Goal: Transaction & Acquisition: Purchase product/service

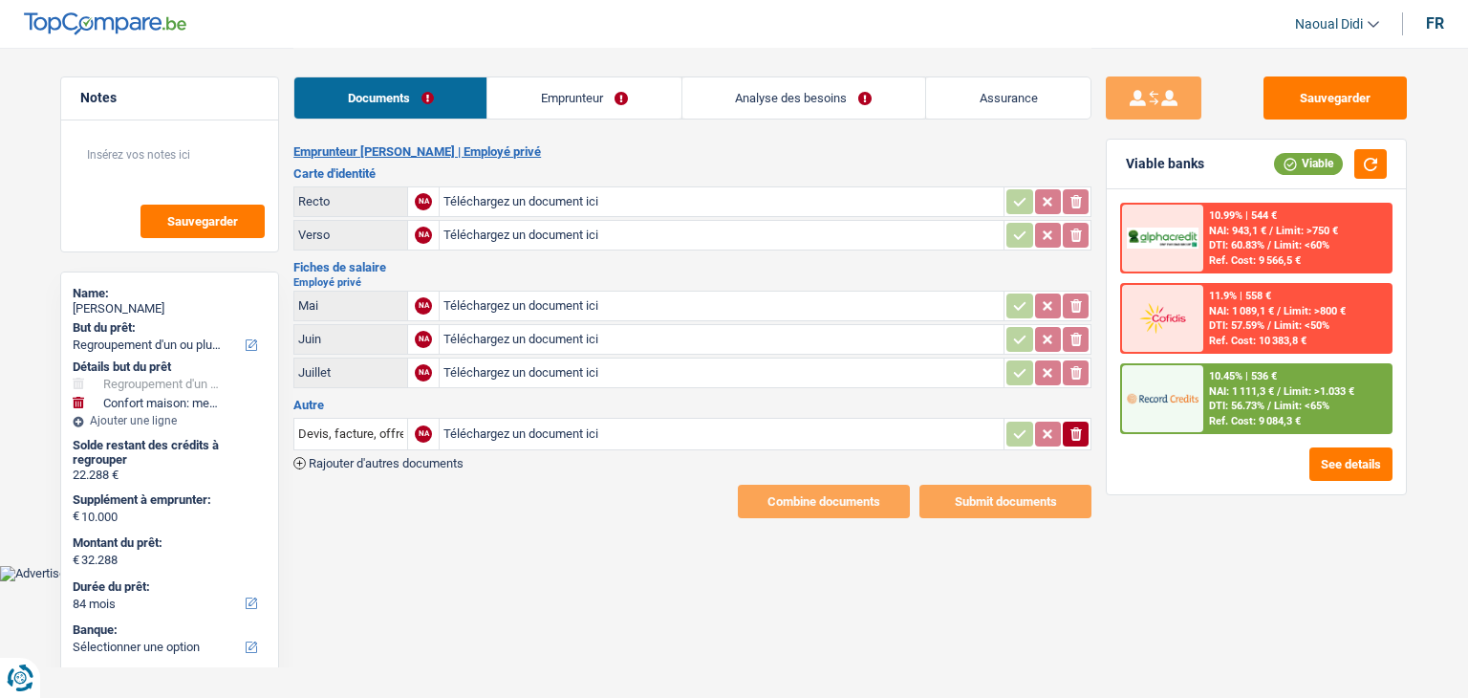
select select "refinancing"
select select "household"
select select "84"
click at [497, 195] on input "Téléchargez un document ici" at bounding box center [722, 201] width 556 height 29
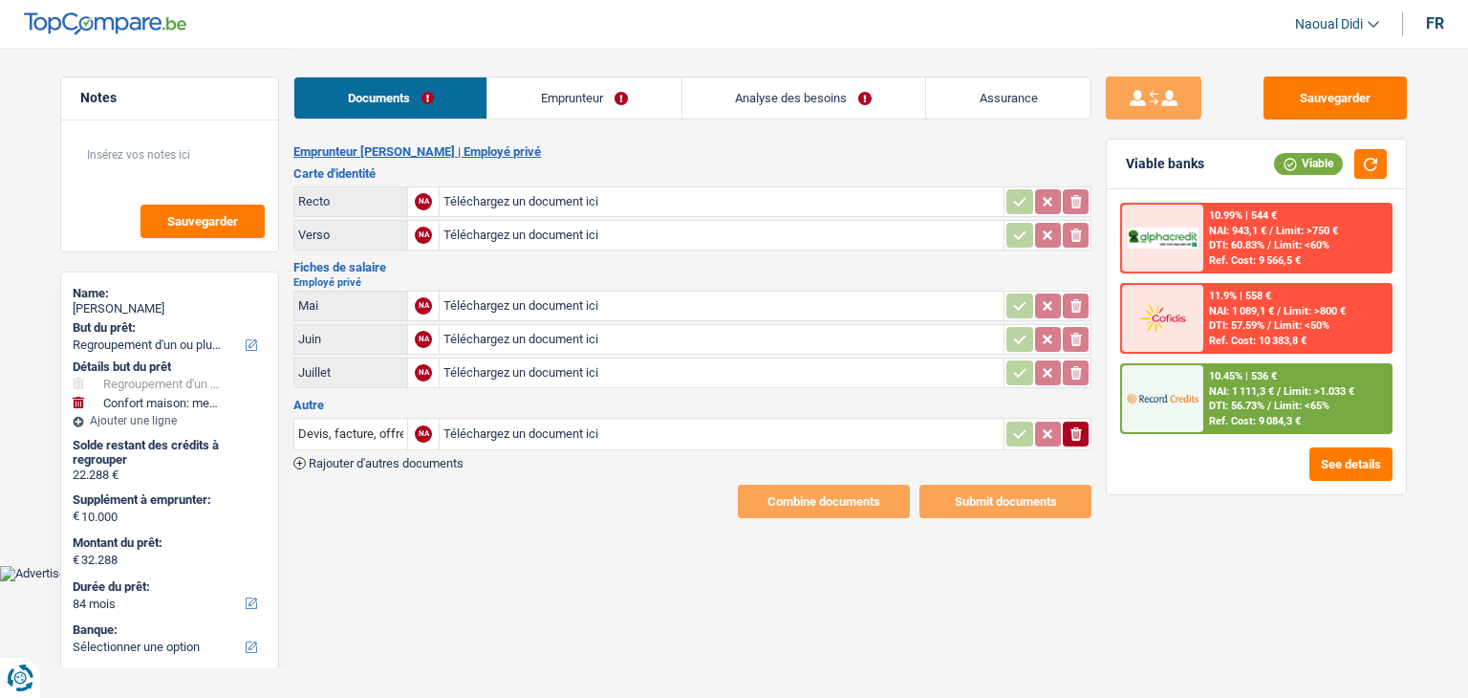
type input "C:\fakepath\IMG_20250904_175744.jpg"
click at [489, 233] on input "Téléchargez un document ici" at bounding box center [722, 235] width 556 height 29
type input "C:\fakepath\IMG_20250904_175756.jpg"
click at [558, 298] on input "Téléchargez un document ici" at bounding box center [722, 306] width 556 height 29
type input "C:\fakepath\fiche paie [DATE] + pécule vacances VITOR 1726,19 EUR.[PERSON_NAME]…"
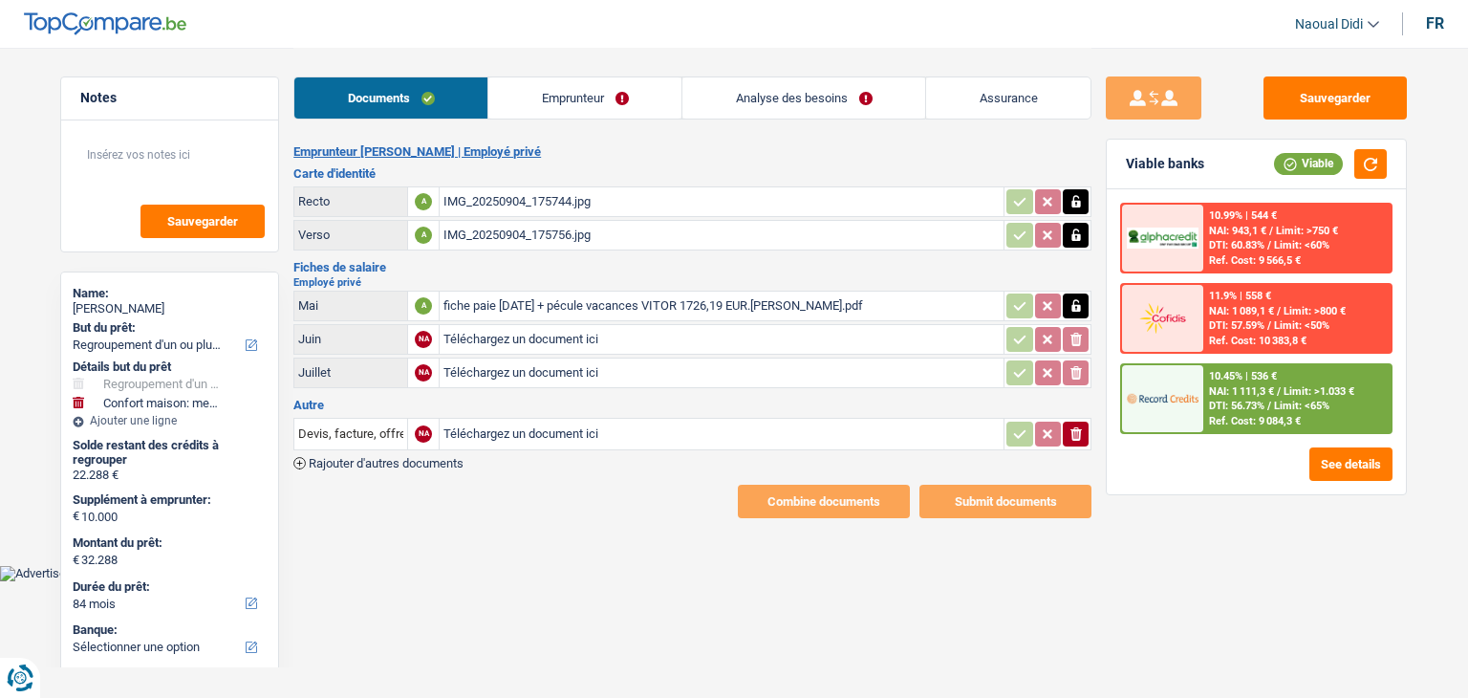
click at [526, 337] on input "Téléchargez un document ici" at bounding box center [722, 339] width 556 height 29
type input "C:\fakepath\fiche paie [DATE] [PERSON_NAME].[PERSON_NAME].pdf"
click at [908, 172] on h3 "Carte d'identité" at bounding box center [692, 173] width 798 height 12
click at [1079, 199] on icon "button" at bounding box center [1076, 201] width 15 height 19
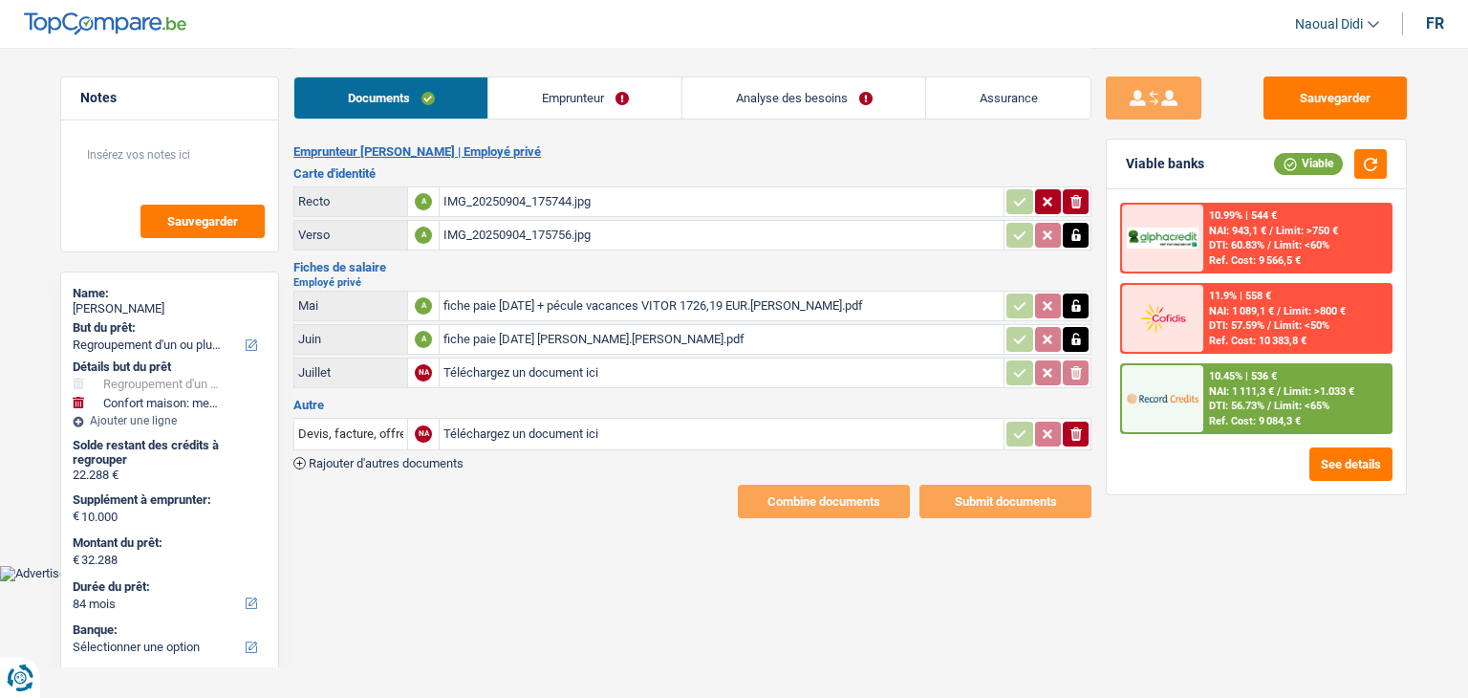
click at [1065, 204] on button "ionicons-v5-e" at bounding box center [1076, 201] width 26 height 25
click at [542, 196] on input "Téléchargez un document ici" at bounding box center [722, 201] width 556 height 29
click at [1100, 163] on div "Sauvegarder Viable banks Viable 10.99% | 544 € NAI: 943,1 € / Limit: >750 € DTI…" at bounding box center [1257, 371] width 330 height 591
click at [593, 204] on input "Téléchargez un document ici" at bounding box center [722, 201] width 556 height 29
click at [1070, 237] on icon "button" at bounding box center [1076, 235] width 15 height 19
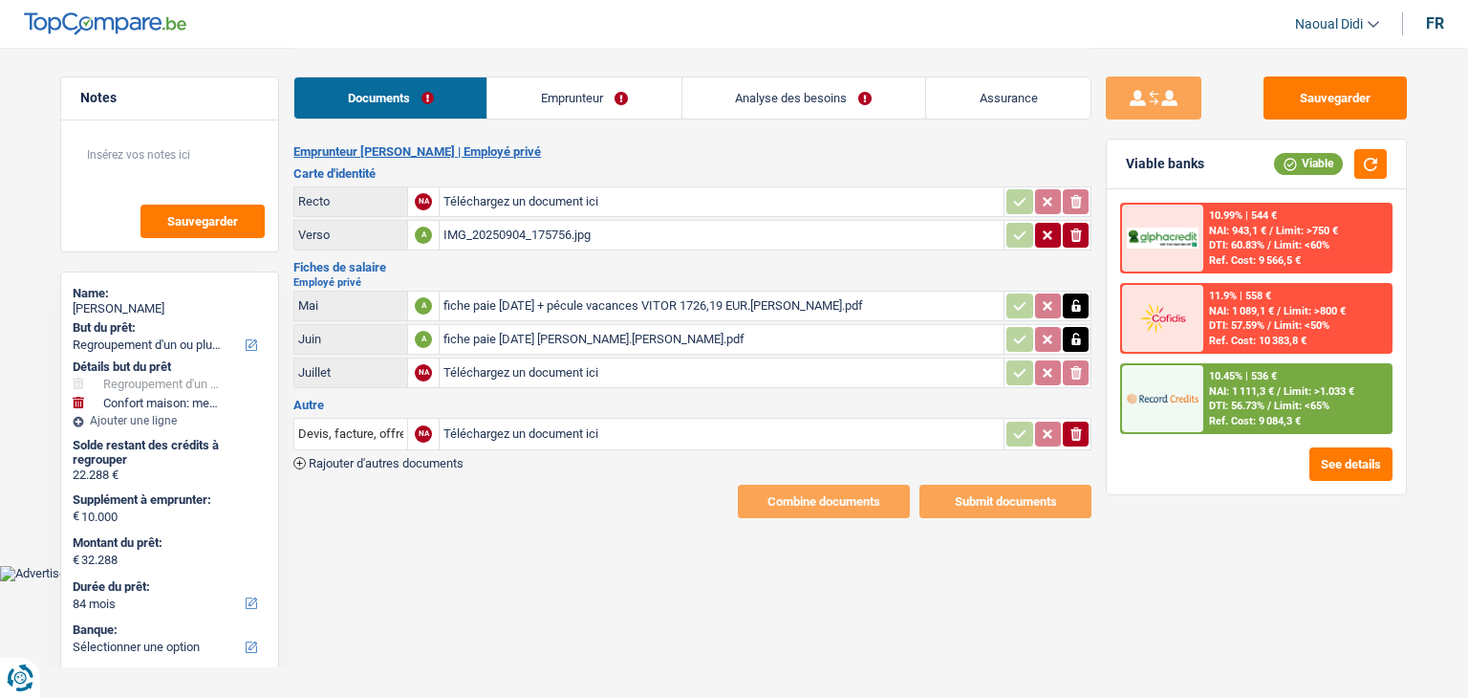
click at [1074, 241] on icon "ionicons-v5-e" at bounding box center [1076, 235] width 15 height 19
click at [568, 193] on input "Téléchargez un document ici" at bounding box center [722, 201] width 556 height 29
click at [1371, 88] on button "Sauvegarder" at bounding box center [1335, 97] width 143 height 43
click at [565, 194] on input "Téléchargez un document ici" at bounding box center [722, 201] width 556 height 29
select select "refinancing"
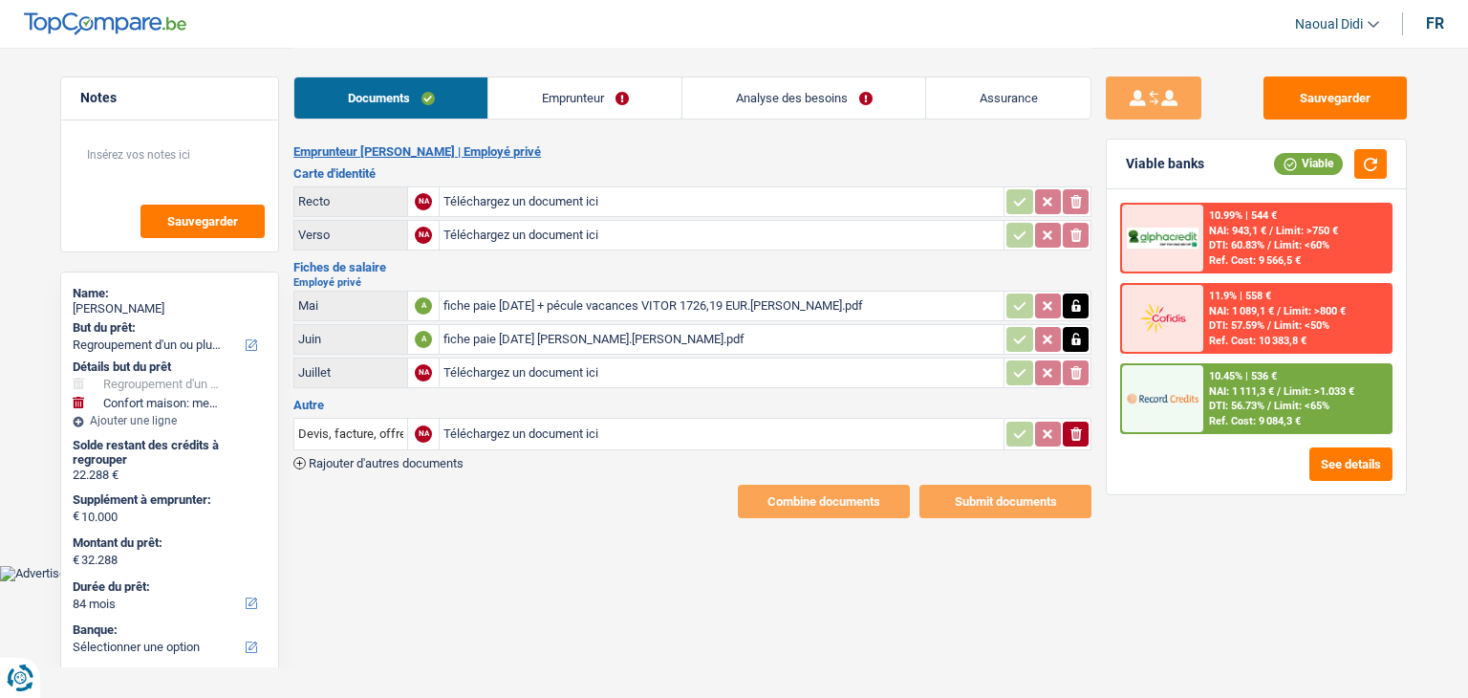
select select "refinancing"
select select "household"
select select "84"
click at [523, 201] on input "Téléchargez un document ici" at bounding box center [722, 201] width 556 height 29
type input "C:\fakepath\IMG_20250904_175744.jpg"
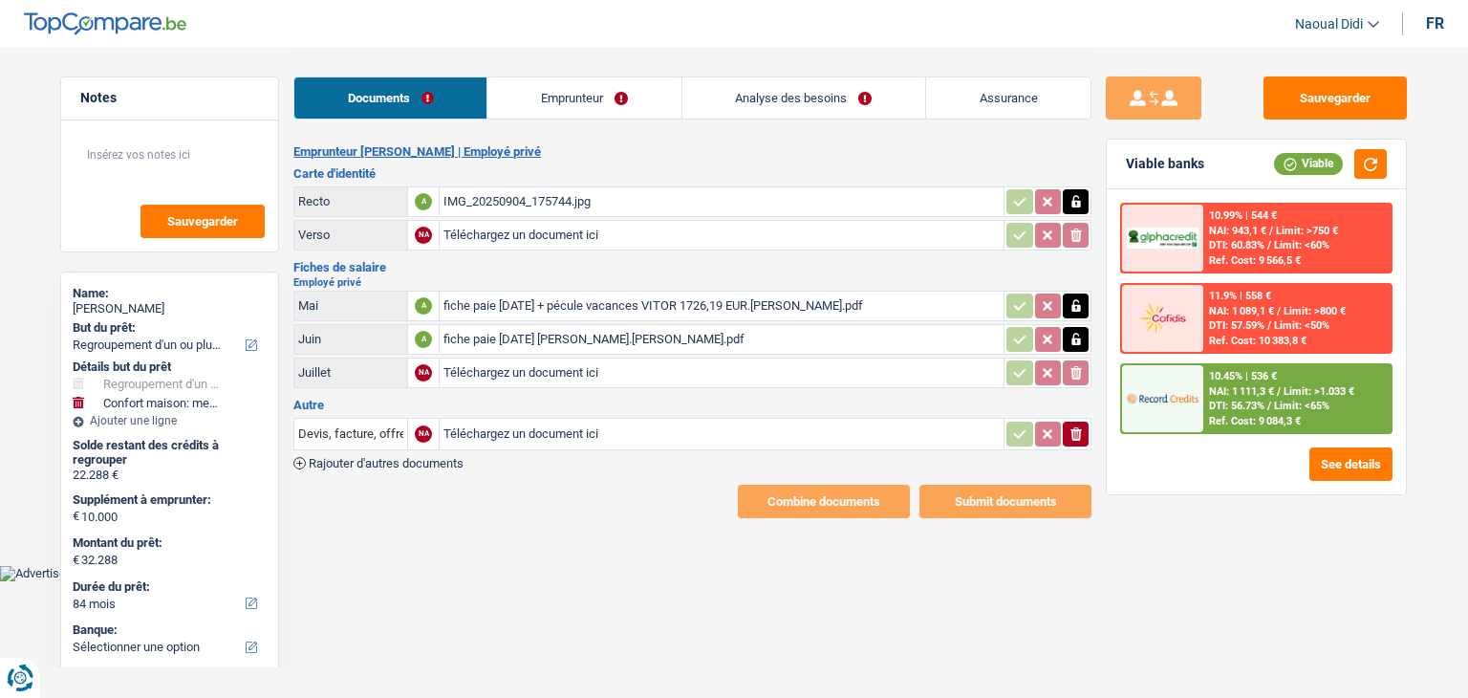
click at [489, 227] on input "Téléchargez un document ici" at bounding box center [722, 235] width 556 height 29
type input "C:\fakepath\IMG_20250904_175756.jpg"
click at [922, 215] on table "Recto A IMG_20250904_175744.jpg Verso NA Téléchargez un document ici ionicons-v…" at bounding box center [692, 219] width 798 height 70
click at [1077, 299] on icon "button" at bounding box center [1076, 305] width 15 height 19
click at [1077, 299] on icon "button" at bounding box center [1076, 305] width 9 height 12
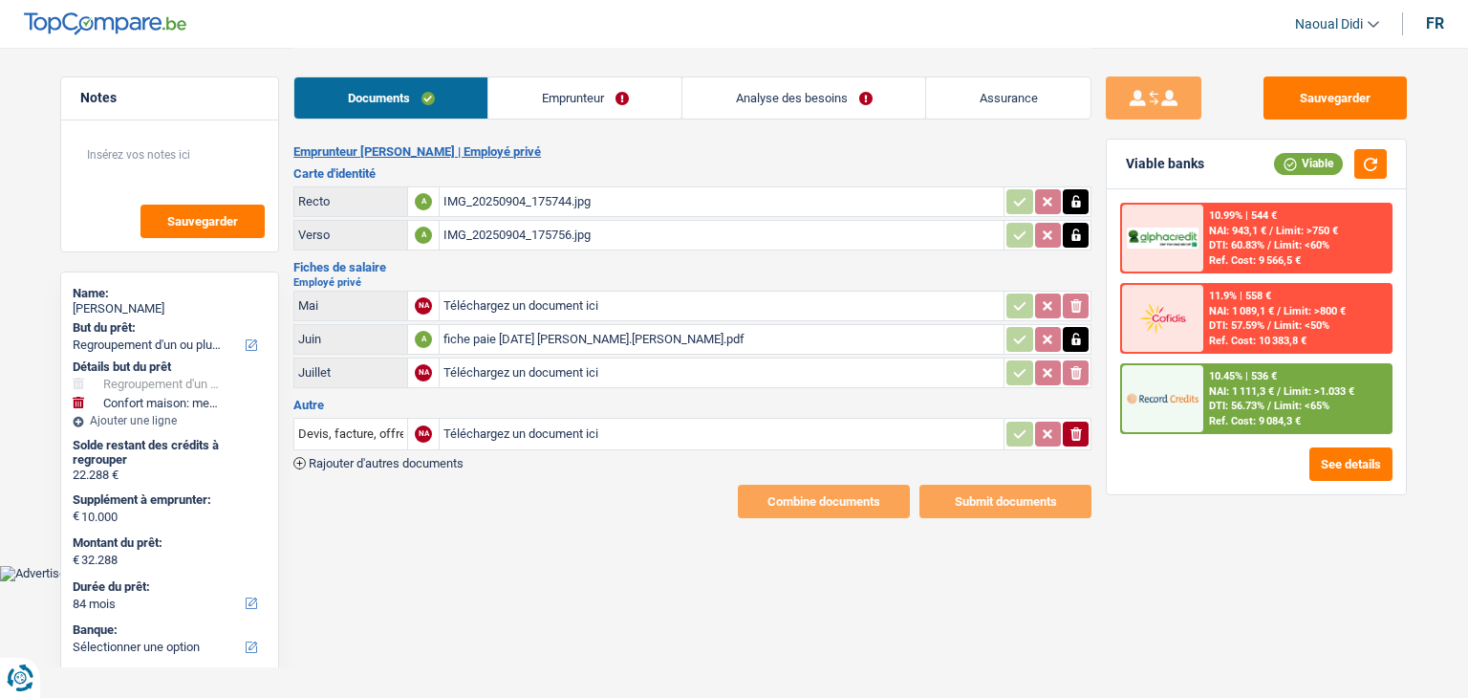
click at [1074, 336] on icon "button" at bounding box center [1076, 339] width 15 height 19
click at [1074, 338] on icon "ionicons-v5-e" at bounding box center [1076, 339] width 15 height 19
click at [524, 304] on input "Téléchargez un document ici" at bounding box center [722, 306] width 556 height 29
type input "C:\fakepath\ilovepdf_merged.pdf"
click at [551, 331] on input "Téléchargez un document ici" at bounding box center [722, 339] width 556 height 29
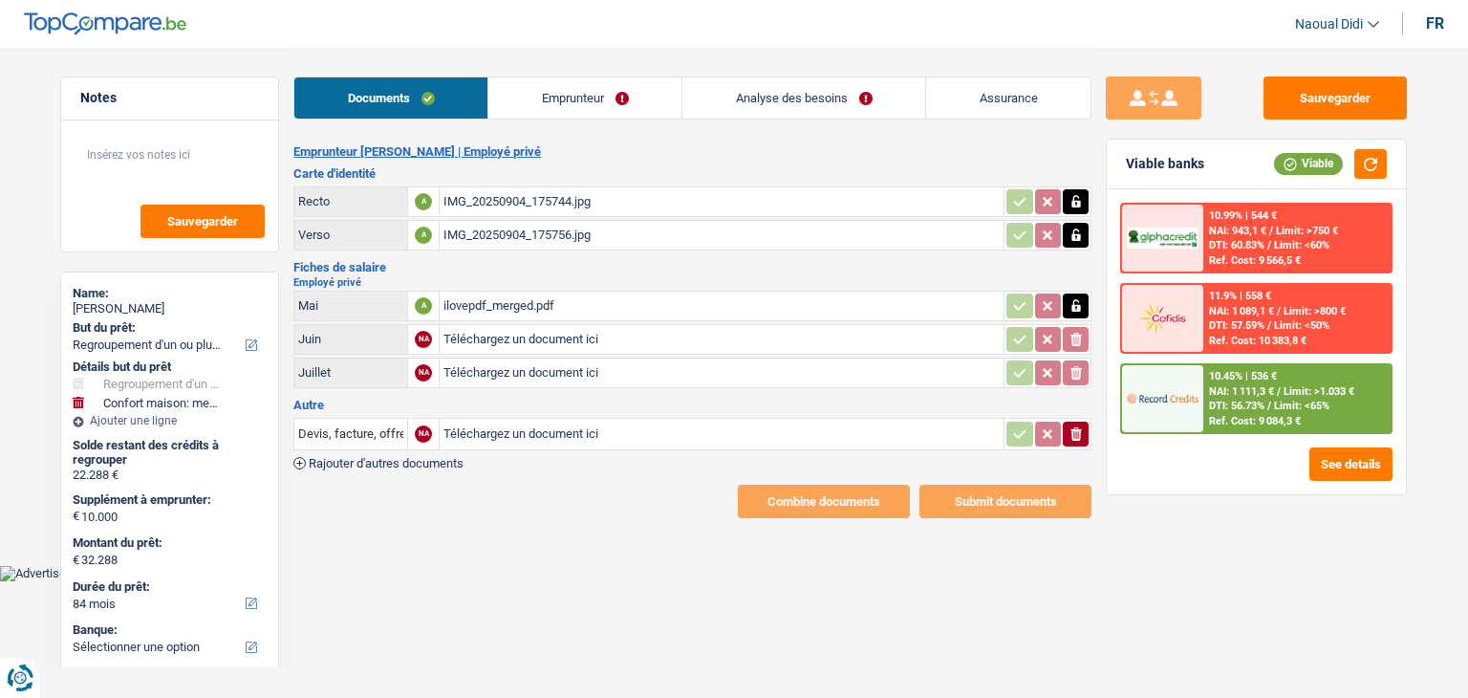
type input "C:\fakepath\ilovepdf_merged (1).pdf"
click at [500, 365] on input "Téléchargez un document ici" at bounding box center [722, 372] width 556 height 29
type input "C:\fakepath\ilovepdf_merged (2).pdf"
click at [1308, 97] on button "Sauvegarder" at bounding box center [1335, 97] width 143 height 43
click at [611, 88] on link "Emprunteur" at bounding box center [584, 97] width 193 height 41
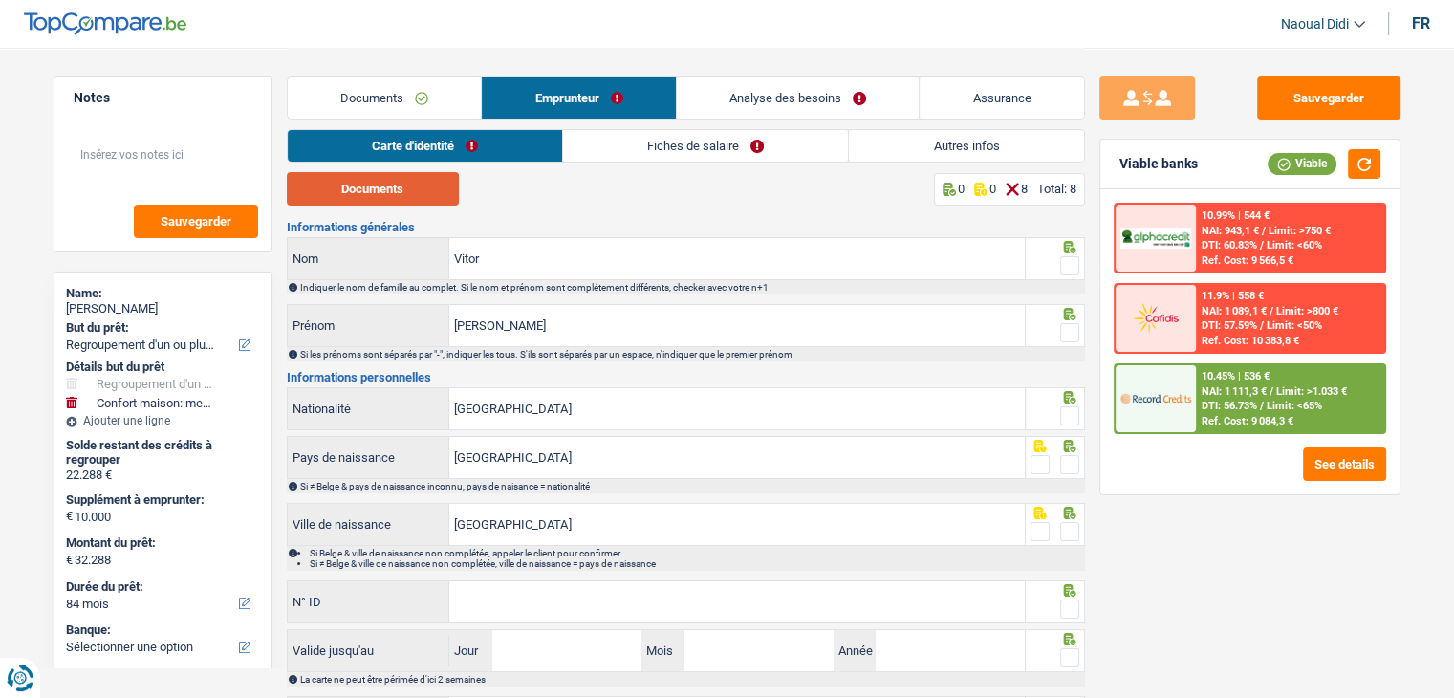
click at [410, 184] on button "Documents" at bounding box center [373, 188] width 172 height 33
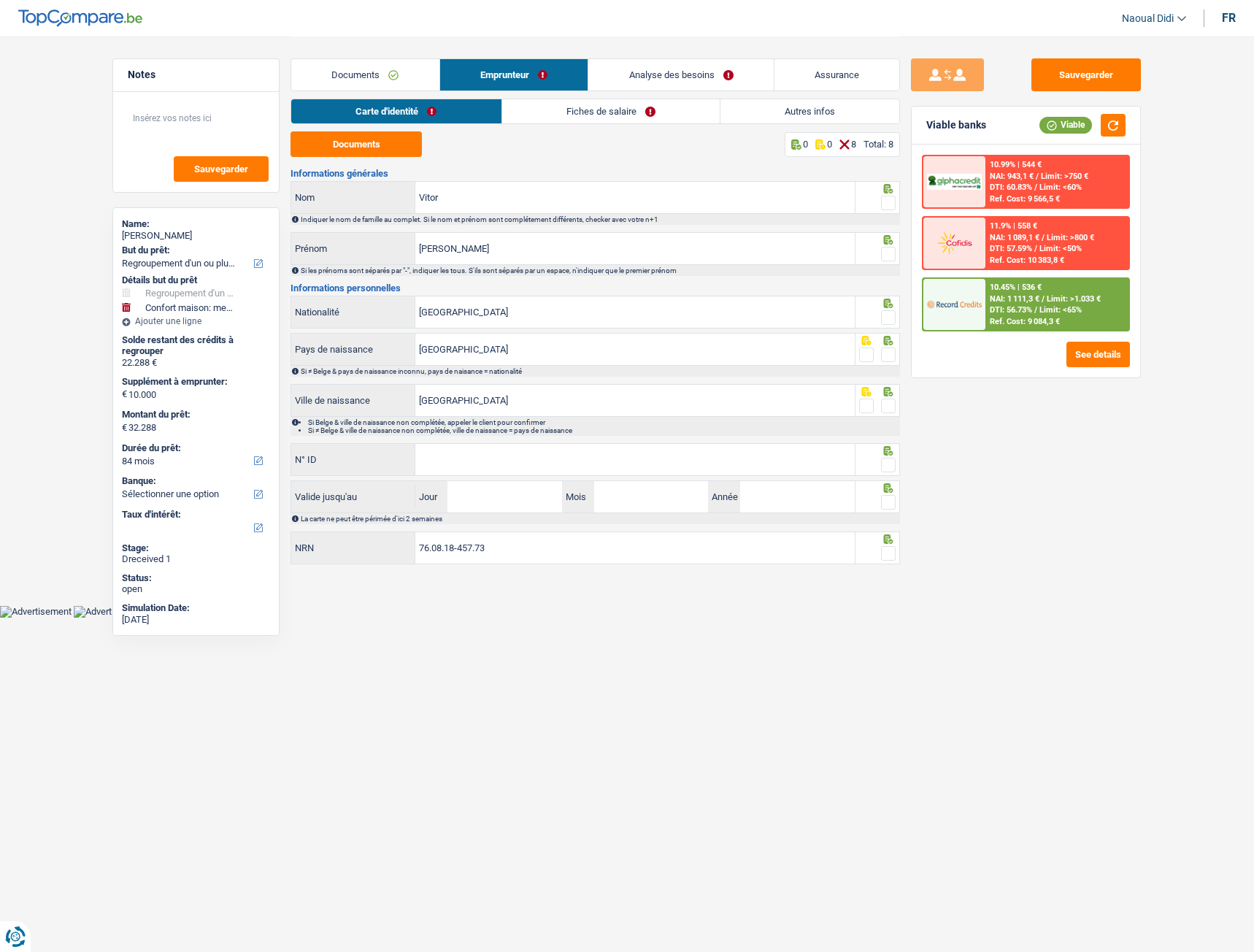
click at [886, 199] on span at bounding box center [888, 202] width 15 height 15
click at [0, 0] on input "radio" at bounding box center [0, 0] width 0 height 0
drag, startPoint x: 441, startPoint y: 202, endPoint x: 404, endPoint y: 200, distance: 37.1
click at [404, 200] on div "Vitor Nom" at bounding box center [573, 197] width 564 height 31
click at [404, 200] on label "Nom" at bounding box center [353, 197] width 124 height 31
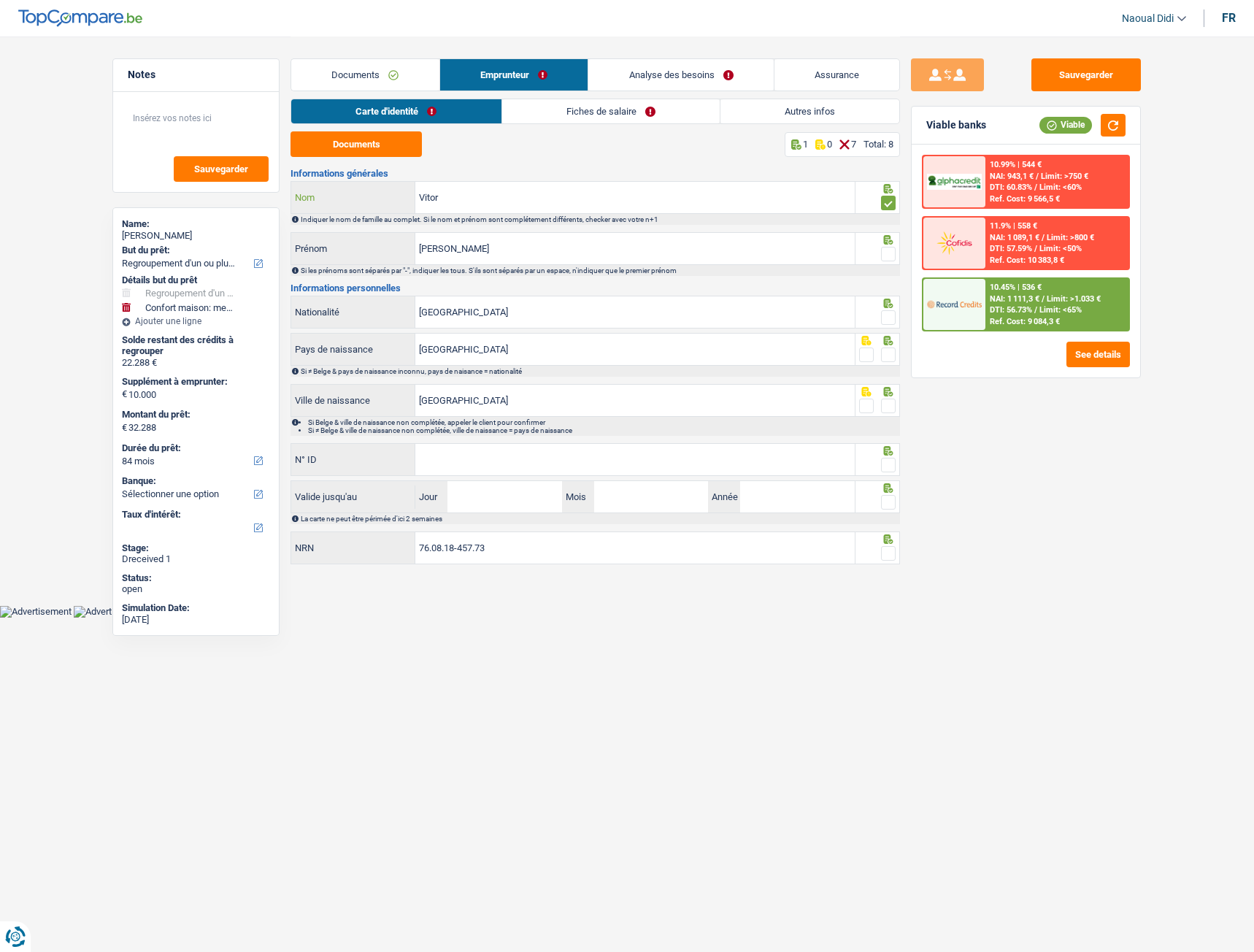
click at [415, 200] on input "Vitor" at bounding box center [635, 197] width 439 height 31
click at [404, 200] on label "Nom" at bounding box center [353, 197] width 124 height 31
click at [415, 200] on input "Vitor" at bounding box center [635, 197] width 439 height 31
drag, startPoint x: 489, startPoint y: 243, endPoint x: 367, endPoint y: 238, distance: 122.1
click at [367, 238] on div "Santos jesus Prénom" at bounding box center [573, 248] width 564 height 31
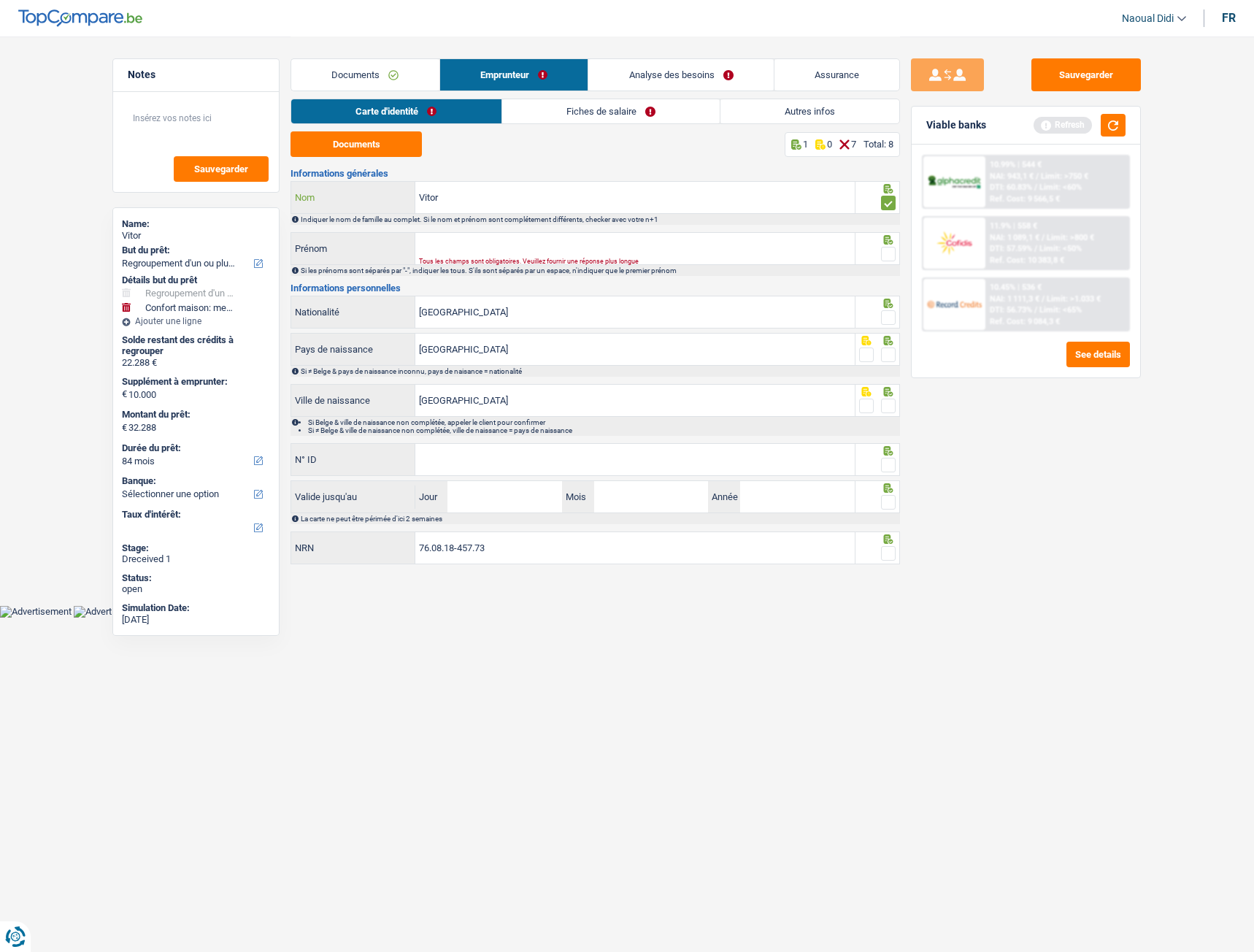
drag, startPoint x: 457, startPoint y: 211, endPoint x: 387, endPoint y: 207, distance: 70.1
click at [387, 207] on div "Vitor Nom" at bounding box center [573, 197] width 564 height 31
paste input "Santos jesus"
type input "Santos jesus"
click at [439, 244] on input "Prénom" at bounding box center [635, 248] width 439 height 31
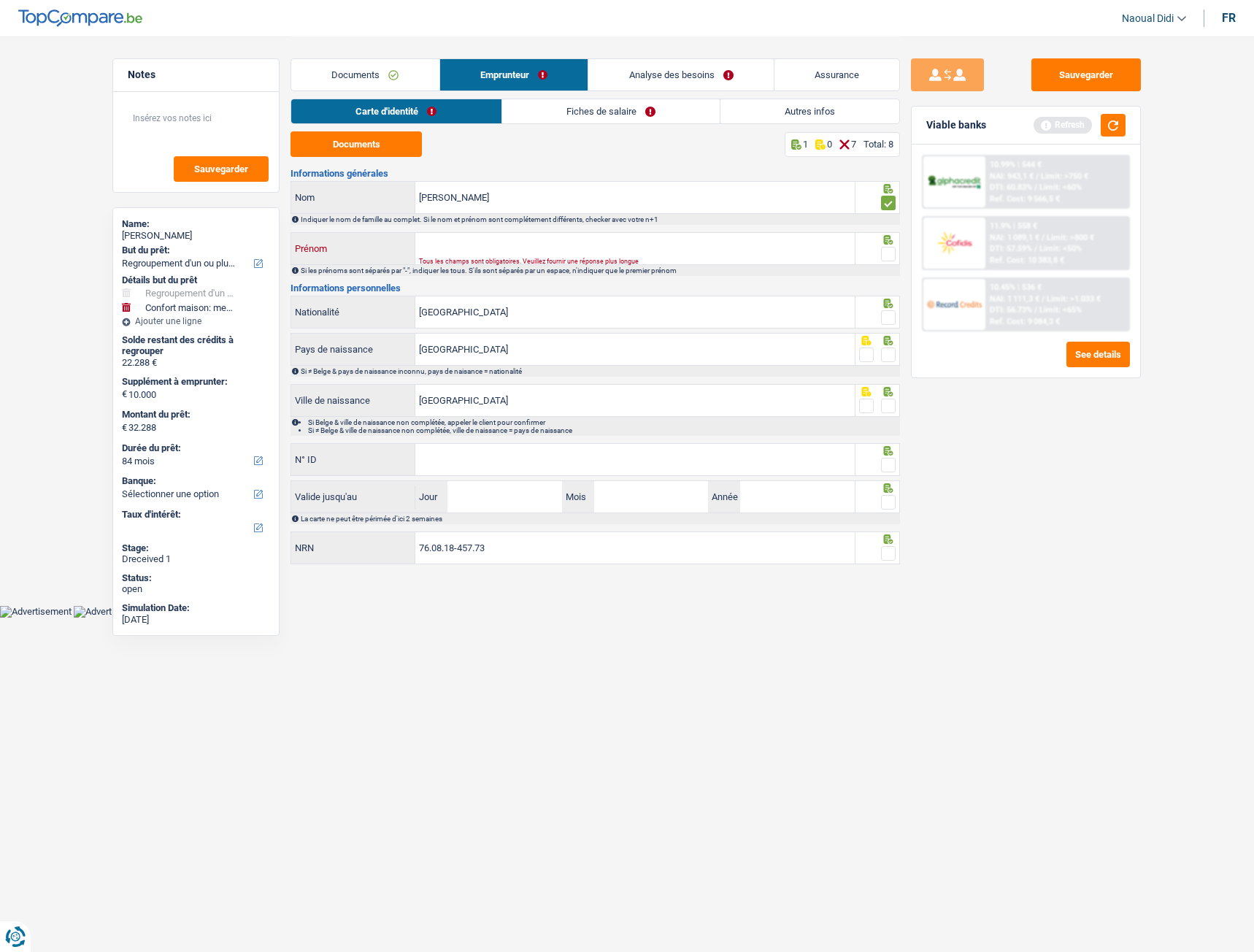
click at [439, 244] on input "Prénom" at bounding box center [635, 248] width 439 height 31
type input "Vitor"
click at [889, 254] on span at bounding box center [888, 253] width 15 height 15
click at [0, 0] on input "radio" at bounding box center [0, 0] width 0 height 0
click at [887, 320] on span at bounding box center [888, 317] width 15 height 15
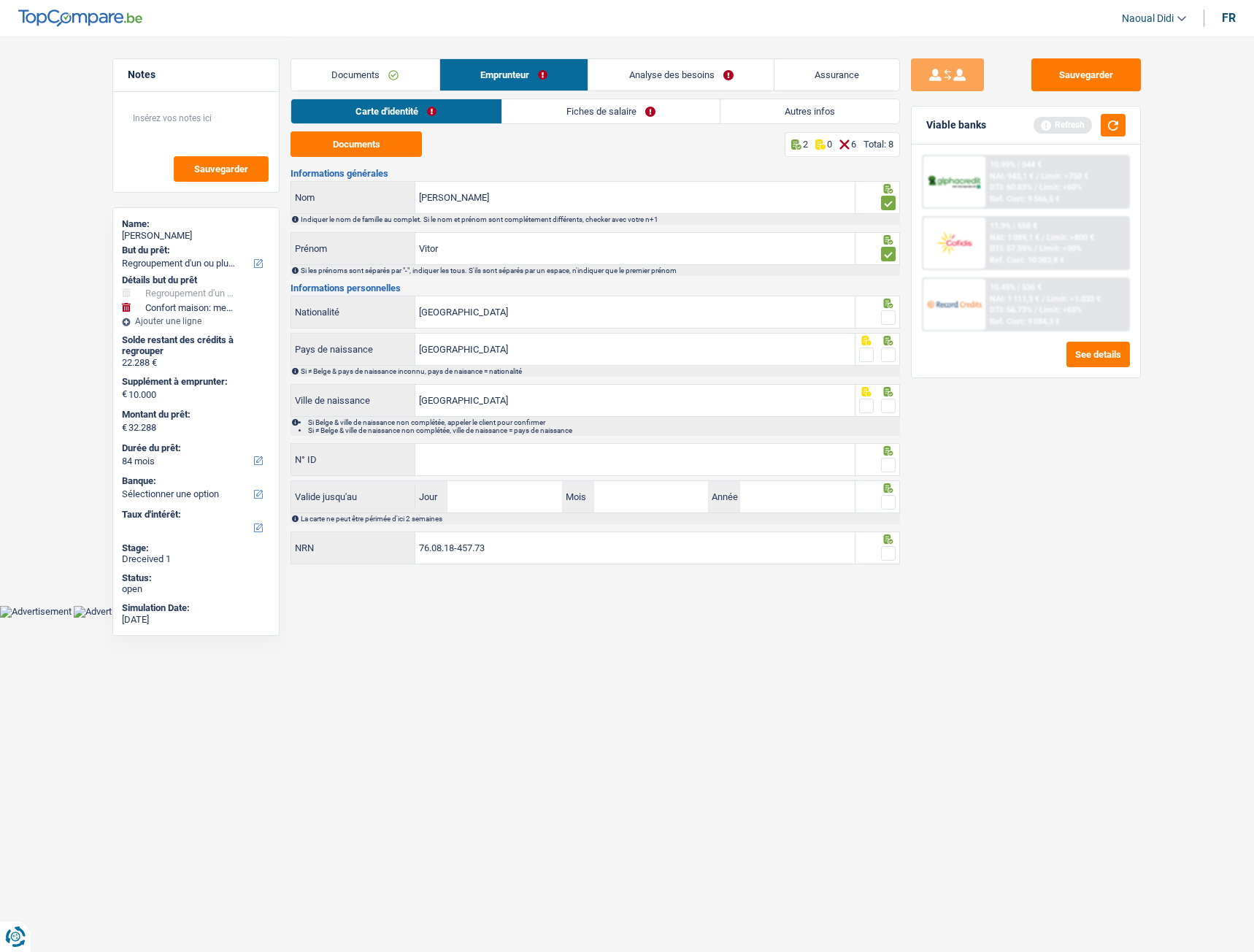
click at [0, 0] on input "radio" at bounding box center [0, 0] width 0 height 0
click at [887, 360] on span at bounding box center [888, 354] width 15 height 15
click at [0, 0] on input "radio" at bounding box center [0, 0] width 0 height 0
click at [887, 410] on span at bounding box center [888, 405] width 15 height 15
click at [0, 0] on input "radio" at bounding box center [0, 0] width 0 height 0
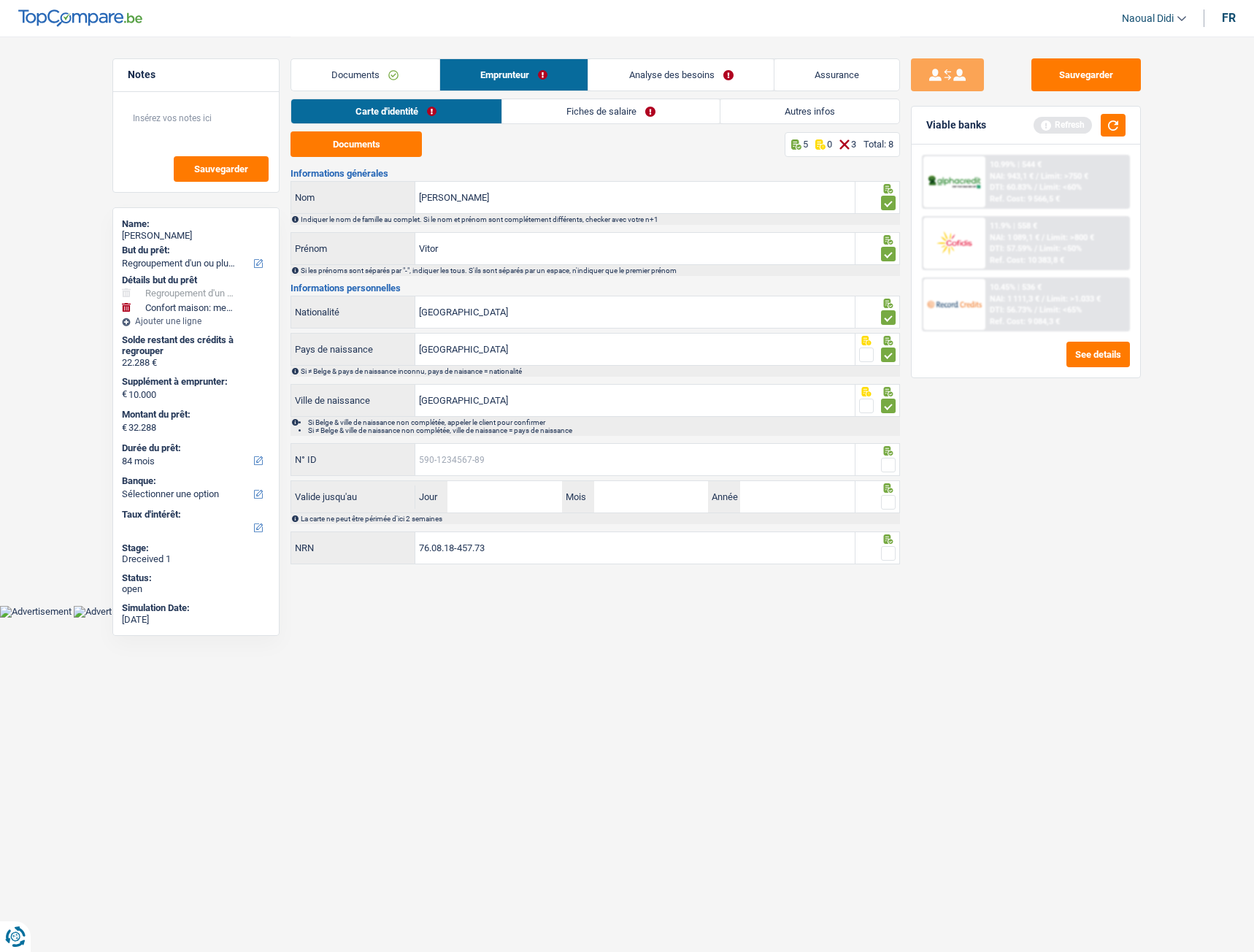
click at [532, 463] on input "N° ID" at bounding box center [635, 459] width 439 height 31
click at [515, 458] on input "N° ID" at bounding box center [635, 459] width 439 height 31
type input "596-2890808-5"
click at [478, 323] on input "[GEOGRAPHIC_DATA]" at bounding box center [635, 311] width 439 height 31
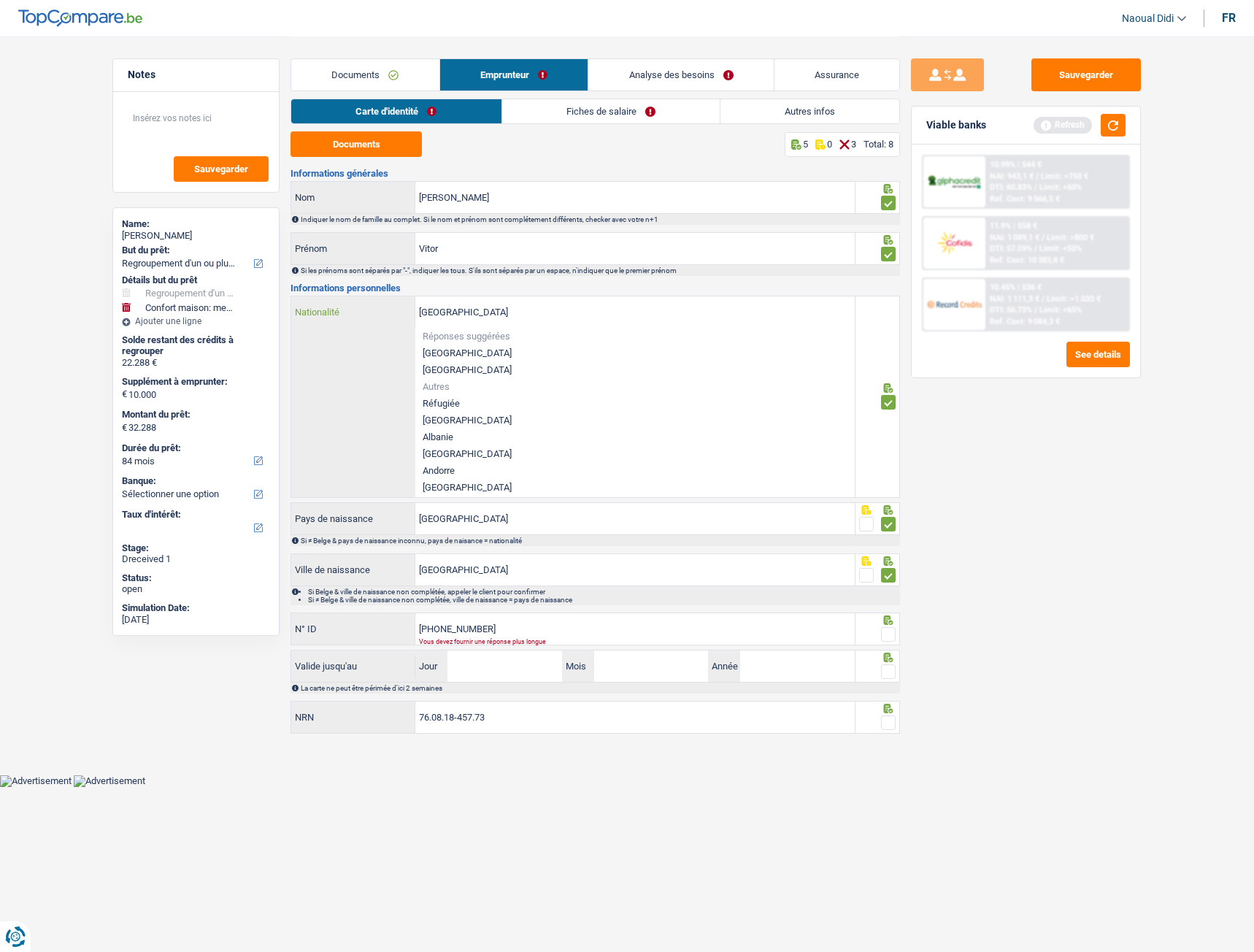
type input "Belgiquep"
type input "B-5962890-80"
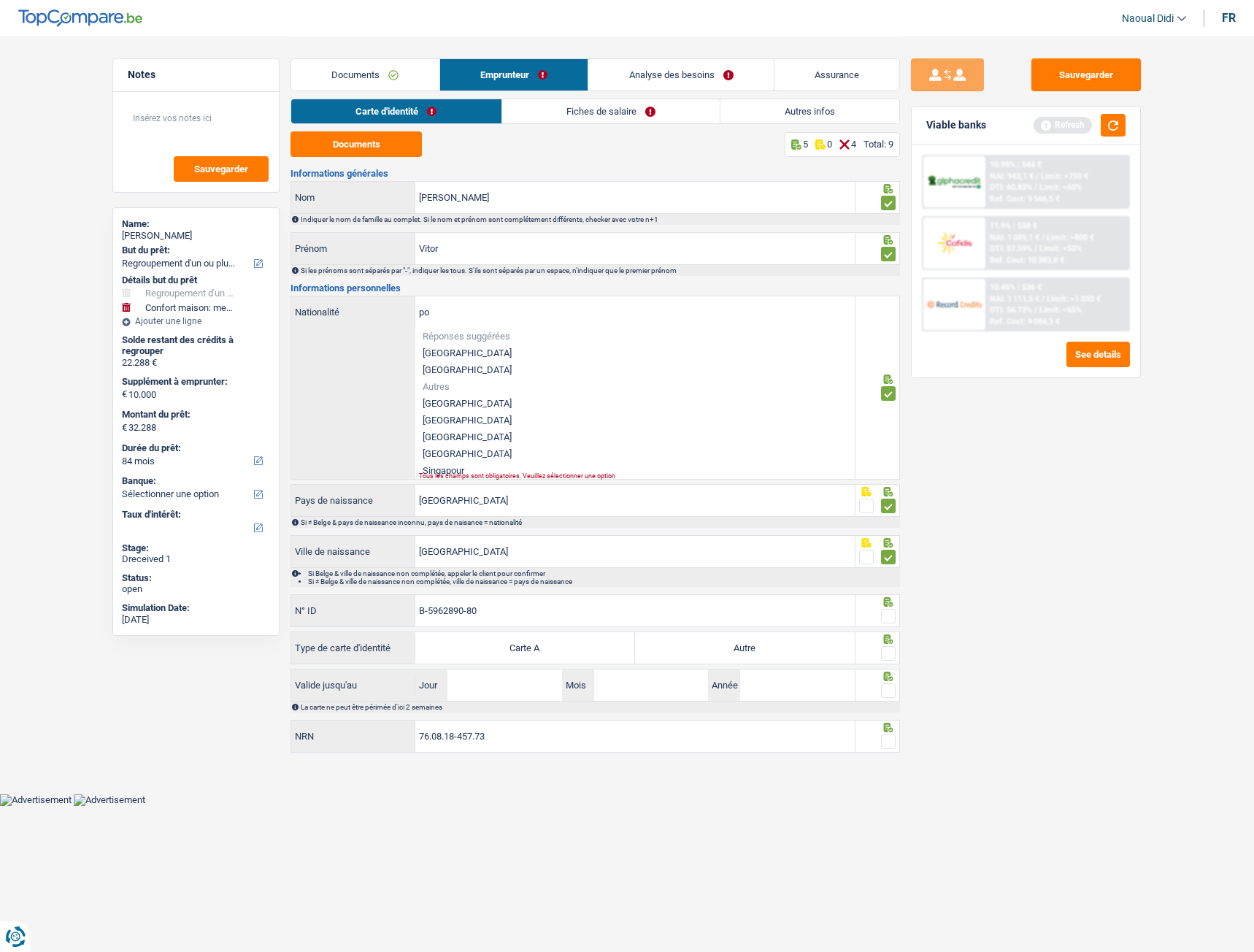
click at [469, 450] on li "Portugal" at bounding box center [635, 453] width 439 height 17
type input "Portugal"
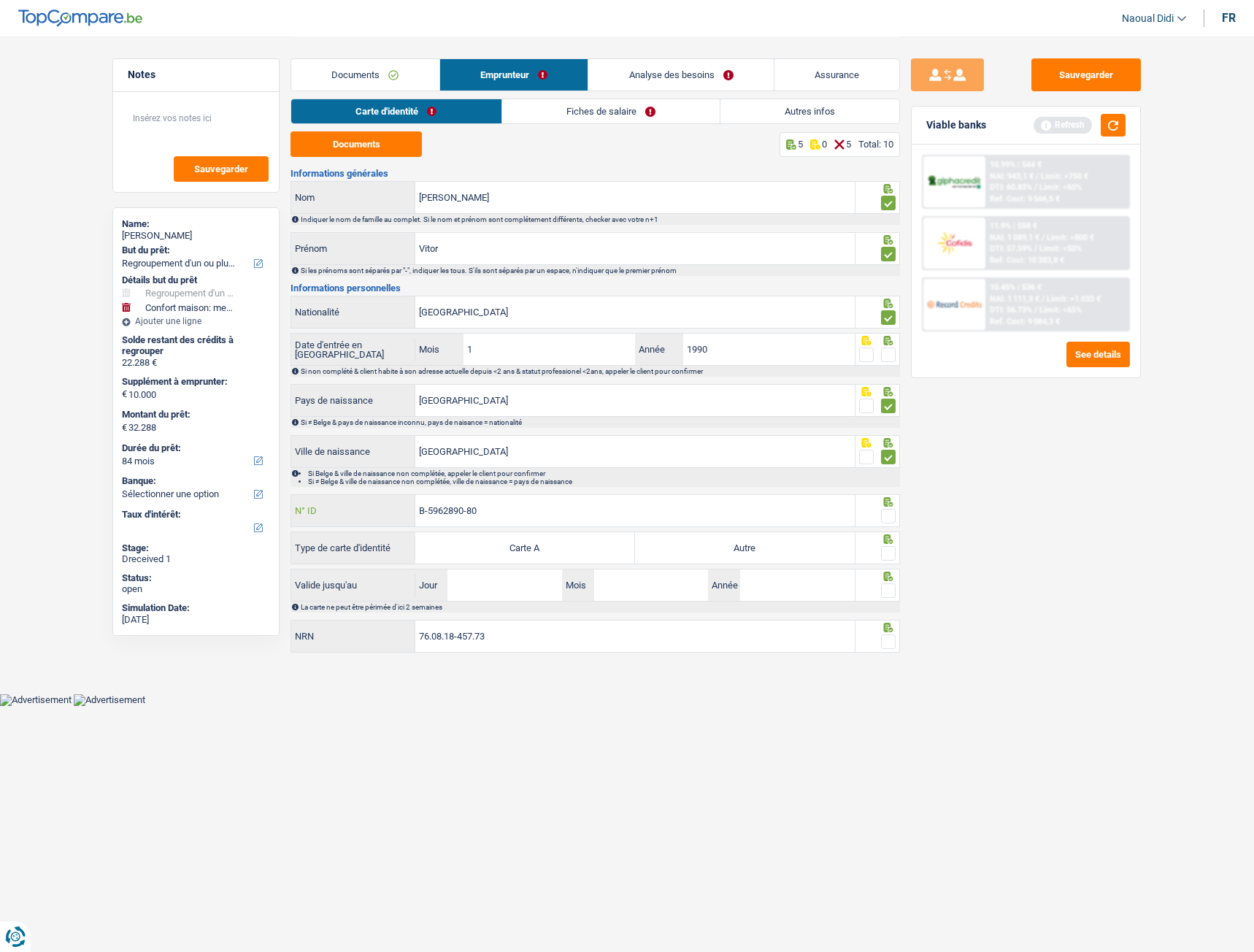
click at [500, 513] on input "B-5962890-80" at bounding box center [635, 510] width 439 height 31
type input "B-6289080-85"
click at [494, 353] on input "1" at bounding box center [549, 349] width 172 height 31
drag, startPoint x: 494, startPoint y: 353, endPoint x: 456, endPoint y: 349, distance: 38.2
click at [456, 349] on div "1 Mois" at bounding box center [525, 349] width 220 height 31
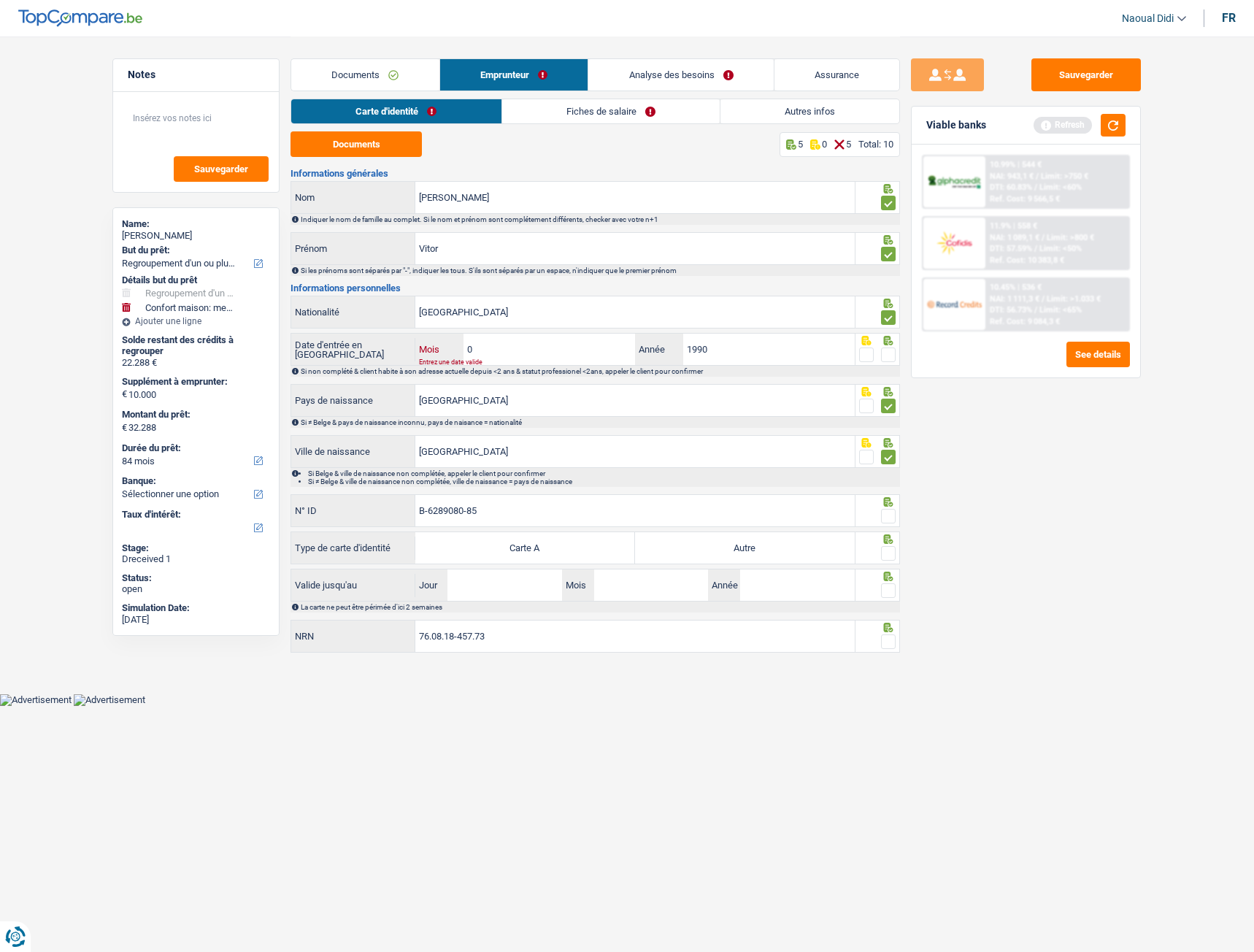
type input "08"
click at [729, 348] on input "1990" at bounding box center [769, 349] width 172 height 31
type input "1976"
click at [882, 356] on span at bounding box center [888, 354] width 15 height 15
click at [0, 0] on input "radio" at bounding box center [0, 0] width 0 height 0
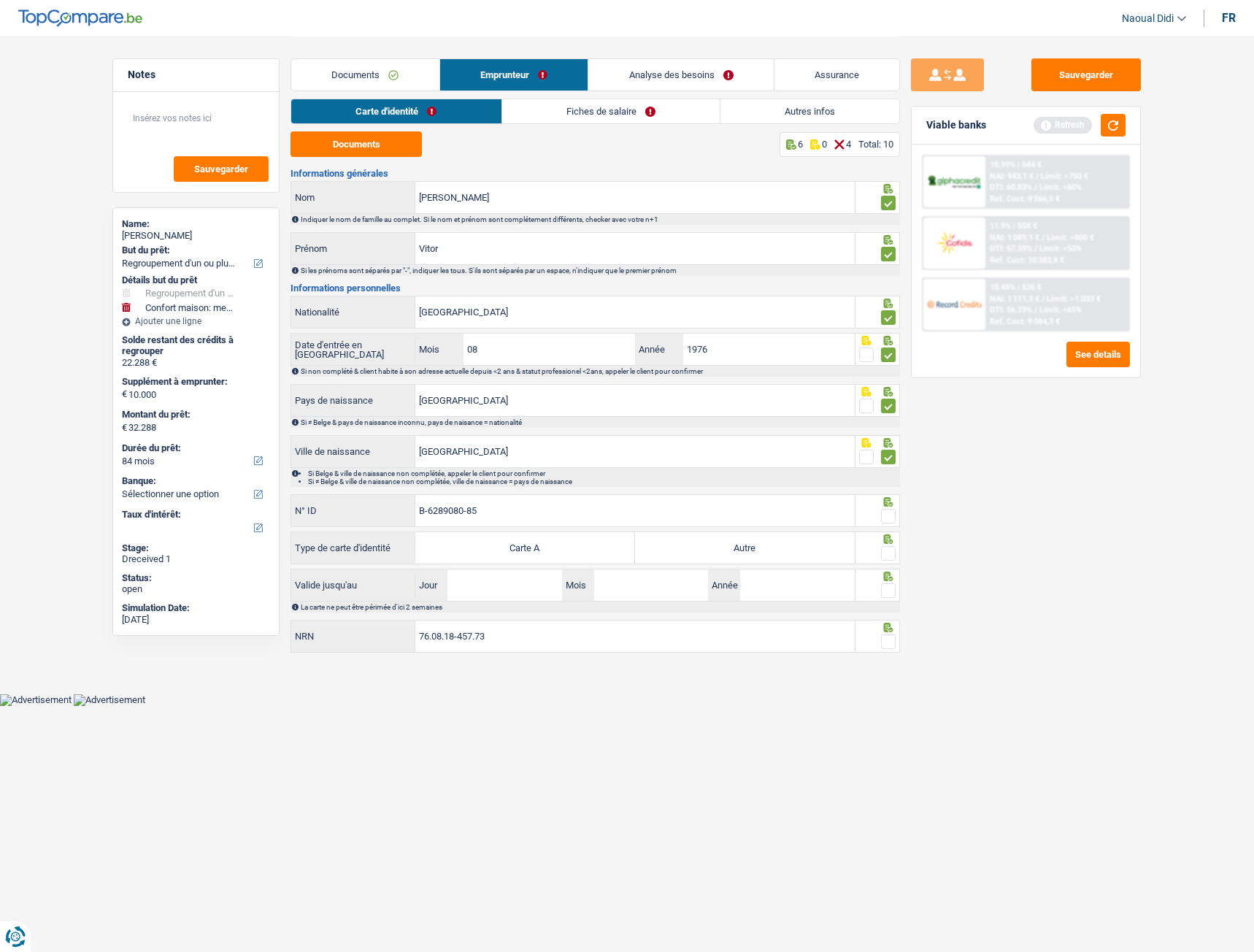
click at [700, 532] on label "Autre" at bounding box center [745, 547] width 220 height 31
click at [700, 532] on input "Autre" at bounding box center [745, 547] width 220 height 31
radio input "true"
click at [887, 522] on span at bounding box center [888, 515] width 15 height 15
click at [0, 0] on input "radio" at bounding box center [0, 0] width 0 height 0
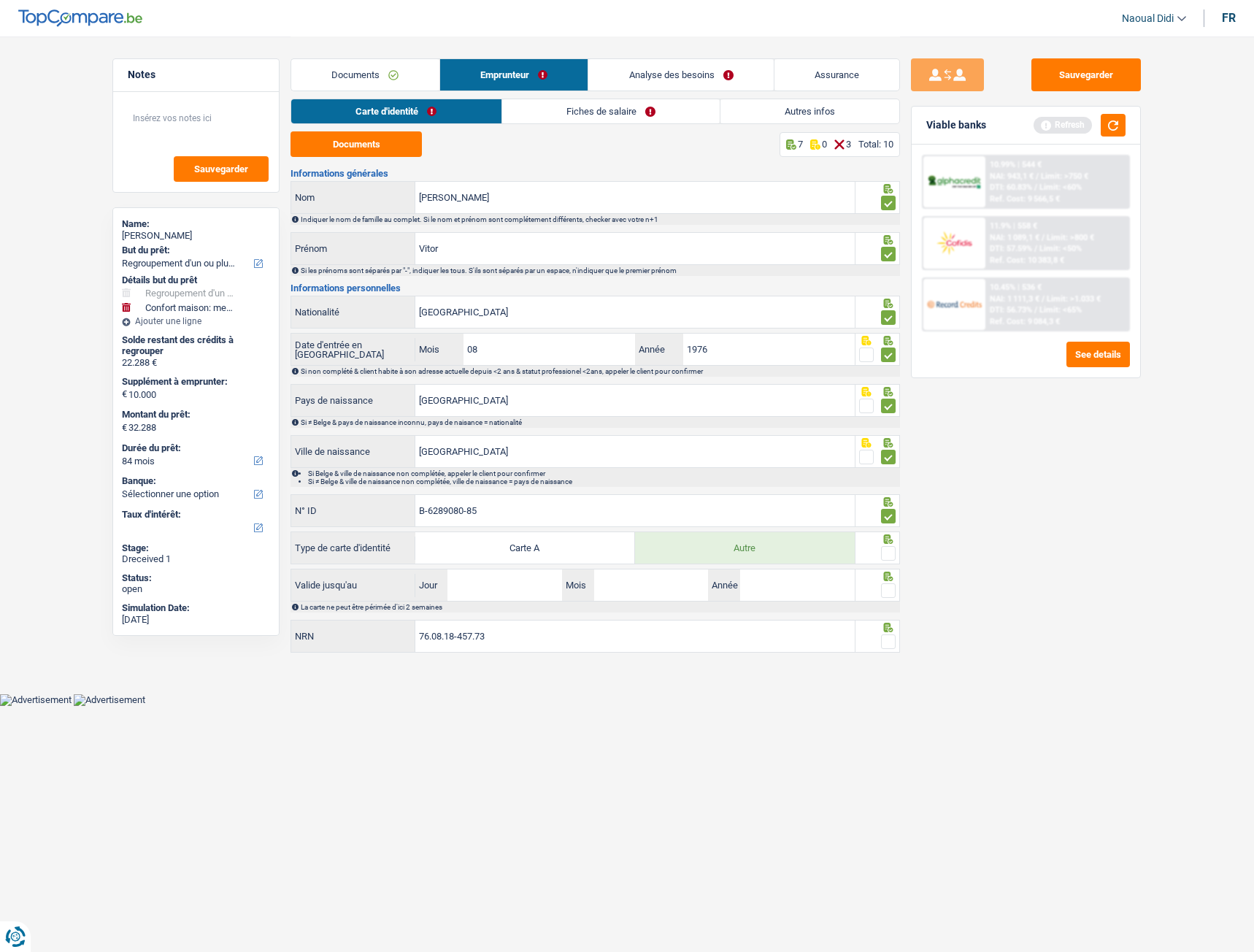
click at [886, 532] on span at bounding box center [888, 553] width 15 height 15
click at [0, 0] on input "radio" at bounding box center [0, 0] width 0 height 0
click at [886, 532] on span at bounding box center [888, 553] width 15 height 15
click at [0, 0] on input "radio" at bounding box center [0, 0] width 0 height 0
click at [476, 532] on input "Jour" at bounding box center [504, 585] width 114 height 31
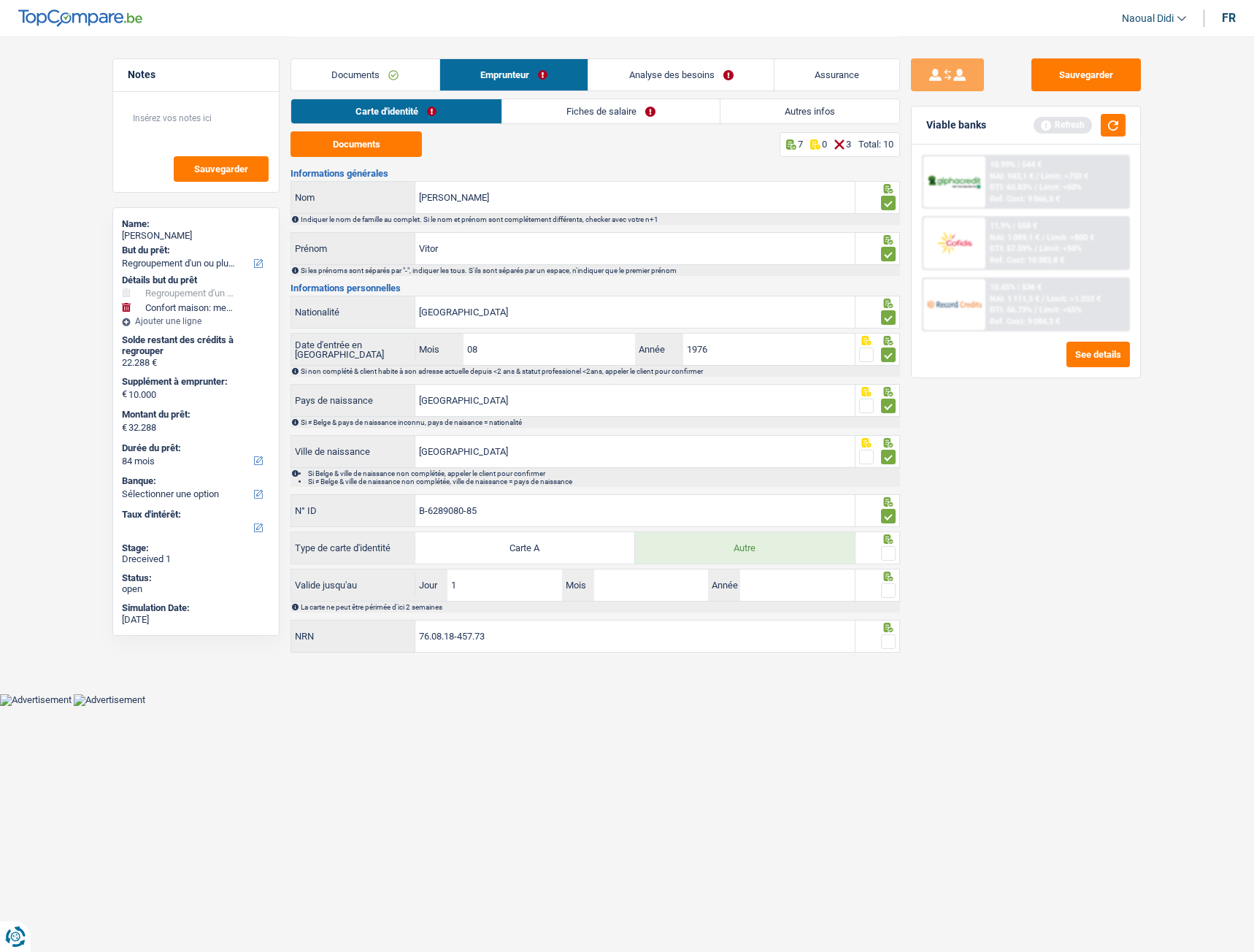
type input "11"
type input "51"
click at [822, 532] on input "Année" at bounding box center [797, 585] width 114 height 31
click at [629, 532] on input "51" at bounding box center [651, 585] width 114 height 31
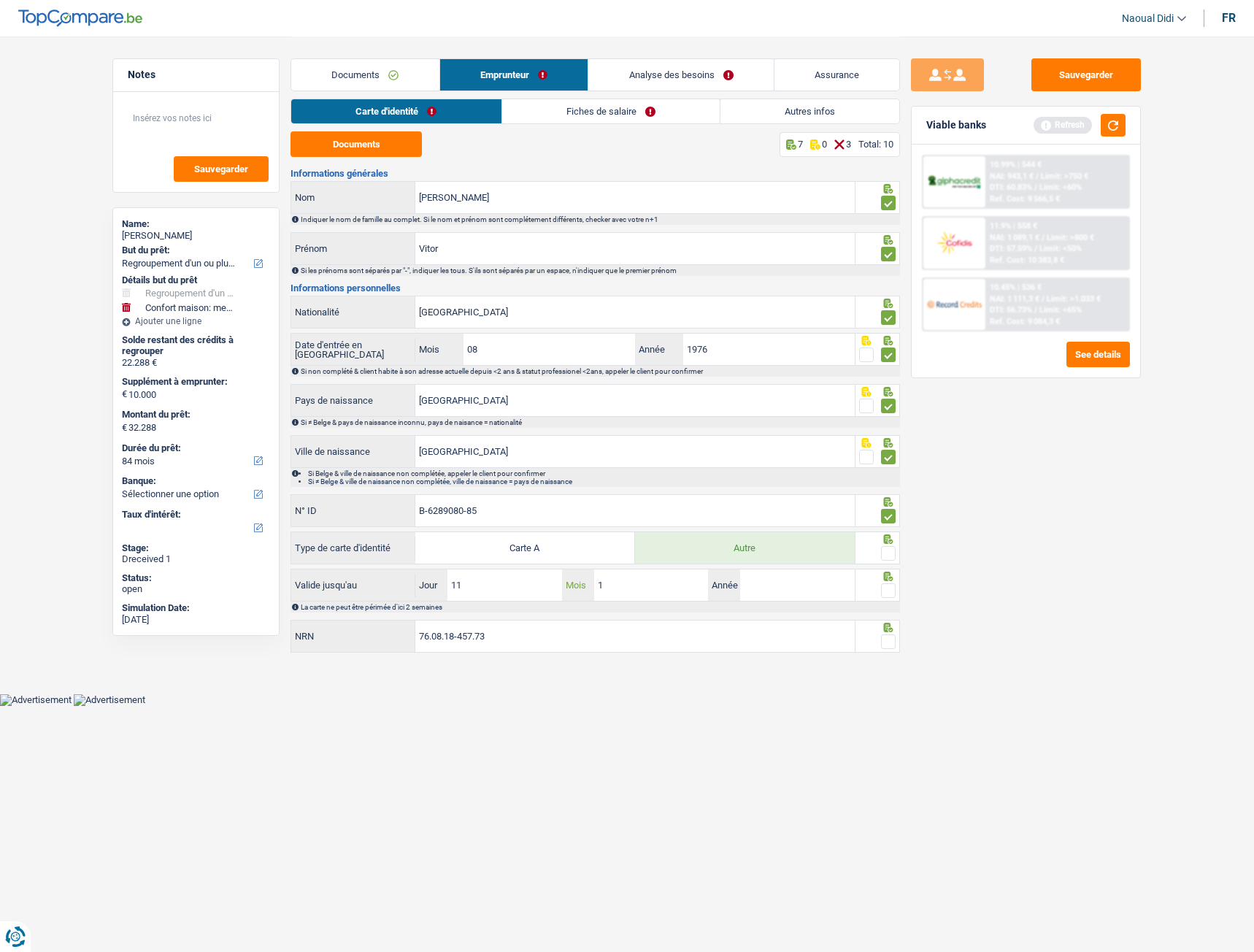
type input "11"
click at [504, 532] on input "11" at bounding box center [504, 585] width 114 height 31
type input "15"
click at [793, 532] on input "Année" at bounding box center [797, 585] width 114 height 31
type input "2034"
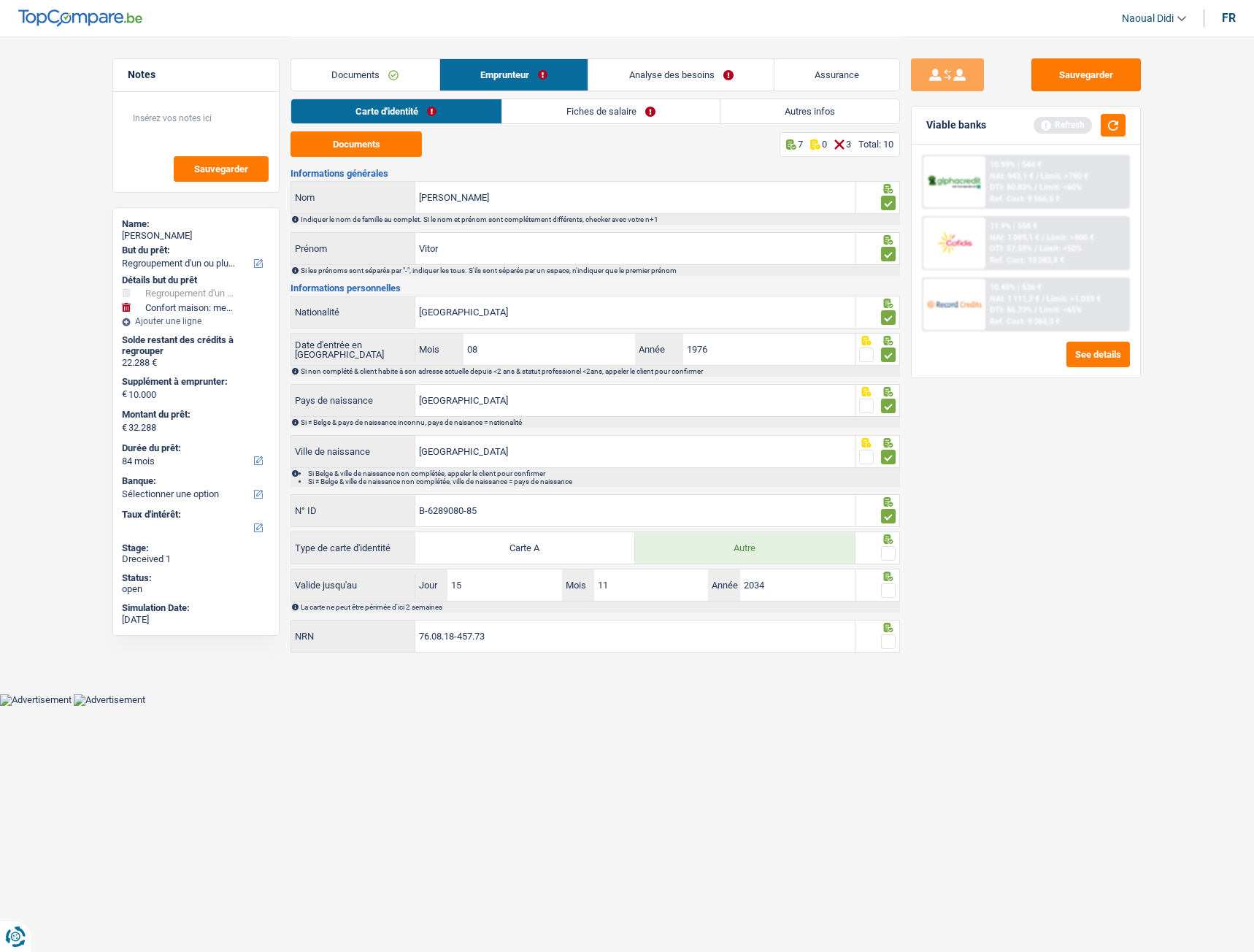
click at [887, 532] on span at bounding box center [888, 590] width 15 height 15
click at [0, 0] on input "radio" at bounding box center [0, 0] width 0 height 0
click at [891, 532] on span at bounding box center [888, 553] width 15 height 15
click at [0, 0] on input "radio" at bounding box center [0, 0] width 0 height 0
click at [891, 532] on span at bounding box center [888, 553] width 15 height 15
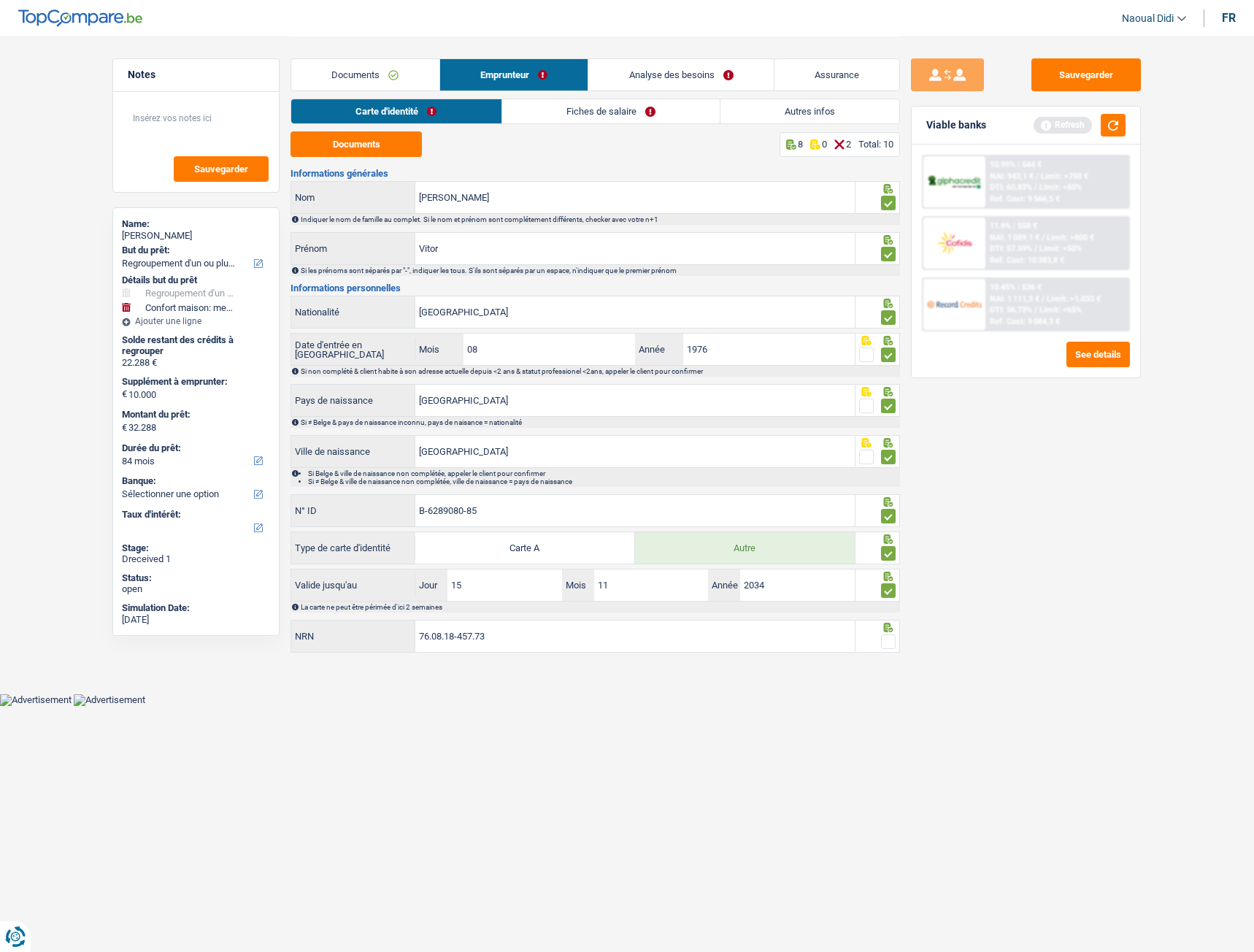
click at [0, 0] on input "radio" at bounding box center [0, 0] width 0 height 0
click at [894, 532] on span at bounding box center [888, 641] width 15 height 15
click at [0, 0] on input "radio" at bounding box center [0, 0] width 0 height 0
click at [1091, 74] on button "Sauvegarder" at bounding box center [1086, 74] width 109 height 33
click at [890, 532] on span at bounding box center [888, 553] width 15 height 15
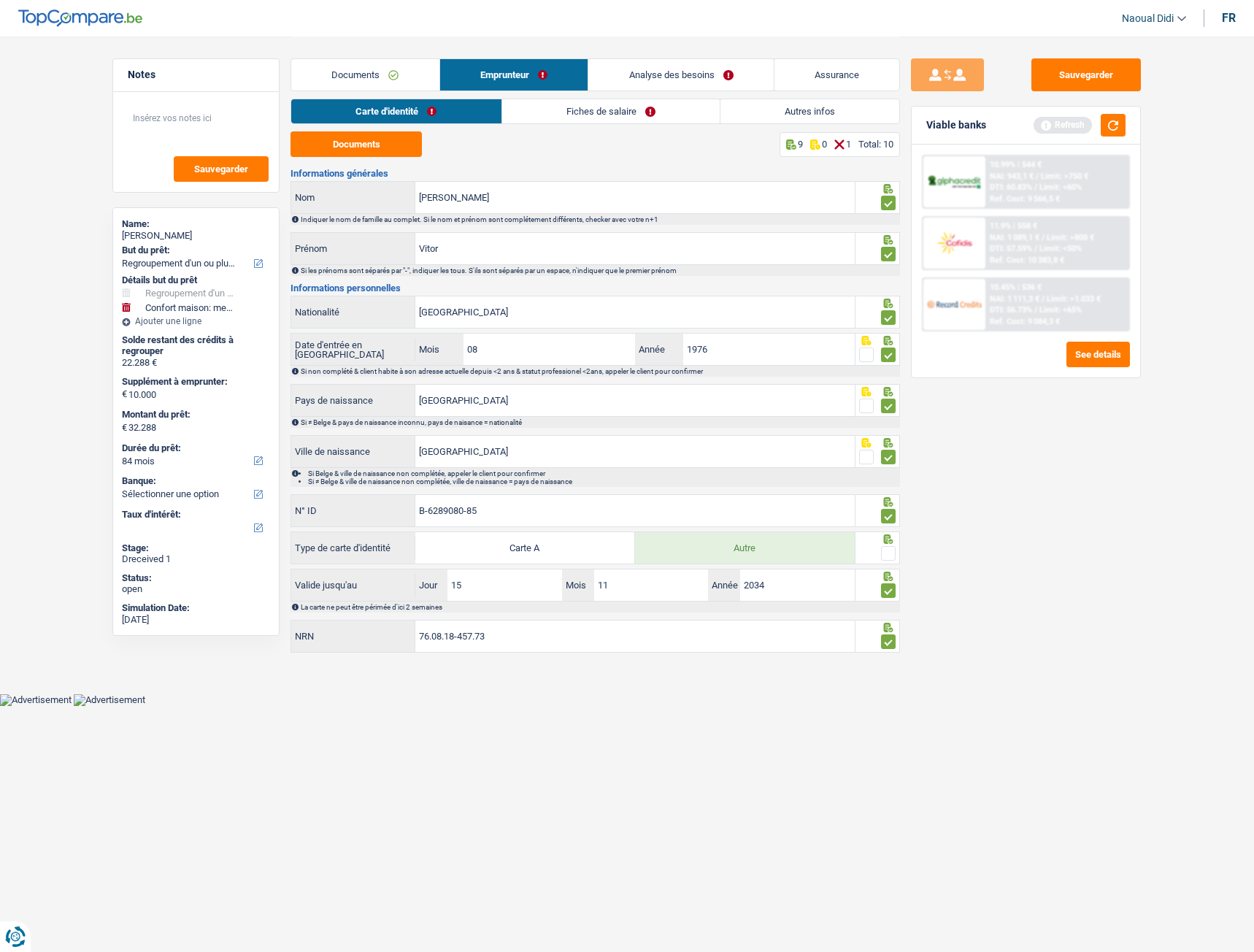
click at [0, 0] on input "radio" at bounding box center [0, 0] width 0 height 0
click at [1099, 64] on button "Sauvegarder" at bounding box center [1086, 74] width 109 height 33
click at [748, 80] on link "Analyse des besoins" at bounding box center [680, 74] width 186 height 31
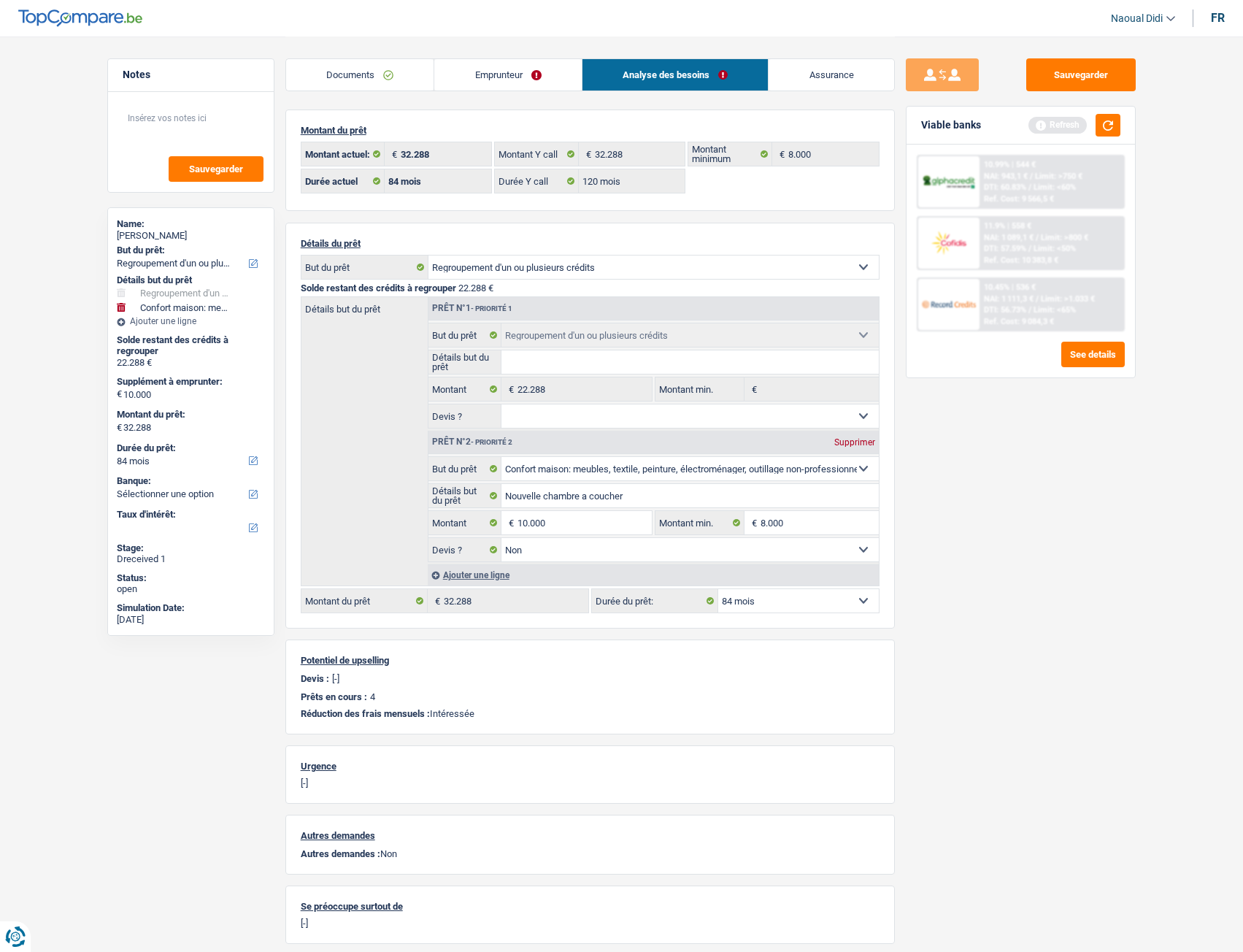
click at [504, 76] on link "Emprunteur" at bounding box center [508, 74] width 147 height 31
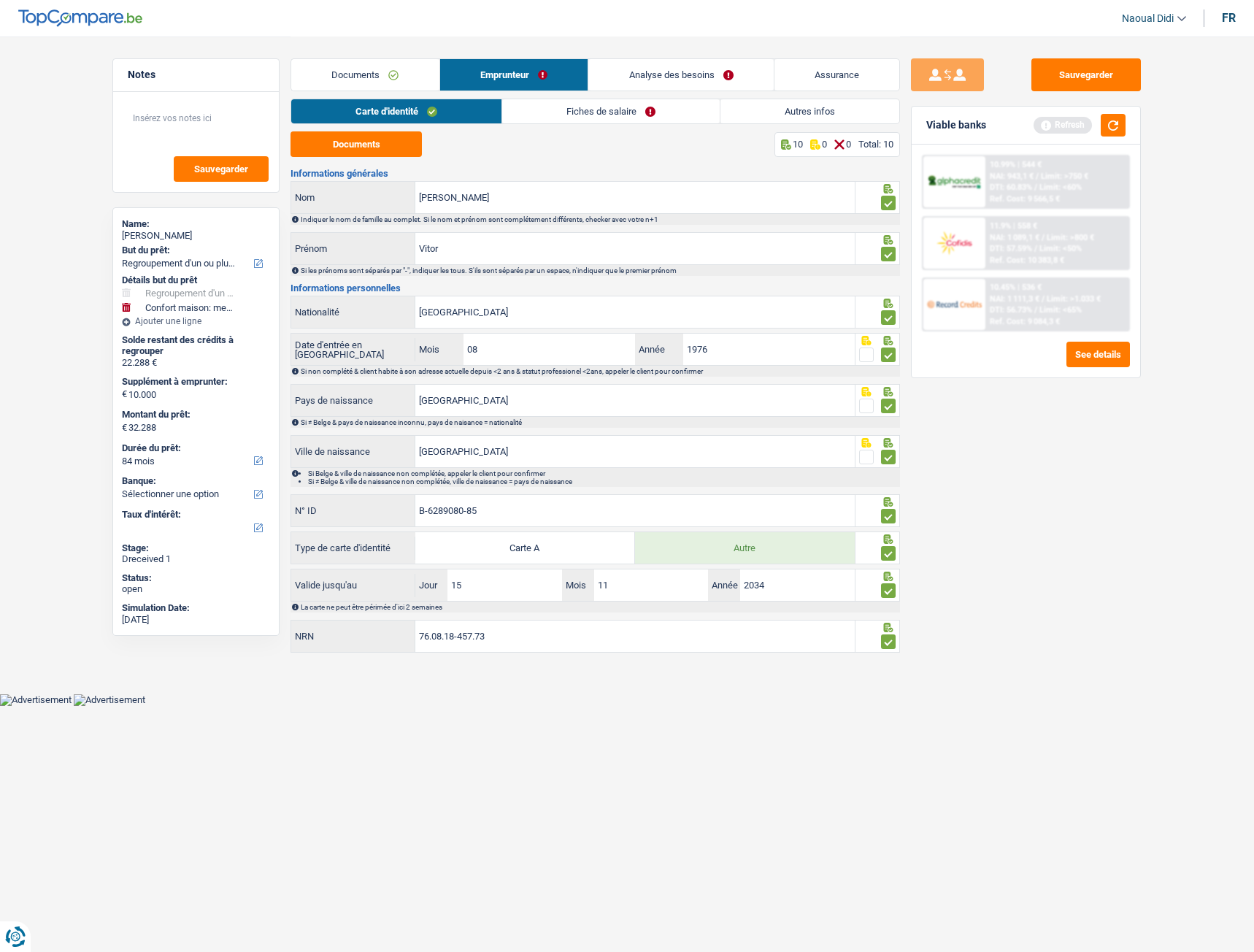
click at [567, 114] on link "Fiches de salaire" at bounding box center [611, 111] width 218 height 24
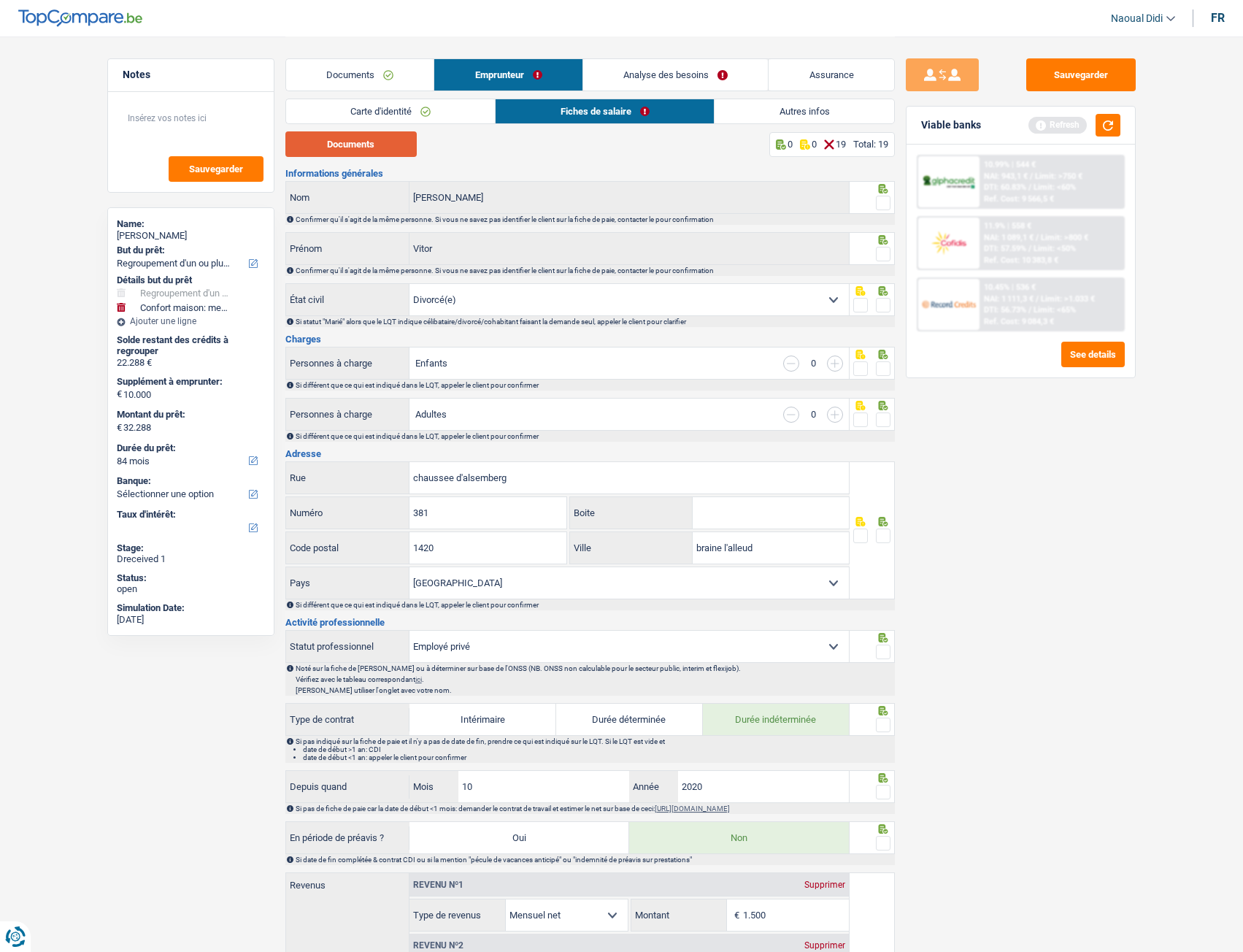
click at [329, 142] on button "Documents" at bounding box center [351, 144] width 131 height 25
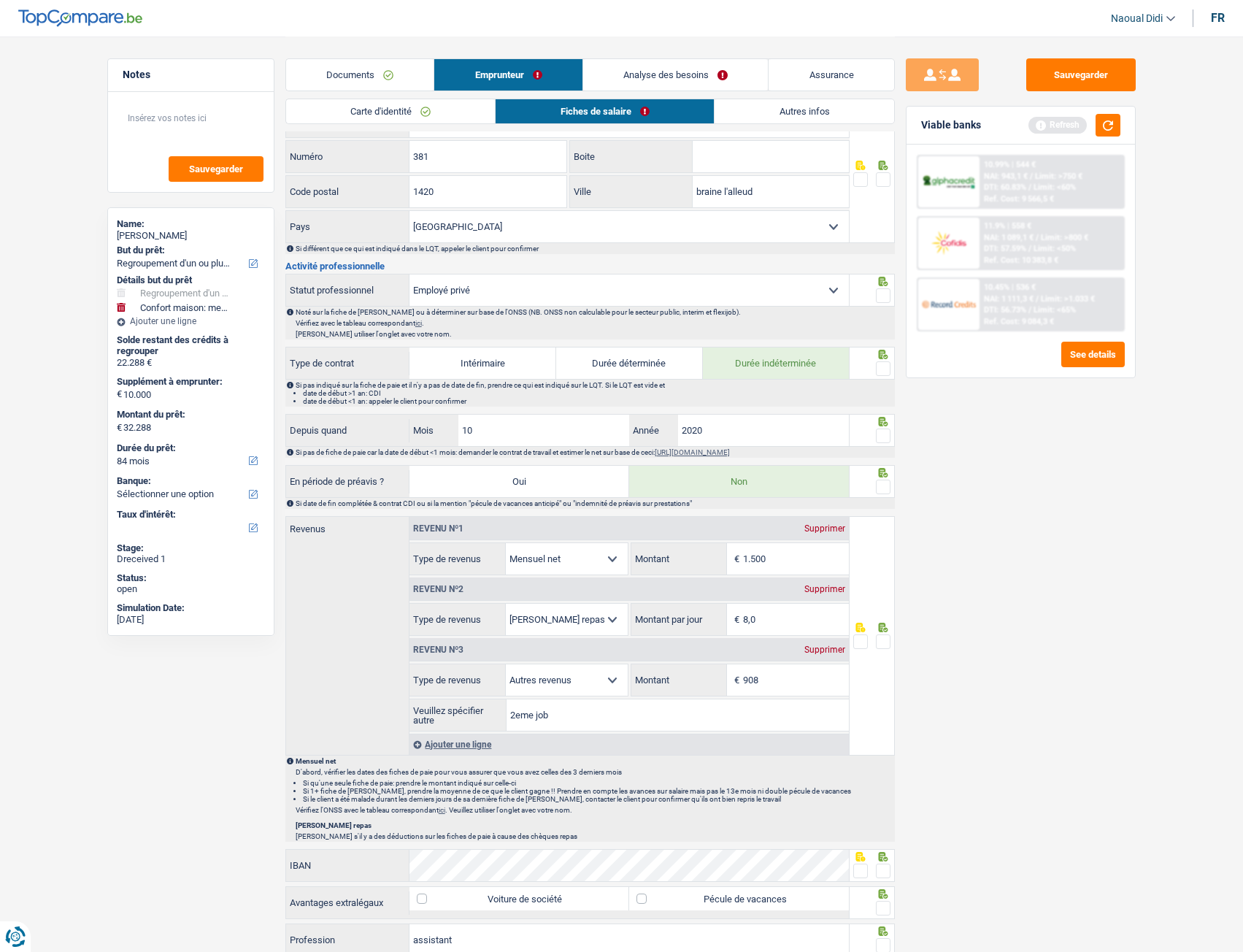
scroll to position [438, 0]
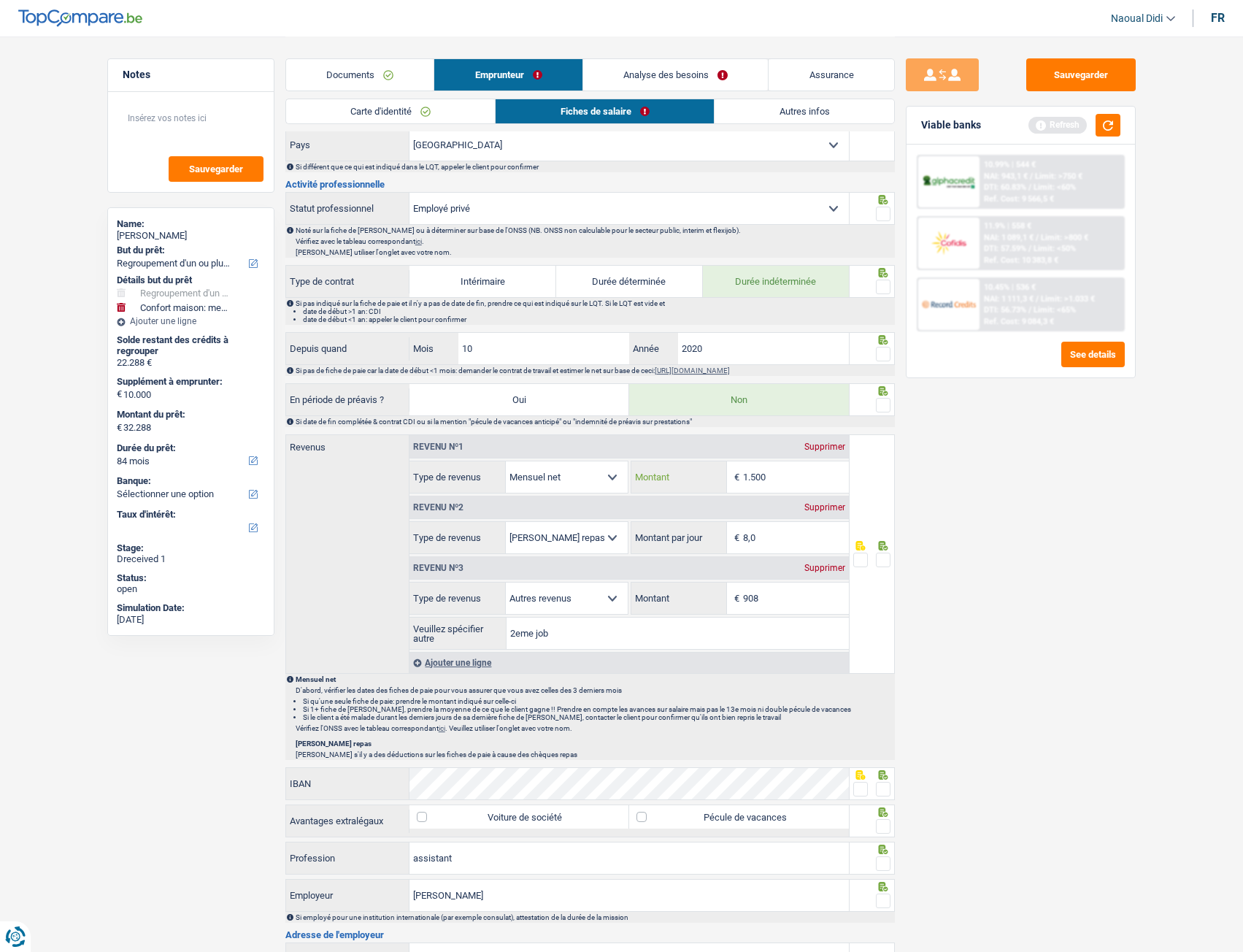
click at [789, 473] on input "1.500" at bounding box center [796, 476] width 106 height 31
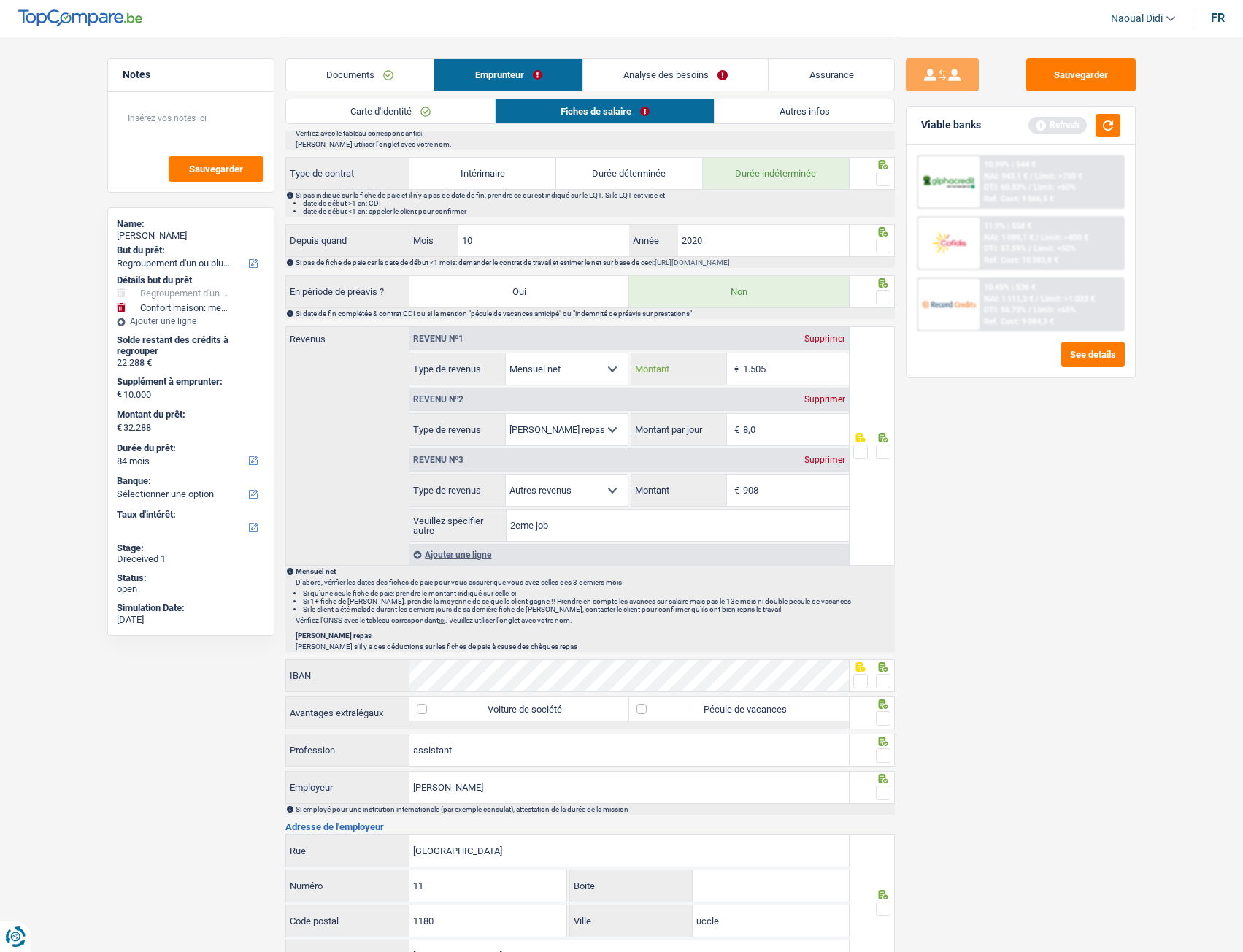
scroll to position [584, 0]
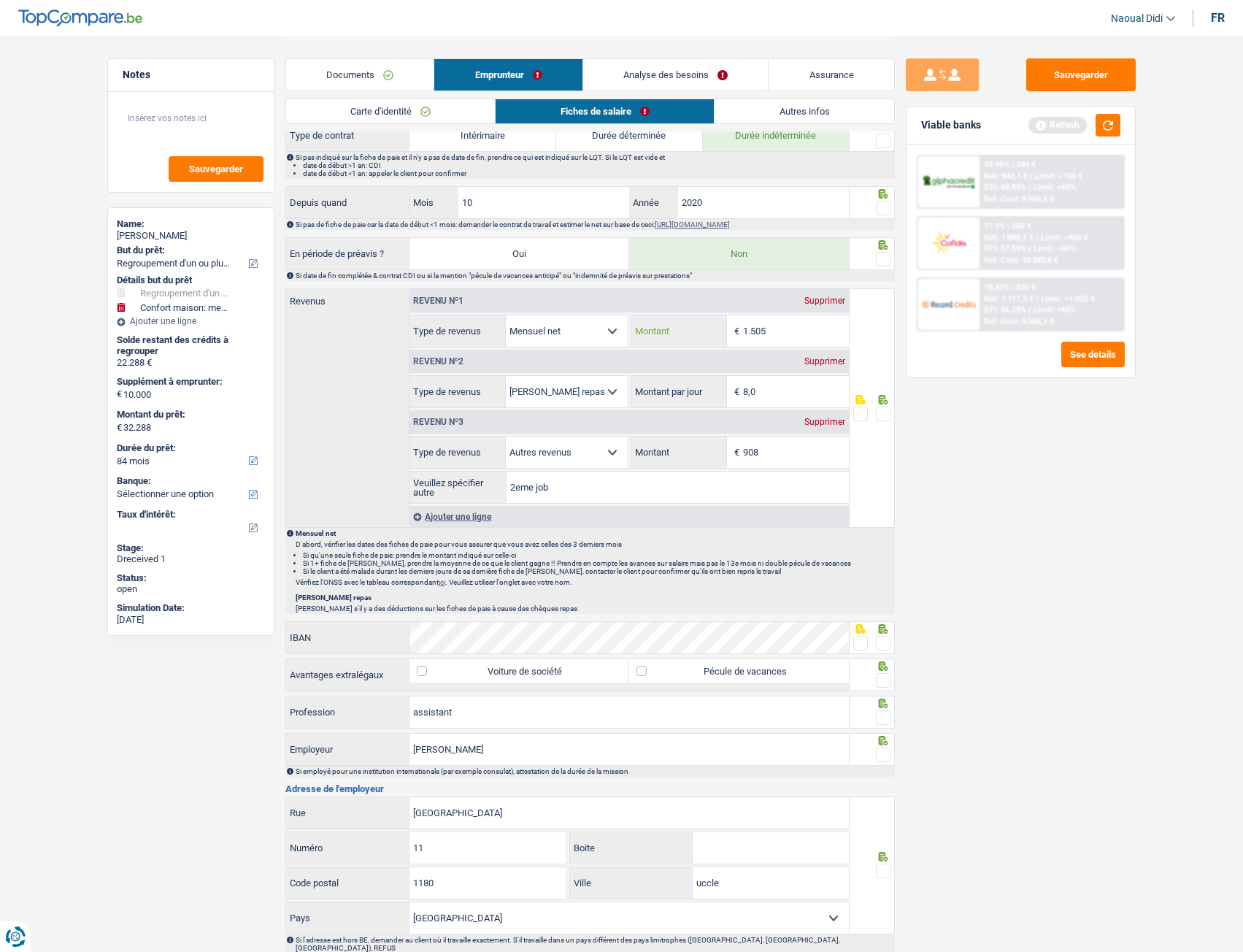
type input "1.505"
click at [573, 492] on input "2eme job" at bounding box center [677, 487] width 342 height 31
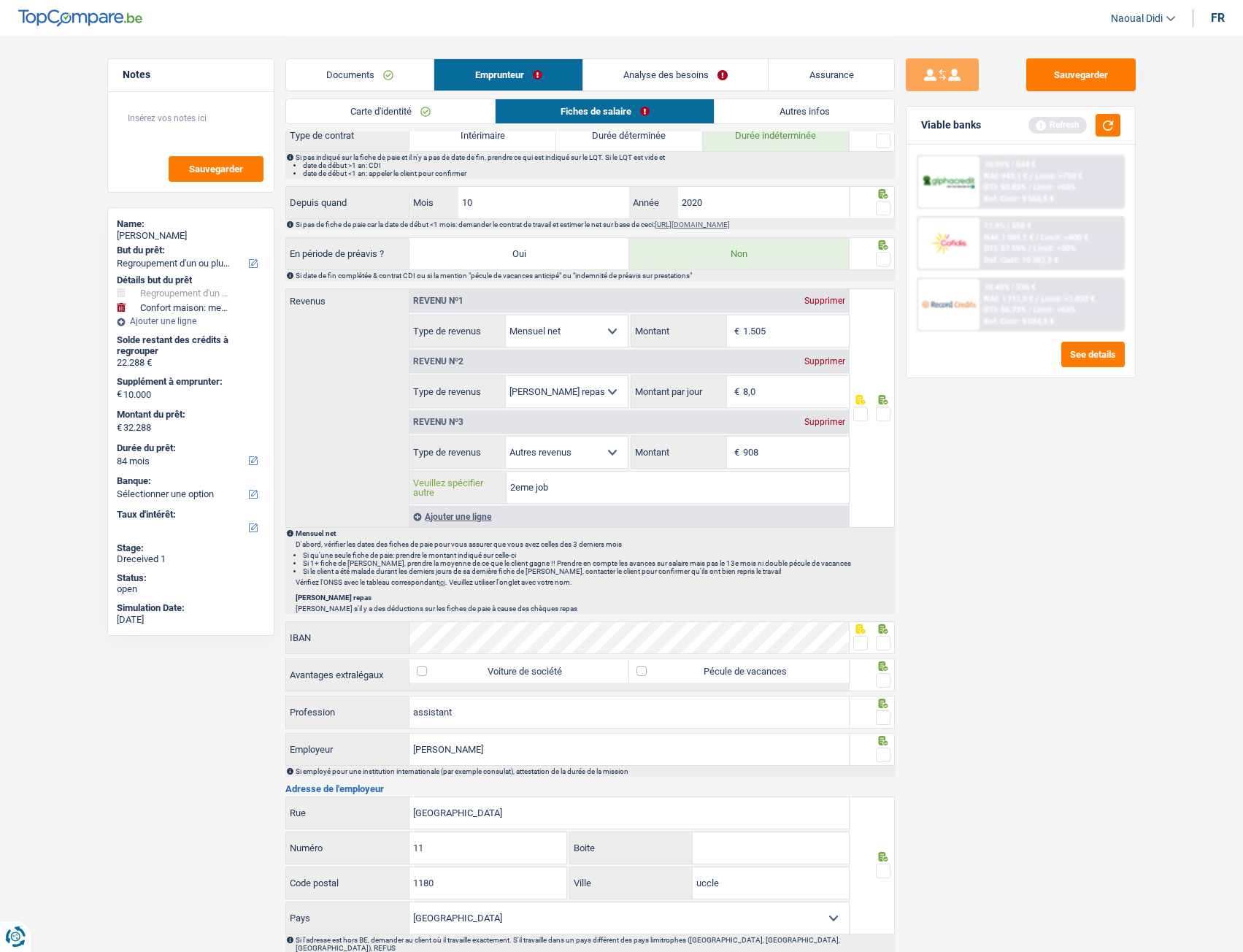
click at [570, 489] on input "2eme job" at bounding box center [677, 487] width 342 height 31
click at [576, 485] on input "2eme job" at bounding box center [677, 487] width 342 height 31
click at [576, 484] on input "2eme job" at bounding box center [677, 487] width 342 height 31
click at [578, 479] on input "2eme job" at bounding box center [677, 487] width 342 height 31
paste input "BIALES MONIKA"
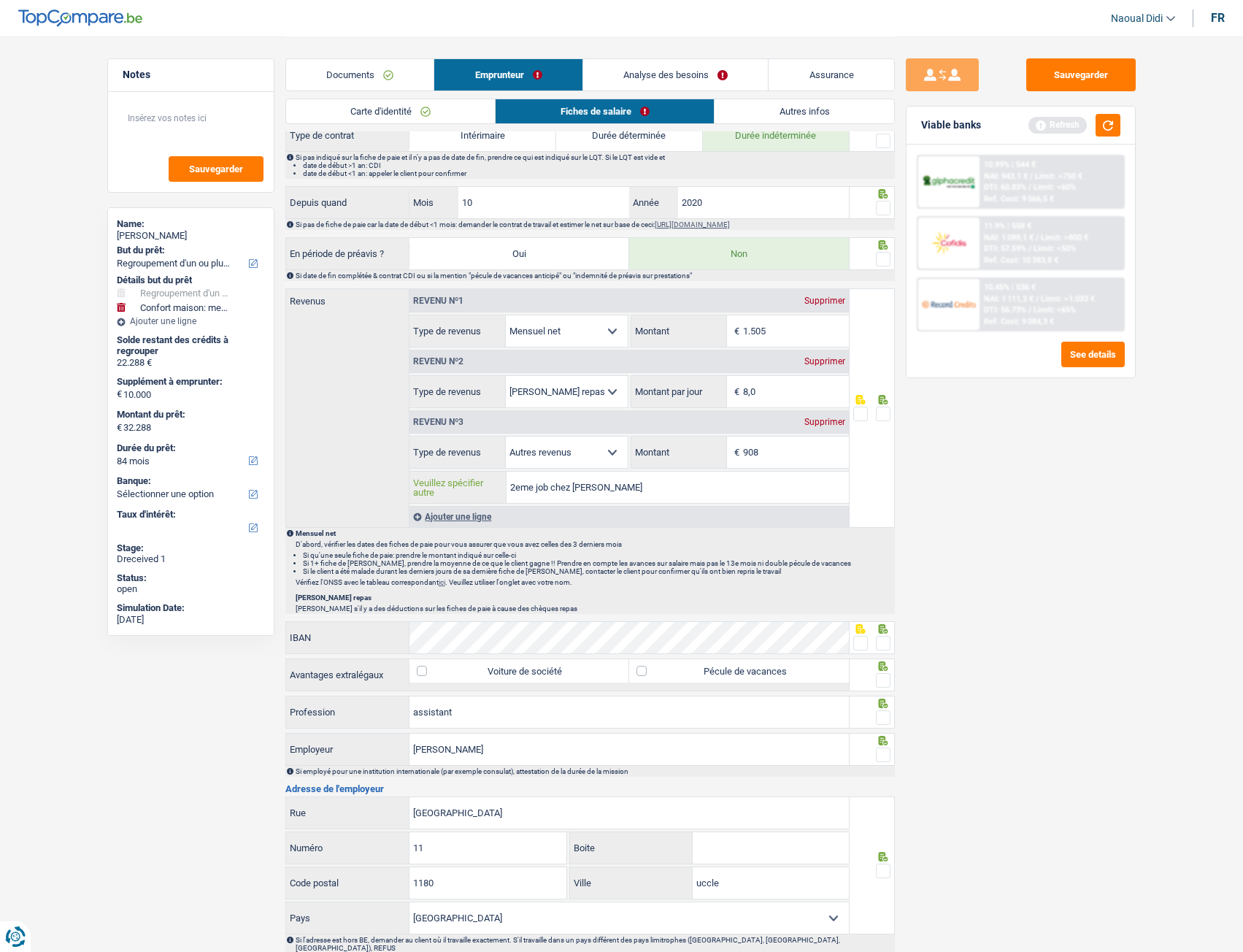
type input "2eme job chez BIALES MONIKA"
click at [773, 449] on input "908" at bounding box center [796, 452] width 106 height 31
type input "9"
type input "855"
click at [1020, 532] on div "Sauvegarder Viable banks Refresh 10.99% | 544 € NAI: 943,1 € / Limit: >750 € DT…" at bounding box center [1021, 492] width 252 height 870
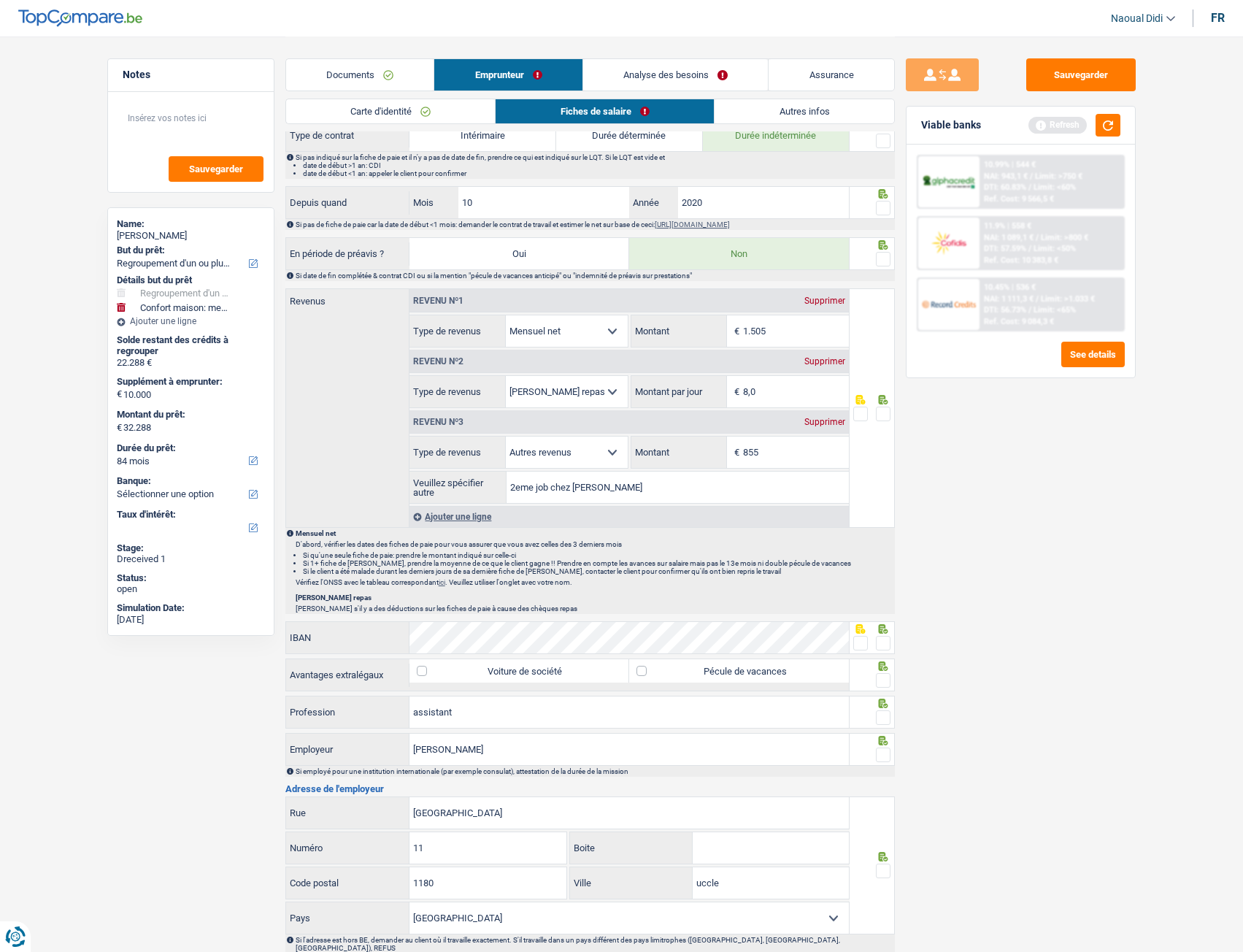
click at [880, 419] on span at bounding box center [883, 413] width 15 height 15
click at [0, 0] on input "radio" at bounding box center [0, 0] width 0 height 0
click at [882, 265] on div at bounding box center [883, 260] width 15 height 18
click at [882, 265] on span at bounding box center [883, 259] width 15 height 15
click at [0, 0] on input "radio" at bounding box center [0, 0] width 0 height 0
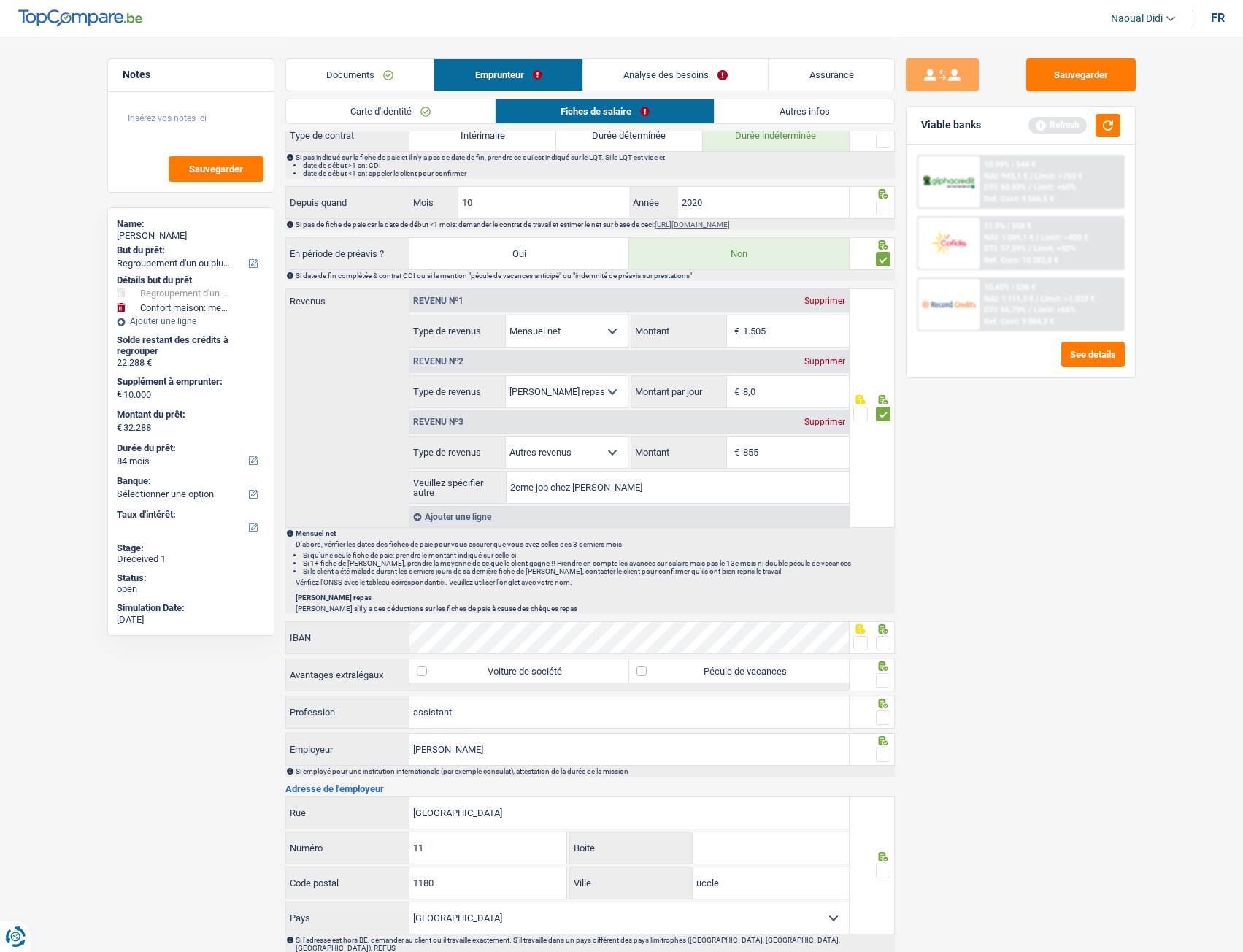
click at [884, 204] on span at bounding box center [883, 208] width 15 height 15
click at [0, 0] on input "radio" at bounding box center [0, 0] width 0 height 0
click at [884, 204] on span at bounding box center [883, 208] width 15 height 15
click at [0, 0] on input "radio" at bounding box center [0, 0] width 0 height 0
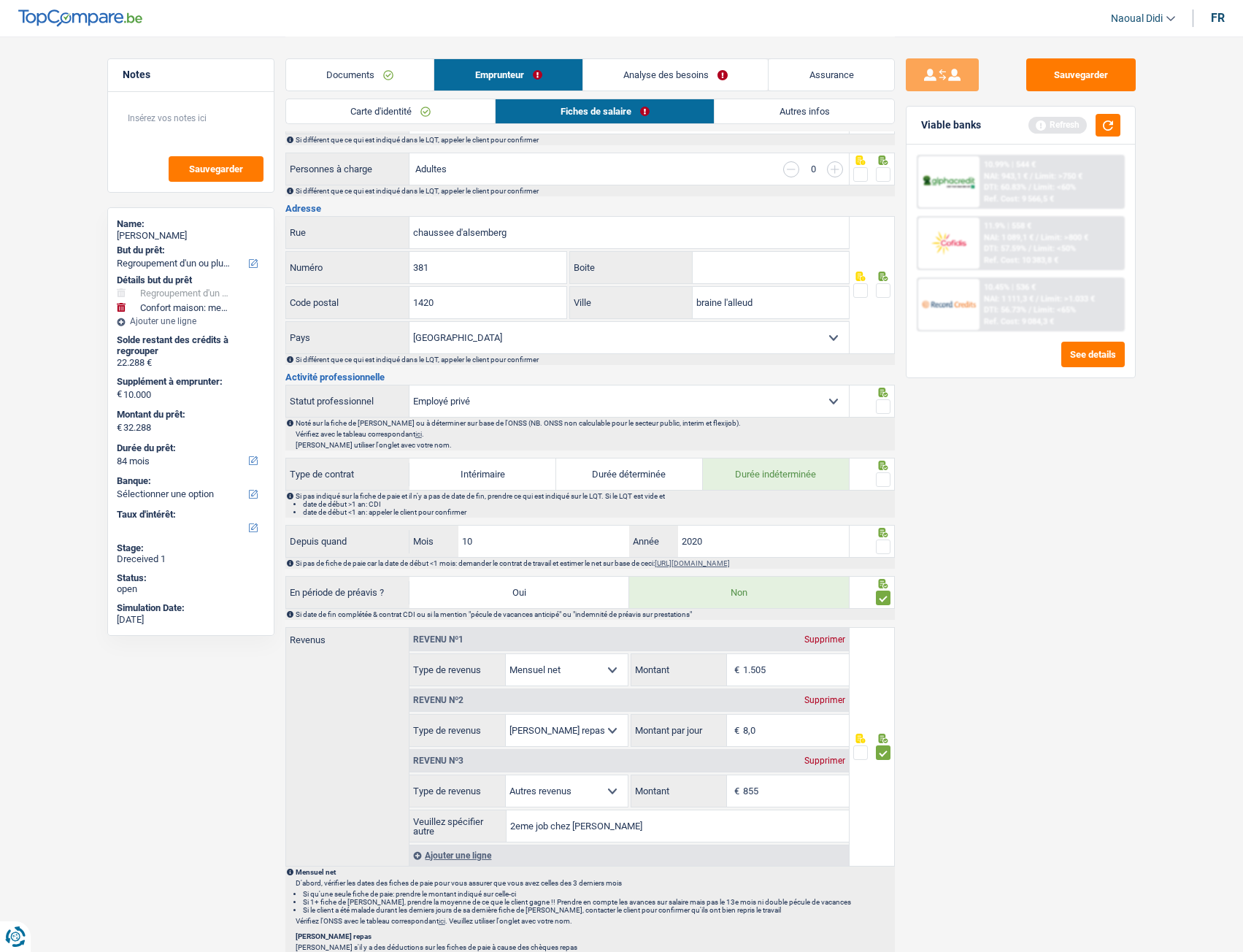
scroll to position [219, 0]
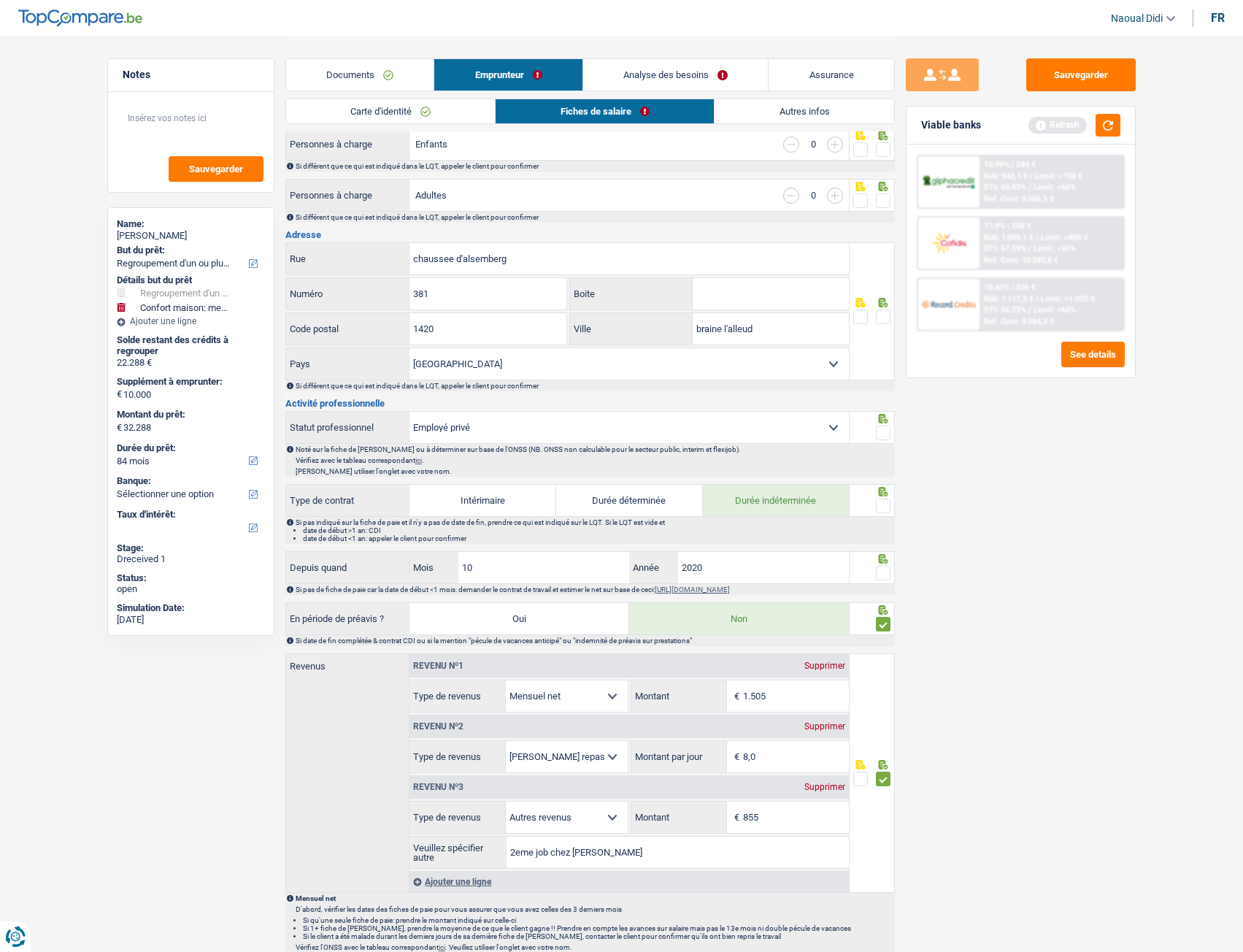
click at [882, 311] on span at bounding box center [883, 316] width 15 height 15
click at [0, 0] on input "radio" at bounding box center [0, 0] width 0 height 0
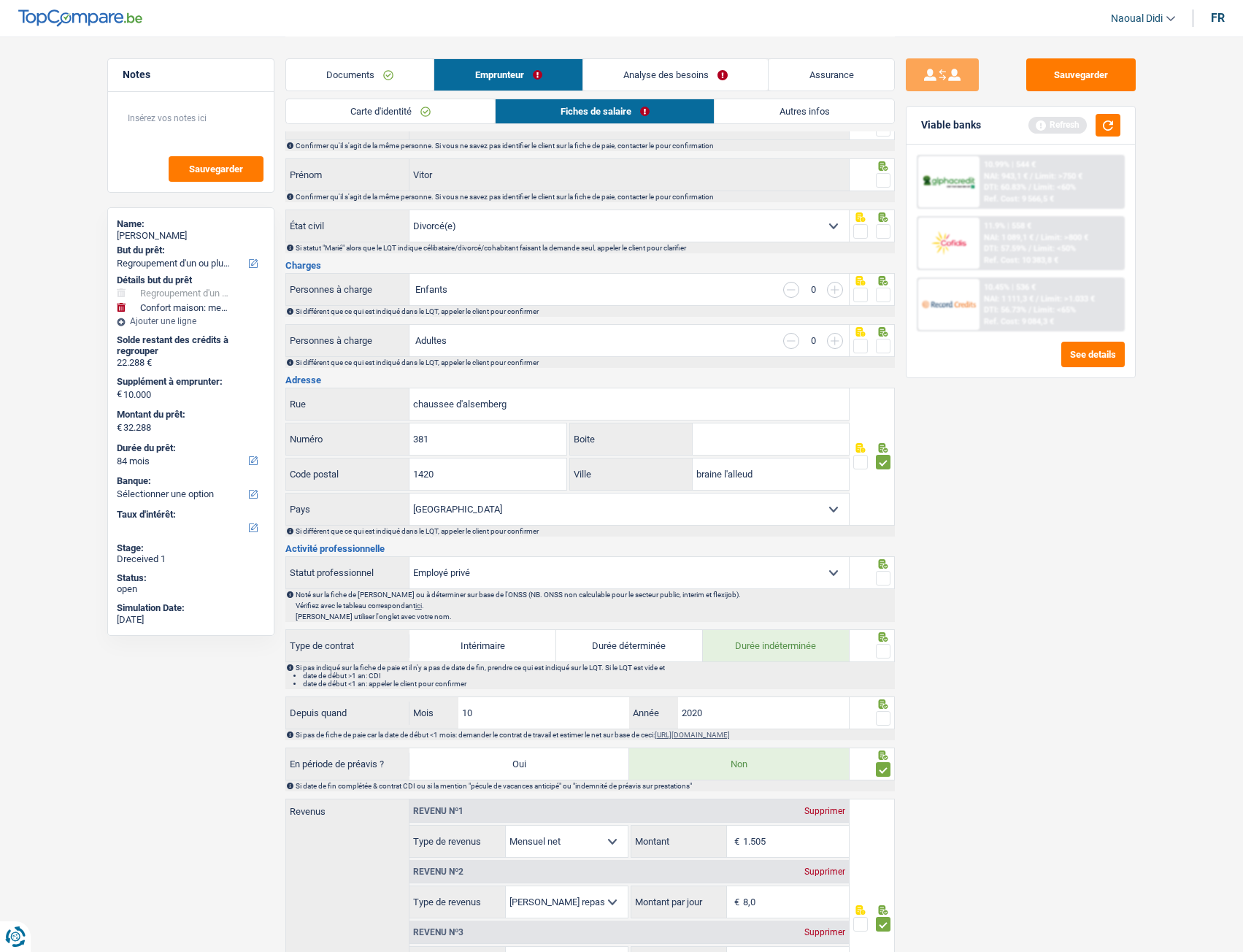
scroll to position [73, 0]
click at [886, 343] on span at bounding box center [883, 347] width 15 height 15
click at [0, 0] on input "radio" at bounding box center [0, 0] width 0 height 0
click at [886, 343] on span at bounding box center [883, 347] width 15 height 15
click at [0, 0] on input "radio" at bounding box center [0, 0] width 0 height 0
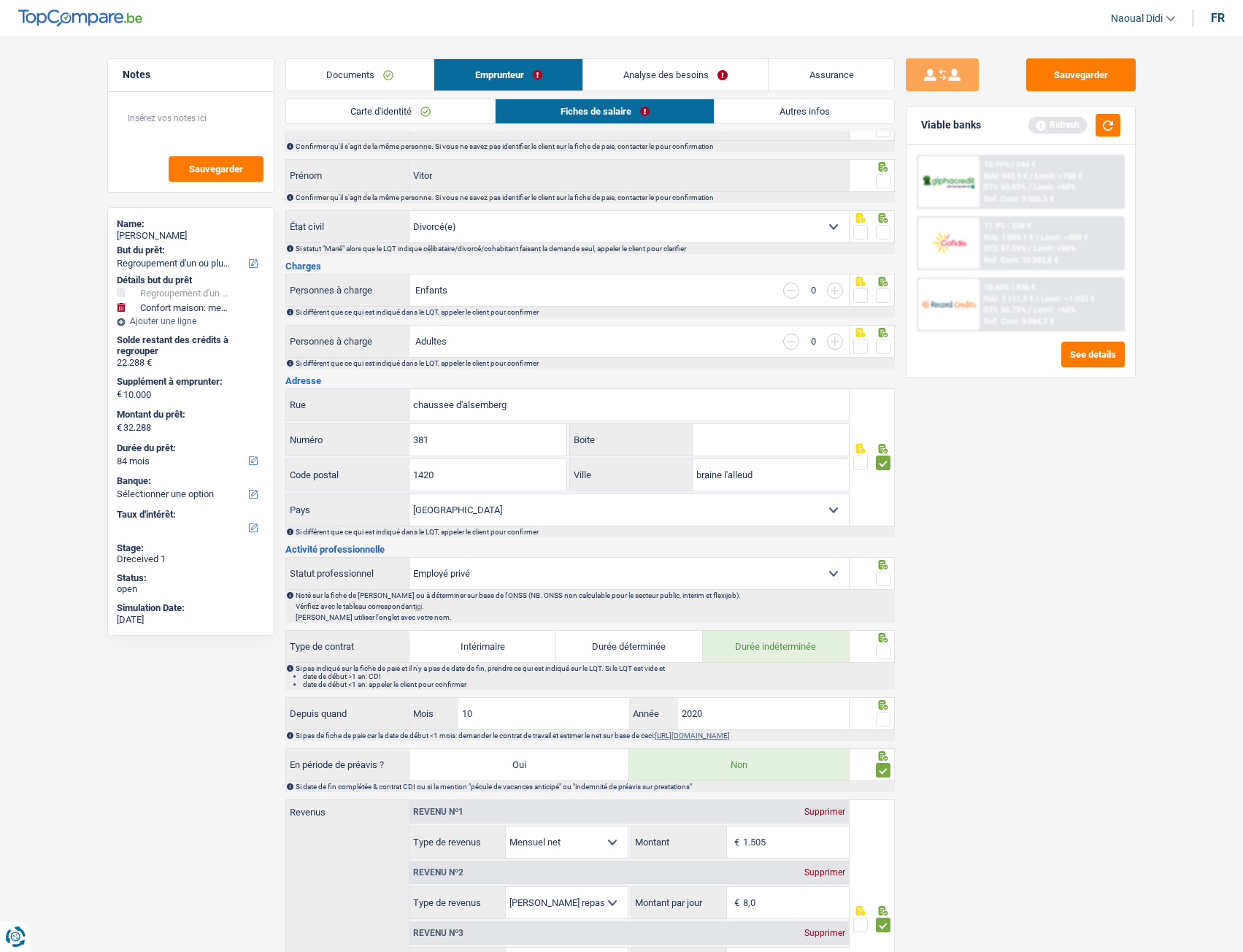
click at [878, 296] on span at bounding box center [883, 295] width 15 height 15
click at [0, 0] on input "radio" at bounding box center [0, 0] width 0 height 0
click at [886, 234] on span at bounding box center [883, 231] width 15 height 15
click at [0, 0] on input "radio" at bounding box center [0, 0] width 0 height 0
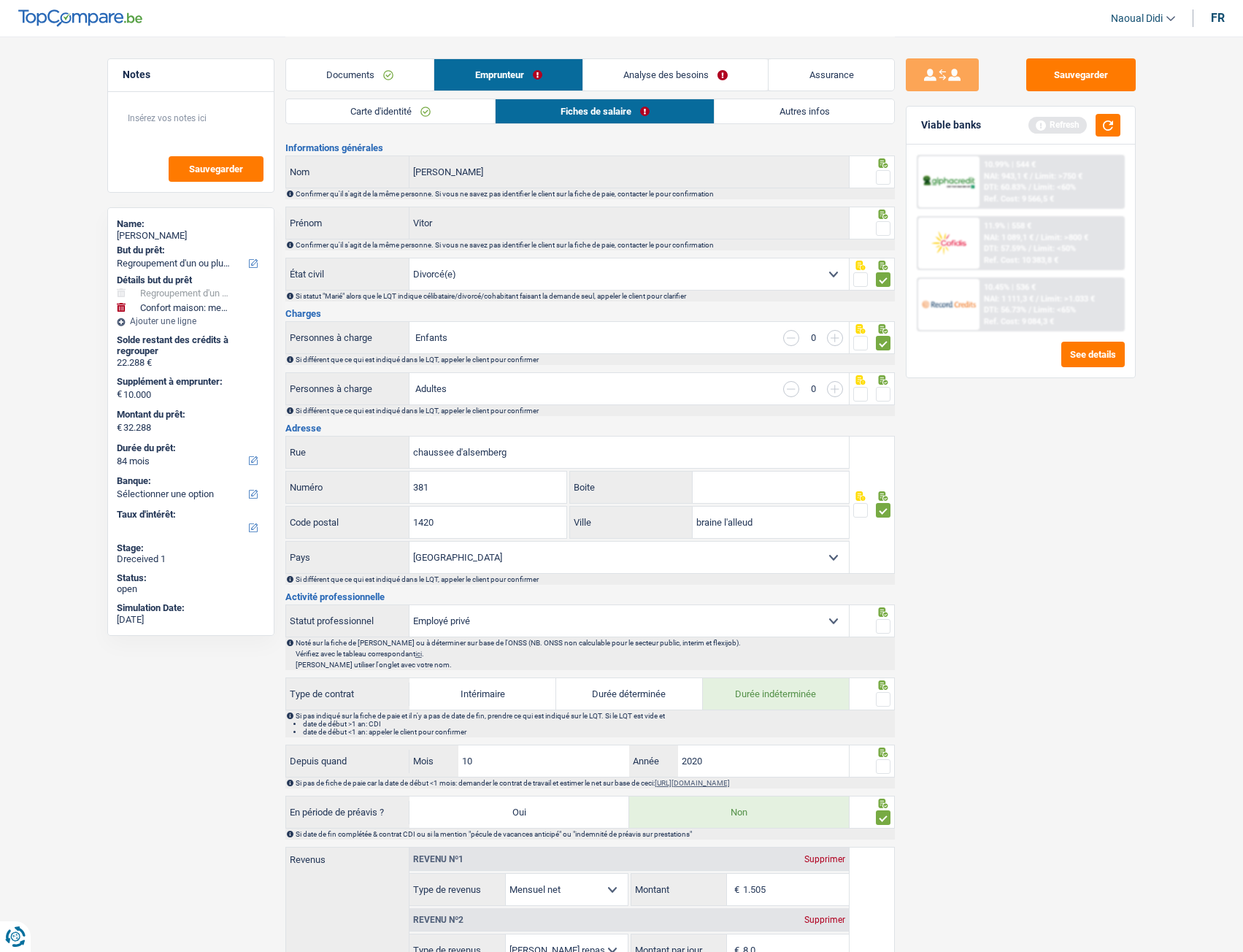
scroll to position [0, 0]
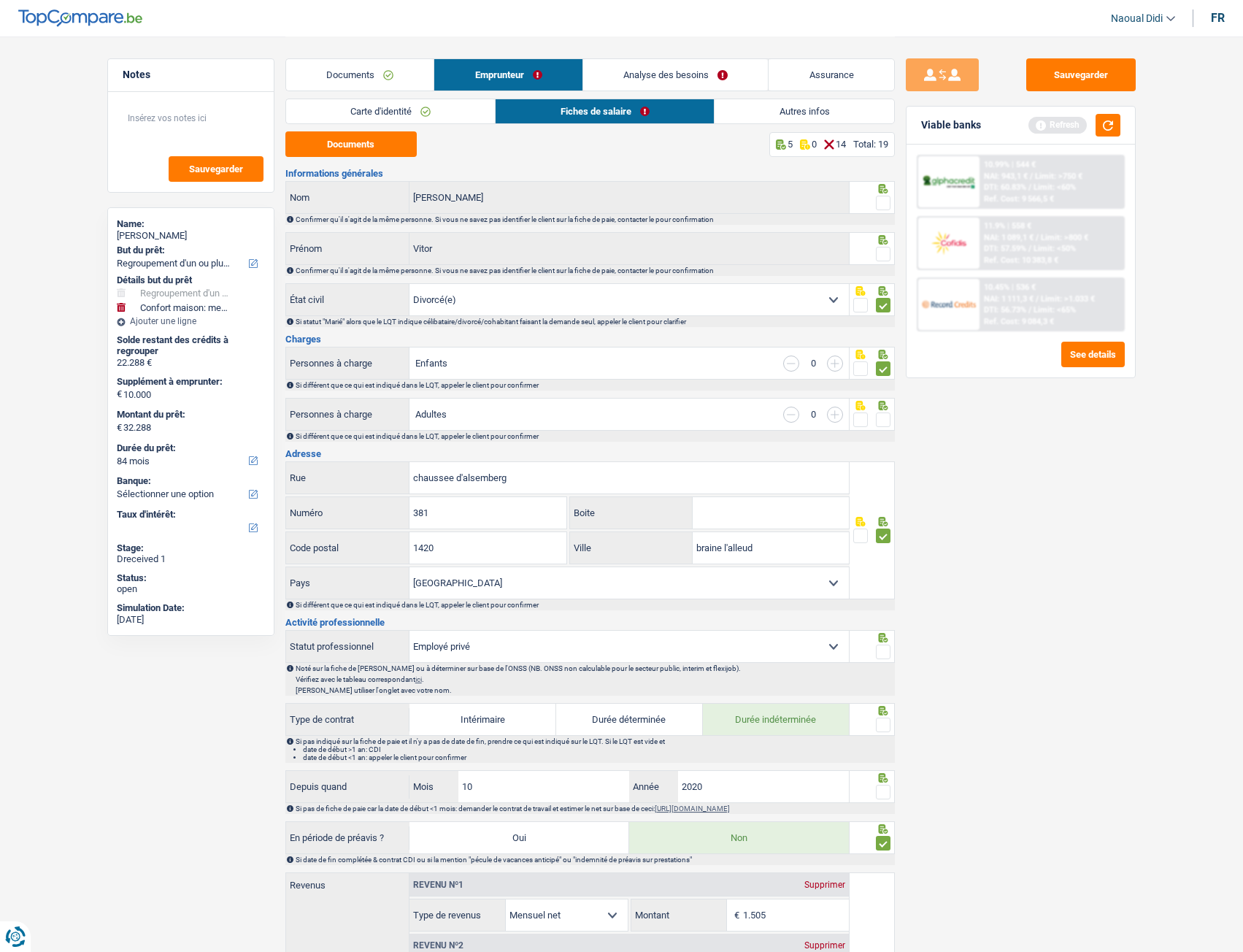
click at [886, 420] on span at bounding box center [883, 419] width 15 height 15
click at [0, 0] on input "radio" at bounding box center [0, 0] width 0 height 0
click at [883, 249] on span at bounding box center [883, 253] width 15 height 15
click at [0, 0] on input "radio" at bounding box center [0, 0] width 0 height 0
click at [883, 249] on span at bounding box center [883, 253] width 15 height 15
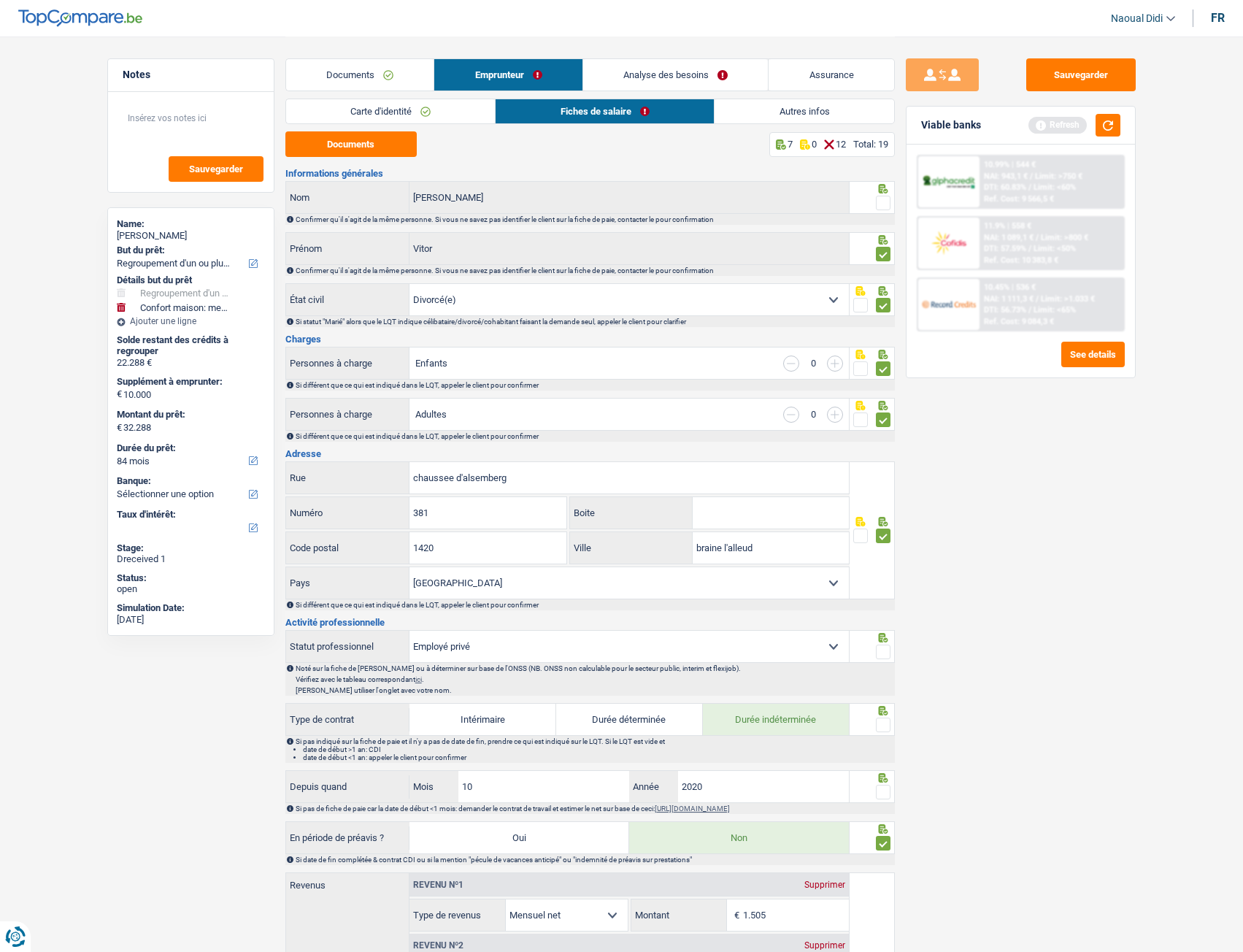
click at [0, 0] on input "radio" at bounding box center [0, 0] width 0 height 0
click at [880, 208] on span at bounding box center [883, 202] width 15 height 15
click at [0, 0] on input "radio" at bounding box center [0, 0] width 0 height 0
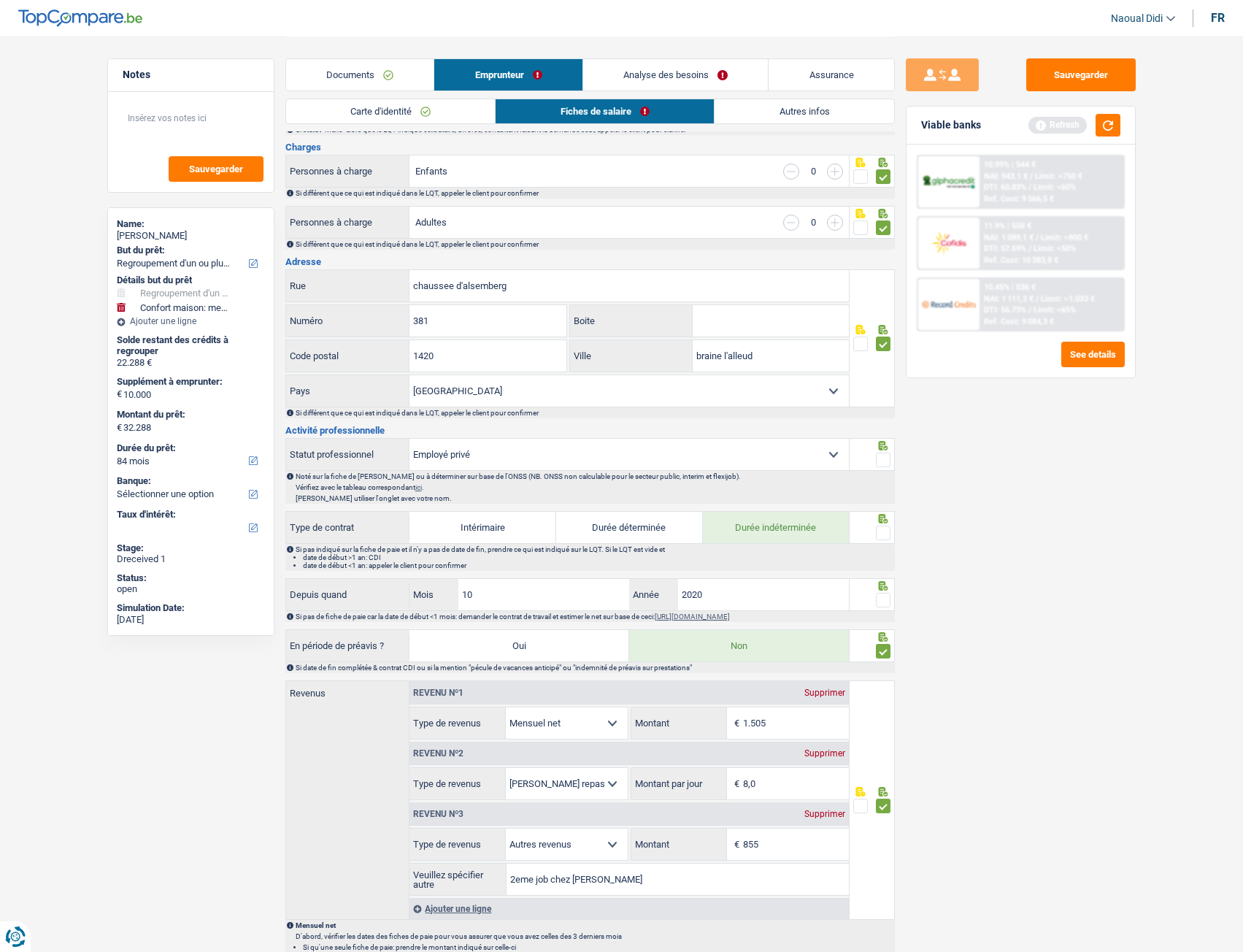
scroll to position [219, 0]
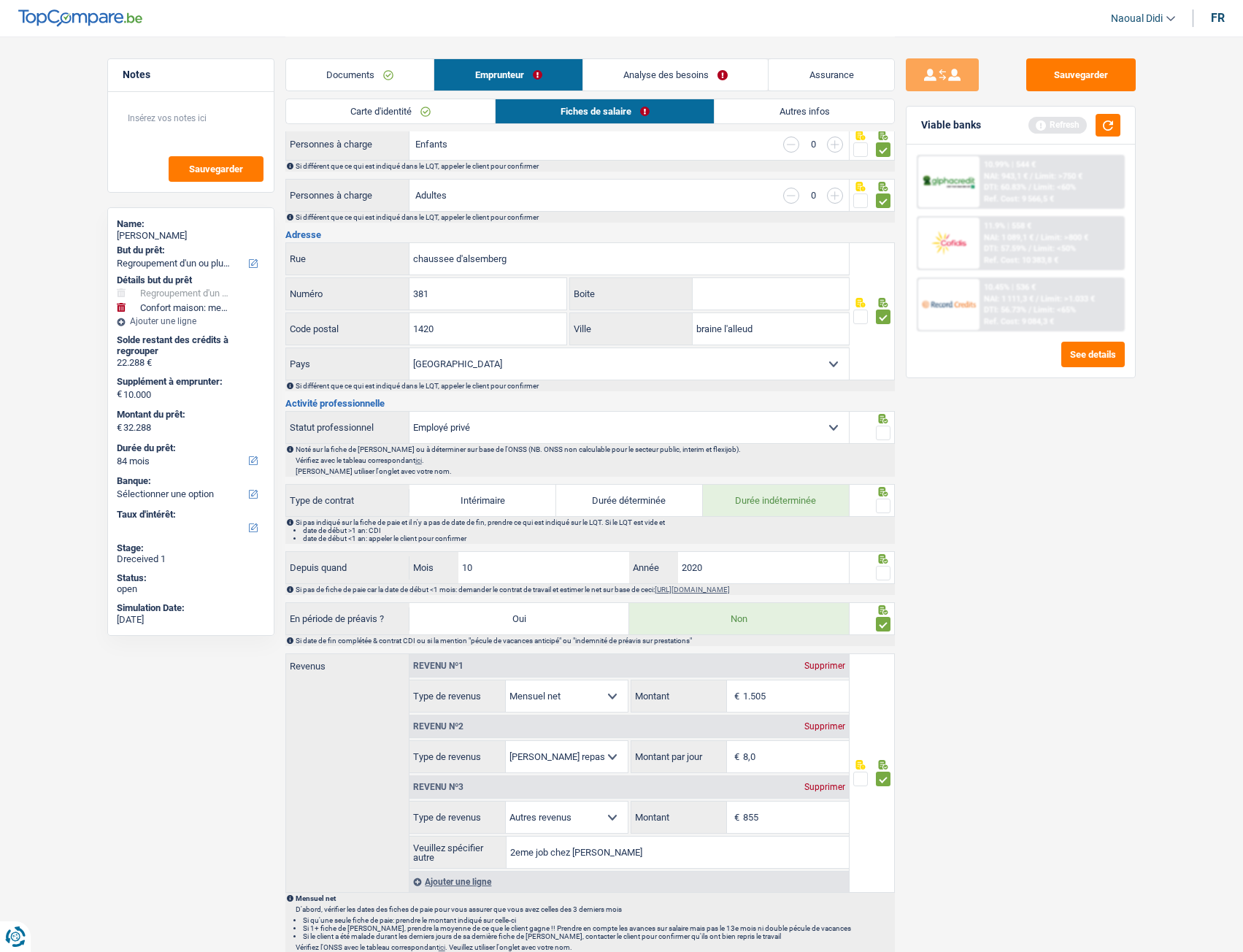
click at [883, 432] on span at bounding box center [883, 432] width 15 height 15
click at [0, 0] on input "radio" at bounding box center [0, 0] width 0 height 0
click at [883, 432] on span at bounding box center [883, 432] width 15 height 15
click at [0, 0] on input "radio" at bounding box center [0, 0] width 0 height 0
click at [881, 503] on span at bounding box center [883, 505] width 15 height 15
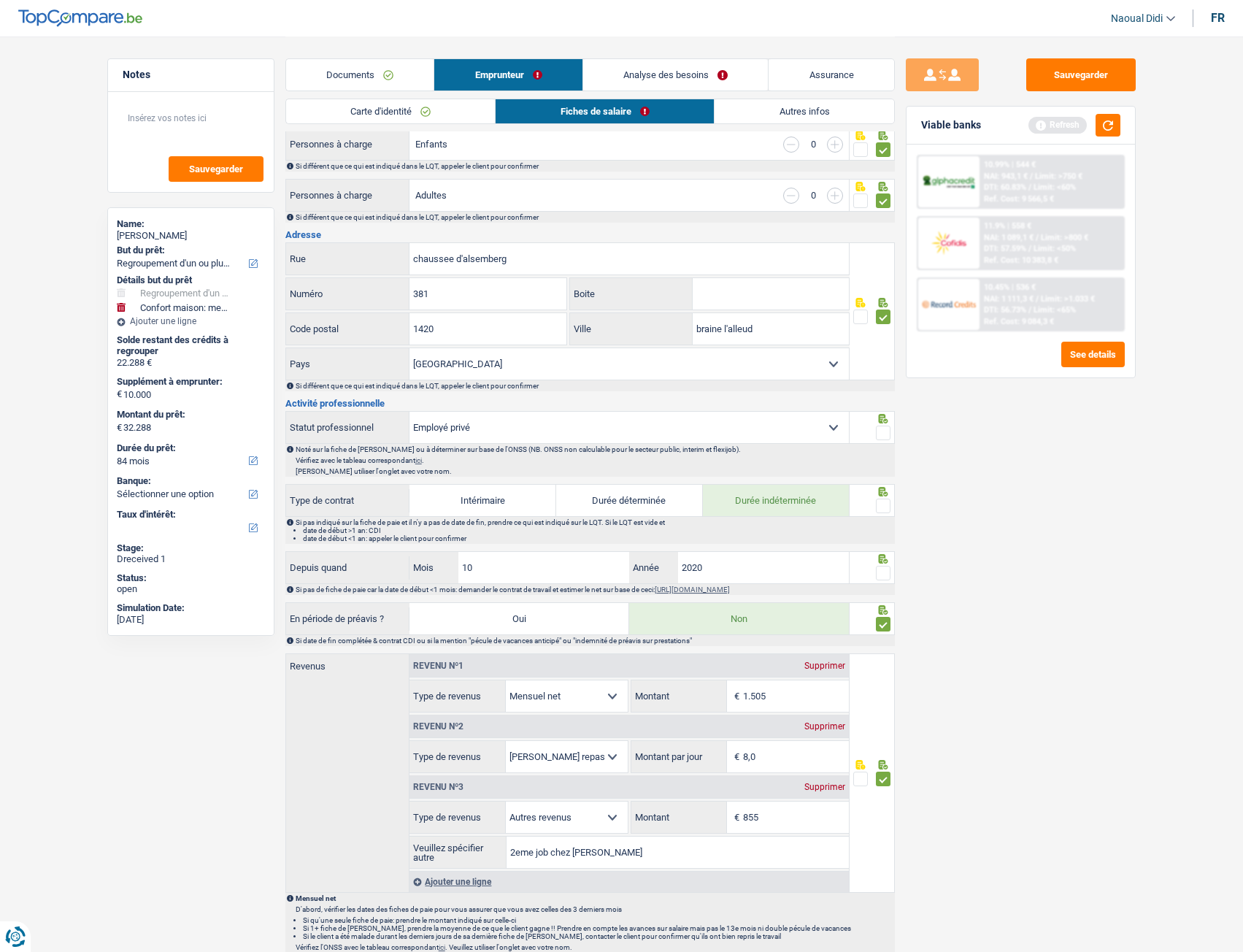
click at [0, 0] on input "radio" at bounding box center [0, 0] width 0 height 0
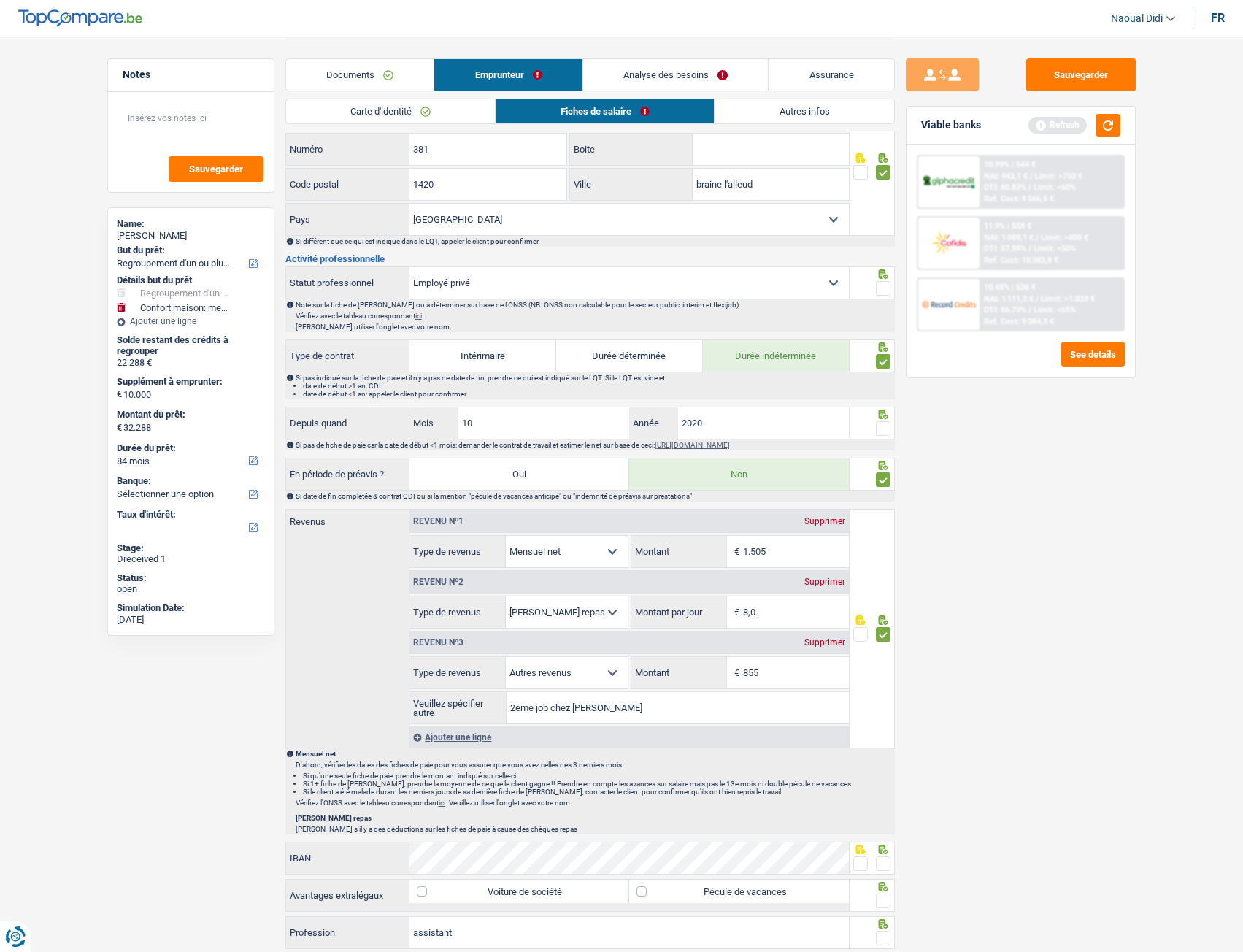
scroll to position [365, 0]
click at [884, 427] on span at bounding box center [883, 427] width 15 height 15
click at [0, 0] on input "radio" at bounding box center [0, 0] width 0 height 0
click at [885, 427] on span at bounding box center [883, 427] width 15 height 15
click at [0, 0] on input "radio" at bounding box center [0, 0] width 0 height 0
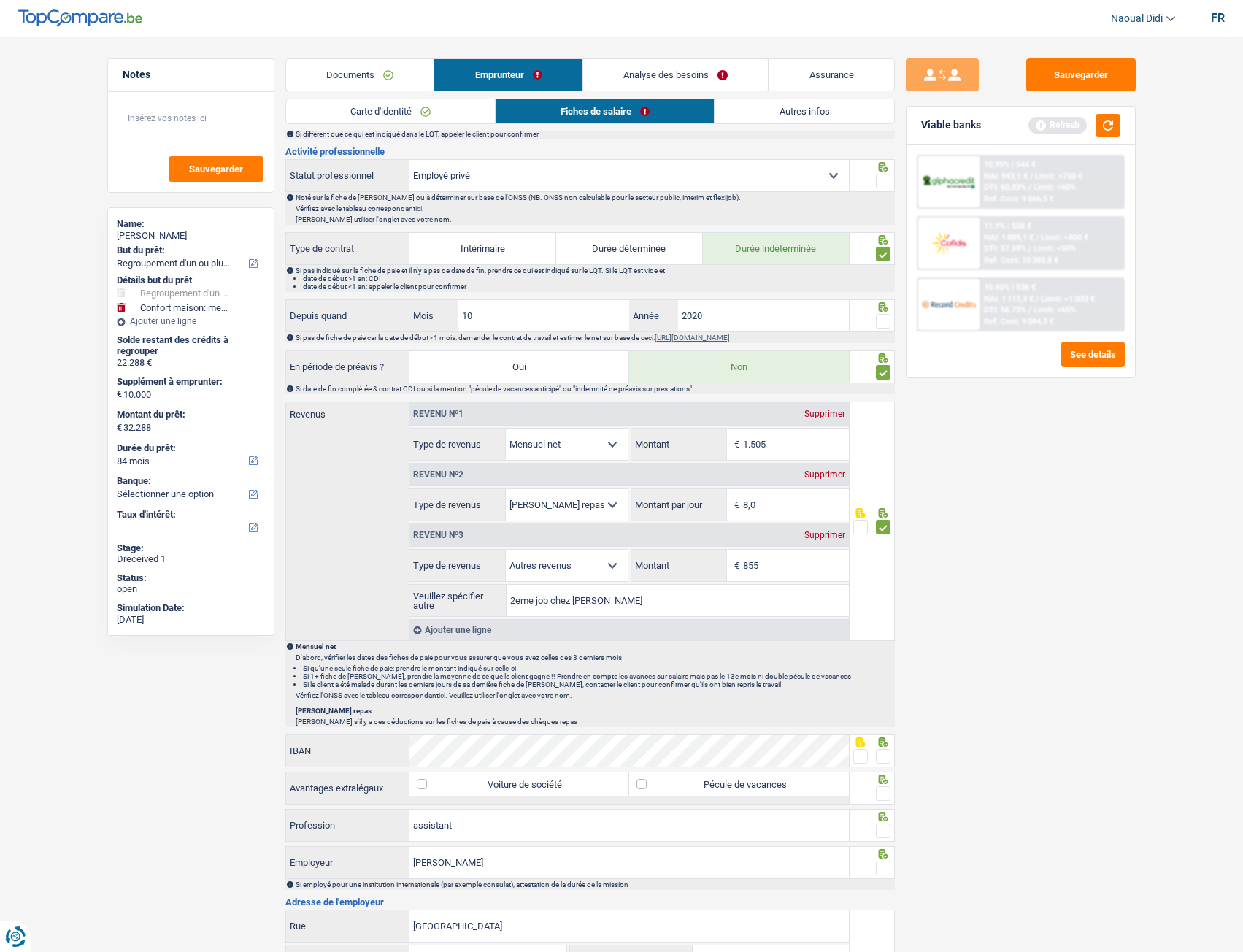
scroll to position [438, 0]
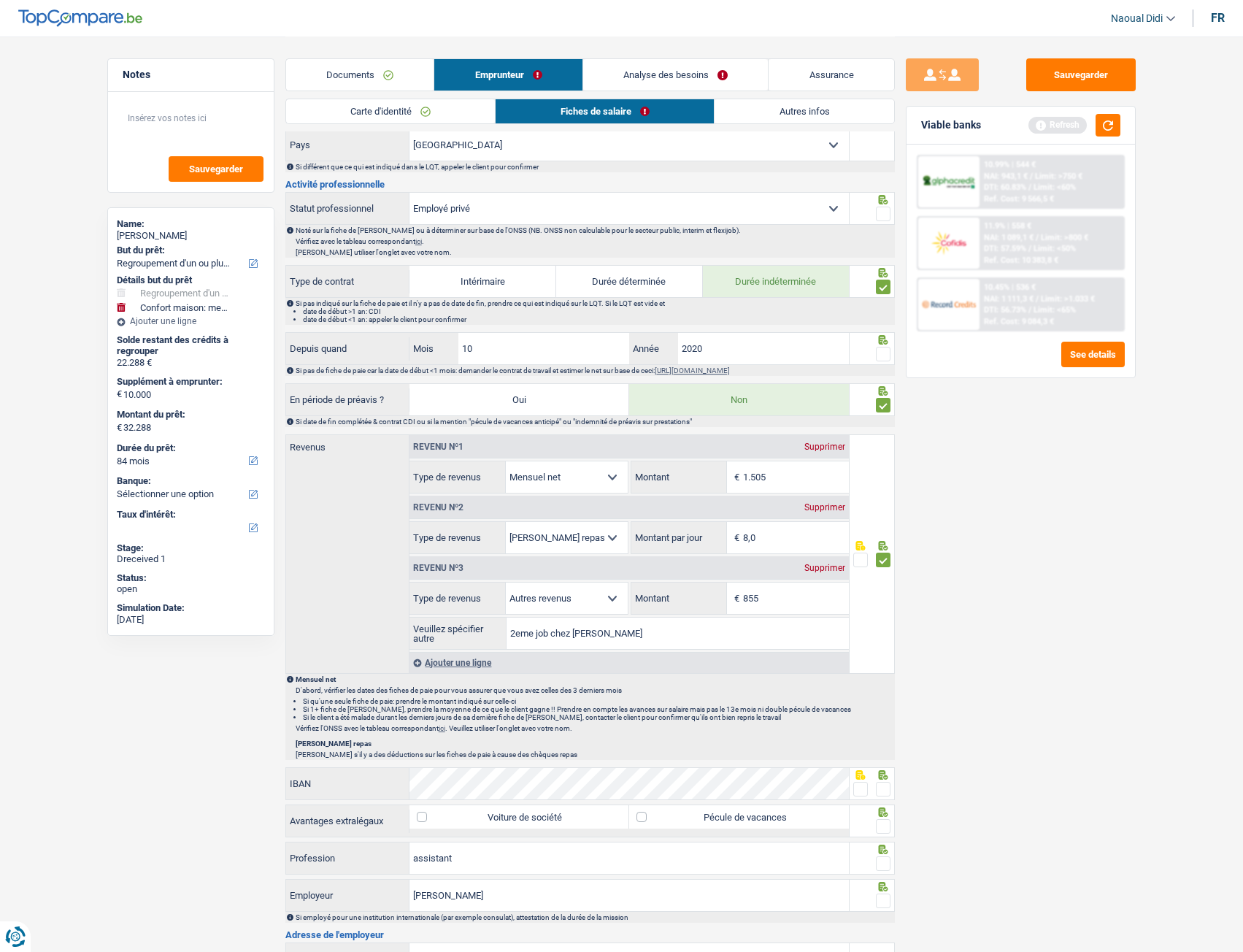
click at [882, 353] on span at bounding box center [883, 353] width 15 height 15
click at [0, 0] on input "radio" at bounding box center [0, 0] width 0 height 0
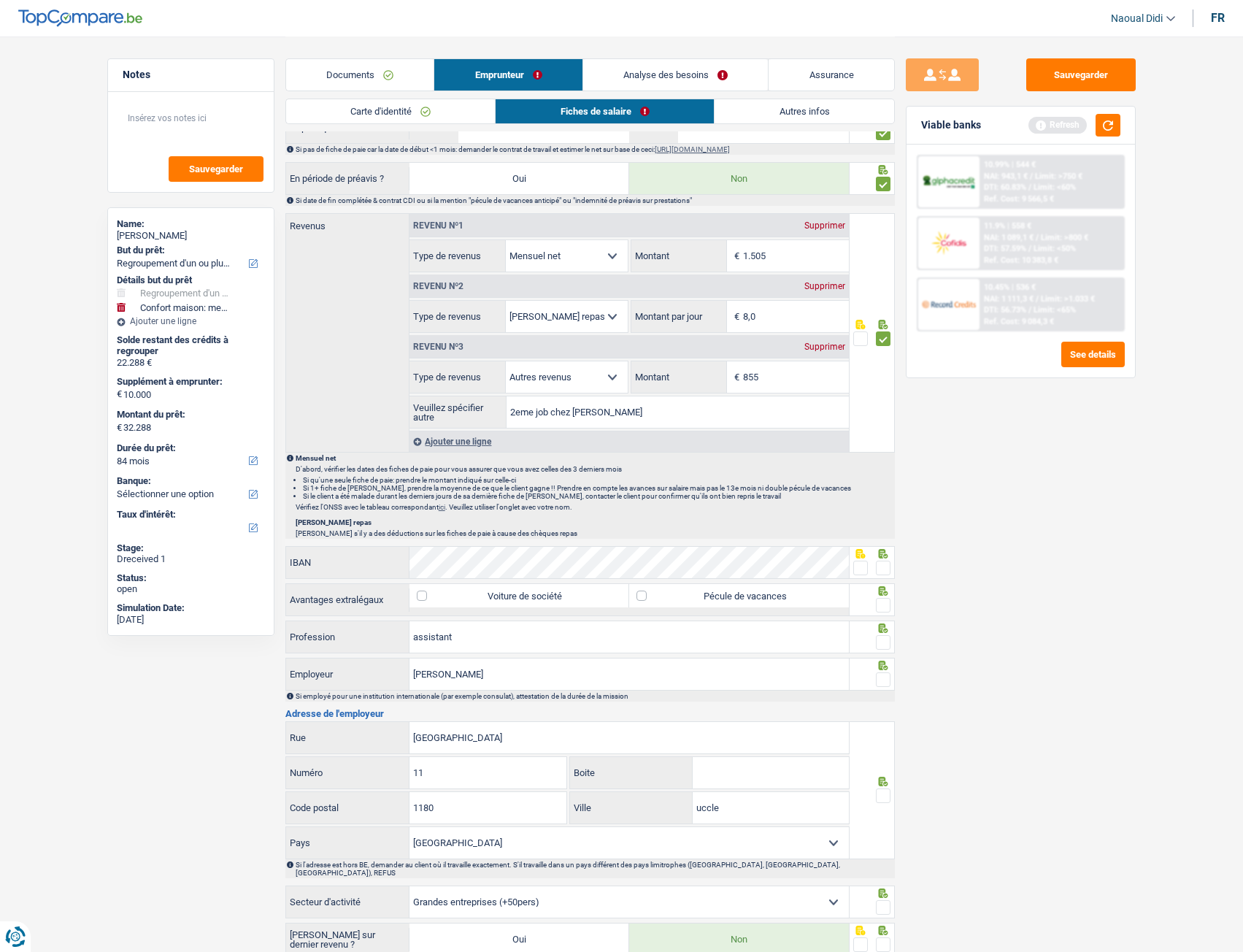
scroll to position [730, 0]
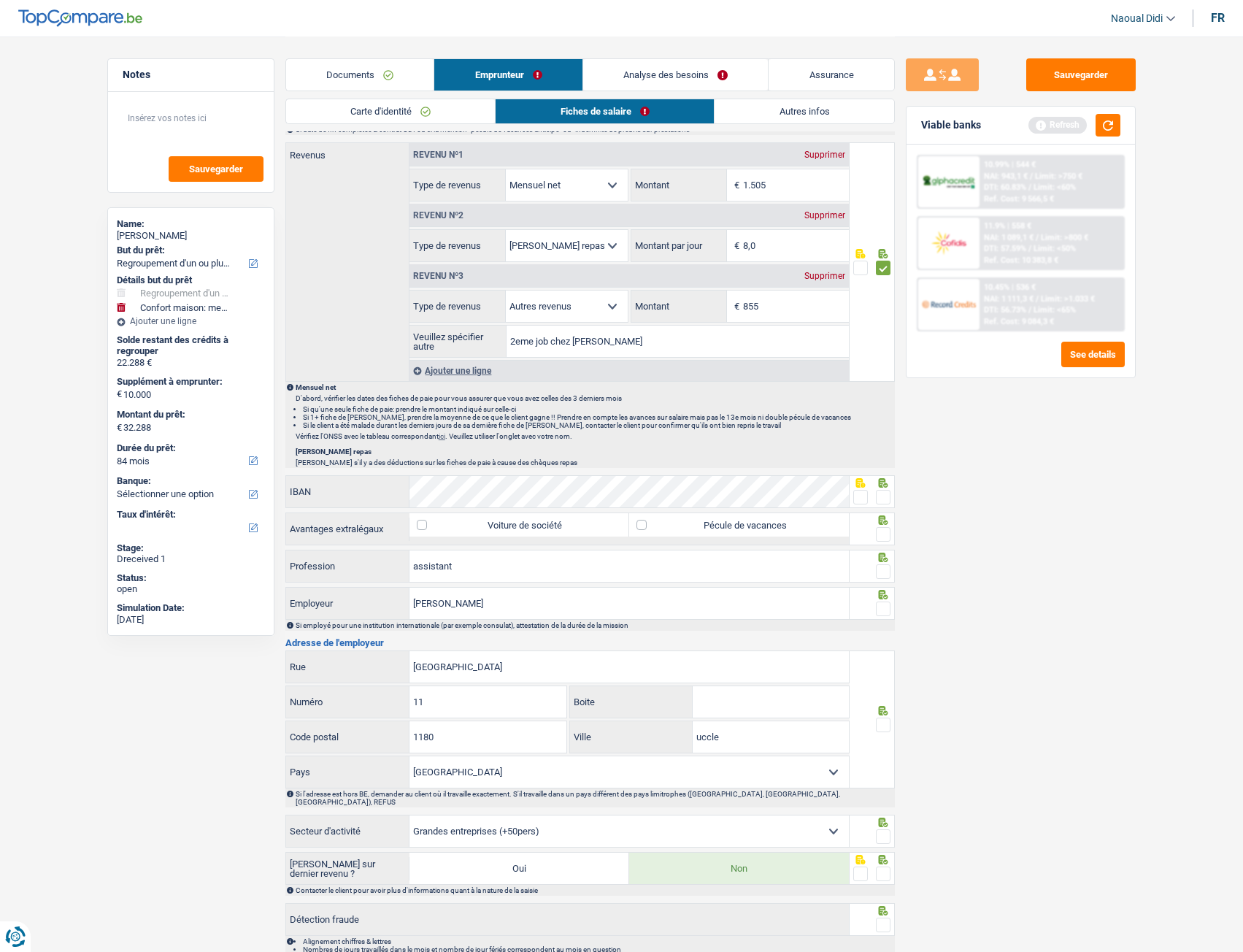
drag, startPoint x: 884, startPoint y: 496, endPoint x: 841, endPoint y: 534, distance: 57.4
click at [883, 496] on span at bounding box center [883, 496] width 15 height 15
click at [0, 0] on input "radio" at bounding box center [0, 0] width 0 height 0
click at [800, 532] on label "Pécule de vacances" at bounding box center [739, 524] width 220 height 24
click at [800, 532] on input "Pécule de vacances" at bounding box center [739, 524] width 220 height 24
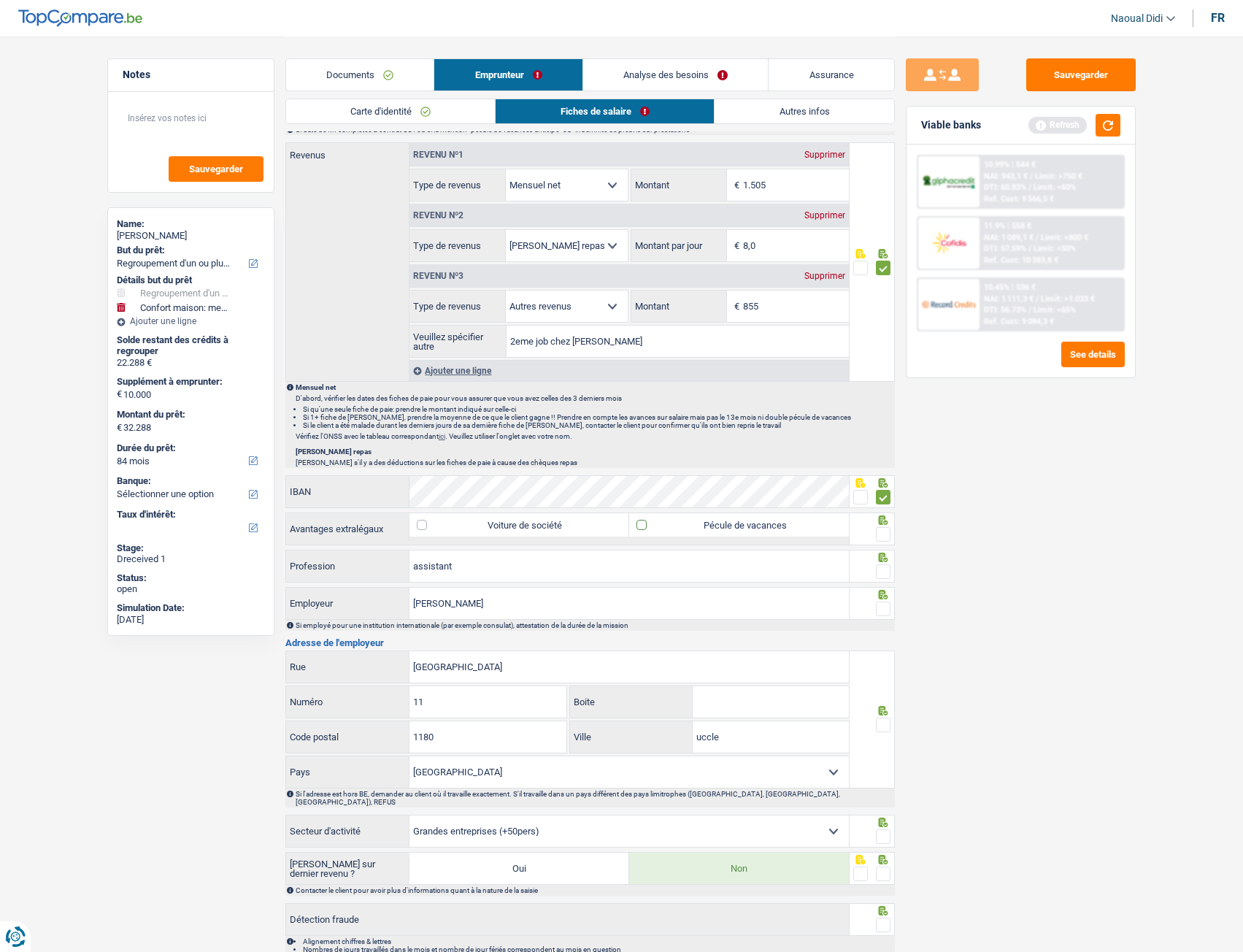
checkbox input "true"
click at [886, 532] on span at bounding box center [883, 534] width 15 height 15
click at [0, 0] on input "radio" at bounding box center [0, 0] width 0 height 0
click at [886, 532] on span at bounding box center [883, 534] width 15 height 15
click at [0, 0] on input "radio" at bounding box center [0, 0] width 0 height 0
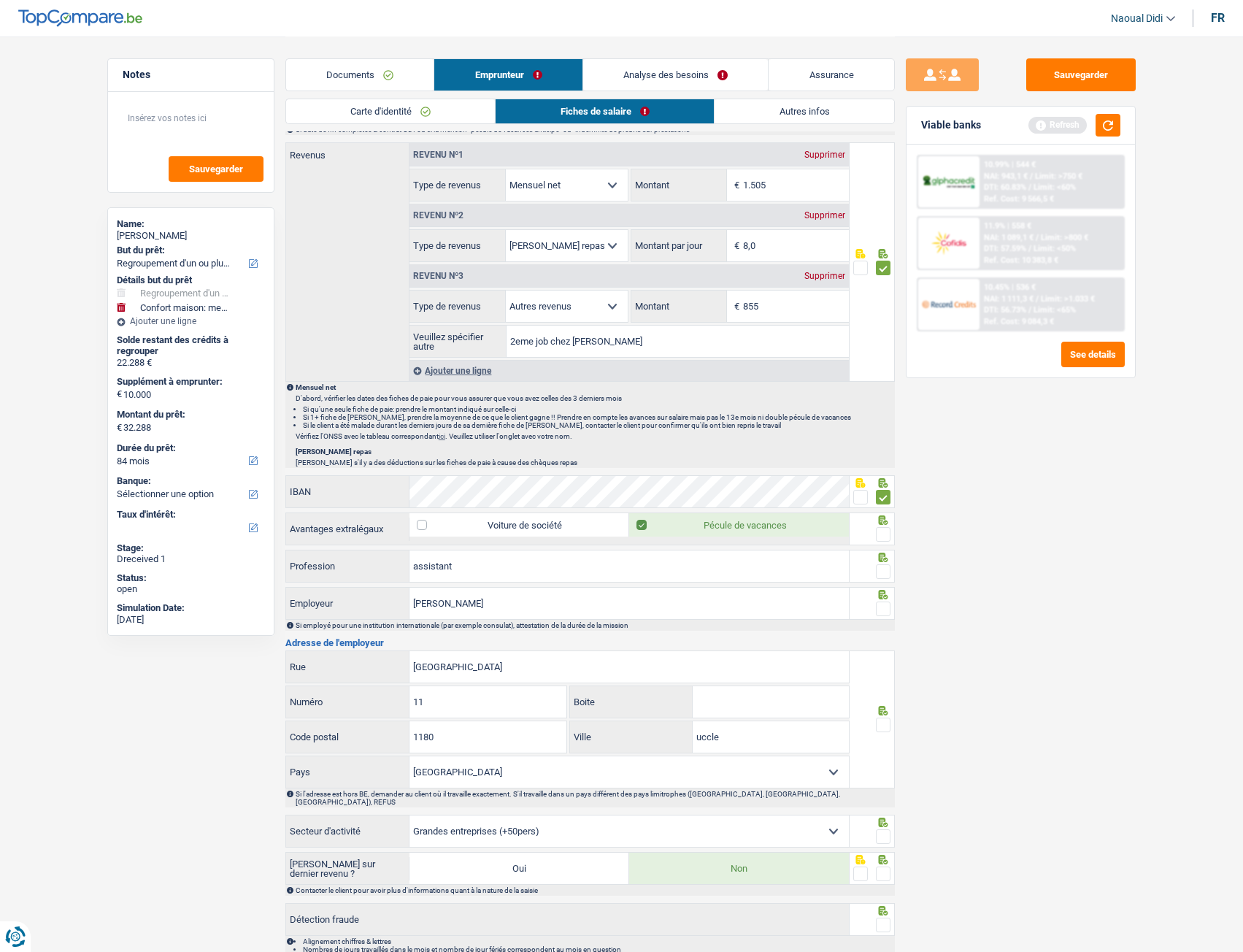
click at [883, 532] on span at bounding box center [883, 571] width 15 height 15
click at [0, 0] on input "radio" at bounding box center [0, 0] width 0 height 0
click at [883, 532] on span at bounding box center [883, 571] width 15 height 15
click at [0, 0] on input "radio" at bounding box center [0, 0] width 0 height 0
click at [881, 532] on span at bounding box center [883, 534] width 15 height 15
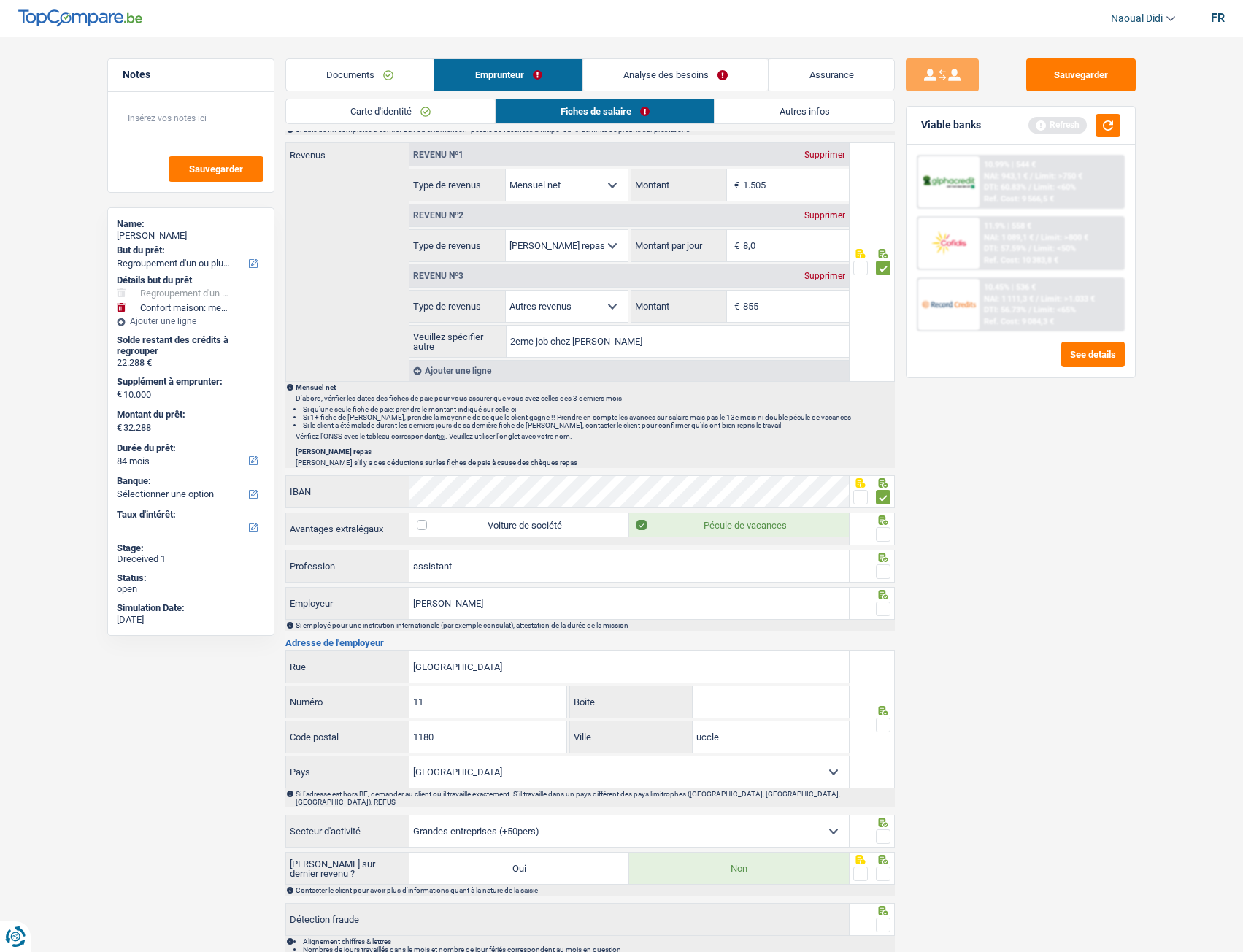
click at [0, 0] on input "radio" at bounding box center [0, 0] width 0 height 0
click at [883, 532] on span at bounding box center [883, 571] width 15 height 15
click at [0, 0] on input "radio" at bounding box center [0, 0] width 0 height 0
click at [883, 532] on span at bounding box center [883, 571] width 15 height 15
click at [0, 0] on input "radio" at bounding box center [0, 0] width 0 height 0
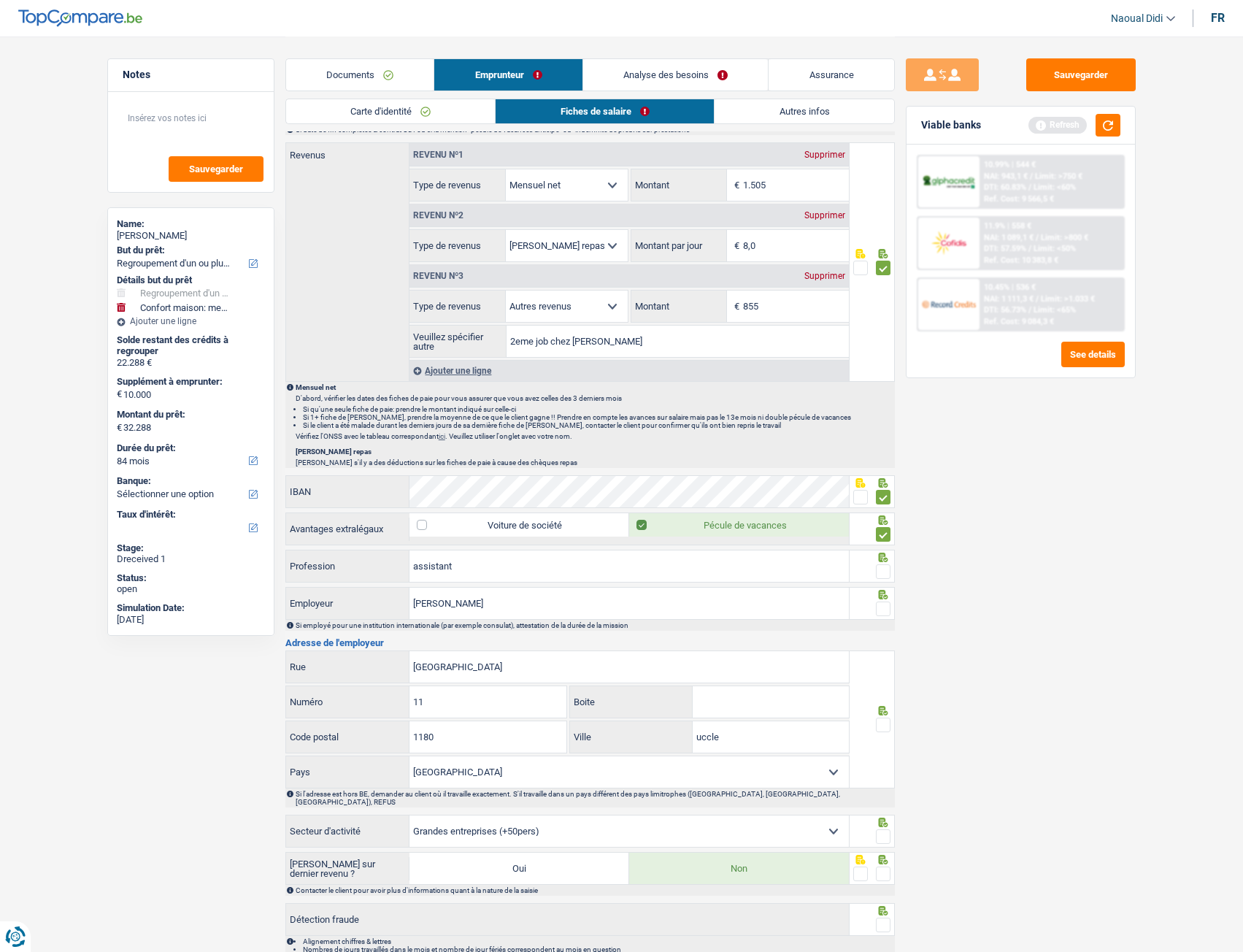
click at [889, 532] on span at bounding box center [883, 608] width 15 height 15
click at [0, 0] on input "radio" at bounding box center [0, 0] width 0 height 0
click at [883, 532] on span at bounding box center [883, 571] width 15 height 15
click at [0, 0] on input "radio" at bounding box center [0, 0] width 0 height 0
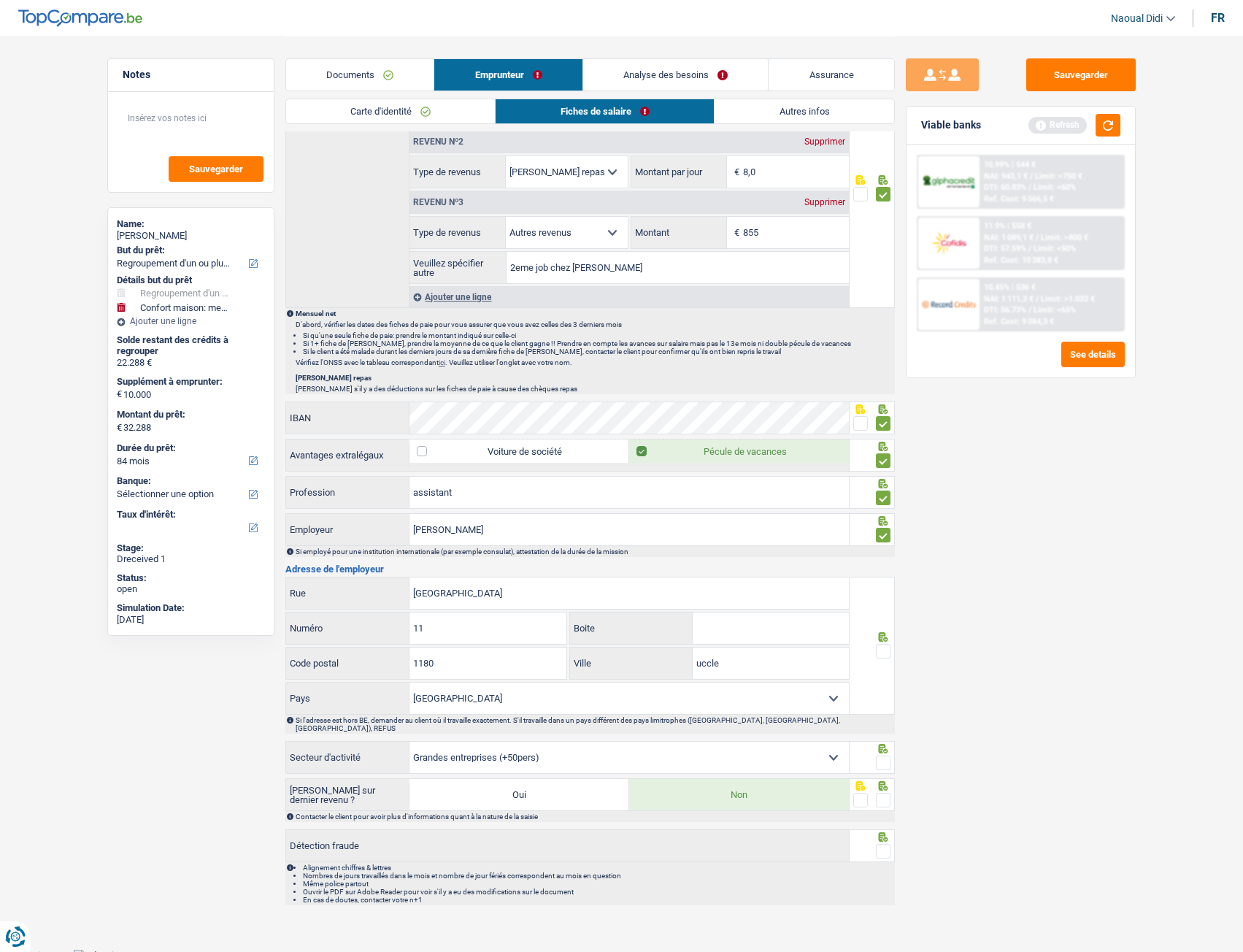
click at [884, 532] on span at bounding box center [883, 650] width 15 height 15
click at [0, 0] on input "radio" at bounding box center [0, 0] width 0 height 0
click at [882, 532] on span at bounding box center [883, 762] width 15 height 15
click at [0, 0] on input "radio" at bounding box center [0, 0] width 0 height 0
click at [884, 532] on span at bounding box center [883, 799] width 15 height 15
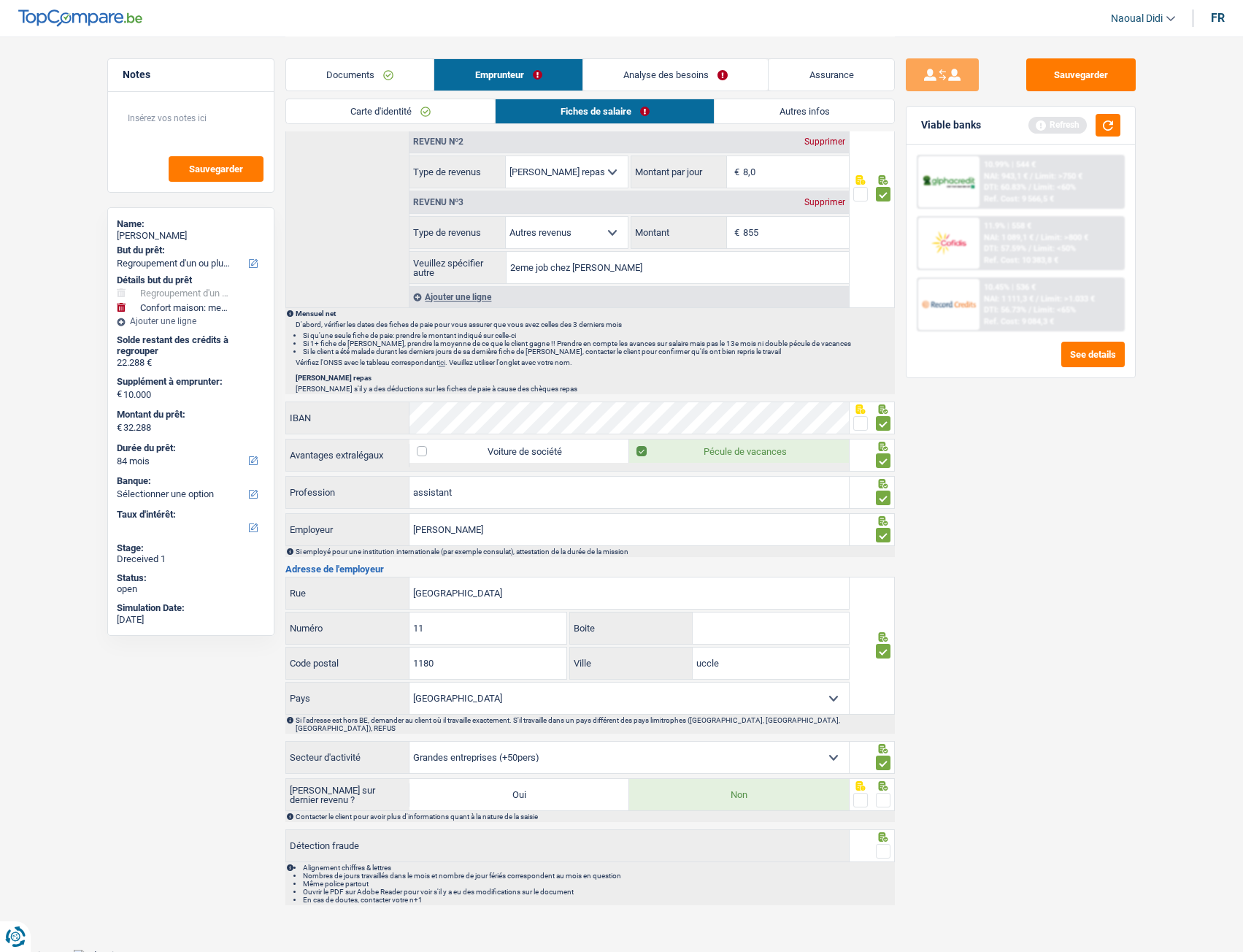
click at [0, 0] on input "radio" at bounding box center [0, 0] width 0 height 0
click at [880, 532] on span at bounding box center [883, 850] width 15 height 15
click at [0, 0] on input "radio" at bounding box center [0, 0] width 0 height 0
click at [1070, 86] on button "Sauvegarder" at bounding box center [1080, 74] width 109 height 33
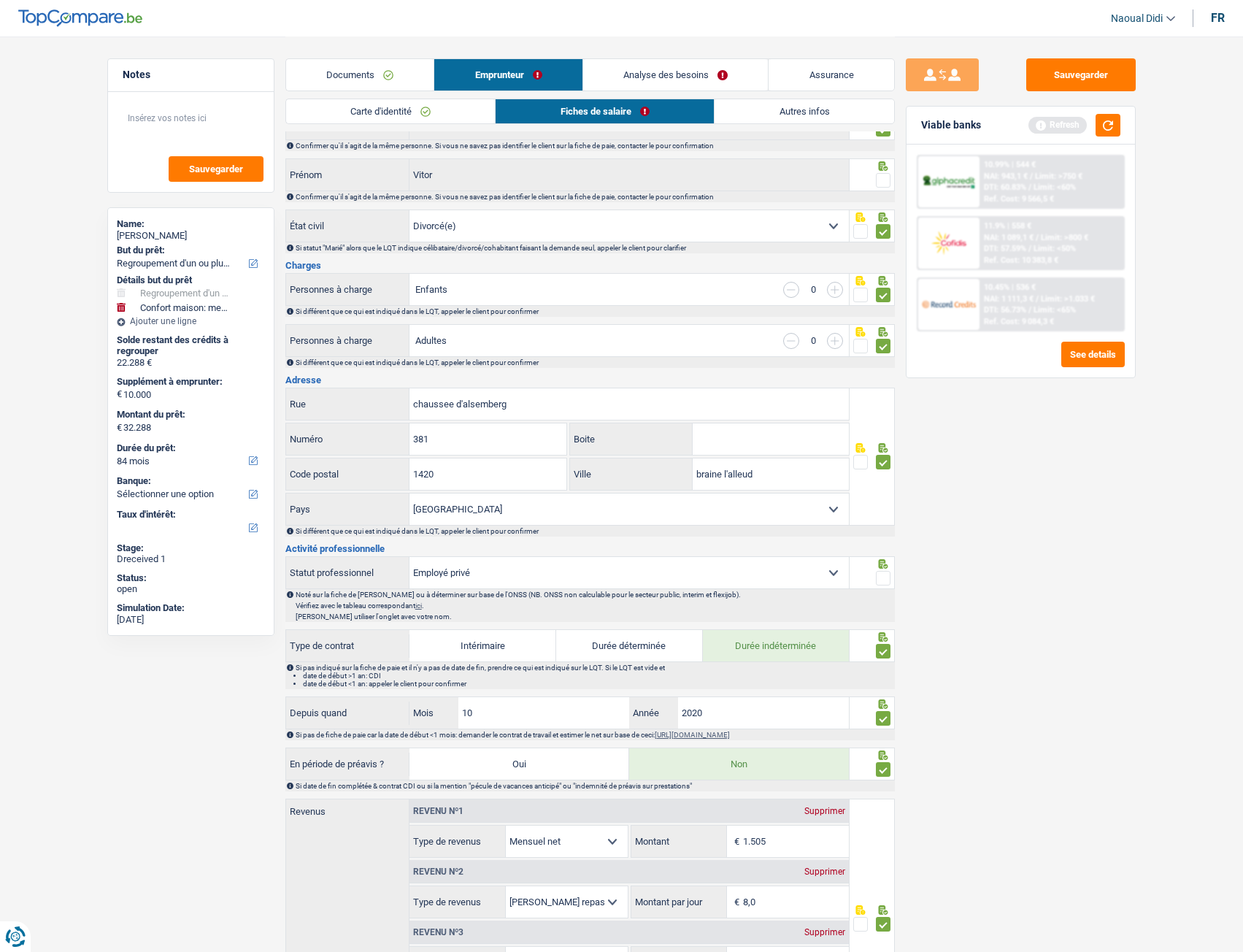
scroll to position [0, 0]
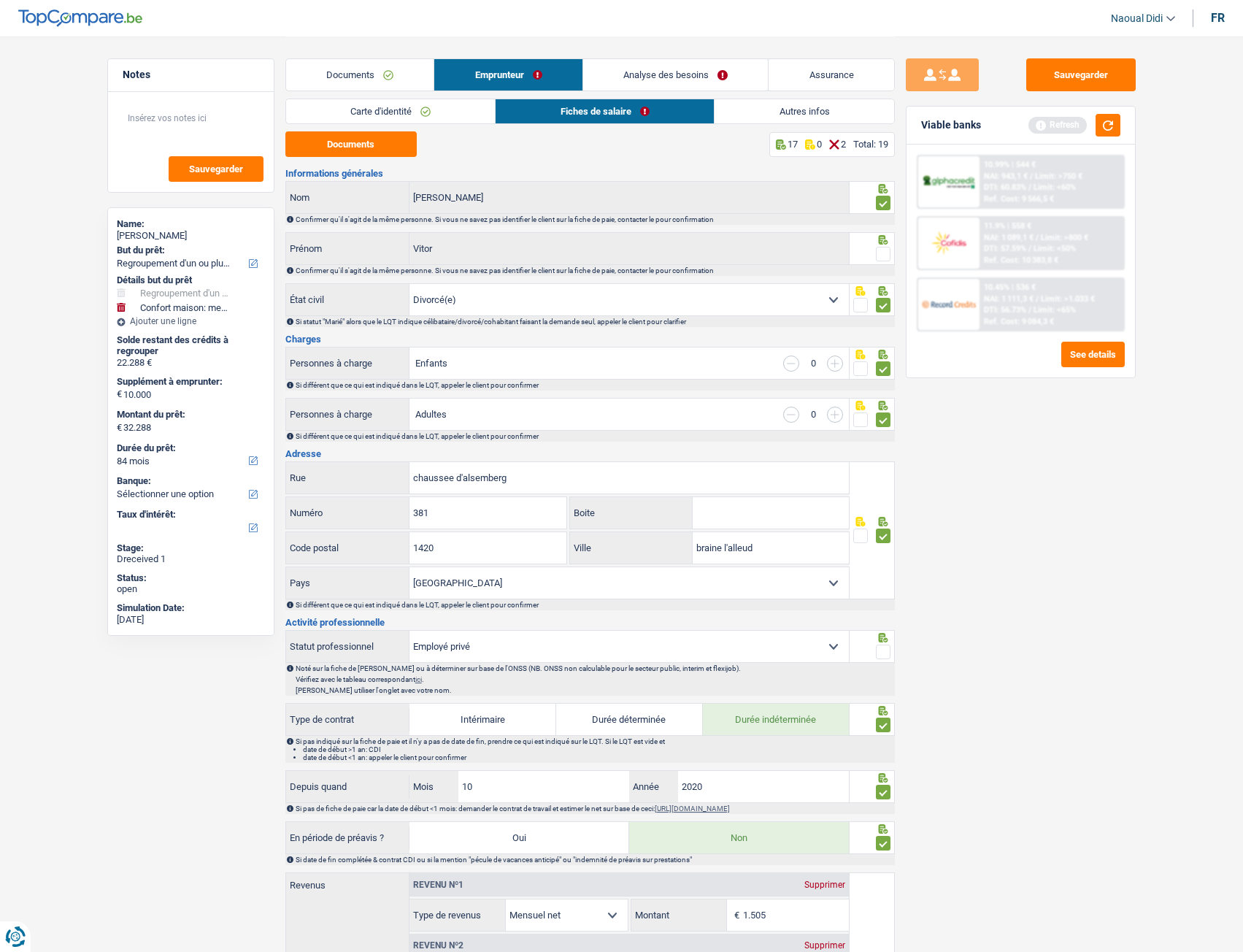
click at [886, 257] on span at bounding box center [883, 253] width 15 height 15
click at [0, 0] on input "radio" at bounding box center [0, 0] width 0 height 0
click at [886, 257] on span at bounding box center [883, 253] width 15 height 15
click at [0, 0] on input "radio" at bounding box center [0, 0] width 0 height 0
click at [880, 250] on span at bounding box center [883, 253] width 15 height 15
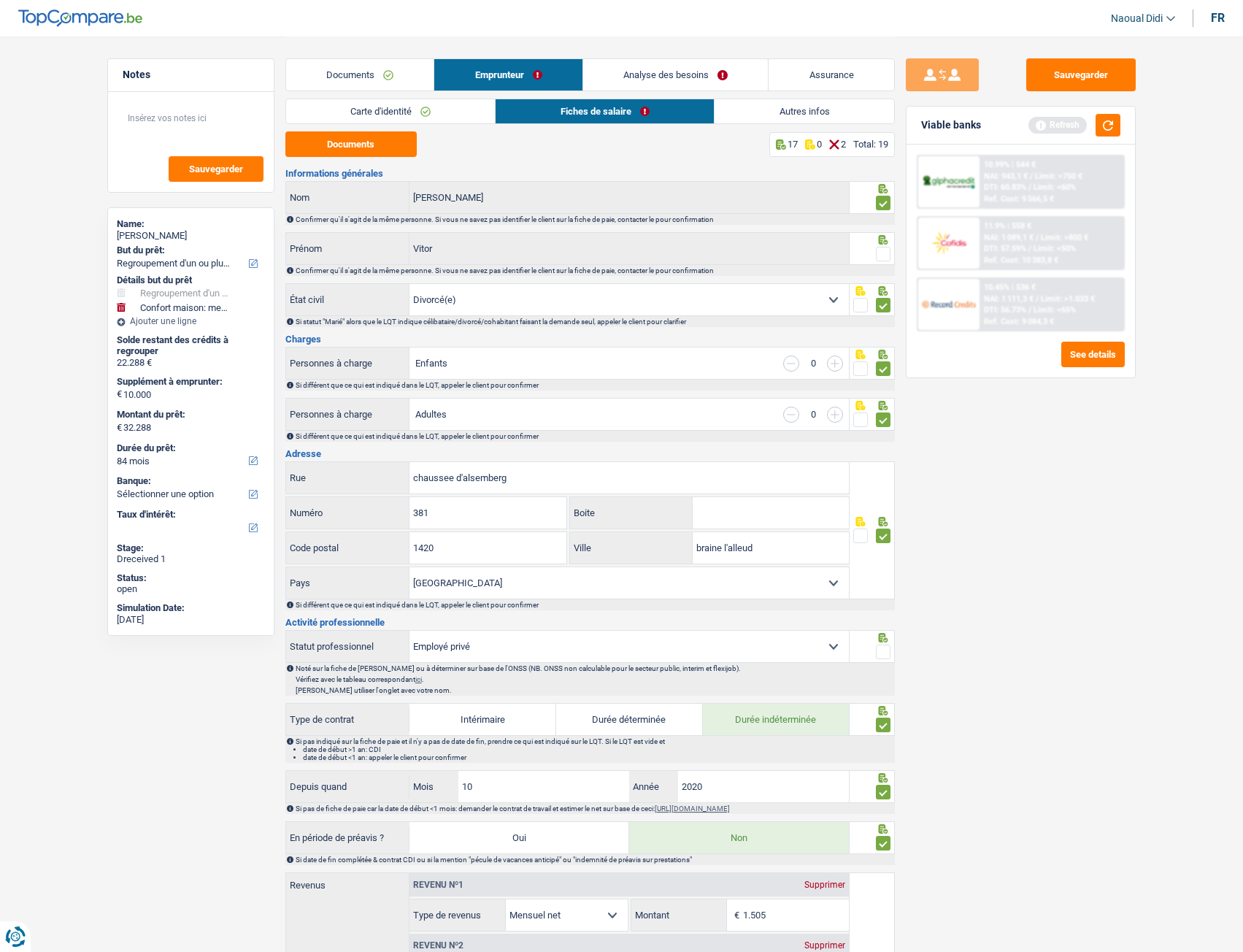
click at [0, 0] on input "radio" at bounding box center [0, 0] width 0 height 0
click at [880, 250] on span at bounding box center [883, 253] width 15 height 15
click at [0, 0] on input "radio" at bounding box center [0, 0] width 0 height 0
click at [881, 253] on span at bounding box center [883, 253] width 15 height 15
click at [0, 0] on input "radio" at bounding box center [0, 0] width 0 height 0
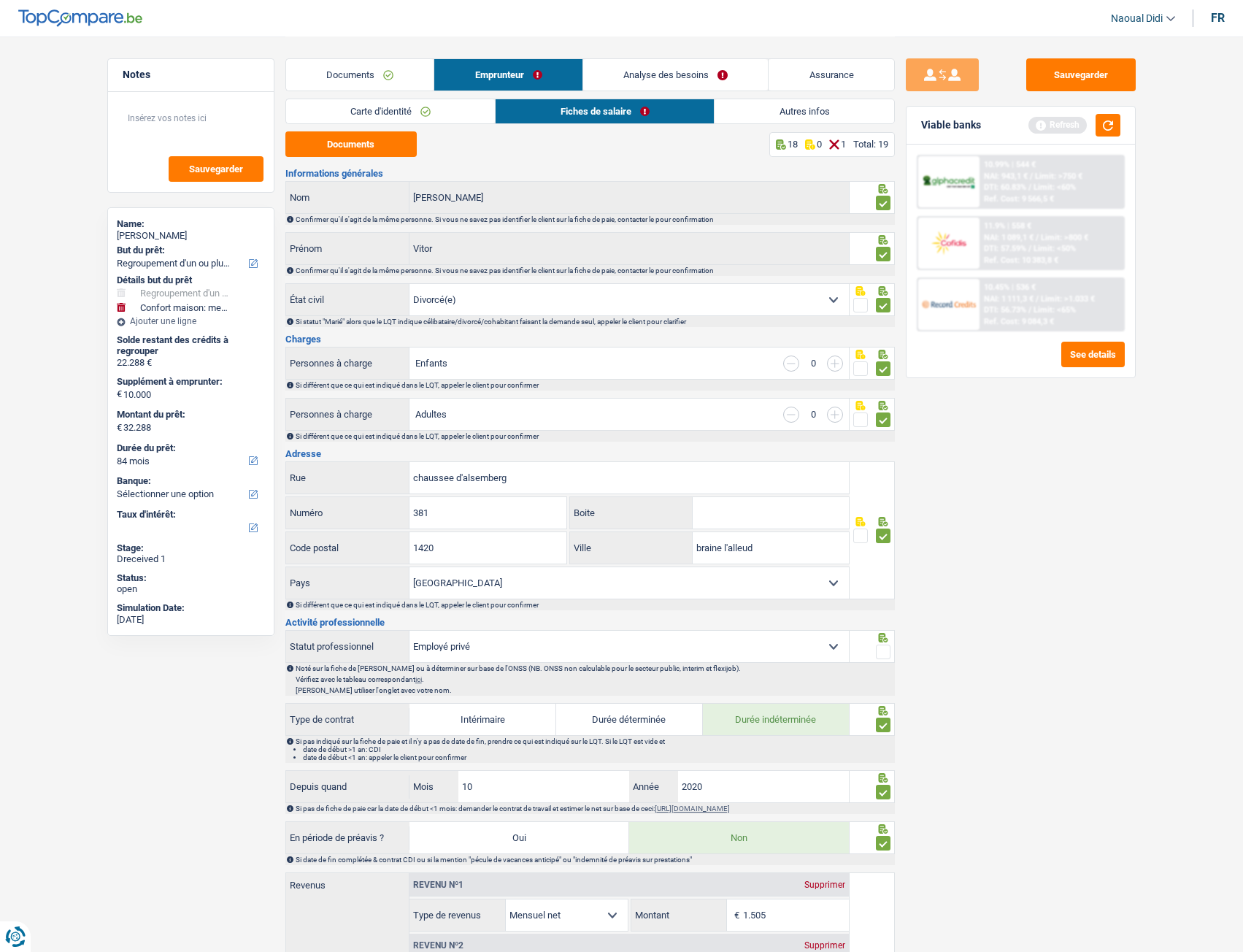
click at [881, 253] on span at bounding box center [883, 253] width 15 height 15
click at [0, 0] on input "radio" at bounding box center [0, 0] width 0 height 0
click at [885, 254] on span at bounding box center [883, 253] width 15 height 15
click at [0, 0] on input "radio" at bounding box center [0, 0] width 0 height 0
click at [885, 254] on span at bounding box center [883, 253] width 15 height 15
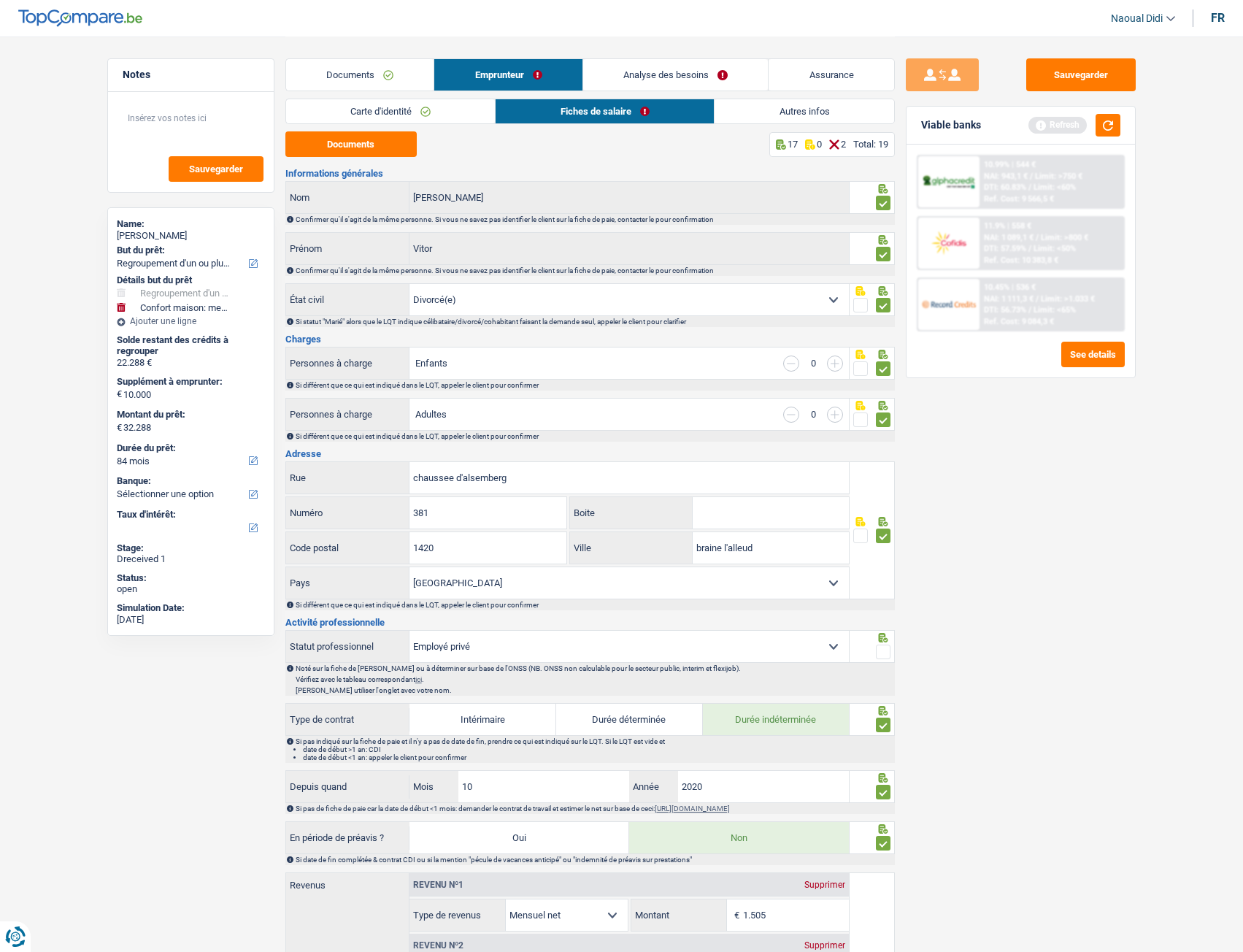
click at [0, 0] on input "radio" at bounding box center [0, 0] width 0 height 0
click at [888, 257] on span at bounding box center [883, 253] width 15 height 15
click at [0, 0] on input "radio" at bounding box center [0, 0] width 0 height 0
click at [888, 257] on span at bounding box center [883, 253] width 15 height 15
click at [0, 0] on input "radio" at bounding box center [0, 0] width 0 height 0
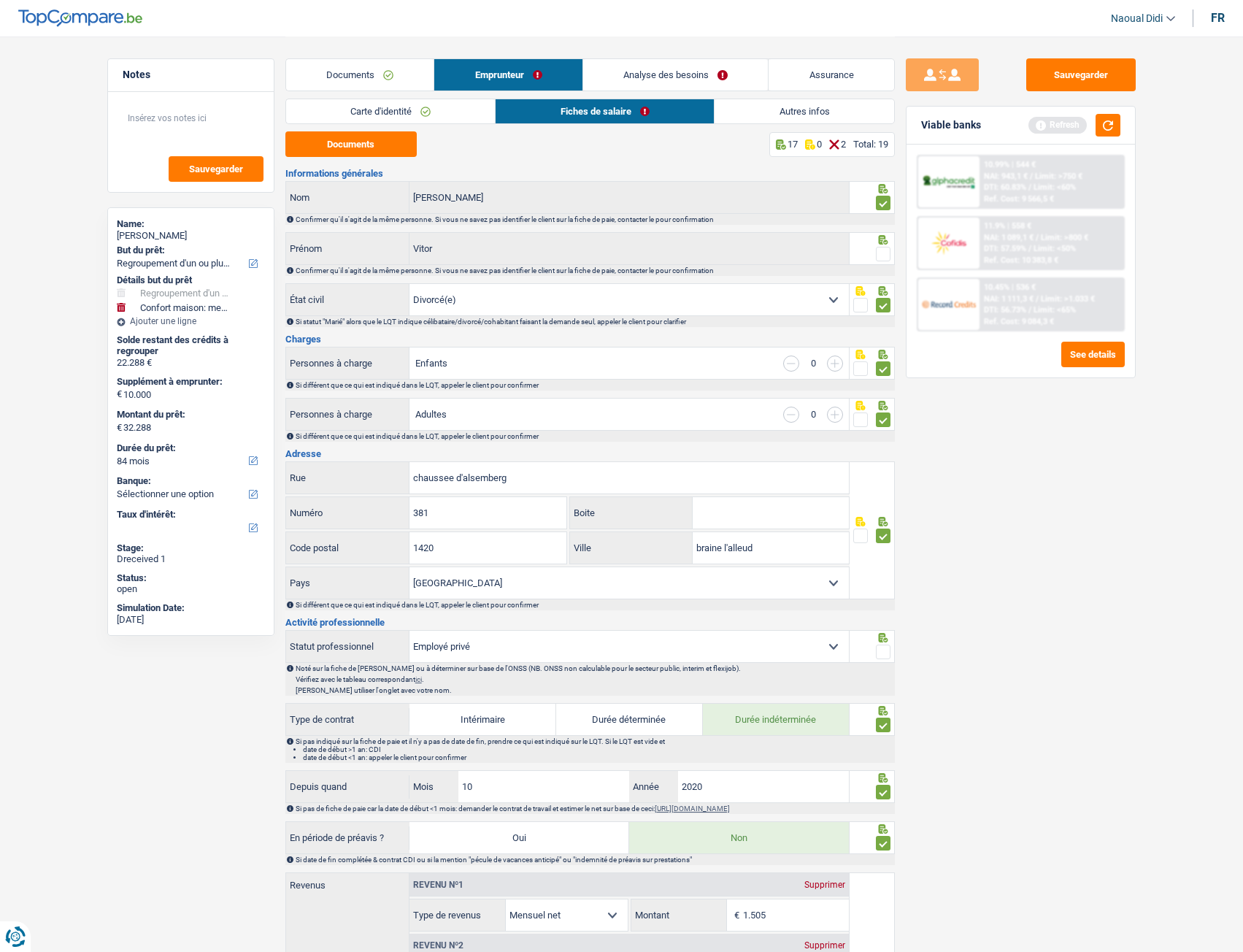
click at [884, 257] on span at bounding box center [883, 253] width 15 height 15
click at [0, 0] on input "radio" at bounding box center [0, 0] width 0 height 0
click at [884, 257] on span at bounding box center [883, 253] width 15 height 15
click at [0, 0] on input "radio" at bounding box center [0, 0] width 0 height 0
click at [884, 257] on span at bounding box center [883, 253] width 15 height 15
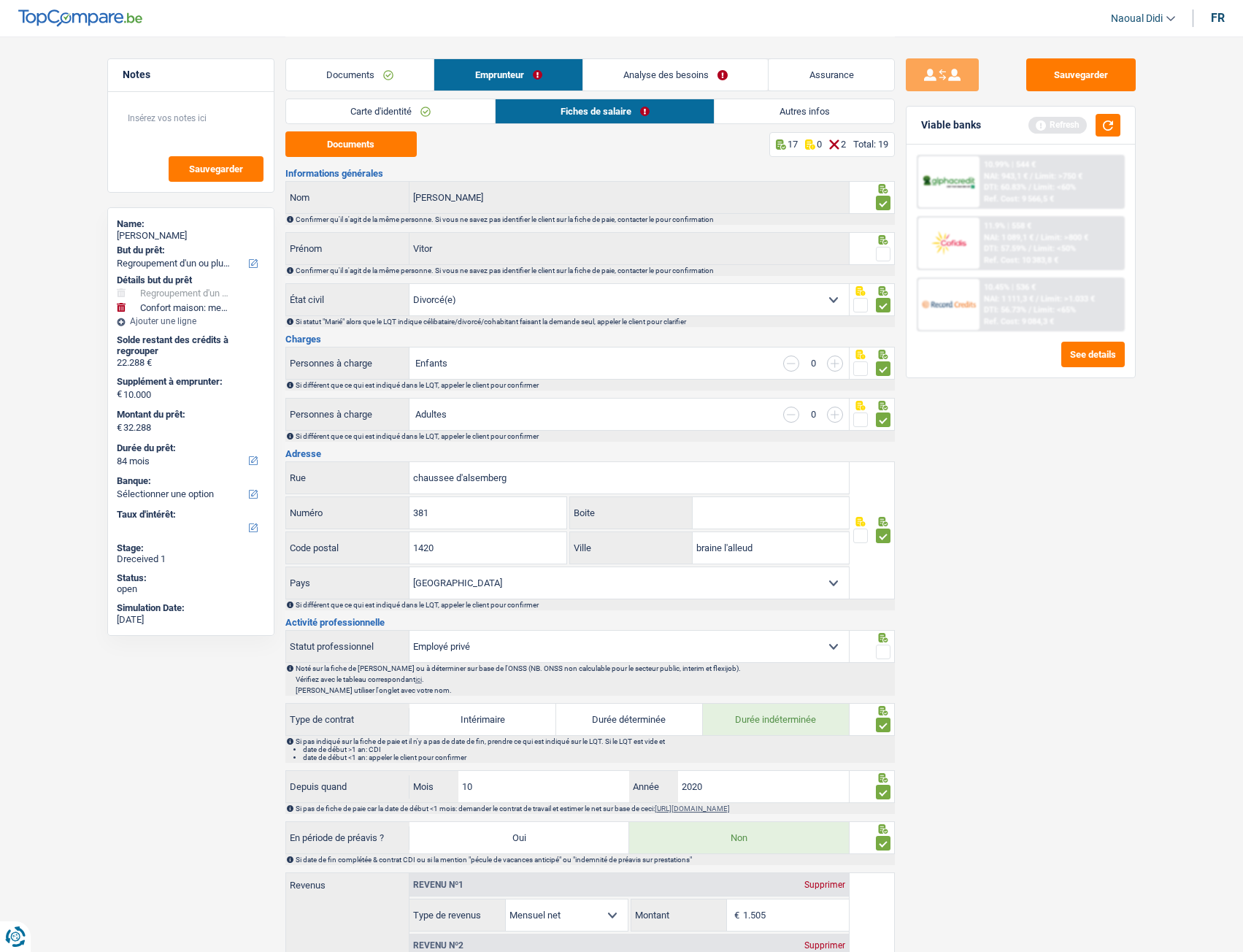
click at [0, 0] on input "radio" at bounding box center [0, 0] width 0 height 0
click at [1099, 78] on button "Sauvegarder" at bounding box center [1080, 74] width 109 height 33
click at [760, 76] on link "Analyse des besoins" at bounding box center [676, 74] width 186 height 31
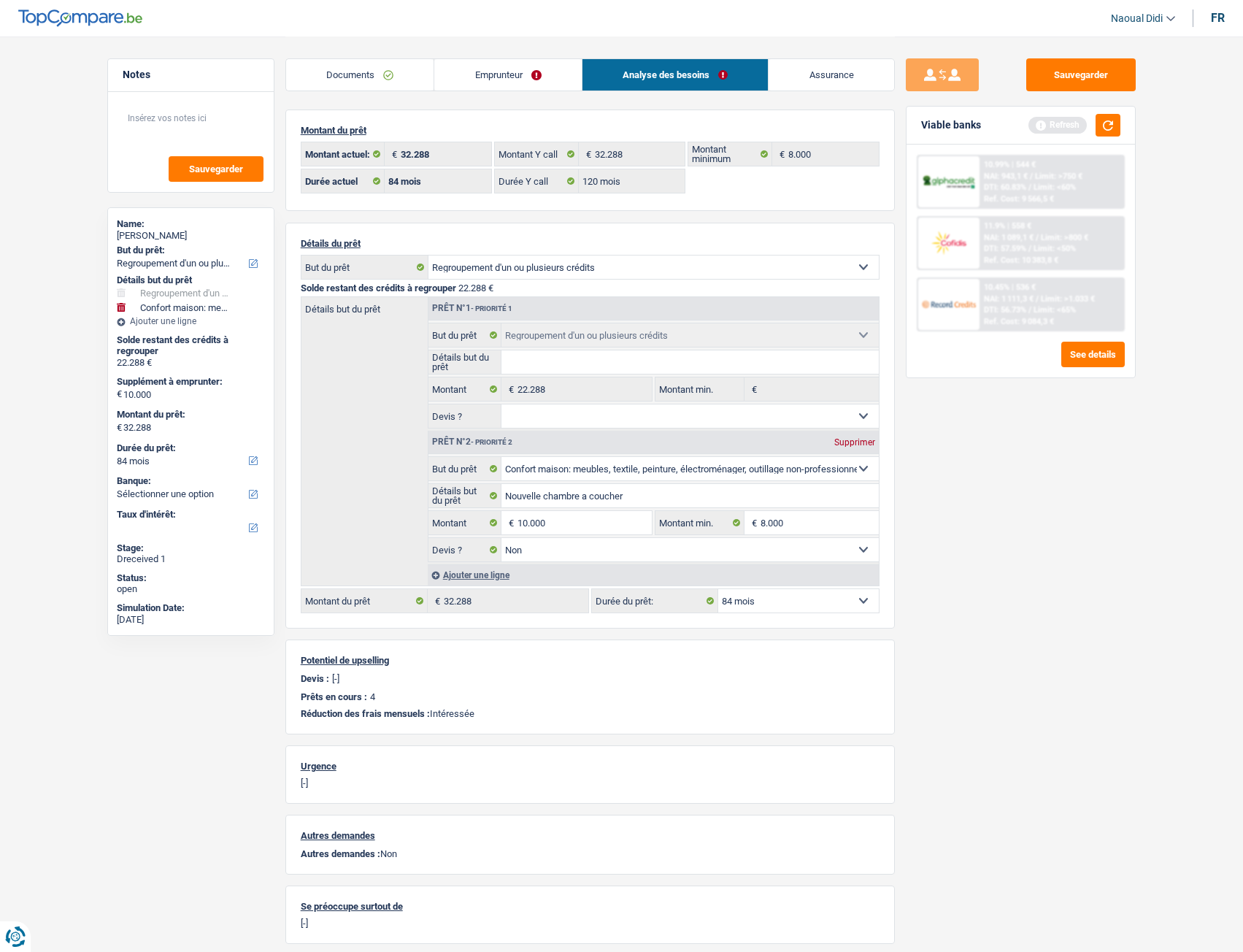
click at [513, 71] on link "Emprunteur" at bounding box center [508, 74] width 147 height 31
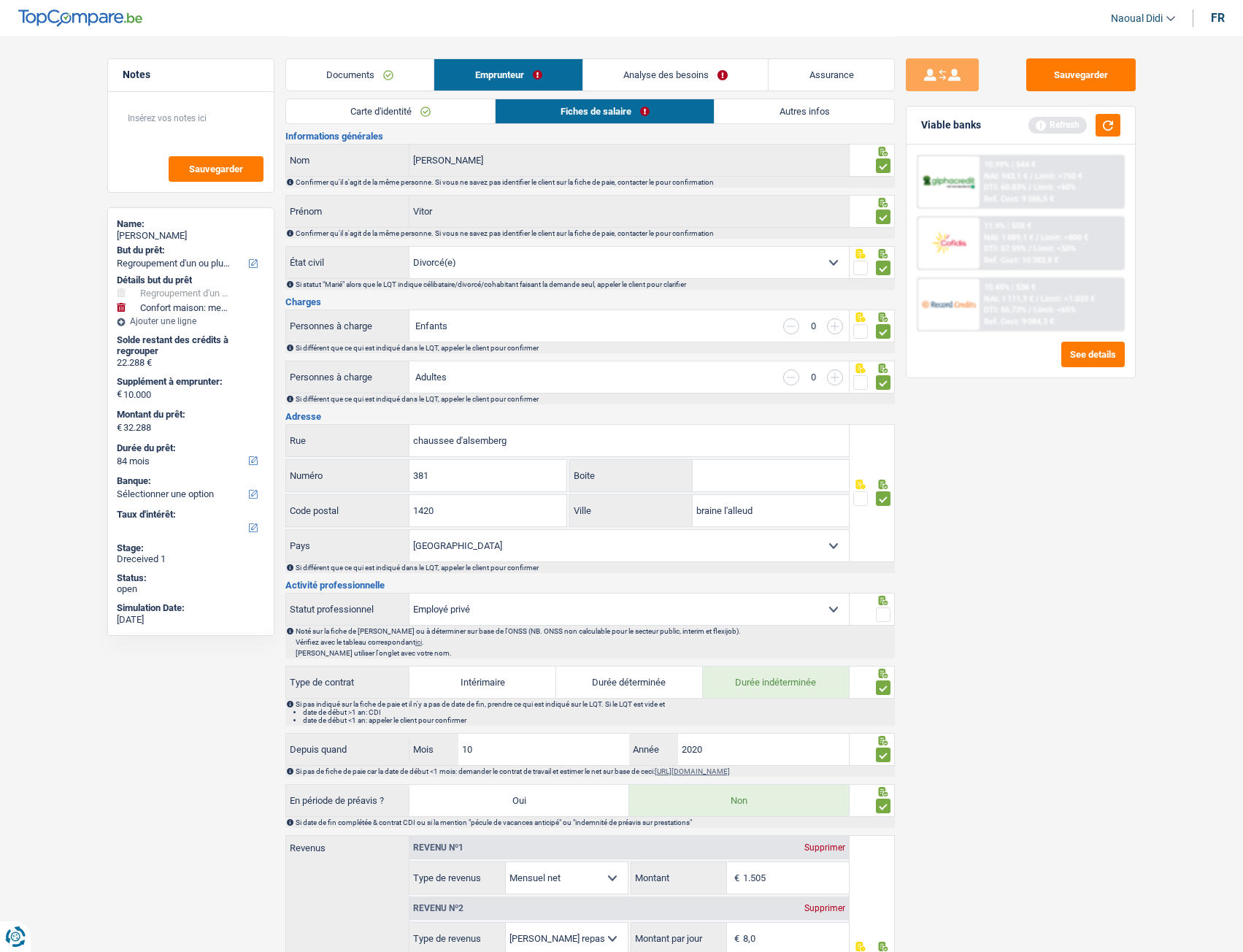
scroll to position [73, 0]
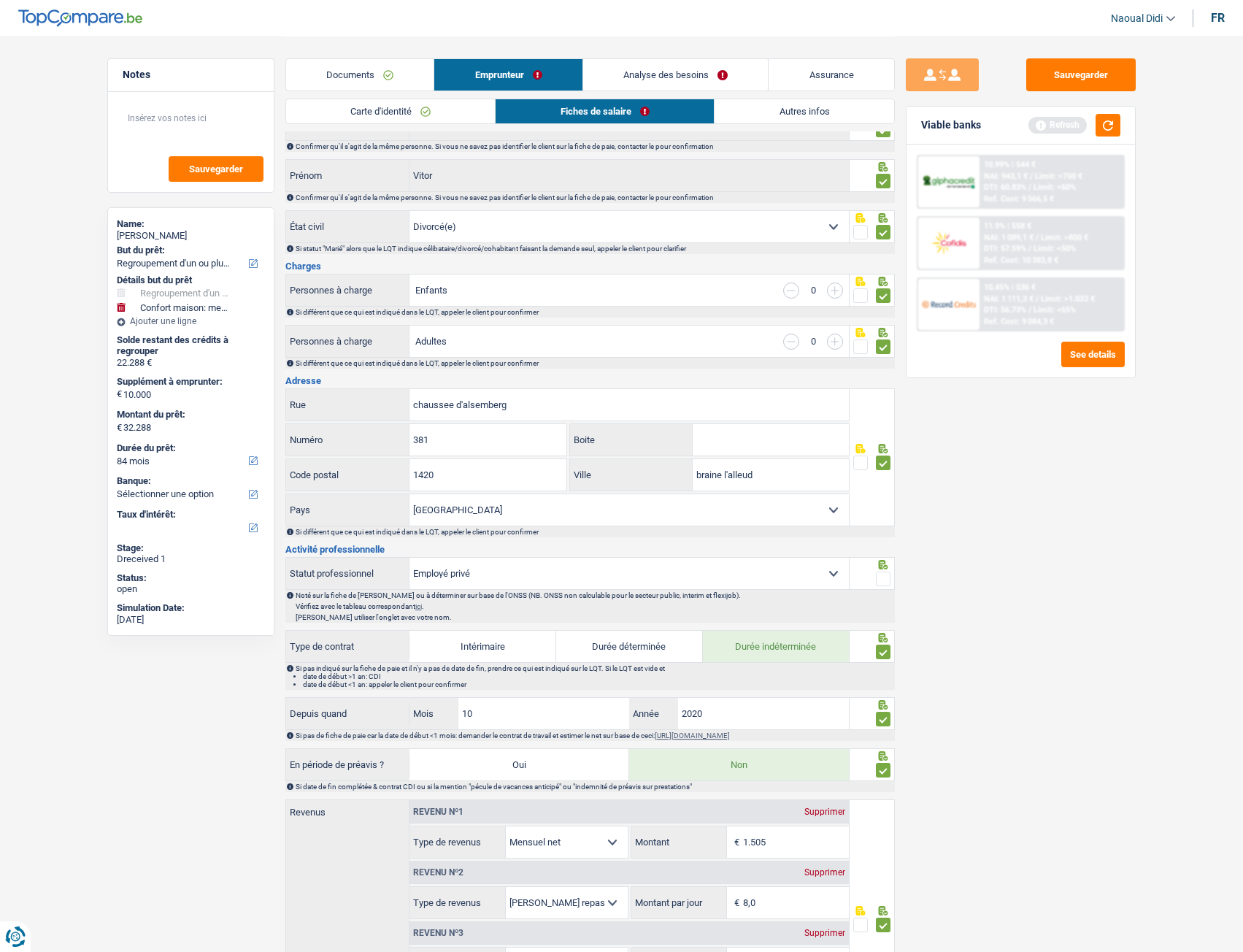
click at [884, 532] on span at bounding box center [883, 578] width 15 height 15
click at [0, 0] on input "radio" at bounding box center [0, 0] width 0 height 0
click at [884, 532] on span at bounding box center [883, 578] width 15 height 15
click at [0, 0] on input "radio" at bounding box center [0, 0] width 0 height 0
click at [883, 532] on span at bounding box center [883, 578] width 15 height 15
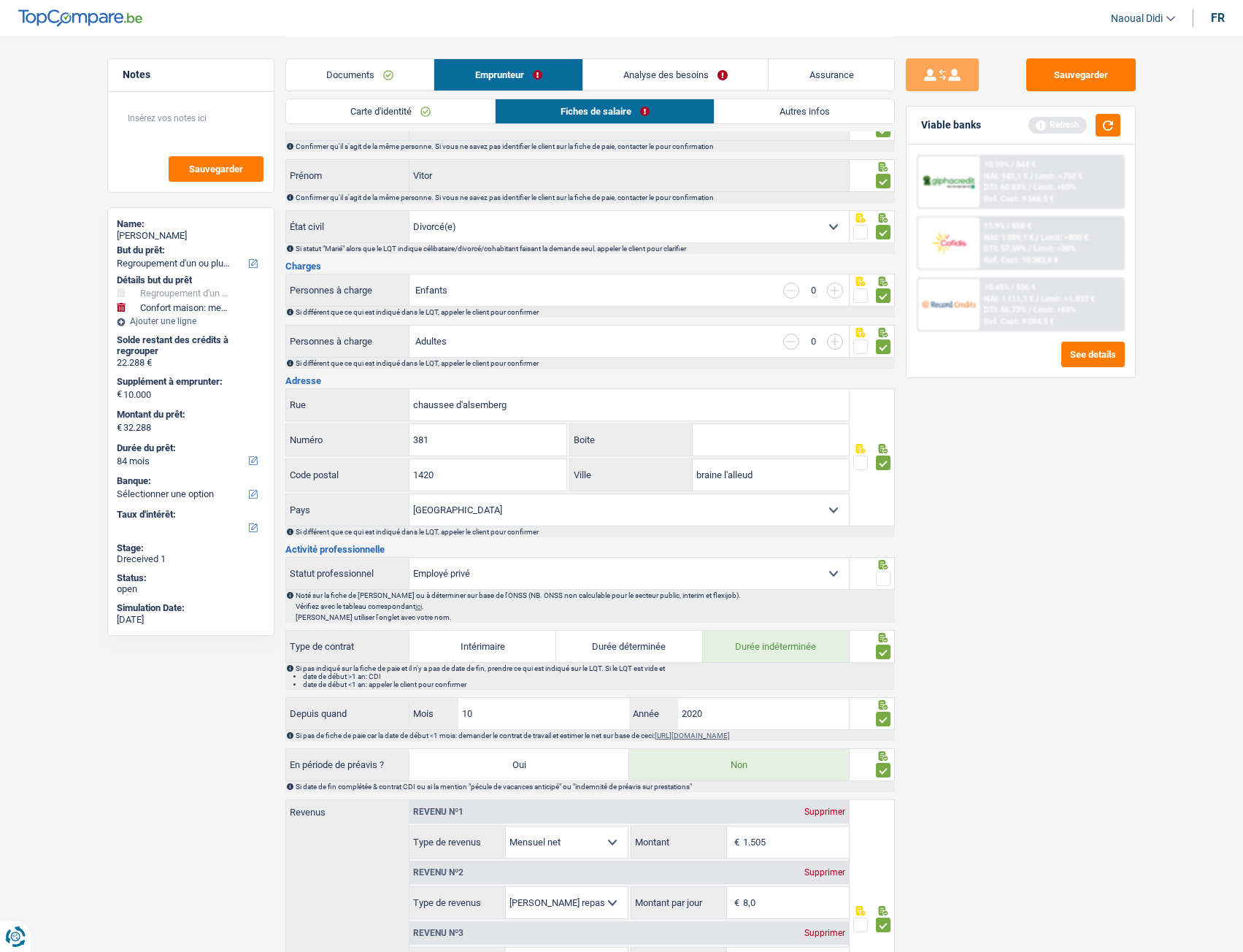
click at [0, 0] on input "radio" at bounding box center [0, 0] width 0 height 0
click at [1068, 84] on button "Sauvegarder" at bounding box center [1080, 74] width 109 height 33
click at [806, 103] on link "Autres infos" at bounding box center [804, 111] width 179 height 24
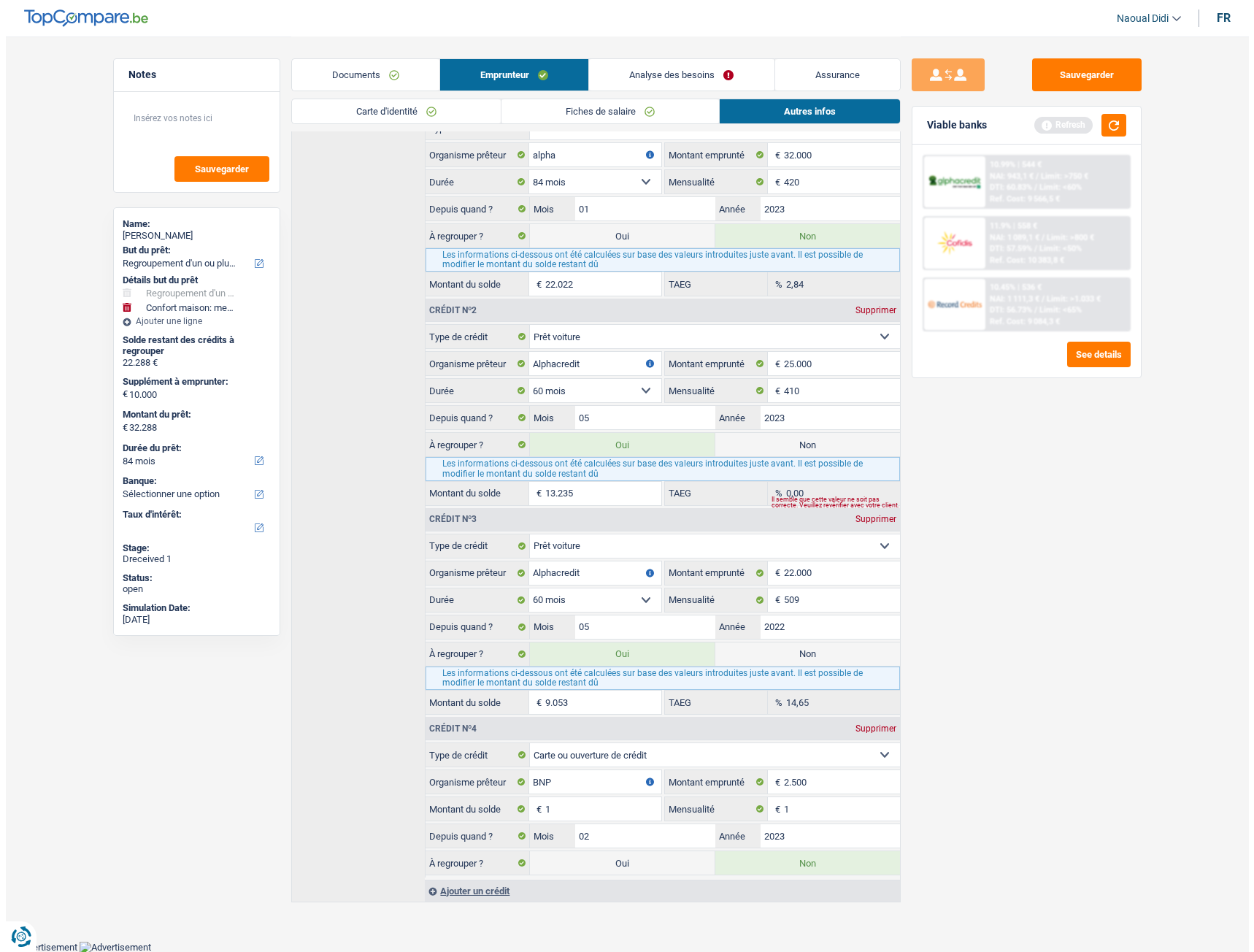
scroll to position [0, 0]
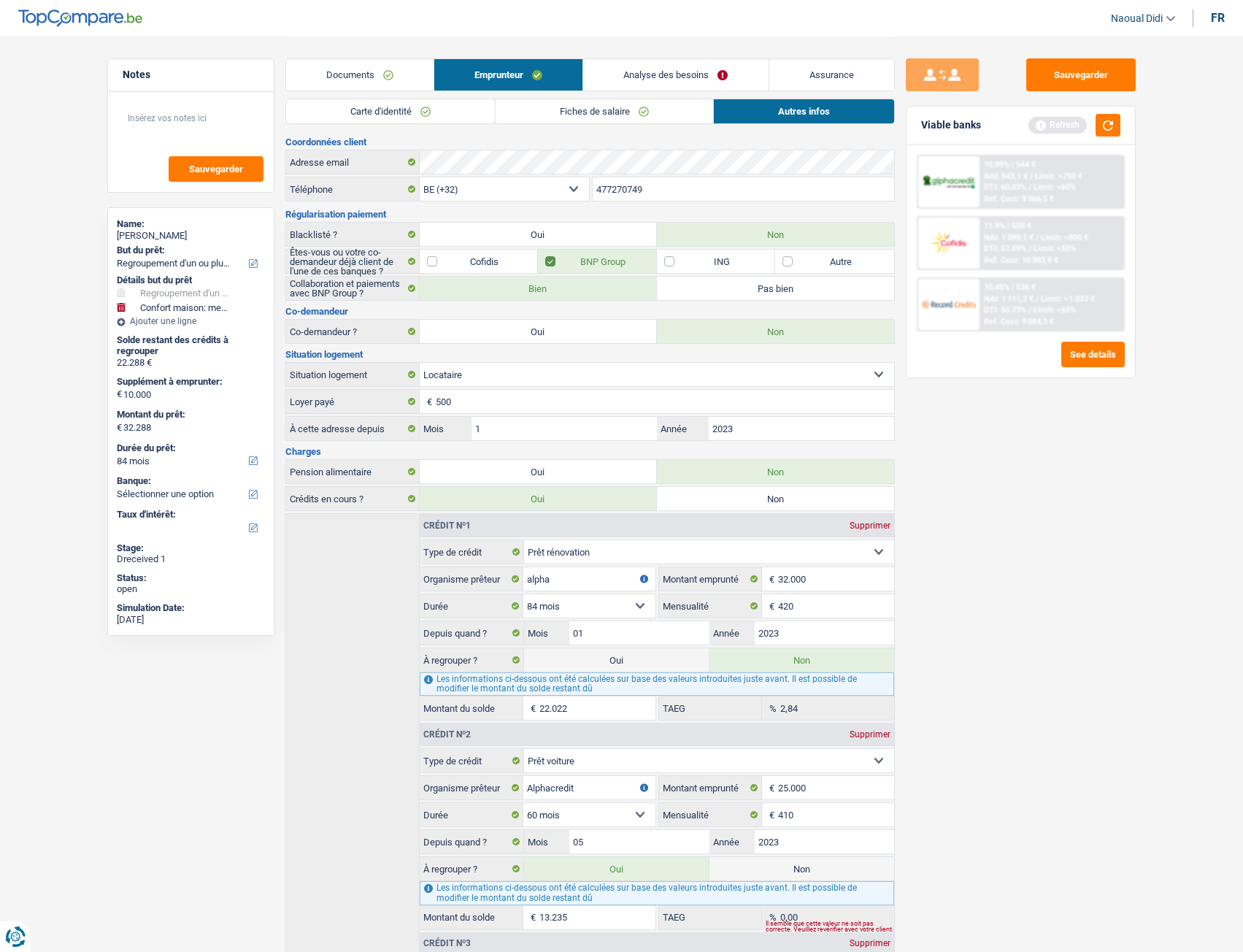
click at [680, 75] on link "Analyse des besoins" at bounding box center [676, 74] width 185 height 31
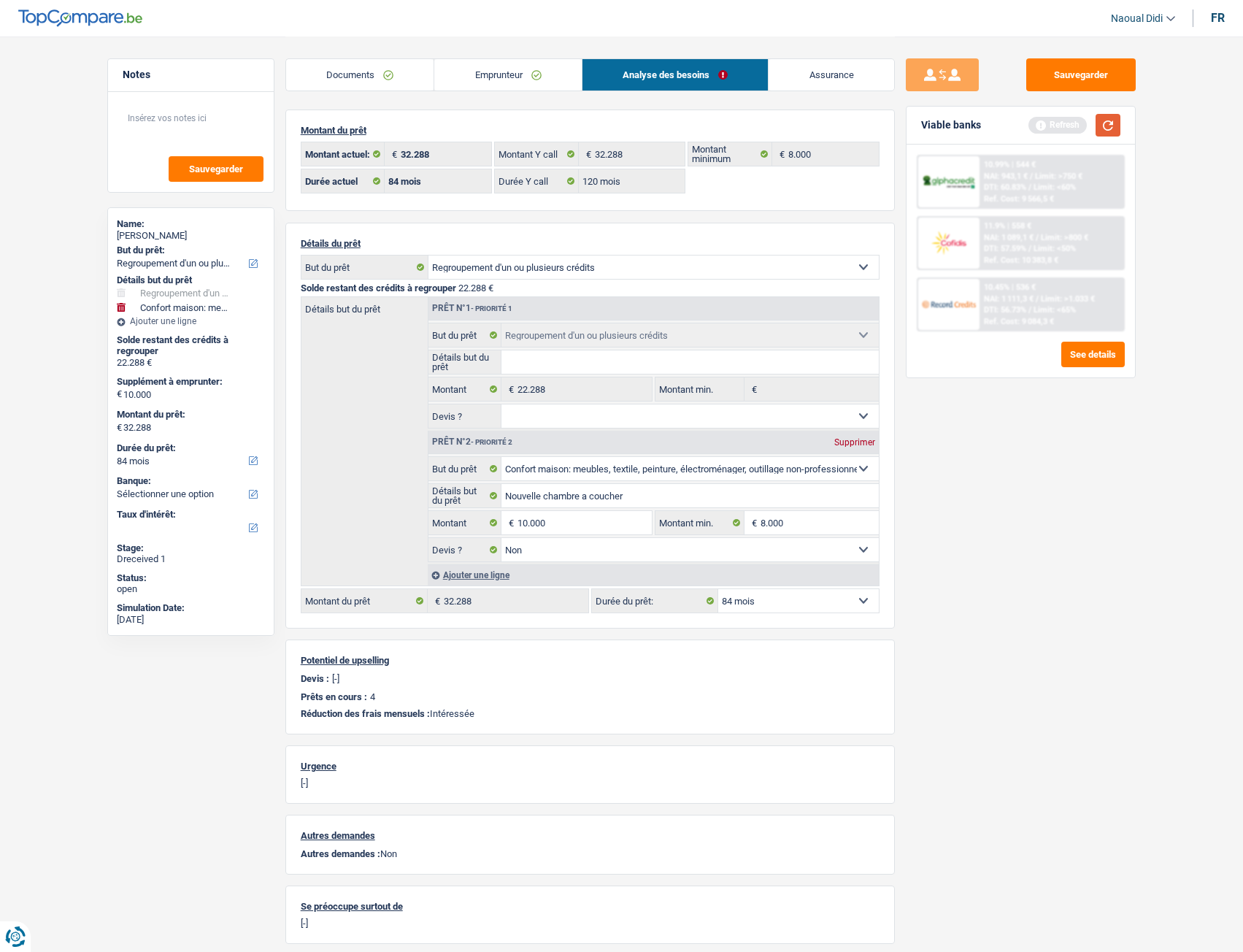
click at [1105, 130] on button "button" at bounding box center [1108, 125] width 25 height 23
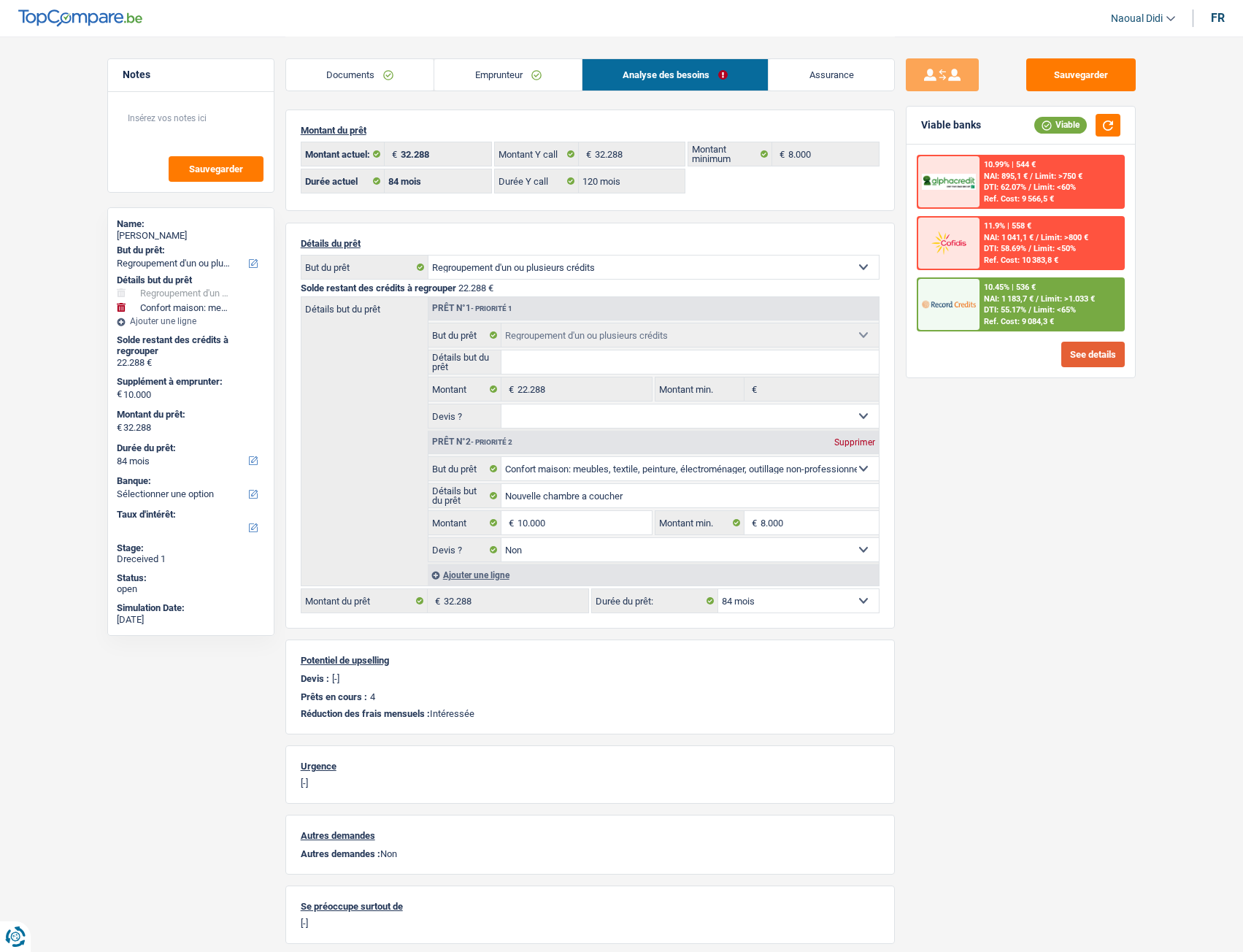
drag, startPoint x: 1096, startPoint y: 351, endPoint x: 1101, endPoint y: 344, distance: 8.6
click at [1101, 344] on button "See details" at bounding box center [1093, 353] width 63 height 25
click at [1093, 366] on button "See details" at bounding box center [1093, 353] width 63 height 25
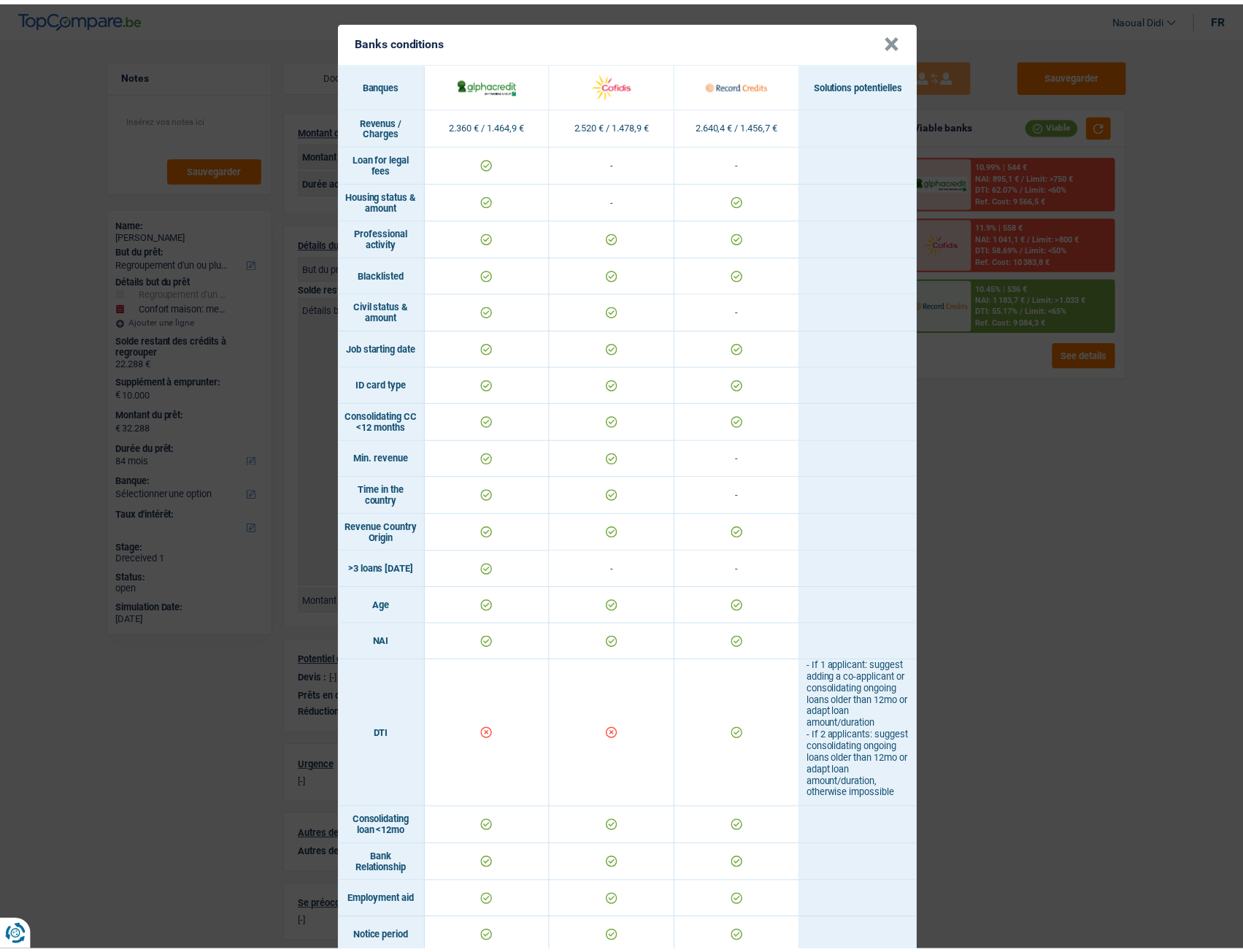
scroll to position [146, 0]
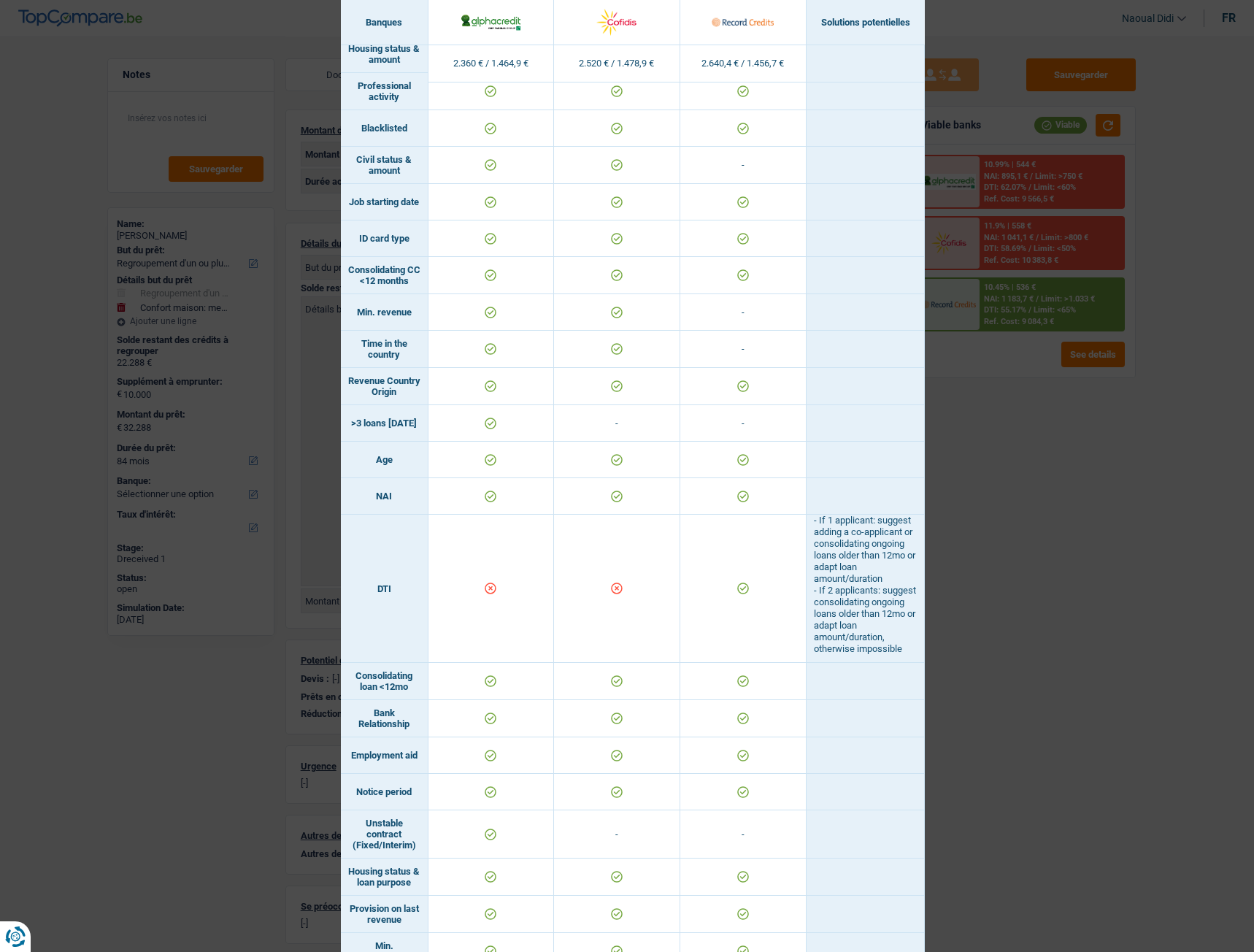
click at [1099, 447] on div "Banks conditions × Banques Solutions potentielles Revenus / Charges 2.360 € / 1…" at bounding box center [627, 476] width 1254 height 952
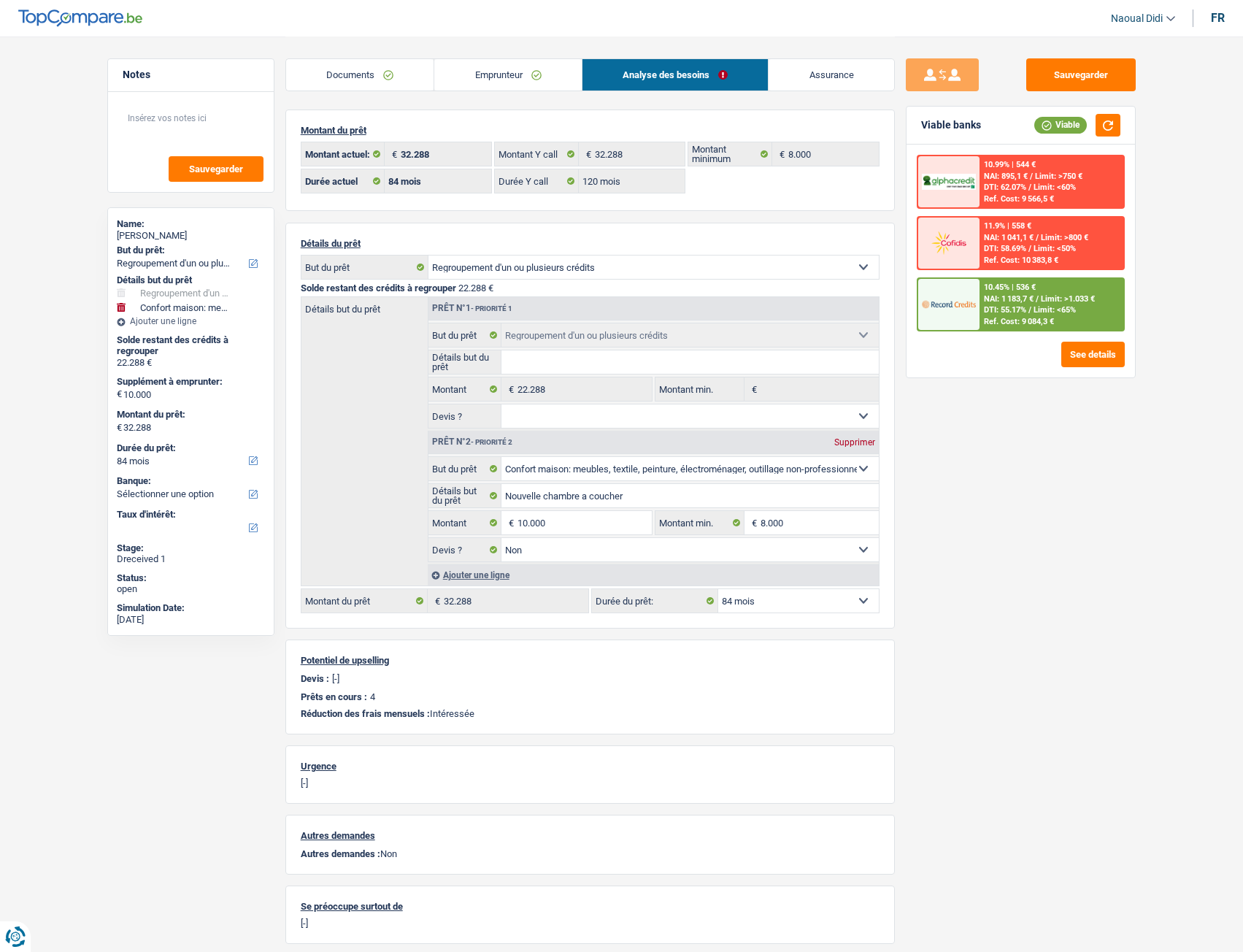
click at [793, 532] on select "12 mois 18 mois 24 mois 30 mois 36 mois 42 mois 48 mois 60 mois 72 mois 84 mois…" at bounding box center [799, 600] width 160 height 24
select select "120"
click at [718, 532] on select "12 mois 18 mois 24 mois 30 mois 36 mois 42 mois 48 mois 60 mois 72 mois 84 mois…" at bounding box center [799, 600] width 160 height 24
select select "120"
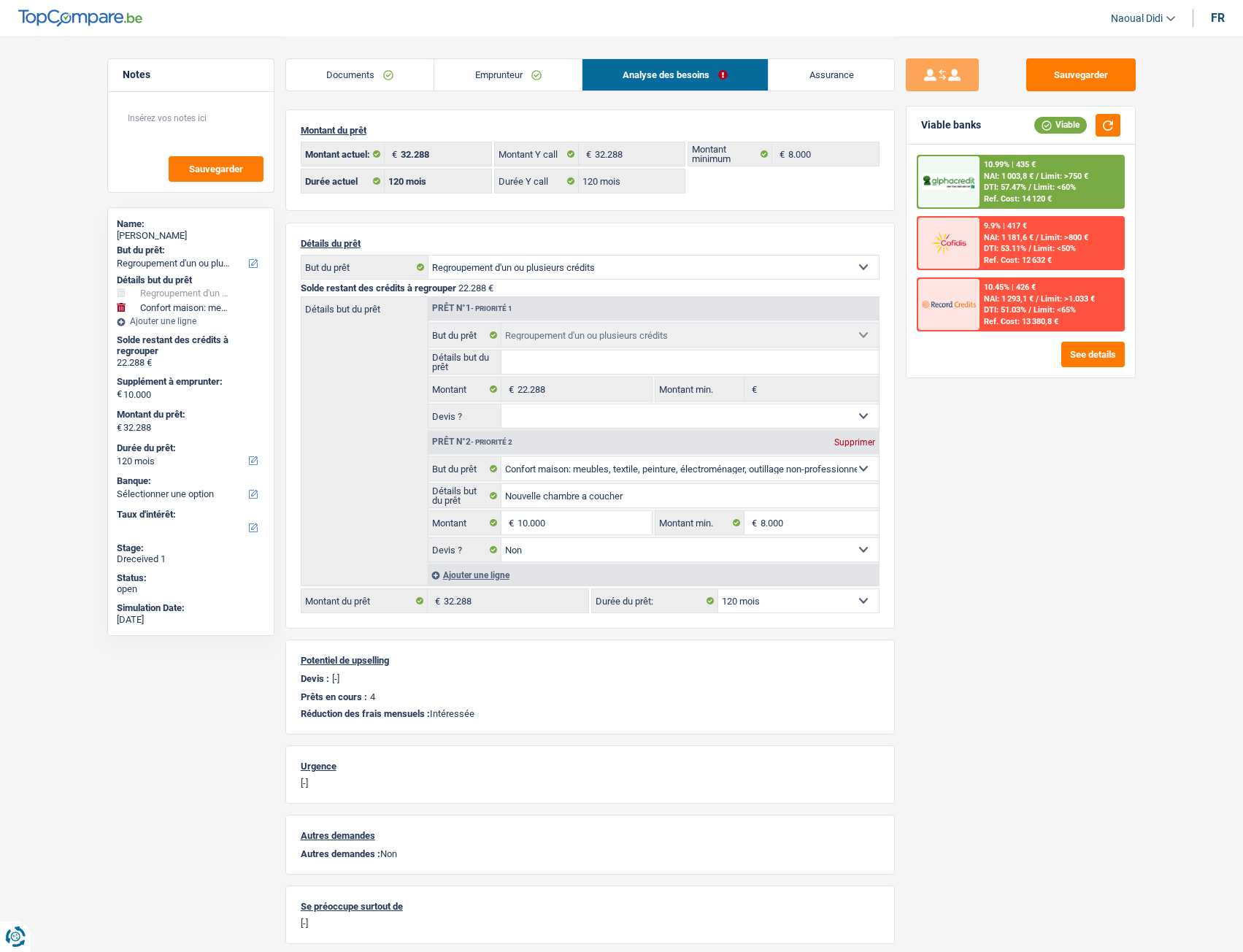
click at [749, 532] on select "12 mois 18 mois 24 mois 30 mois 36 mois 42 mois 48 mois 60 mois 72 mois 84 mois…" at bounding box center [799, 600] width 160 height 24
click at [760, 532] on select "12 mois 18 mois 24 mois 30 mois 36 mois 42 mois 48 mois 60 mois 72 mois 84 mois…" at bounding box center [799, 600] width 160 height 24
select select "84"
click at [718, 532] on select "12 mois 18 mois 24 mois 30 mois 36 mois 42 mois 48 mois 60 mois 72 mois 84 mois…" at bounding box center [799, 600] width 160 height 24
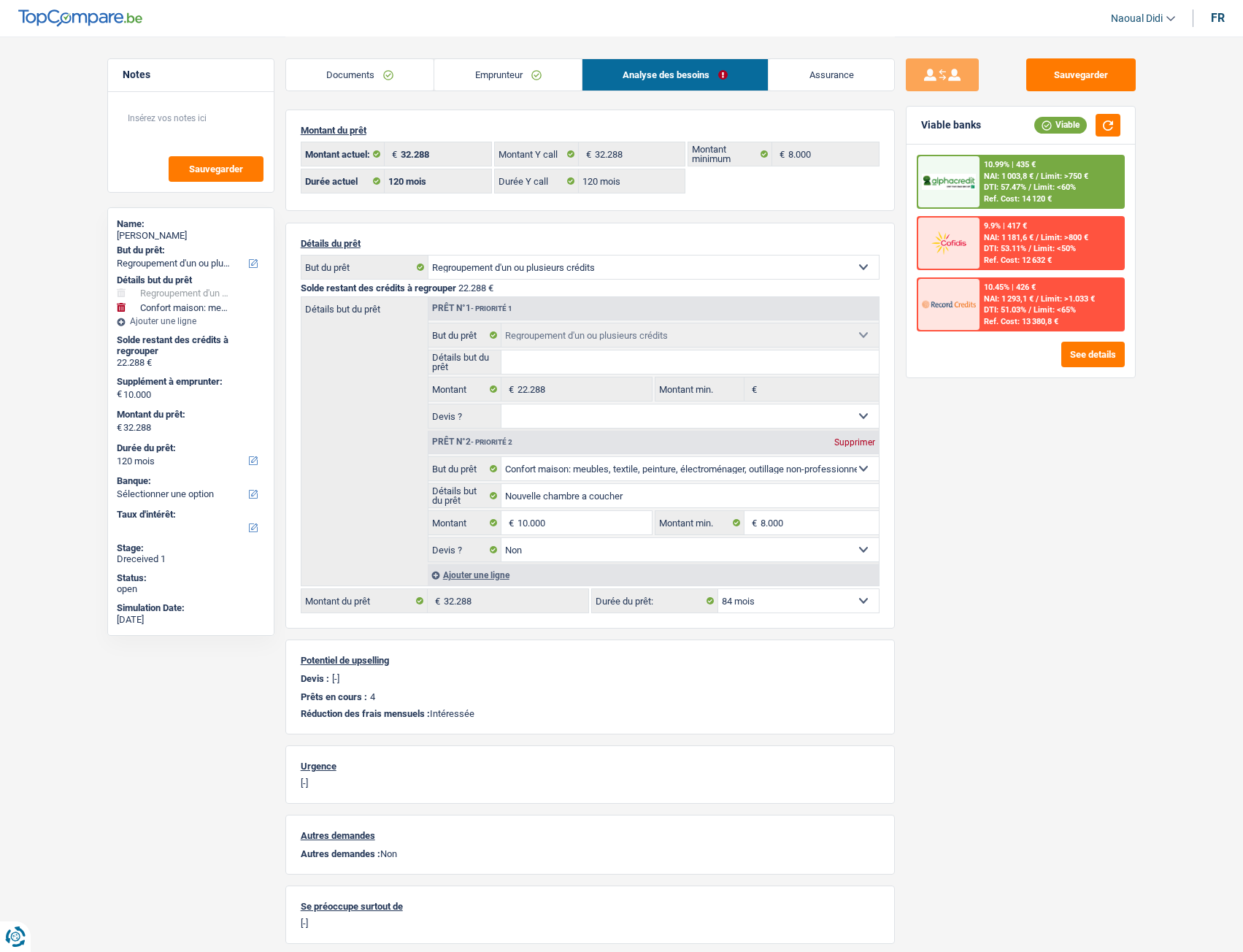
select select "84"
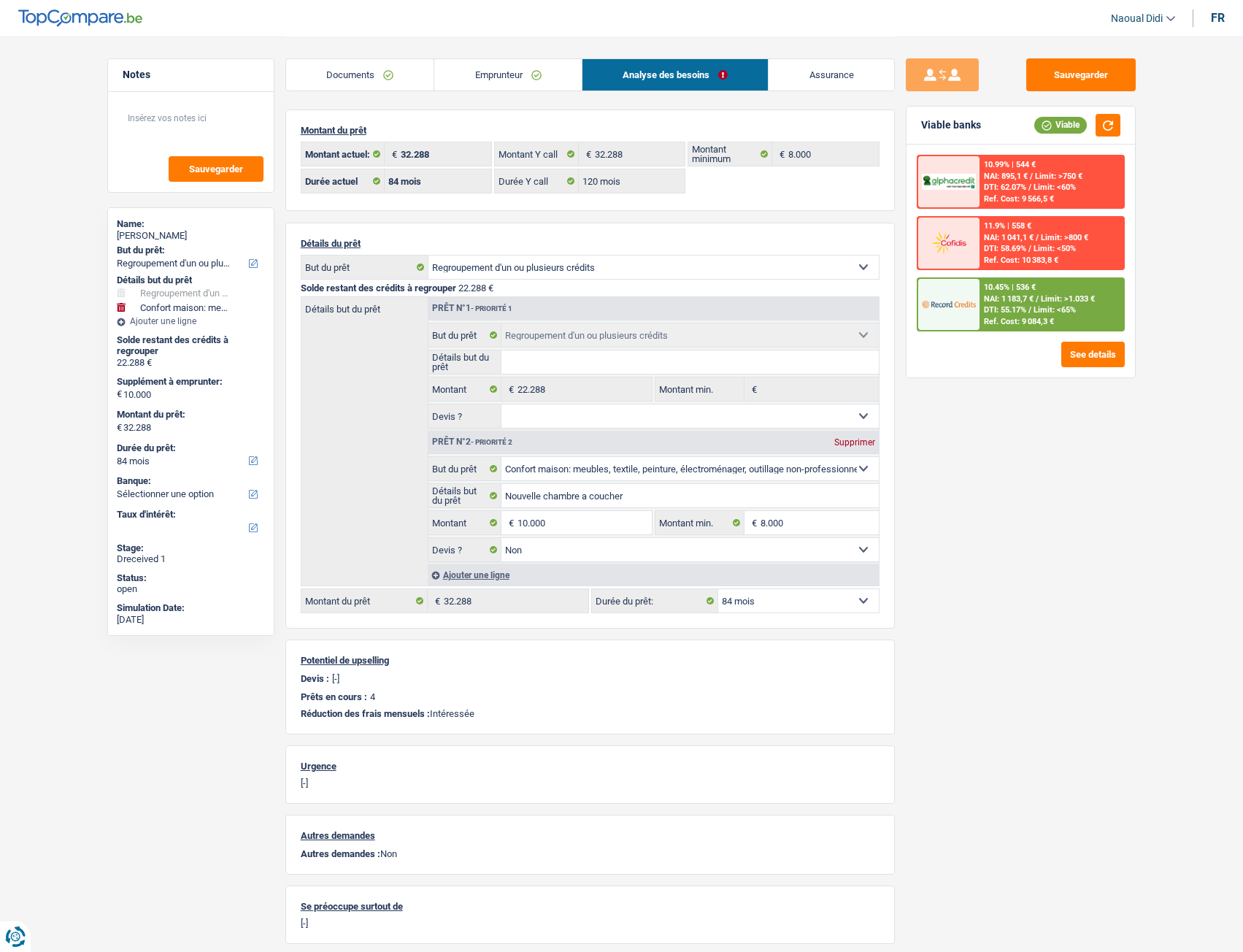
click at [755, 532] on select "12 mois 18 mois 24 mois 30 mois 36 mois 42 mois 48 mois 60 mois 72 mois 84 mois…" at bounding box center [799, 600] width 160 height 24
select select "120"
click at [718, 532] on select "12 mois 18 mois 24 mois 30 mois 36 mois 42 mois 48 mois 60 mois 72 mois 84 mois…" at bounding box center [799, 600] width 160 height 24
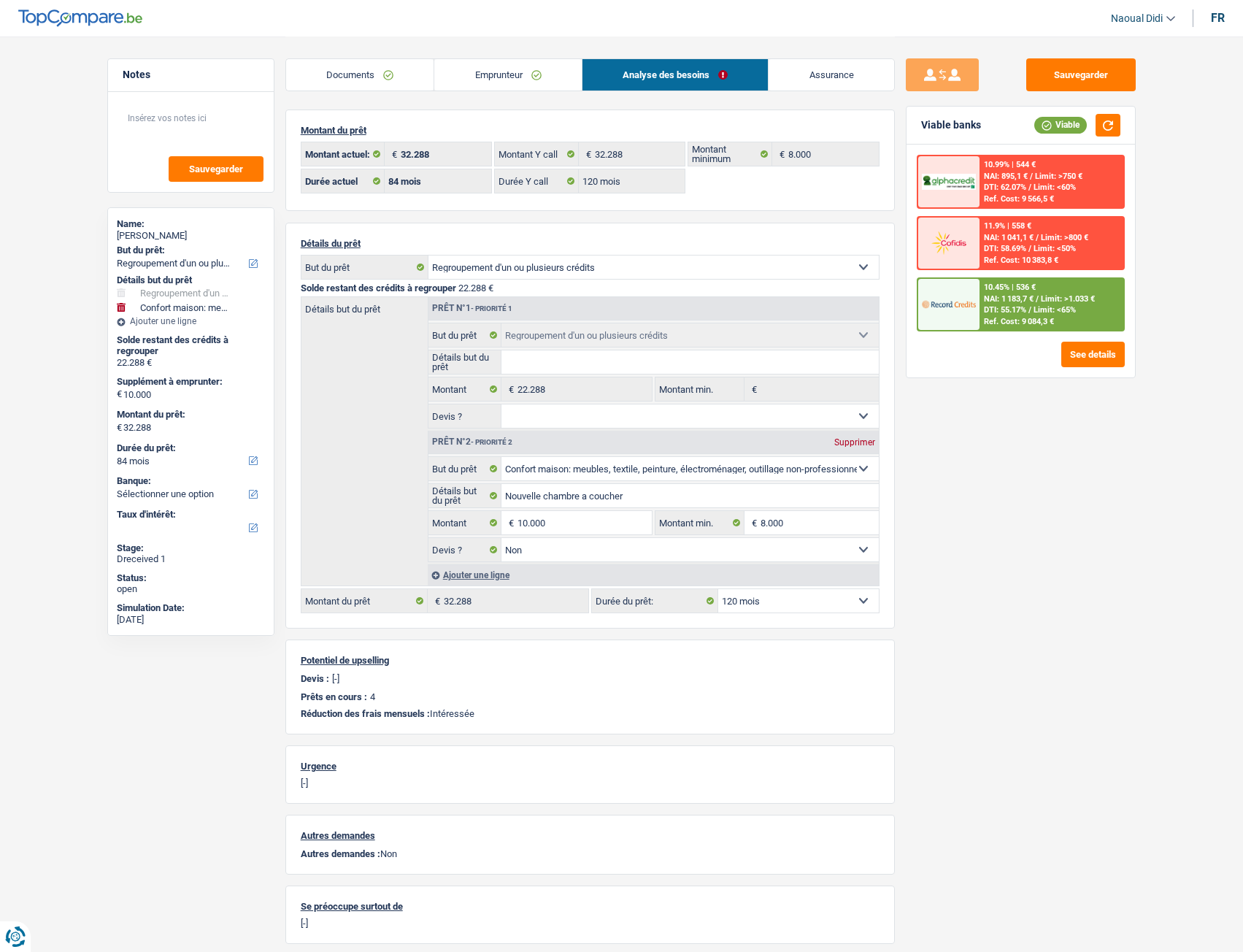
select select "120"
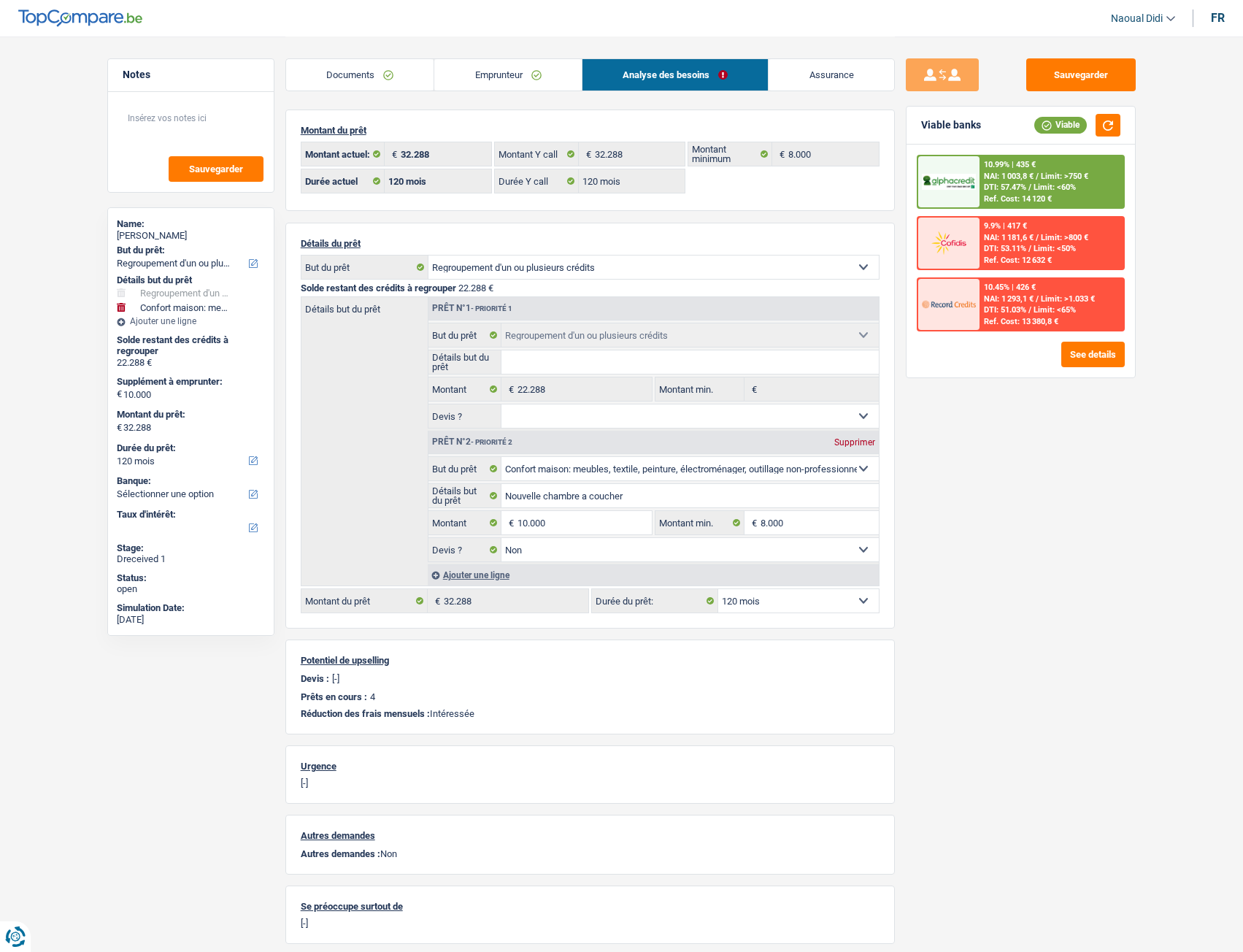
click at [1006, 186] on span "DTI: 57.47%" at bounding box center [1005, 187] width 42 height 9
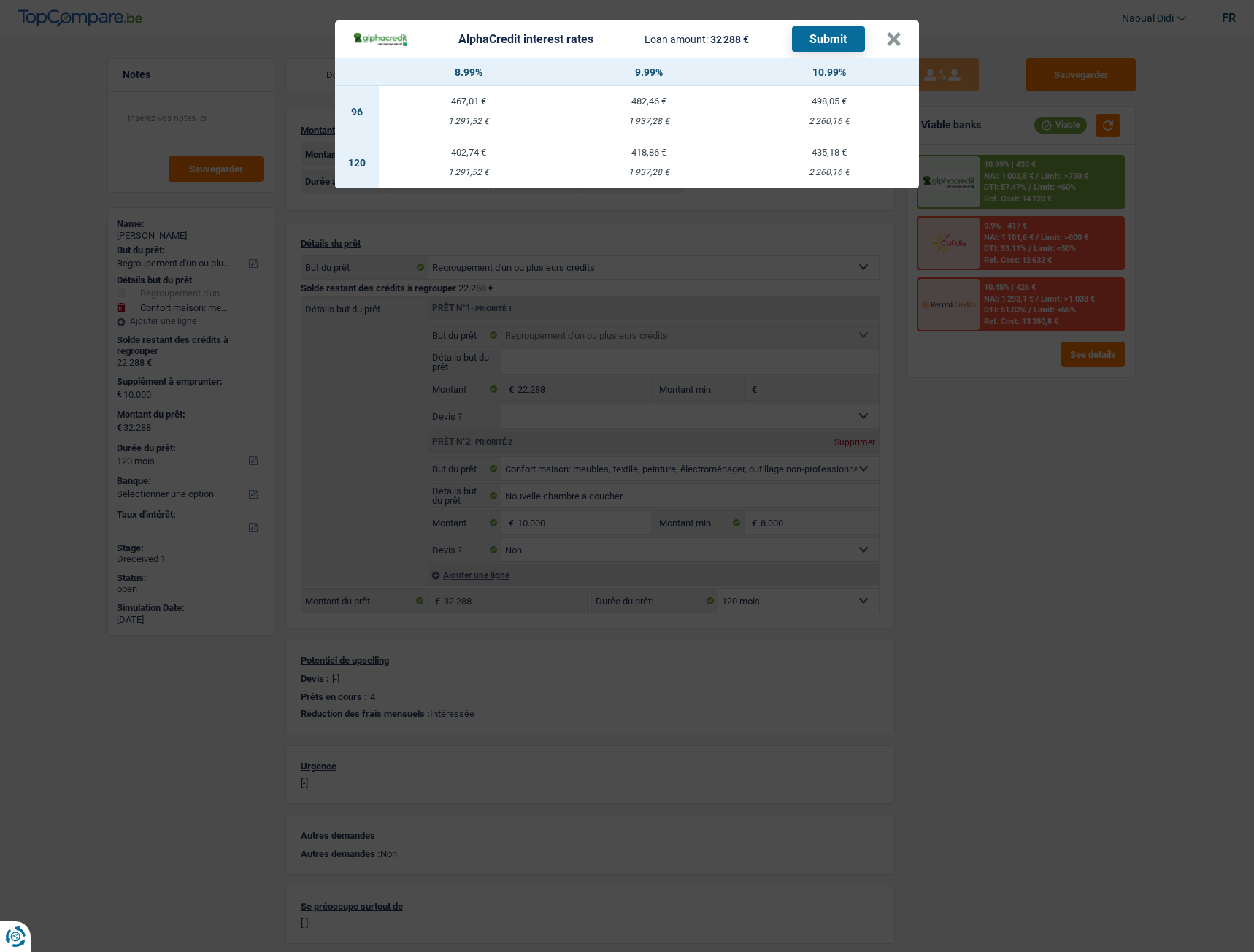
click at [829, 158] on td "435,18 € 2 260,16 €" at bounding box center [829, 163] width 180 height 51
select select "alphacredit"
type input "10,99"
click at [829, 158] on td "435,18 € 2 260,16 €" at bounding box center [829, 163] width 180 height 51
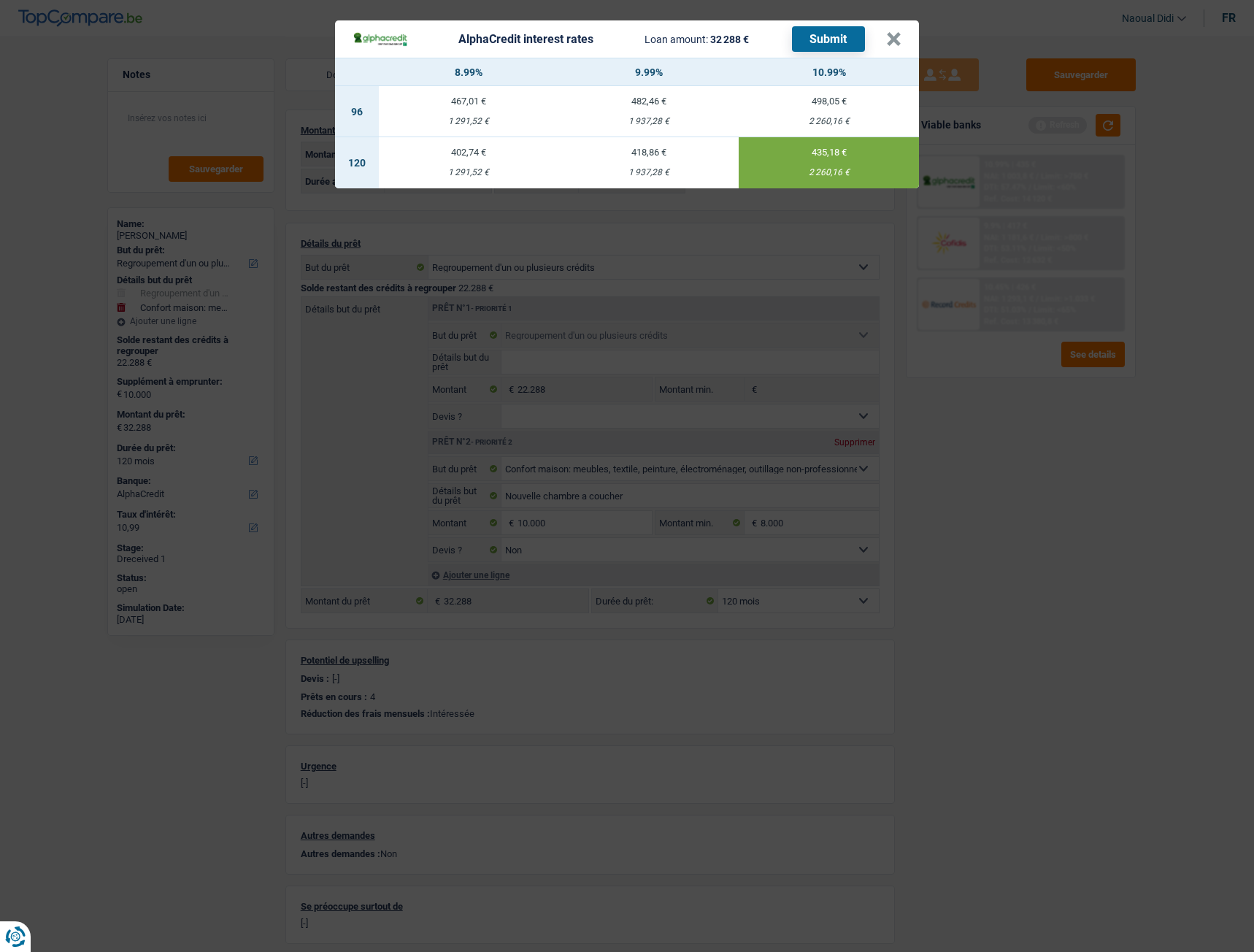
click at [816, 50] on button "Submit" at bounding box center [829, 38] width 73 height 25
click at [762, 80] on th "10.99%" at bounding box center [829, 72] width 180 height 27
click at [894, 44] on button "×" at bounding box center [894, 39] width 15 height 15
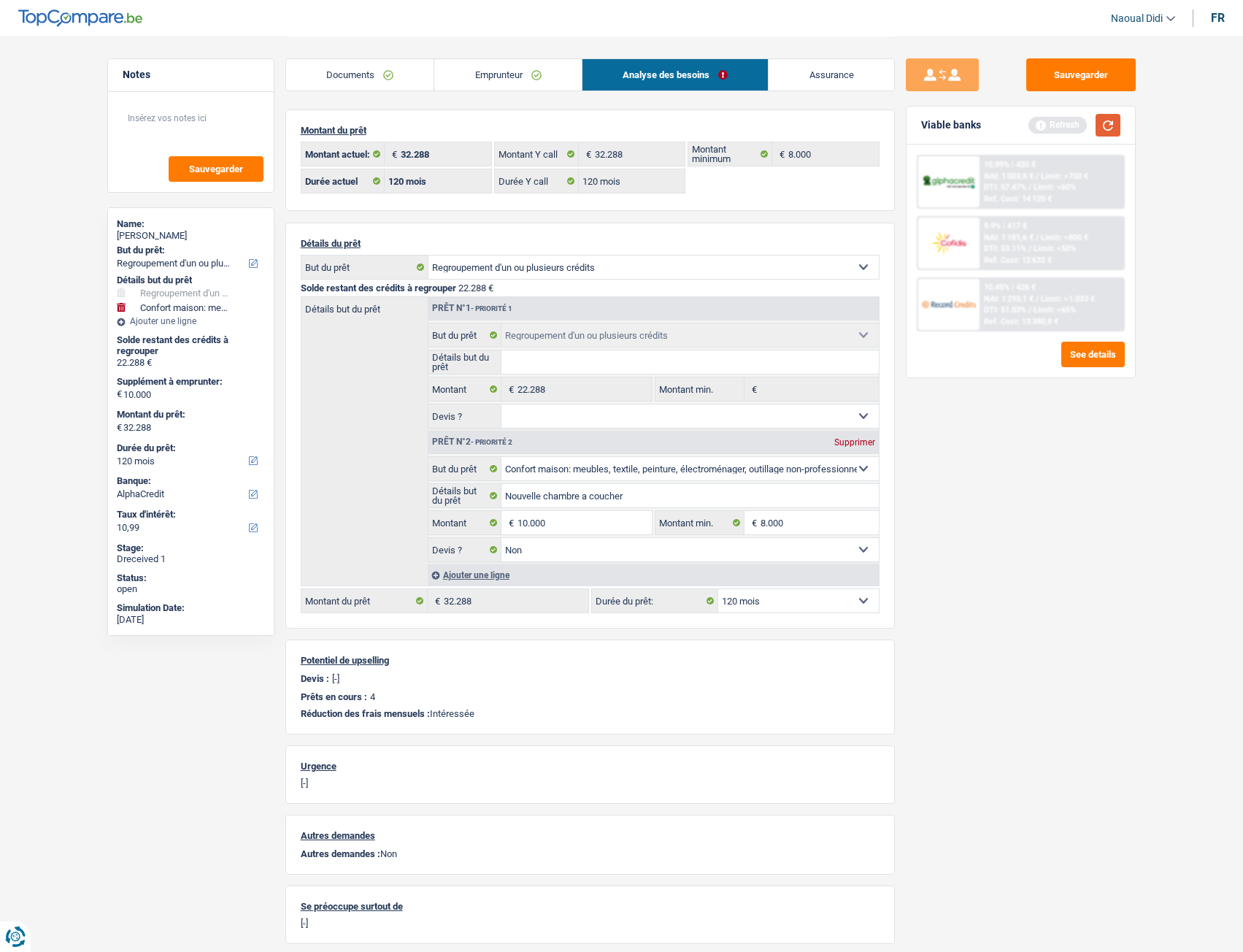
click at [1112, 132] on button "button" at bounding box center [1108, 125] width 25 height 23
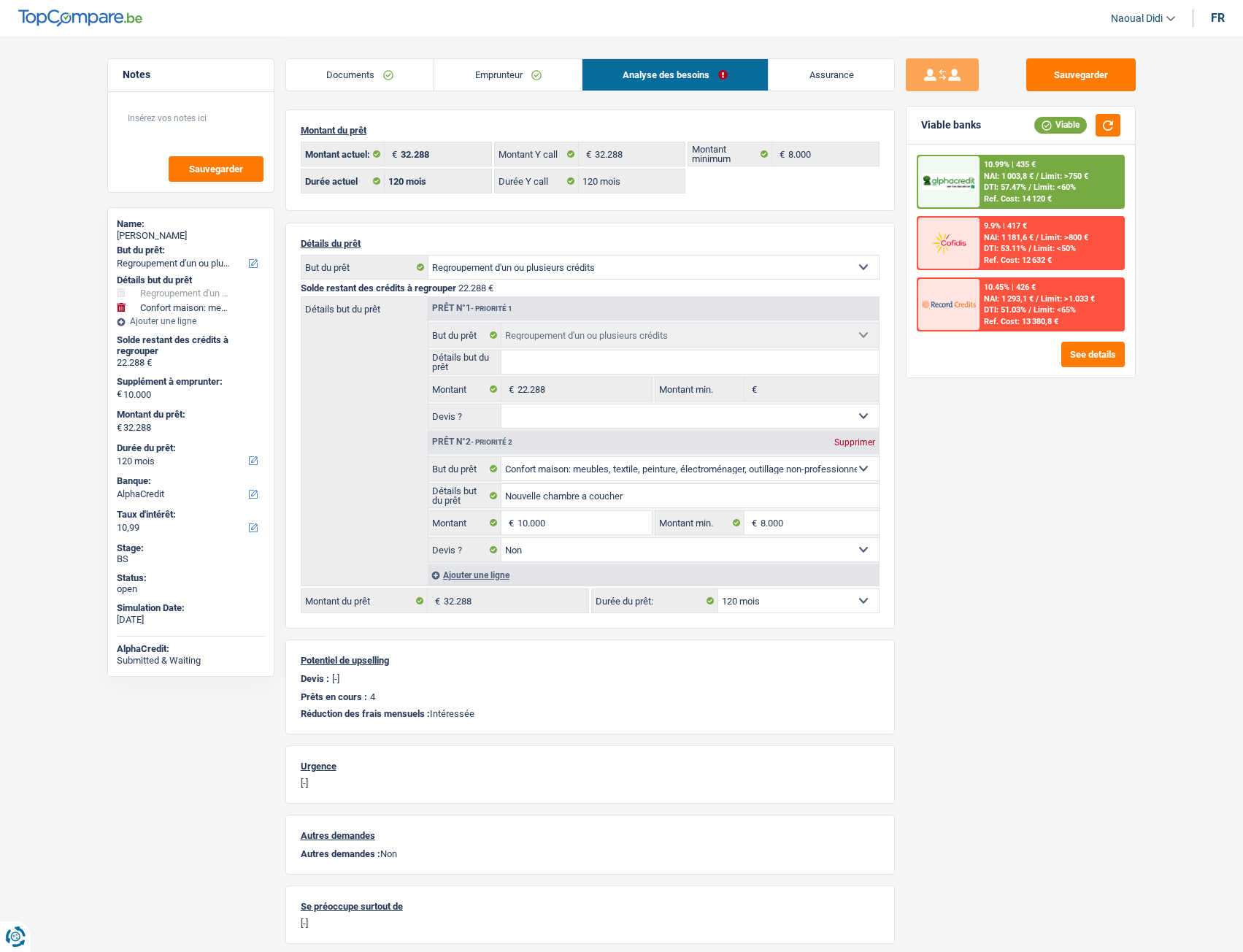
click at [754, 532] on select "12 mois 18 mois 24 mois 30 mois 36 mois 42 mois 48 mois 60 mois 72 mois 84 mois…" at bounding box center [799, 600] width 160 height 24
select select "84"
click at [718, 532] on select "12 mois 18 mois 24 mois 30 mois 36 mois 42 mois 48 mois 60 mois 72 mois 84 mois…" at bounding box center [799, 600] width 160 height 24
click at [747, 532] on p "[-]" at bounding box center [590, 783] width 579 height 11
select select "84"
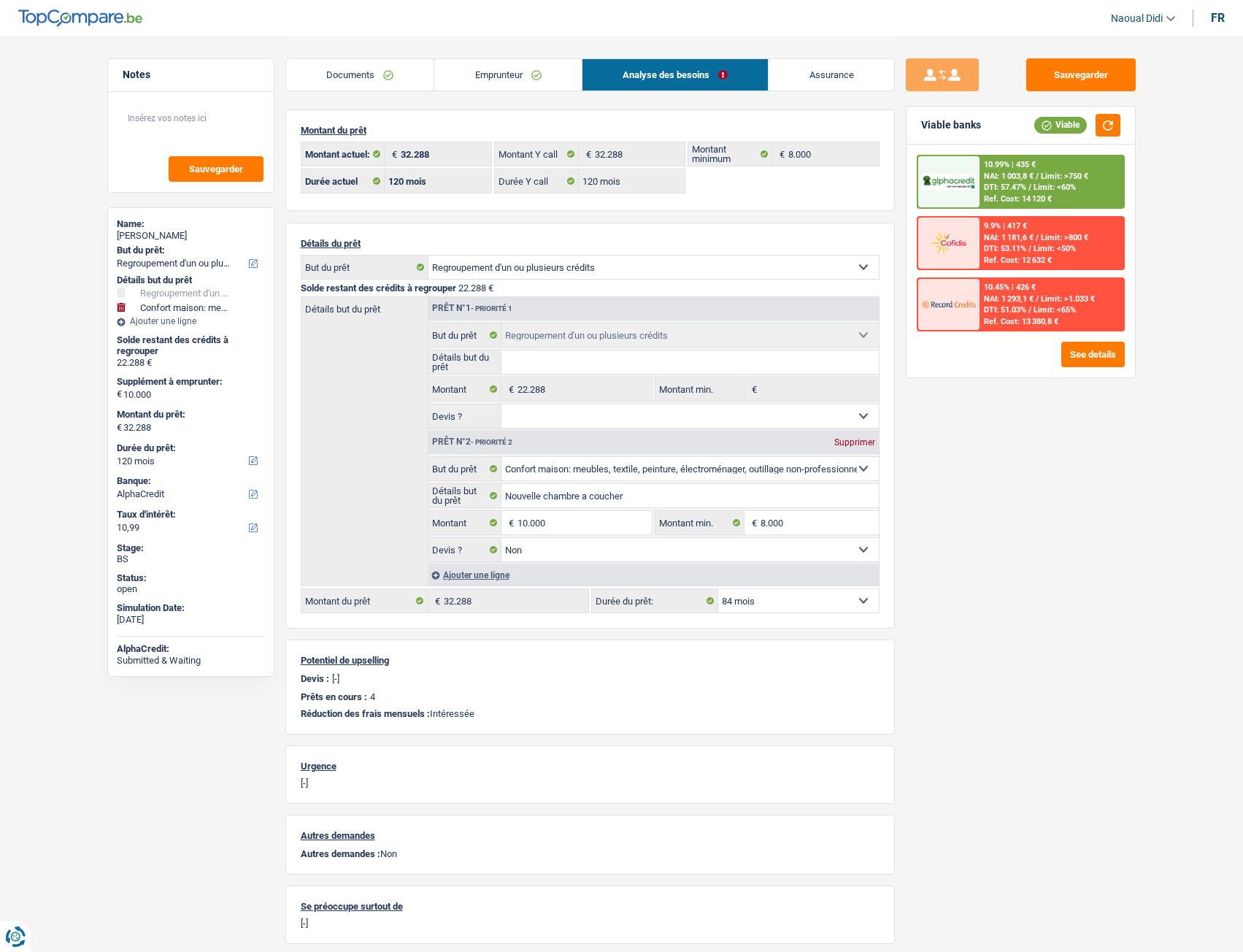
select select "84"
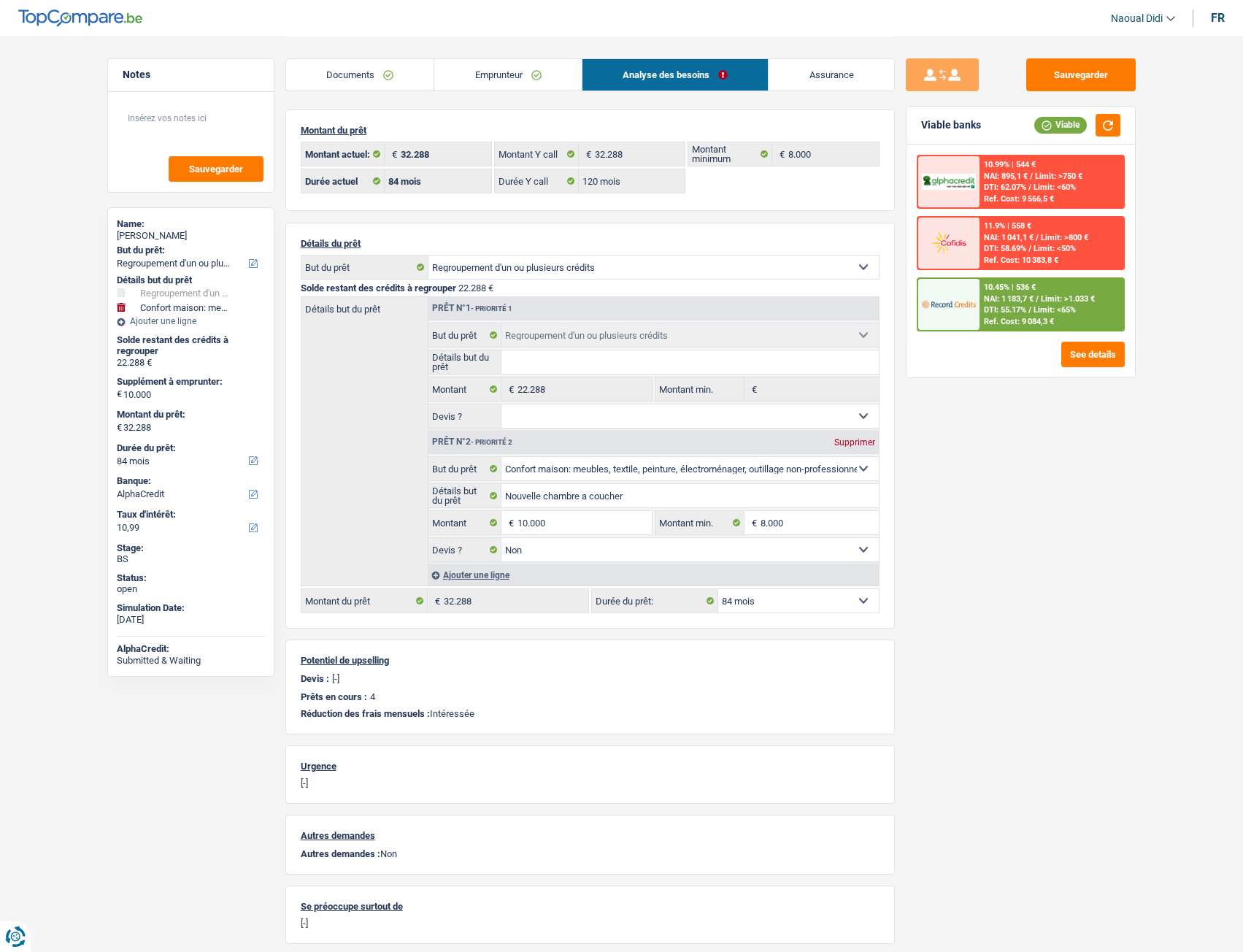
click at [1044, 301] on span "Limit: >1.033 €" at bounding box center [1067, 299] width 54 height 9
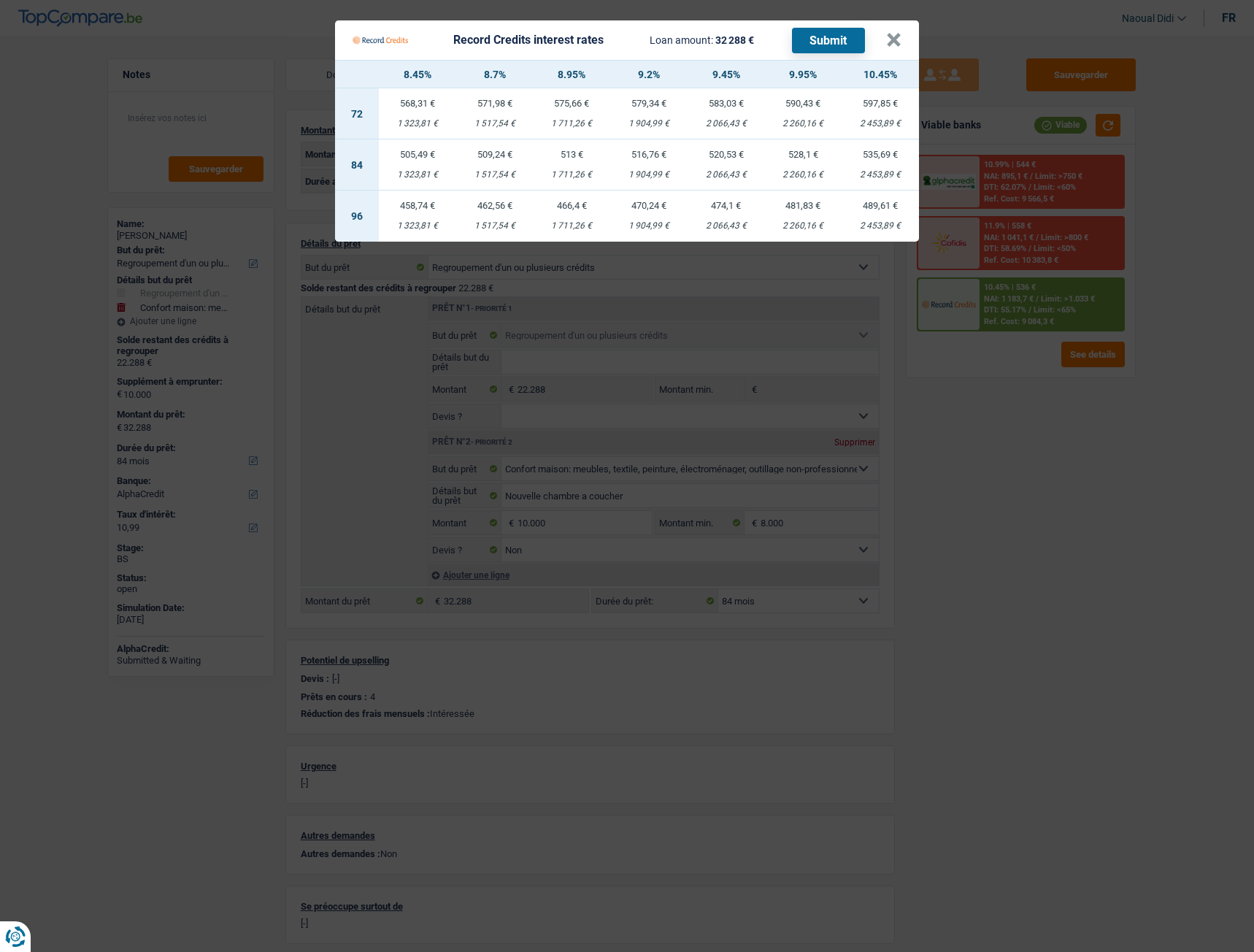
click at [657, 157] on div "516,76 €" at bounding box center [648, 154] width 77 height 9
select select "record credits"
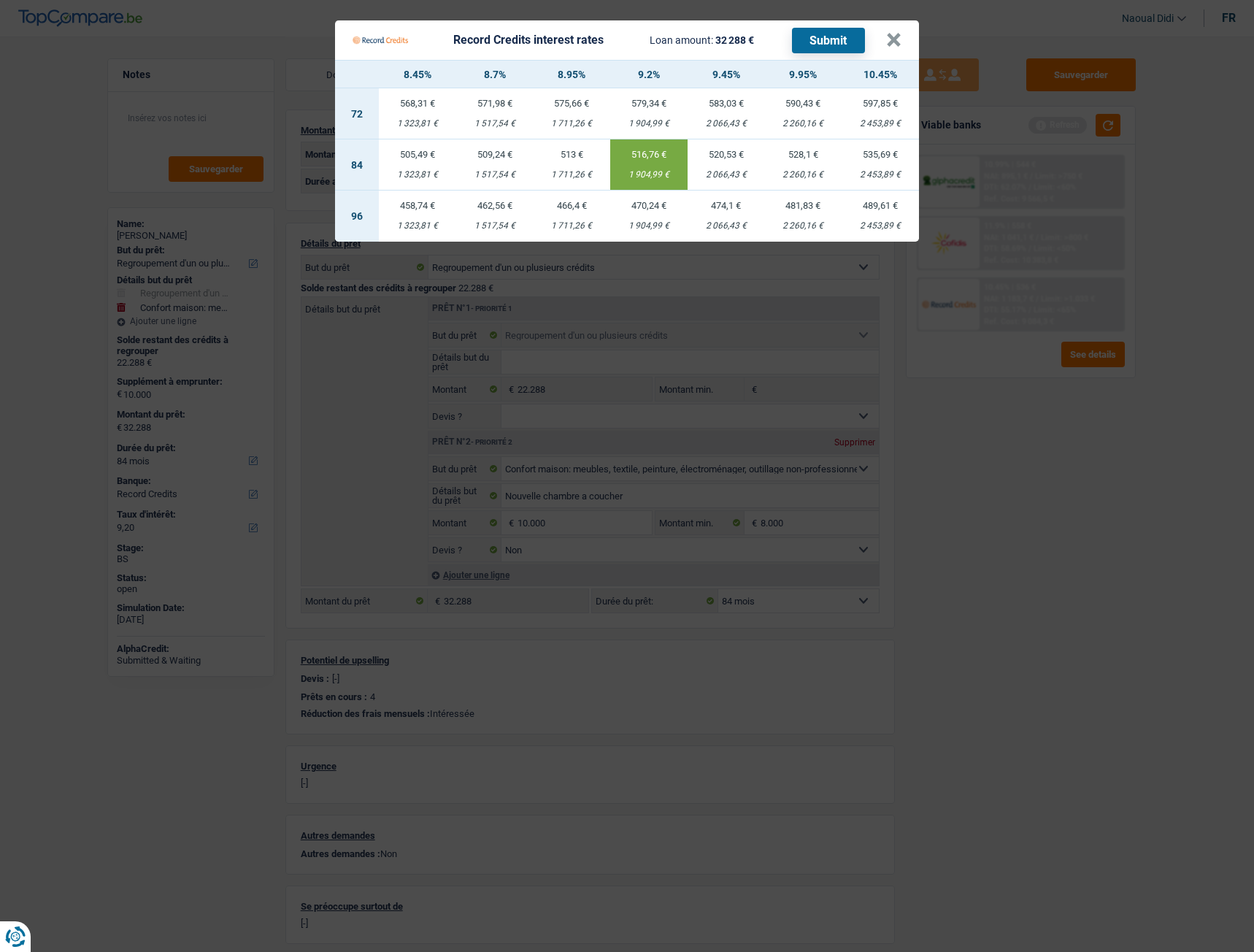
click at [893, 170] on div "2 453,89 €" at bounding box center [880, 175] width 77 height 9
type input "10,45"
click at [826, 45] on button "Submit" at bounding box center [829, 40] width 73 height 25
click at [894, 42] on button "×" at bounding box center [894, 40] width 15 height 15
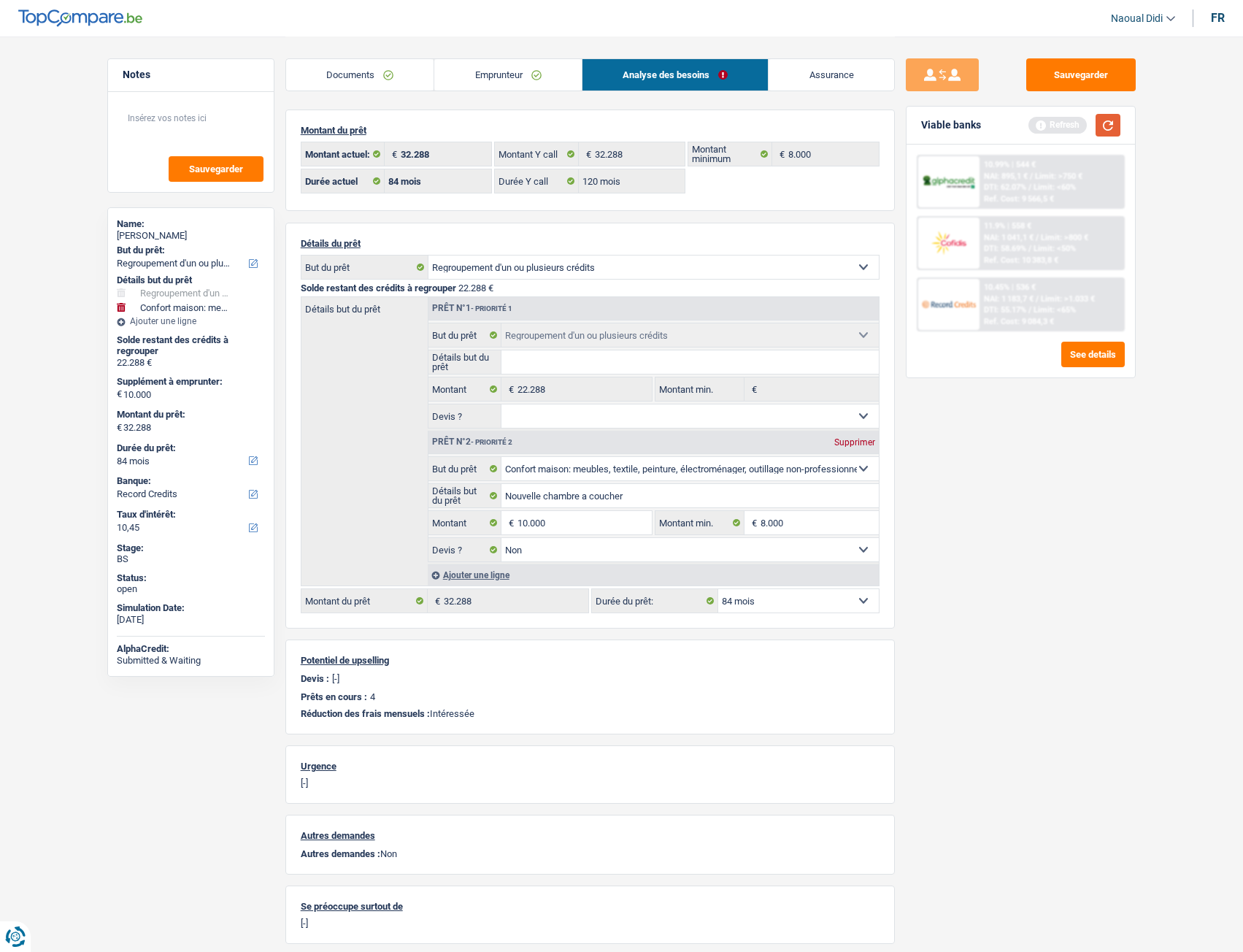
click at [1110, 127] on button "button" at bounding box center [1108, 125] width 25 height 23
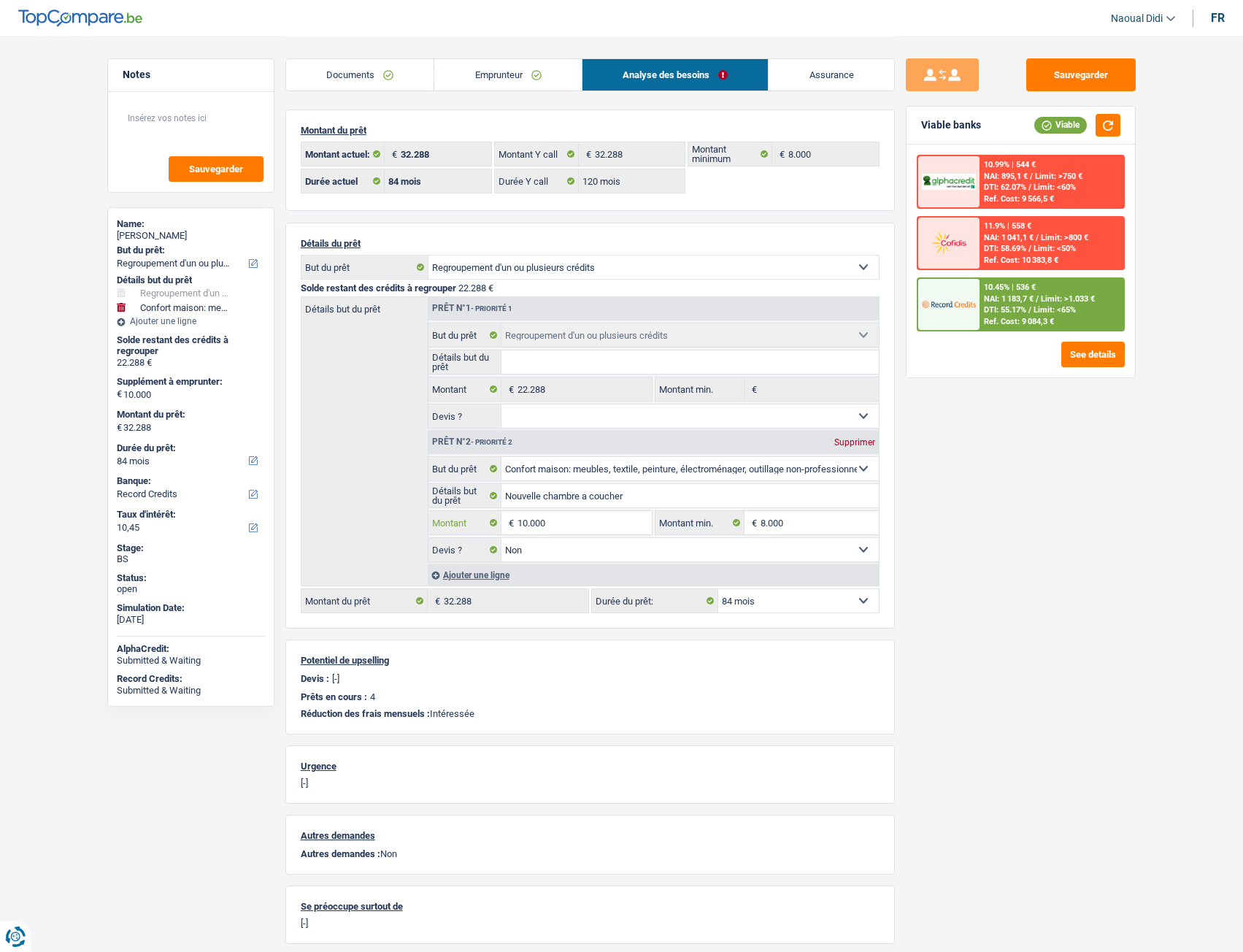
click at [555, 526] on input "10.000" at bounding box center [584, 522] width 134 height 24
drag, startPoint x: 555, startPoint y: 526, endPoint x: 512, endPoint y: 528, distance: 43.0
click at [512, 528] on div "10.000 € Montant" at bounding box center [540, 522] width 224 height 24
type input "1"
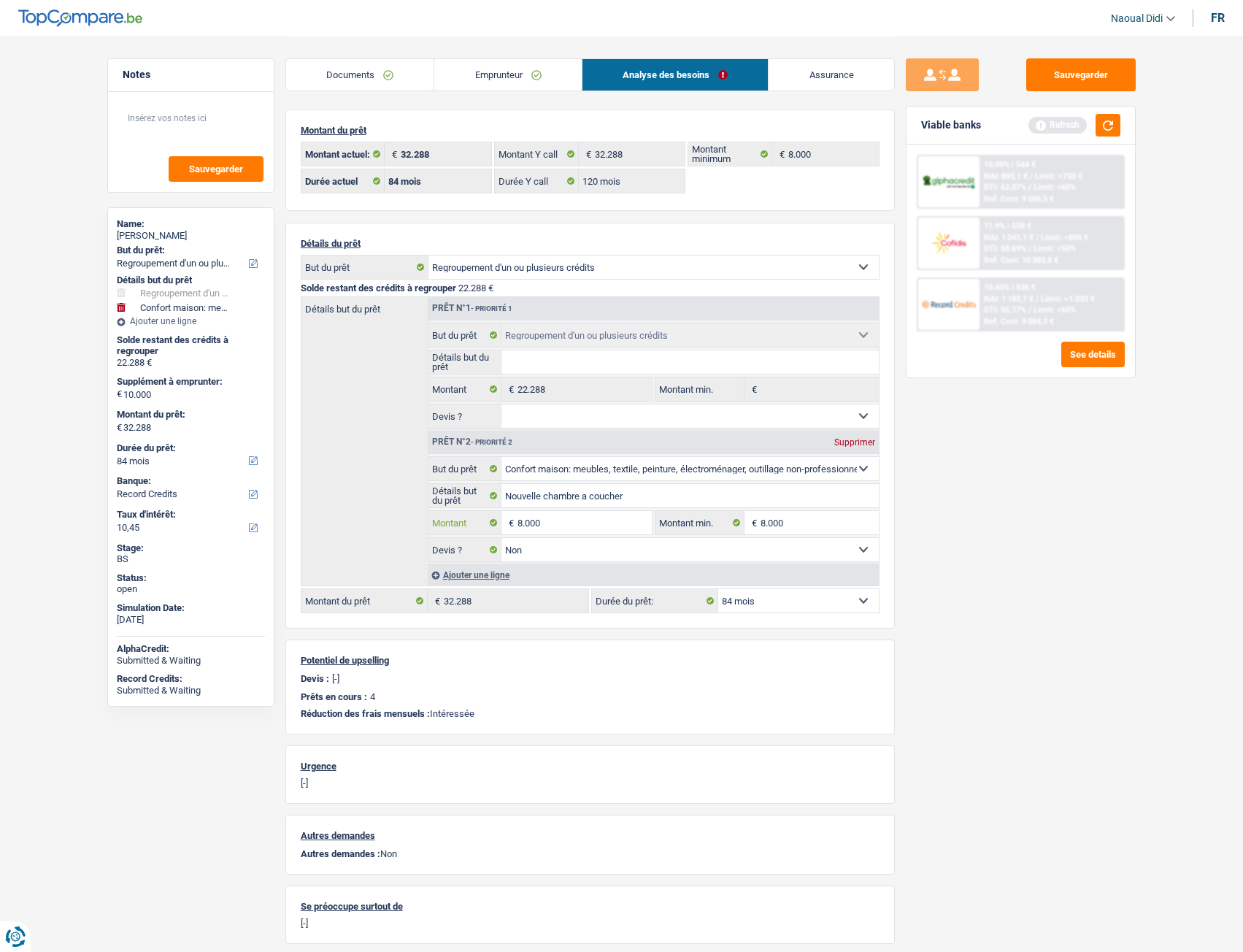
type input "8.000"
type input "30.288"
select select "120"
type input "30.288"
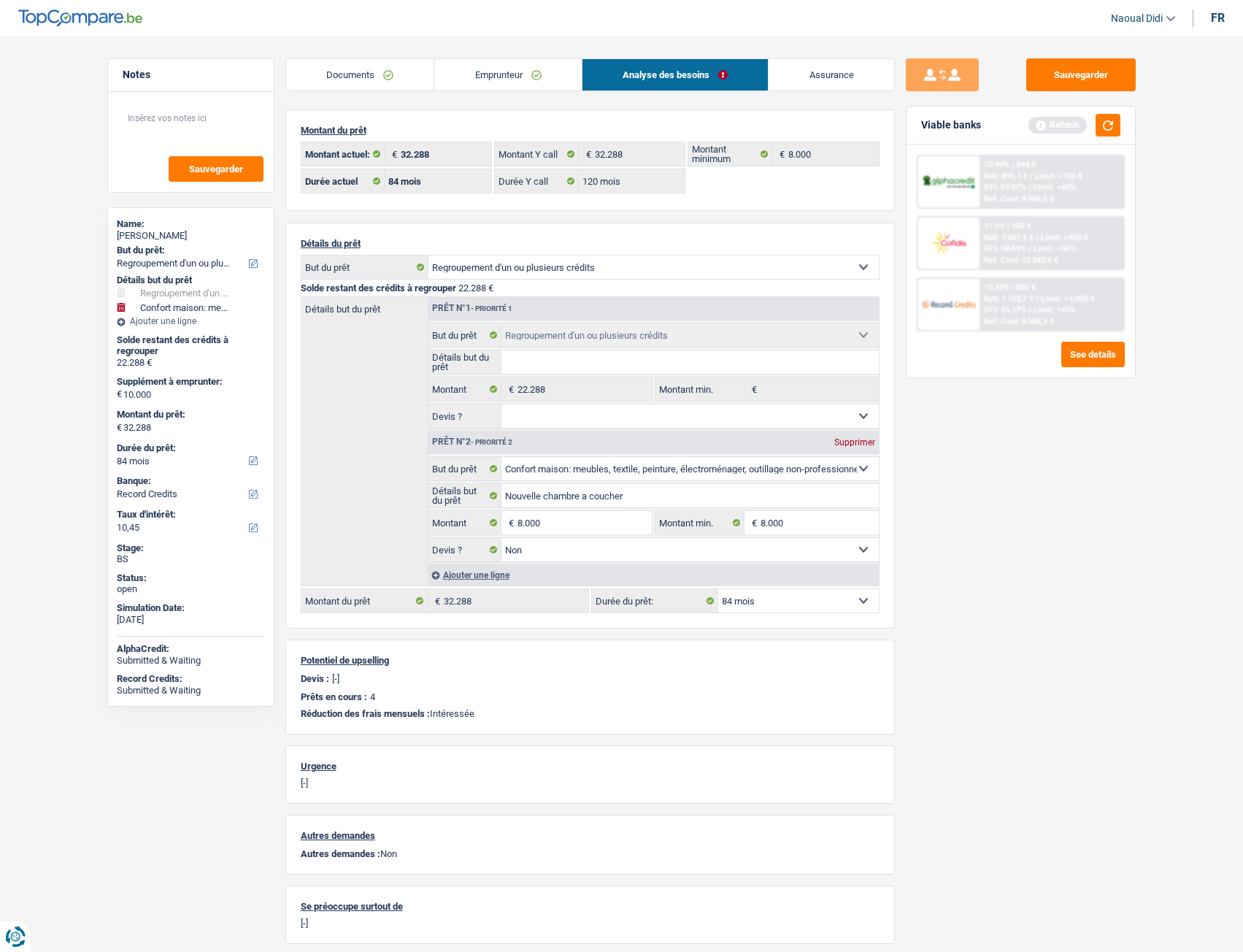
select select "120"
type input "30.288"
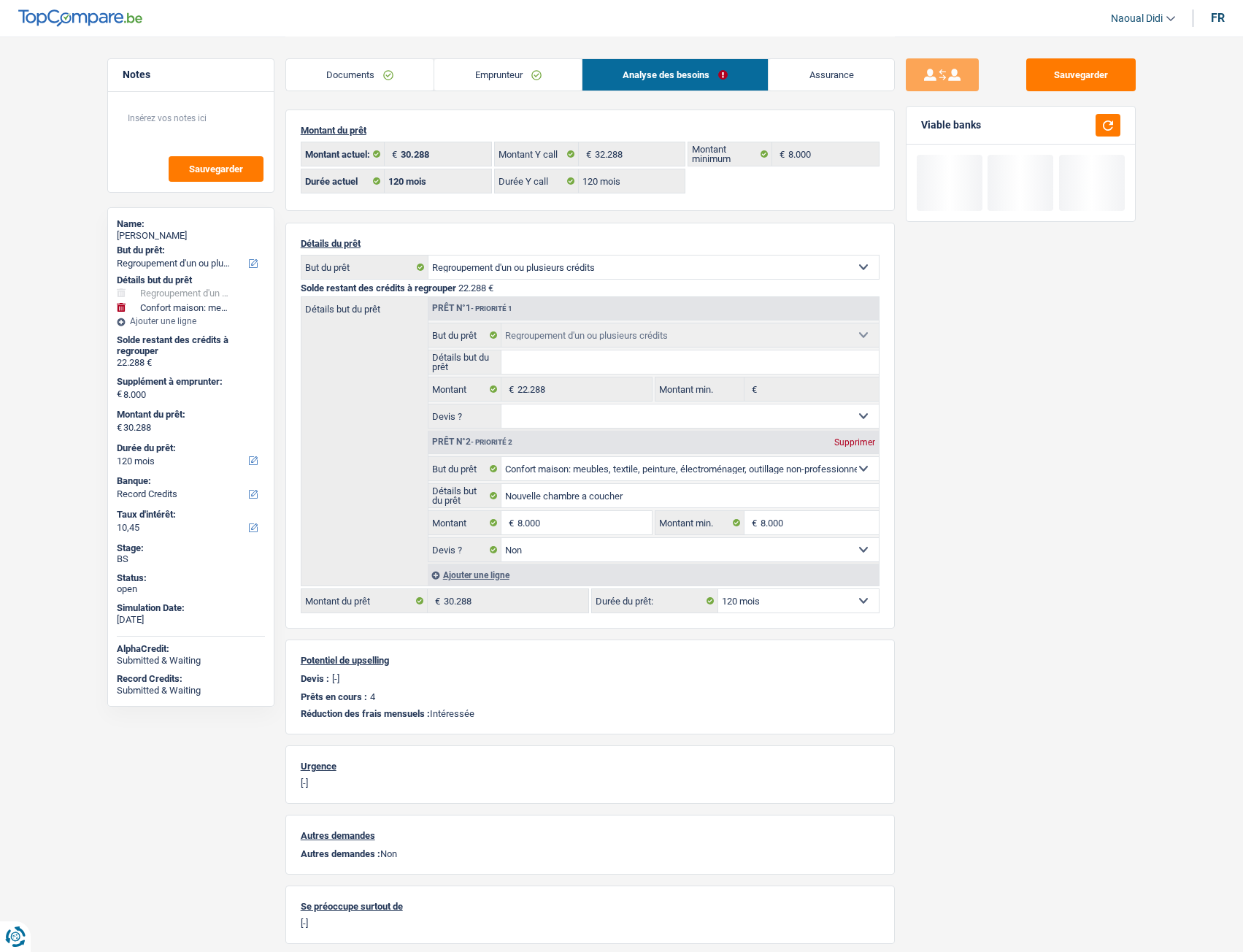
click at [1049, 532] on div "Sauvegarder Viable banks" at bounding box center [1021, 492] width 252 height 870
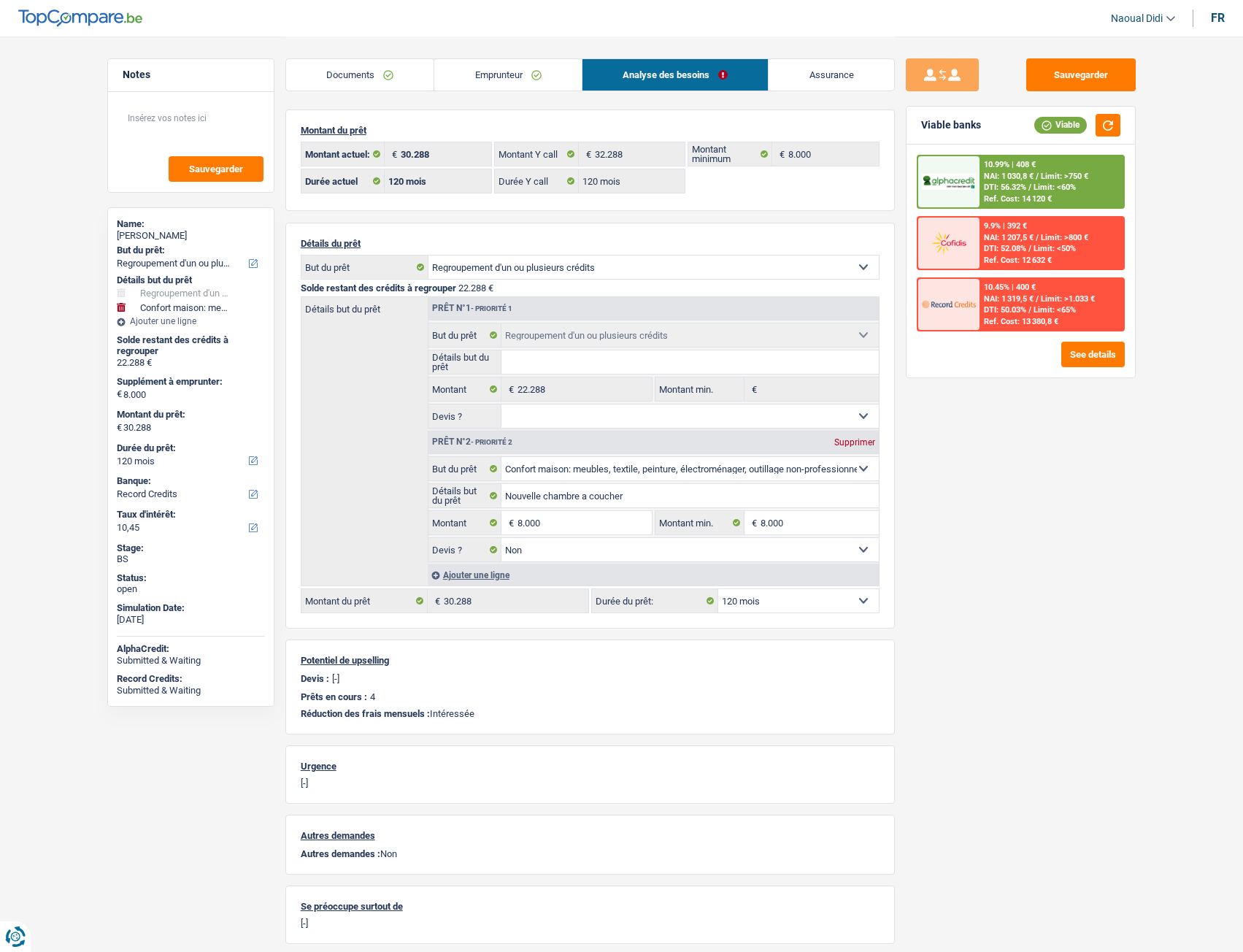
click at [792, 532] on select "12 mois 18 mois 24 mois 30 mois 36 mois 42 mois 48 mois 60 mois 72 mois 84 mois…" at bounding box center [799, 600] width 160 height 24
select select "84"
click at [718, 532] on select "12 mois 18 mois 24 mois 30 mois 36 mois 42 mois 48 mois 60 mois 72 mois 84 mois…" at bounding box center [799, 600] width 160 height 24
click at [784, 532] on p "[-]" at bounding box center [590, 783] width 579 height 11
select select "84"
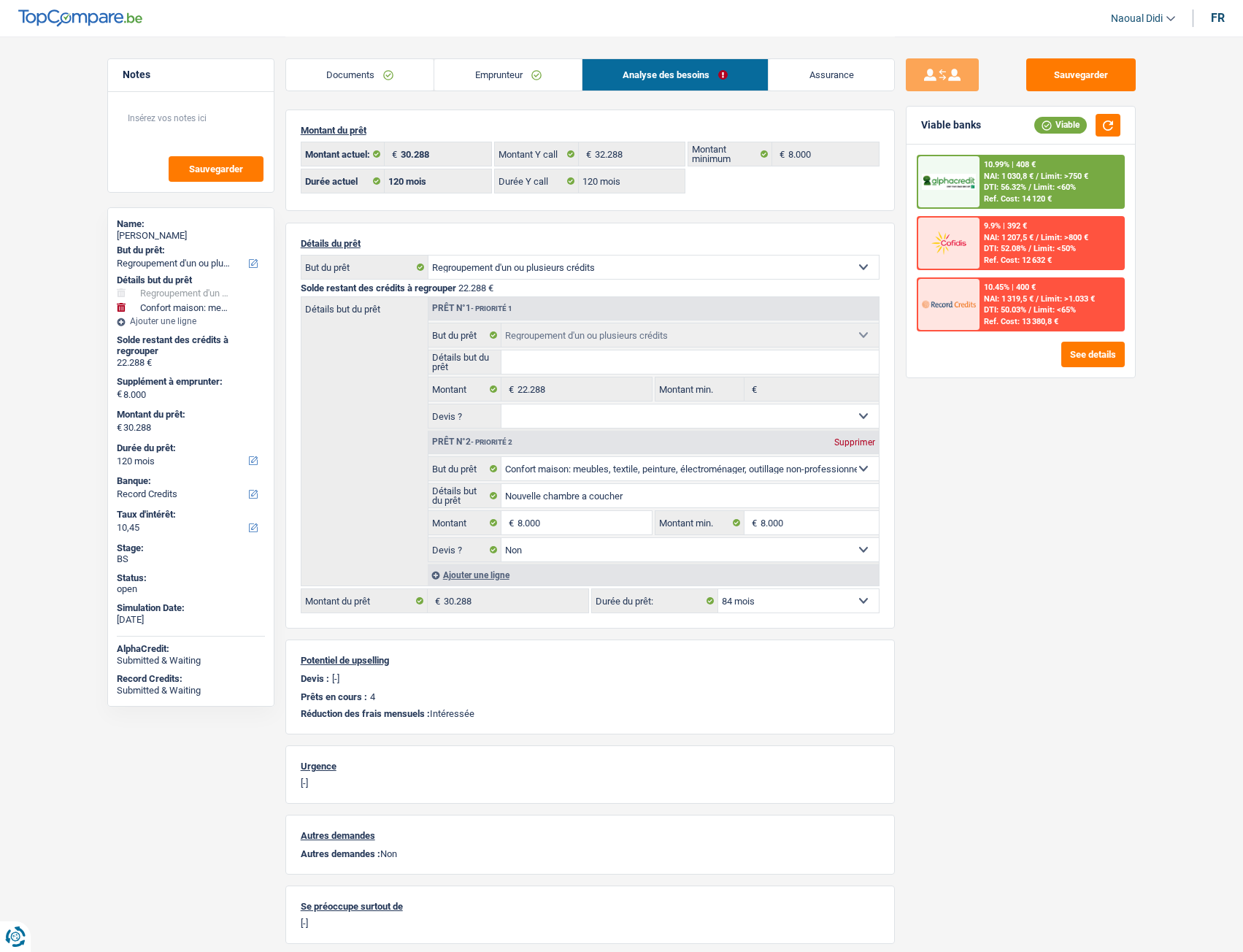
select select "84"
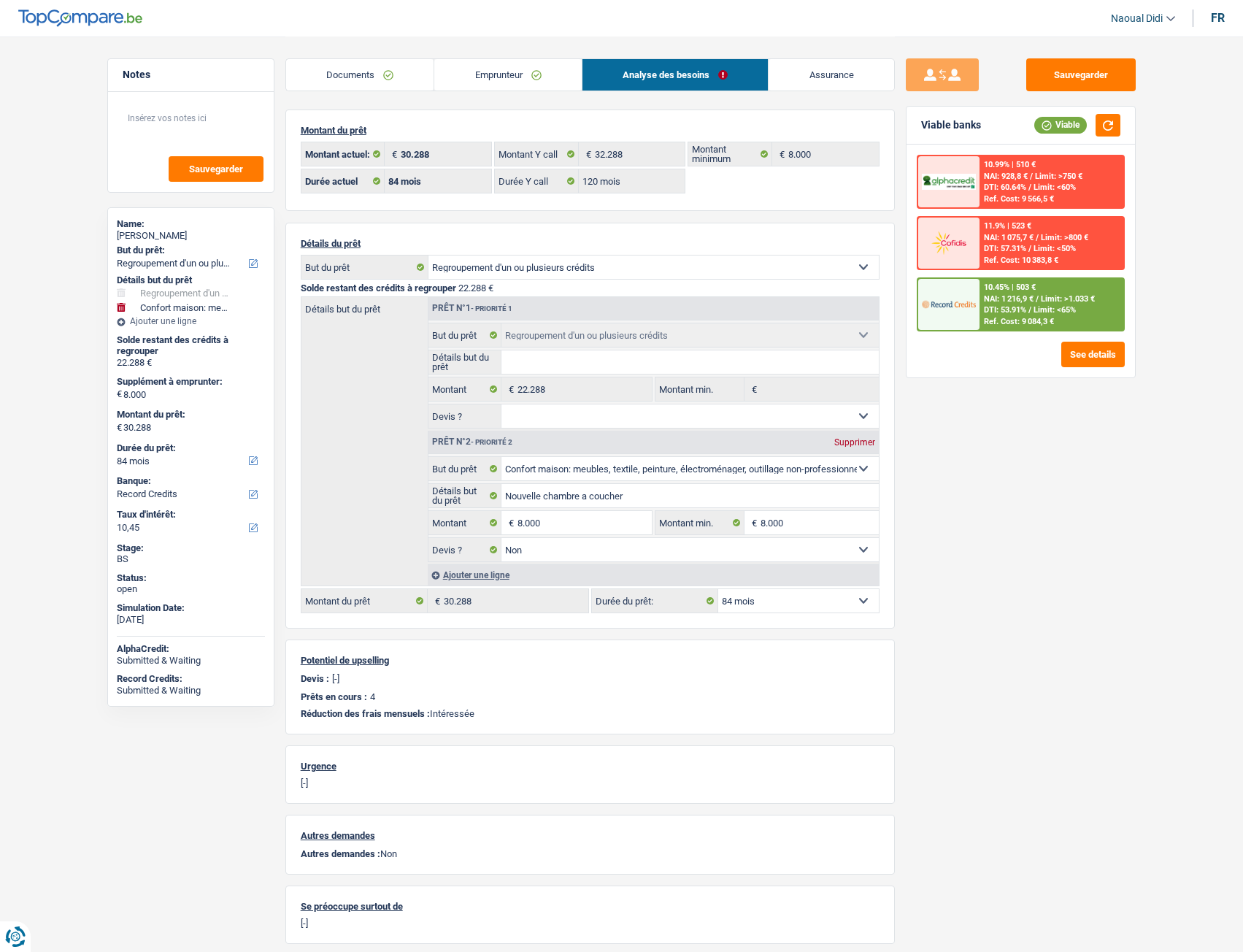
click at [773, 532] on select "12 mois 18 mois 24 mois 30 mois 36 mois 42 mois 48 mois 60 mois 72 mois 84 mois…" at bounding box center [799, 600] width 160 height 24
select select "120"
click at [718, 532] on select "12 mois 18 mois 24 mois 30 mois 36 mois 42 mois 48 mois 60 mois 72 mois 84 mois…" at bounding box center [799, 600] width 160 height 24
select select "120"
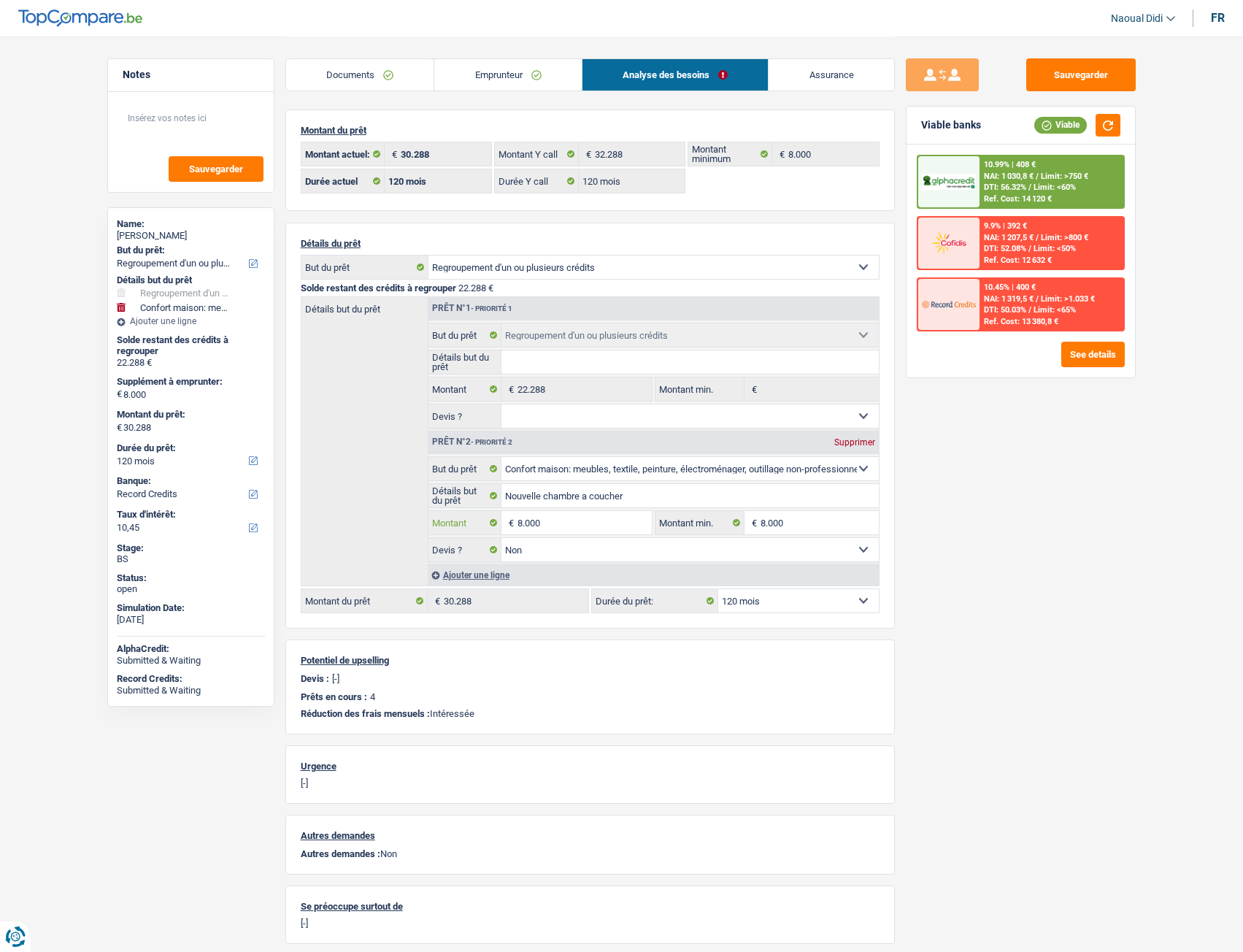
click at [546, 520] on input "8.000" at bounding box center [584, 522] width 134 height 24
drag, startPoint x: 546, startPoint y: 520, endPoint x: 525, endPoint y: 518, distance: 21.1
click at [525, 518] on input "8.000" at bounding box center [584, 522] width 134 height 24
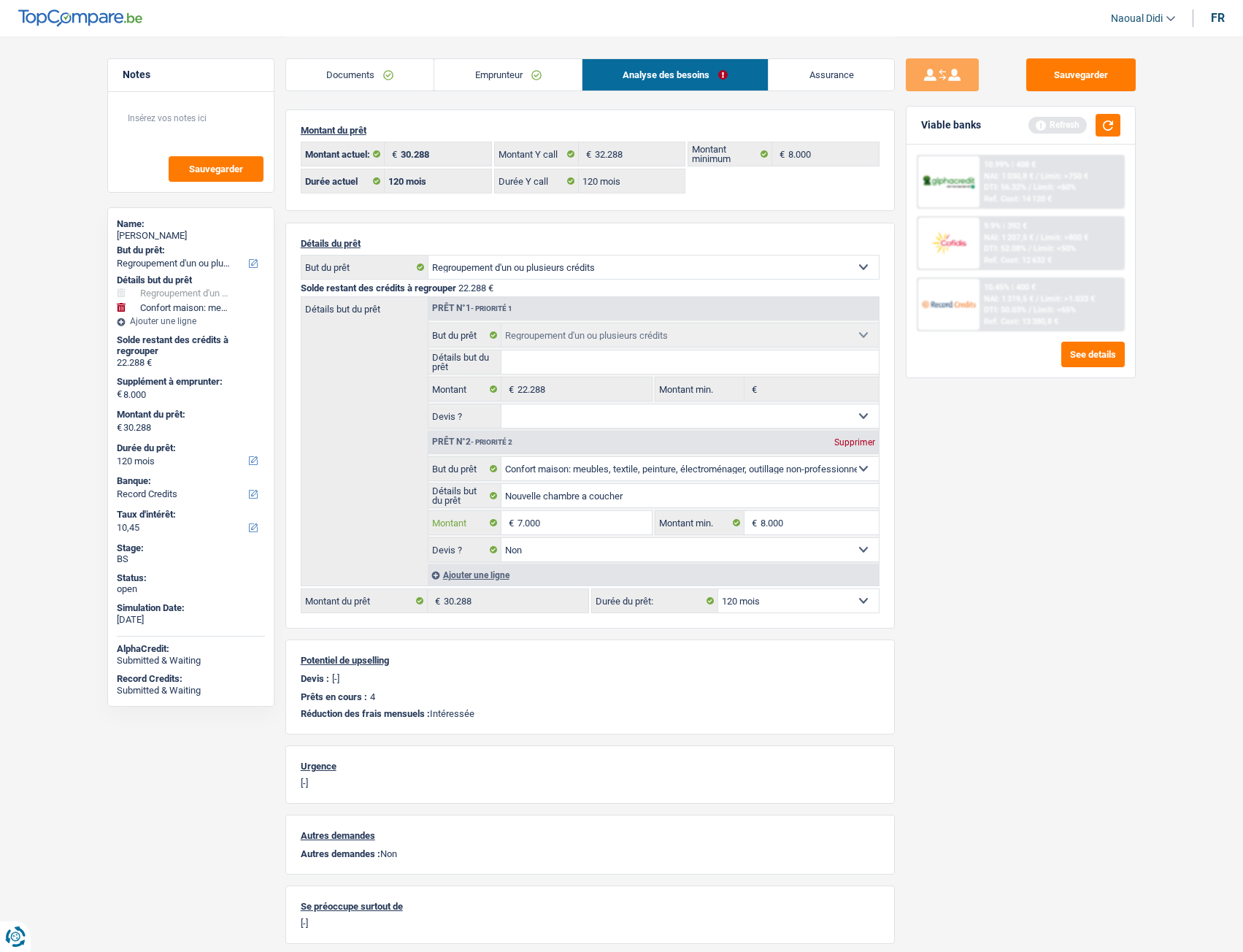
type input "7.000"
type input "29.288"
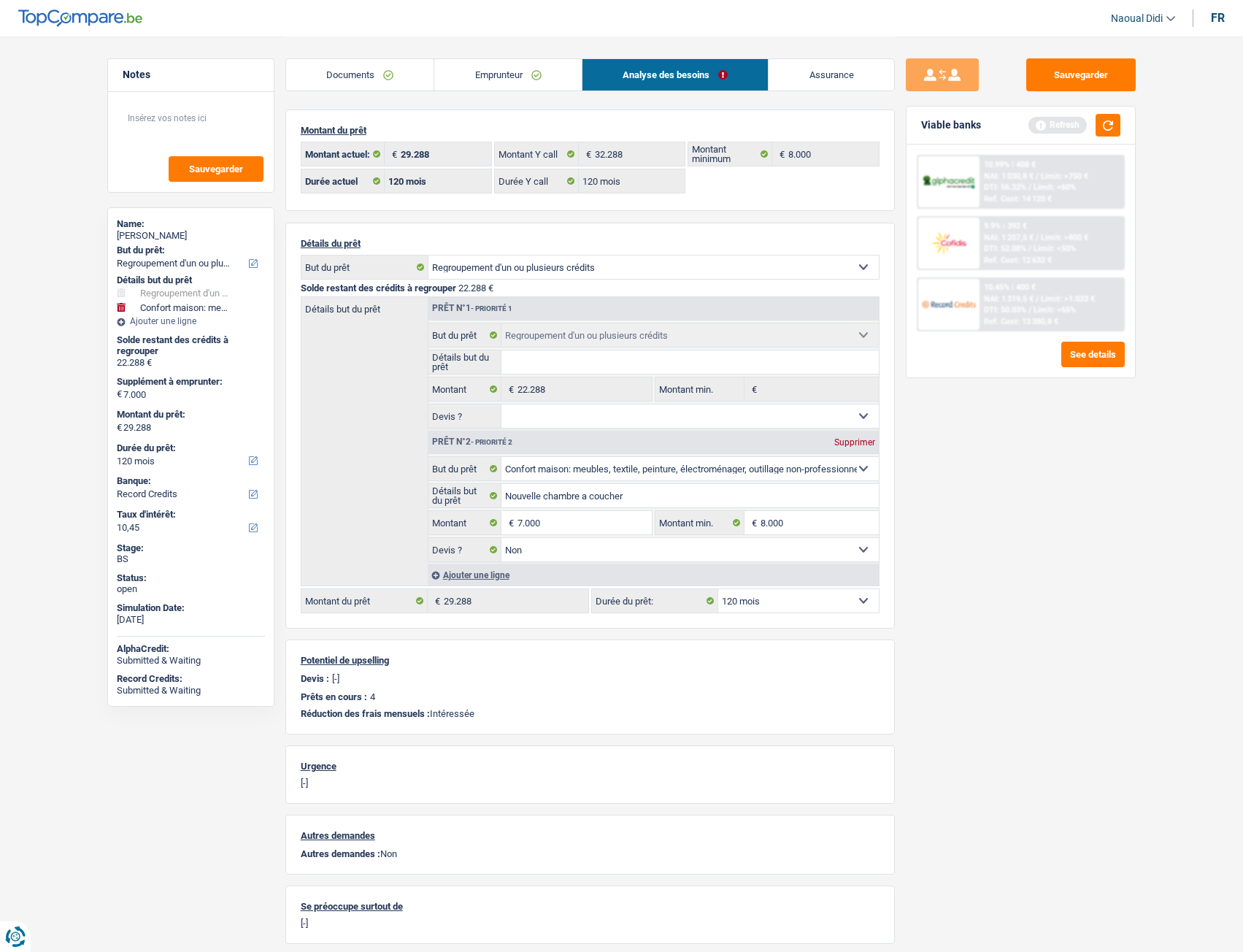
click at [909, 532] on div "Sauvegarder Viable banks Refresh 10.99% | 408 € NAI: 1 030,8 € / Limit: >750 € …" at bounding box center [1021, 492] width 252 height 870
click at [1074, 436] on div "Sauvegarder Viable banks Refresh 10.99% | 408 € NAI: 1 030,8 € / Limit: >750 € …" at bounding box center [1021, 492] width 252 height 870
click at [1110, 124] on button "button" at bounding box center [1108, 125] width 25 height 23
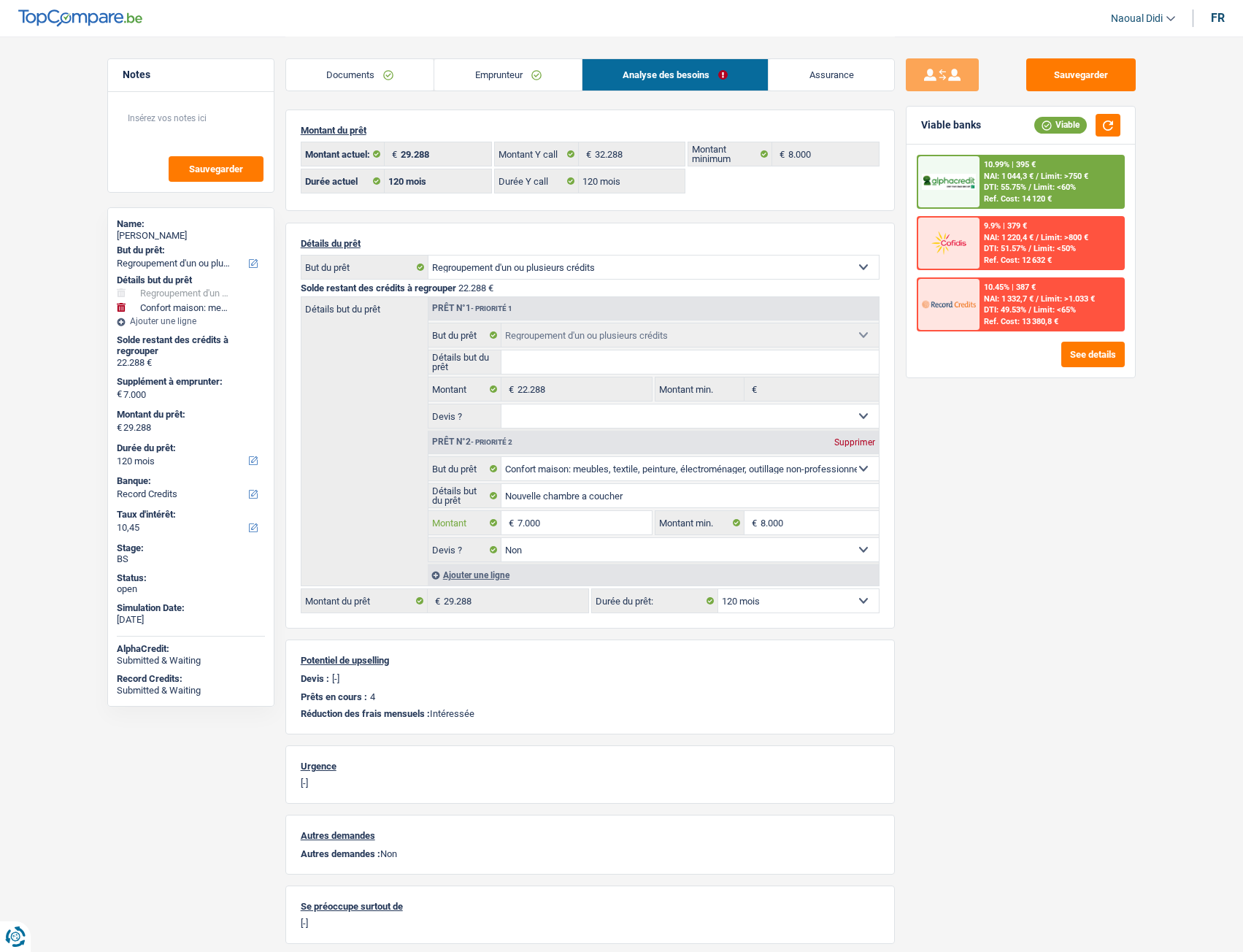
click at [578, 519] on input "7.000" at bounding box center [584, 522] width 134 height 24
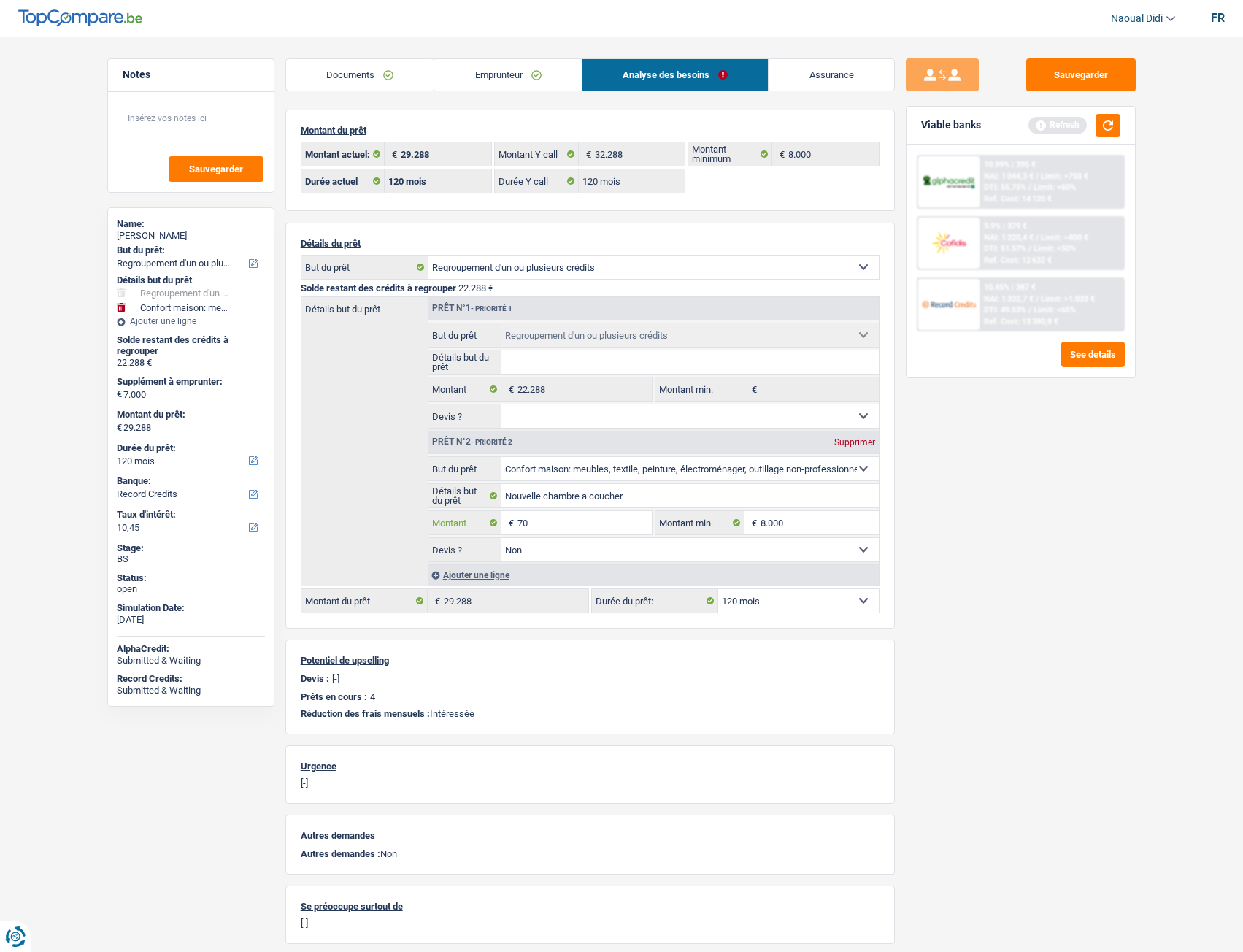
type input "7"
type input "5.000"
type input "27.288"
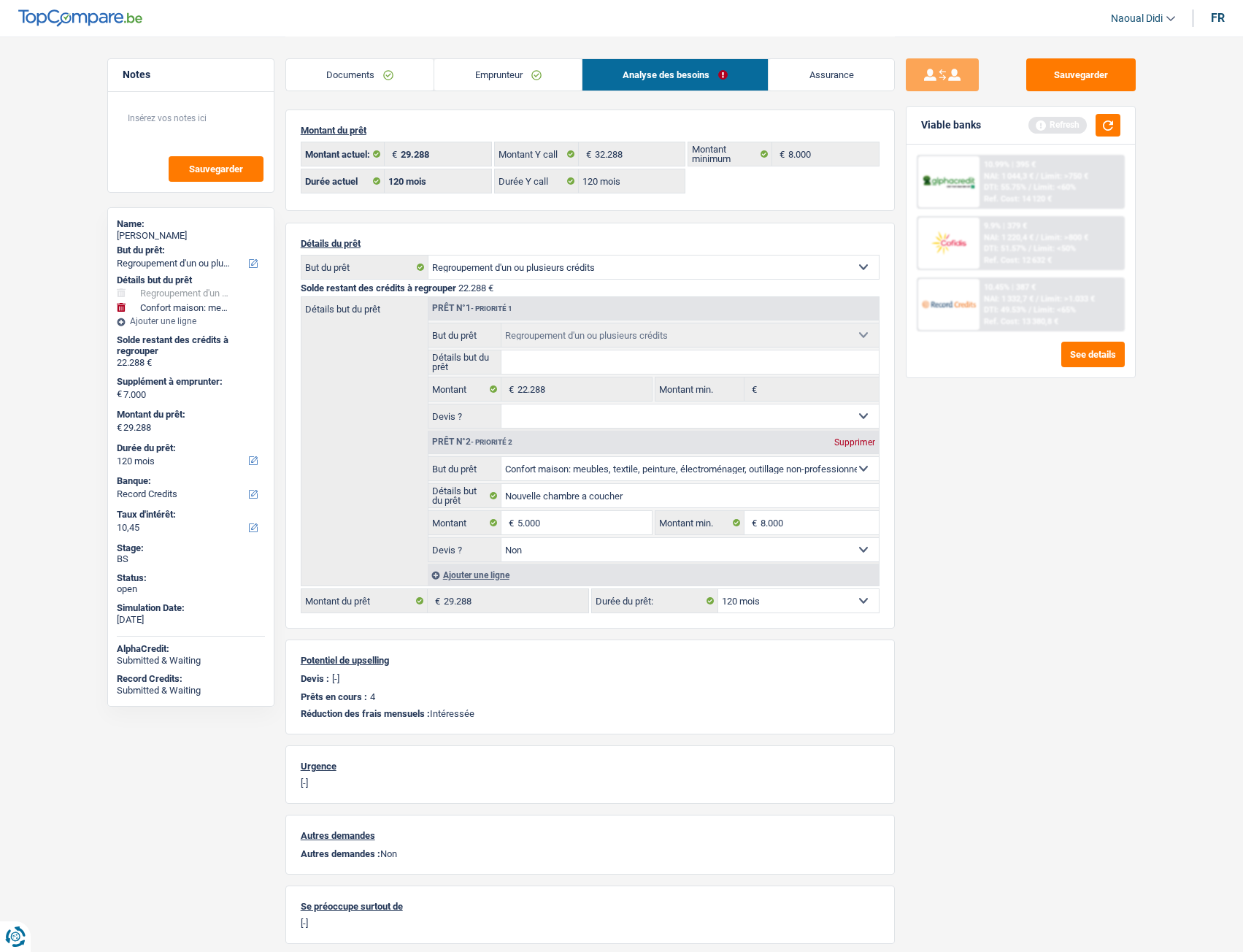
type input "27.288"
click at [1069, 499] on div "Sauvegarder Viable banks Refresh 10.99% | 395 € NAI: 1 044,3 € / Limit: >750 € …" at bounding box center [1021, 492] width 252 height 870
click at [1099, 131] on button "button" at bounding box center [1108, 125] width 25 height 23
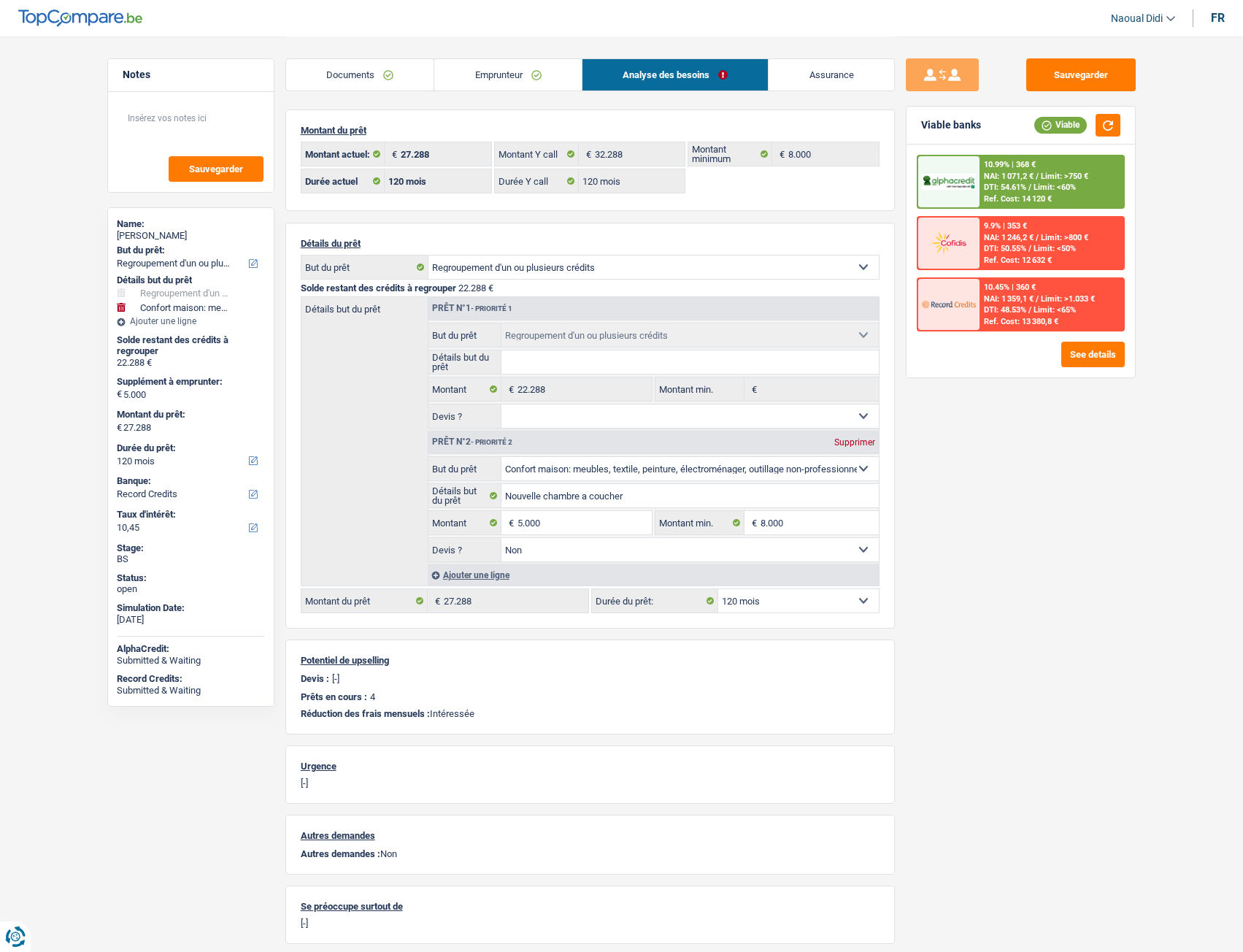
click at [489, 520] on label "Montant" at bounding box center [465, 522] width 74 height 24
click at [0, 0] on input "25.000" at bounding box center [0, 0] width 0 height 0
click at [569, 527] on input "5.000" at bounding box center [584, 522] width 134 height 24
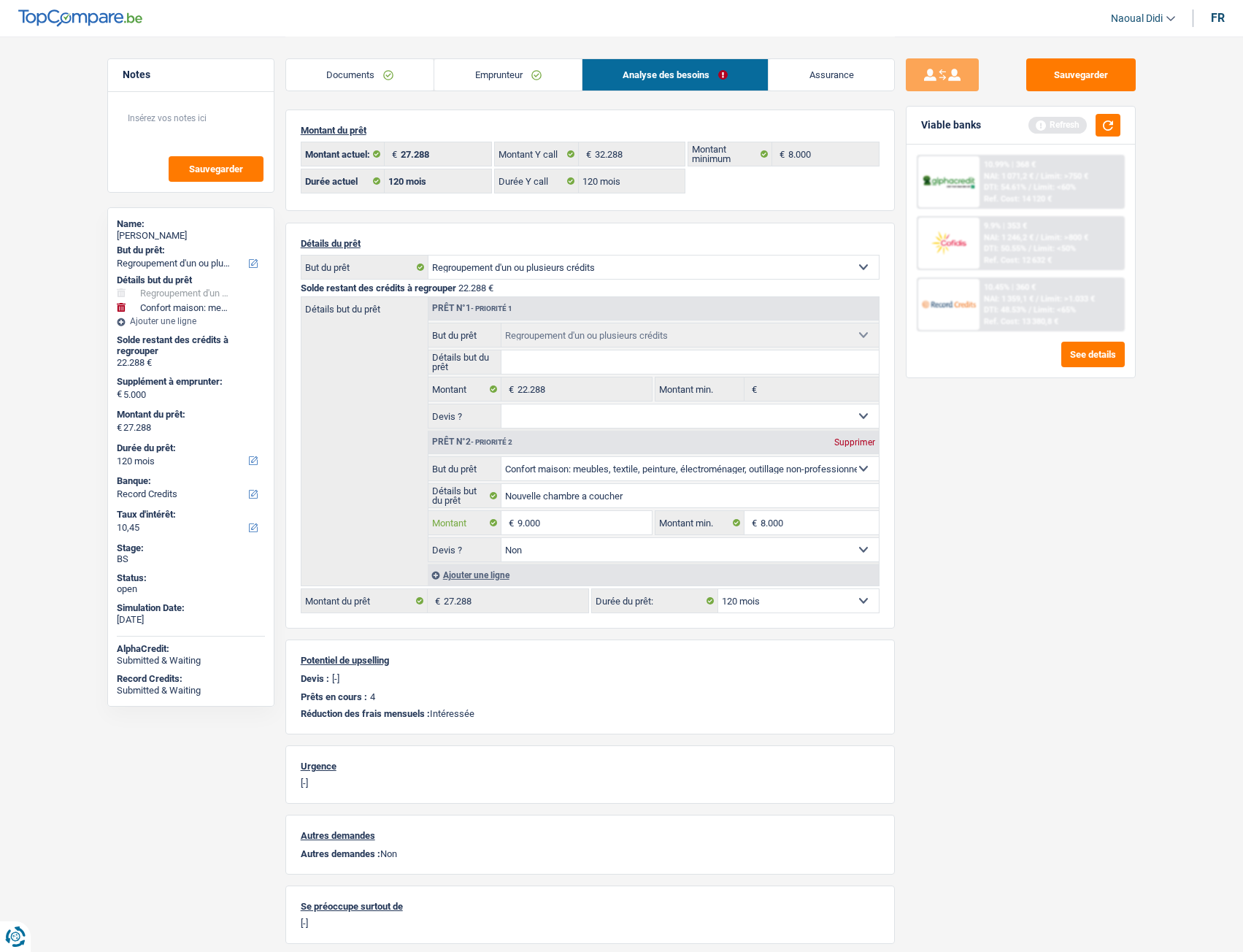
type input "9.000"
type input "31.288"
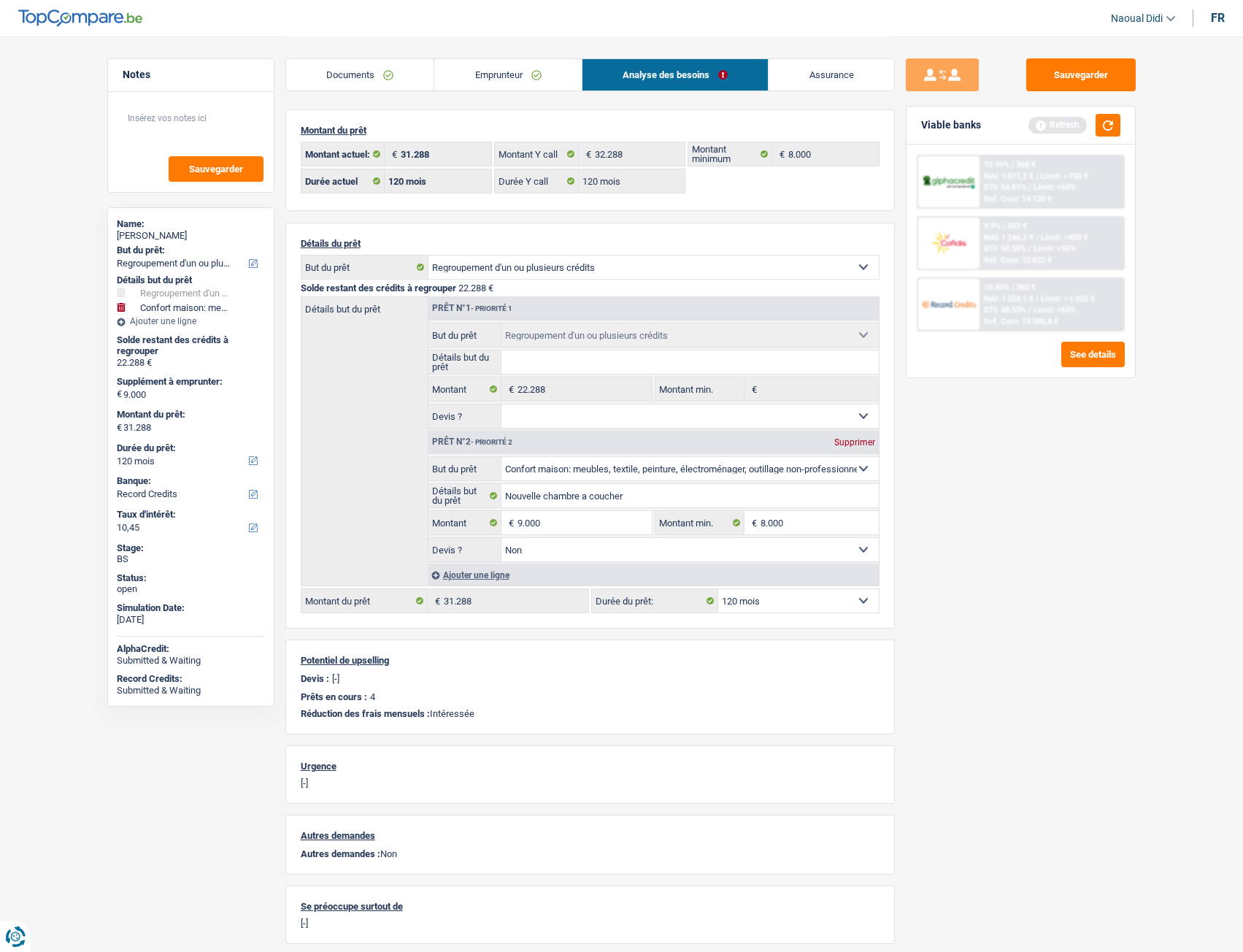
click at [900, 532] on div "Sauvegarder Viable banks Refresh 10.99% | 368 € NAI: 1 071,2 € / Limit: >750 € …" at bounding box center [1021, 492] width 252 height 870
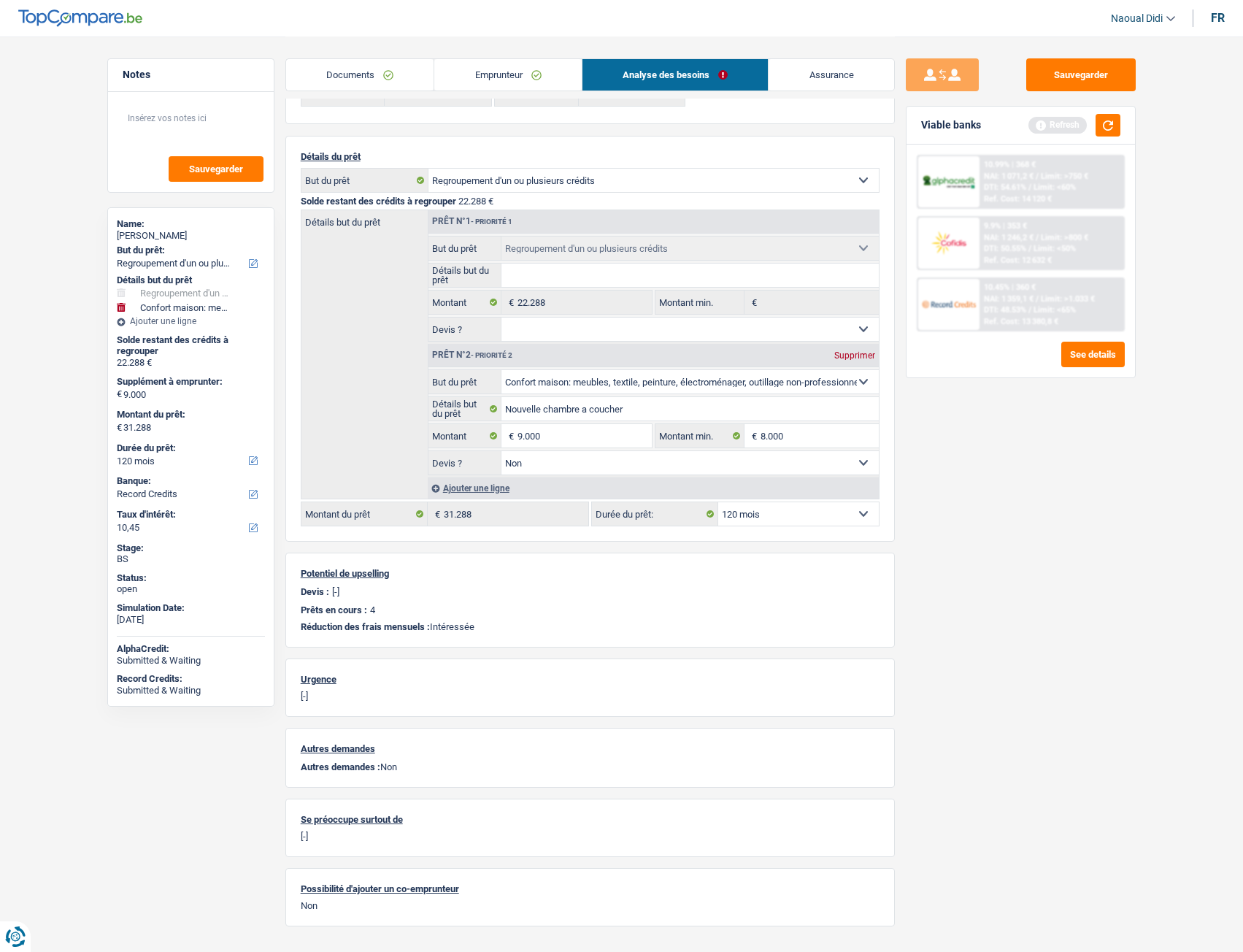
scroll to position [121, 0]
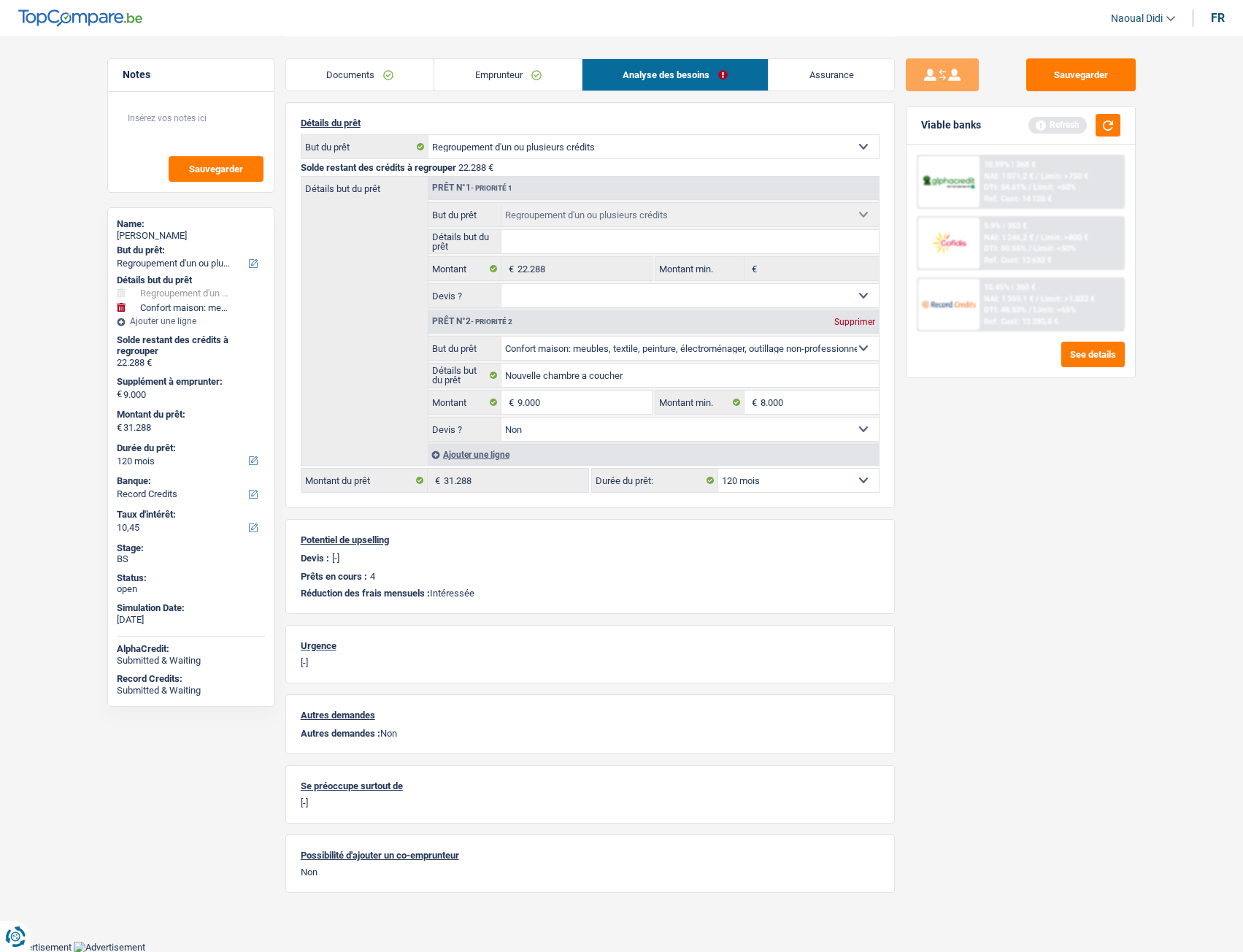
click at [361, 71] on link "Documents" at bounding box center [360, 74] width 148 height 31
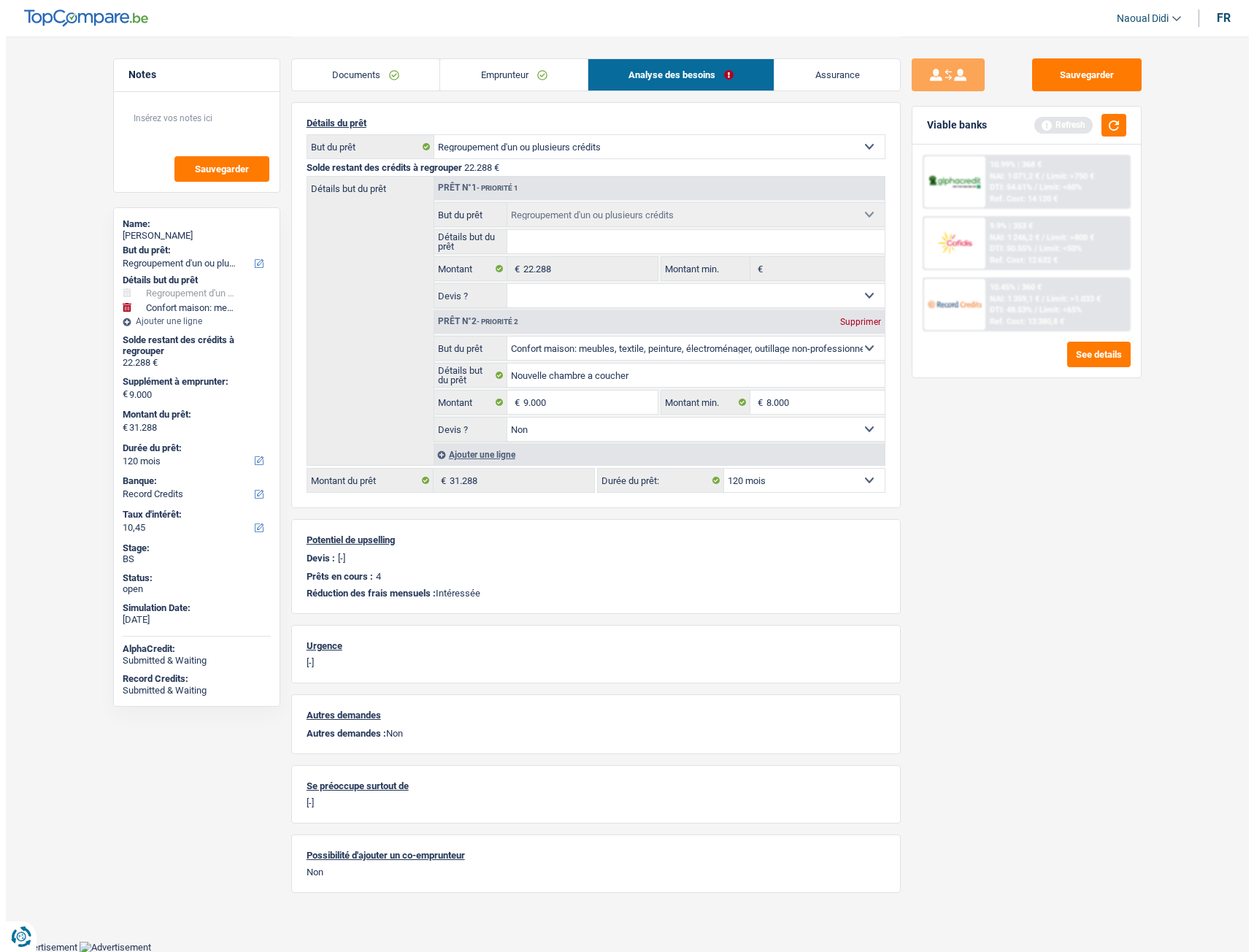
scroll to position [0, 0]
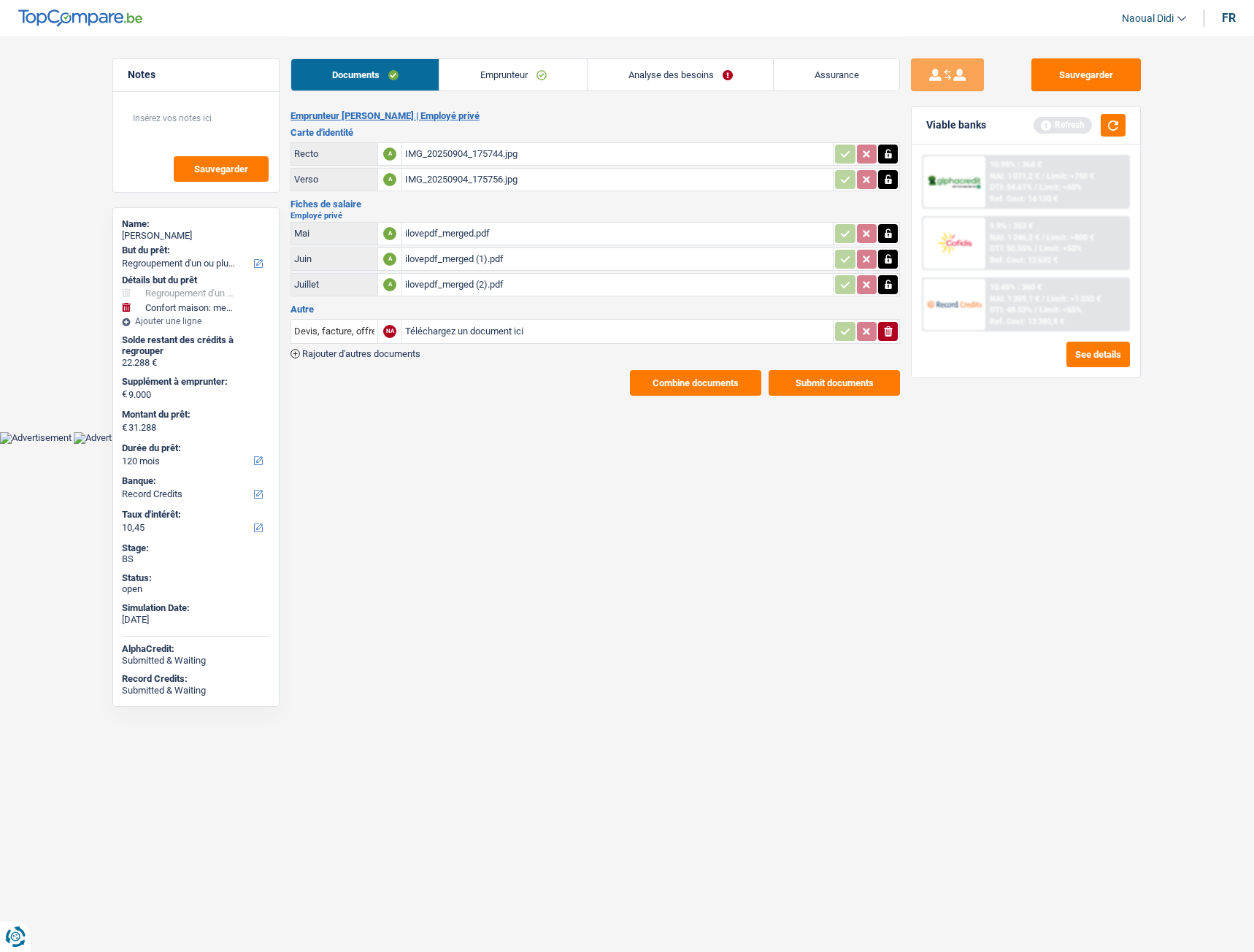
click at [479, 155] on div "IMG_20250904_175744.jpg" at bounding box center [618, 153] width 425 height 22
click at [437, 178] on div "IMG_20250904_175756.jpg" at bounding box center [618, 179] width 425 height 22
click at [1091, 79] on button "Sauvegarder" at bounding box center [1086, 74] width 109 height 33
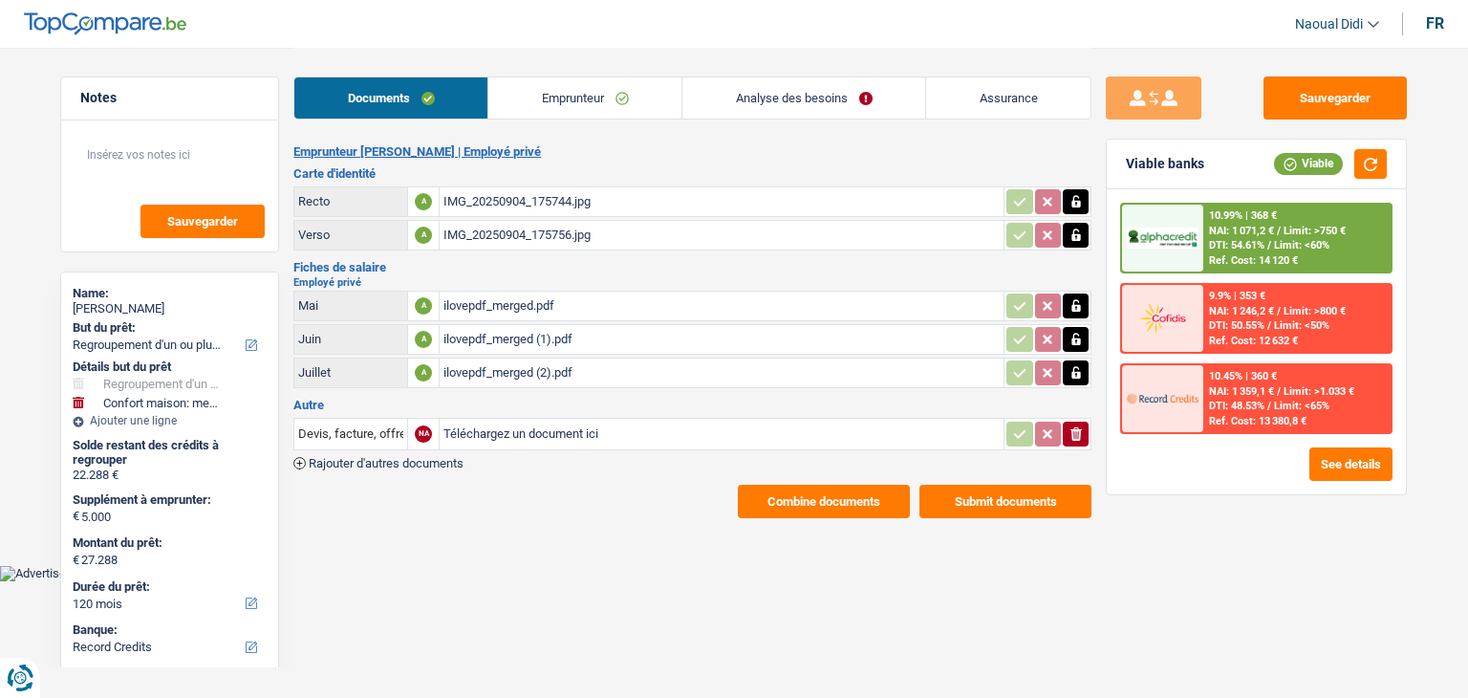
select select "refinancing"
select select "household"
select select "120"
select select "record credits"
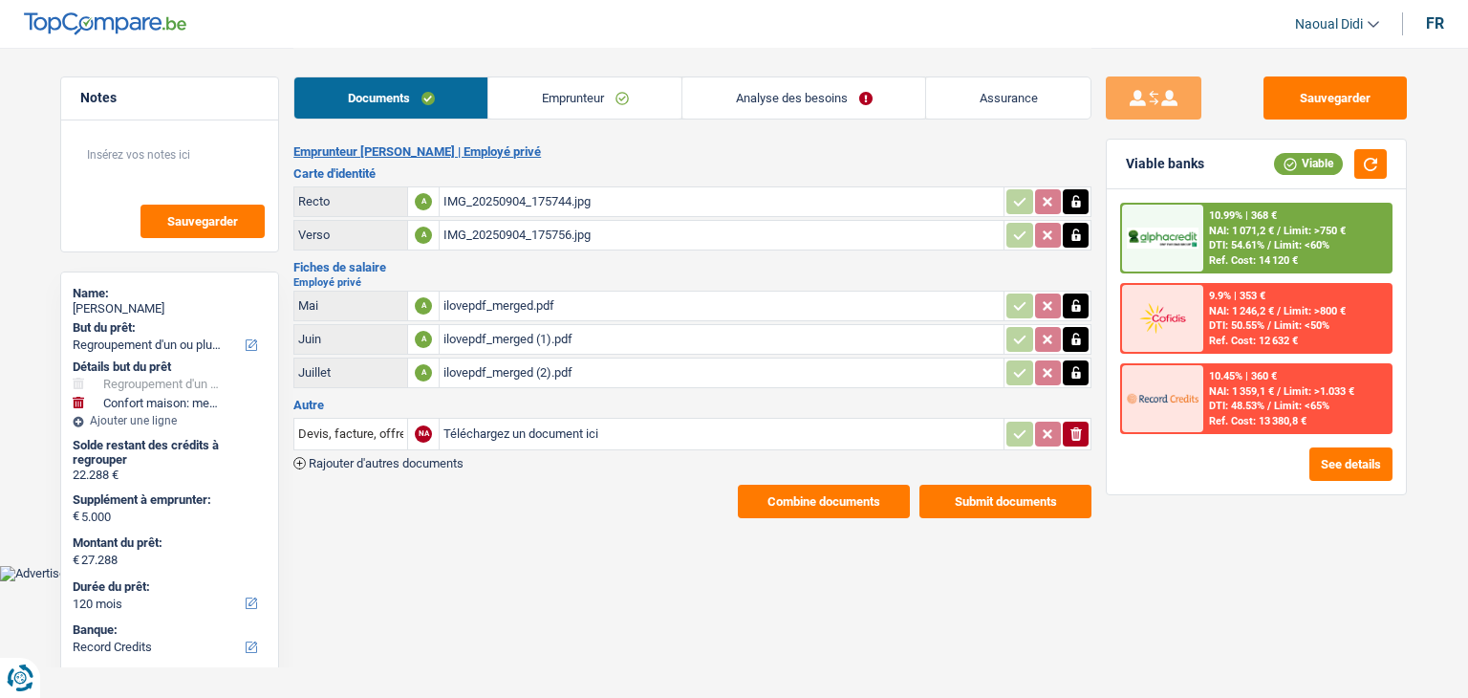
click at [1034, 491] on button "Submit documents" at bounding box center [1006, 501] width 172 height 33
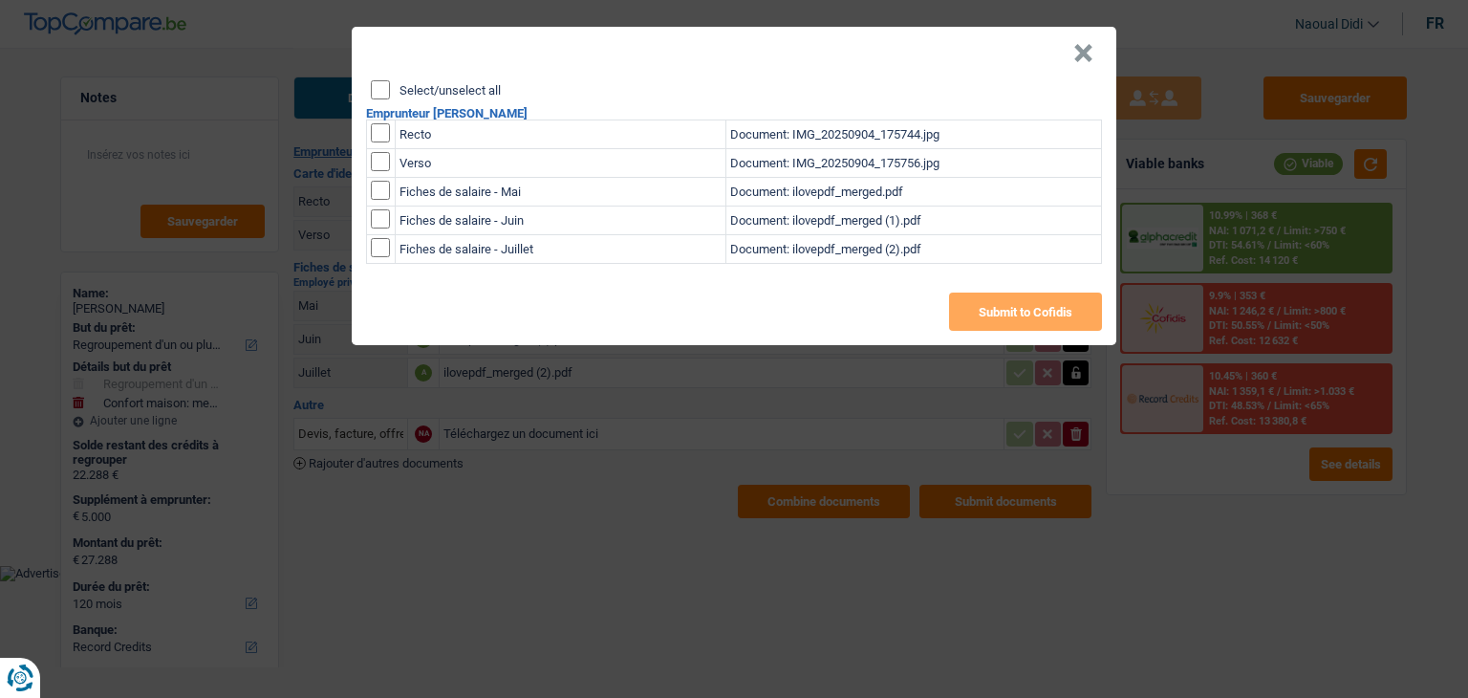
click at [1084, 44] on button "×" at bounding box center [1084, 53] width 20 height 19
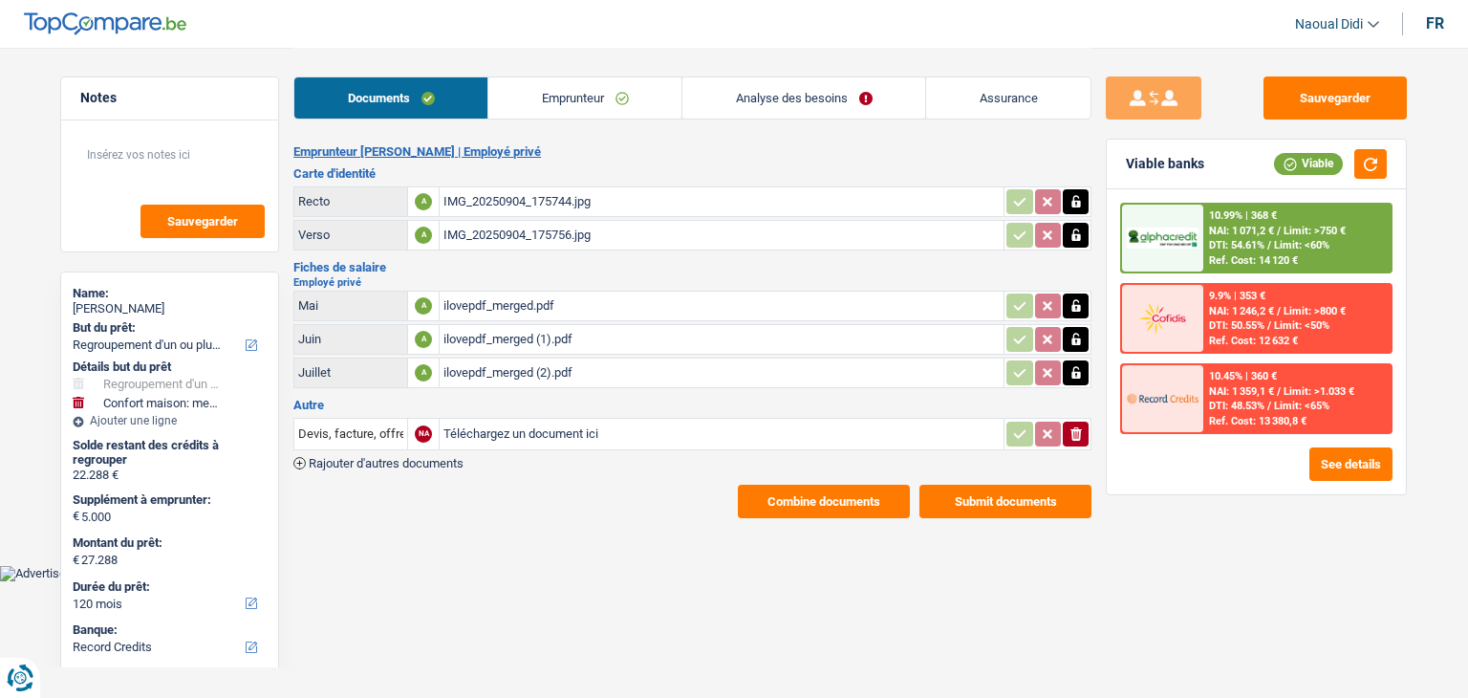
click at [835, 498] on button "Combine documents" at bounding box center [824, 501] width 172 height 33
click at [781, 492] on button "Combine documents" at bounding box center [824, 501] width 172 height 33
click at [823, 502] on button "Combine documents" at bounding box center [824, 501] width 172 height 33
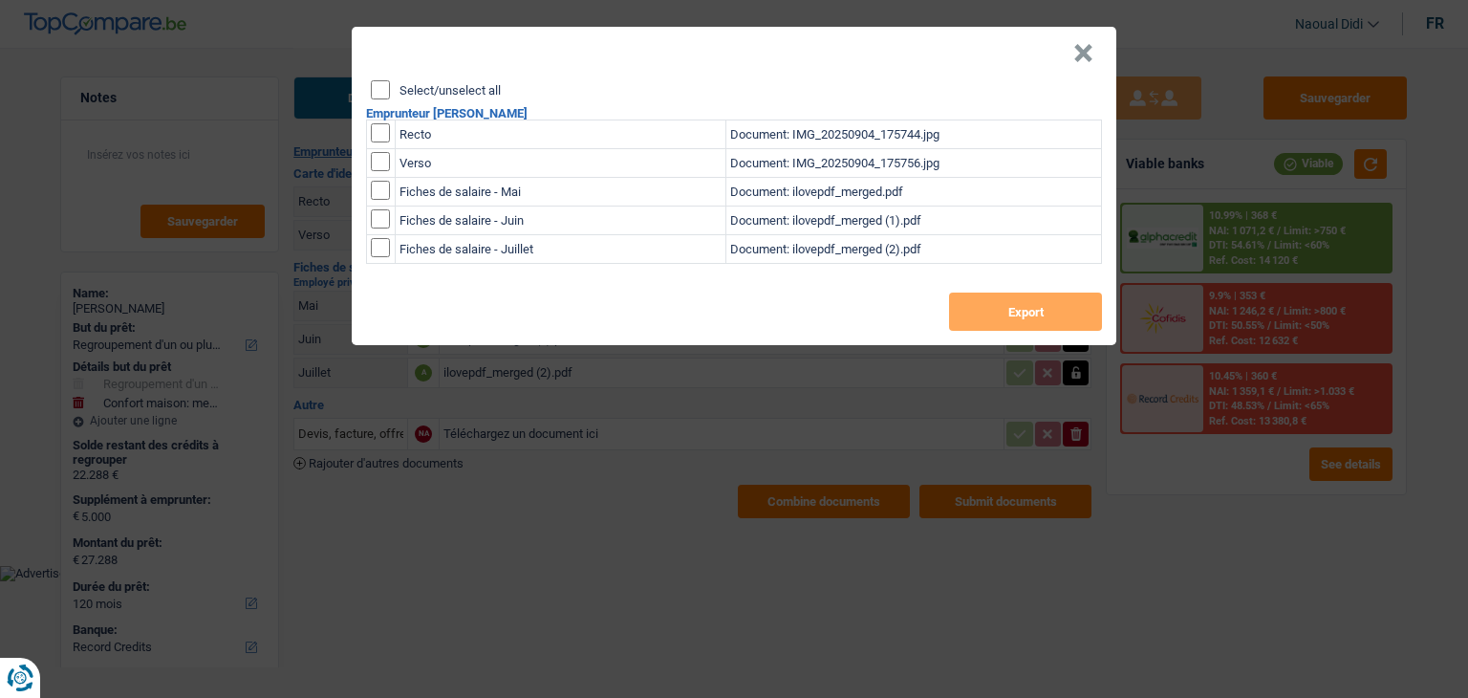
click at [379, 85] on input "Select/unselect all" at bounding box center [380, 89] width 19 height 19
checkbox input "true"
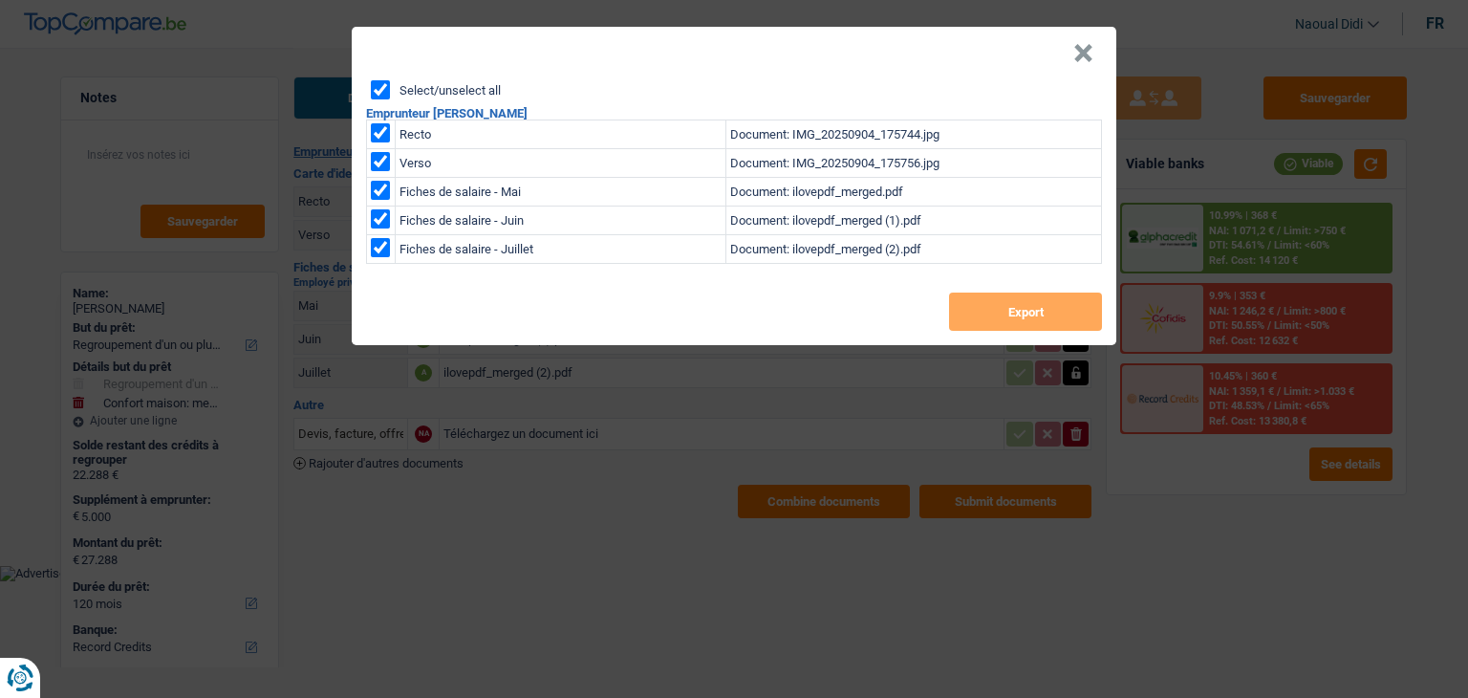
checkbox input "true"
click at [1063, 306] on button "Export" at bounding box center [1025, 312] width 153 height 38
click at [1084, 57] on button "×" at bounding box center [1084, 53] width 20 height 19
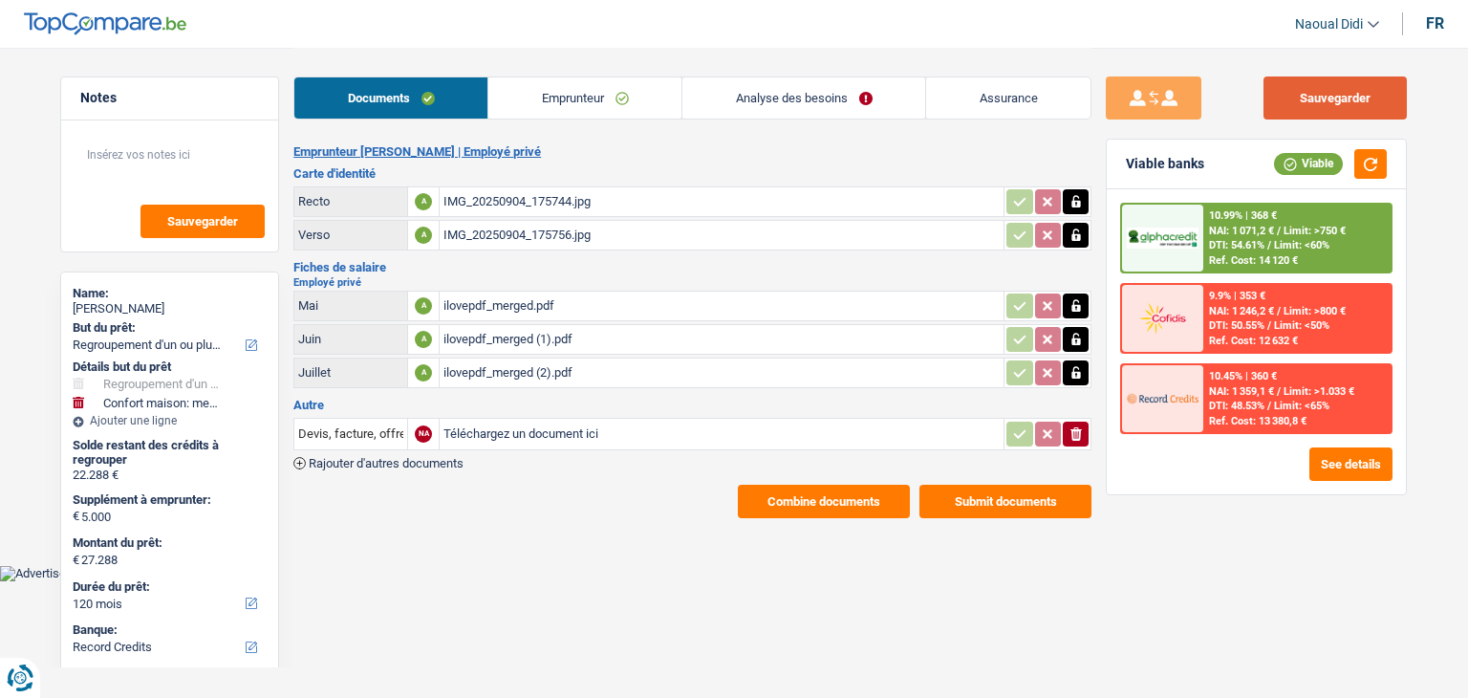
click at [1300, 98] on button "Sauvegarder" at bounding box center [1335, 97] width 143 height 43
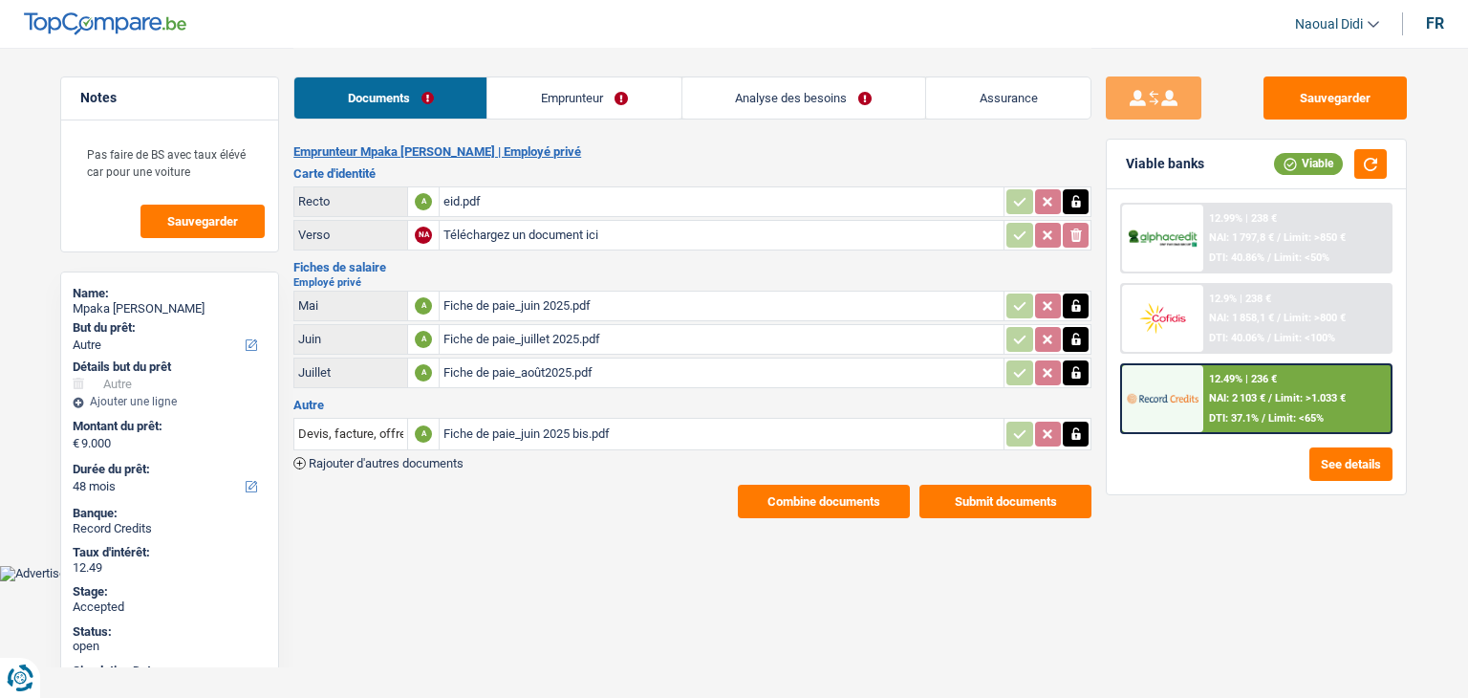
select select "other"
select select "48"
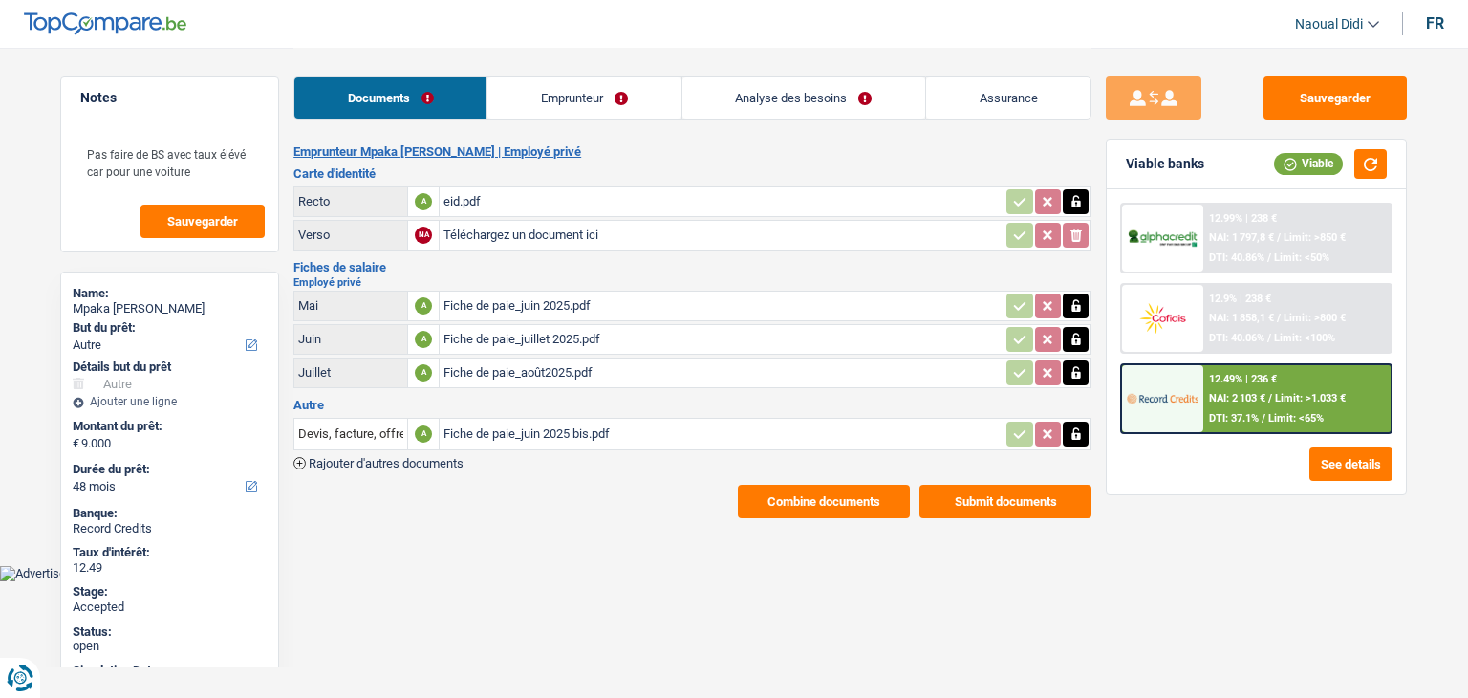
select select "other"
select select "48"
click at [776, 97] on link "Analyse des besoins" at bounding box center [804, 97] width 243 height 41
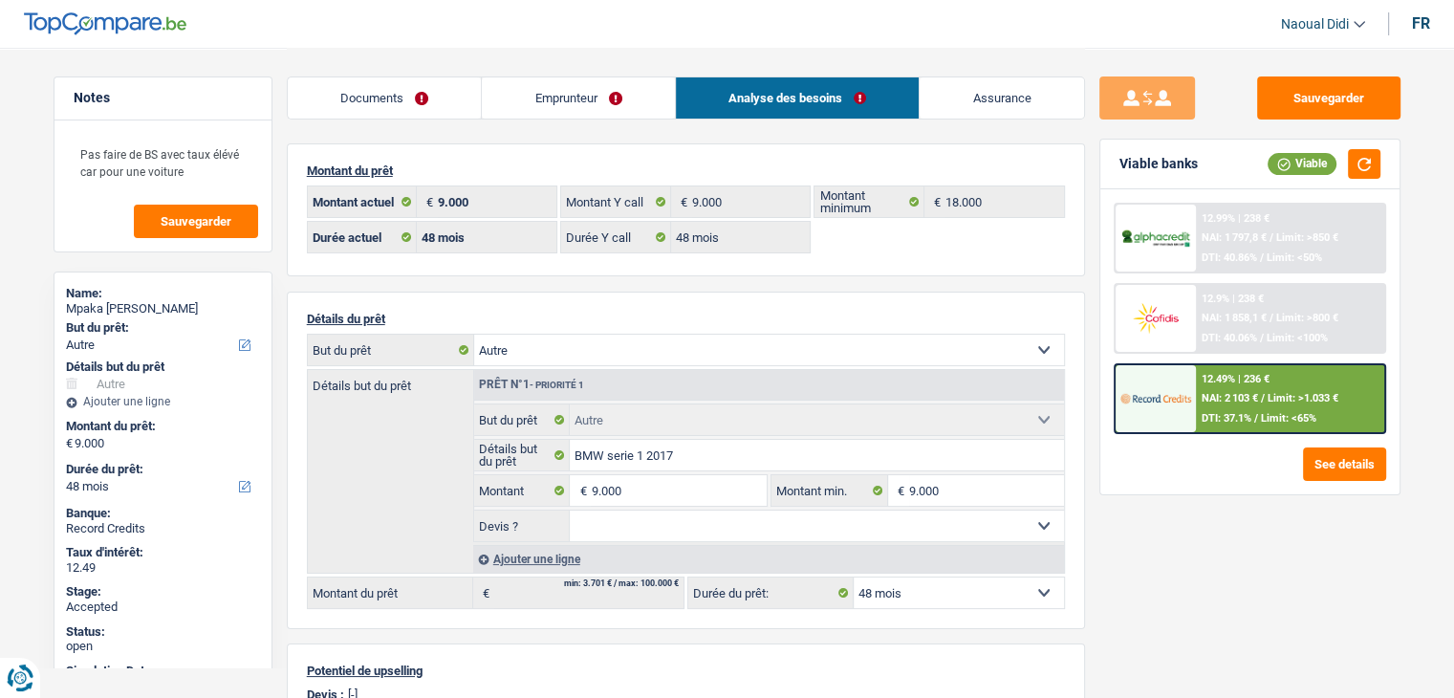
click at [1262, 318] on span "NAI: 1 858,1 €" at bounding box center [1234, 318] width 65 height 12
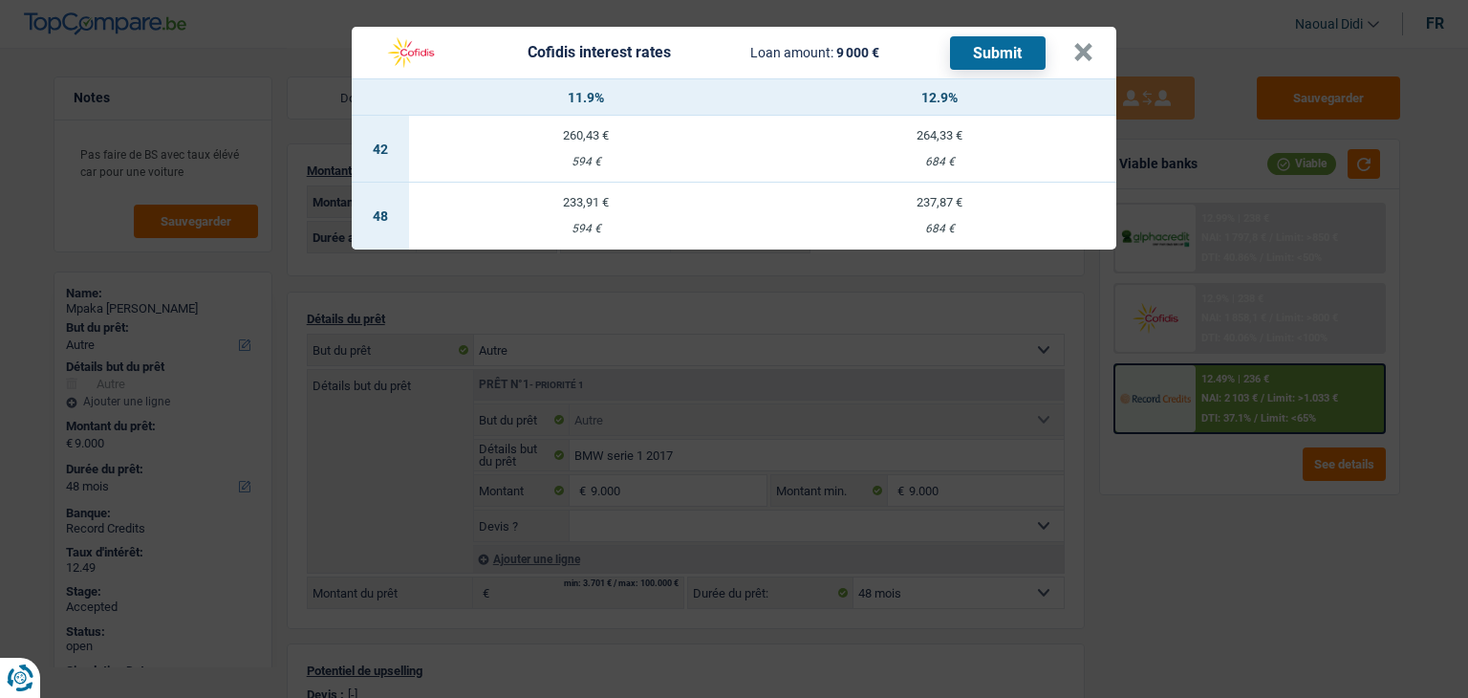
click at [586, 212] on td "233,91 € 594 €" at bounding box center [586, 216] width 354 height 67
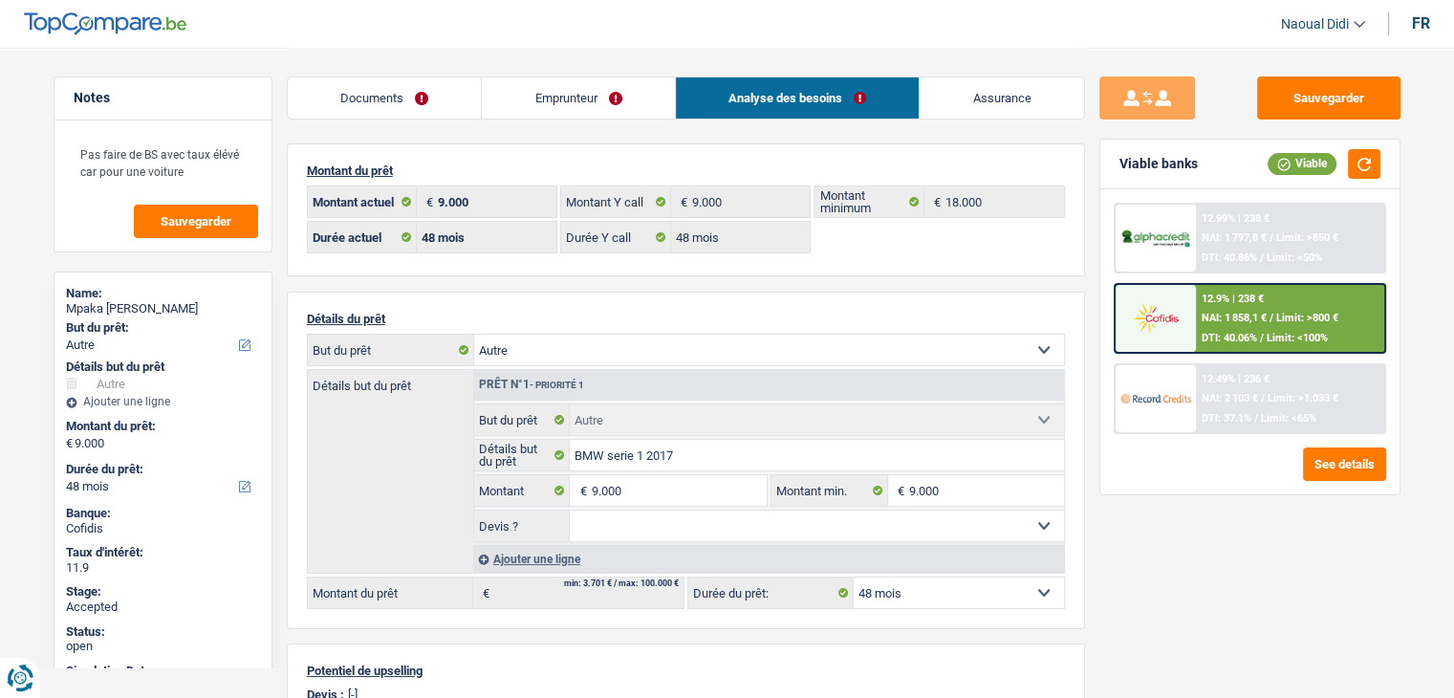
click at [1194, 309] on div at bounding box center [1156, 318] width 80 height 67
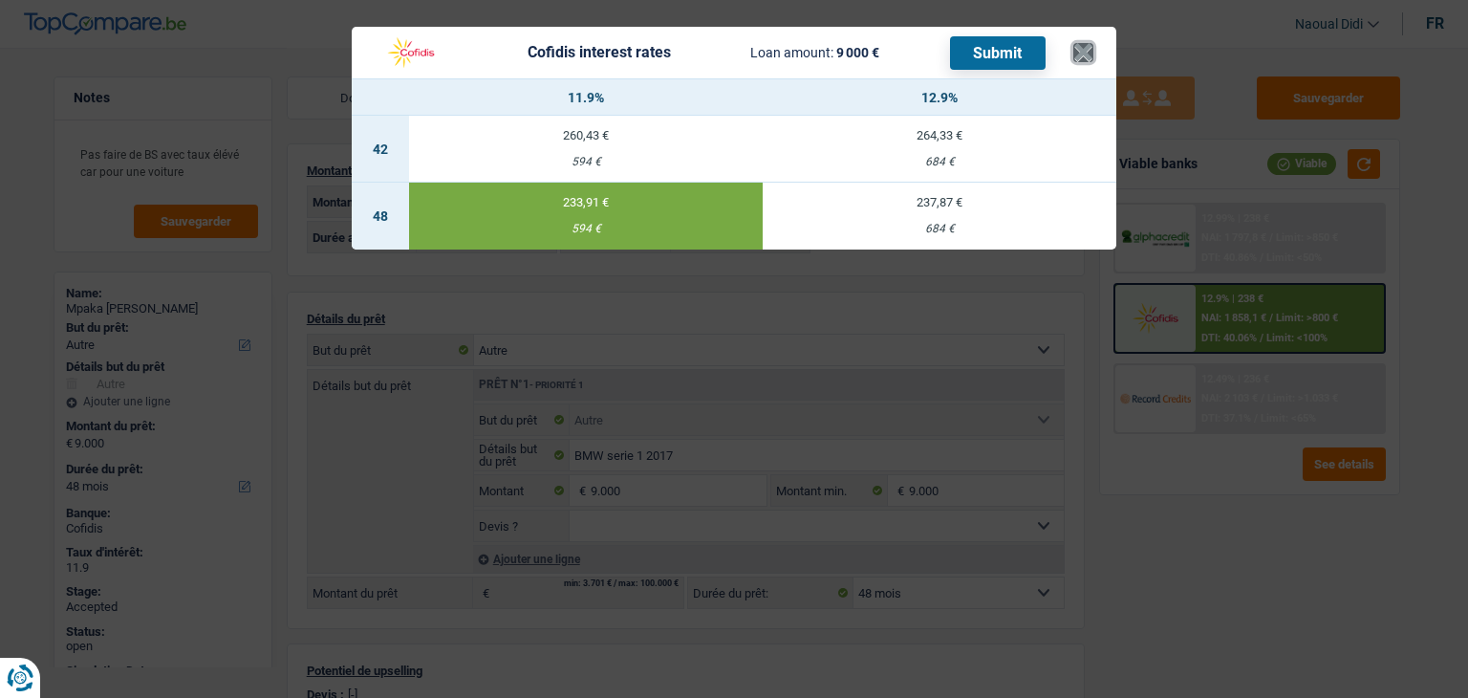
click at [1088, 54] on button "×" at bounding box center [1084, 52] width 20 height 19
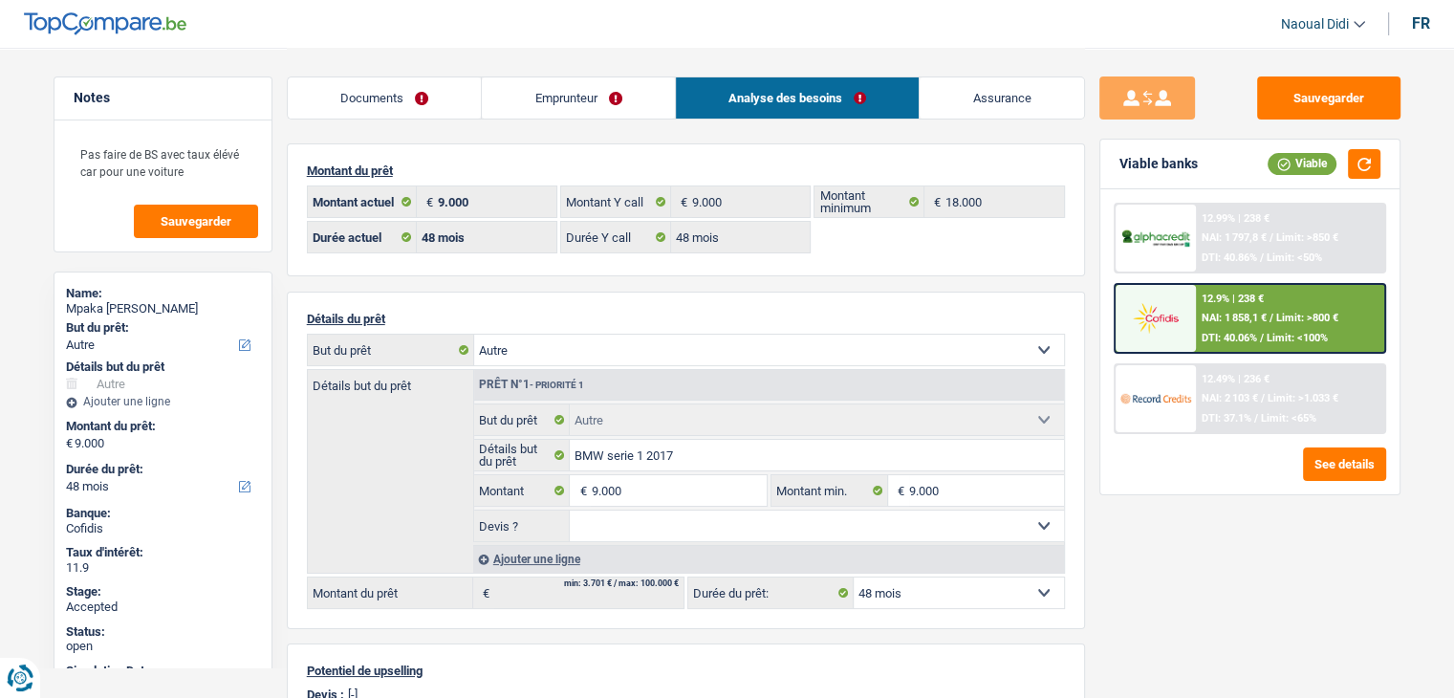
click at [394, 98] on link "Documents" at bounding box center [385, 97] width 194 height 41
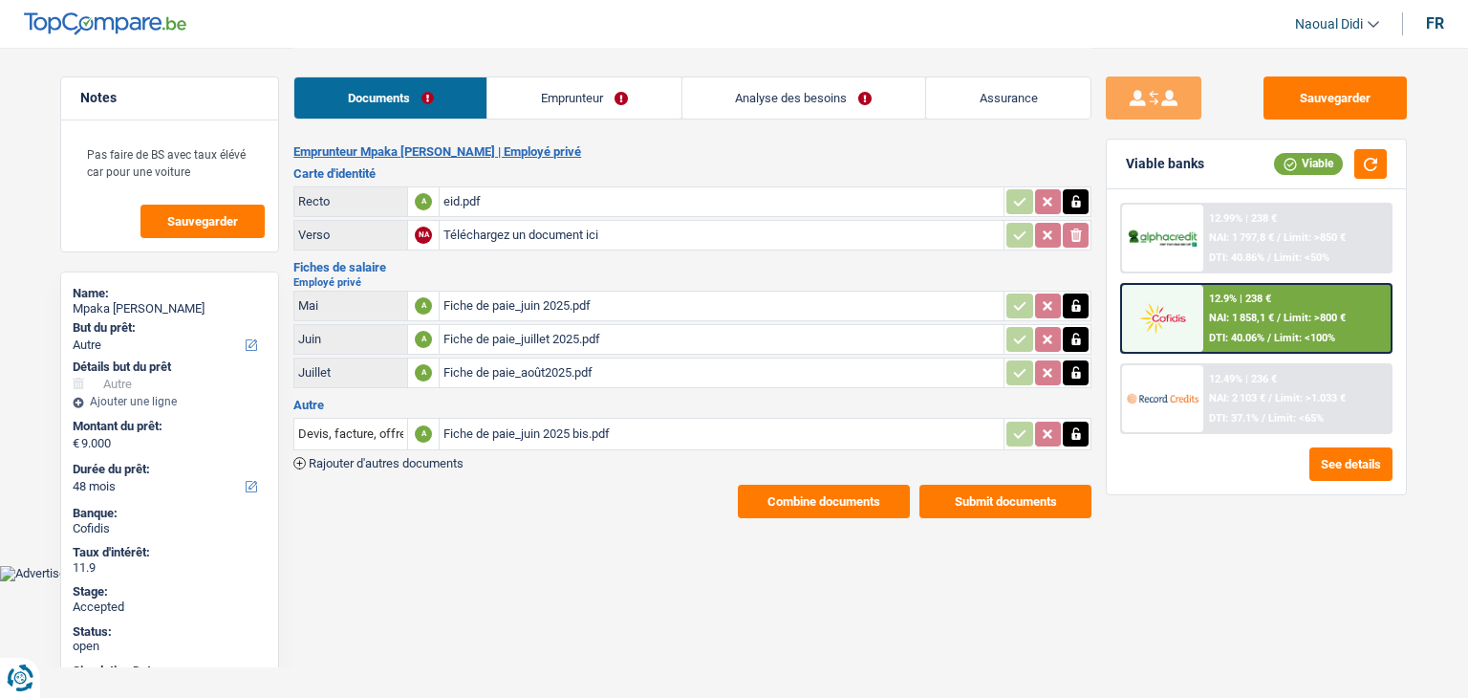
click at [459, 210] on div "eid.pdf" at bounding box center [722, 201] width 556 height 29
click at [505, 297] on div "Fiche de paie_juin 2025.pdf" at bounding box center [722, 306] width 556 height 29
click at [585, 108] on link "Emprunteur" at bounding box center [584, 97] width 193 height 41
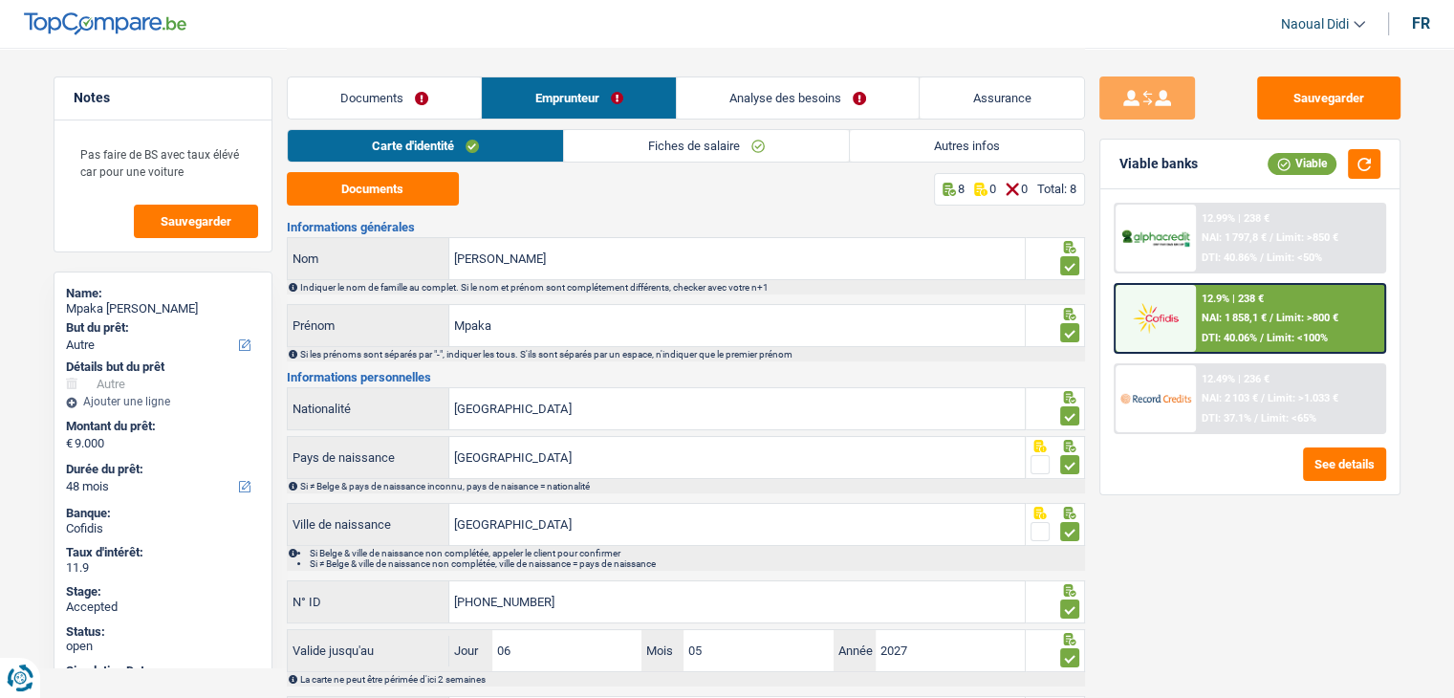
click at [670, 151] on link "Fiches de salaire" at bounding box center [706, 146] width 285 height 32
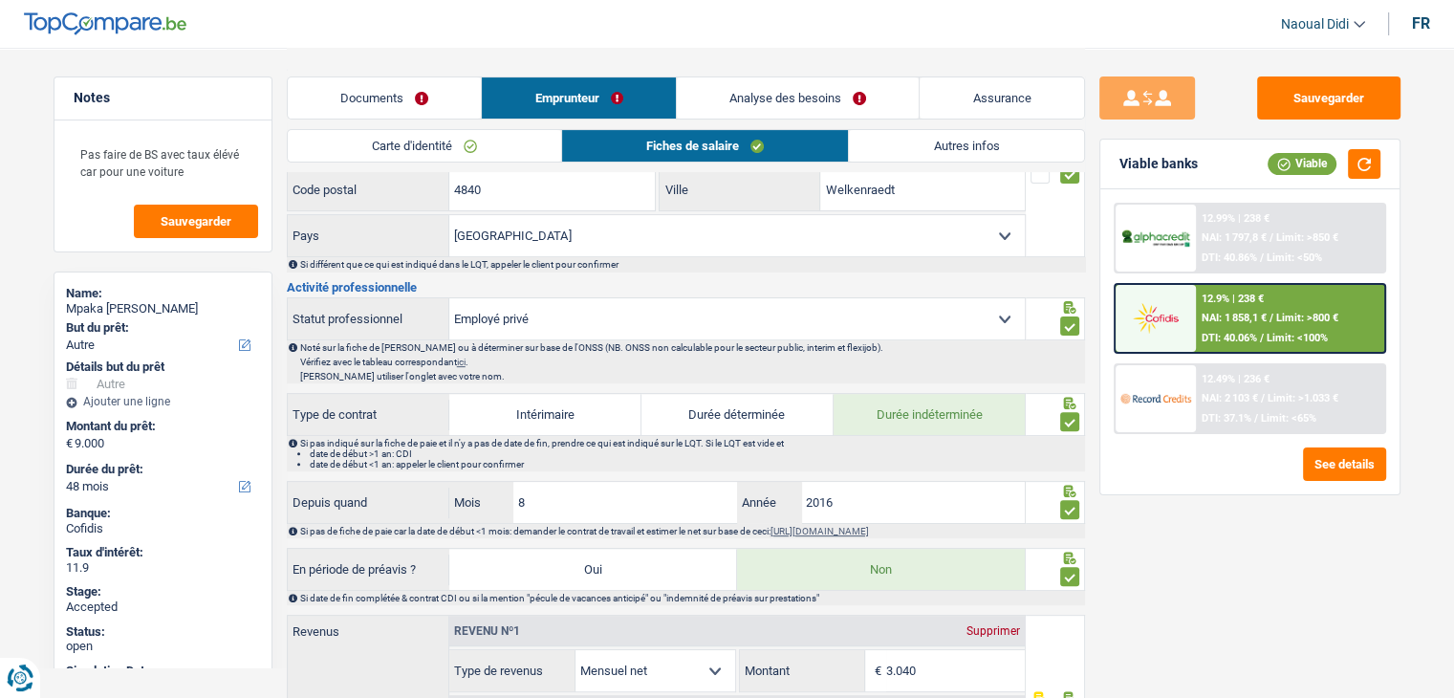
scroll to position [574, 0]
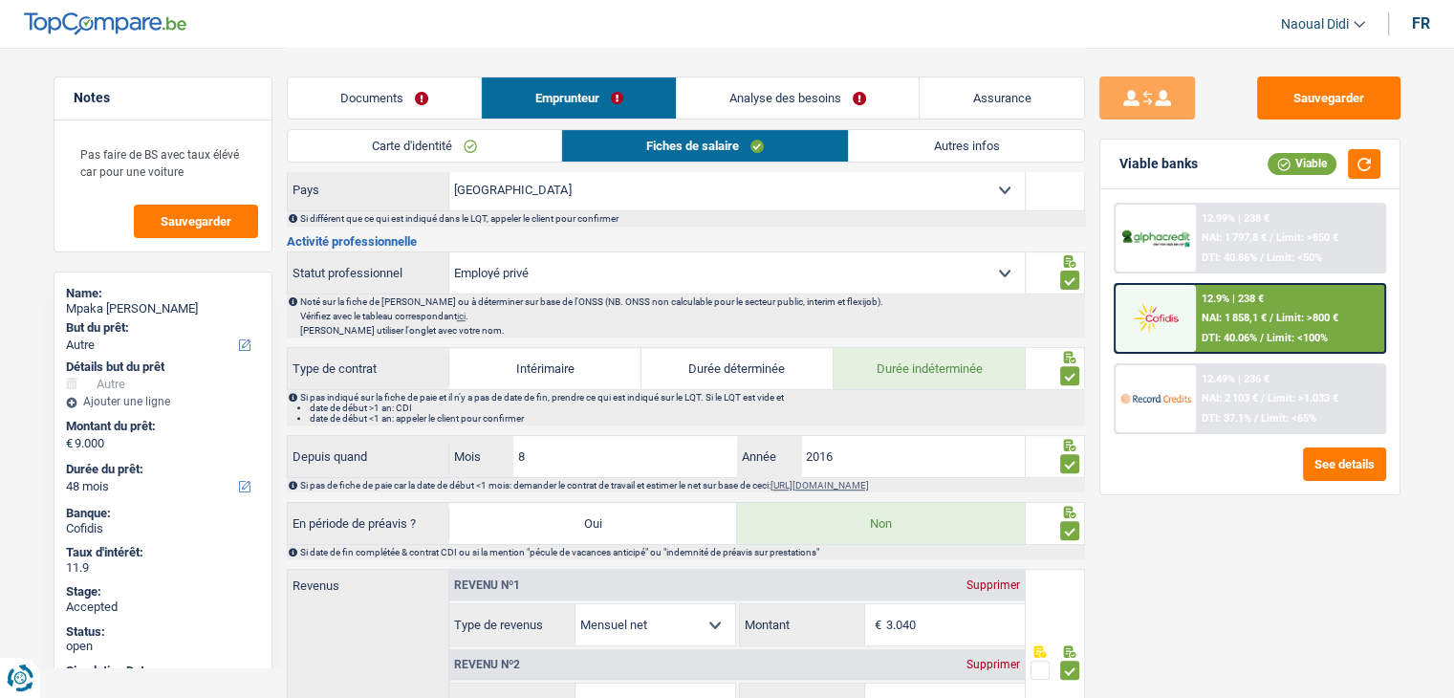
click at [379, 91] on link "Documents" at bounding box center [385, 97] width 194 height 41
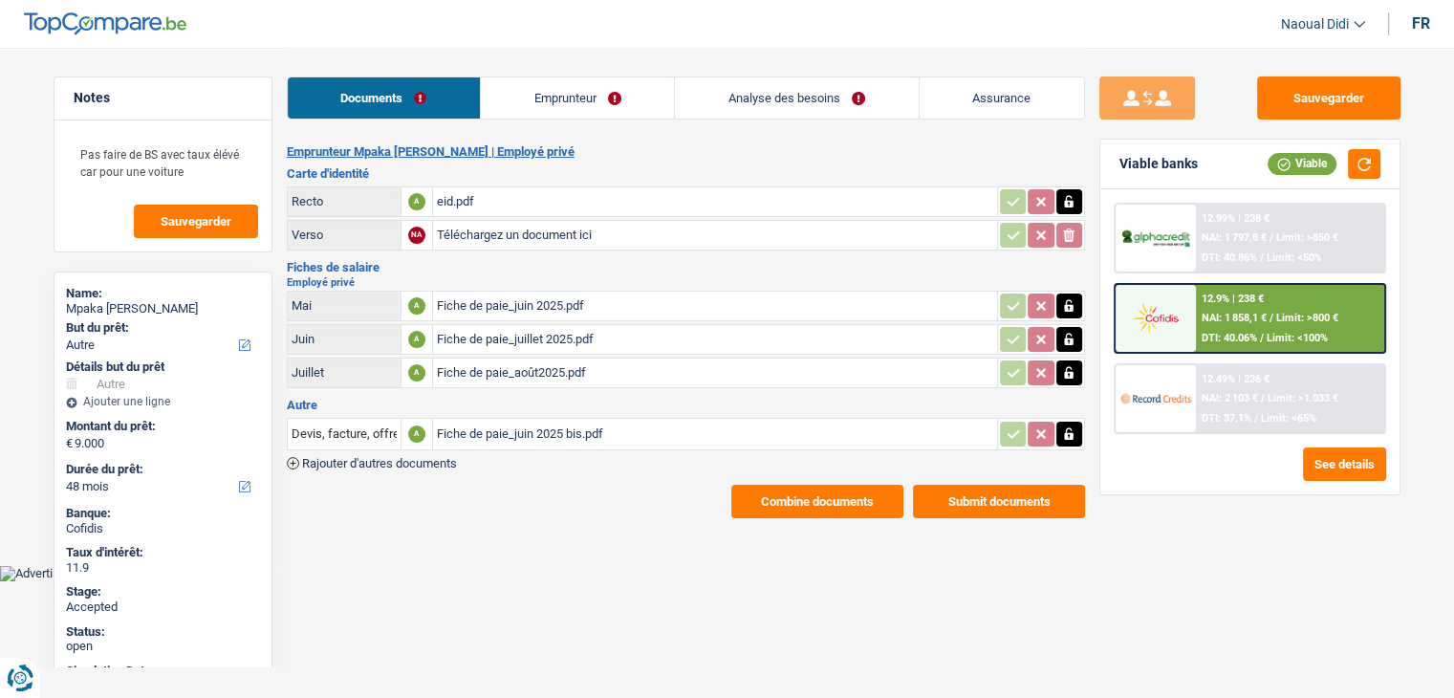
scroll to position [0, 0]
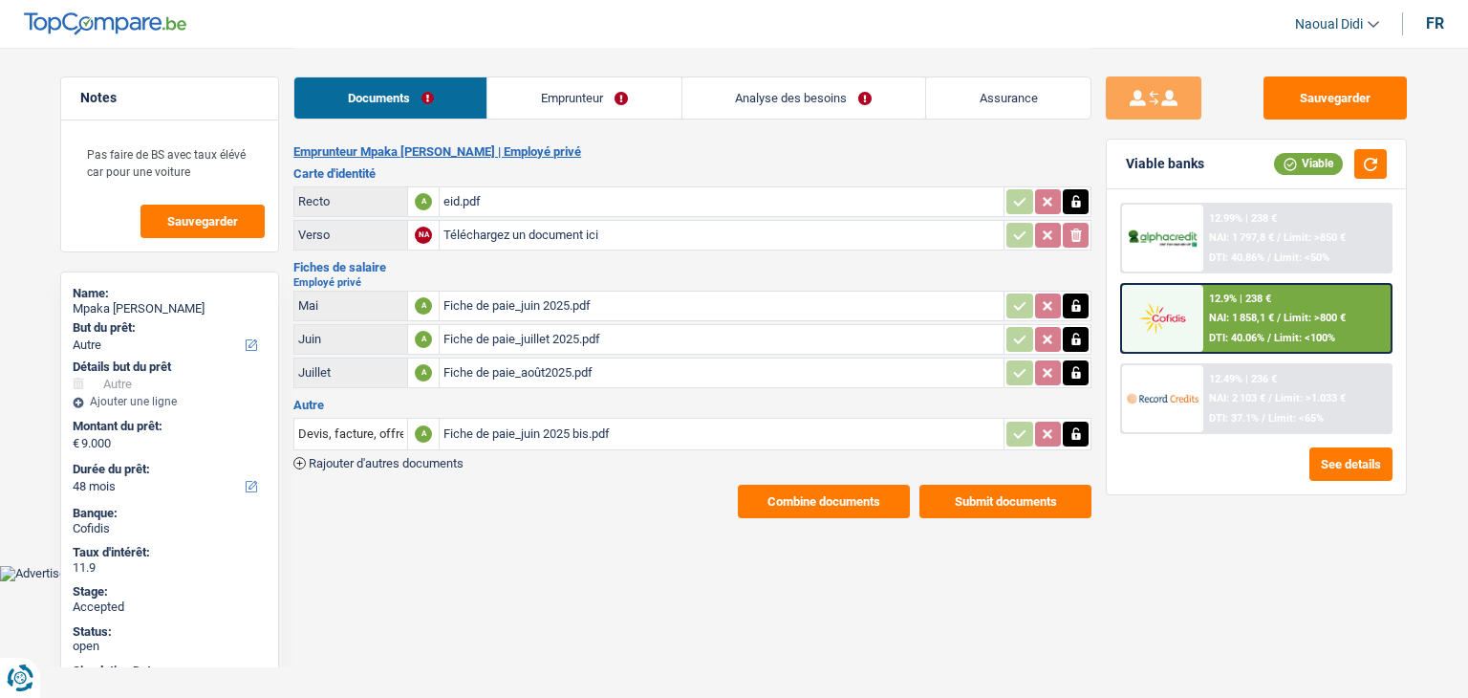
click at [522, 299] on div "Fiche de paie_juin 2025.pdf" at bounding box center [722, 306] width 556 height 29
click at [570, 95] on link "Emprunteur" at bounding box center [584, 97] width 193 height 41
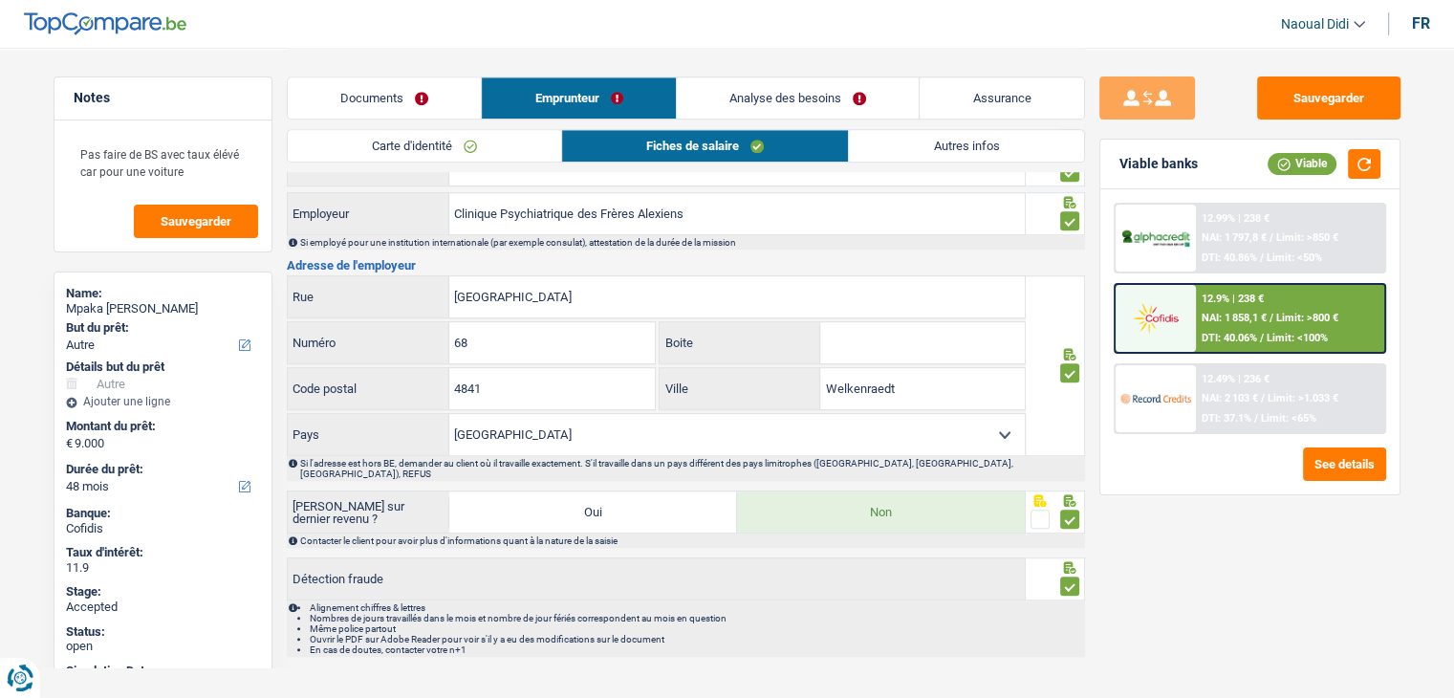
scroll to position [1418, 0]
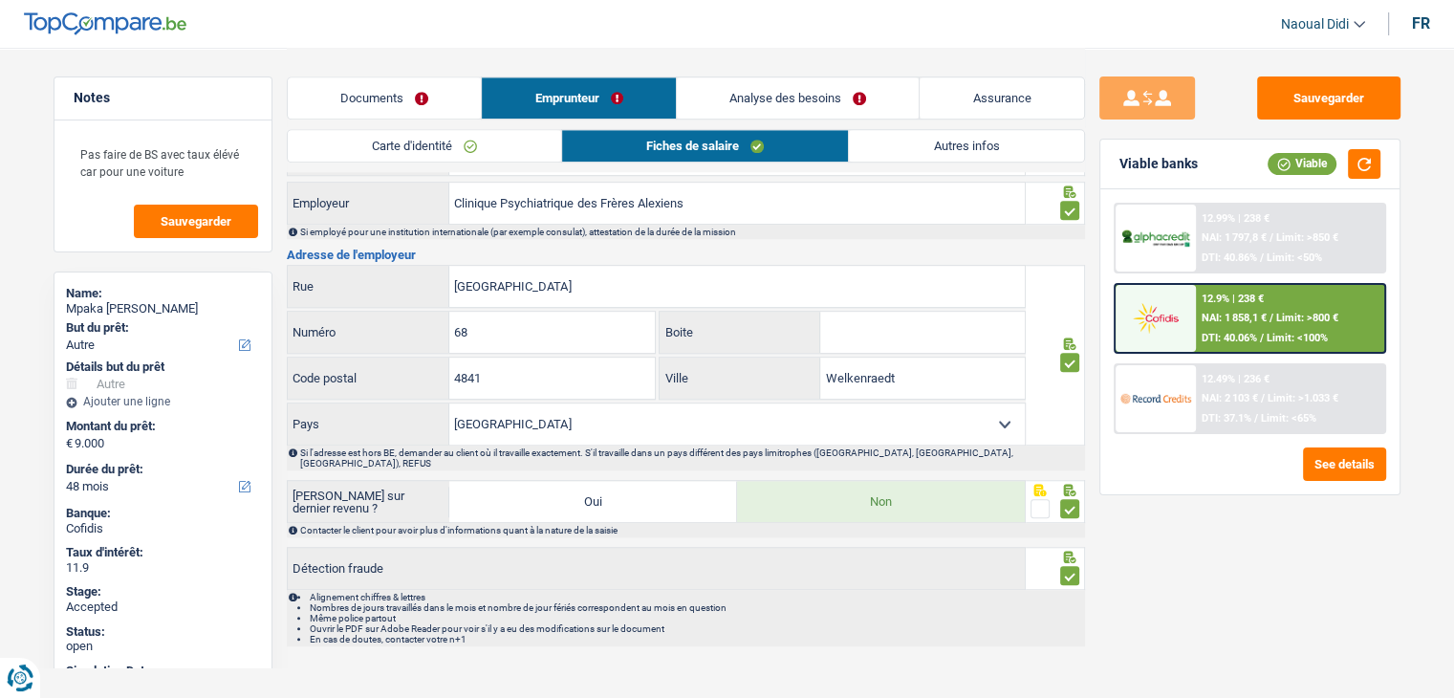
click at [889, 143] on link "Autres infos" at bounding box center [966, 146] width 234 height 32
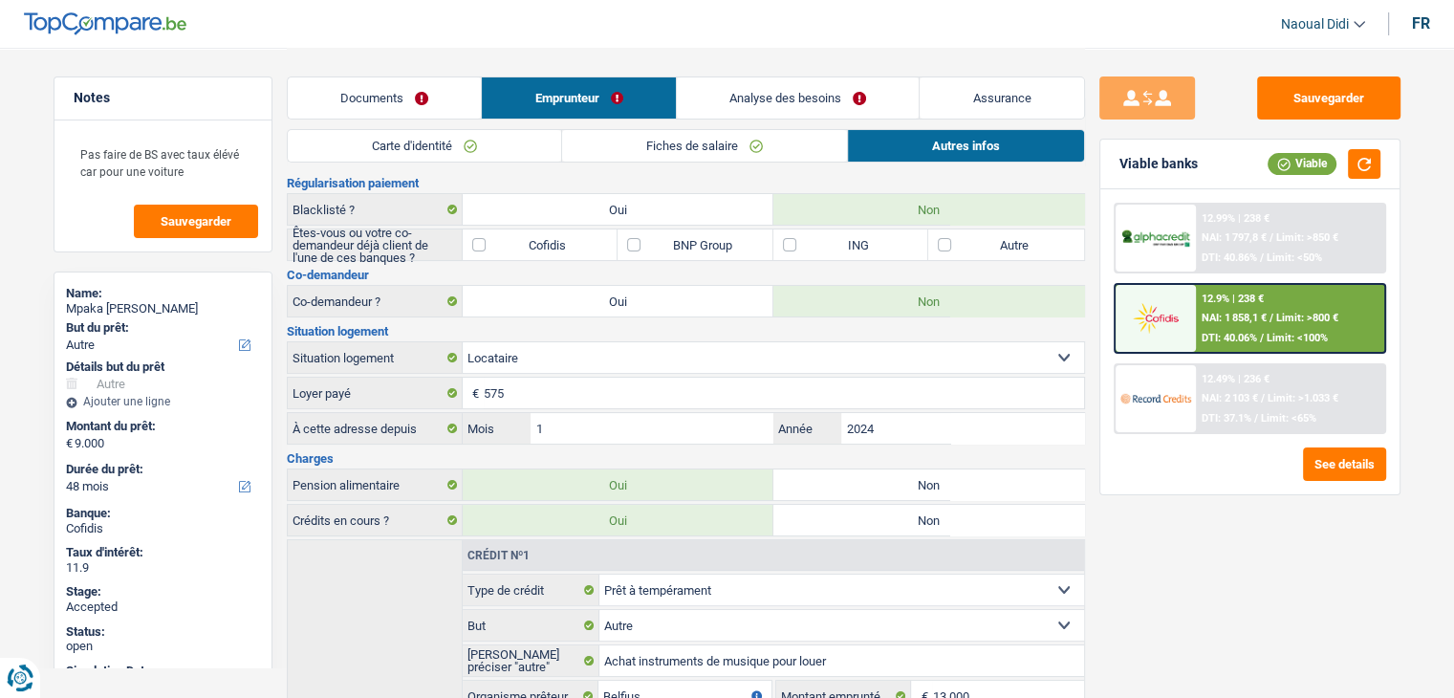
scroll to position [84, 0]
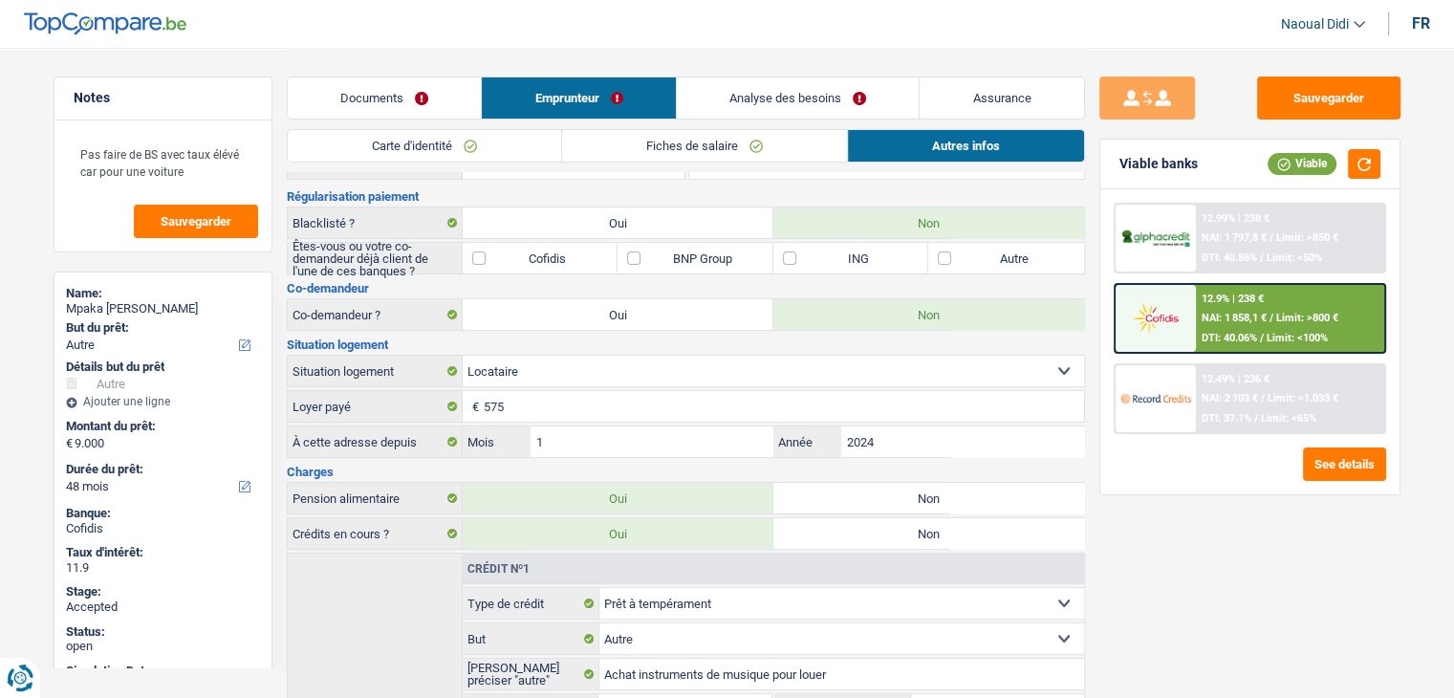
click at [771, 110] on link "Analyse des besoins" at bounding box center [798, 97] width 243 height 41
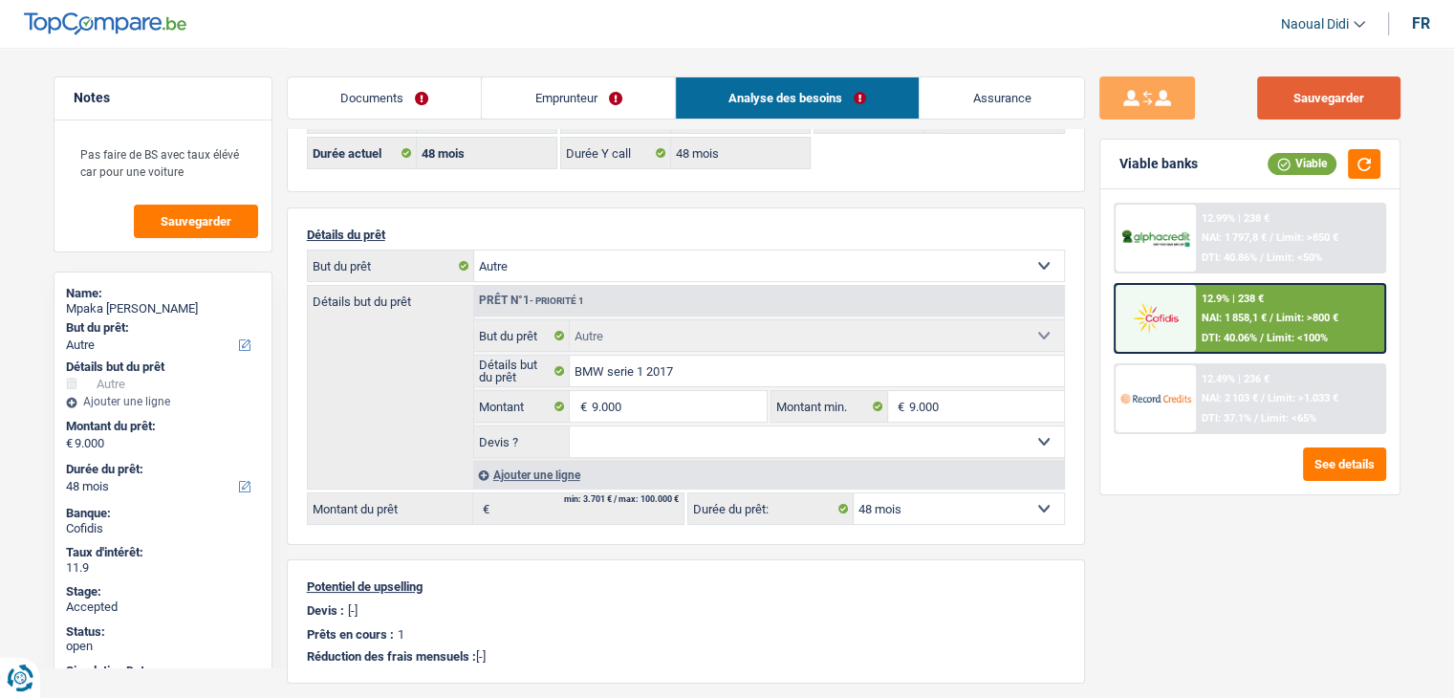
click at [1374, 103] on button "Sauvegarder" at bounding box center [1328, 97] width 143 height 43
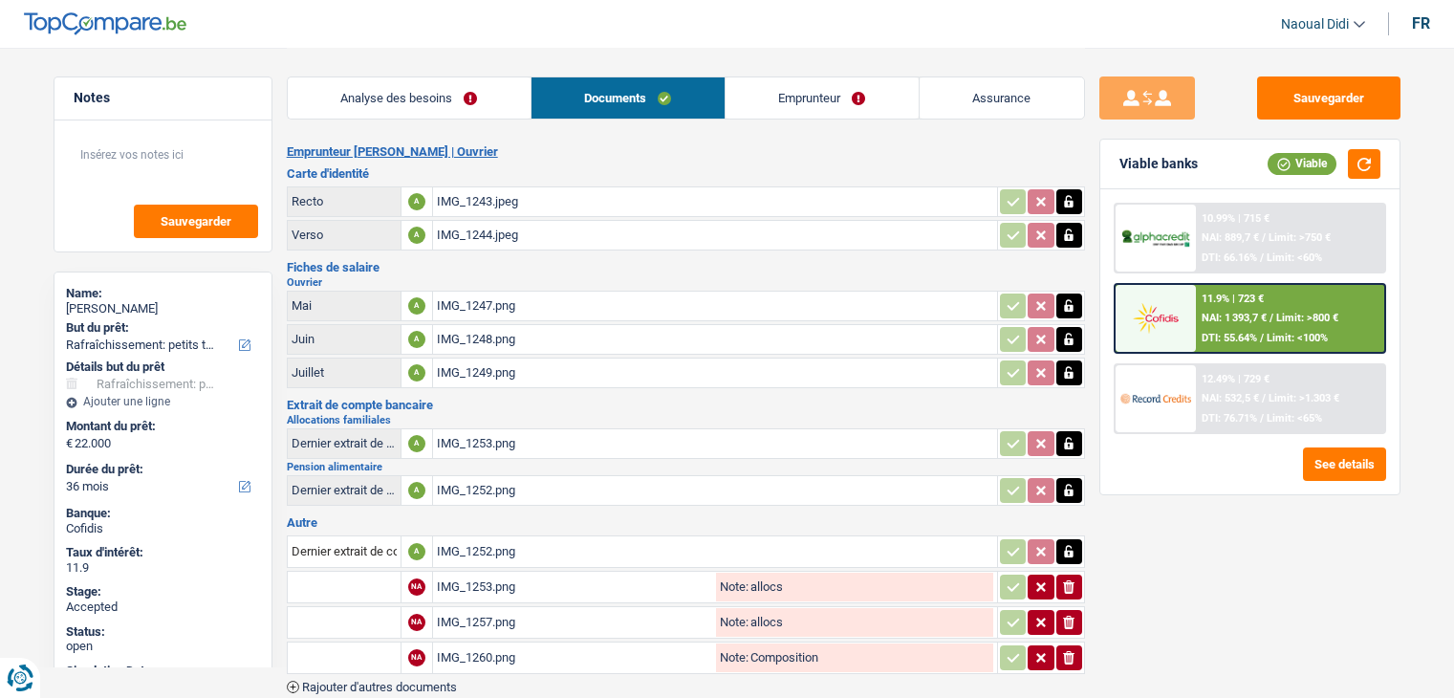
select select "houseOrGarden"
select select "36"
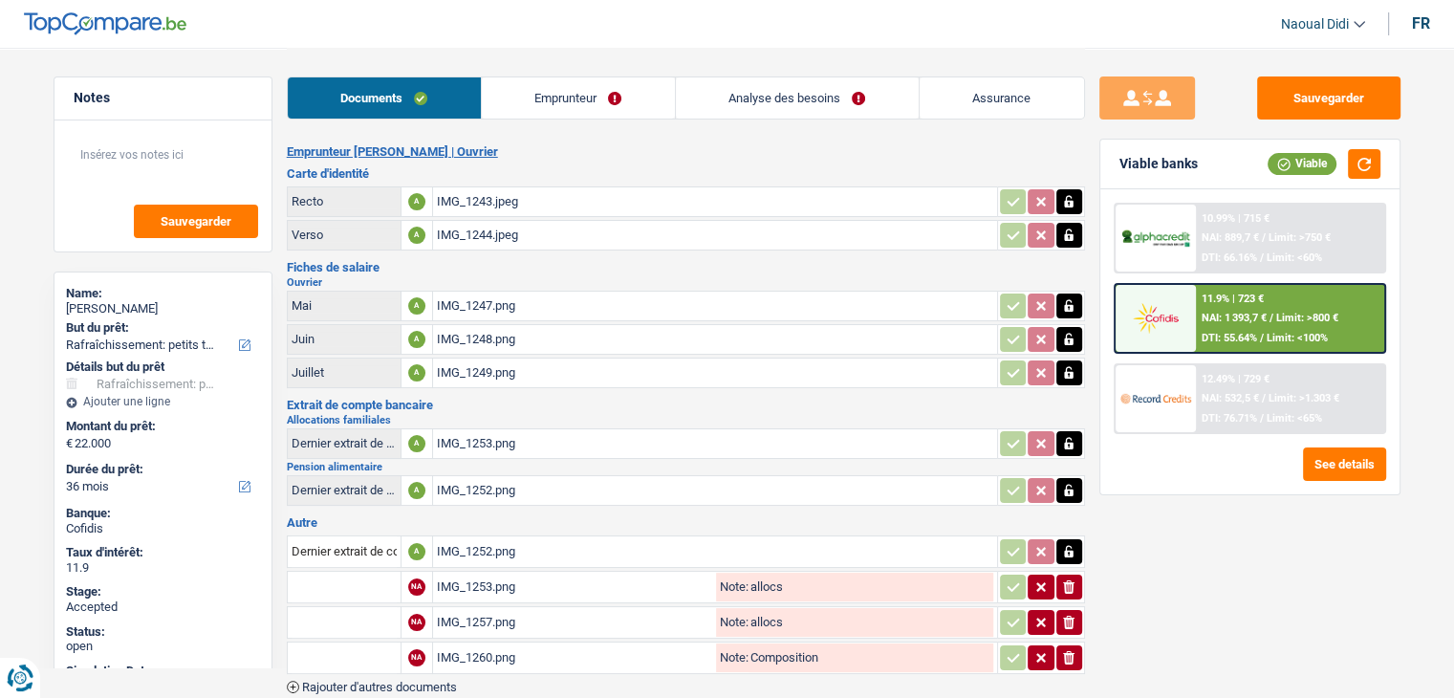
scroll to position [93, 0]
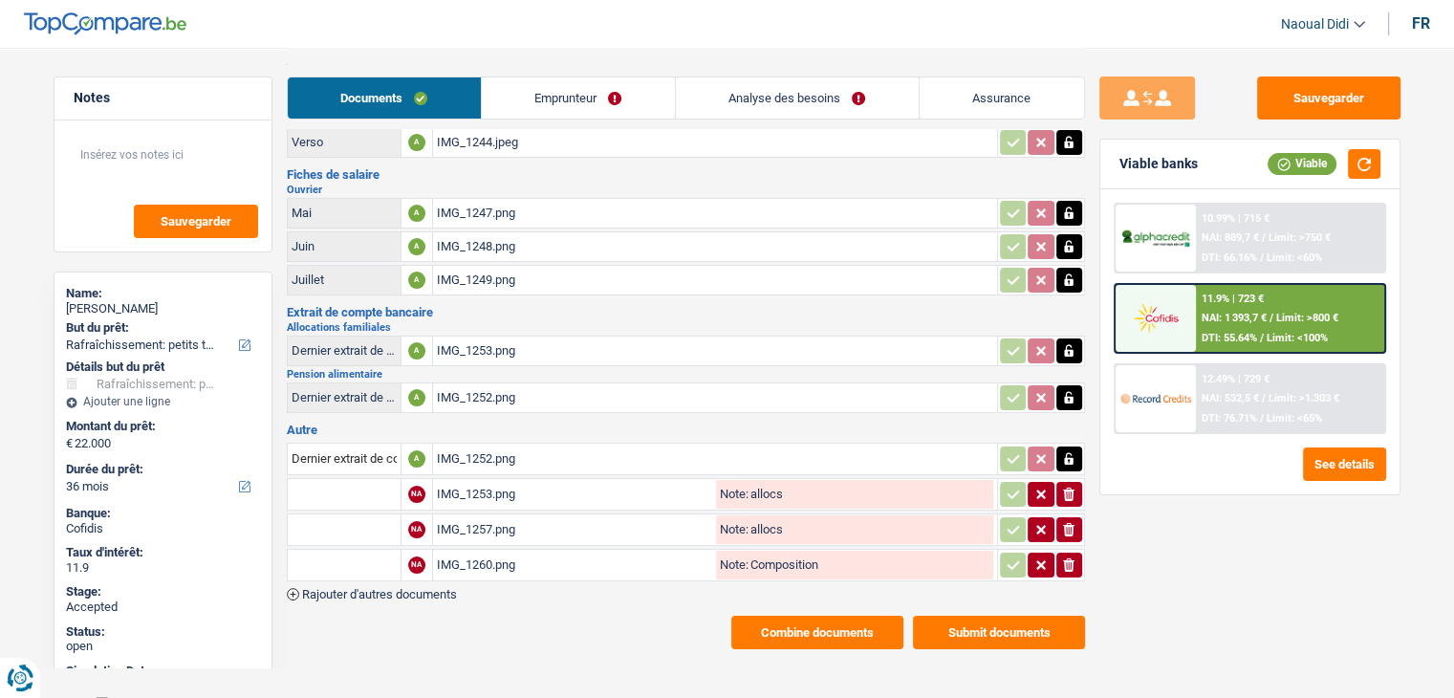
click at [393, 588] on span "Rajouter d'autres documents" at bounding box center [379, 594] width 155 height 12
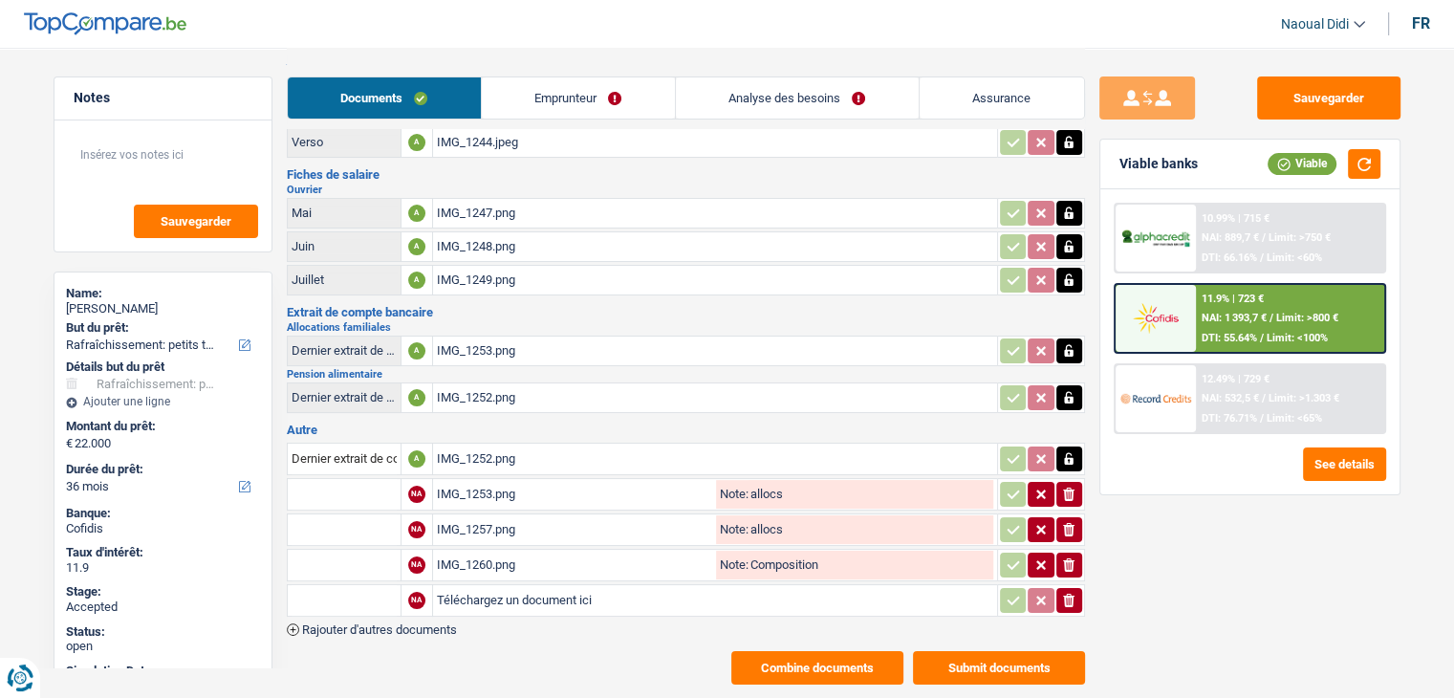
click at [493, 593] on input "Téléchargez un document ici" at bounding box center [715, 600] width 556 height 29
type input "C:\fakepath\IMG_1261.jpeg"
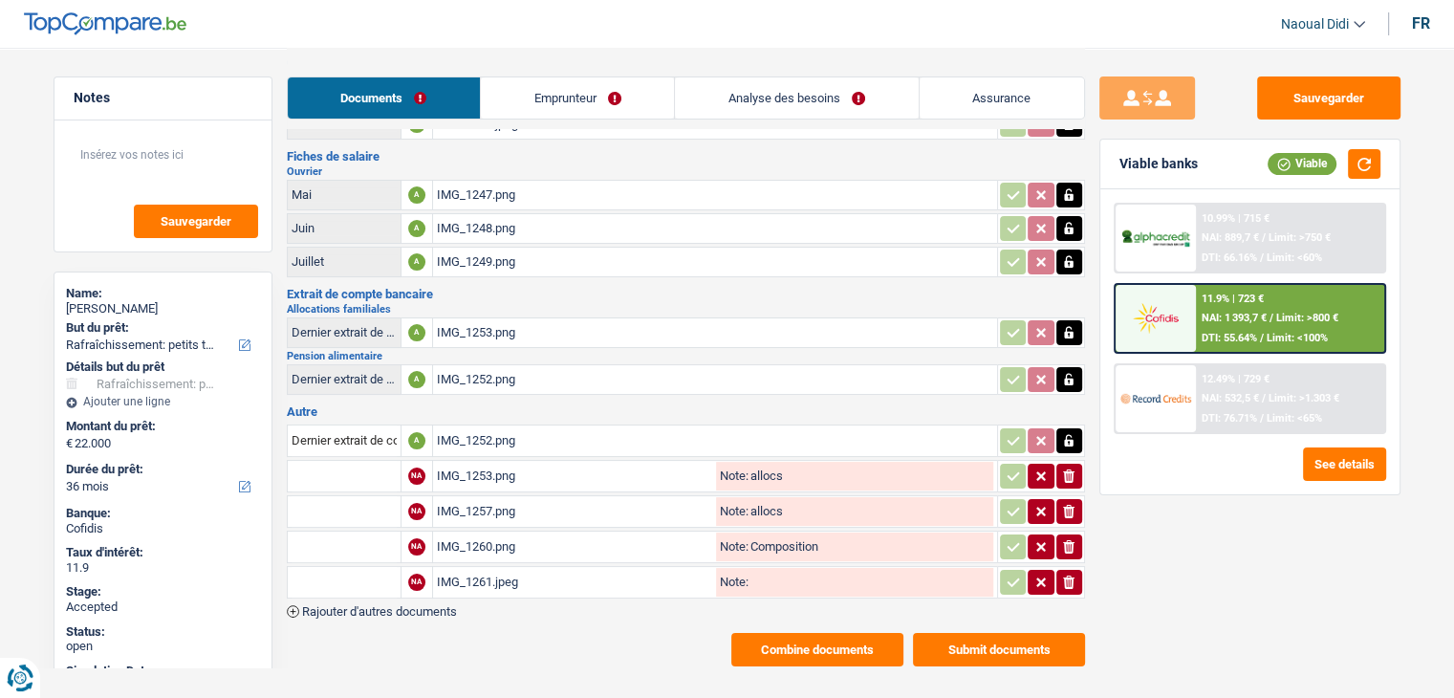
scroll to position [127, 0]
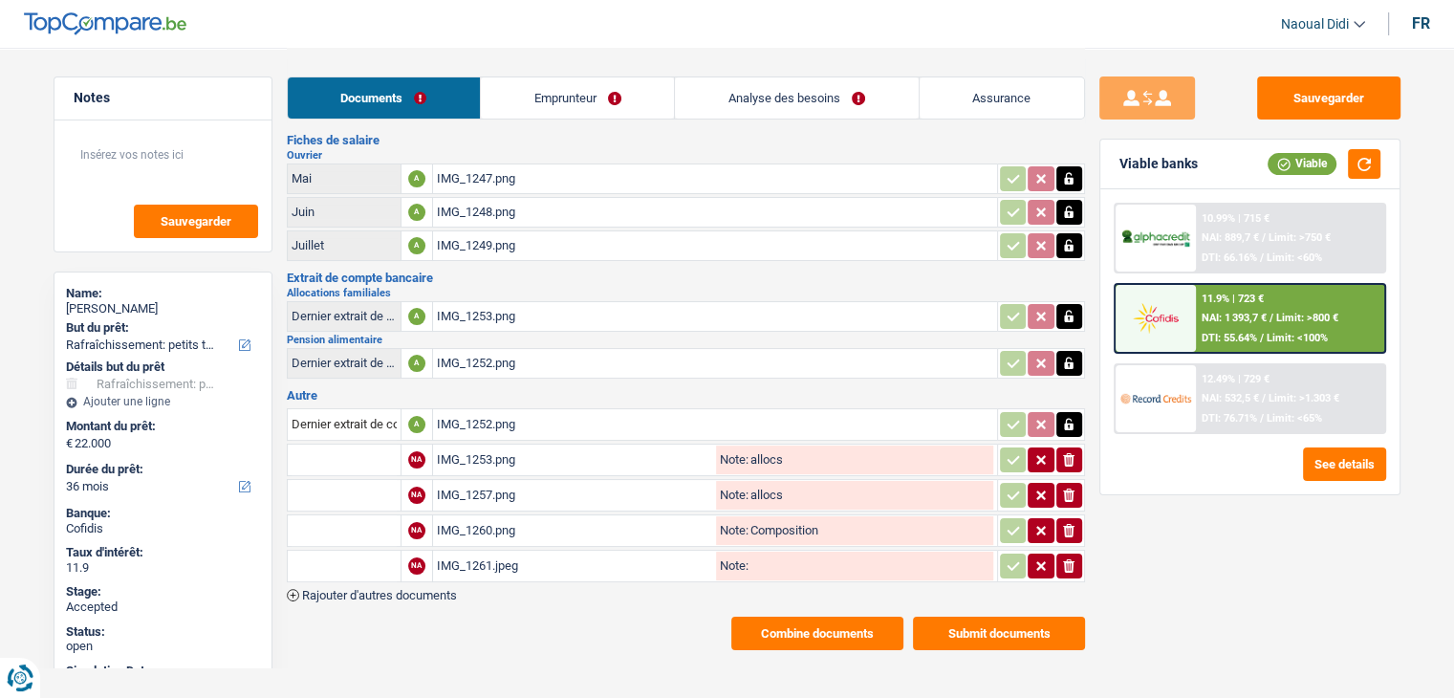
click at [392, 589] on span "Rajouter d'autres documents" at bounding box center [379, 595] width 155 height 12
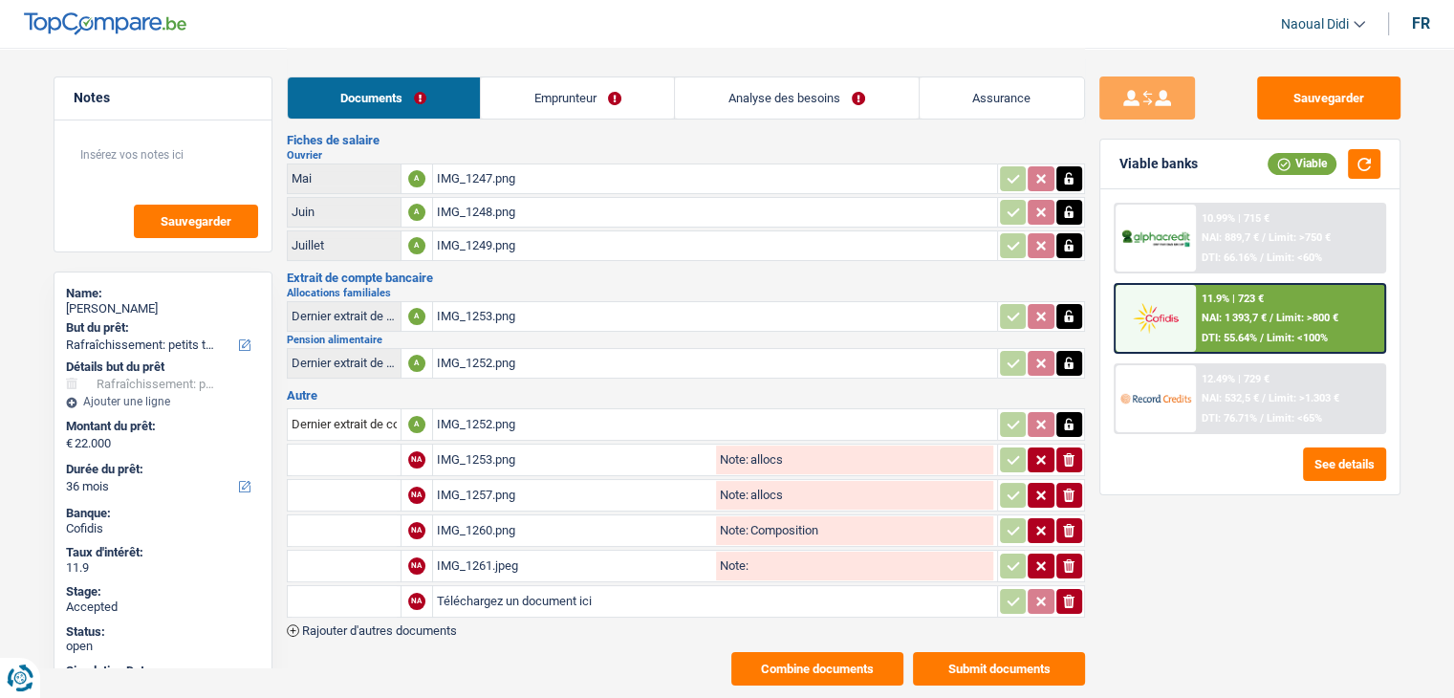
click at [449, 587] on input "Téléchargez un document ici" at bounding box center [715, 601] width 556 height 29
type input "C:\fakepath\IMG_1262.jpeg"
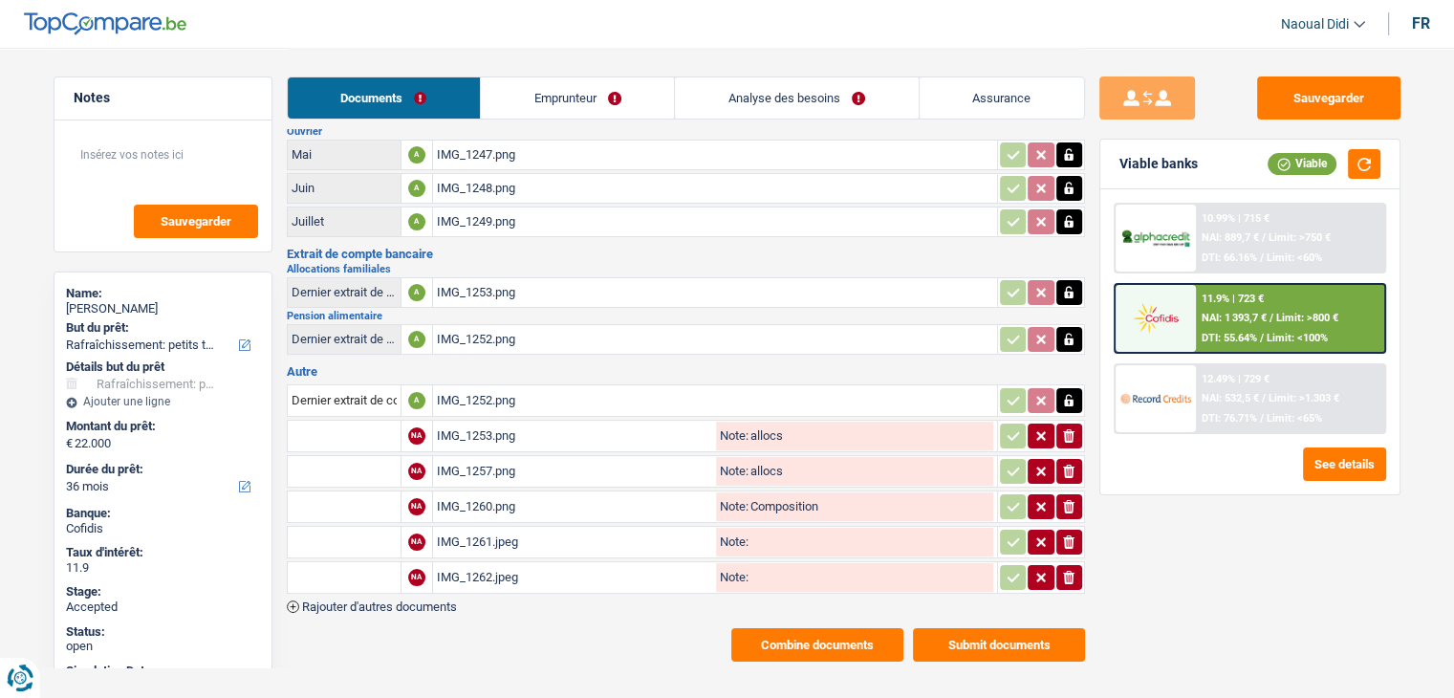
scroll to position [162, 0]
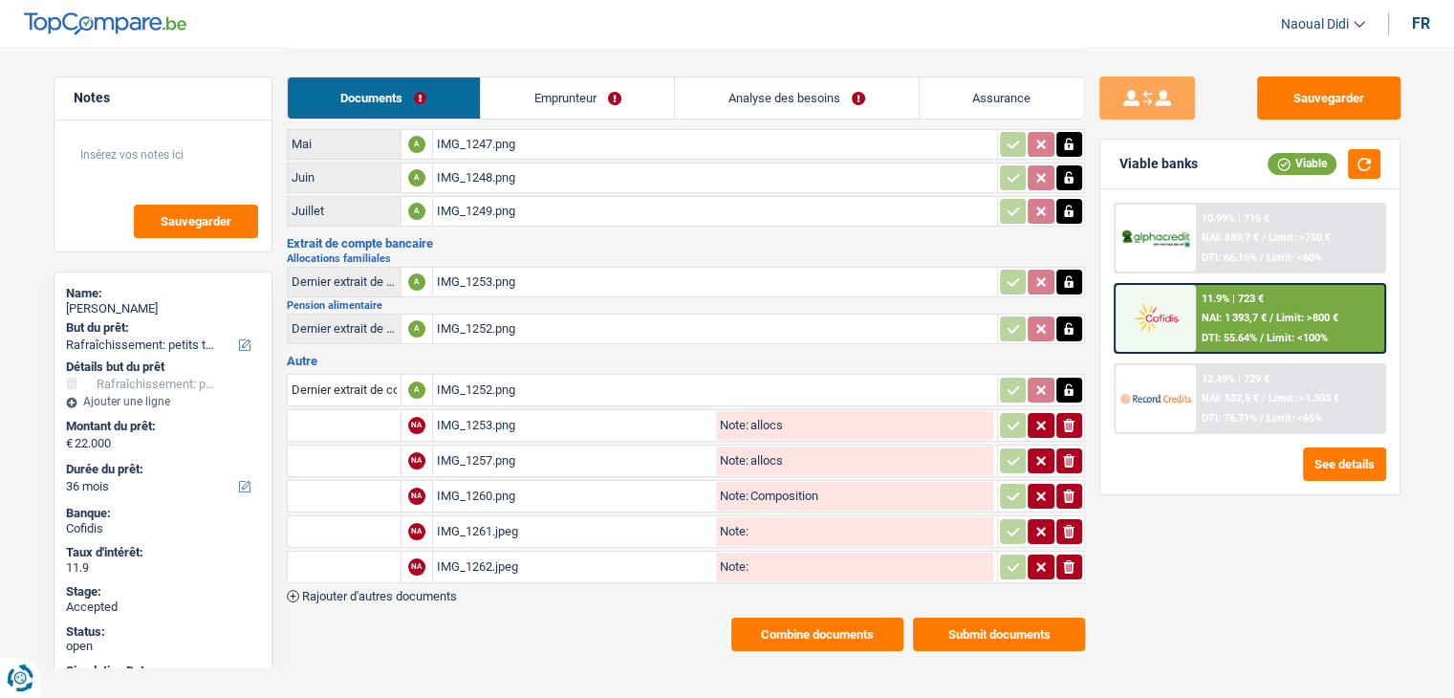
click at [749, 517] on input "Note:" at bounding box center [870, 531] width 245 height 29
drag, startPoint x: 771, startPoint y: 510, endPoint x: 738, endPoint y: 508, distance: 33.5
click at [738, 517] on div "Note: CARTE BQE R" at bounding box center [854, 531] width 277 height 29
type input "CARTE BQE R"
click at [826, 555] on input "Note:" at bounding box center [870, 567] width 245 height 29
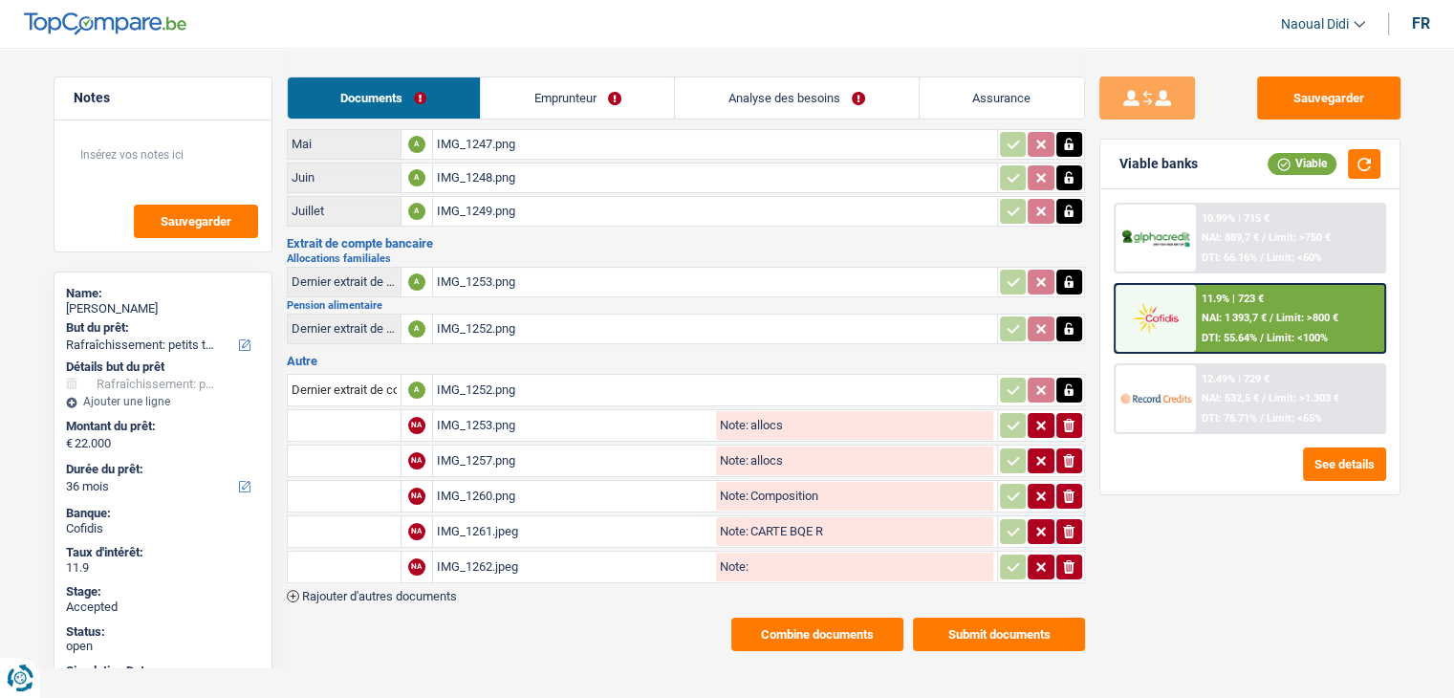
paste input "CARTE BQE R"
type input "CARTE BQE V"
click at [424, 590] on span "Rajouter d'autres documents" at bounding box center [379, 596] width 155 height 12
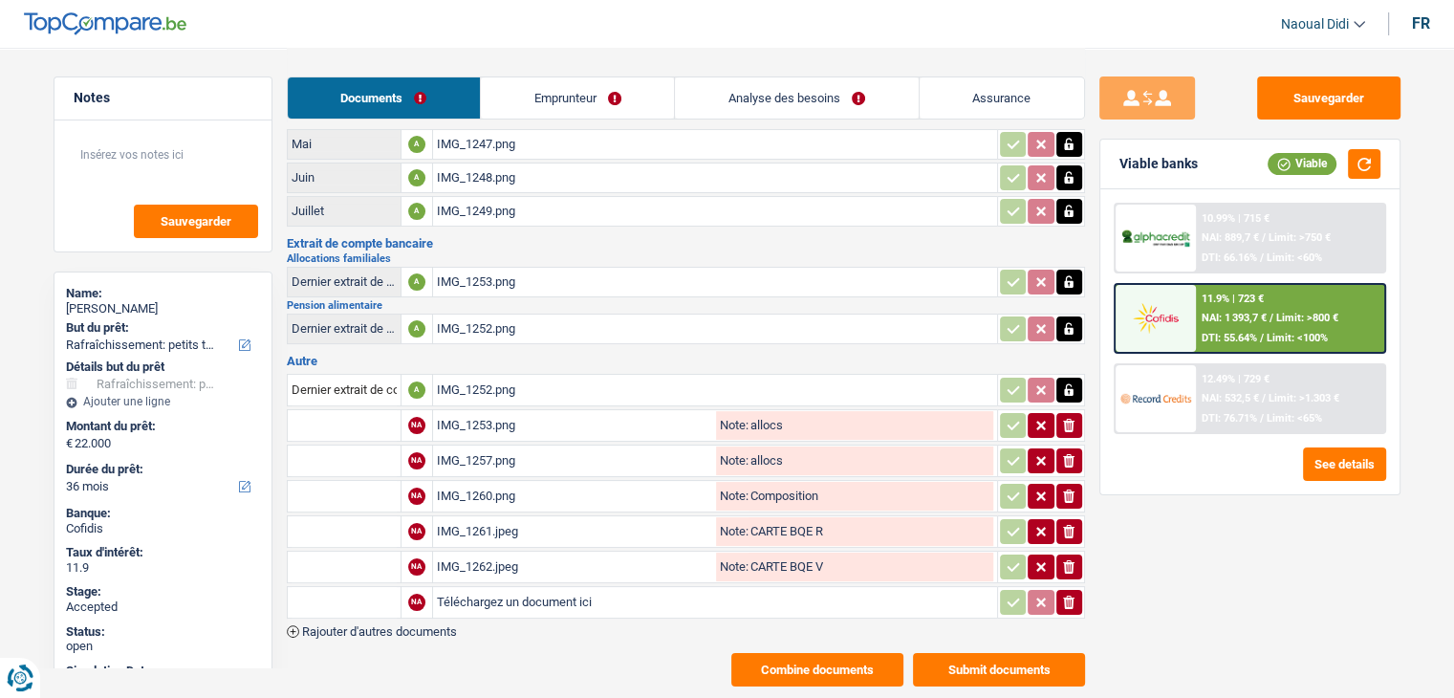
click at [452, 588] on input "Téléchargez un document ici" at bounding box center [715, 602] width 556 height 29
type input "C:\fakepath\IMG_1258.png"
click at [767, 588] on input "Note:" at bounding box center [870, 602] width 245 height 29
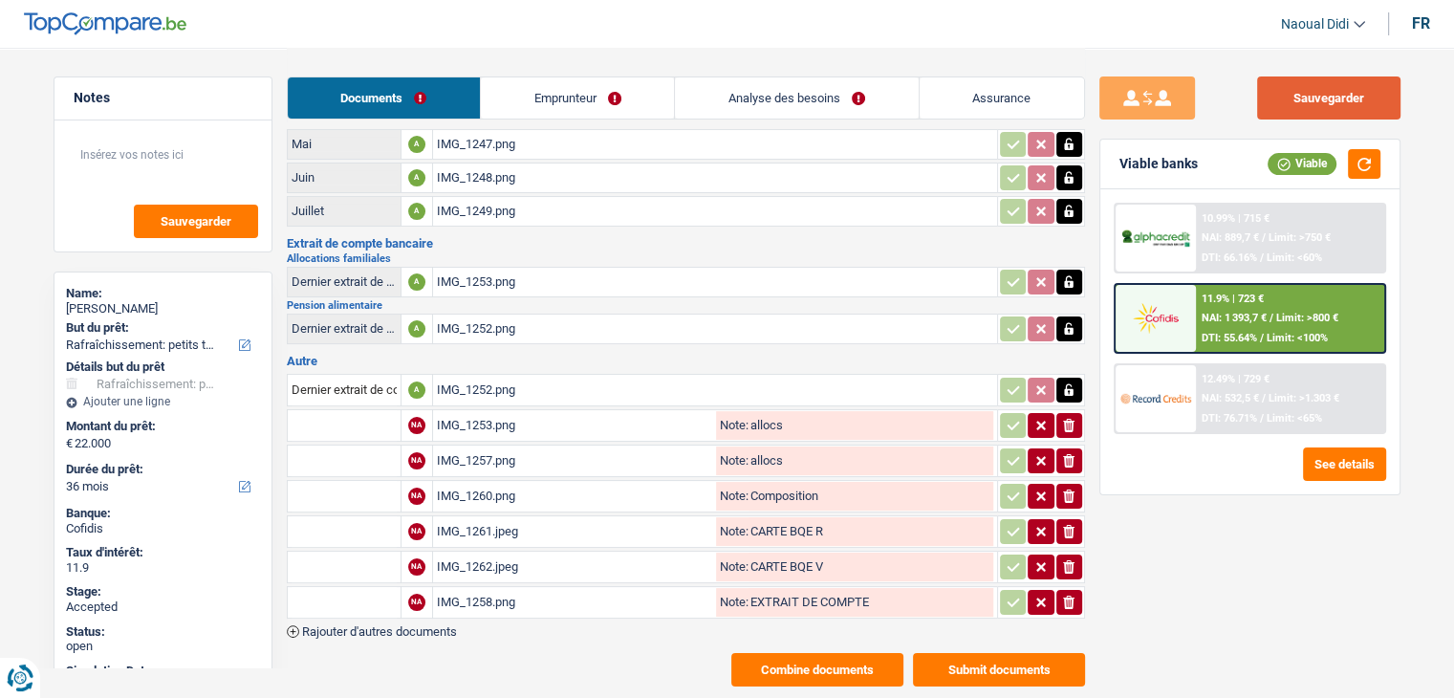
type input "EXTRAIT DE COMPTE"
click at [1342, 84] on button "Sauvegarder" at bounding box center [1328, 97] width 143 height 43
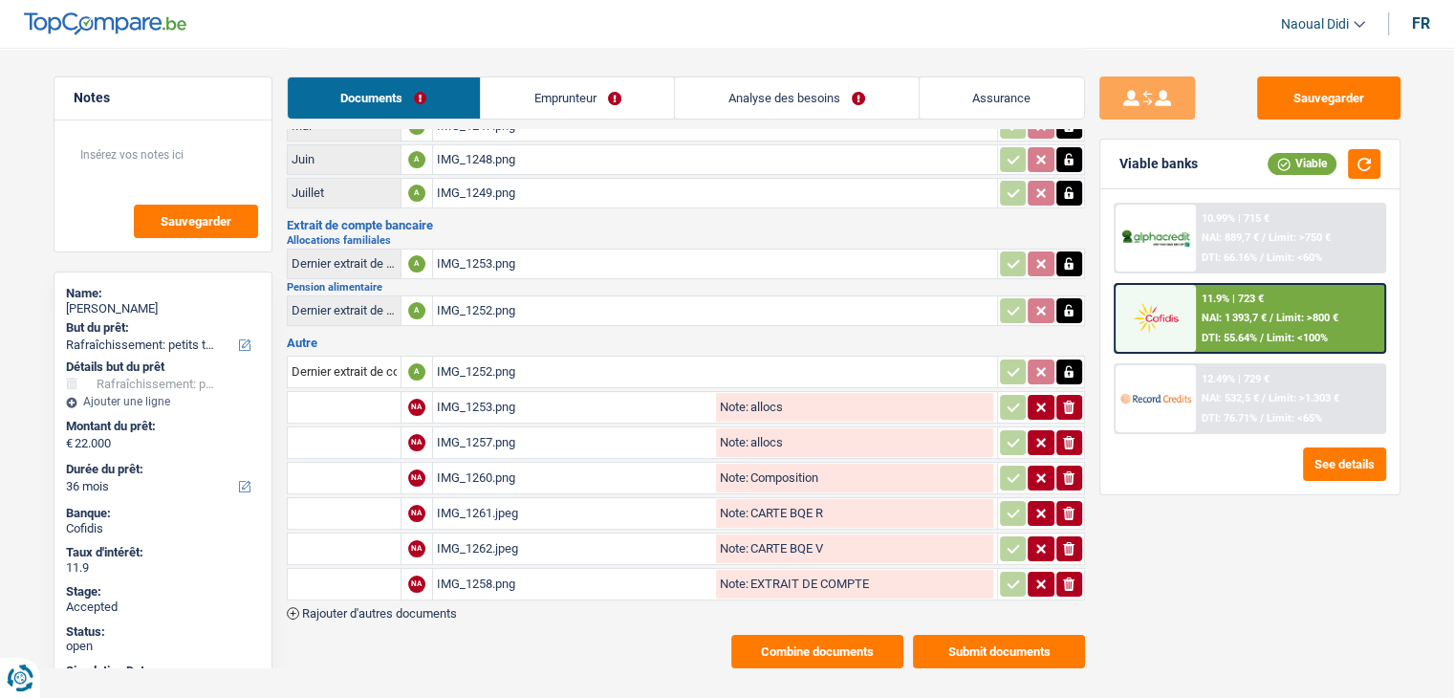
scroll to position [196, 0]
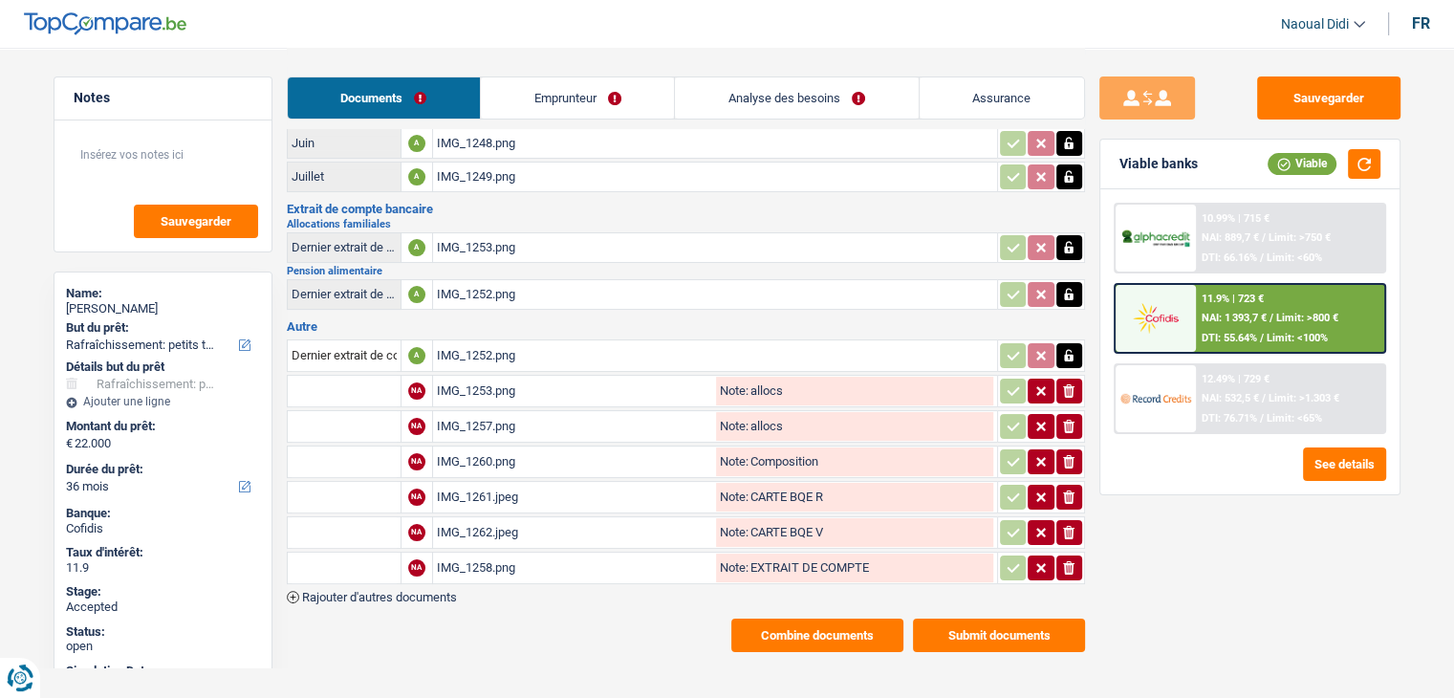
click at [980, 618] on button "Submit documents" at bounding box center [999, 634] width 172 height 33
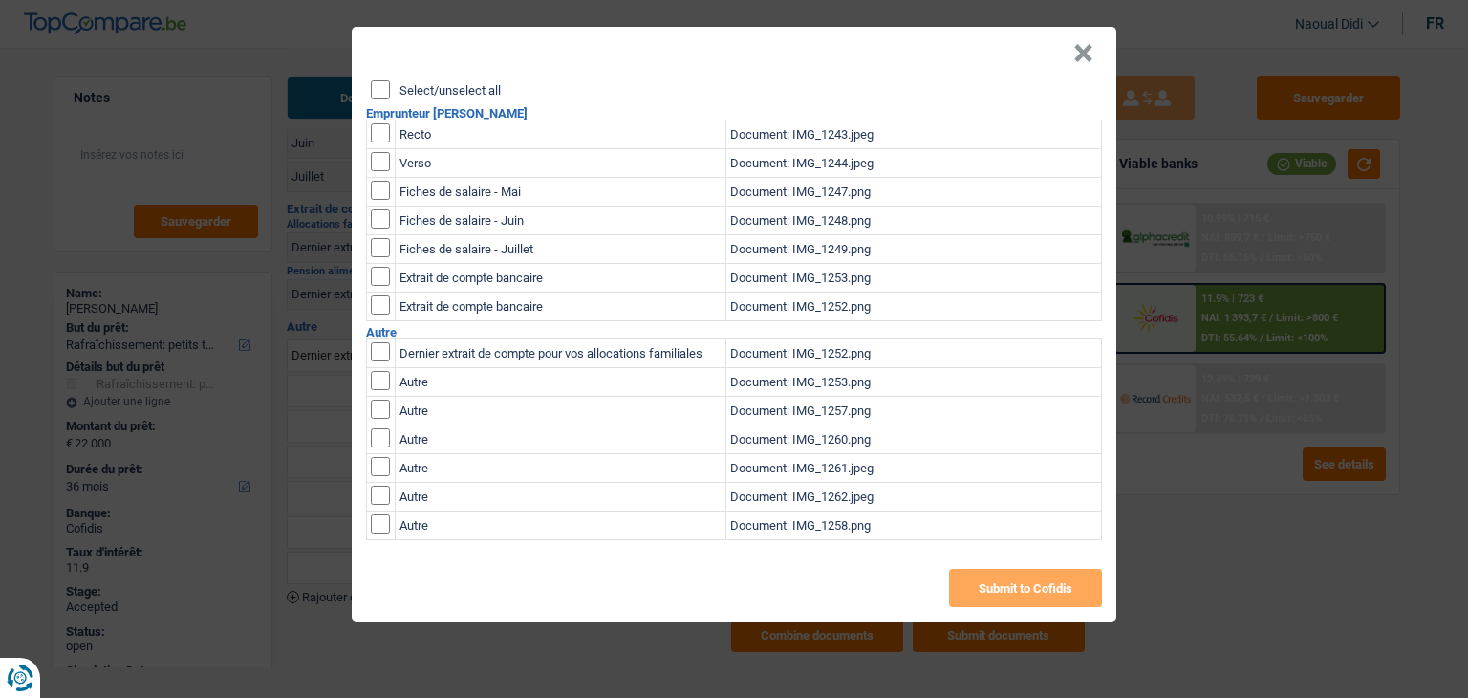
click at [384, 525] on input "checkbox" at bounding box center [380, 523] width 19 height 19
checkbox input "true"
click at [386, 498] on input "checkbox" at bounding box center [380, 495] width 19 height 19
checkbox input "true"
click at [383, 464] on input "checkbox" at bounding box center [380, 466] width 19 height 19
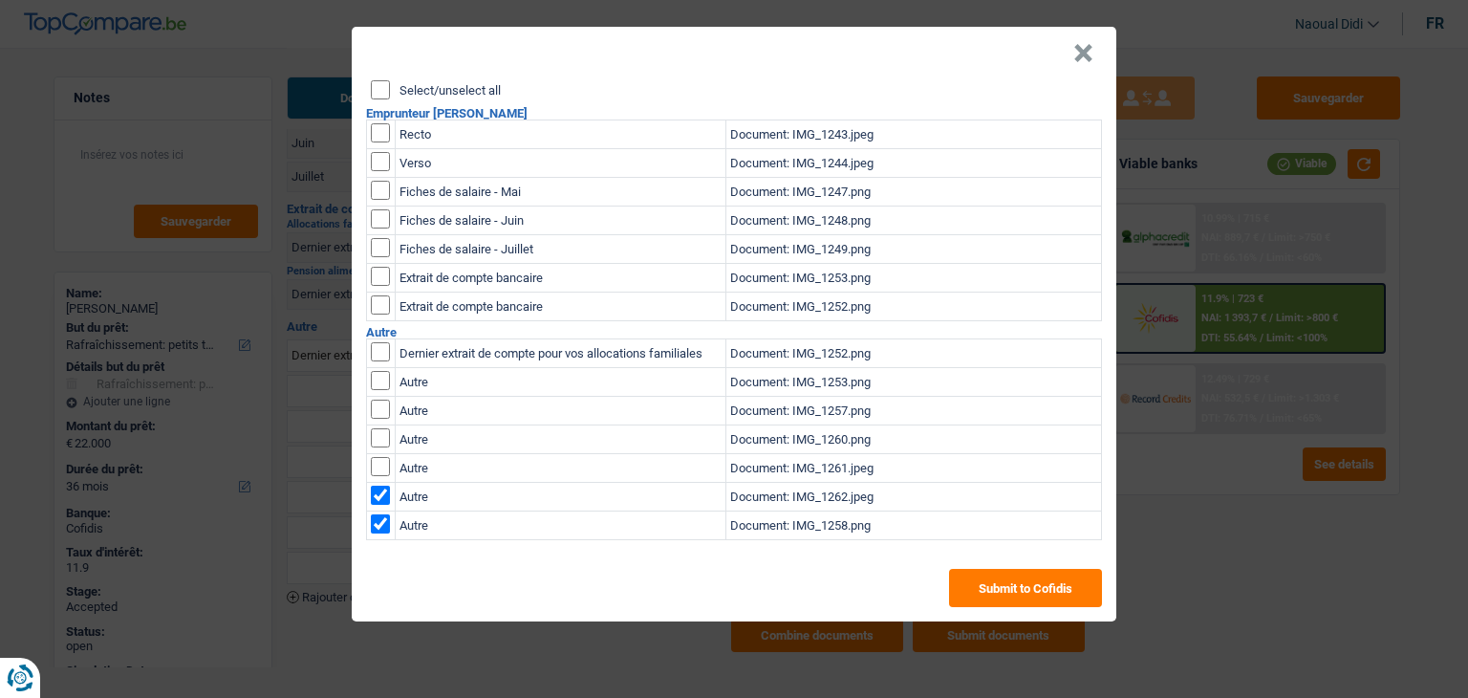
checkbox input "true"
click at [382, 437] on input "checkbox" at bounding box center [380, 437] width 19 height 19
click at [372, 445] on input "checkbox" at bounding box center [380, 437] width 19 height 19
checkbox input "false"
click at [381, 458] on input "checkbox" at bounding box center [380, 466] width 19 height 19
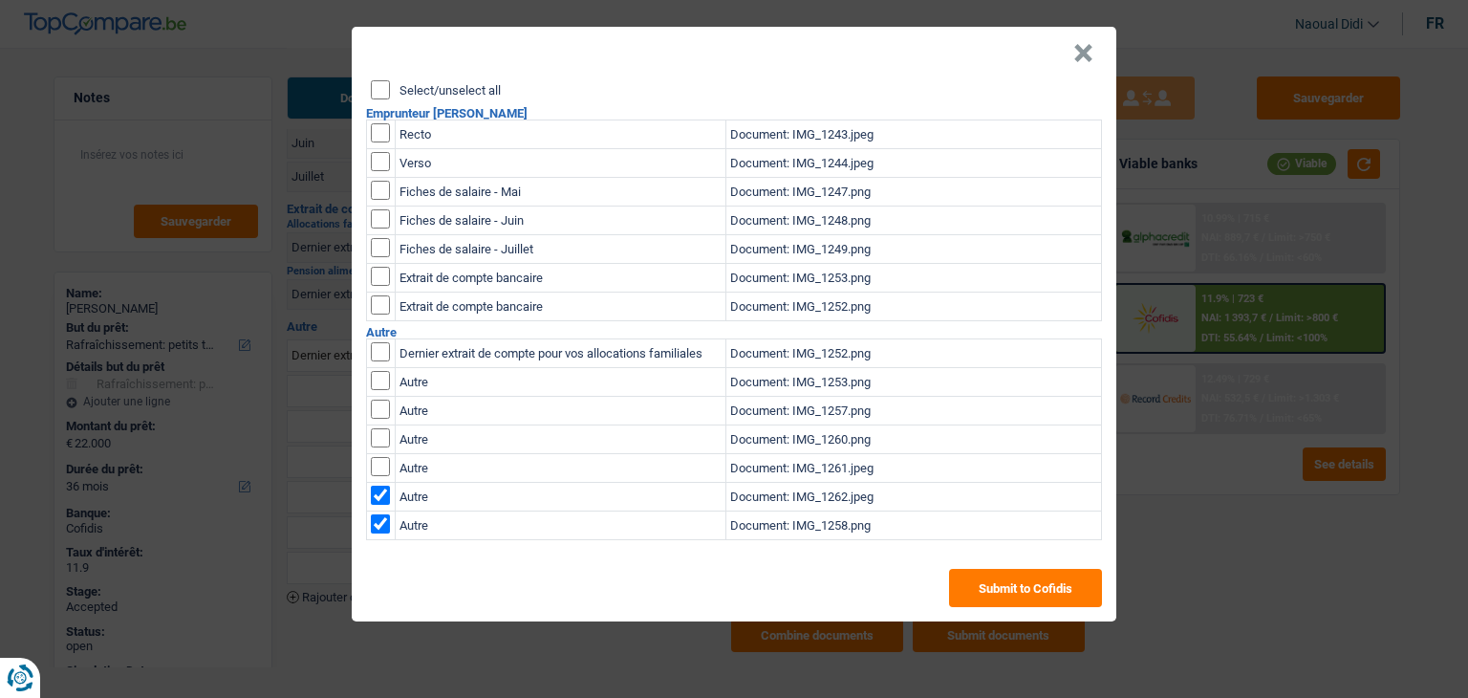
click at [384, 471] on input "checkbox" at bounding box center [380, 466] width 19 height 19
checkbox input "true"
click at [373, 442] on input "checkbox" at bounding box center [380, 437] width 19 height 19
click at [375, 444] on input "checkbox" at bounding box center [380, 437] width 19 height 19
checkbox input "false"
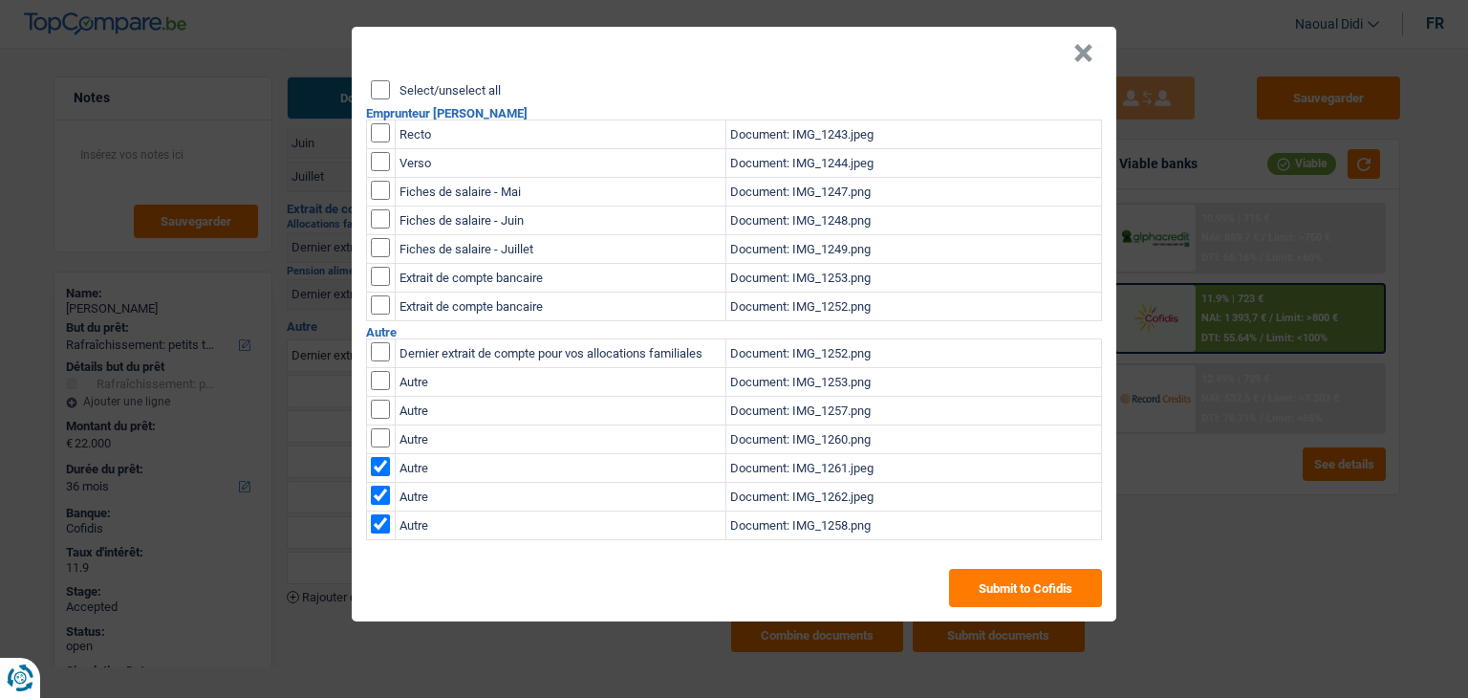
click at [377, 461] on input "checkbox" at bounding box center [380, 466] width 19 height 19
checkbox input "false"
click at [978, 597] on button "Submit to Cofidis" at bounding box center [1025, 588] width 153 height 38
click at [1087, 54] on button "×" at bounding box center [1084, 53] width 20 height 19
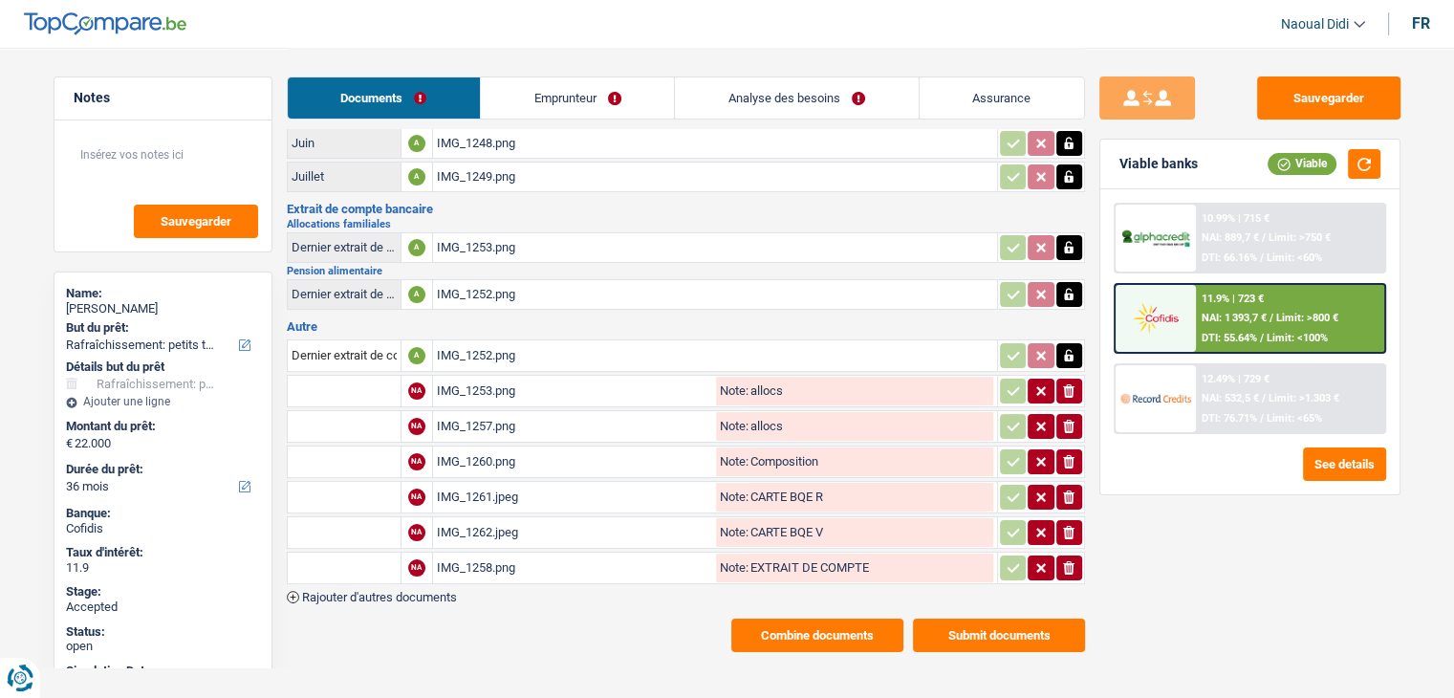
click at [542, 107] on link "Emprunteur" at bounding box center [577, 97] width 193 height 41
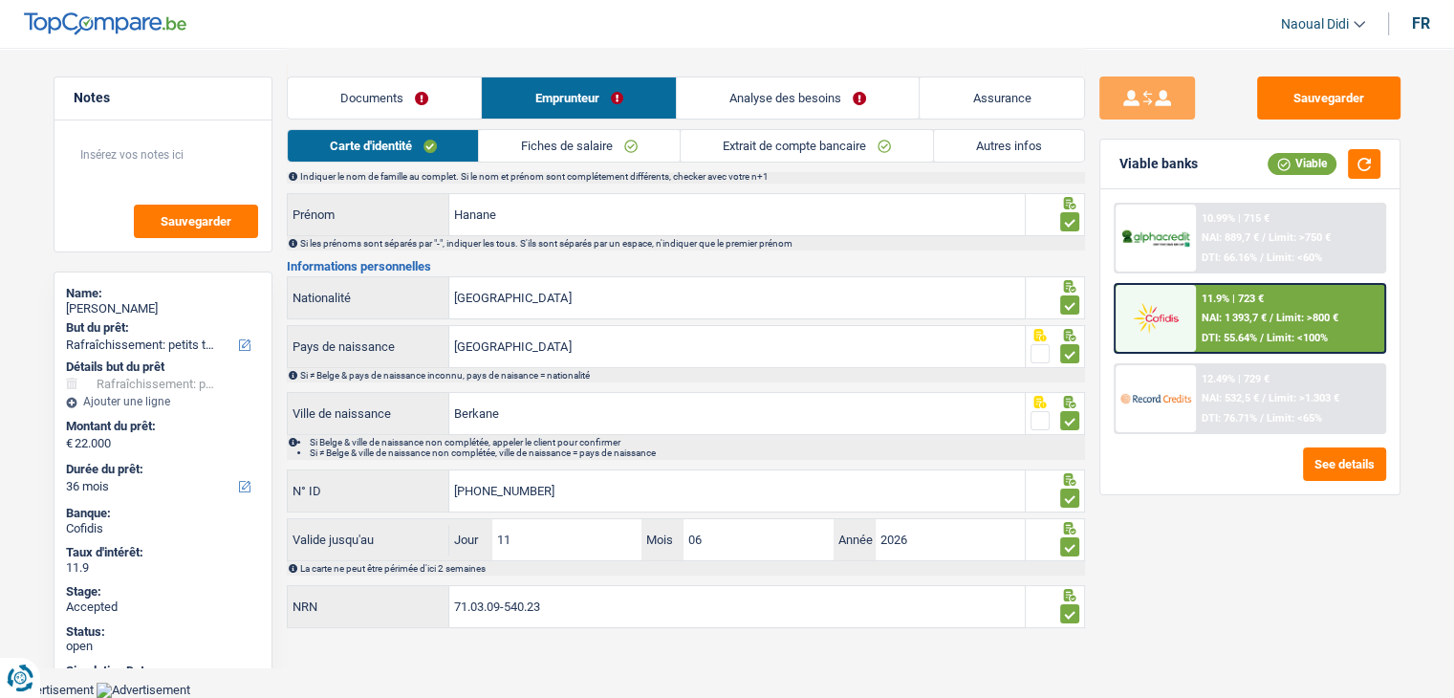
scroll to position [106, 0]
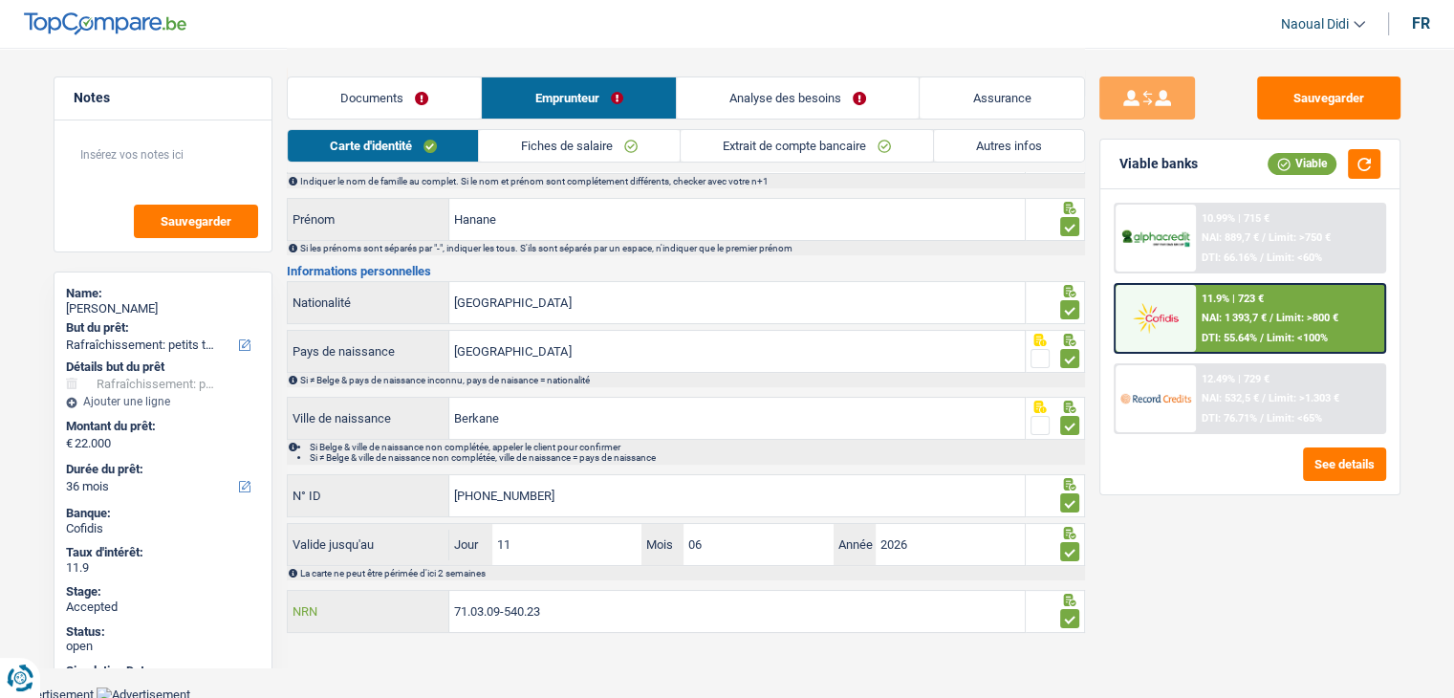
drag, startPoint x: 548, startPoint y: 605, endPoint x: 416, endPoint y: 597, distance: 132.1
click at [416, 597] on div "71.03.09-540.23 NRN" at bounding box center [657, 611] width 738 height 41
click at [1313, 100] on button "Sauvegarder" at bounding box center [1328, 97] width 143 height 43
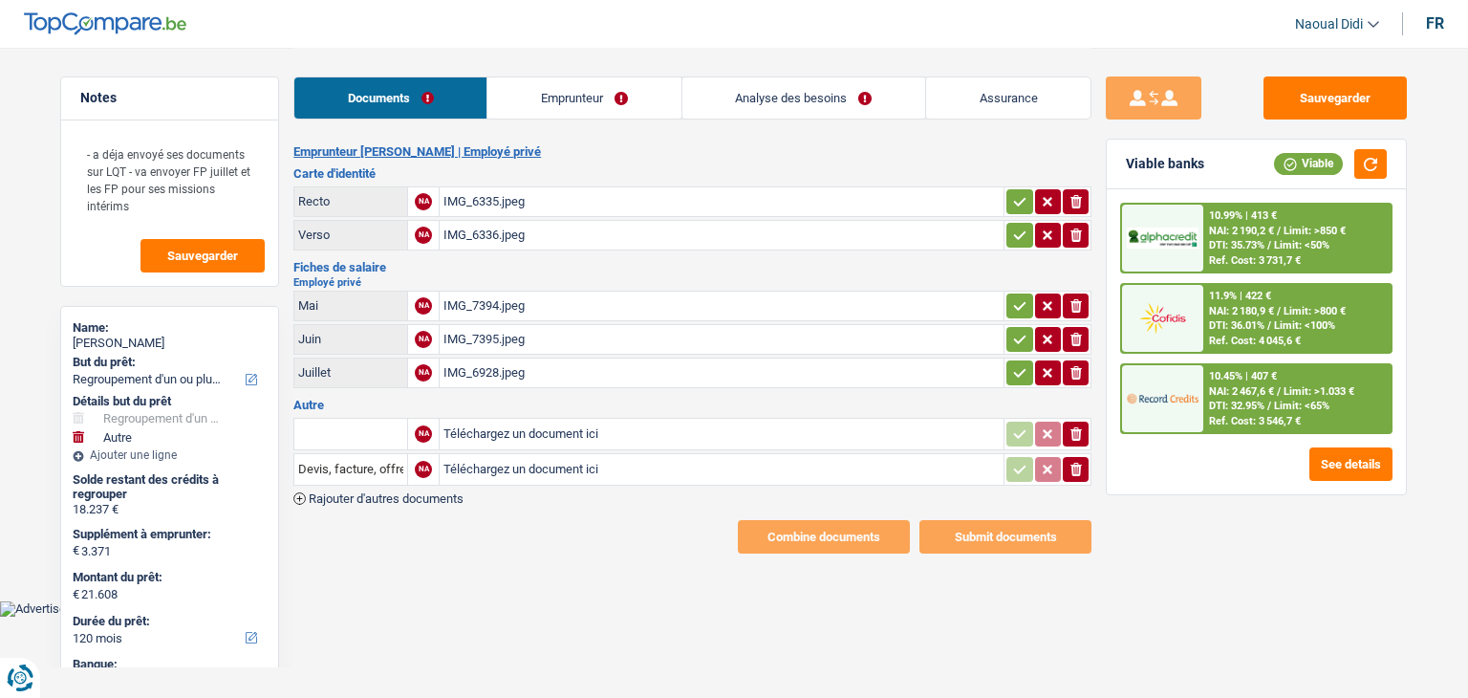
select select "refinancing"
select select "other"
select select "120"
select select "cofidis"
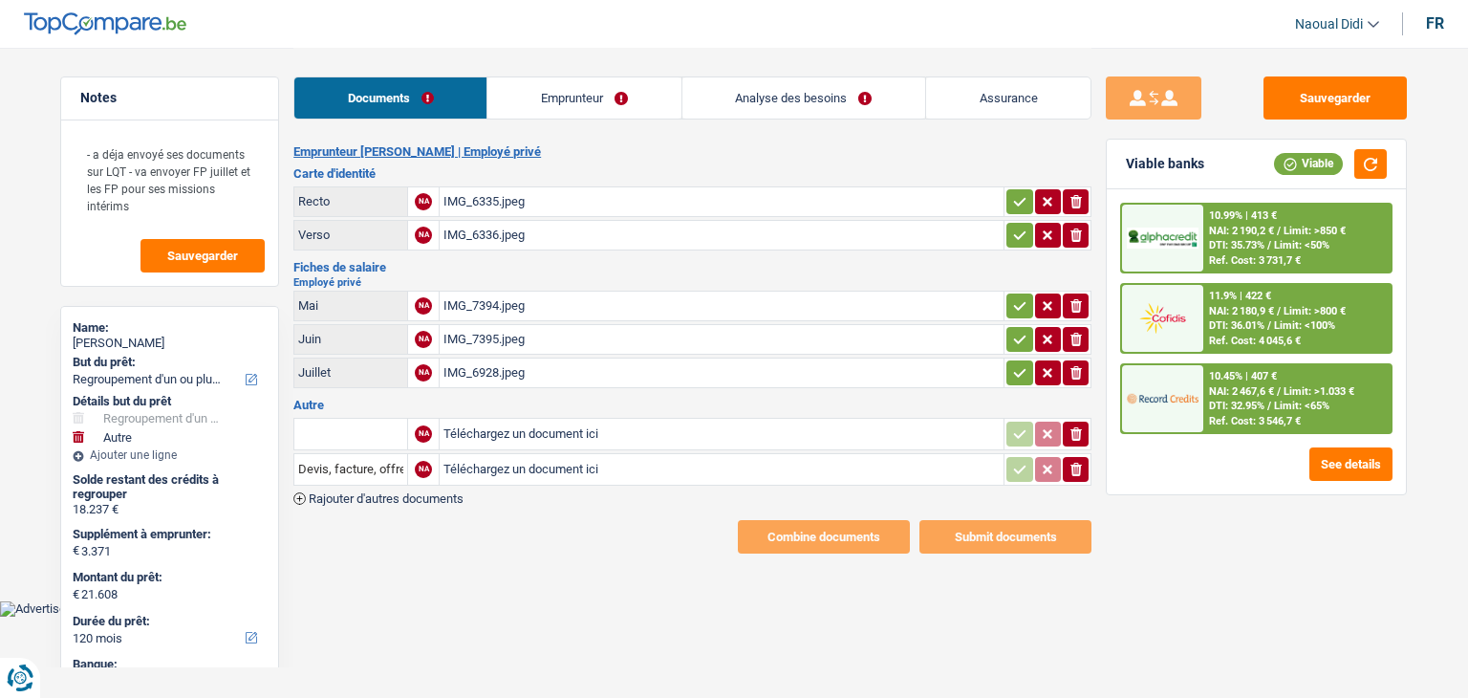
click at [493, 197] on div "IMG_6335.jpeg" at bounding box center [722, 201] width 556 height 29
click at [495, 298] on div "IMG_7394.jpeg" at bounding box center [722, 306] width 556 height 29
click at [466, 332] on div "IMG_7395.jpeg" at bounding box center [722, 339] width 556 height 29
click at [482, 366] on div "IMG_6928.jpeg" at bounding box center [722, 372] width 556 height 29
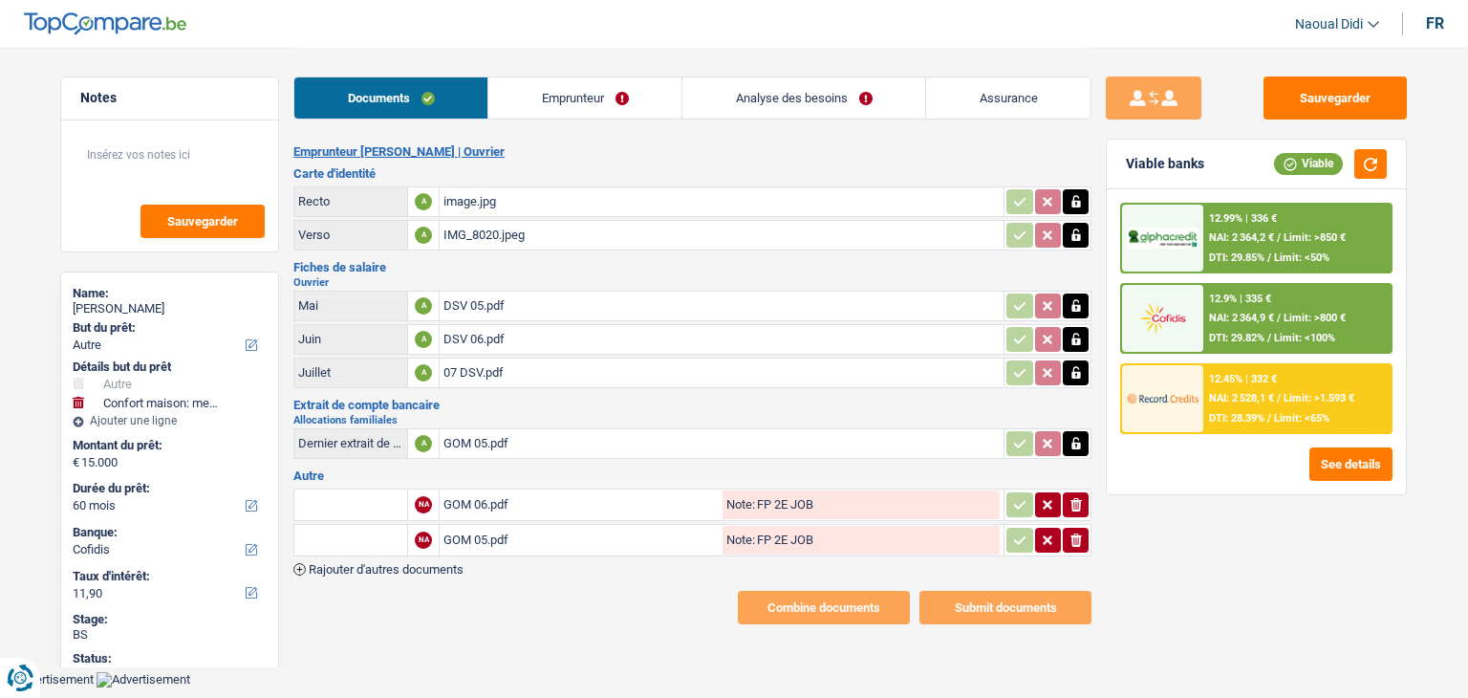
select select "other"
select select "household"
select select "60"
select select "cofidis"
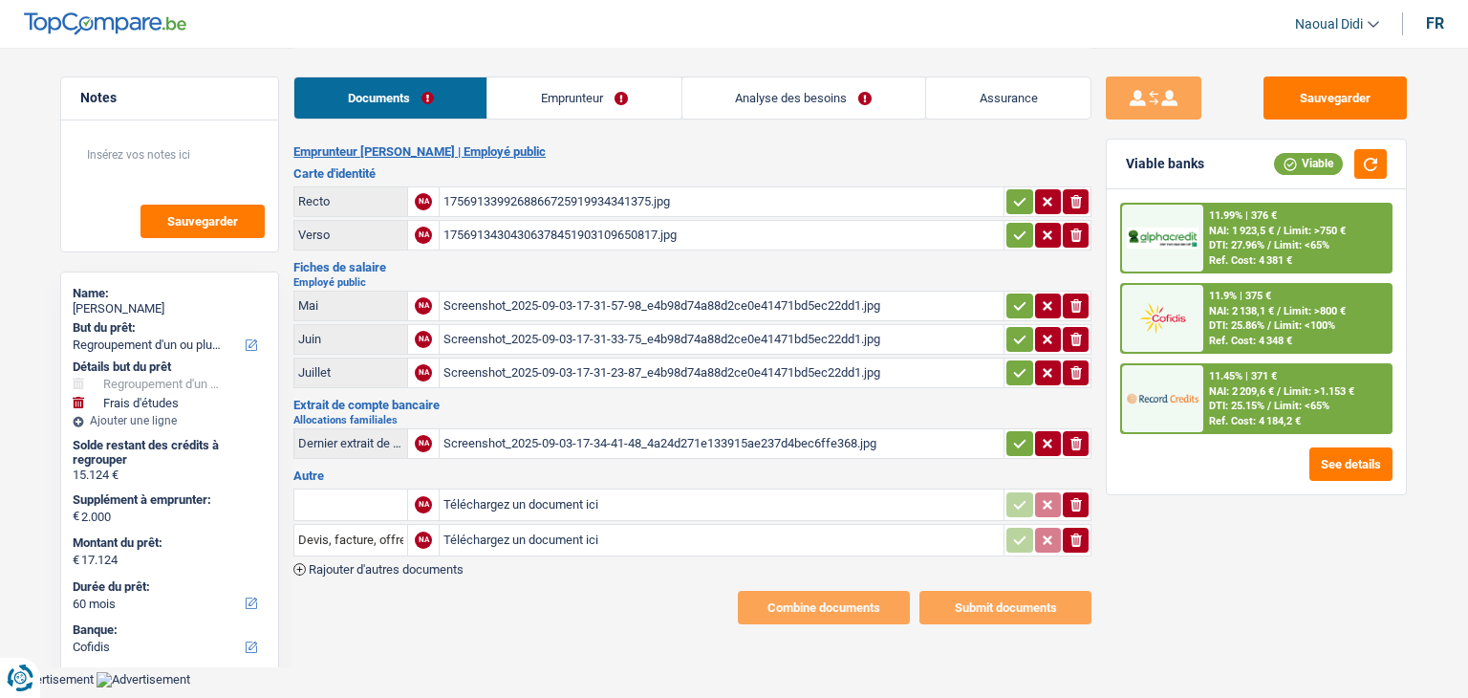
select select "refinancing"
select select "study"
select select "60"
select select "cofidis"
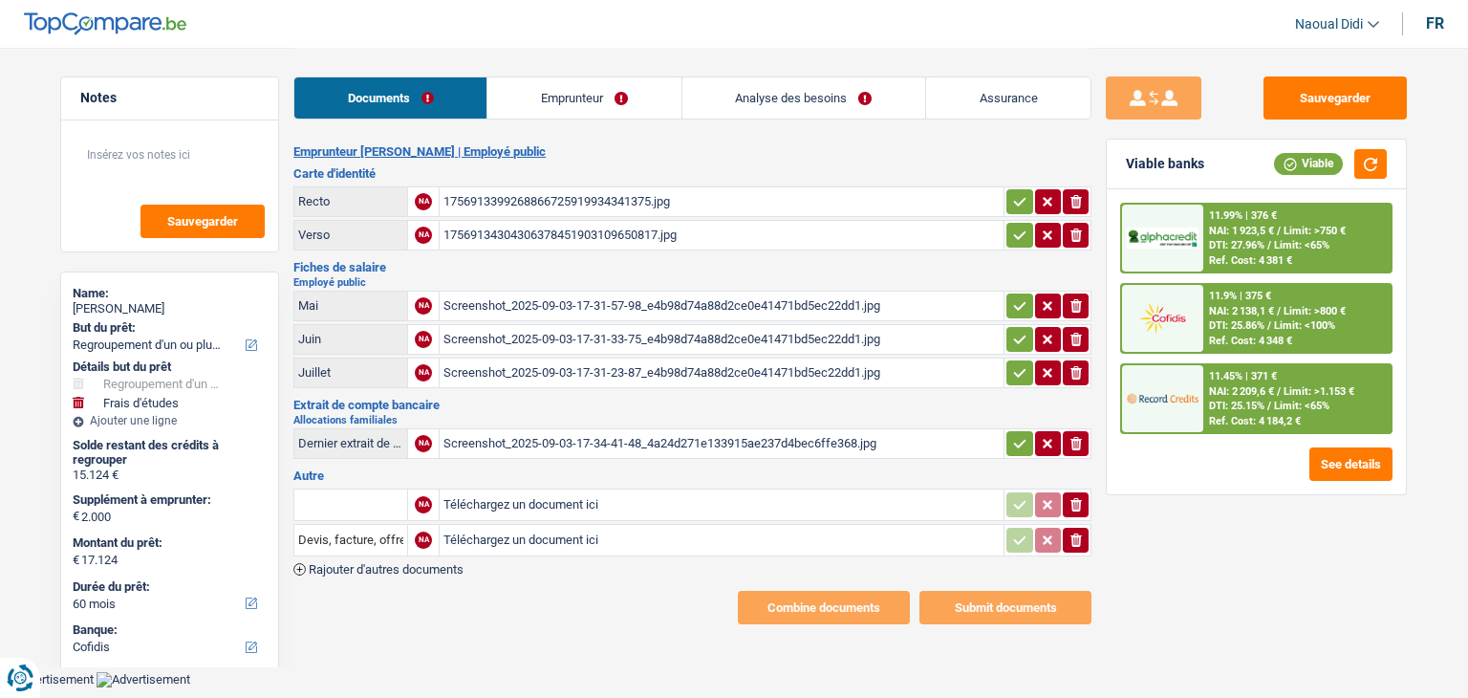
click at [483, 201] on div "1756913399268866725919934341375.jpg" at bounding box center [722, 201] width 556 height 29
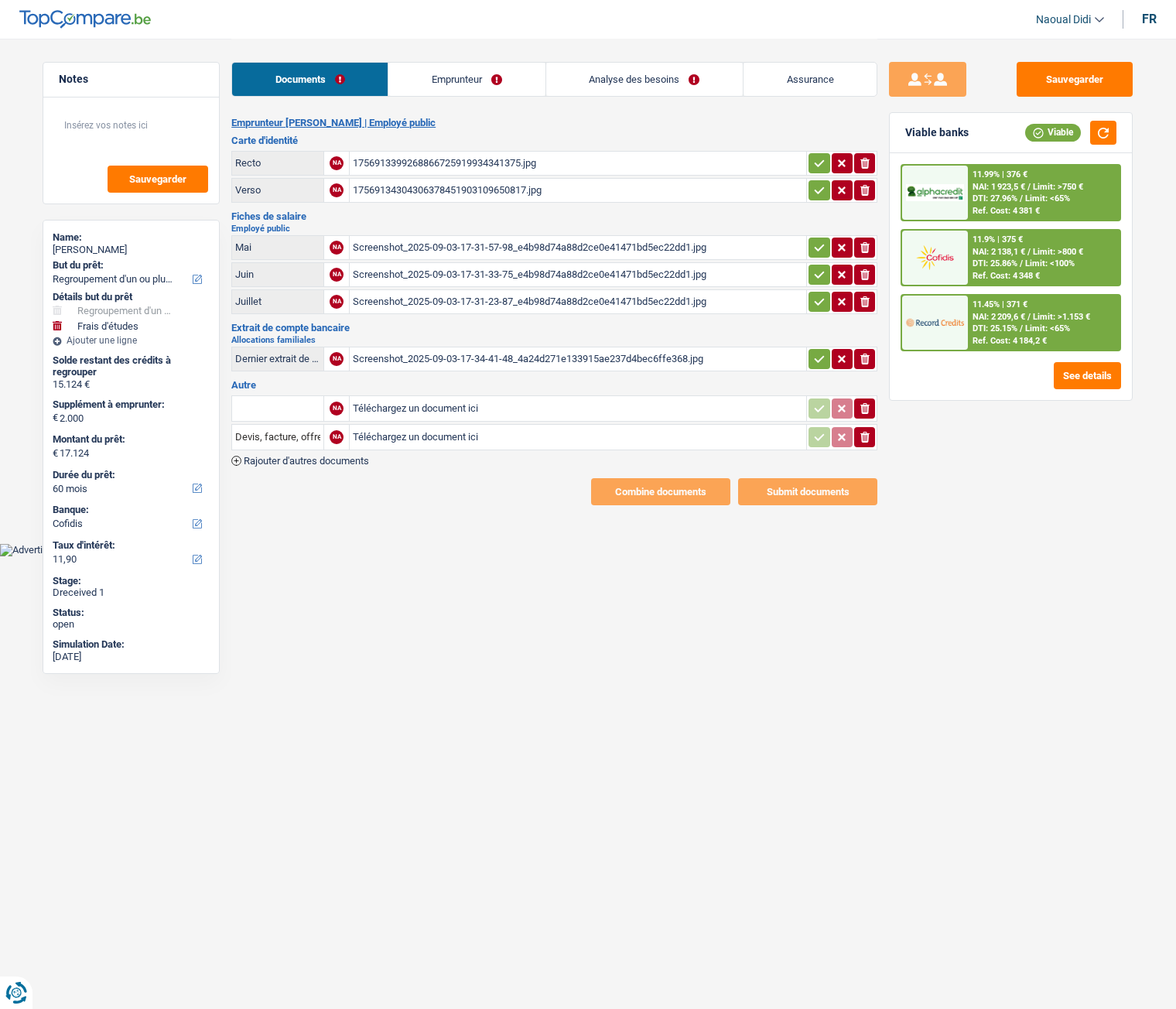
click at [451, 162] on div "1756913399268866725919934341375.jpg" at bounding box center [578, 163] width 450 height 23
click at [467, 76] on link "Emprunteur" at bounding box center [466, 78] width 156 height 33
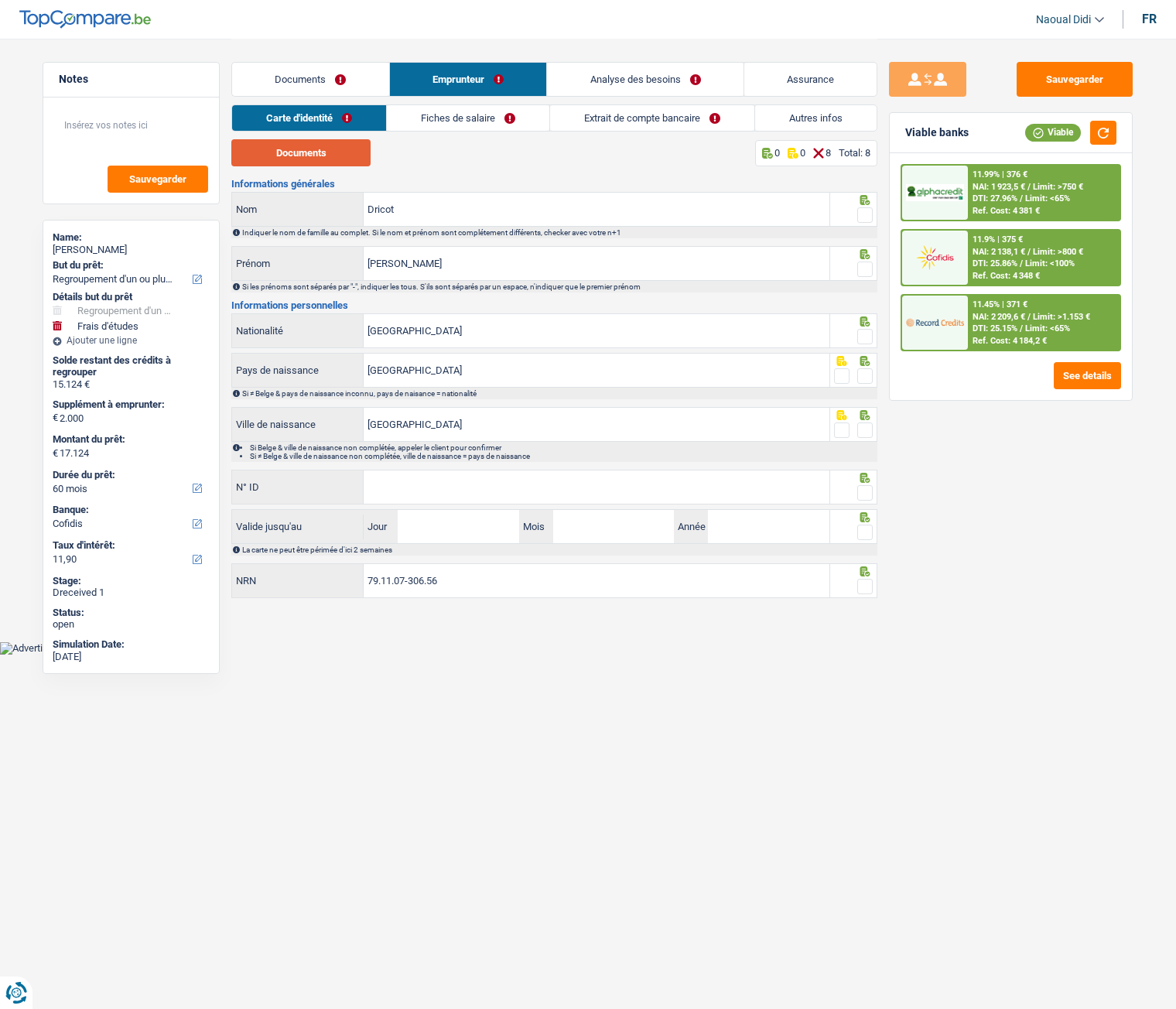
click at [329, 148] on button "Documents" at bounding box center [301, 152] width 139 height 27
click at [426, 200] on input "Dricot" at bounding box center [596, 209] width 465 height 33
click at [424, 274] on input "[PERSON_NAME]" at bounding box center [596, 263] width 465 height 33
click at [426, 273] on input "[PERSON_NAME]" at bounding box center [596, 263] width 465 height 33
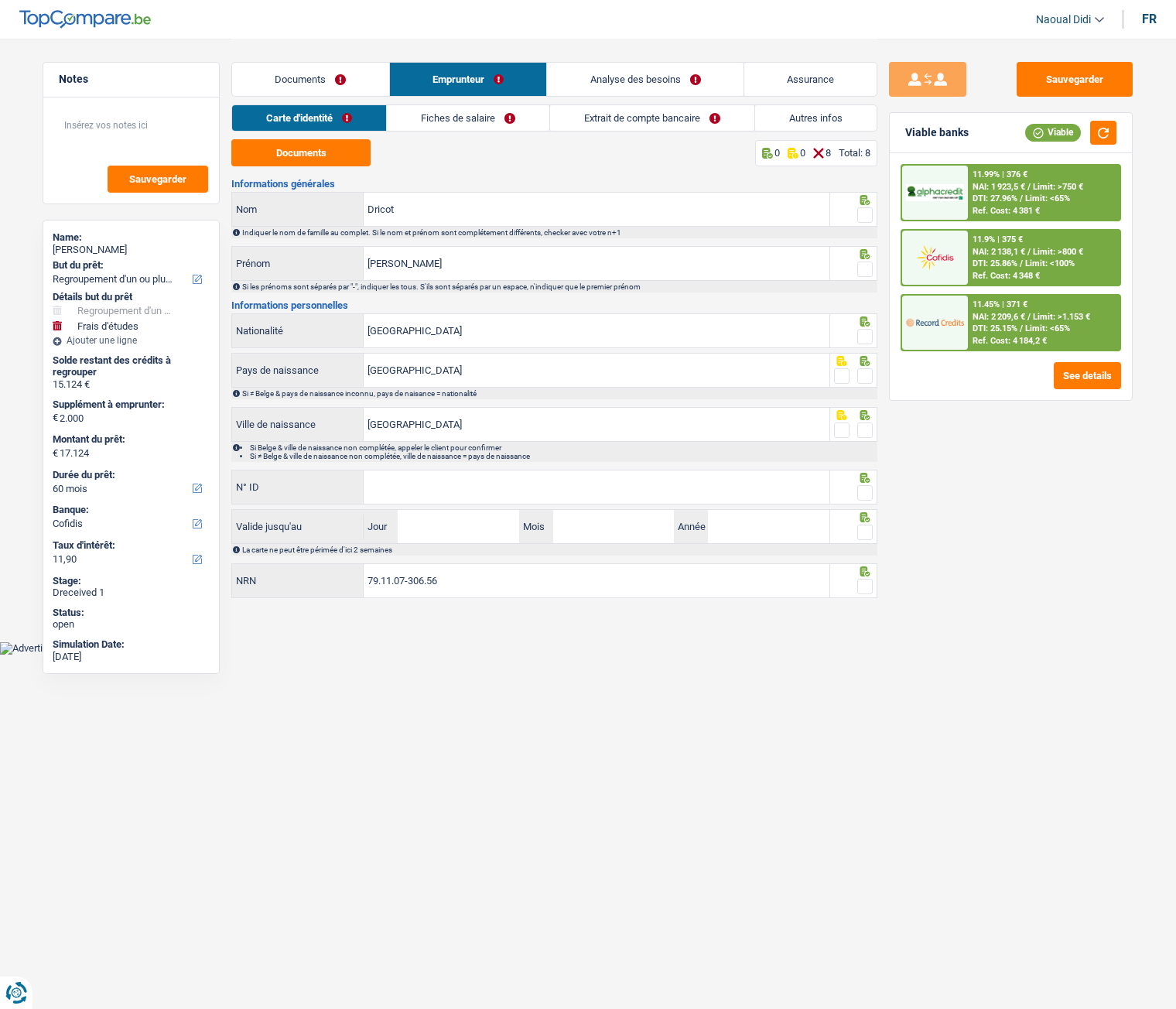
drag, startPoint x: 864, startPoint y: 220, endPoint x: 872, endPoint y: 252, distance: 33.0
click at [865, 220] on span at bounding box center [864, 214] width 15 height 15
click at [0, 0] on input "radio" at bounding box center [0, 0] width 0 height 0
click at [865, 275] on span at bounding box center [864, 269] width 15 height 15
click at [0, 0] on input "radio" at bounding box center [0, 0] width 0 height 0
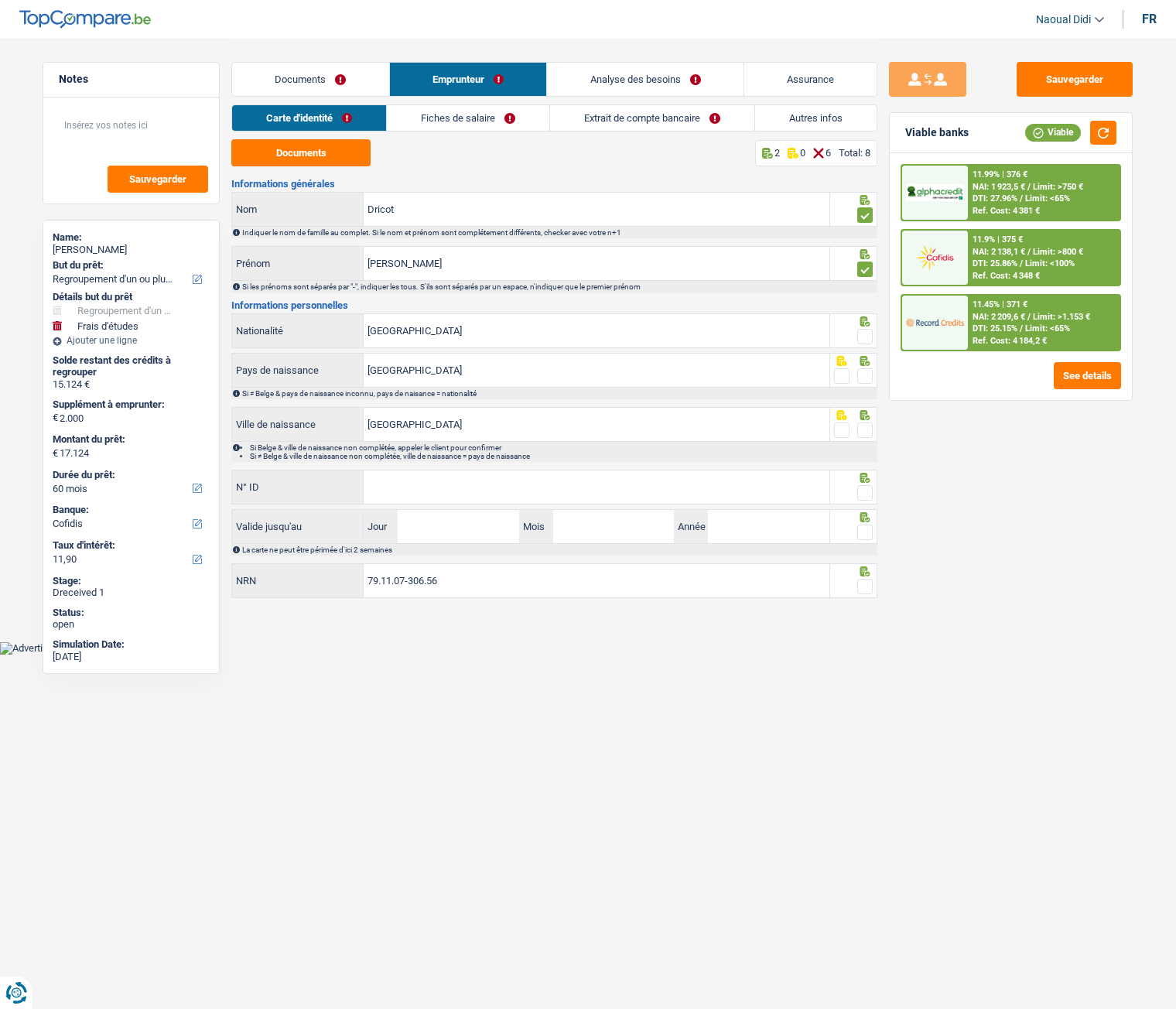
click at [868, 340] on span at bounding box center [864, 336] width 15 height 15
click at [0, 0] on input "radio" at bounding box center [0, 0] width 0 height 0
click at [867, 377] on span at bounding box center [864, 375] width 15 height 15
click at [0, 0] on input "radio" at bounding box center [0, 0] width 0 height 0
click at [867, 434] on span at bounding box center [864, 430] width 15 height 15
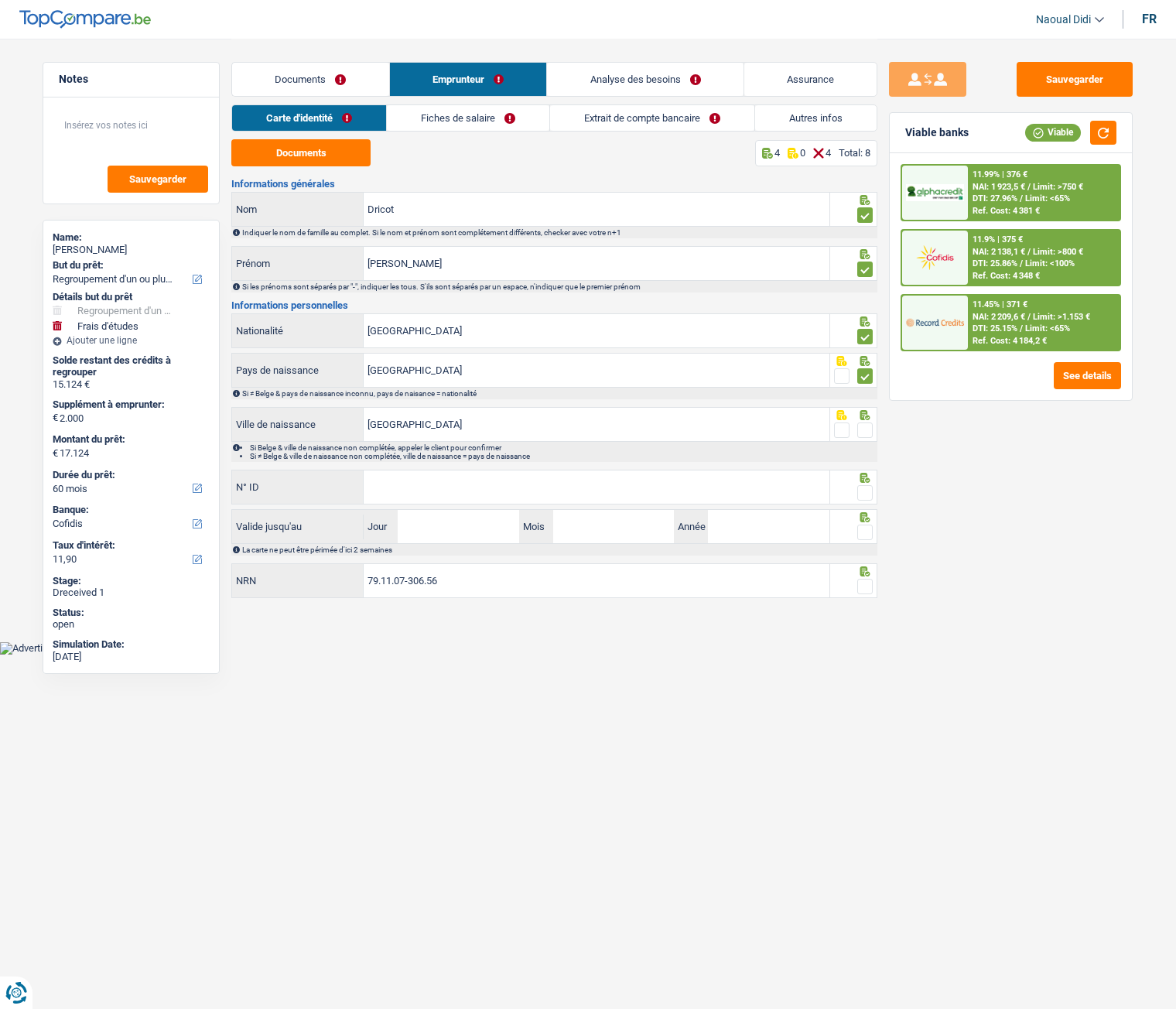
click at [0, 0] on input "radio" at bounding box center [0, 0] width 0 height 0
click at [496, 489] on input "N° ID" at bounding box center [596, 486] width 465 height 33
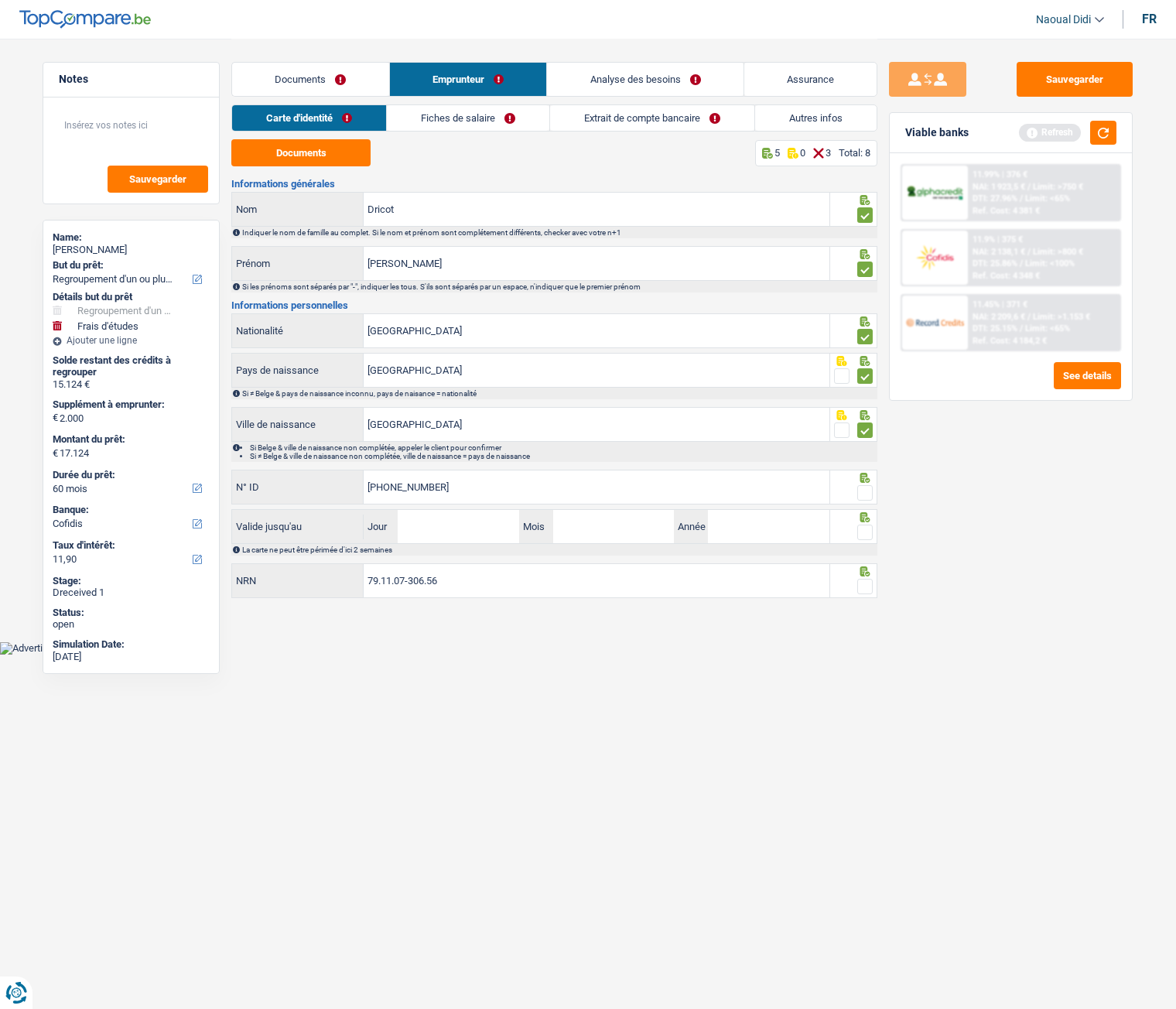
type input "[PHONE_NUMBER]"
click at [865, 497] on span at bounding box center [864, 492] width 15 height 15
click at [0, 0] on input "radio" at bounding box center [0, 0] width 0 height 0
click at [425, 523] on input "Jour" at bounding box center [457, 526] width 121 height 33
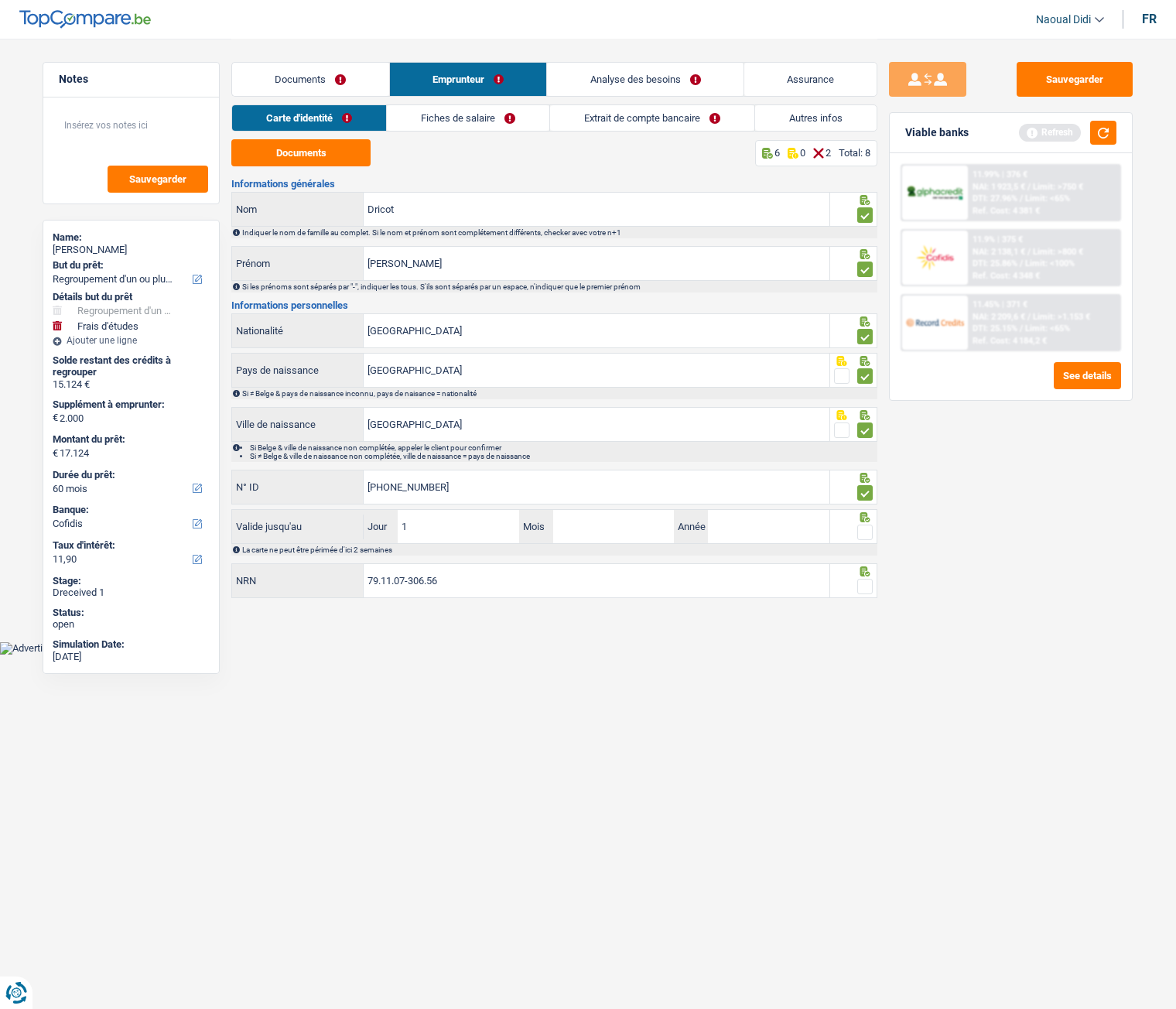
type input "16"
type input "03"
type input "2034"
click at [864, 528] on span at bounding box center [864, 532] width 15 height 15
click at [0, 0] on input "radio" at bounding box center [0, 0] width 0 height 0
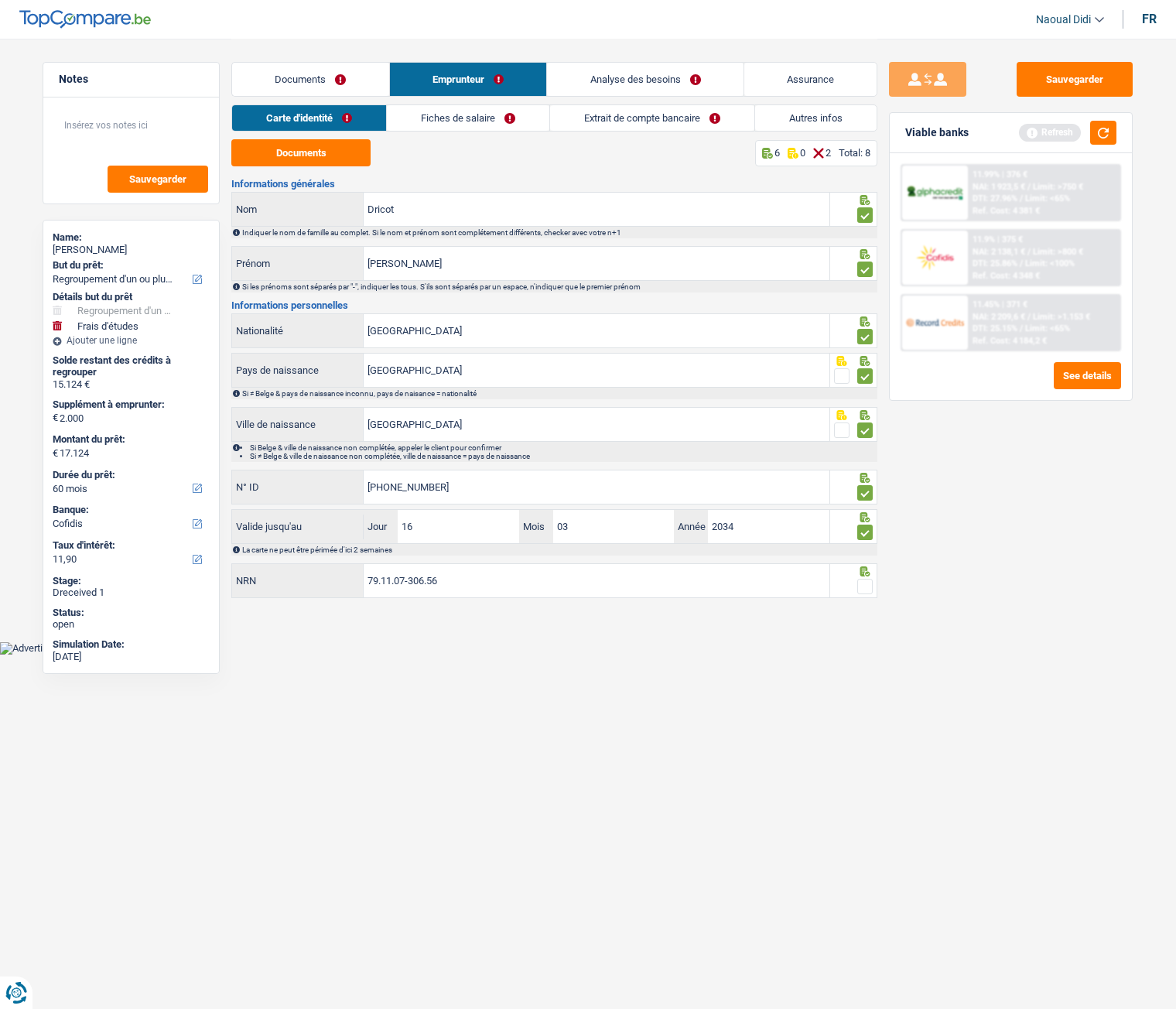
click at [864, 528] on span at bounding box center [864, 532] width 15 height 15
click at [0, 0] on input "radio" at bounding box center [0, 0] width 0 height 0
click at [867, 564] on span at bounding box center [864, 586] width 15 height 15
click at [0, 0] on input "radio" at bounding box center [0, 0] width 0 height 0
click at [869, 533] on span at bounding box center [864, 532] width 15 height 15
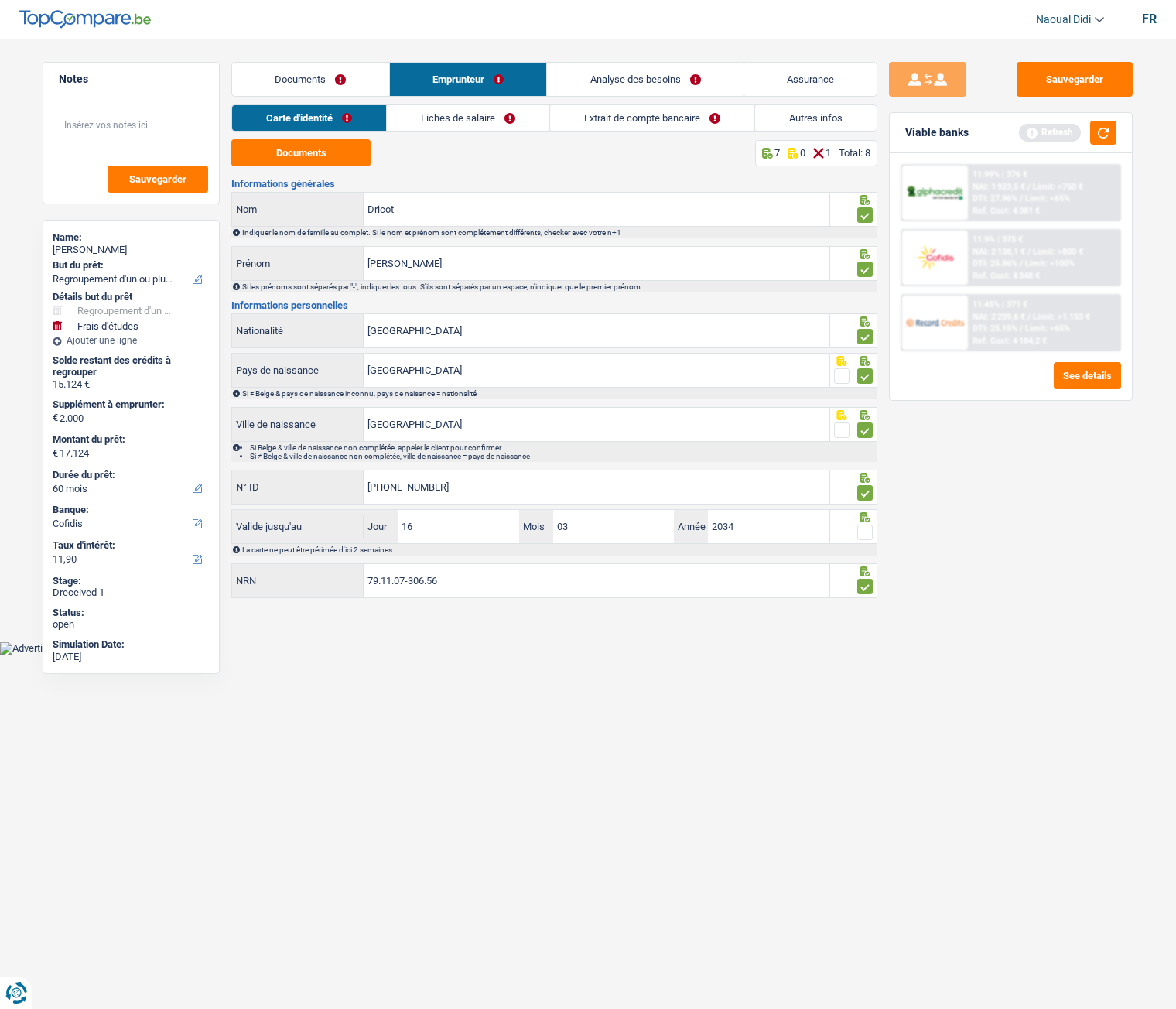
click at [0, 0] on input "radio" at bounding box center [0, 0] width 0 height 0
click at [1076, 92] on button "Sauvegarder" at bounding box center [1074, 78] width 116 height 35
click at [498, 112] on link "Fiches de salaire" at bounding box center [469, 118] width 163 height 26
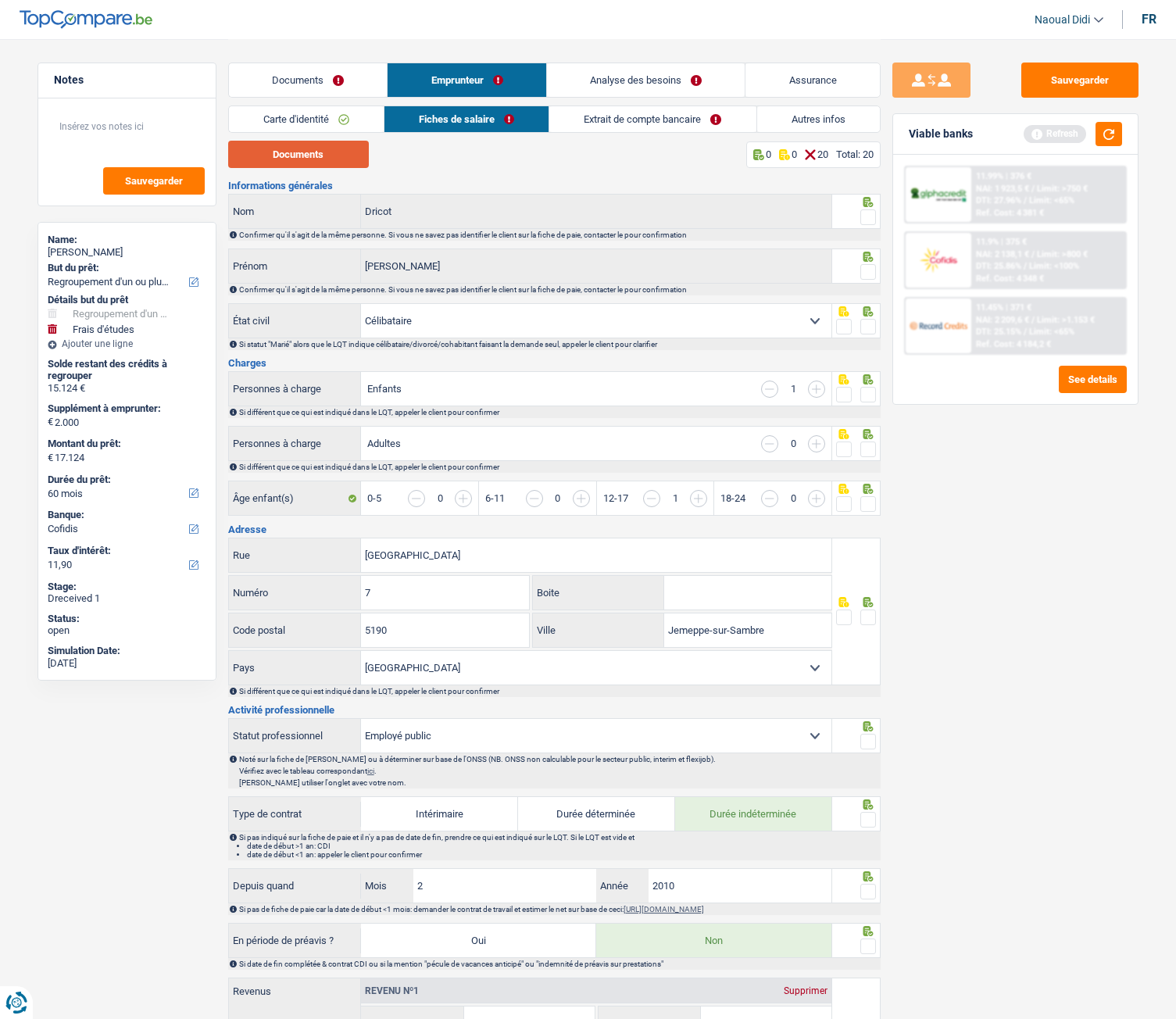
click at [334, 150] on button "Documents" at bounding box center [298, 154] width 141 height 27
click at [871, 219] on span at bounding box center [867, 217] width 16 height 16
click at [0, 0] on input "radio" at bounding box center [0, 0] width 0 height 0
click at [871, 219] on span at bounding box center [867, 217] width 16 height 16
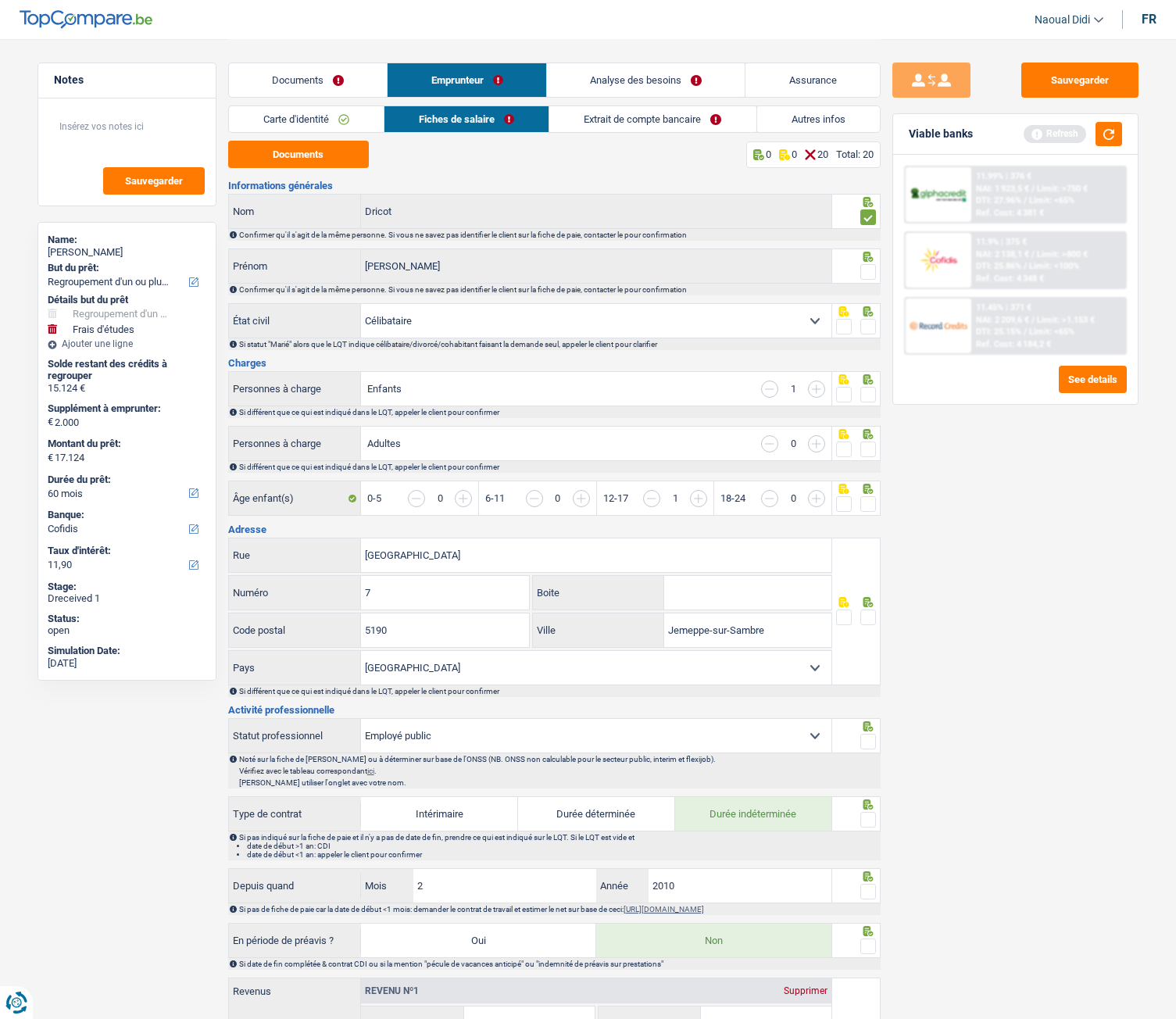
click at [0, 0] on input "radio" at bounding box center [0, 0] width 0 height 0
click at [868, 273] on span at bounding box center [867, 271] width 16 height 16
click at [0, 0] on input "radio" at bounding box center [0, 0] width 0 height 0
click at [864, 220] on span at bounding box center [867, 217] width 16 height 16
click at [0, 0] on input "radio" at bounding box center [0, 0] width 0 height 0
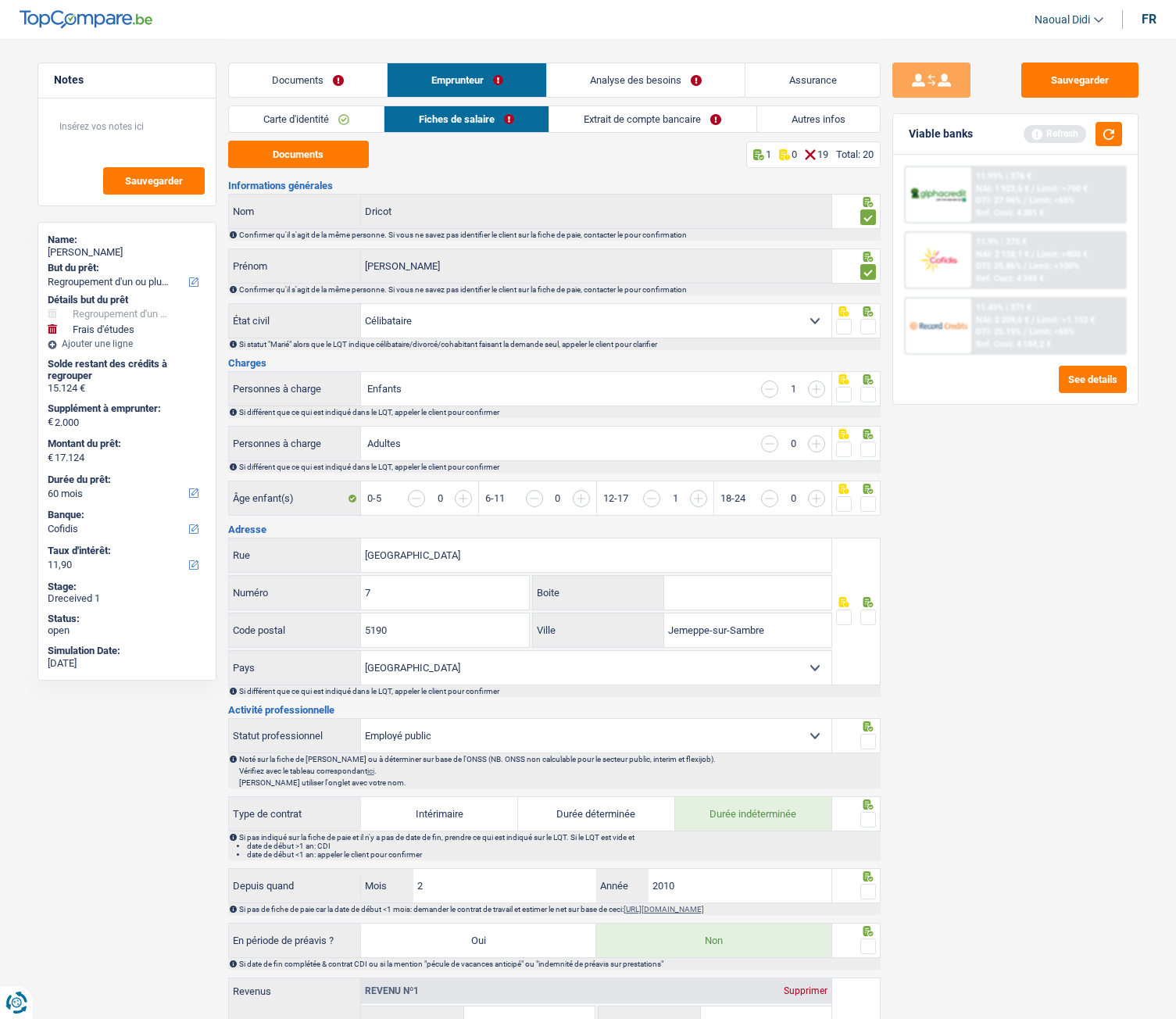
click at [864, 220] on span at bounding box center [867, 217] width 16 height 16
click at [0, 0] on input "radio" at bounding box center [0, 0] width 0 height 0
click at [865, 220] on span at bounding box center [867, 217] width 16 height 16
click at [0, 0] on input "radio" at bounding box center [0, 0] width 0 height 0
click at [870, 331] on span at bounding box center [867, 326] width 16 height 16
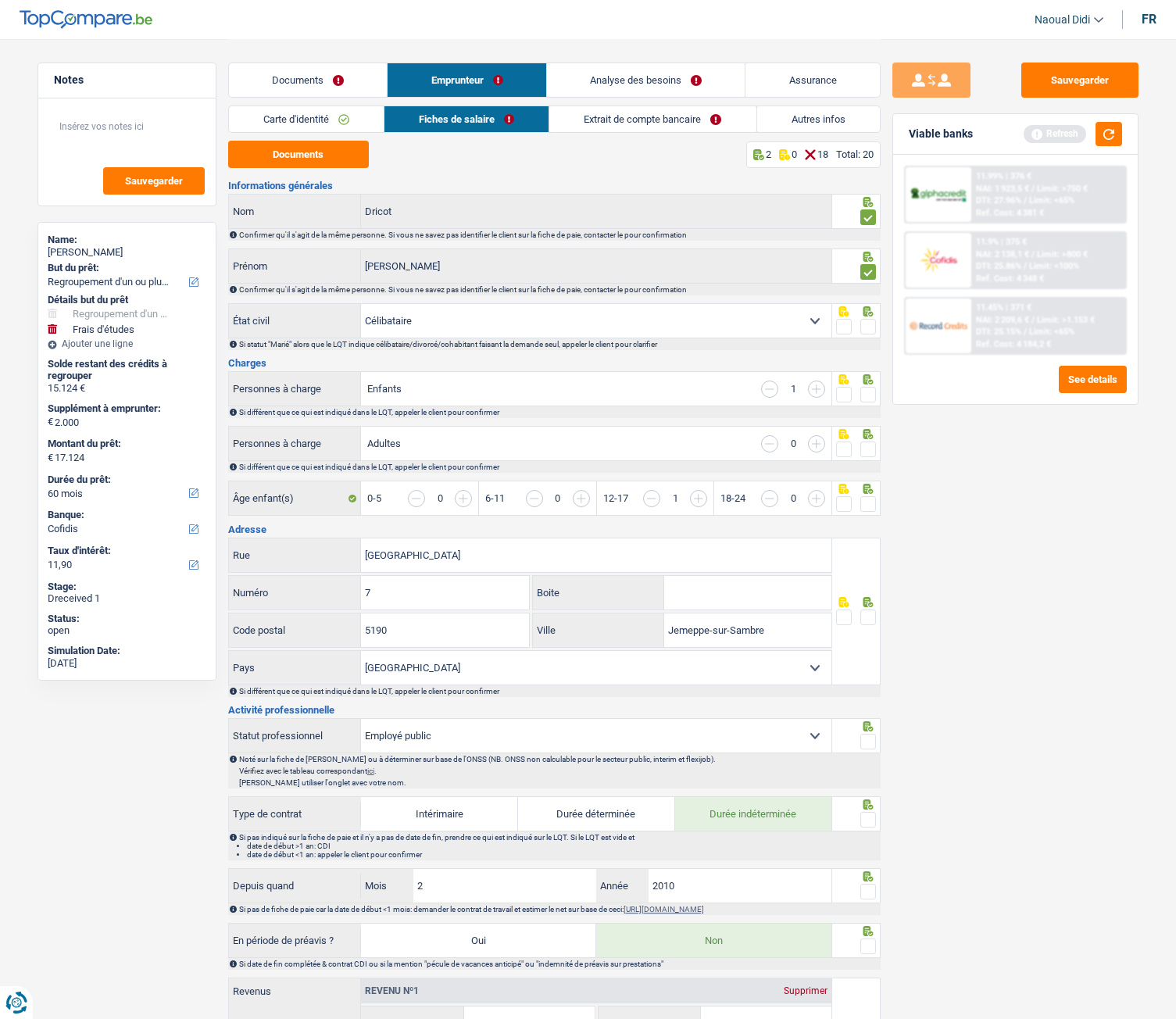
click at [0, 0] on input "radio" at bounding box center [0, 0] width 0 height 0
click at [870, 331] on span at bounding box center [867, 326] width 16 height 16
click at [0, 0] on input "radio" at bounding box center [0, 0] width 0 height 0
click at [870, 331] on span at bounding box center [867, 326] width 16 height 16
click at [0, 0] on input "radio" at bounding box center [0, 0] width 0 height 0
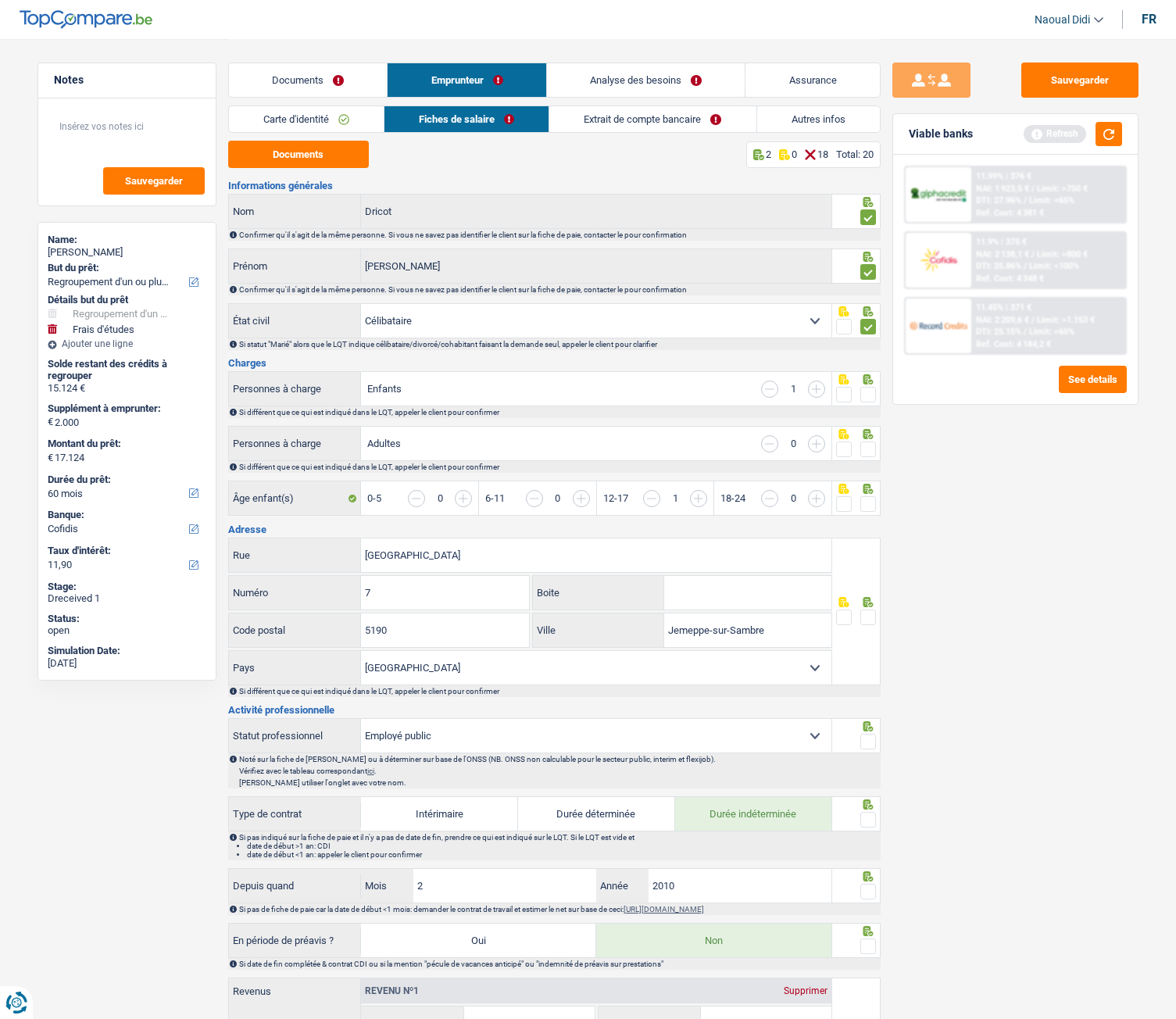
click at [870, 331] on span at bounding box center [867, 326] width 16 height 16
click at [0, 0] on input "radio" at bounding box center [0, 0] width 0 height 0
click at [873, 325] on span at bounding box center [867, 326] width 16 height 16
click at [0, 0] on input "radio" at bounding box center [0, 0] width 0 height 0
click at [870, 451] on span at bounding box center [867, 449] width 16 height 16
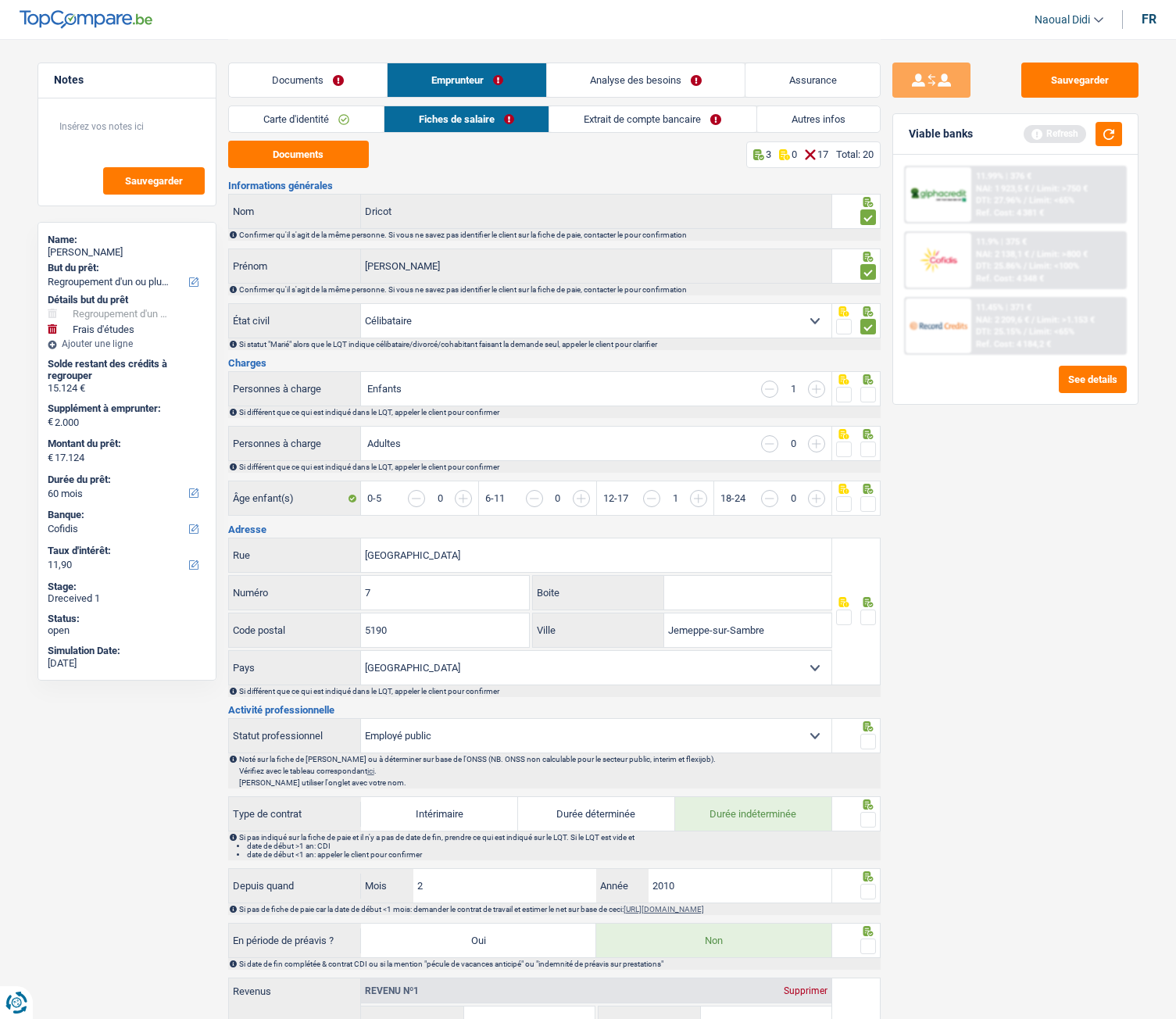
click at [0, 0] on input "radio" at bounding box center [0, 0] width 0 height 0
click at [874, 395] on span at bounding box center [867, 394] width 16 height 16
click at [0, 0] on input "radio" at bounding box center [0, 0] width 0 height 0
click at [874, 395] on span at bounding box center [867, 394] width 16 height 16
click at [0, 0] on input "radio" at bounding box center [0, 0] width 0 height 0
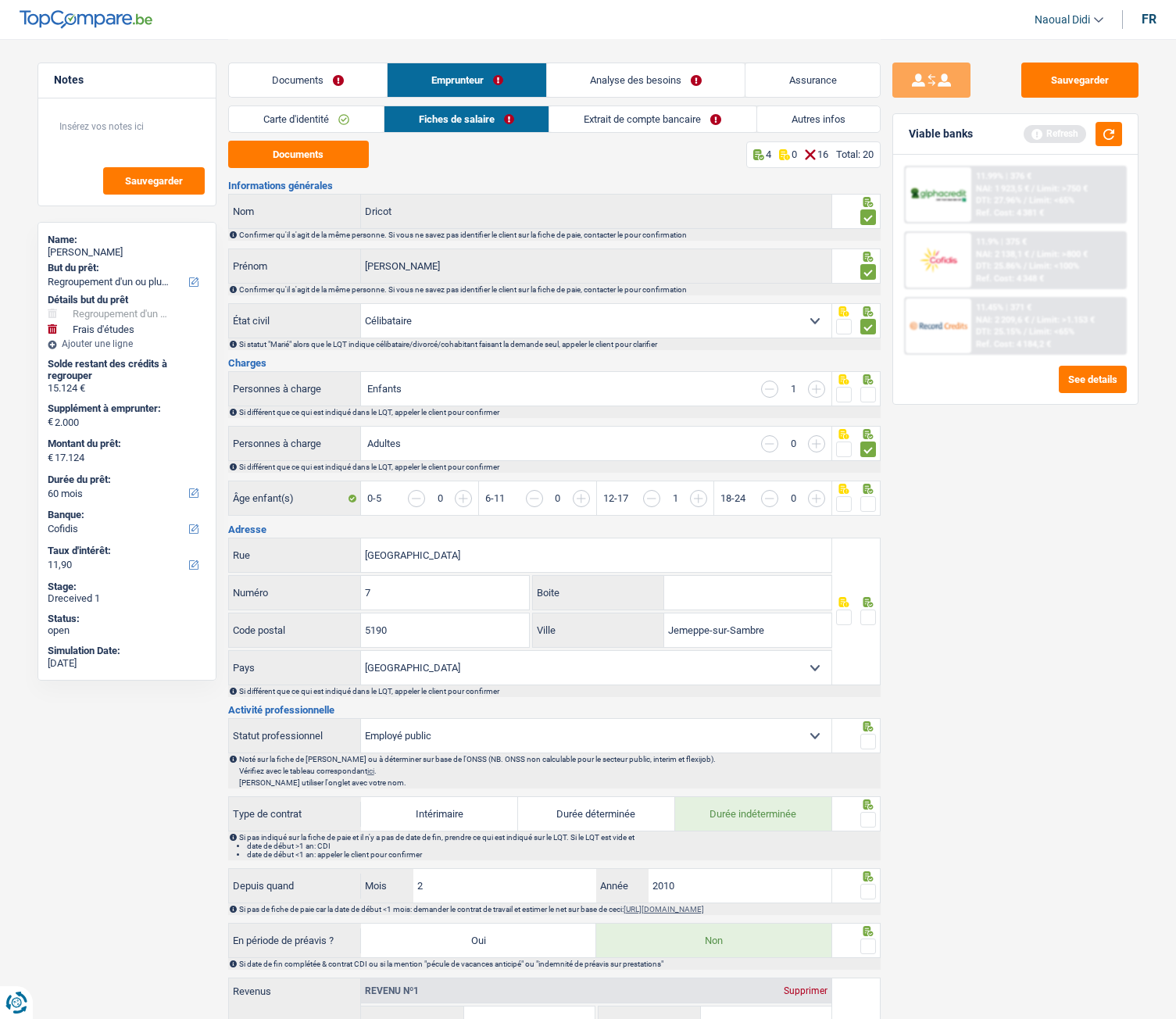
click at [871, 395] on span at bounding box center [867, 394] width 16 height 16
click at [0, 0] on input "radio" at bounding box center [0, 0] width 0 height 0
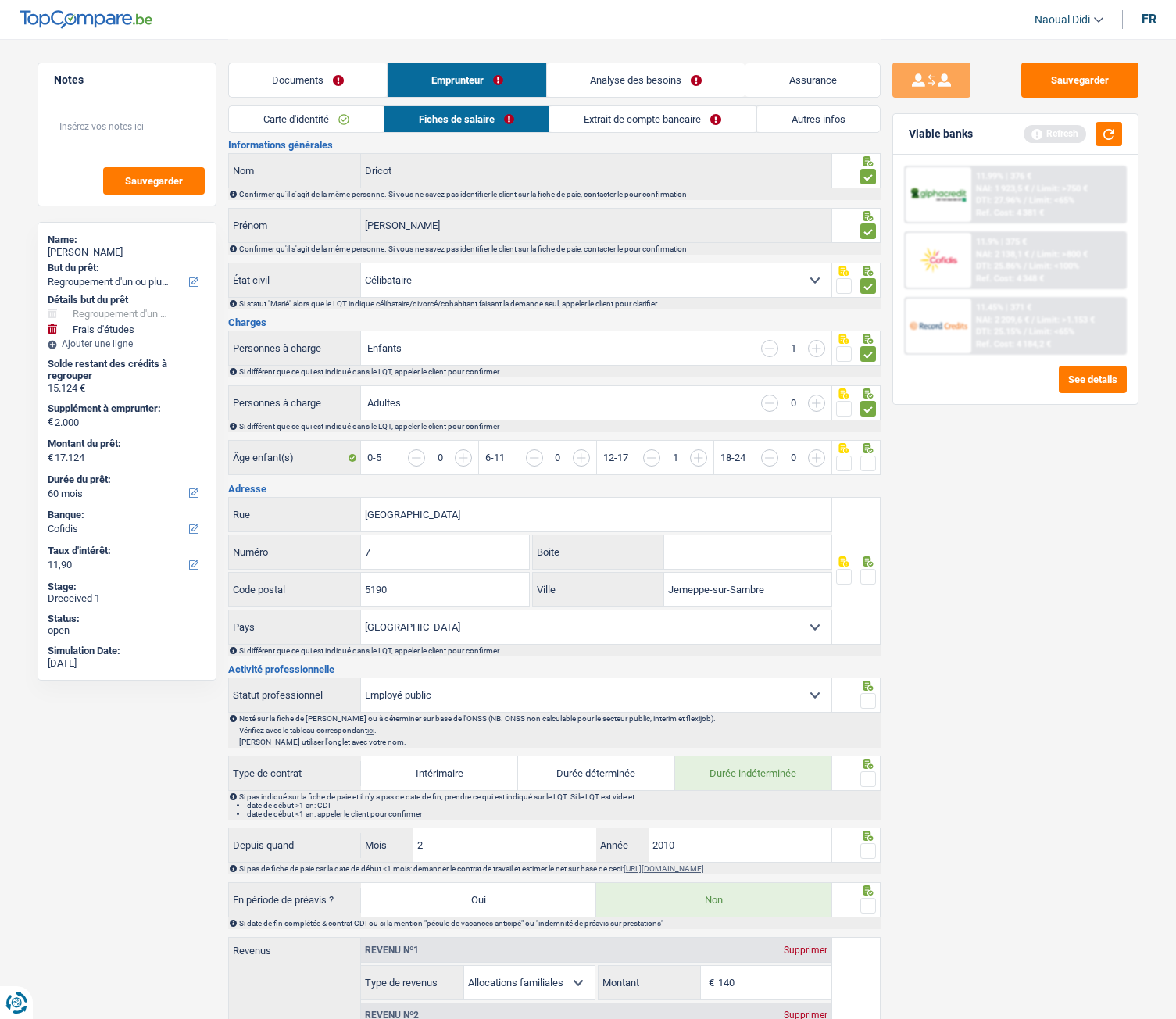
scroll to position [78, 0]
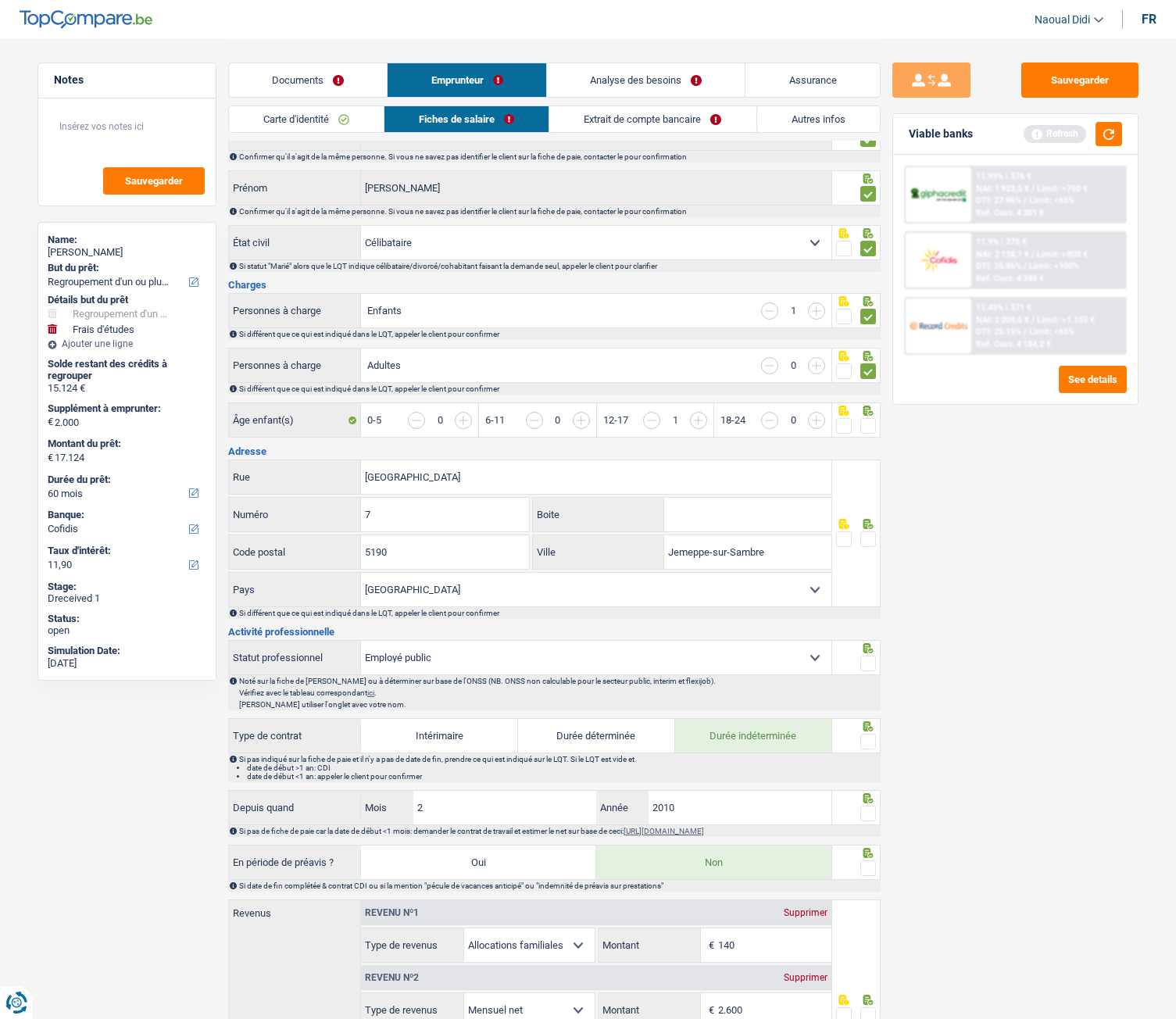
click at [871, 425] on span at bounding box center [867, 425] width 16 height 16
click at [0, 0] on input "radio" at bounding box center [0, 0] width 0 height 0
drag, startPoint x: 771, startPoint y: 554, endPoint x: 646, endPoint y: 549, distance: 125.1
click at [646, 549] on div "Jemeppe-sur-Sambre Ville" at bounding box center [682, 552] width 298 height 34
paste input "SPY"
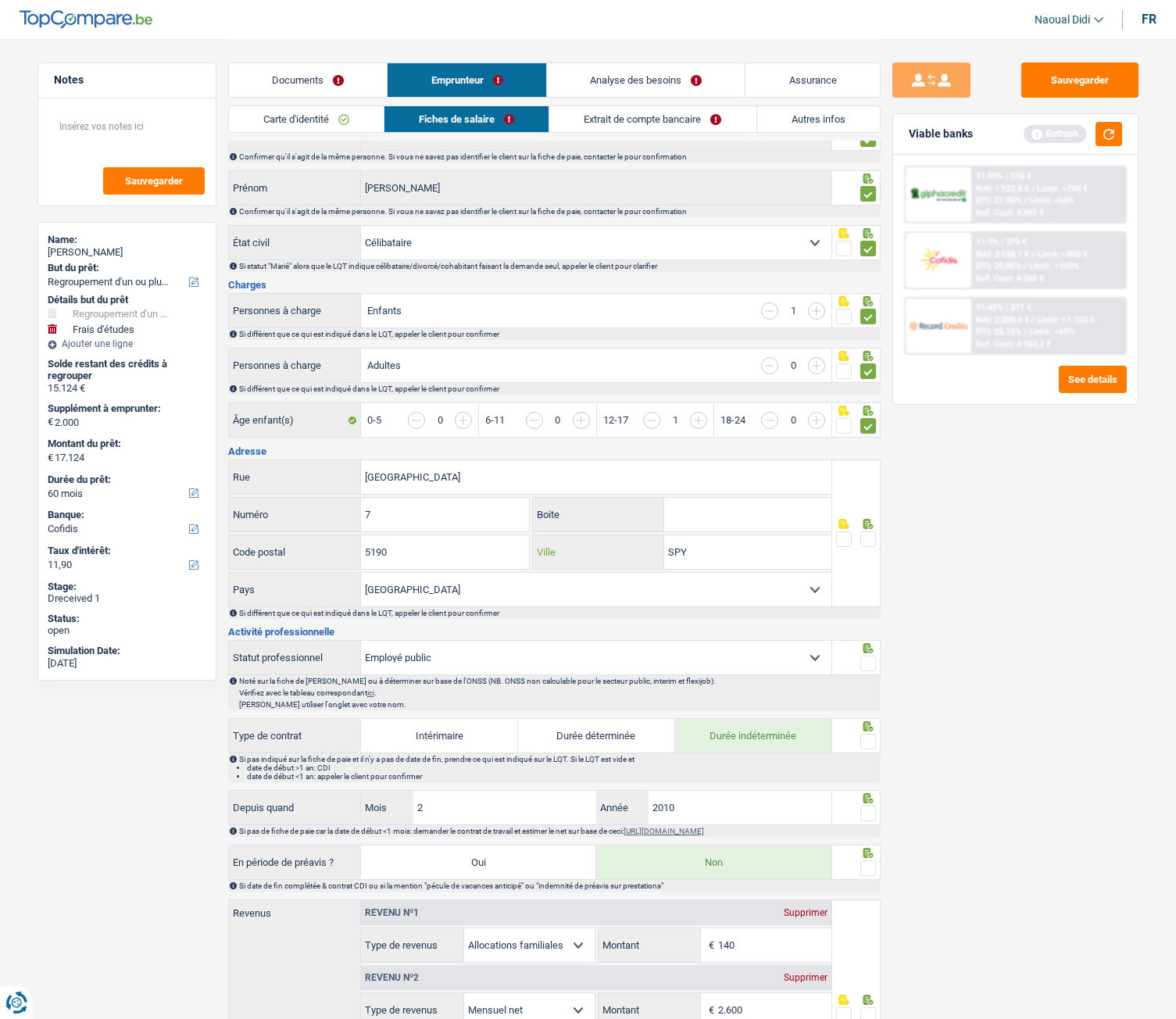
type input "SPY"
click at [871, 544] on span at bounding box center [867, 539] width 16 height 16
click at [0, 0] on input "radio" at bounding box center [0, 0] width 0 height 0
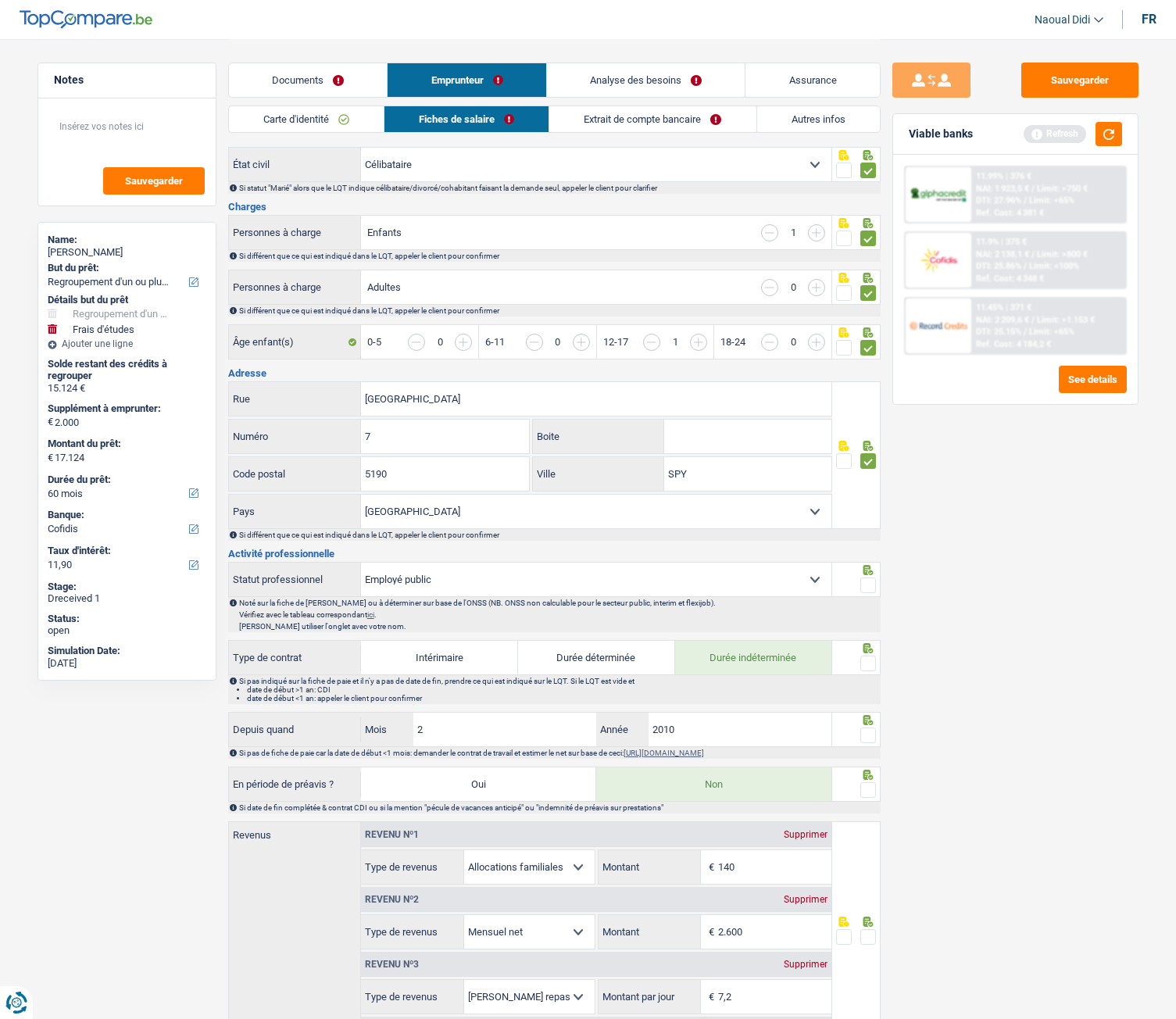
click at [865, 570] on span at bounding box center [867, 584] width 16 height 16
click at [0, 0] on input "radio" at bounding box center [0, 0] width 0 height 0
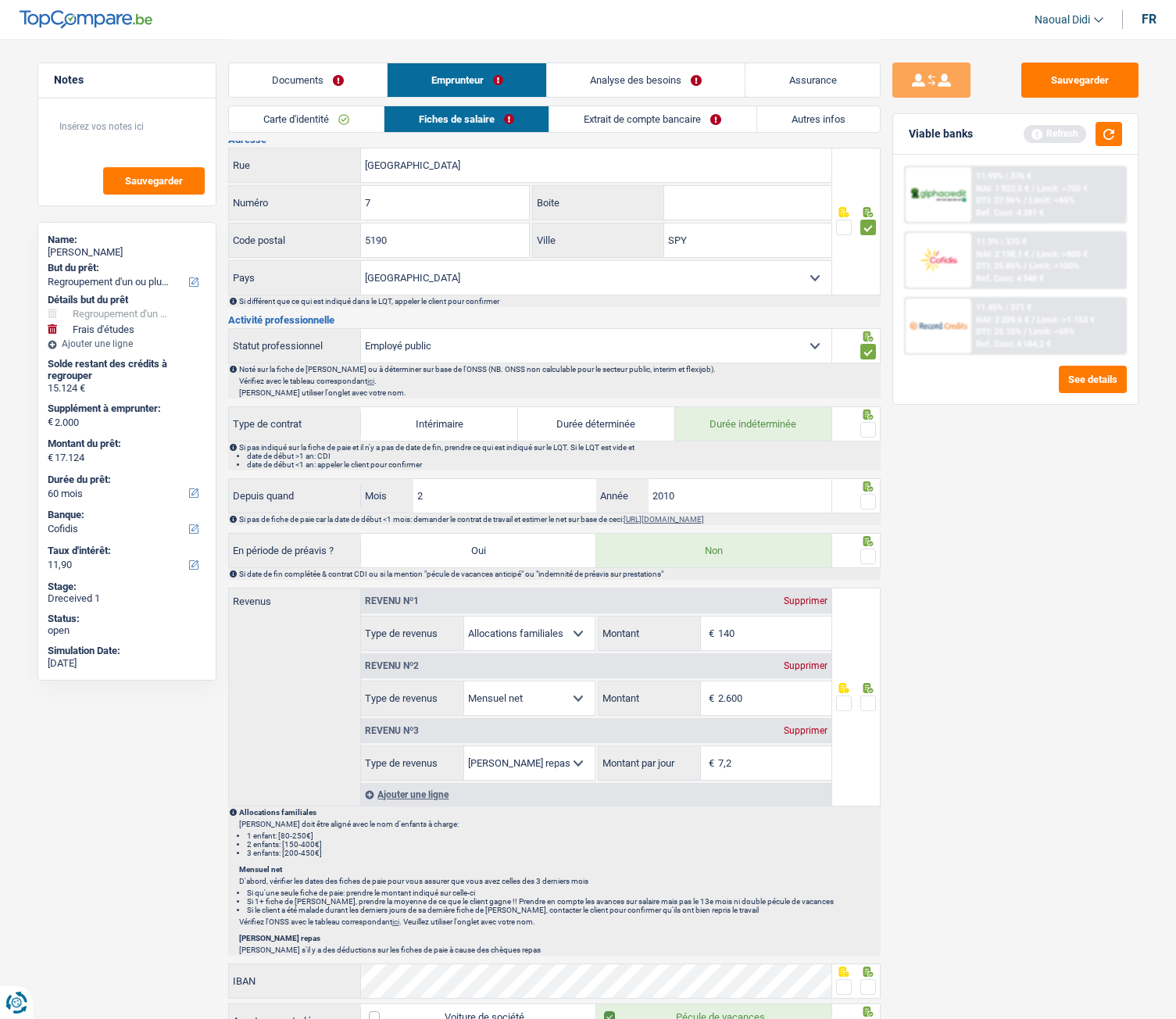
scroll to position [391, 0]
click at [867, 428] on span at bounding box center [867, 428] width 16 height 16
click at [0, 0] on input "radio" at bounding box center [0, 0] width 0 height 0
click at [704, 489] on input "2010" at bounding box center [740, 494] width 184 height 34
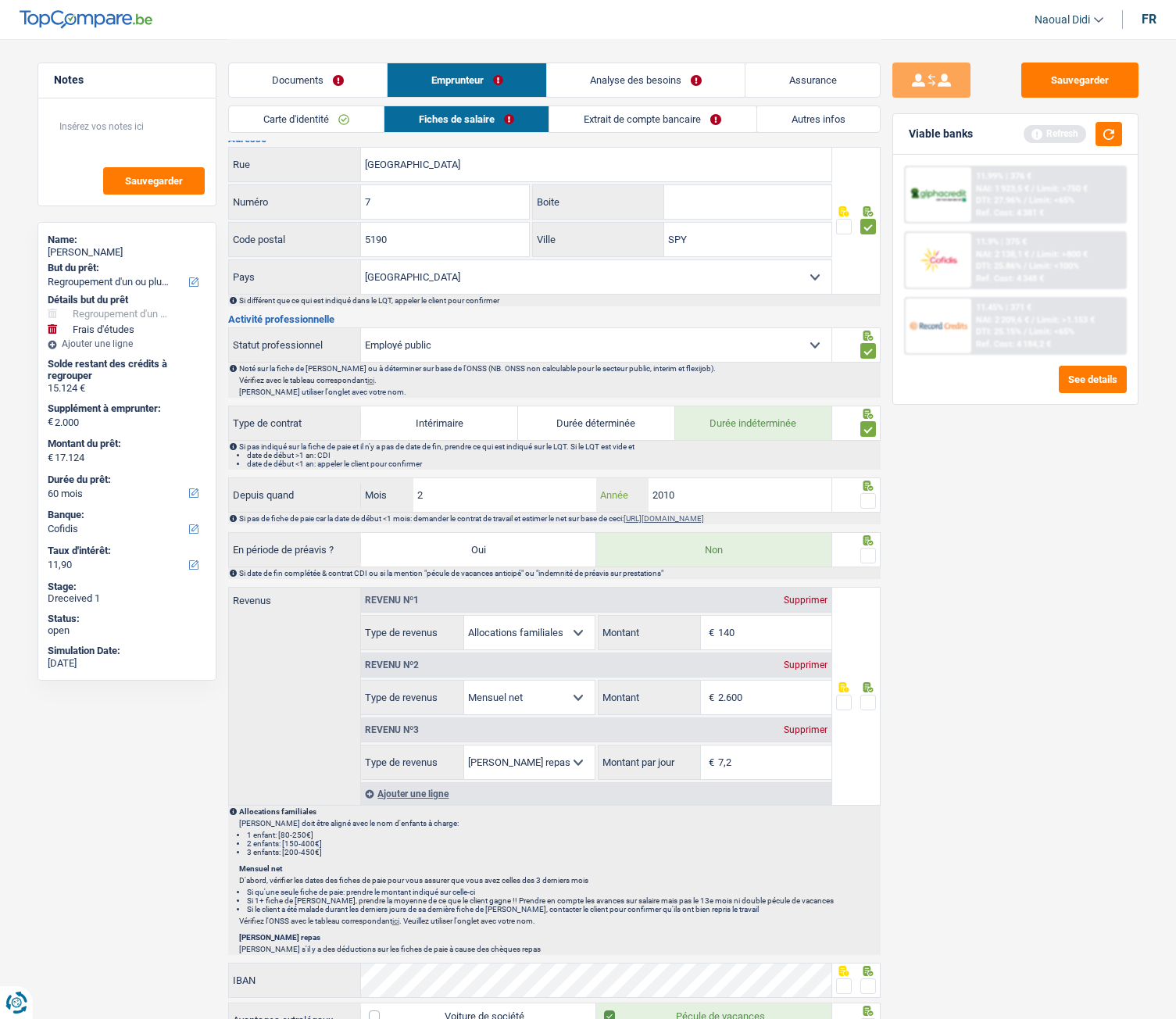
click at [690, 497] on input "2010" at bounding box center [740, 494] width 184 height 34
type input "2008"
click at [861, 502] on span at bounding box center [867, 500] width 16 height 16
click at [0, 0] on input "radio" at bounding box center [0, 0] width 0 height 0
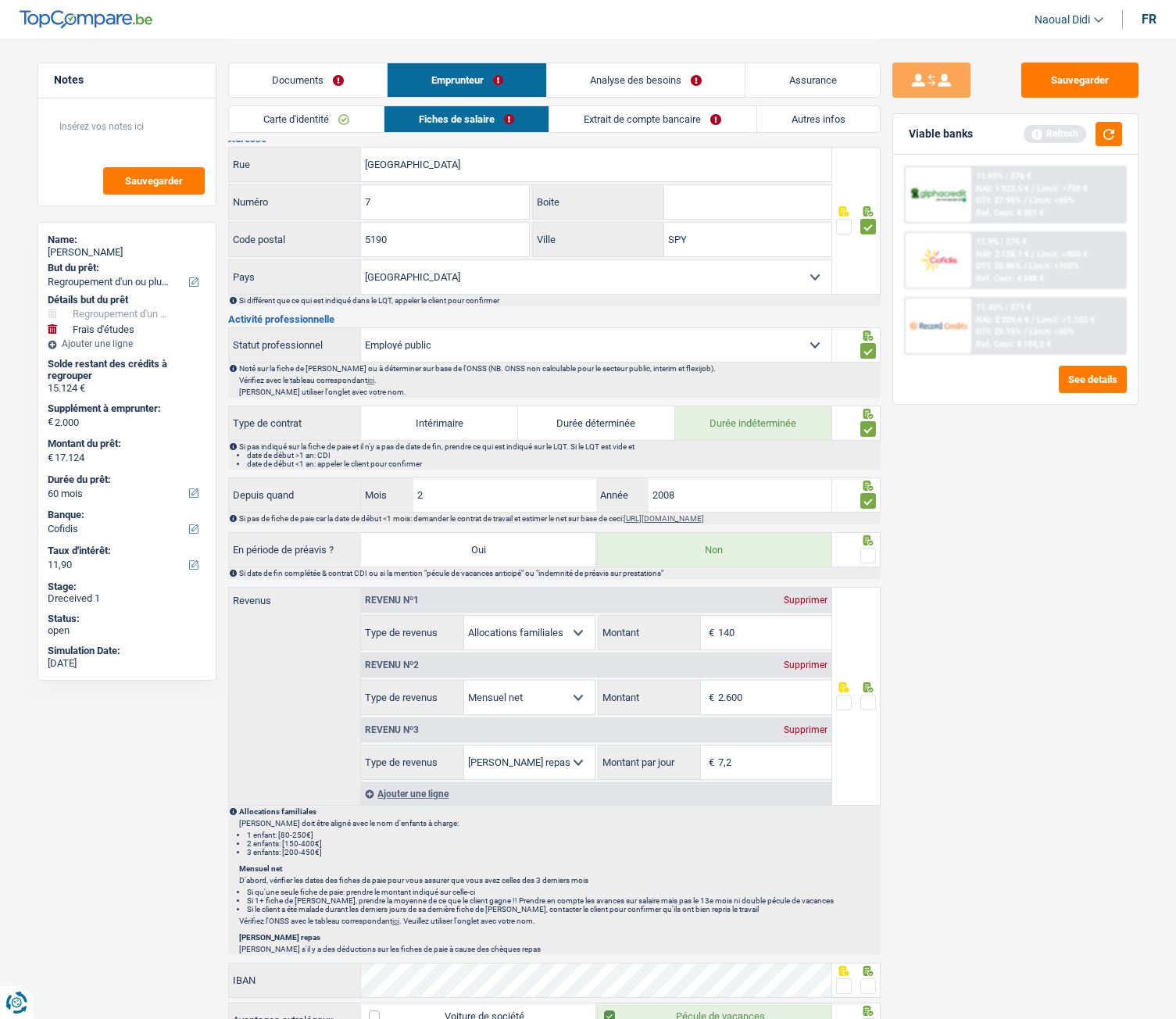
click at [864, 558] on span at bounding box center [867, 555] width 16 height 16
click at [0, 0] on input "radio" at bounding box center [0, 0] width 0 height 0
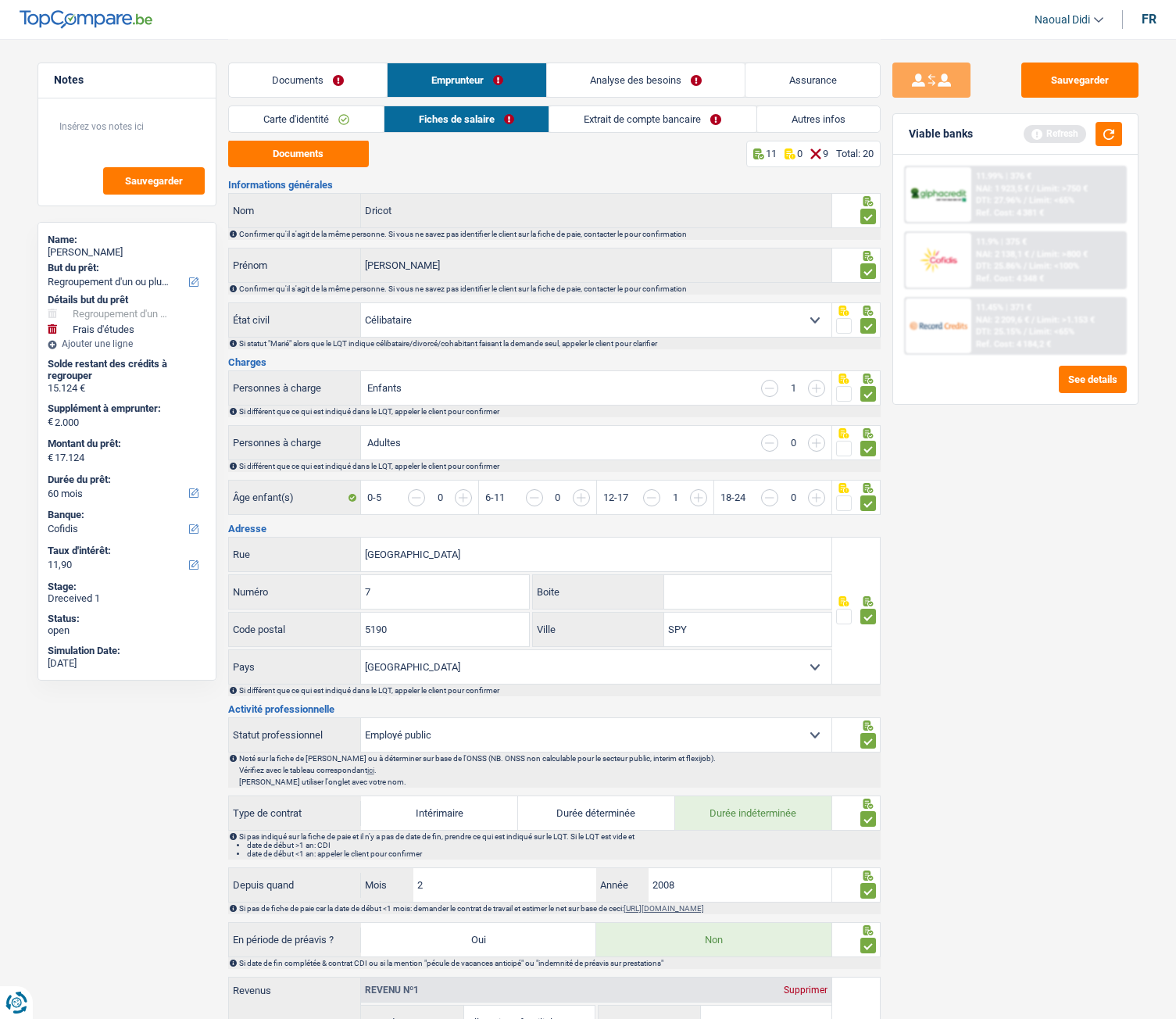
scroll to position [0, 0]
click at [647, 115] on link "Extrait de compte bancaire" at bounding box center [652, 119] width 206 height 26
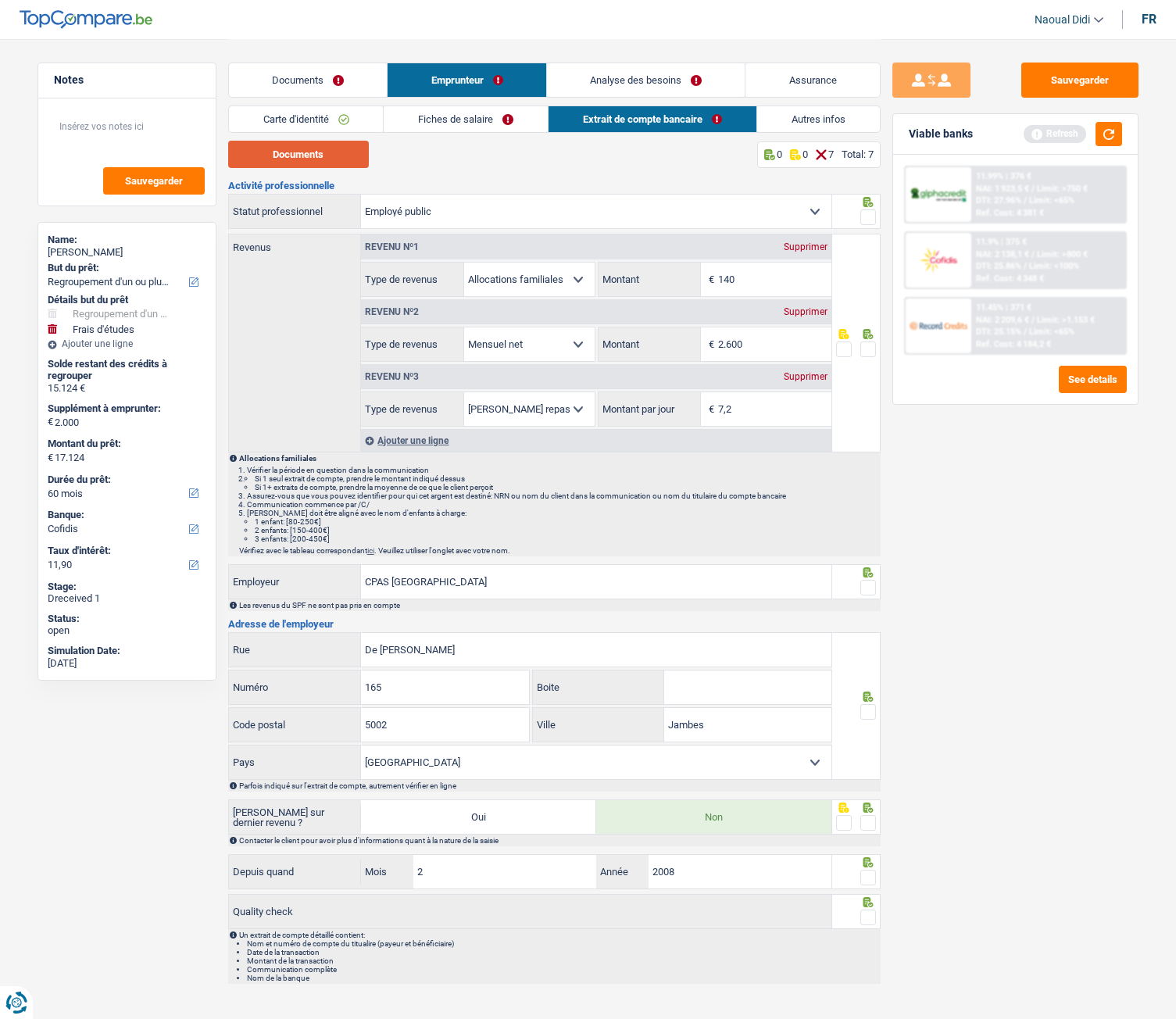
click at [324, 152] on button "Documents" at bounding box center [298, 154] width 141 height 27
click at [758, 280] on input "140" at bounding box center [775, 279] width 114 height 34
type input "1"
type input "229"
click at [863, 352] on span at bounding box center [867, 349] width 16 height 16
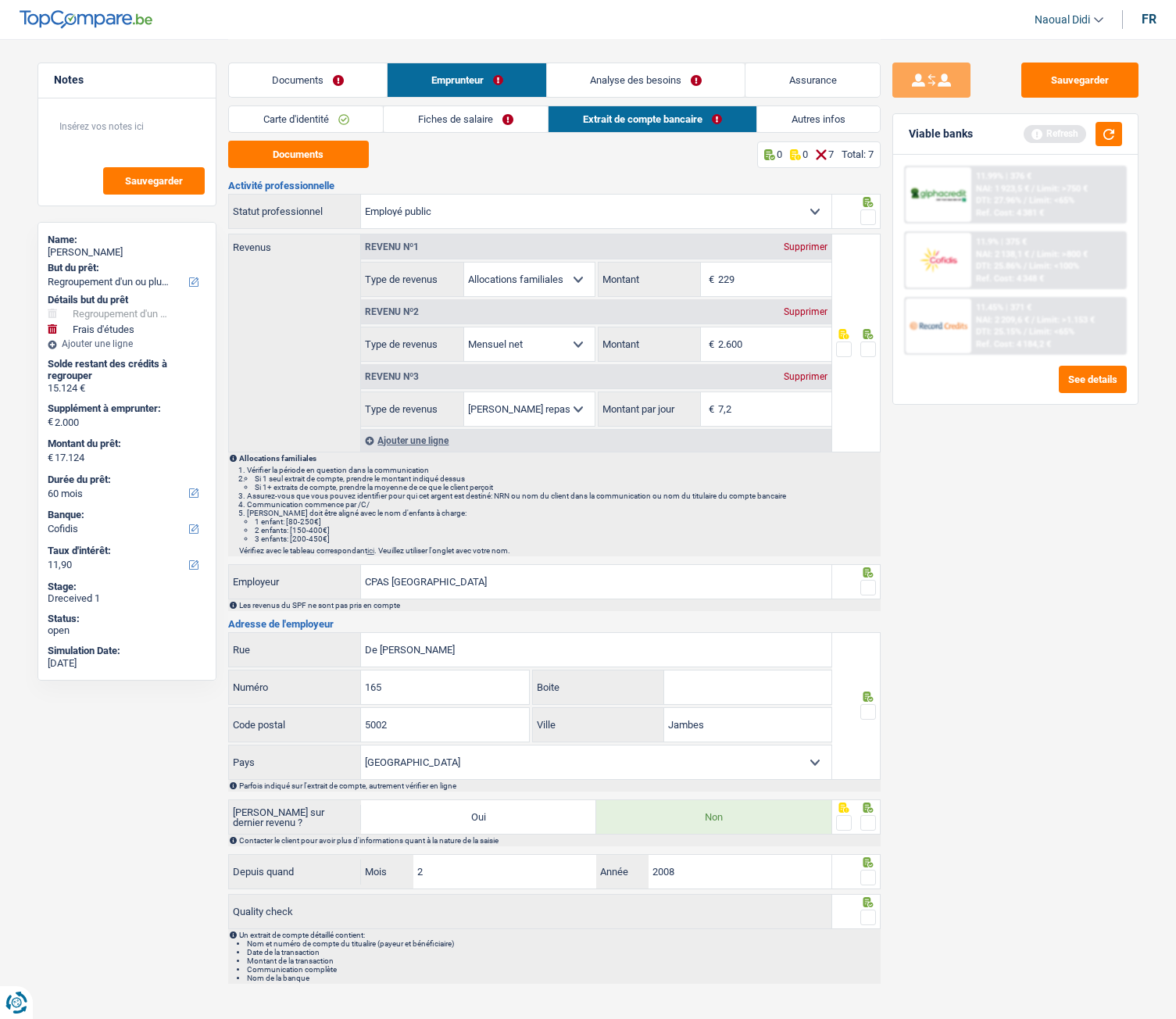
click at [0, 0] on input "radio" at bounding box center [0, 0] width 0 height 0
click at [871, 225] on div at bounding box center [867, 217] width 16 height 20
click at [764, 410] on input "7,2" at bounding box center [775, 409] width 114 height 34
drag, startPoint x: 762, startPoint y: 351, endPoint x: 696, endPoint y: 350, distance: 66.0
click at [696, 350] on div "2.600 € Montant" at bounding box center [714, 344] width 233 height 34
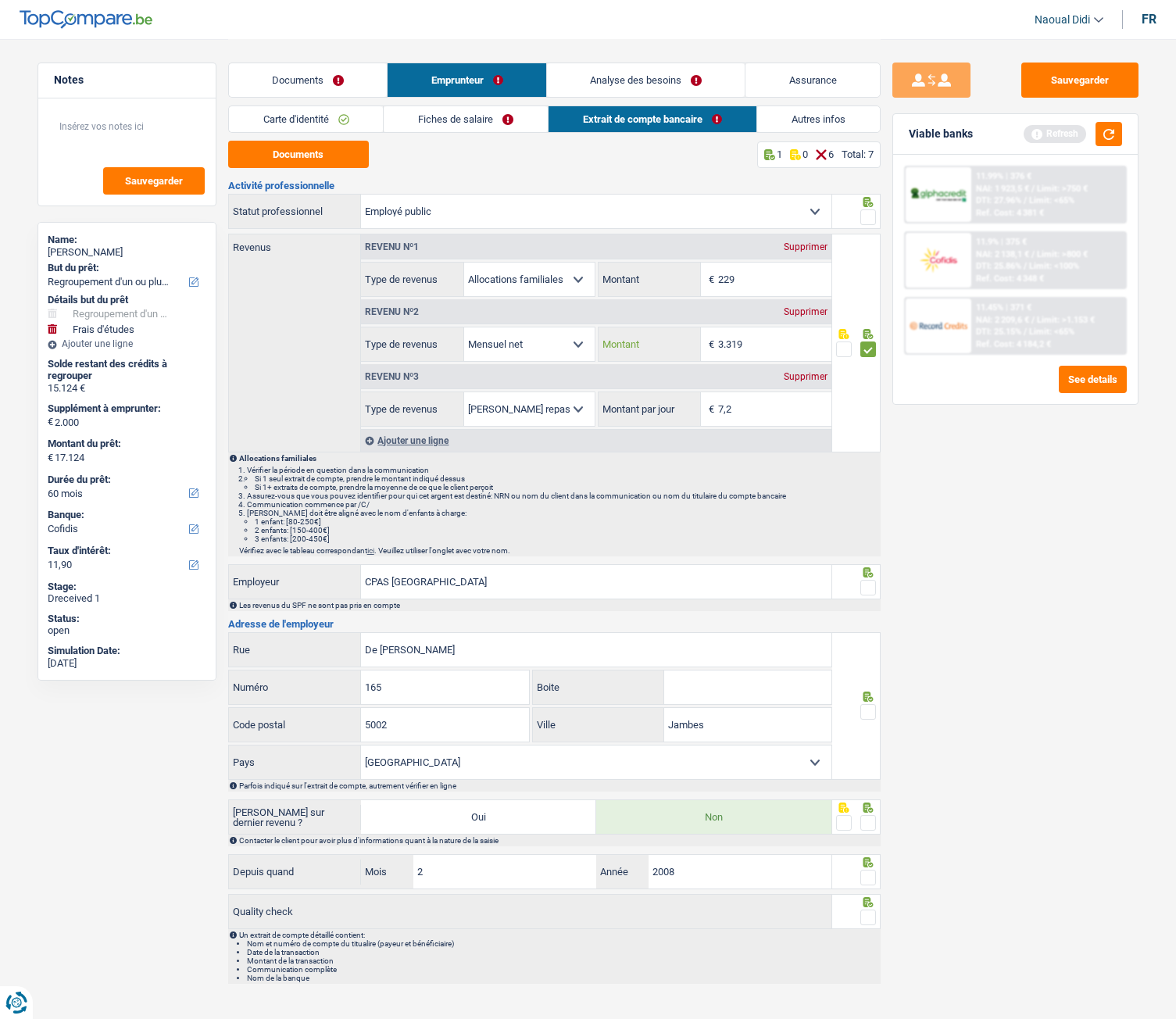
type input "3.319"
click at [865, 220] on span at bounding box center [867, 217] width 16 height 16
click at [0, 0] on input "radio" at bounding box center [0, 0] width 0 height 0
click at [865, 220] on span at bounding box center [867, 217] width 16 height 16
click at [0, 0] on input "radio" at bounding box center [0, 0] width 0 height 0
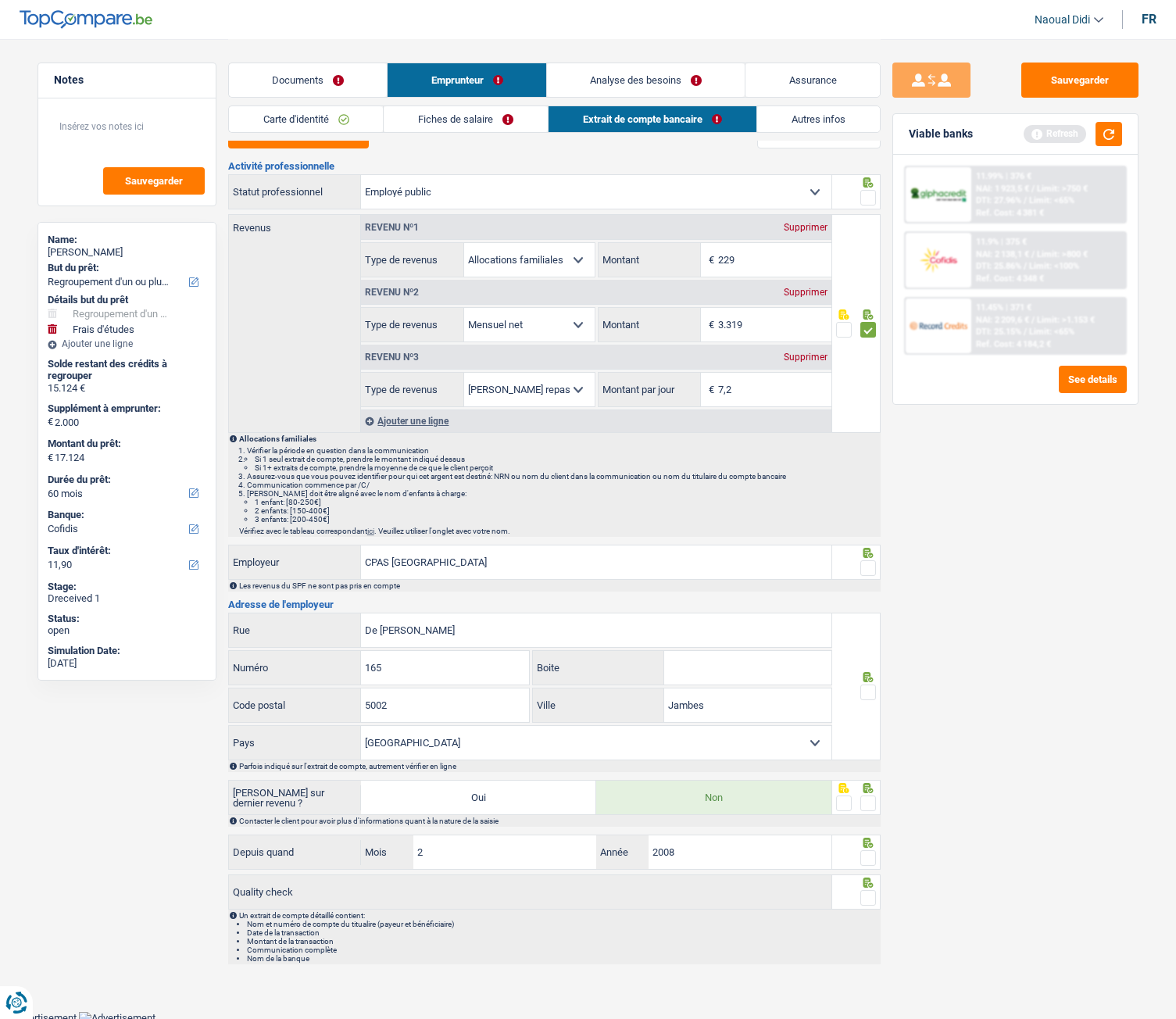
scroll to position [24, 0]
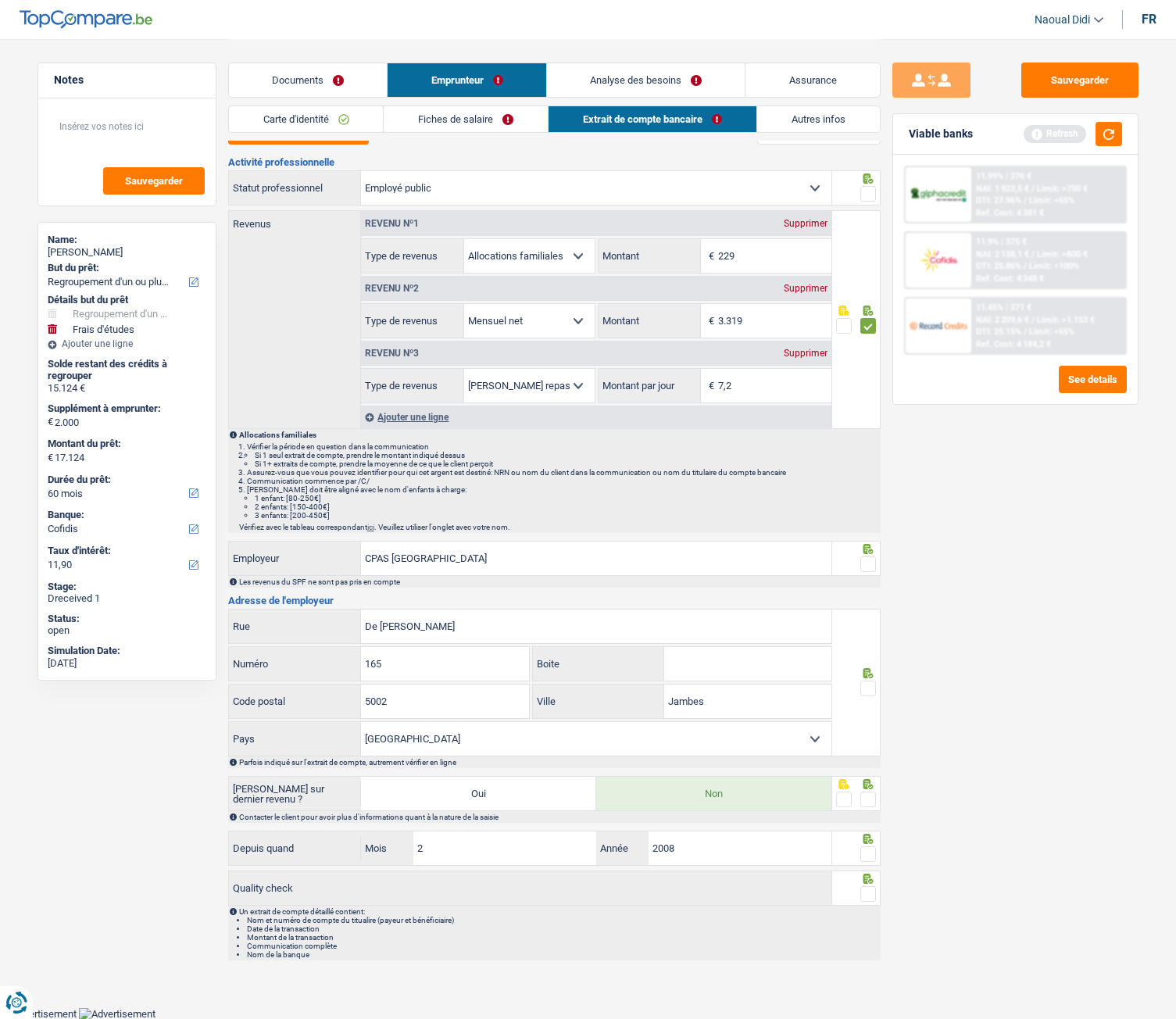
click at [875, 566] on span at bounding box center [867, 564] width 16 height 16
click at [0, 0] on input "radio" at bounding box center [0, 0] width 0 height 0
click at [875, 566] on span at bounding box center [867, 564] width 16 height 16
click at [0, 0] on input "radio" at bounding box center [0, 0] width 0 height 0
click at [873, 564] on span at bounding box center [867, 564] width 16 height 16
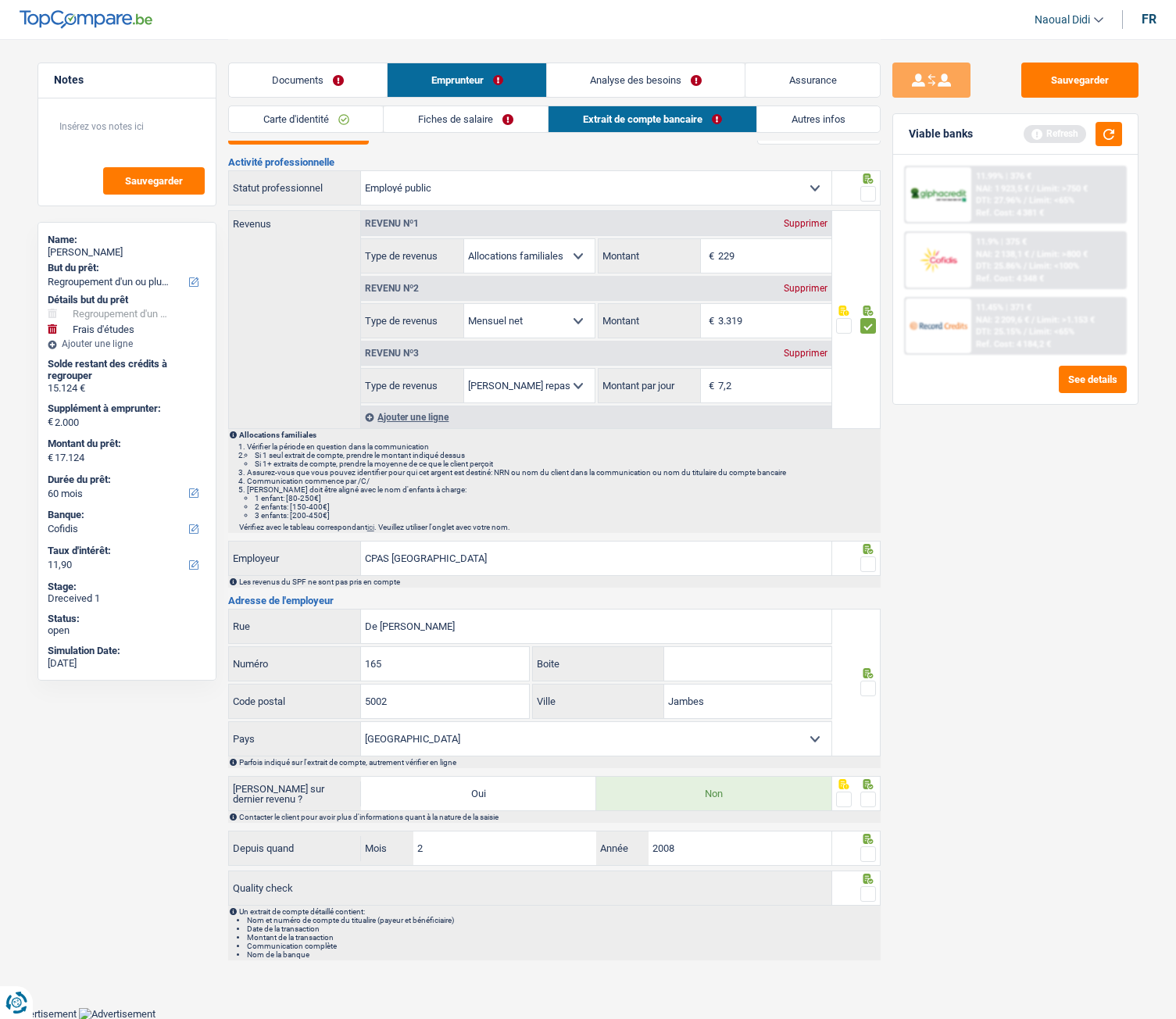
click at [0, 0] on input "radio" at bounding box center [0, 0] width 0 height 0
click at [864, 570] on span at bounding box center [867, 688] width 16 height 16
click at [0, 0] on input "radio" at bounding box center [0, 0] width 0 height 0
click at [871, 570] on span at bounding box center [867, 798] width 16 height 16
click at [0, 0] on input "radio" at bounding box center [0, 0] width 0 height 0
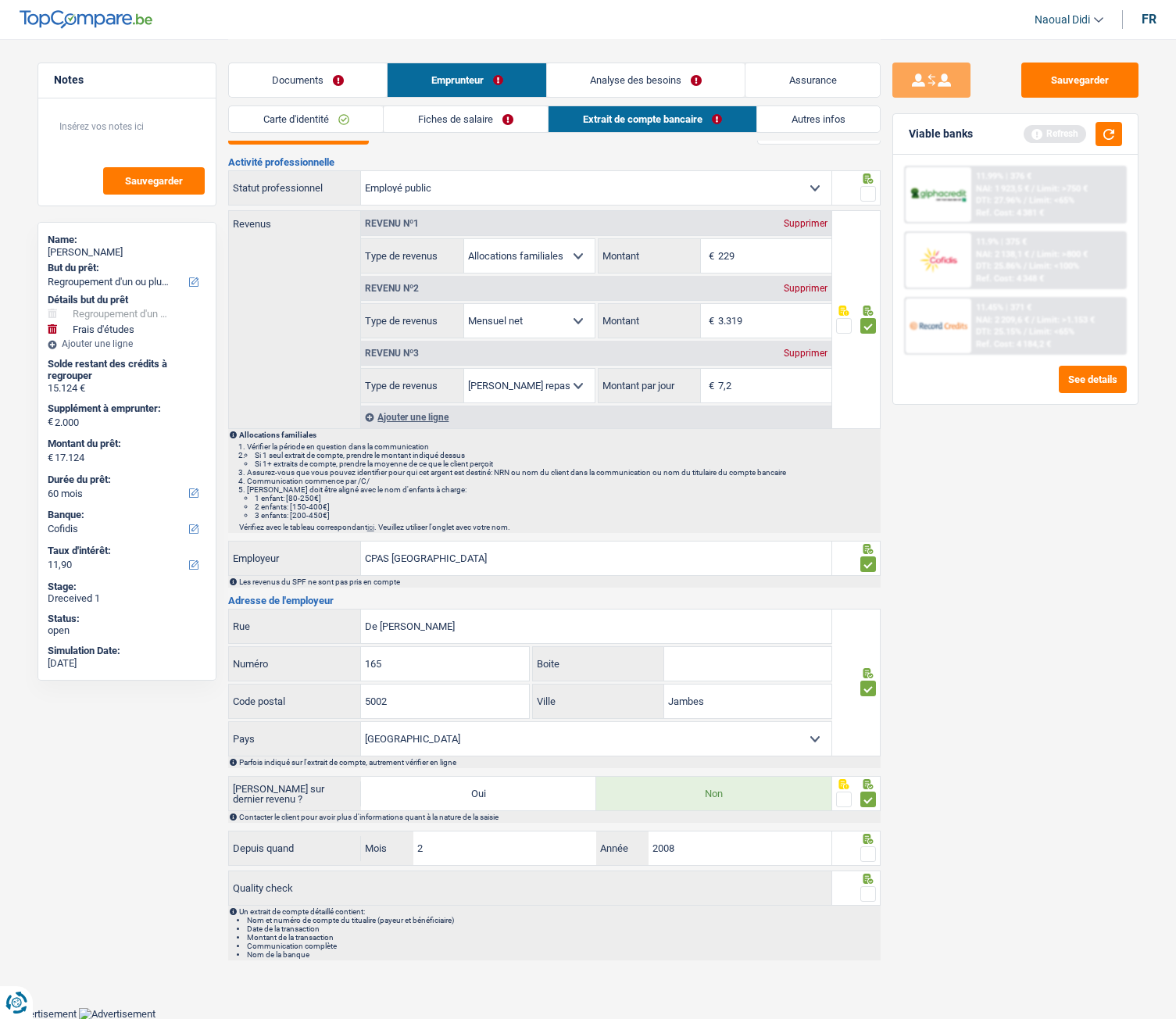
click at [874, 570] on span at bounding box center [867, 853] width 16 height 16
click at [0, 0] on input "radio" at bounding box center [0, 0] width 0 height 0
click at [864, 570] on span at bounding box center [867, 893] width 16 height 16
click at [0, 0] on input "radio" at bounding box center [0, 0] width 0 height 0
click at [1073, 95] on button "Sauvegarder" at bounding box center [1079, 79] width 117 height 35
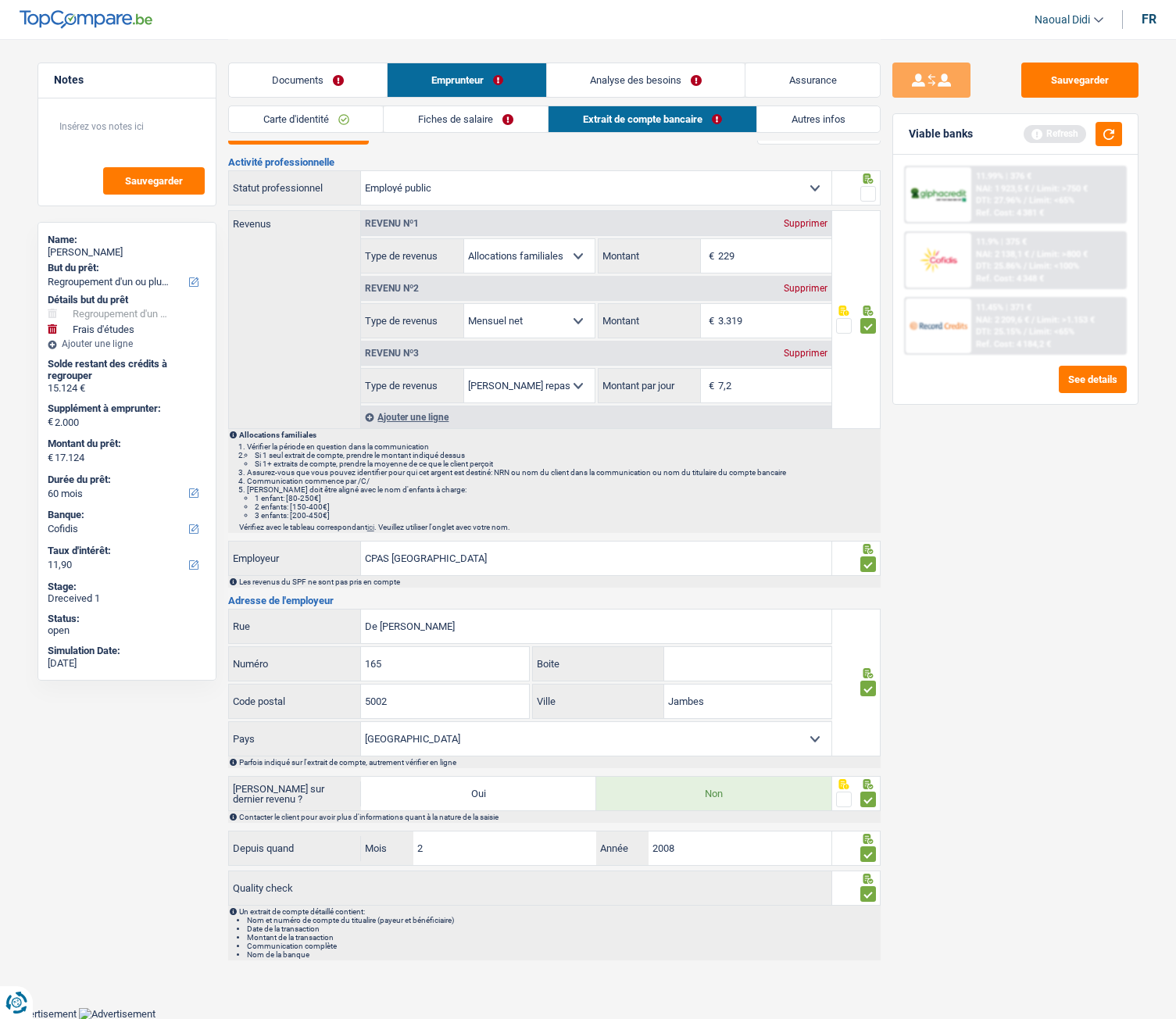
click at [867, 193] on span at bounding box center [867, 194] width 16 height 16
click at [0, 0] on input "radio" at bounding box center [0, 0] width 0 height 0
click at [1057, 73] on button "Sauvegarder" at bounding box center [1079, 79] width 117 height 35
click at [291, 85] on link "Documents" at bounding box center [308, 79] width 159 height 34
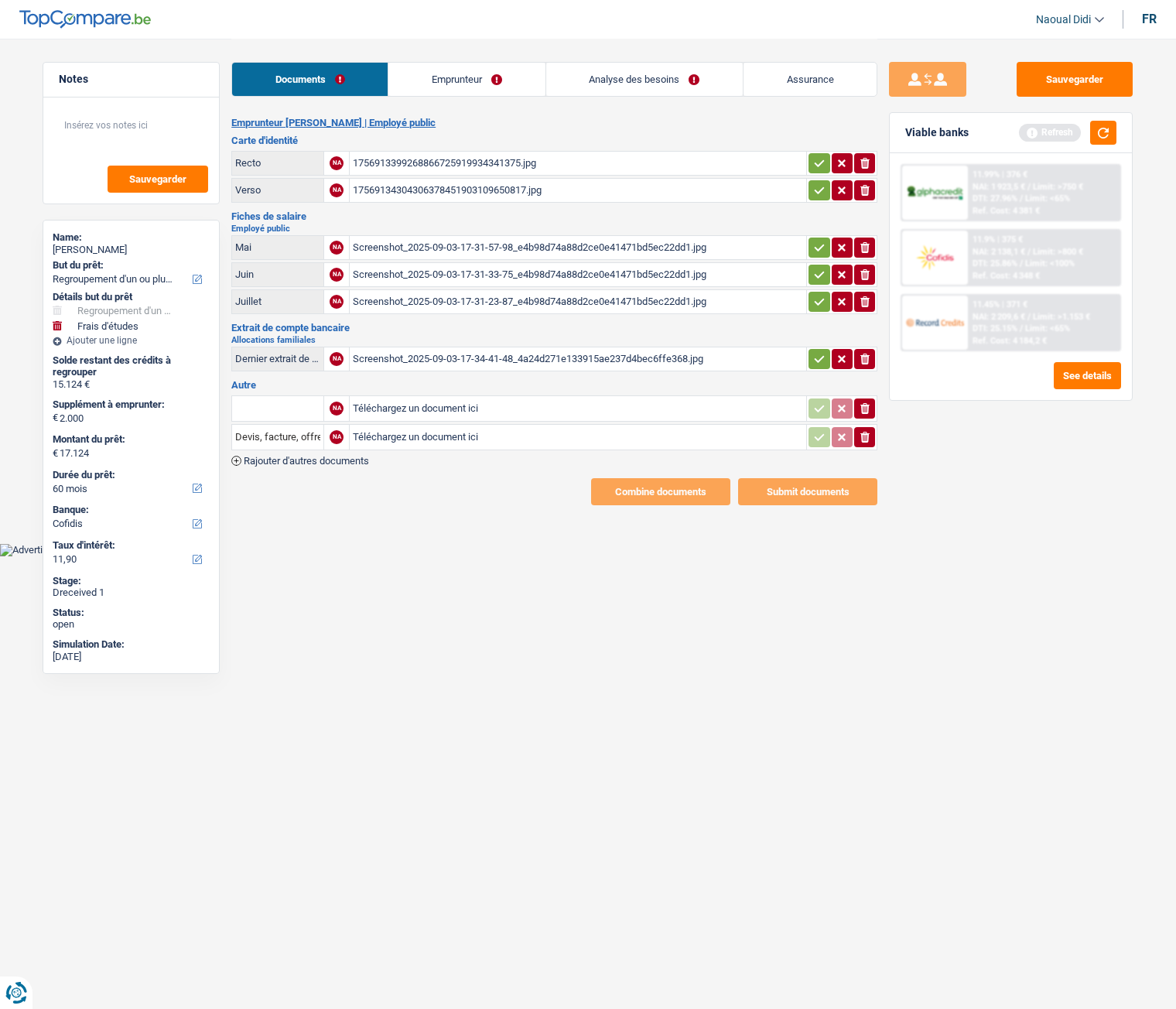
click at [827, 359] on button "button" at bounding box center [819, 358] width 21 height 20
click at [810, 294] on button "button" at bounding box center [819, 301] width 21 height 20
click at [820, 276] on icon "button" at bounding box center [819, 274] width 12 height 15
click at [817, 253] on icon "button" at bounding box center [819, 247] width 12 height 15
click at [817, 181] on button "button" at bounding box center [819, 190] width 21 height 20
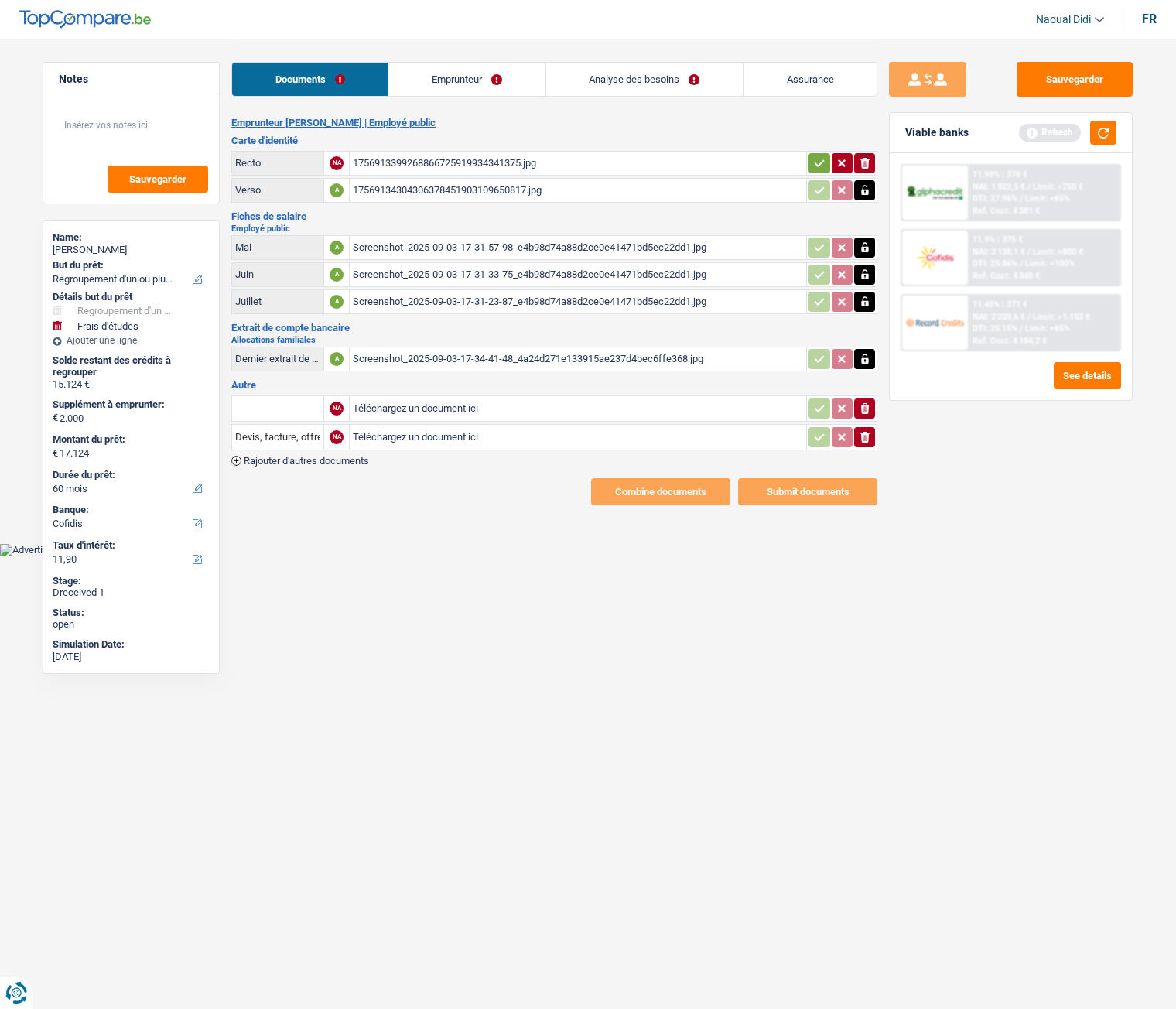
click at [813, 151] on td "ionicons-v5-e" at bounding box center [842, 163] width 71 height 25
click at [819, 167] on icon "button" at bounding box center [819, 163] width 12 height 15
click at [1097, 77] on button "Sauvegarder" at bounding box center [1074, 78] width 116 height 35
click at [722, 83] on link "Analyse des besoins" at bounding box center [644, 78] width 197 height 33
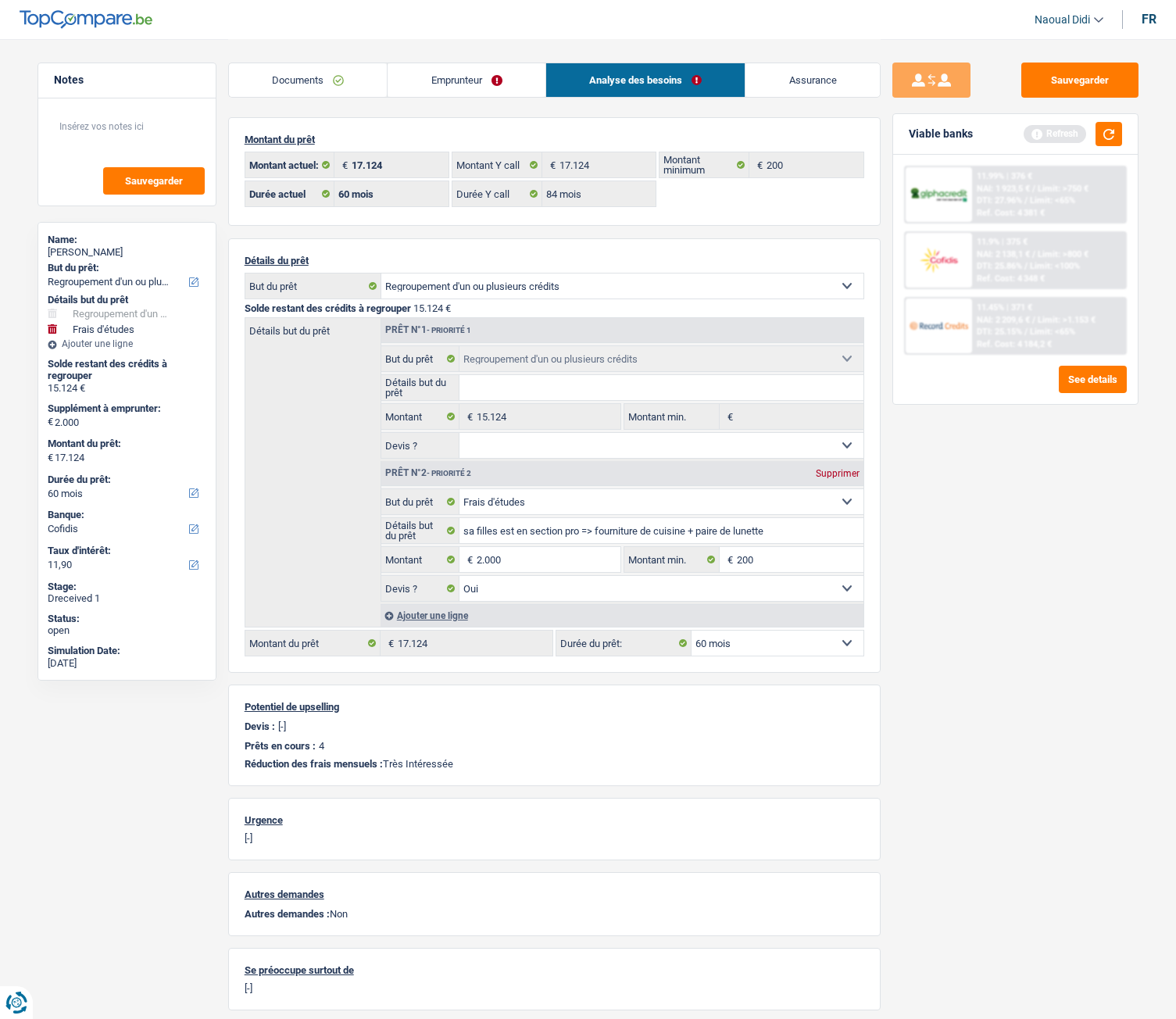
click at [466, 83] on link "Emprunteur" at bounding box center [466, 79] width 158 height 34
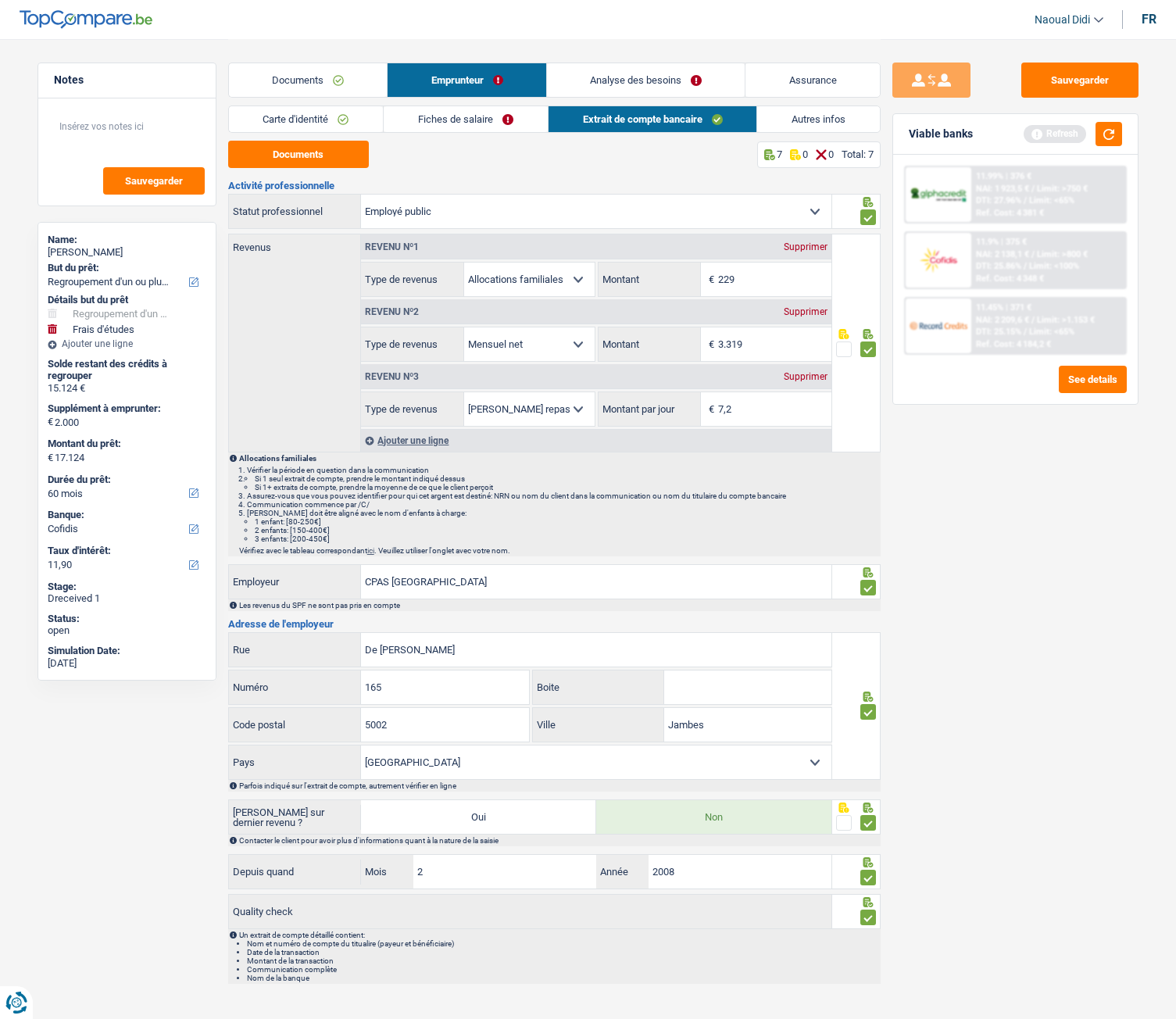
click at [463, 118] on link "Fiches de salaire" at bounding box center [465, 119] width 164 height 26
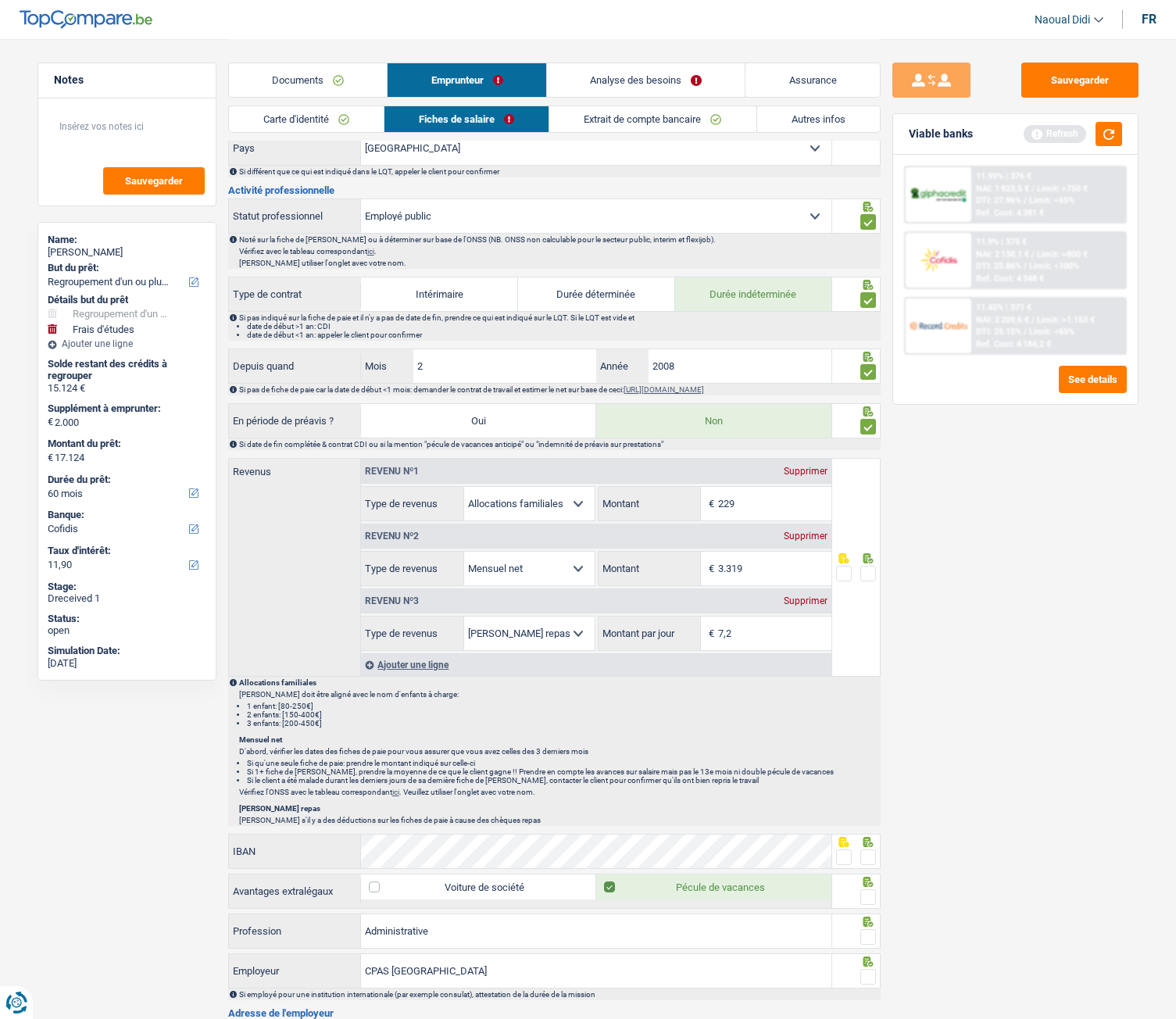
scroll to position [547, 0]
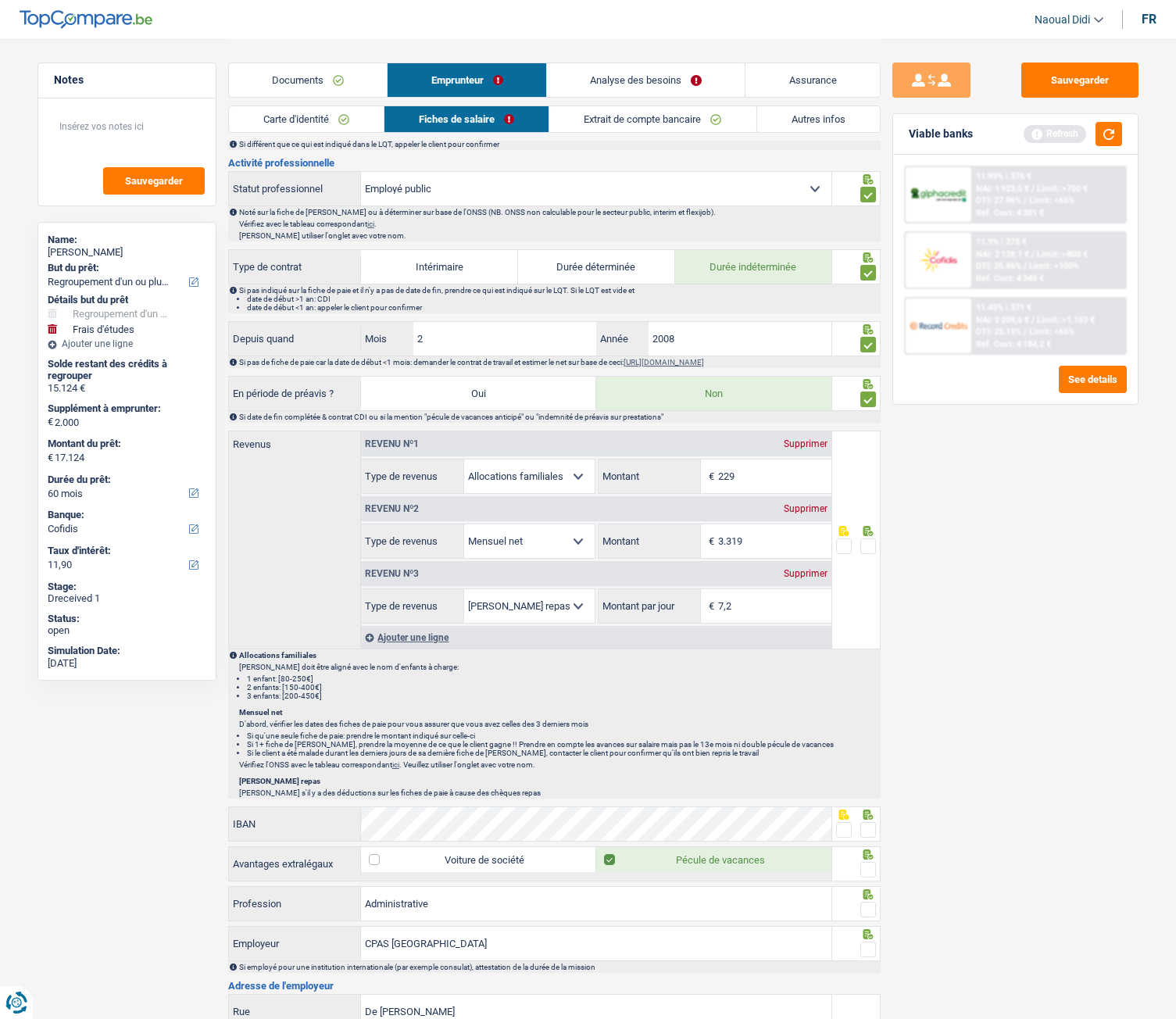
click at [864, 545] on span at bounding box center [867, 546] width 16 height 16
click at [0, 0] on input "radio" at bounding box center [0, 0] width 0 height 0
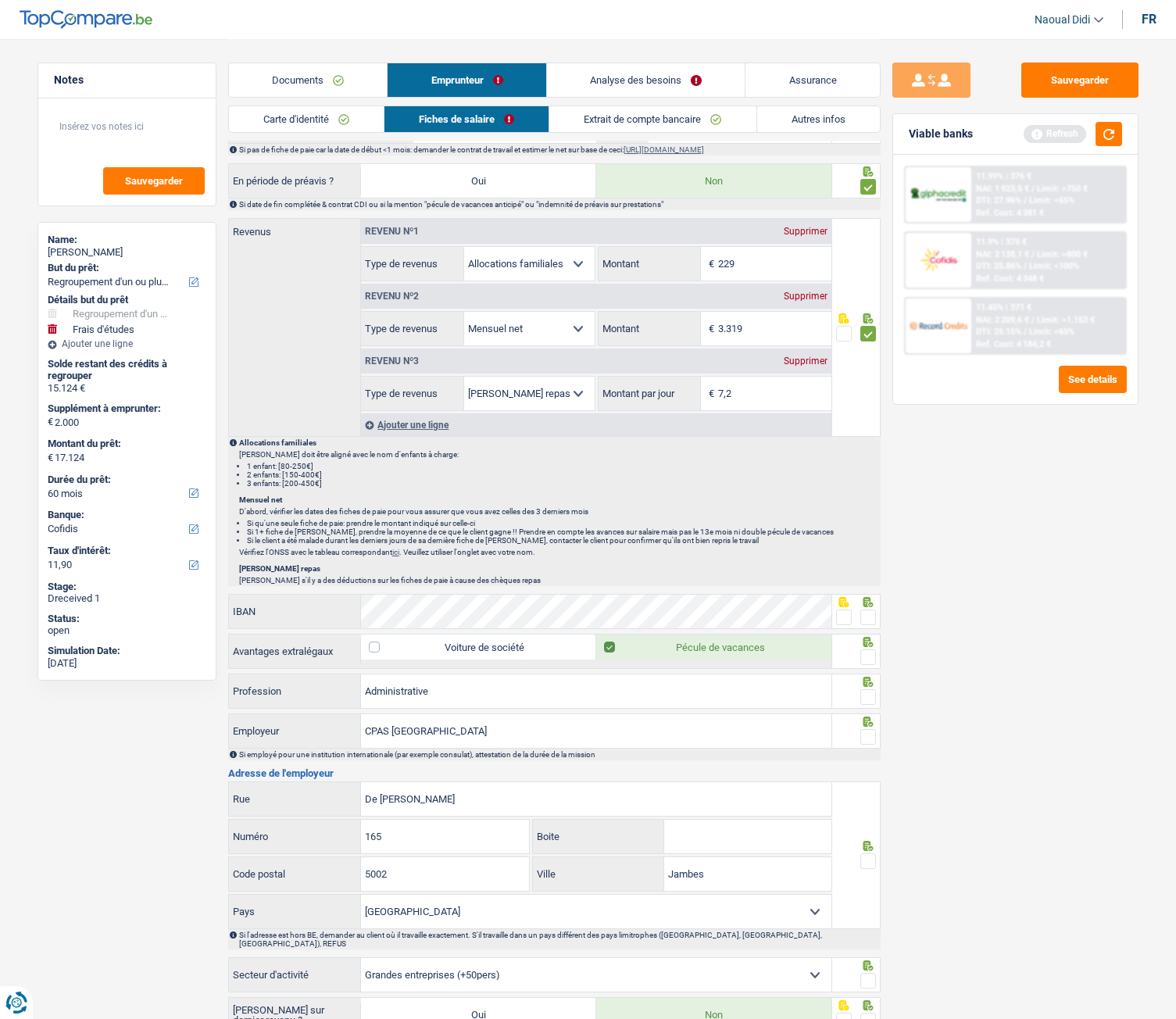
scroll to position [781, 0]
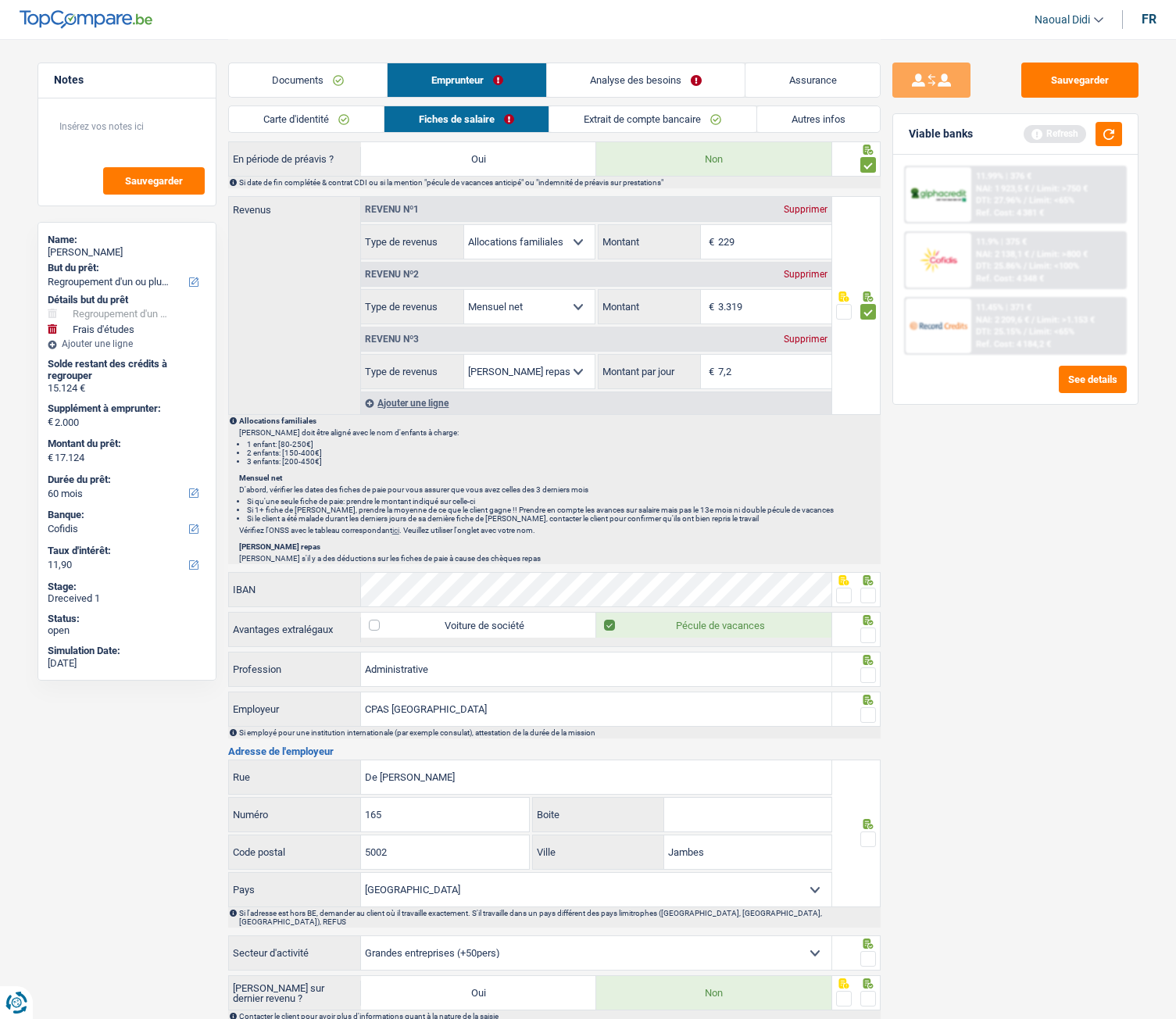
click at [840, 570] on span at bounding box center [843, 595] width 16 height 16
click at [0, 0] on input "radio" at bounding box center [0, 0] width 0 height 0
click at [870, 570] on span at bounding box center [867, 635] width 16 height 16
click at [0, 0] on input "radio" at bounding box center [0, 0] width 0 height 0
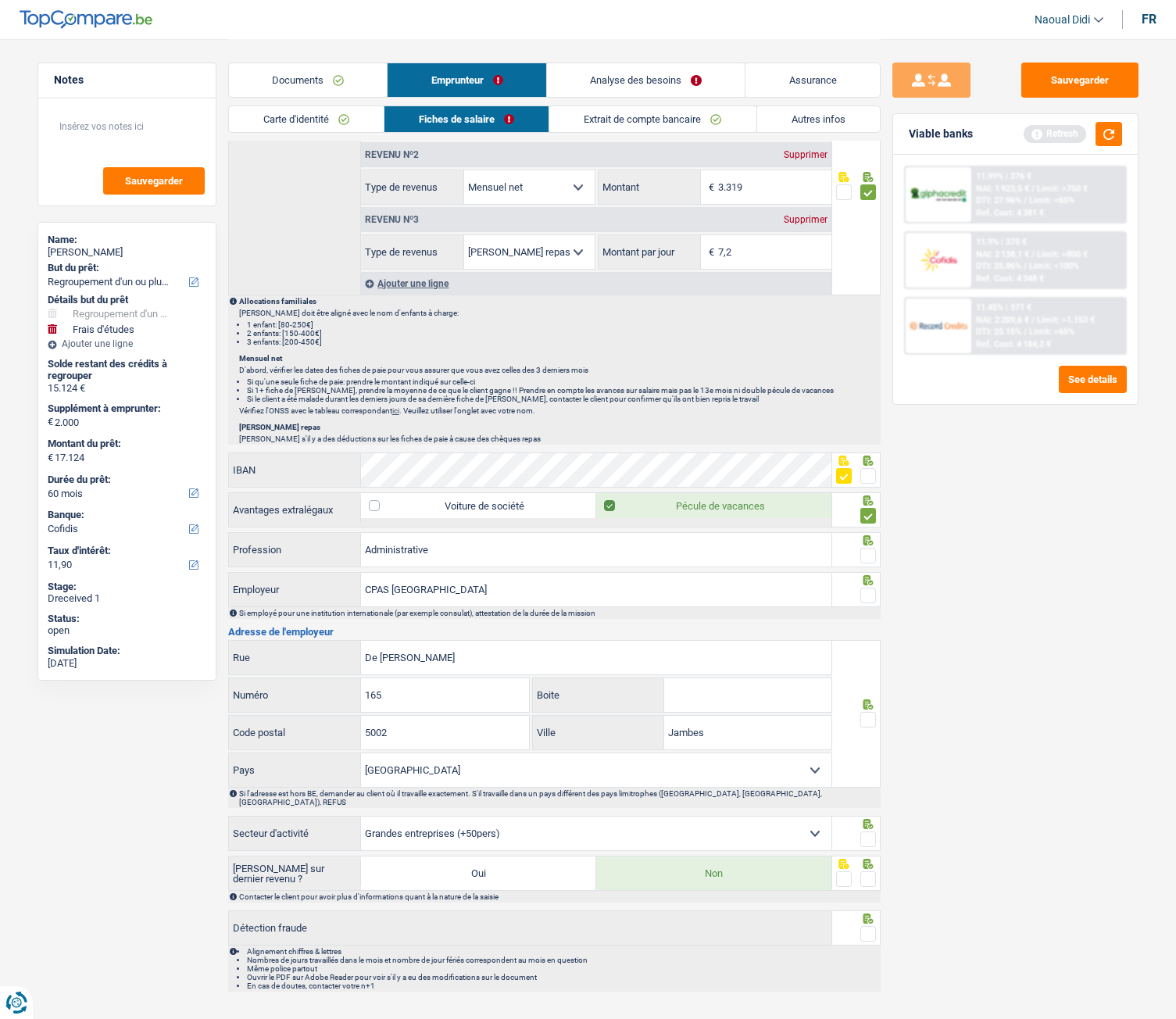
scroll to position [923, 0]
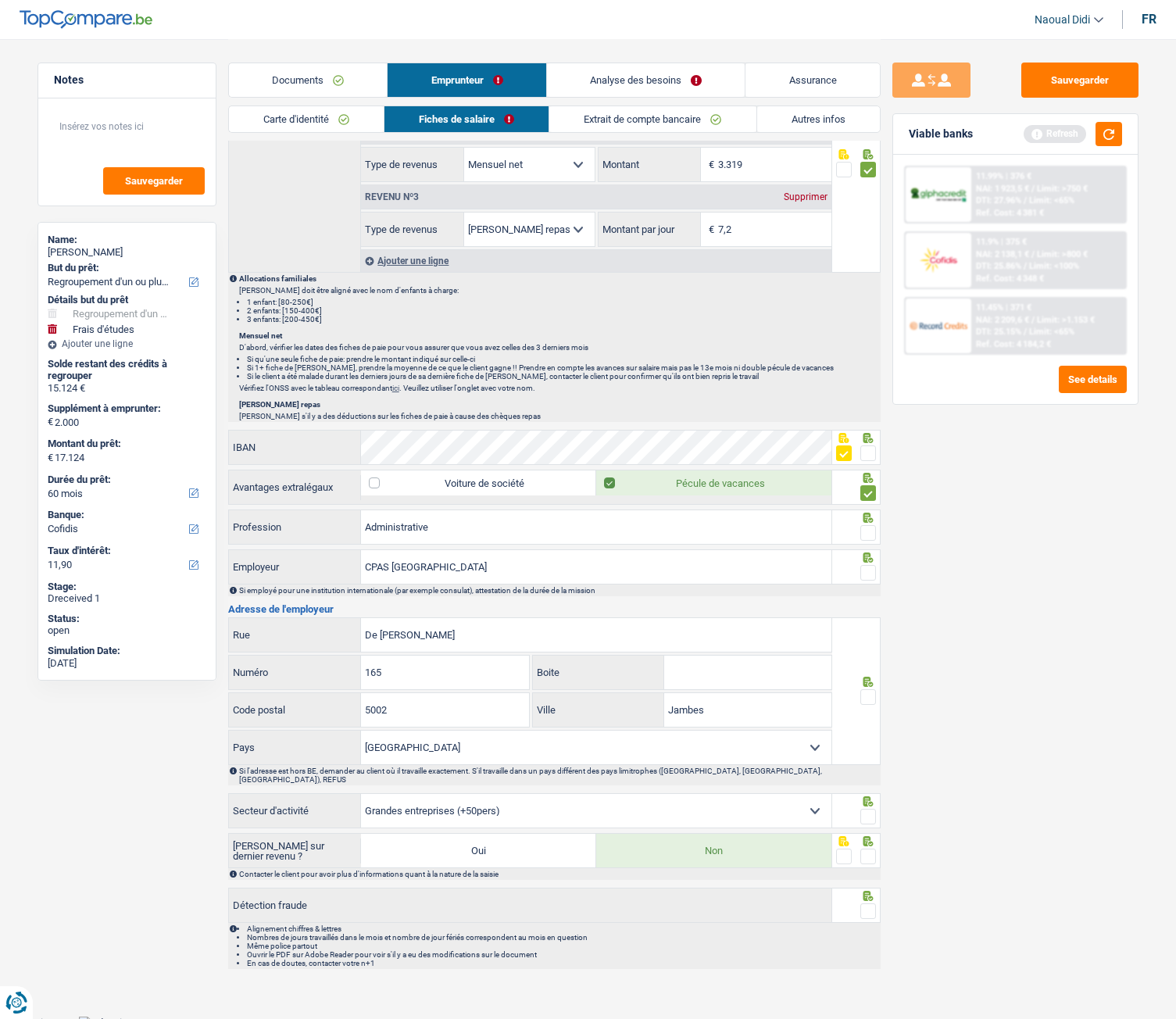
click at [868, 534] on span at bounding box center [867, 532] width 16 height 16
click at [0, 0] on input "radio" at bounding box center [0, 0] width 0 height 0
click at [868, 534] on span at bounding box center [867, 532] width 16 height 16
click at [0, 0] on input "radio" at bounding box center [0, 0] width 0 height 0
click at [868, 570] on span at bounding box center [867, 572] width 16 height 16
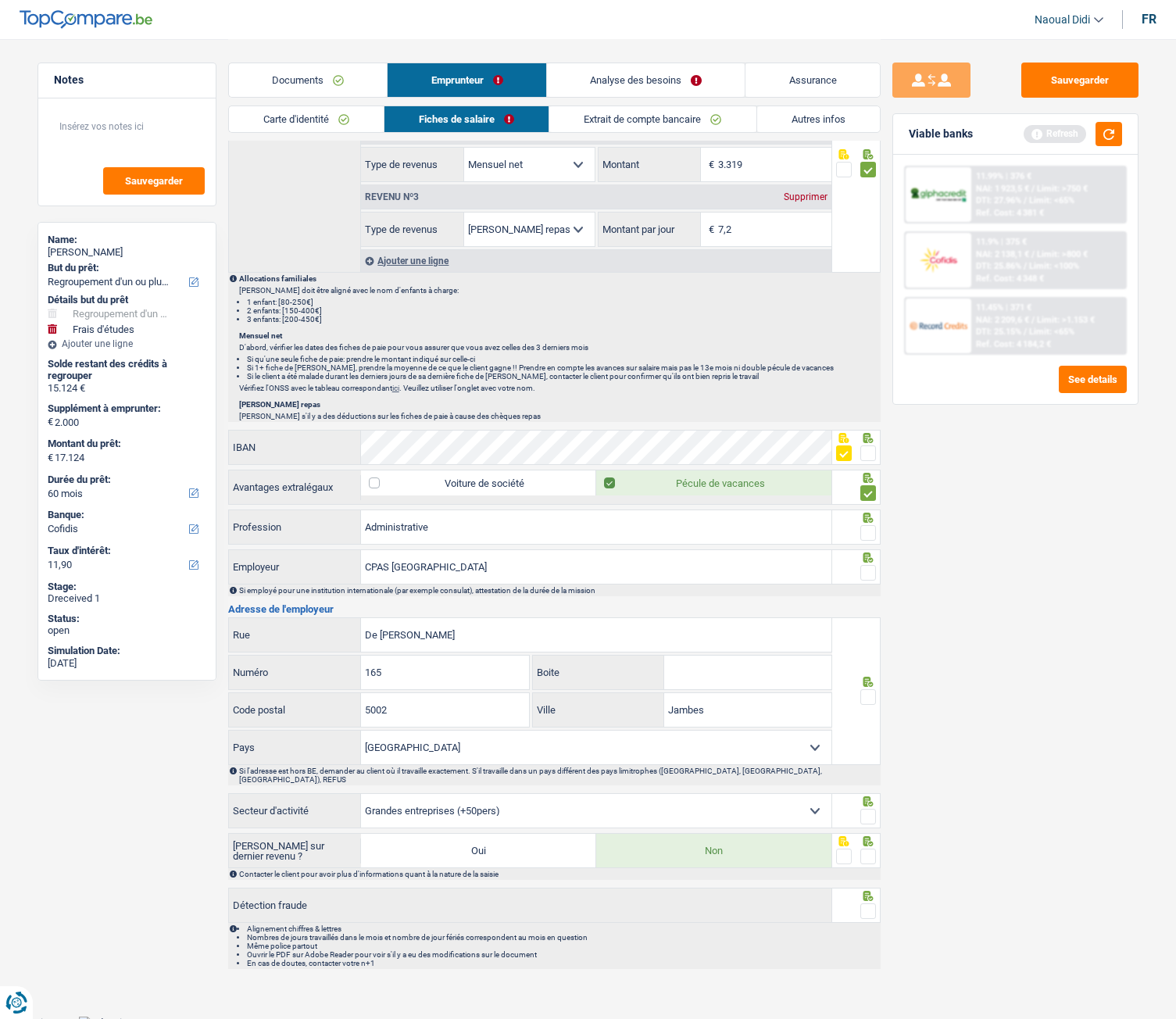
click at [0, 0] on input "radio" at bounding box center [0, 0] width 0 height 0
click at [869, 570] on span at bounding box center [867, 696] width 16 height 16
click at [0, 0] on input "radio" at bounding box center [0, 0] width 0 height 0
click at [870, 570] on span at bounding box center [867, 816] width 16 height 16
click at [0, 0] on input "radio" at bounding box center [0, 0] width 0 height 0
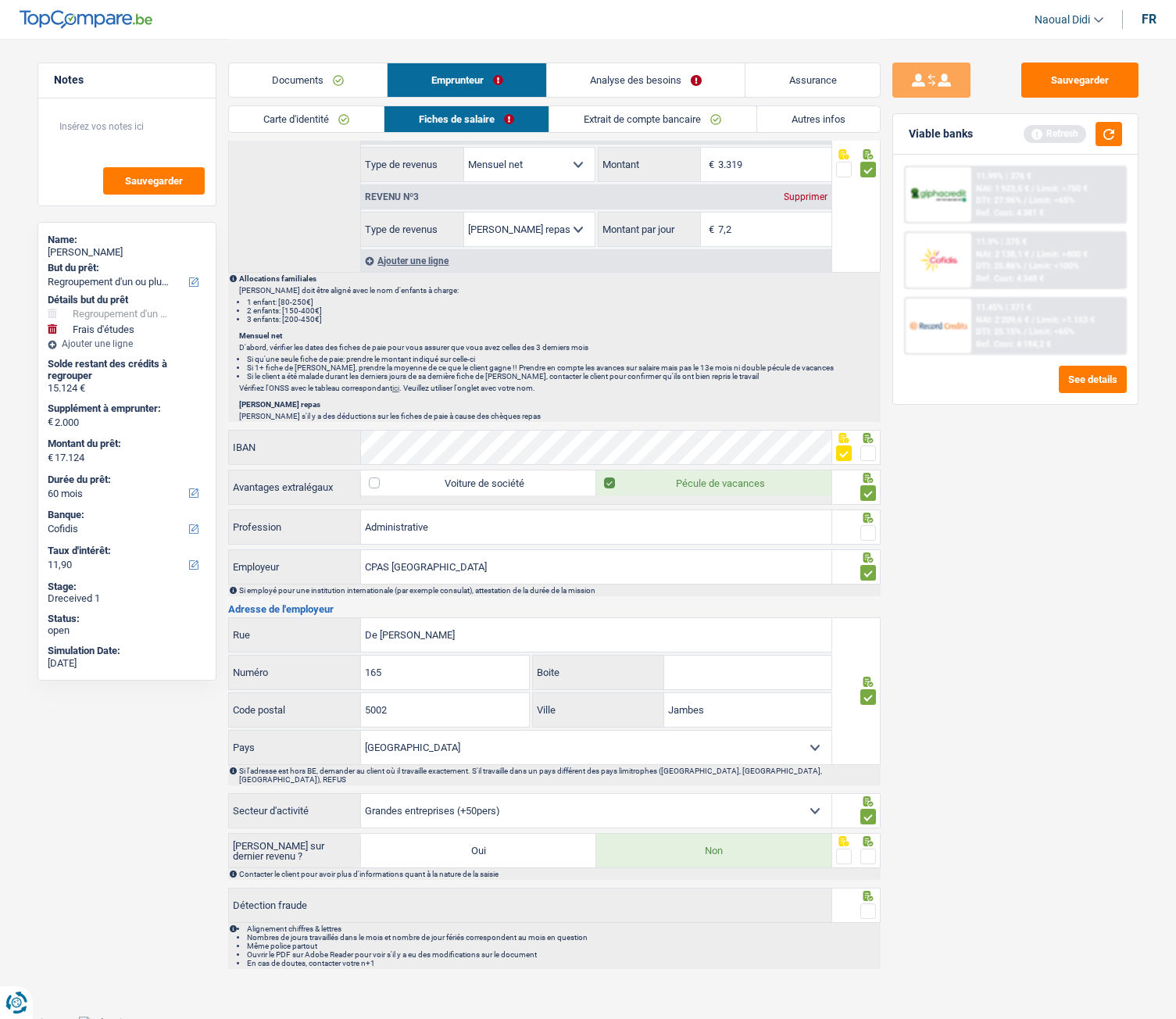
click at [868, 570] on span at bounding box center [867, 856] width 16 height 16
click at [0, 0] on input "radio" at bounding box center [0, 0] width 0 height 0
click at [867, 570] on span at bounding box center [867, 910] width 16 height 16
click at [0, 0] on input "radio" at bounding box center [0, 0] width 0 height 0
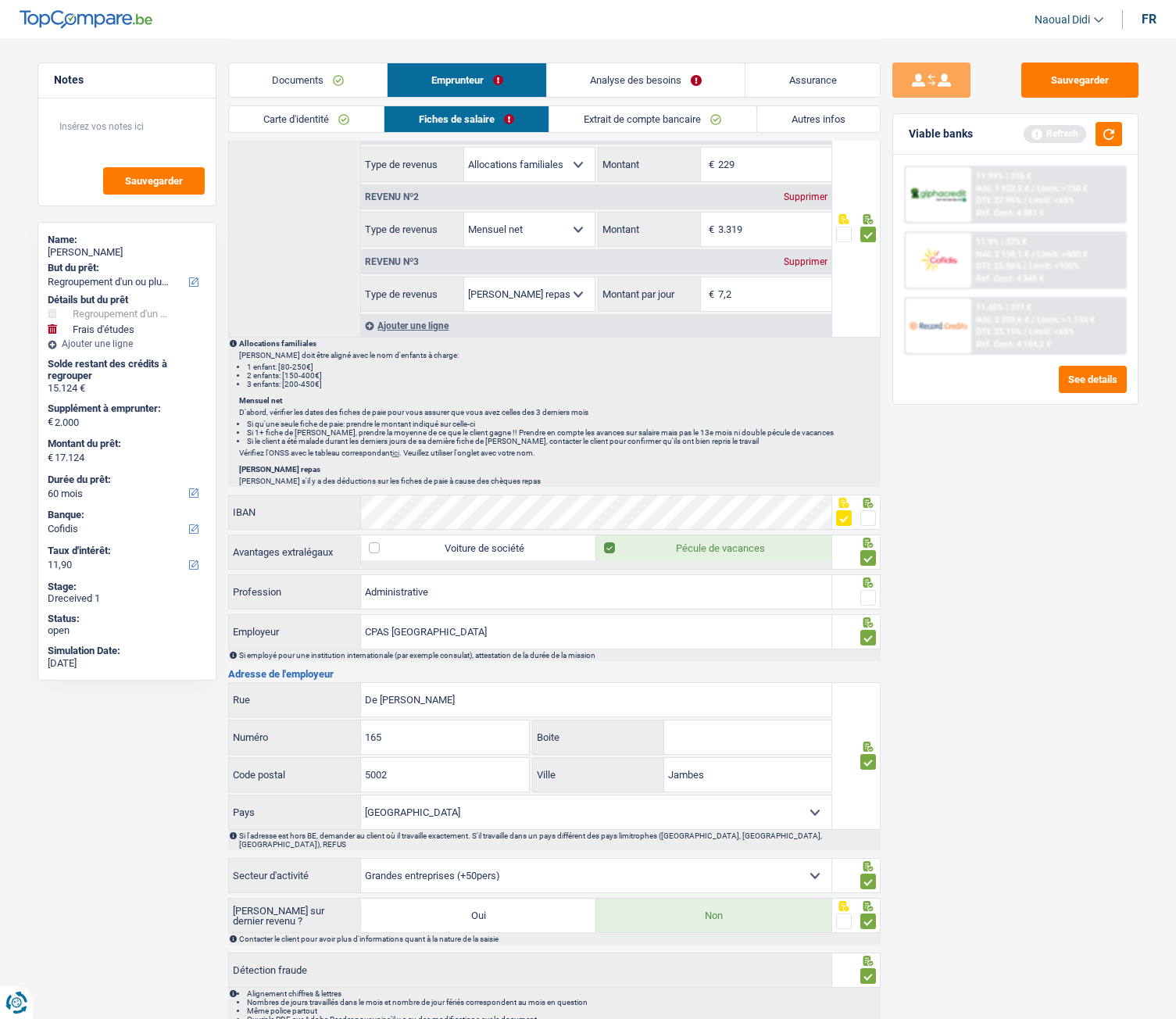
scroll to position [611, 0]
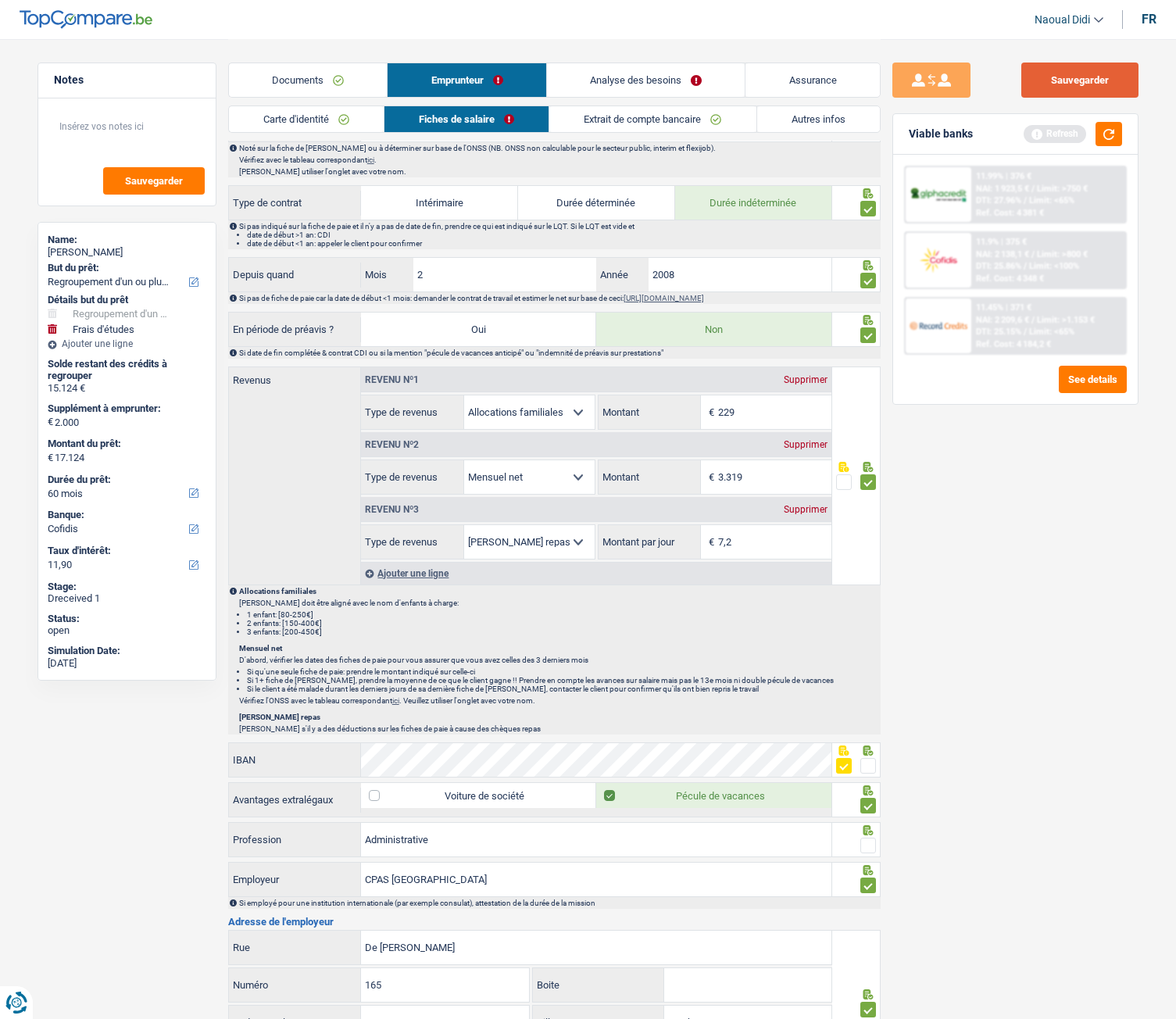
click at [1096, 87] on button "Sauvegarder" at bounding box center [1079, 79] width 117 height 35
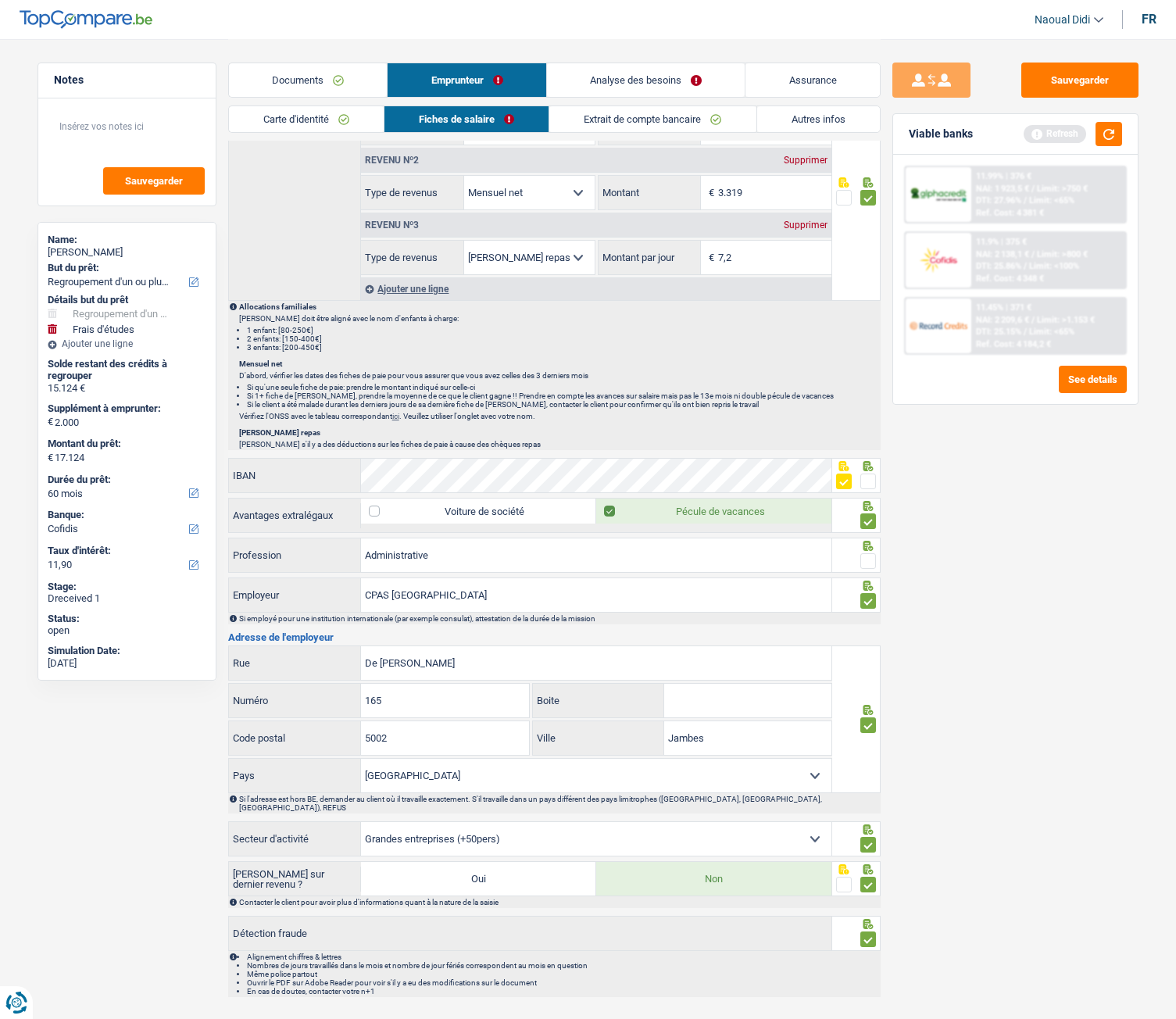
scroll to position [923, 0]
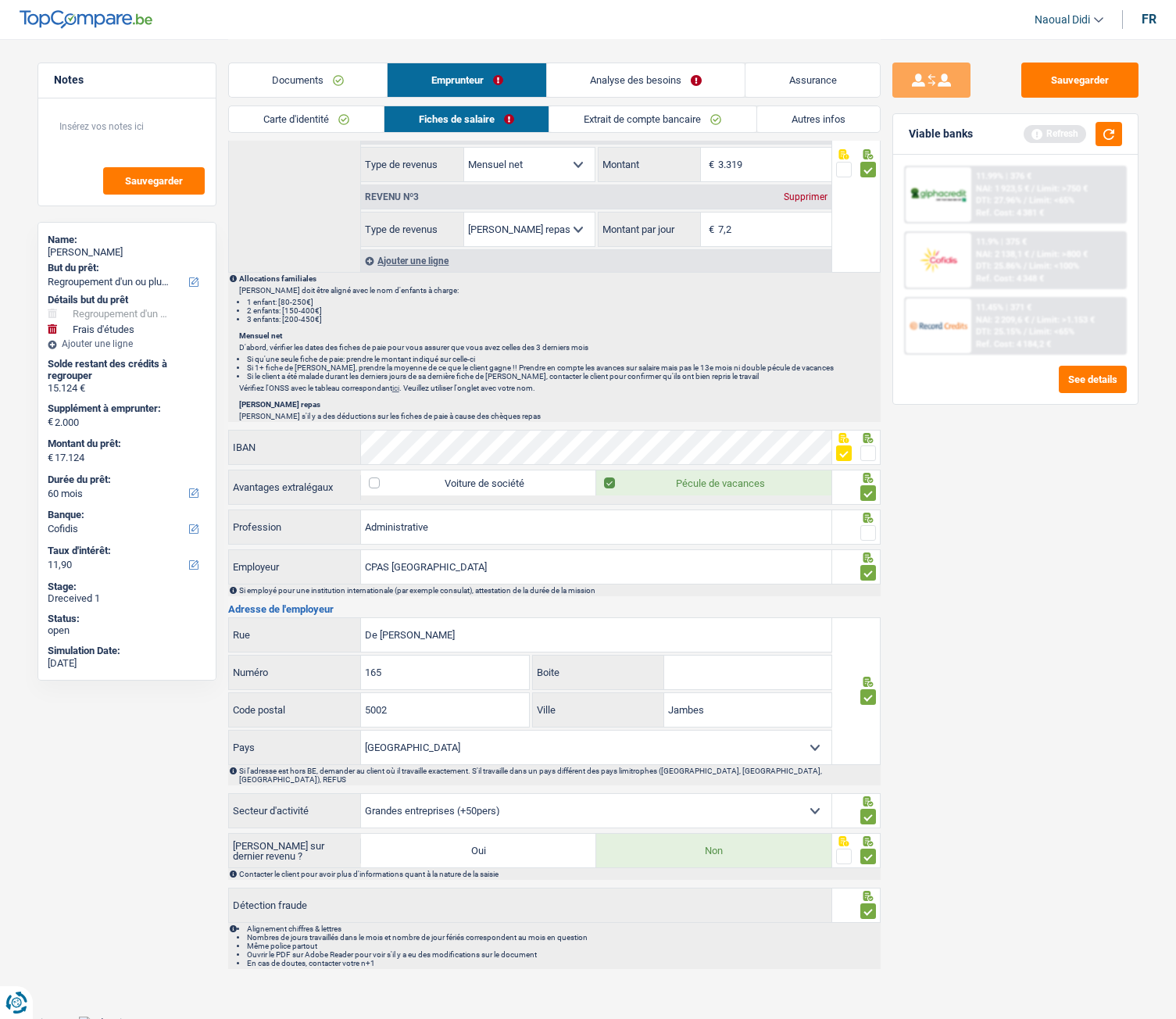
click at [869, 536] on span at bounding box center [867, 532] width 16 height 16
click at [0, 0] on input "radio" at bounding box center [0, 0] width 0 height 0
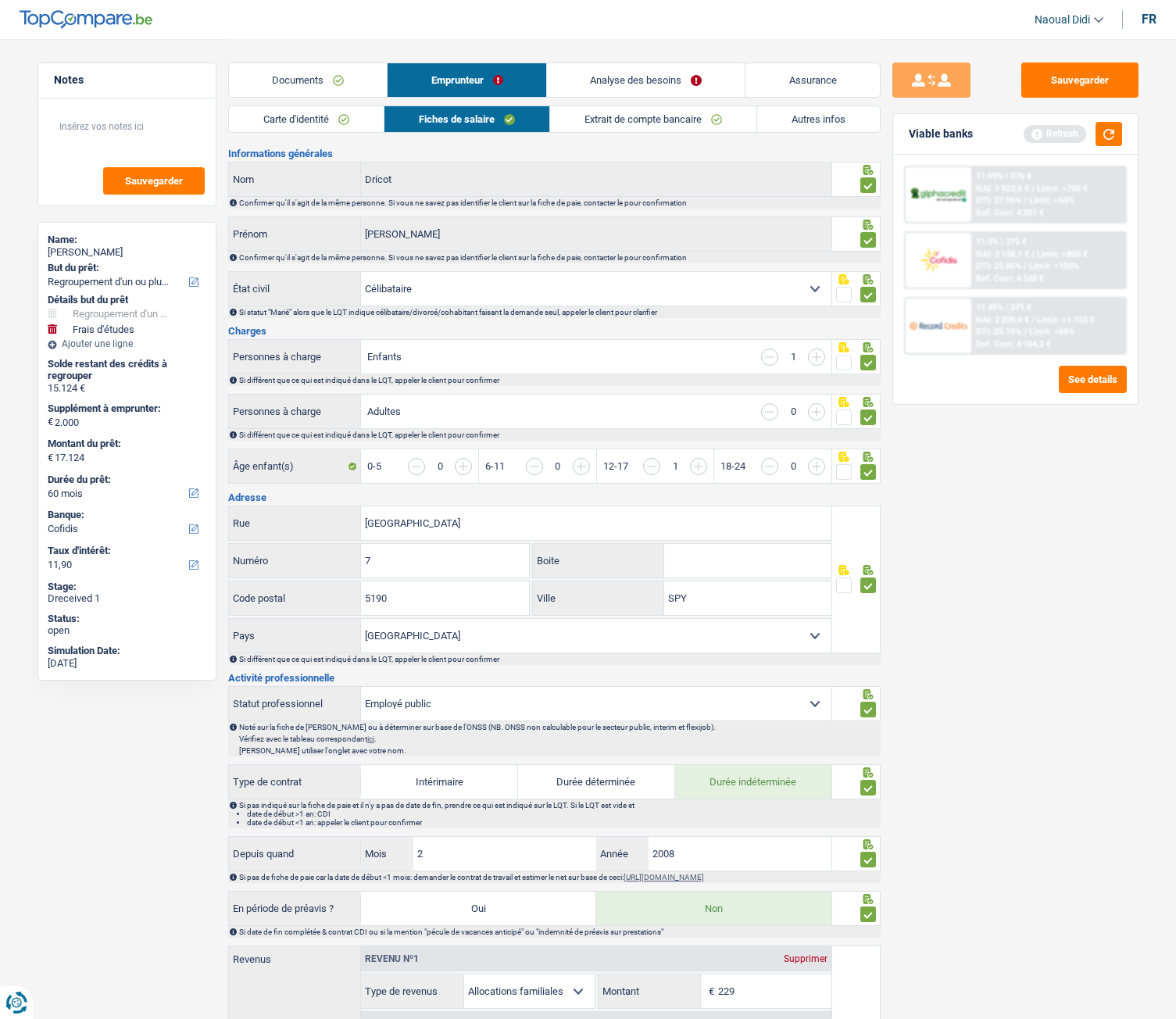
scroll to position [0, 0]
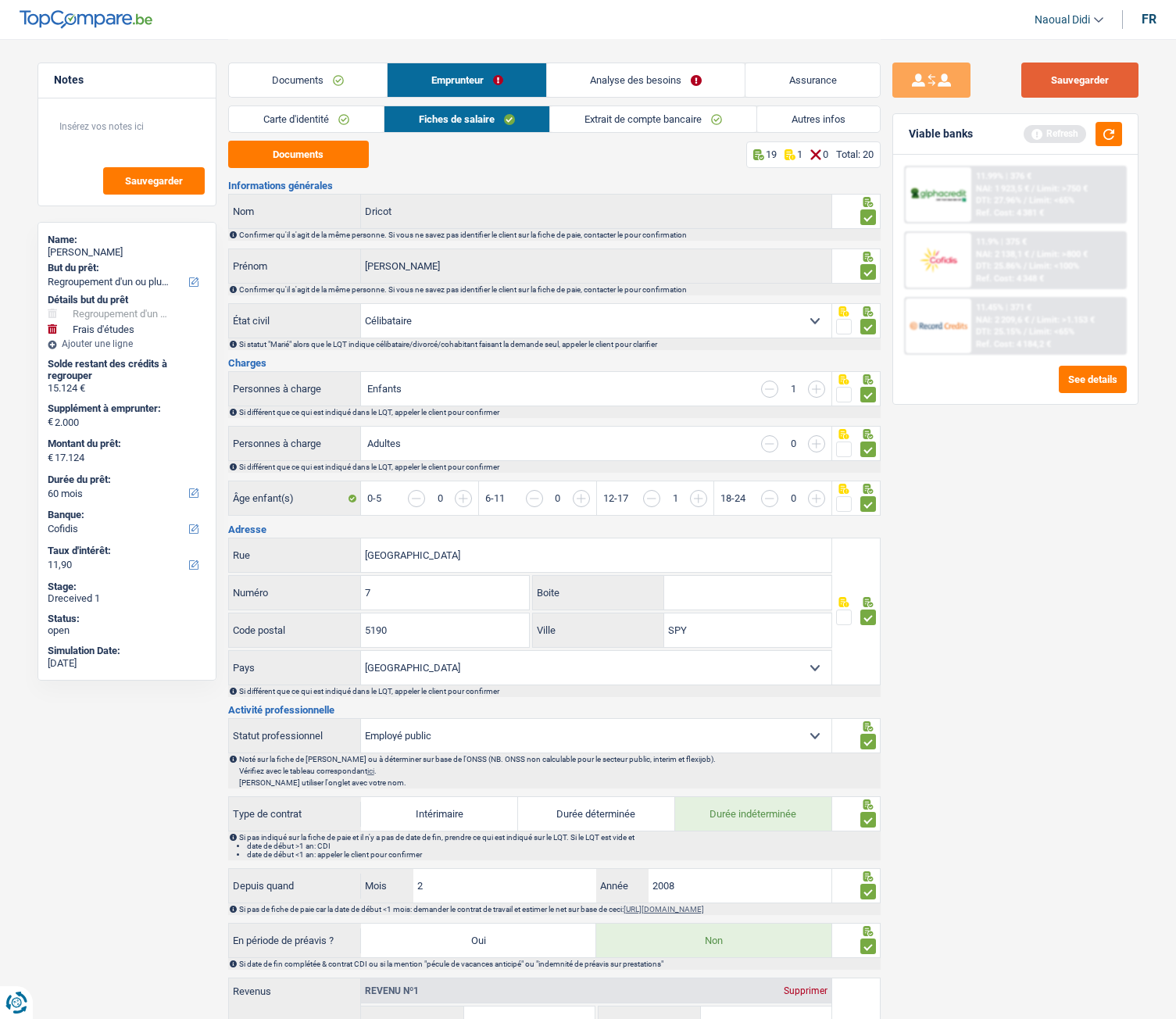
click at [1084, 94] on button "Sauvegarder" at bounding box center [1079, 79] width 117 height 35
click at [629, 74] on link "Analyse des besoins" at bounding box center [646, 79] width 199 height 34
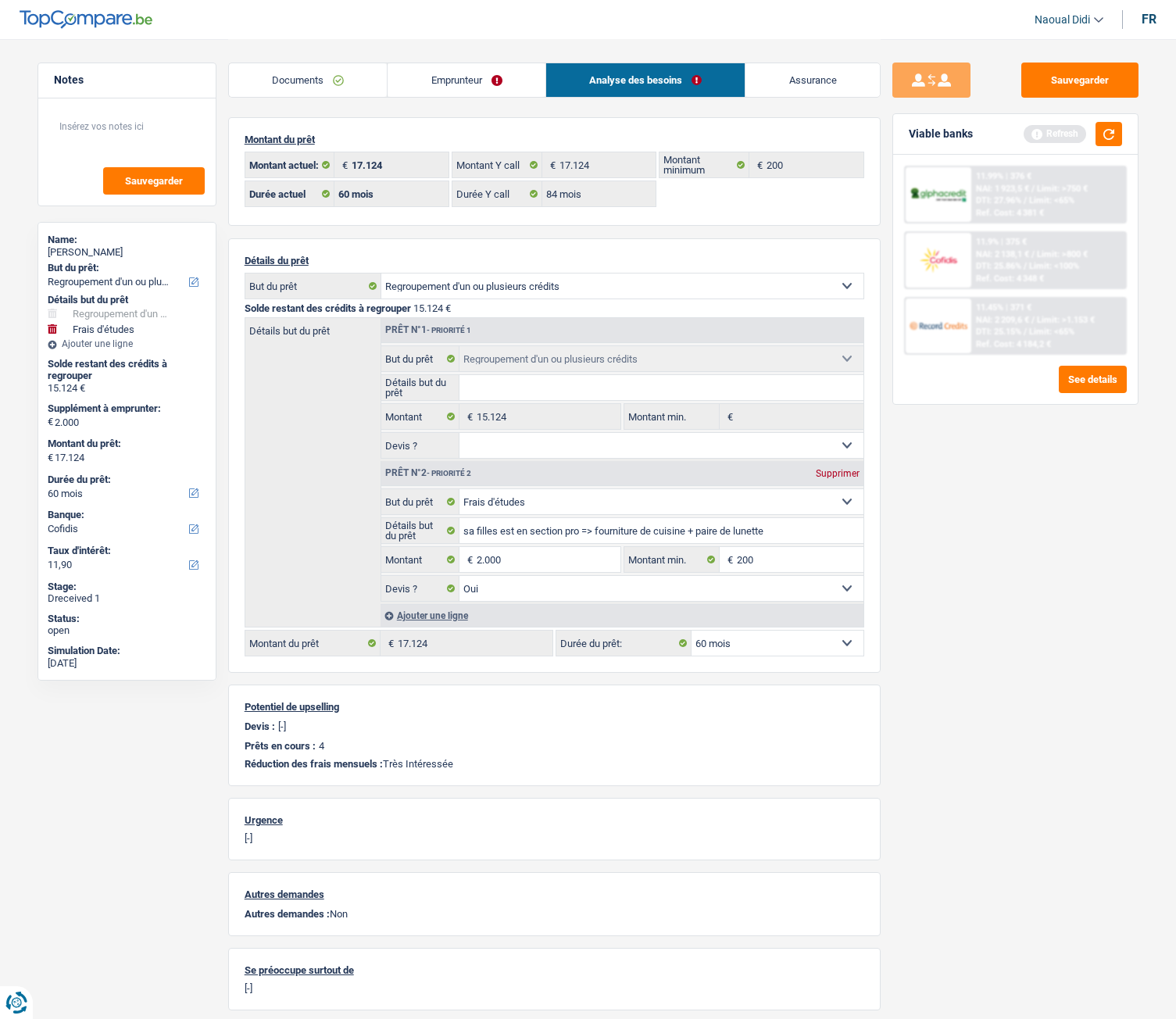
click at [629, 74] on link "Analyse des besoins" at bounding box center [646, 79] width 199 height 34
click at [469, 66] on link "Emprunteur" at bounding box center [466, 79] width 158 height 34
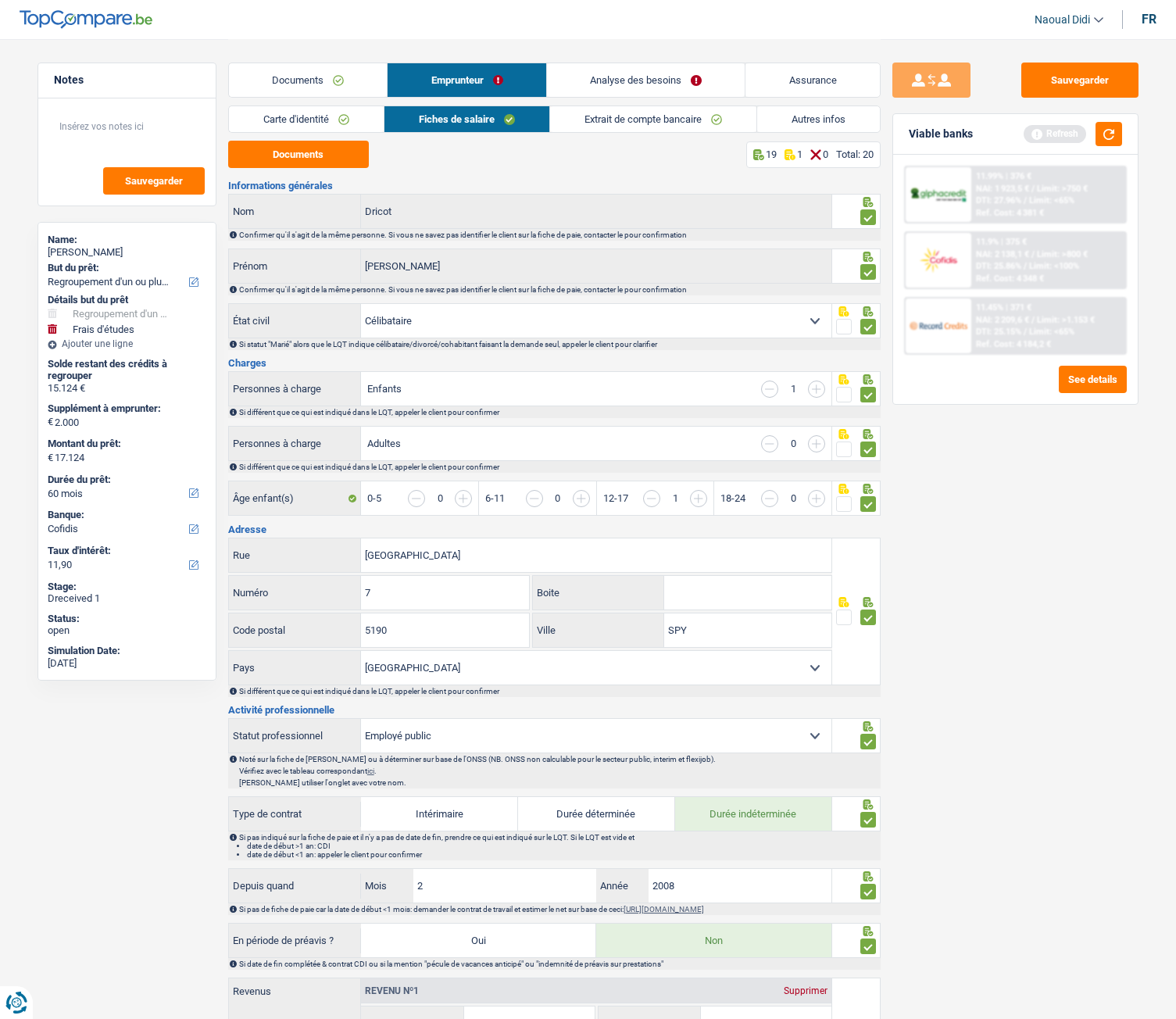
click at [800, 120] on link "Autres infos" at bounding box center [818, 119] width 123 height 26
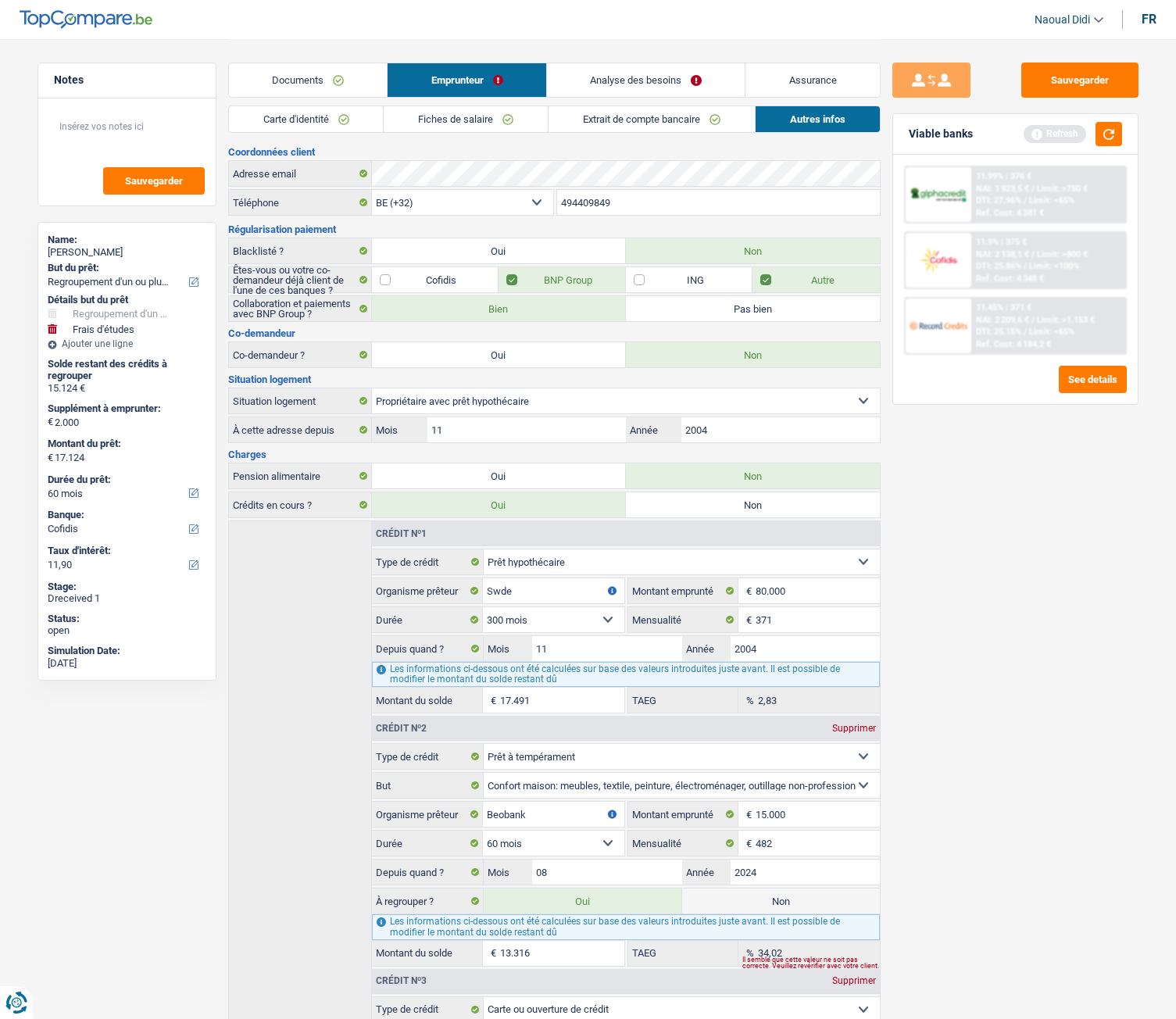
click at [659, 77] on link "Analyse des besoins" at bounding box center [646, 79] width 199 height 34
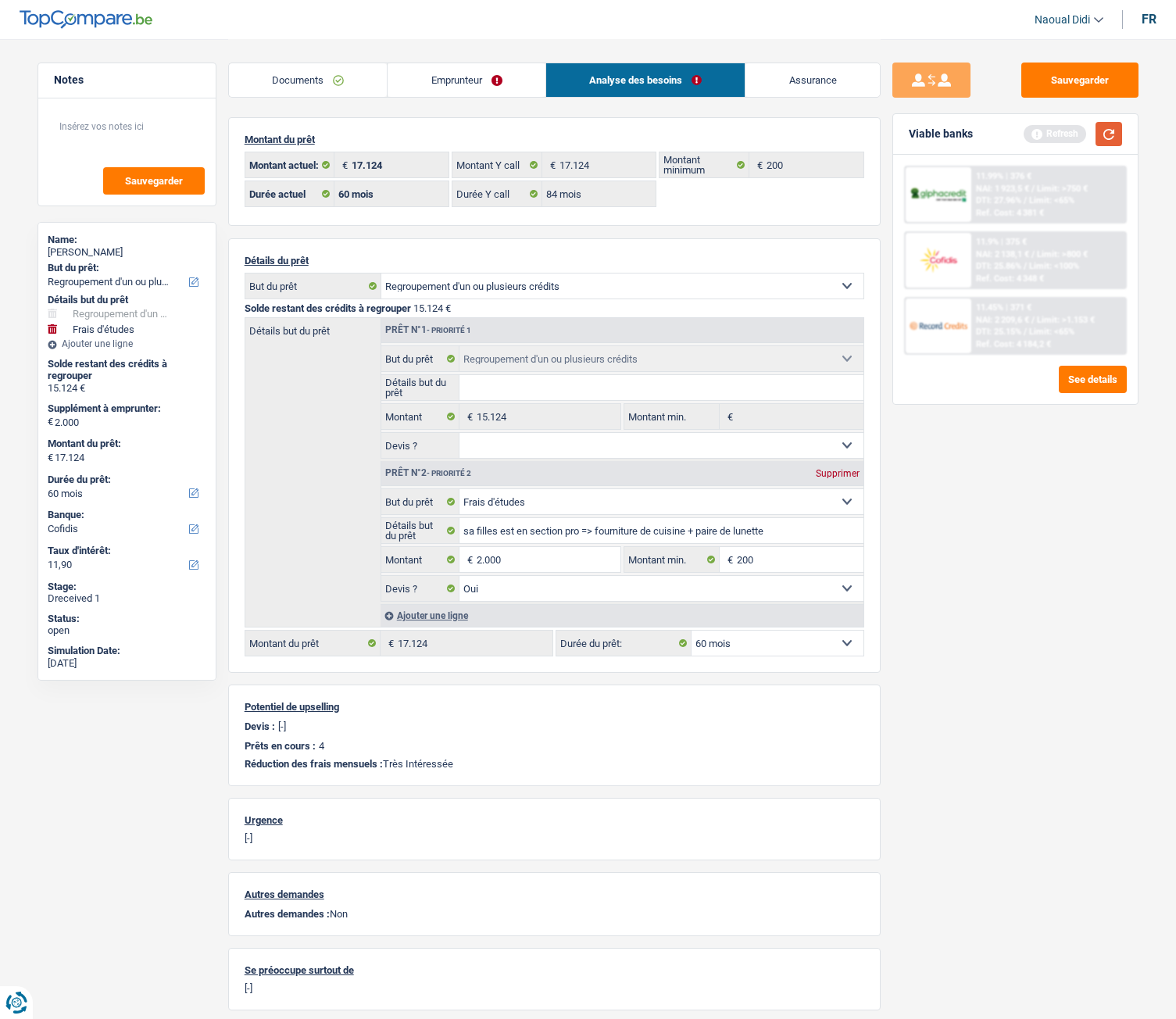
click at [1116, 132] on button "button" at bounding box center [1108, 134] width 27 height 25
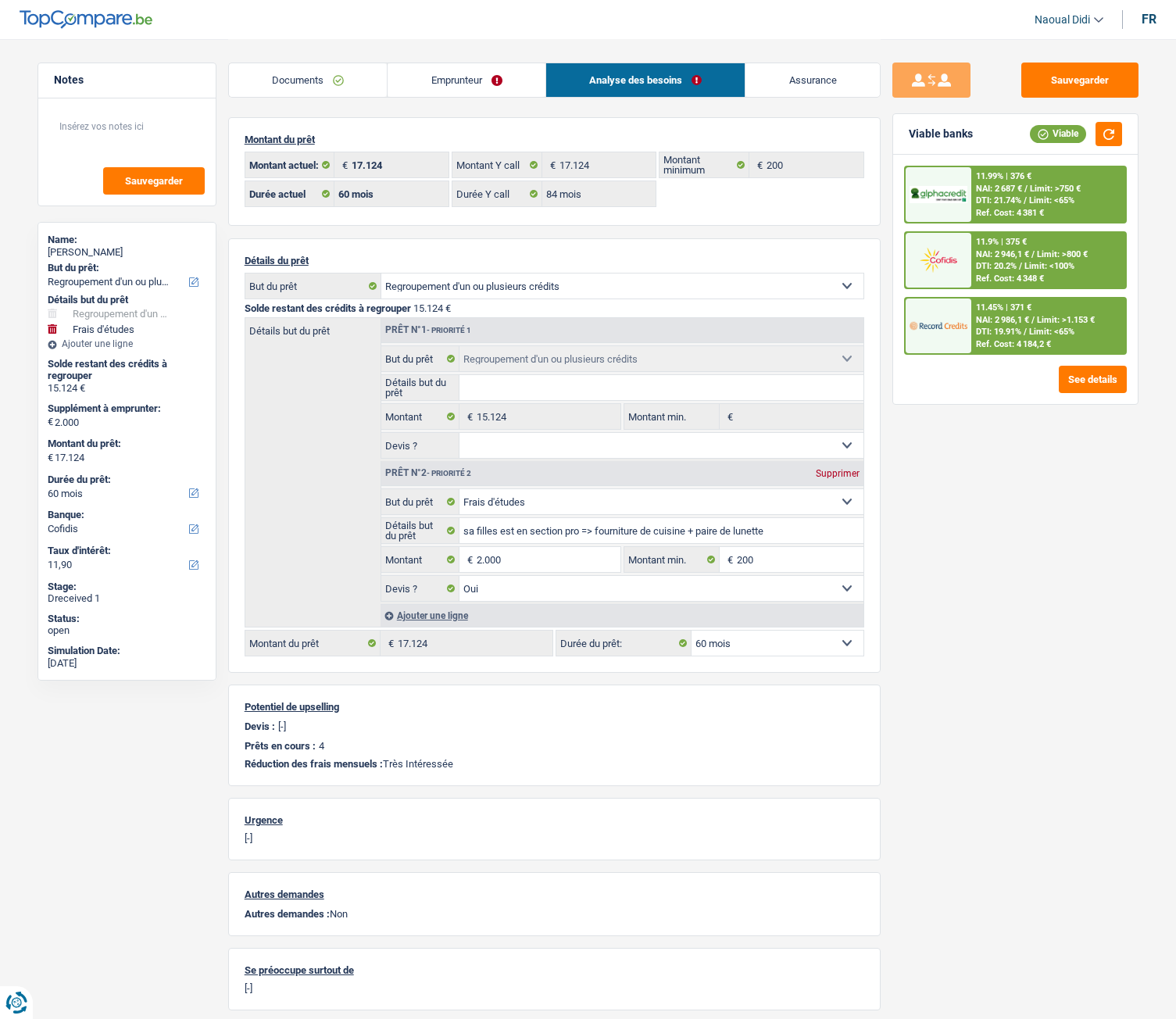
click at [1040, 187] on span "Limit: >750 €" at bounding box center [1055, 189] width 51 height 10
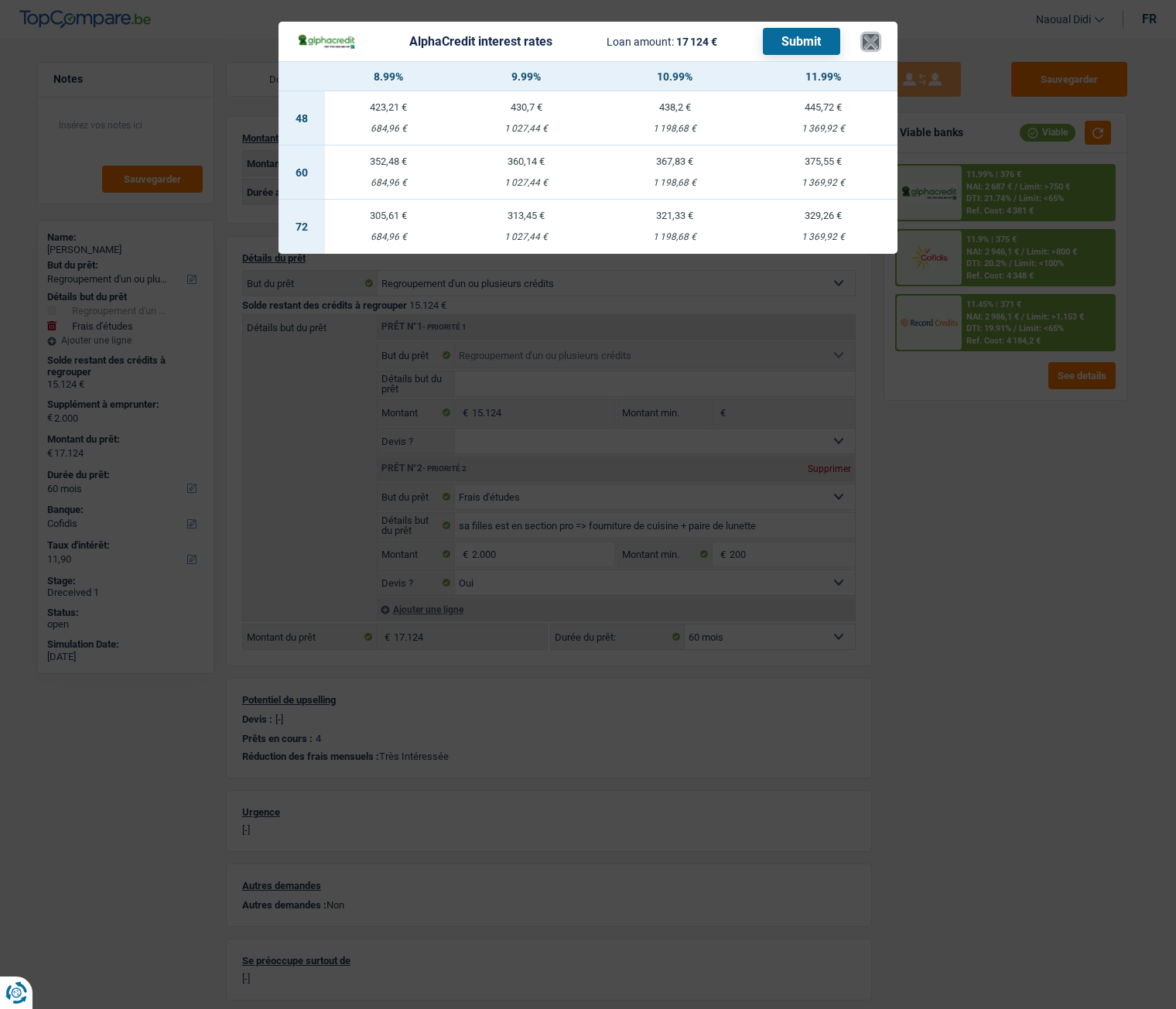
click at [868, 39] on button "×" at bounding box center [871, 41] width 16 height 15
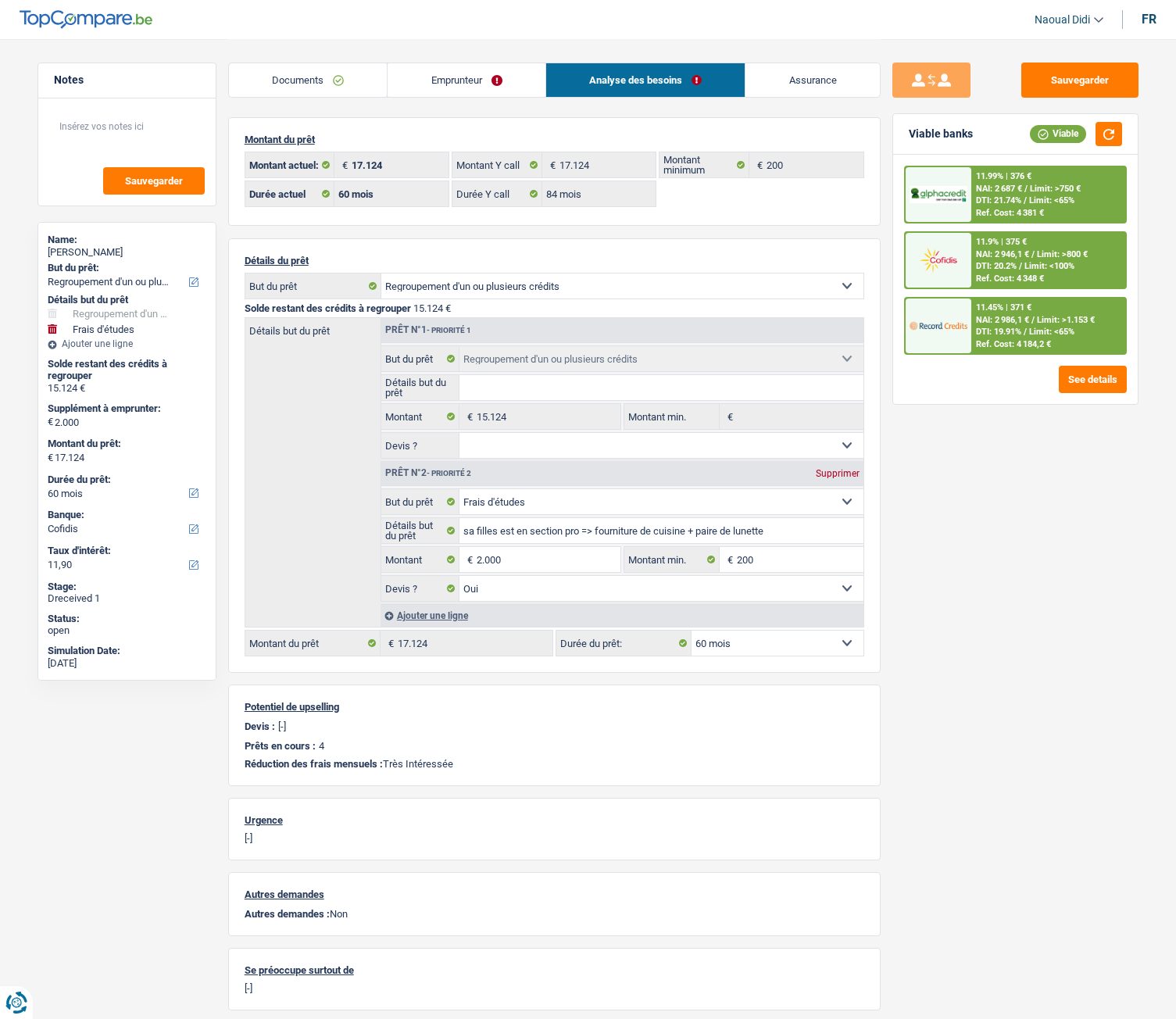
click at [1027, 203] on div "DTI: 21.74% / Limit: <65%" at bounding box center [1025, 200] width 98 height 10
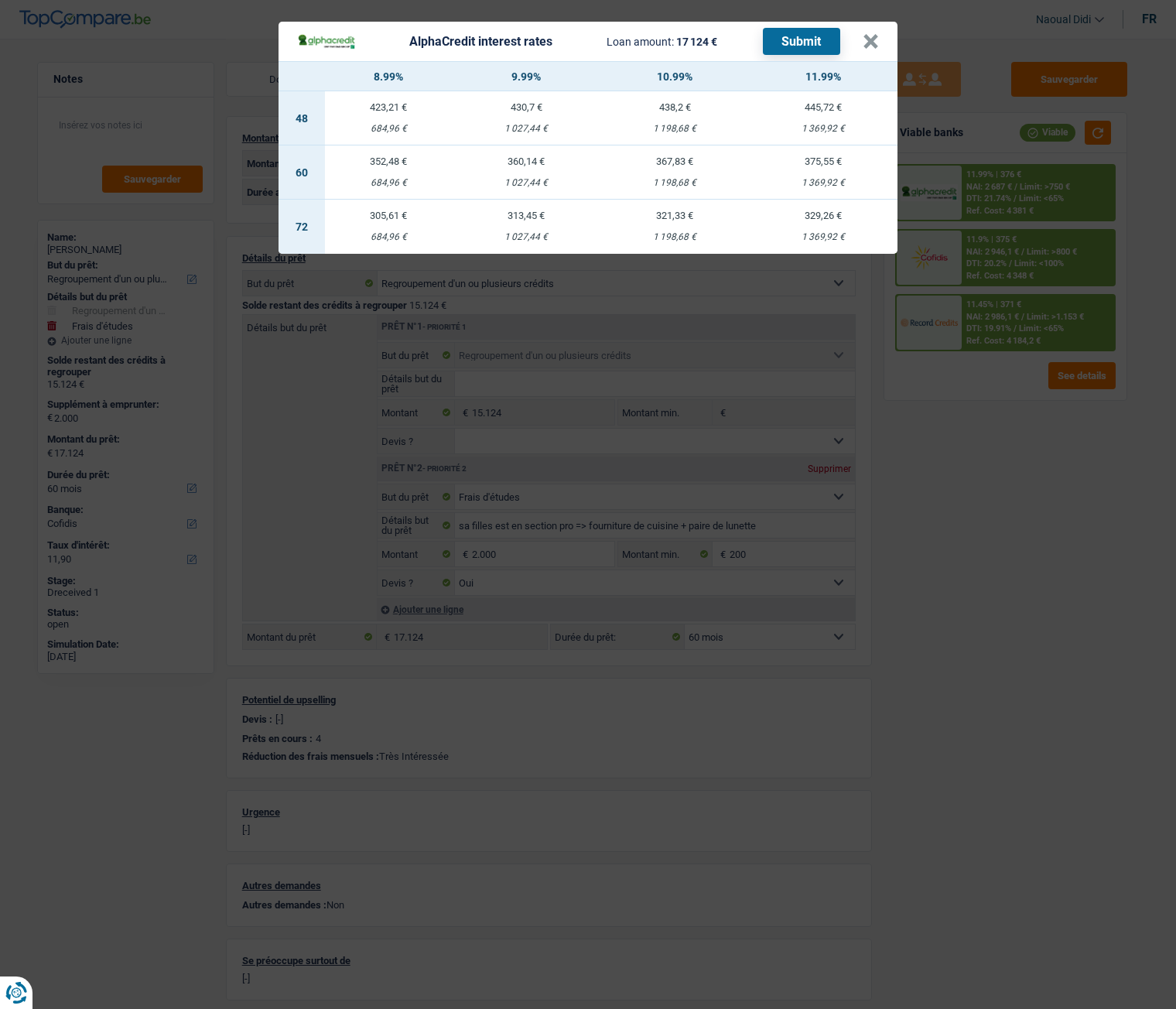
click at [536, 227] on td "313,45 € 1 027,44 €" at bounding box center [526, 227] width 149 height 54
select select "72"
select select "alphacredit"
type input "9,99"
select select "72"
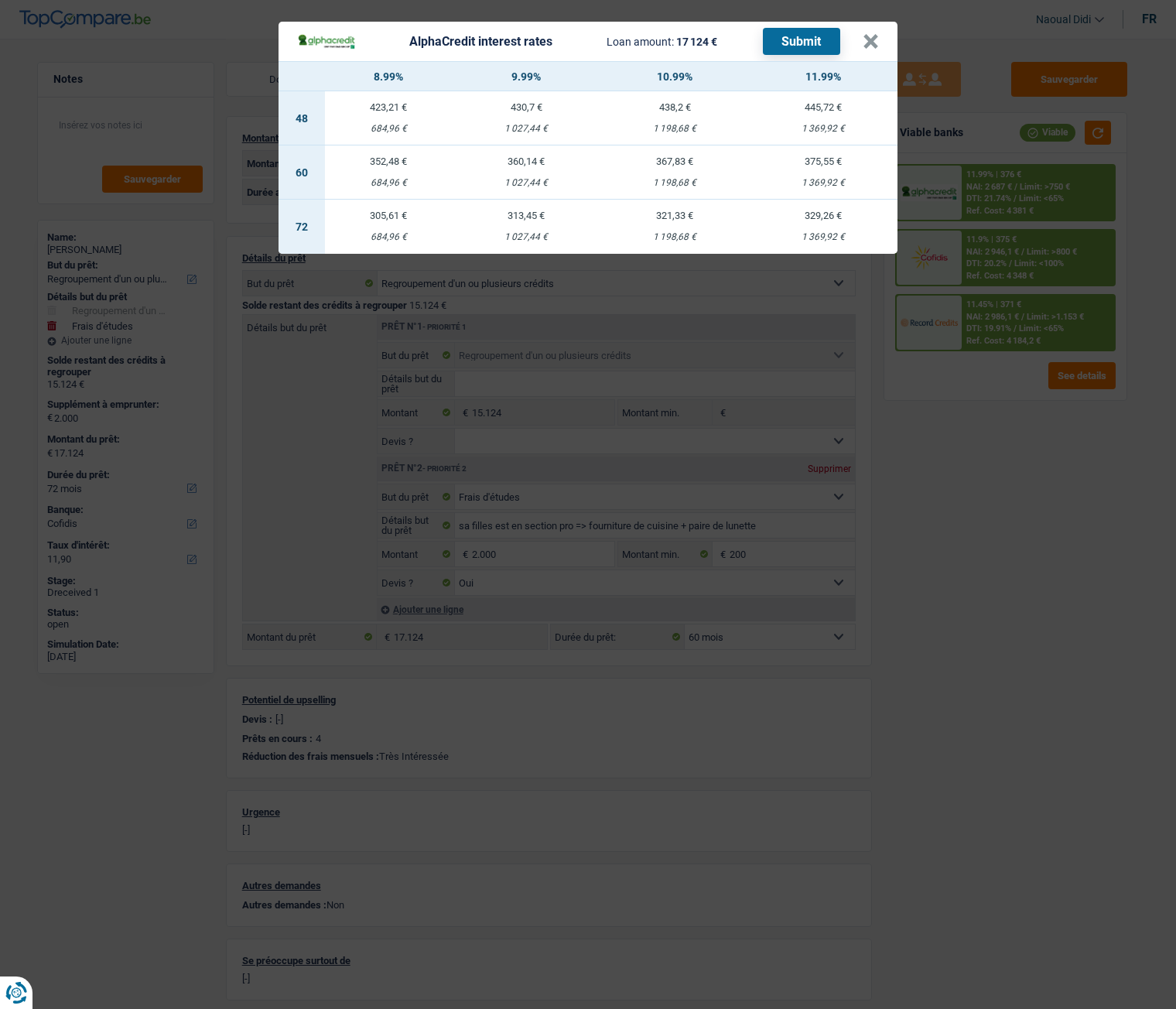
select select "72"
click at [536, 227] on div "Montant du prêt 17.124 € Montant actuel: 17.124 € Montant Y call 200 € Montant …" at bounding box center [549, 594] width 646 height 957
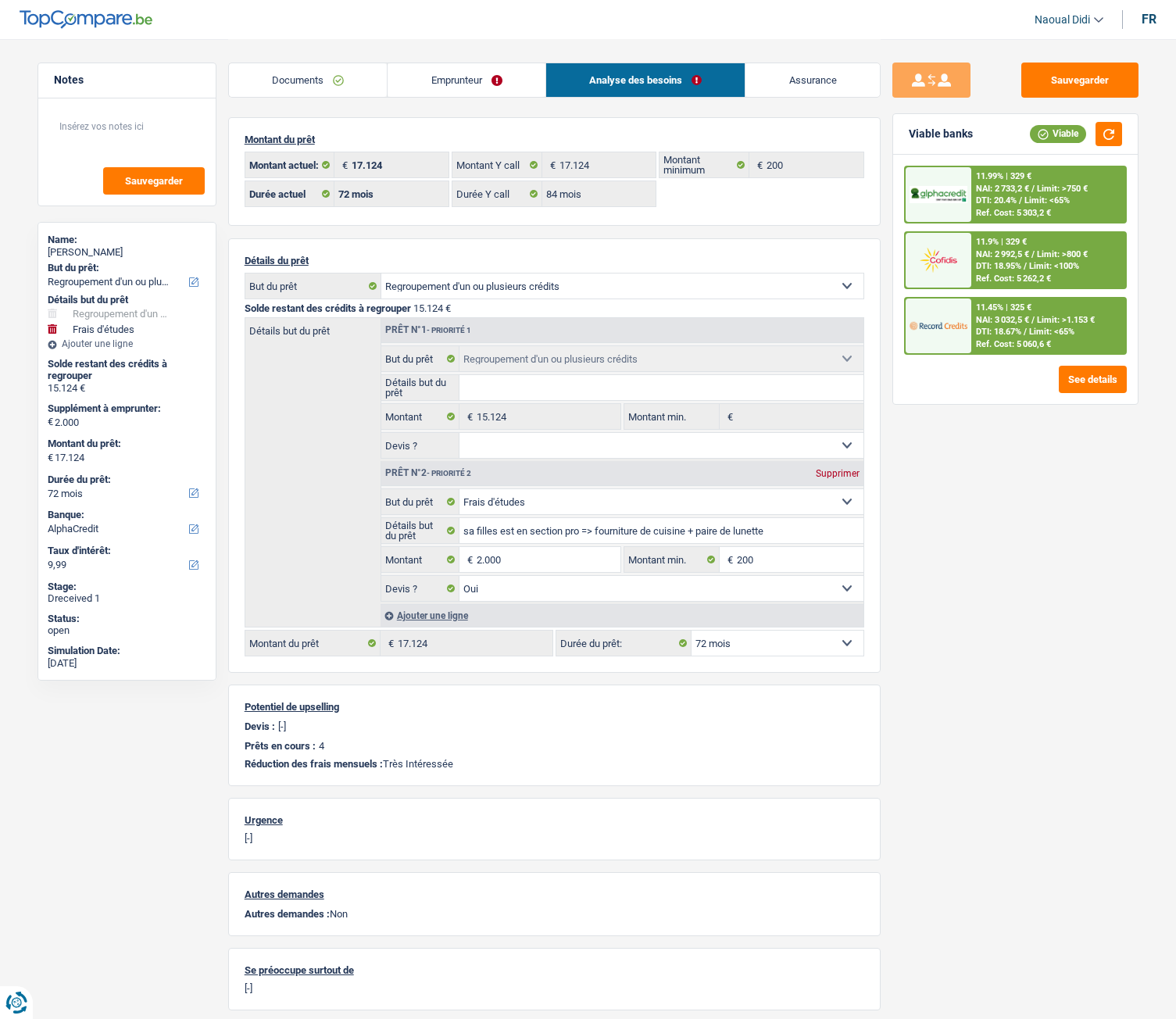
click at [1097, 195] on div "11.99% | 329 € NAI: 2 733,2 € / Limit: >750 € DTI: 20.4% / Limit: <65% Ref. Cos…" at bounding box center [1048, 194] width 154 height 55
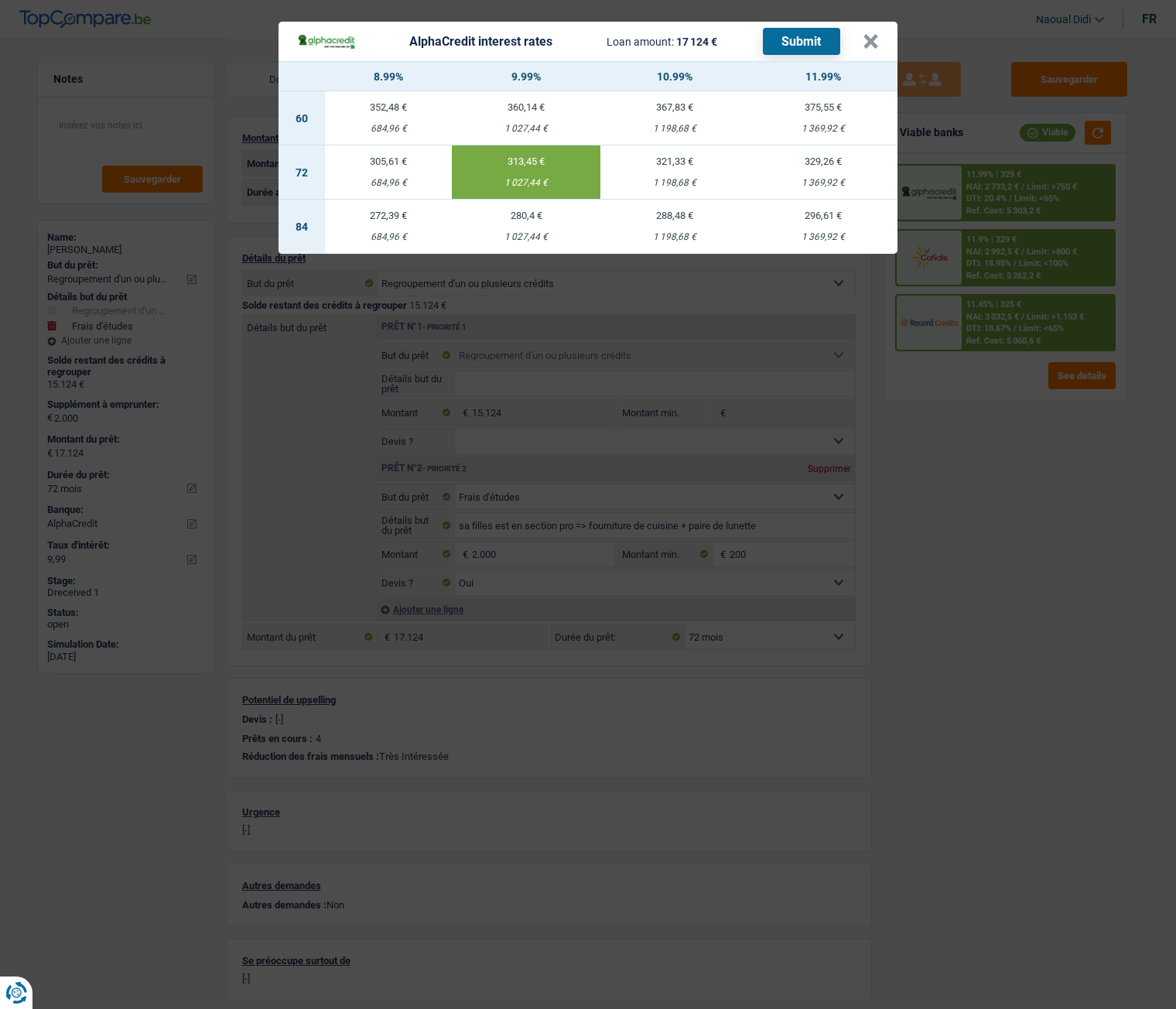
click at [806, 40] on button "Submit" at bounding box center [802, 40] width 78 height 27
click at [876, 47] on button "×" at bounding box center [871, 41] width 16 height 15
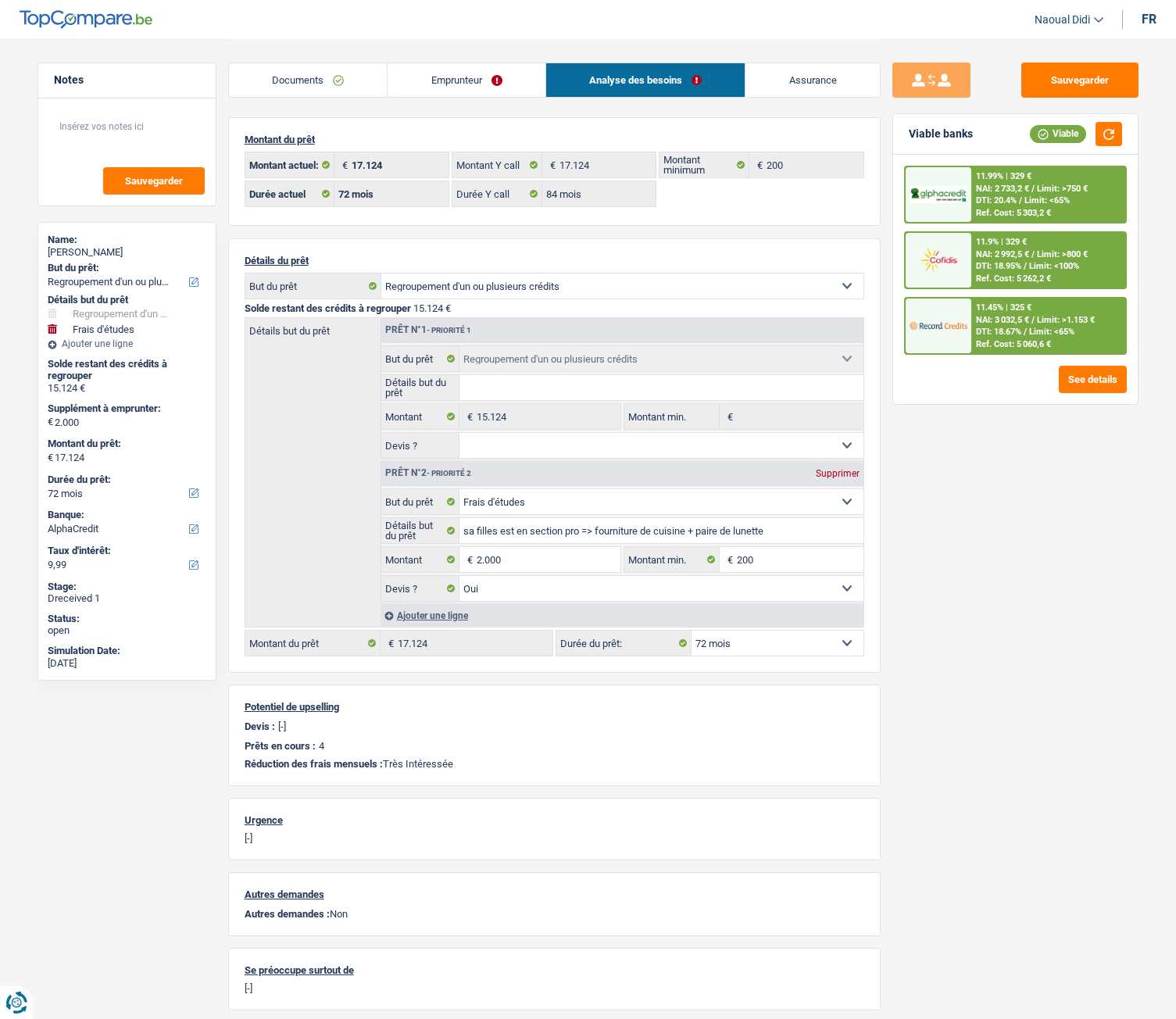
click at [1031, 264] on span "Limit: <100%" at bounding box center [1053, 266] width 50 height 10
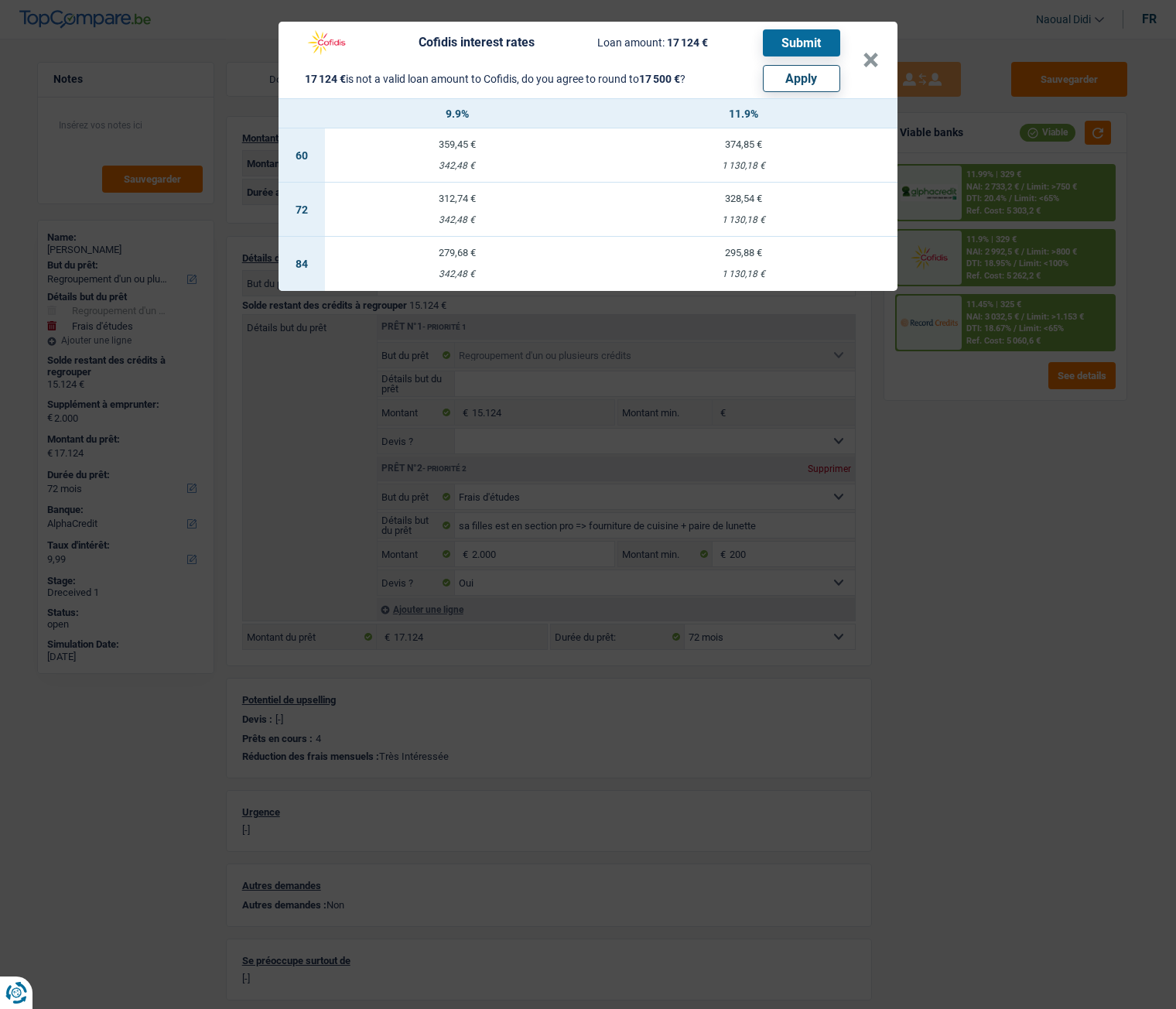
click at [1021, 261] on div "Cofidis interest rates Loan amount: 17 124 € Submit 17 124 € is not a valid loa…" at bounding box center [588, 504] width 1176 height 1009
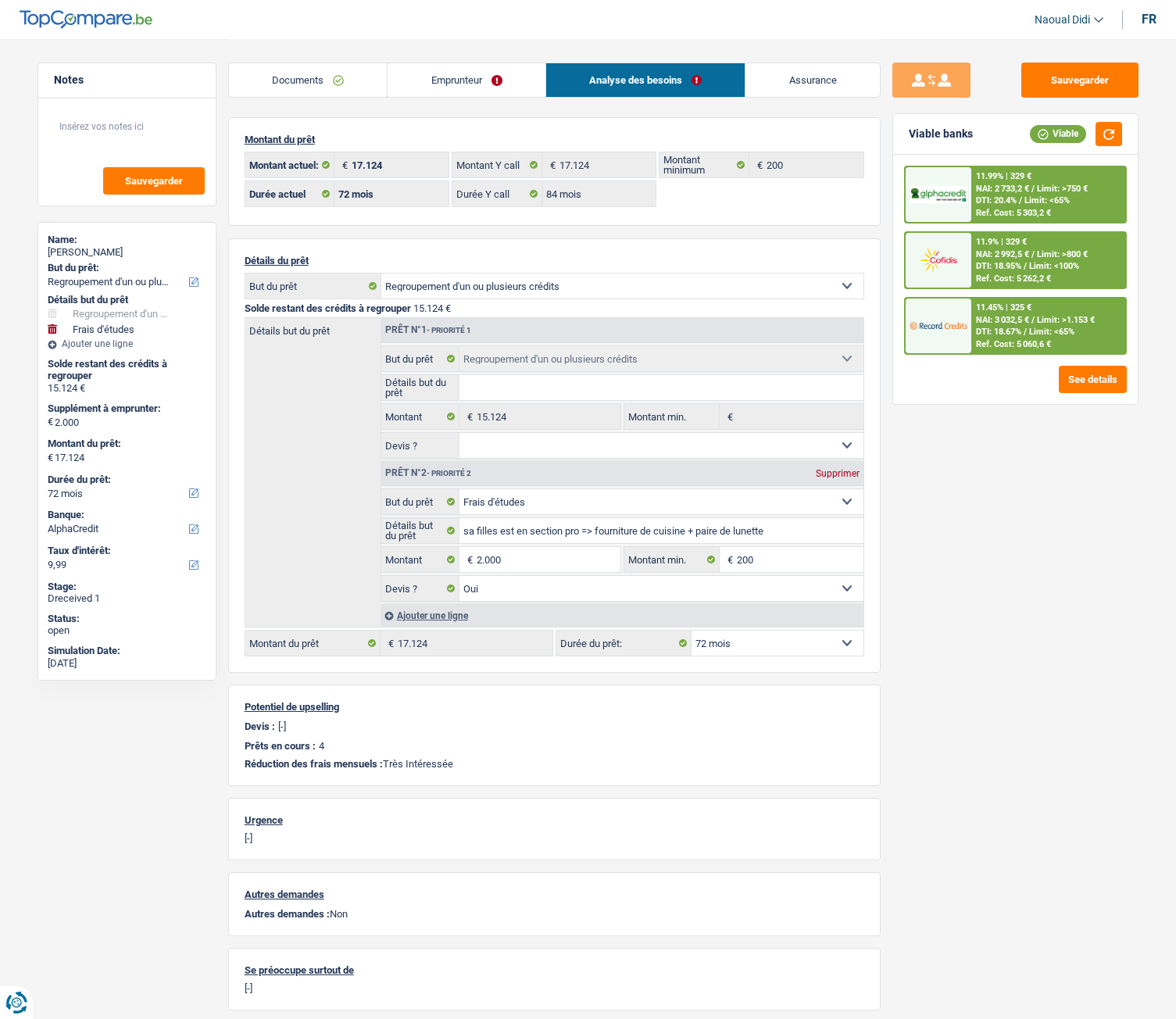
click at [1018, 276] on div "Ref. Cost: 5 262,2 €" at bounding box center [1013, 279] width 75 height 10
click at [1013, 255] on span "NAI: 2 992,5 €" at bounding box center [1002, 254] width 53 height 10
click at [974, 319] on div "11.45% | 325 € NAI: 3 032,5 € / Limit: >1.153 € DTI: 18.67% / Limit: <65% Ref. …" at bounding box center [1048, 325] width 154 height 55
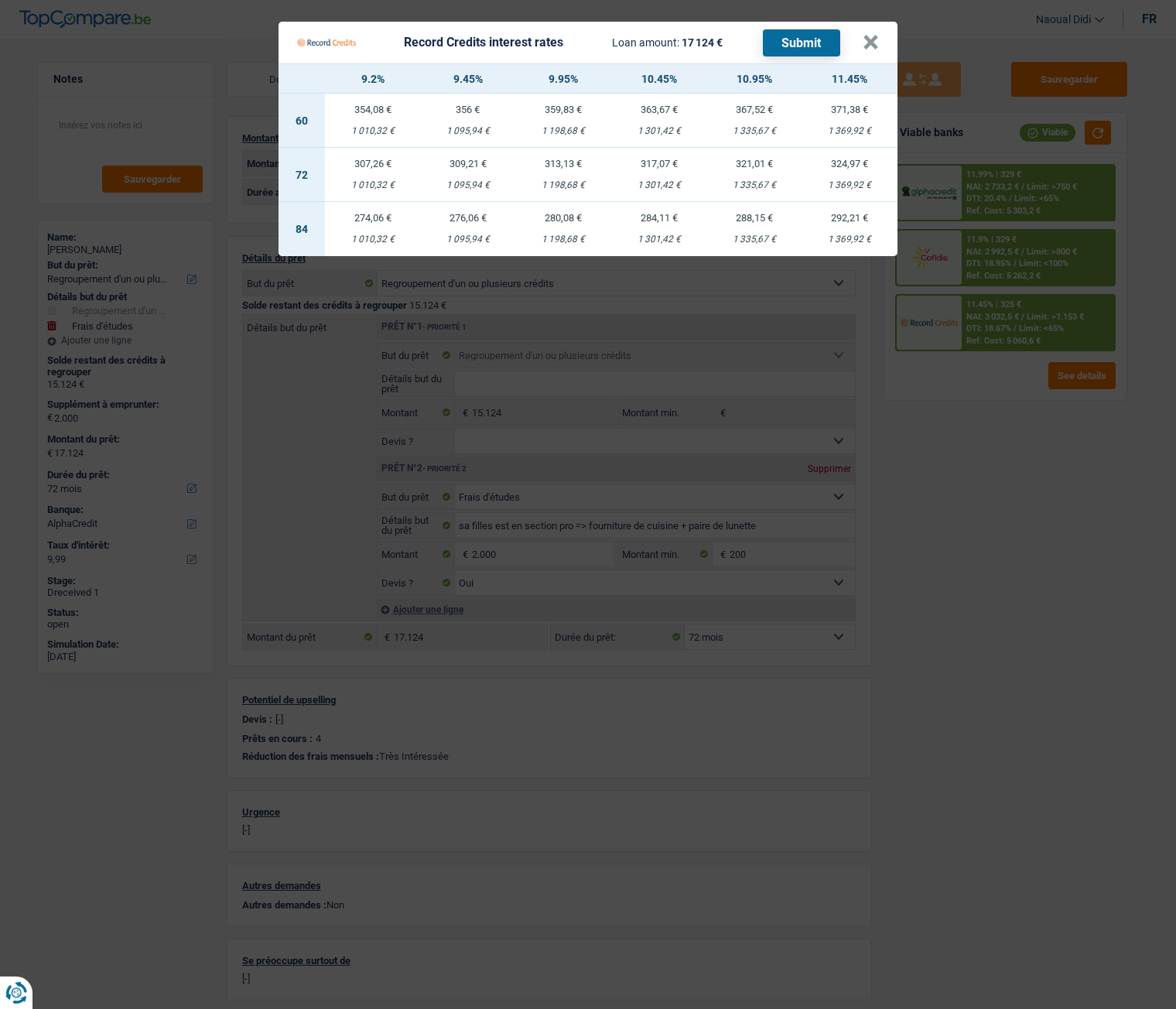
click at [567, 233] on td "280,08 € 1 198,68 €" at bounding box center [564, 228] width 96 height 54
select select "84"
select select "record credits"
type input "9,95"
select select "84"
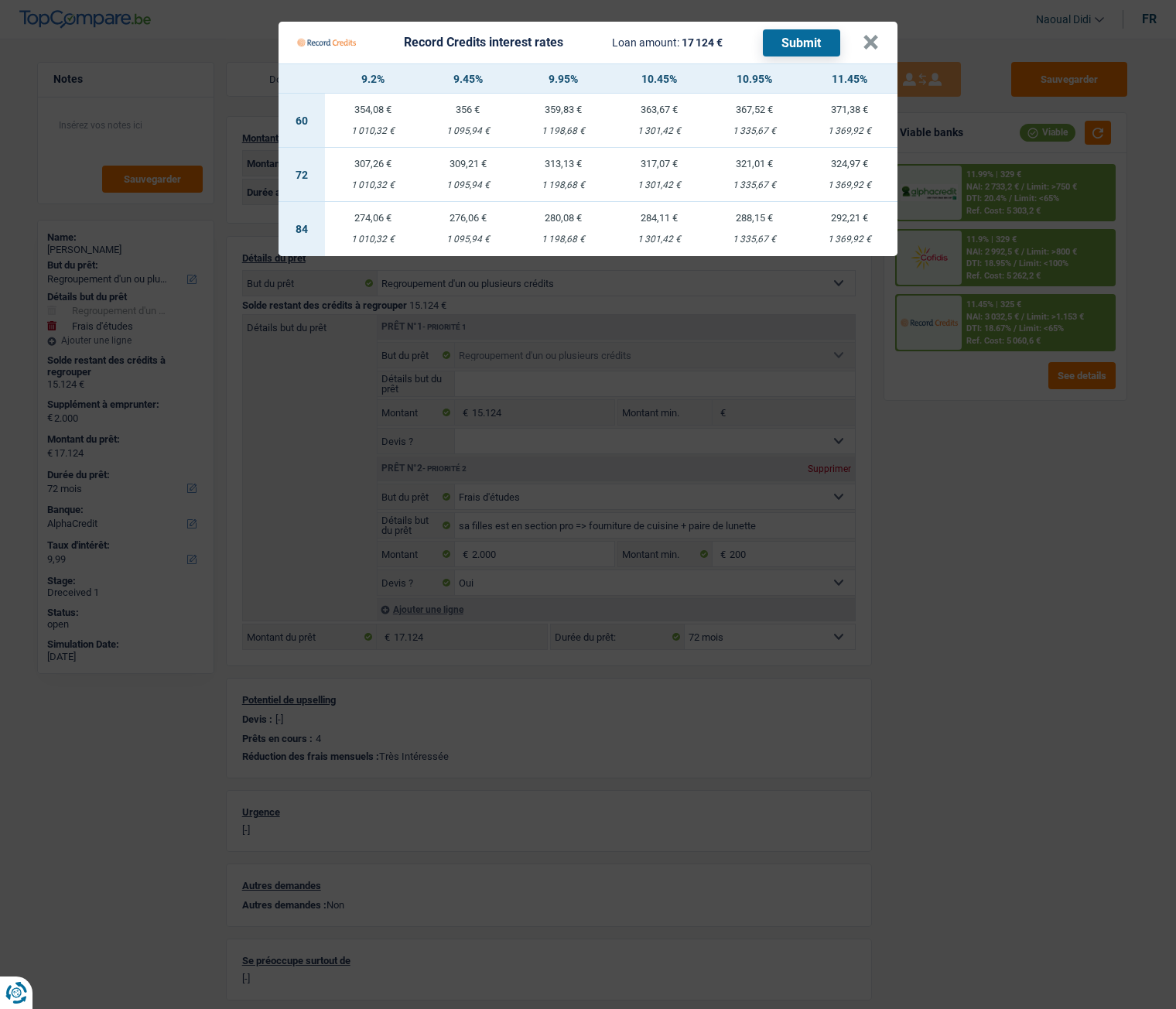
select select "84"
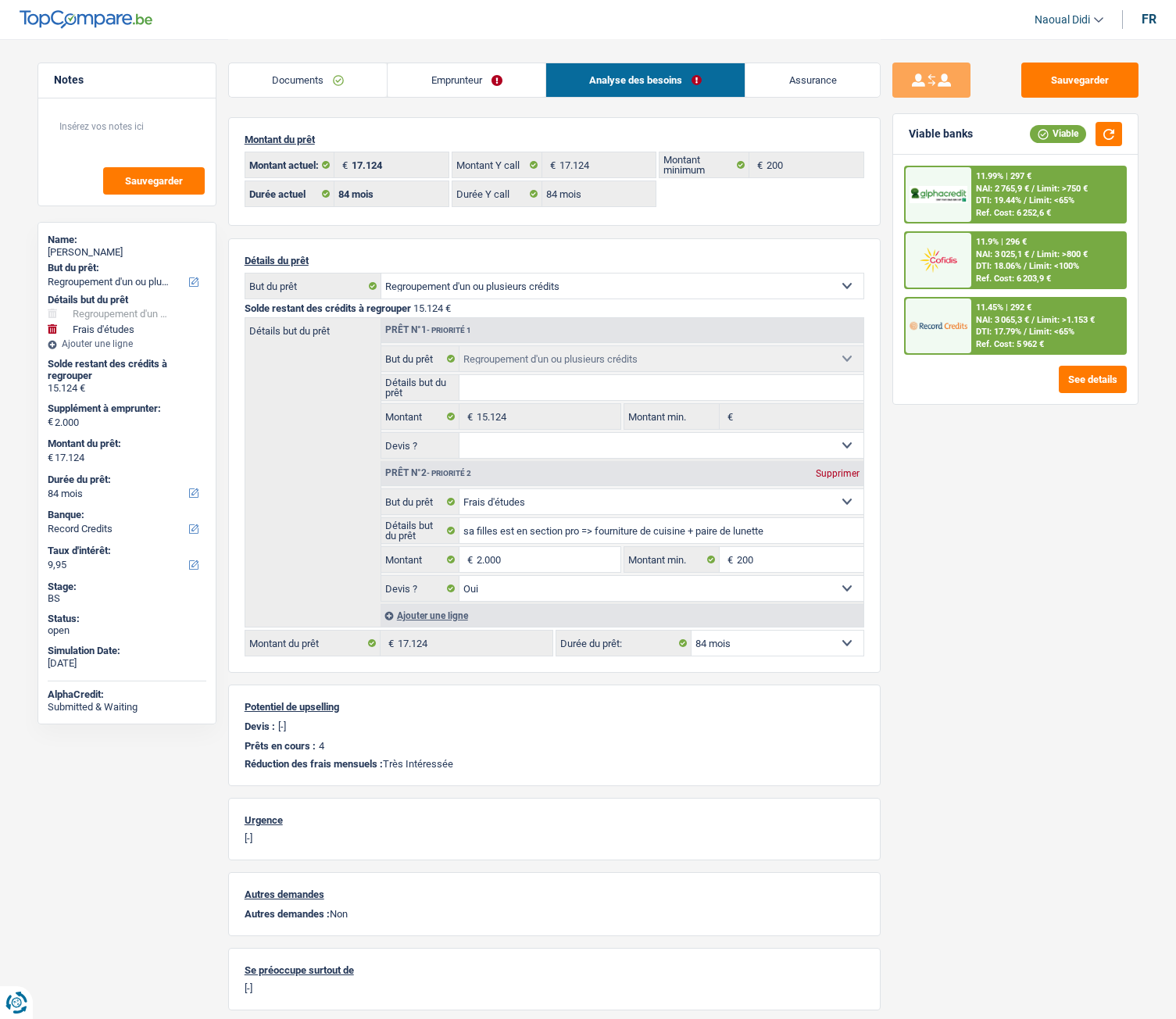
click at [1025, 326] on div "11.45% | 292 € NAI: 3 065,3 € / Limit: >1.153 € DTI: 17.79% / Limit: <65% Ref. …" at bounding box center [1048, 325] width 154 height 55
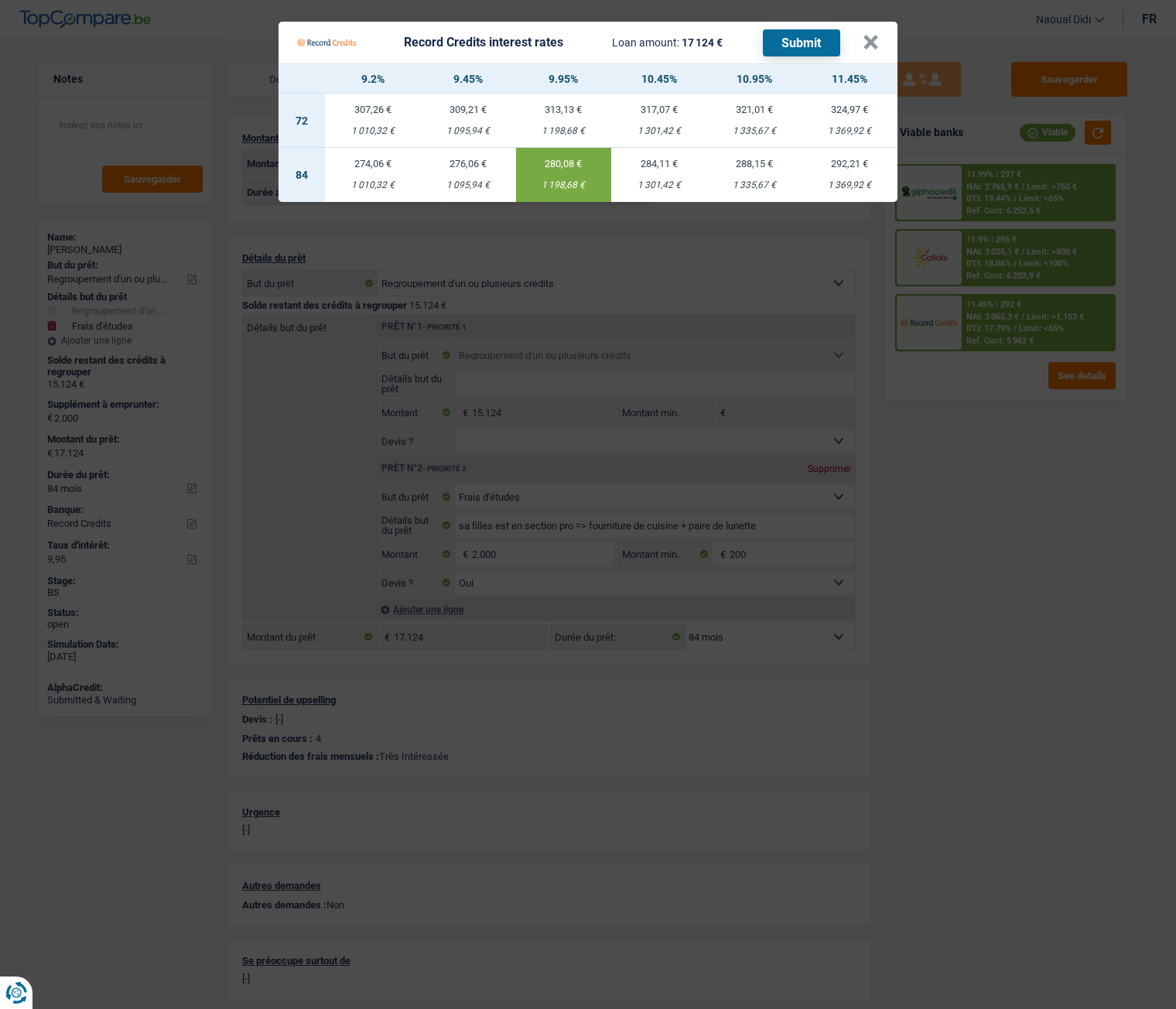
click at [809, 41] on button "Submit" at bounding box center [802, 42] width 78 height 27
click at [728, 76] on th "10.95%" at bounding box center [754, 78] width 96 height 29
click at [873, 41] on button "×" at bounding box center [871, 42] width 16 height 15
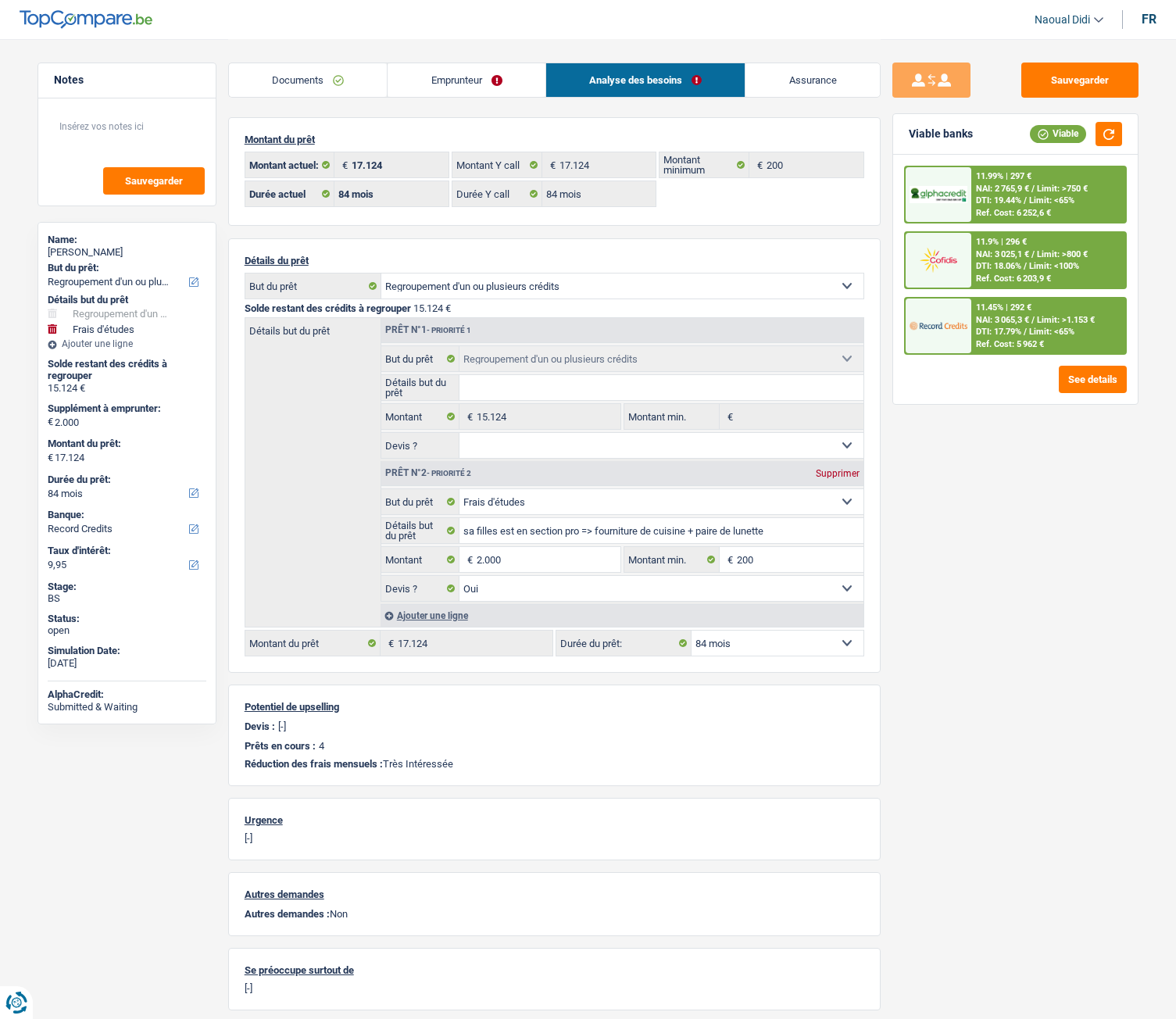
click at [1019, 271] on span "DTI: 18.06%" at bounding box center [998, 266] width 45 height 10
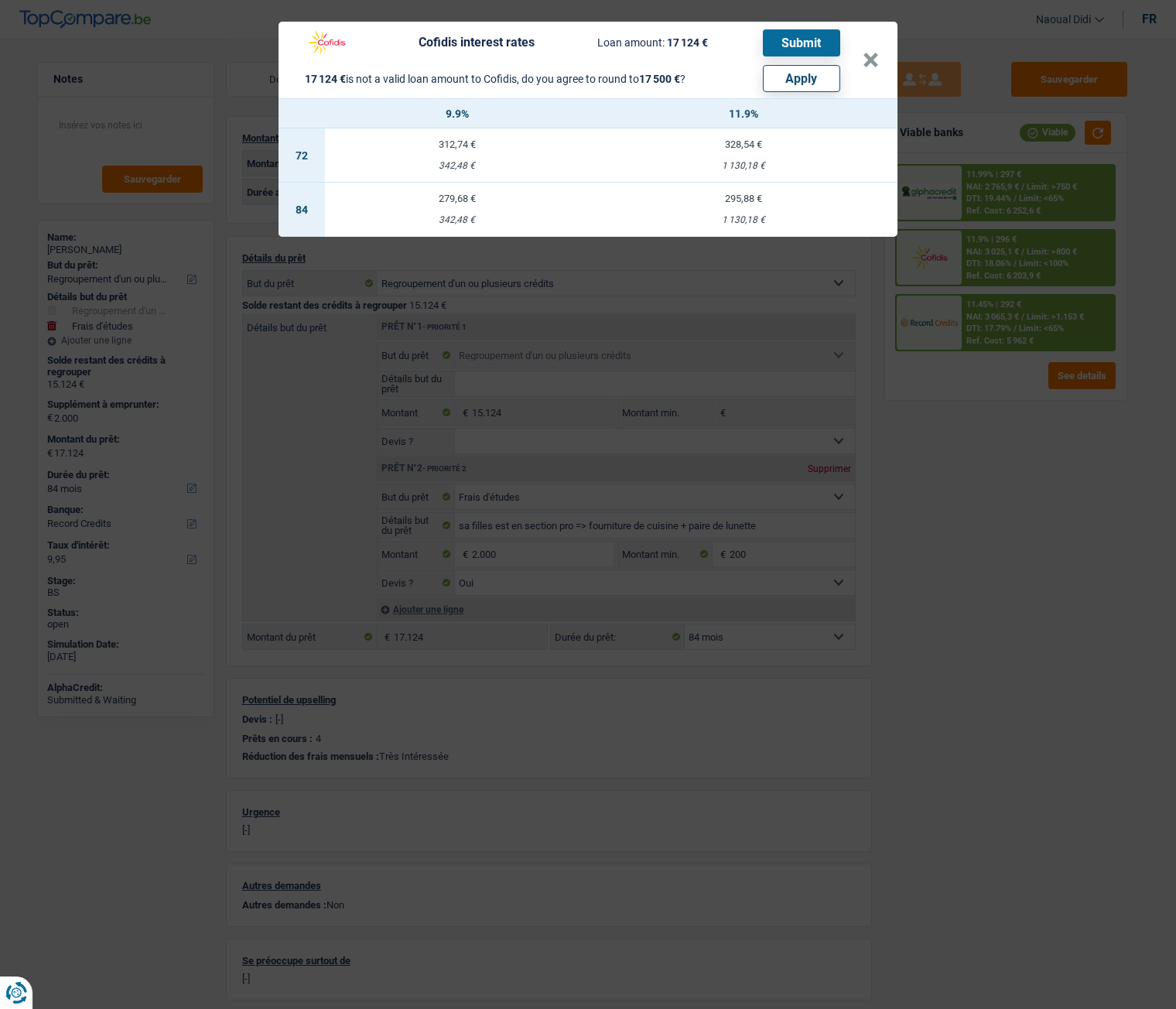
click at [798, 78] on button "Apply" at bounding box center [802, 78] width 78 height 27
type input "2.376"
type input "17.500"
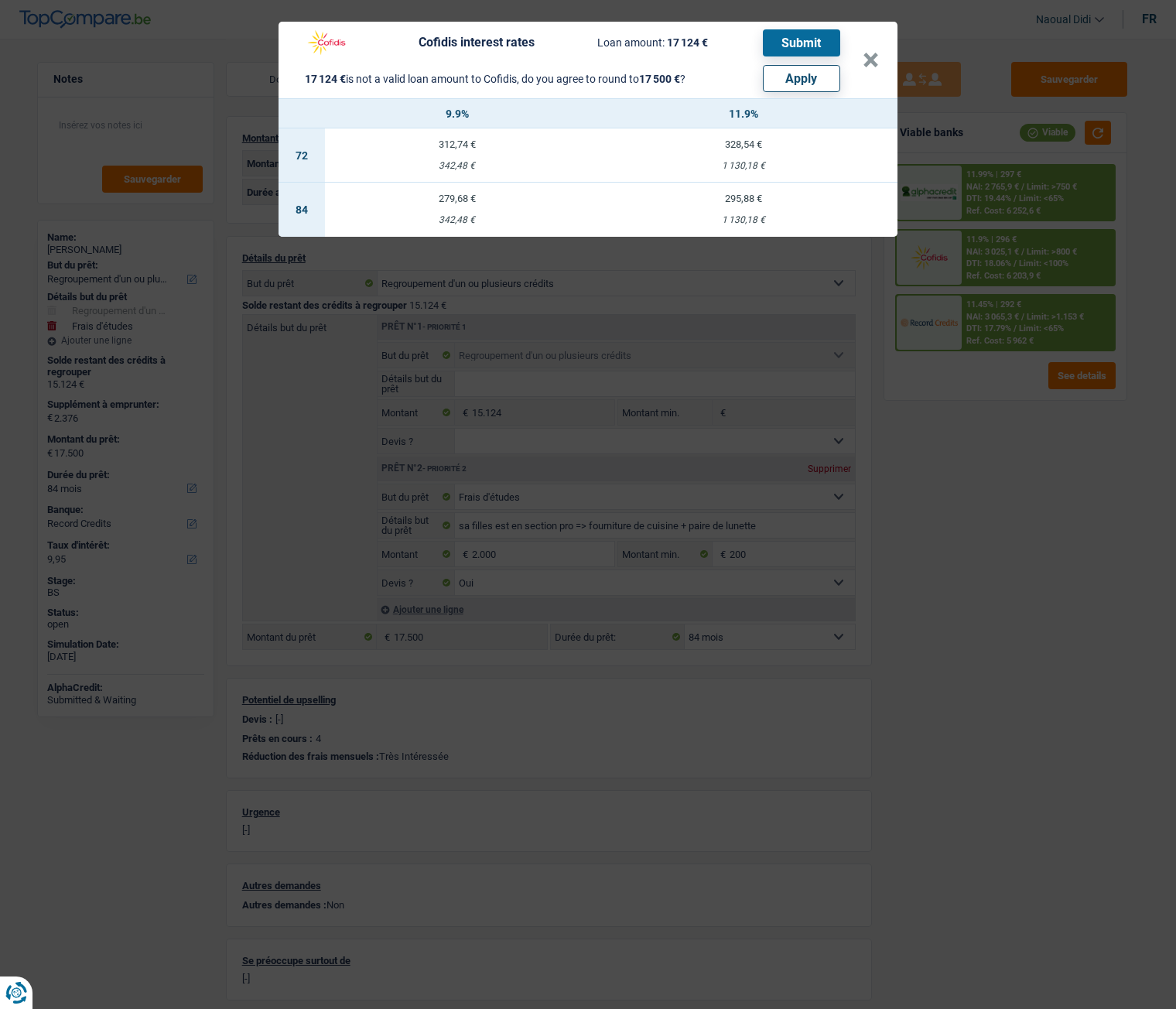
select select "other"
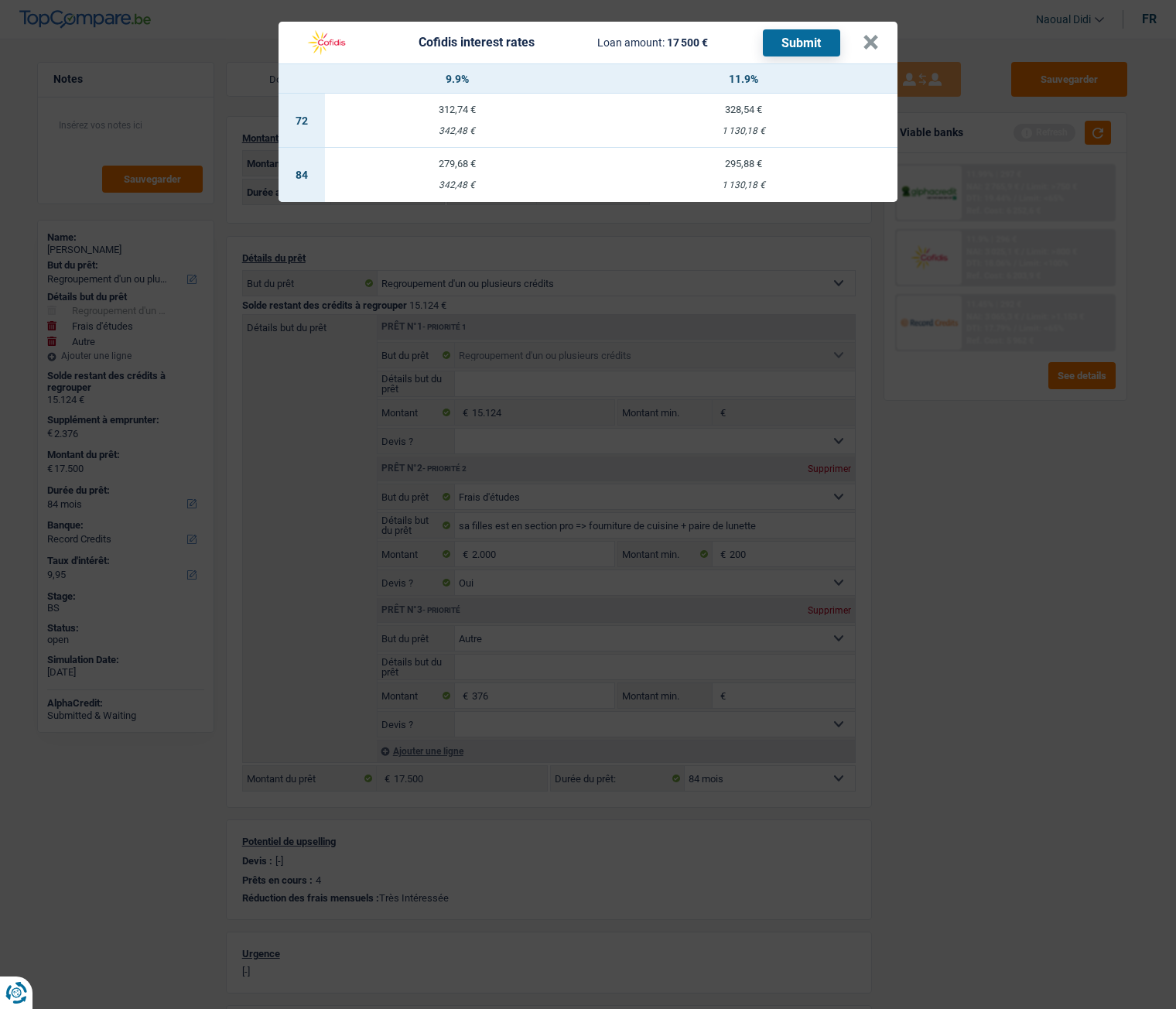
click at [808, 40] on button "Submit" at bounding box center [802, 42] width 78 height 27
click at [711, 203] on div "Cofidis interest rates Loan amount: 17 500 € Submit × 9.9% 11.9% 72 312,74 € 34…" at bounding box center [588, 504] width 1176 height 1009
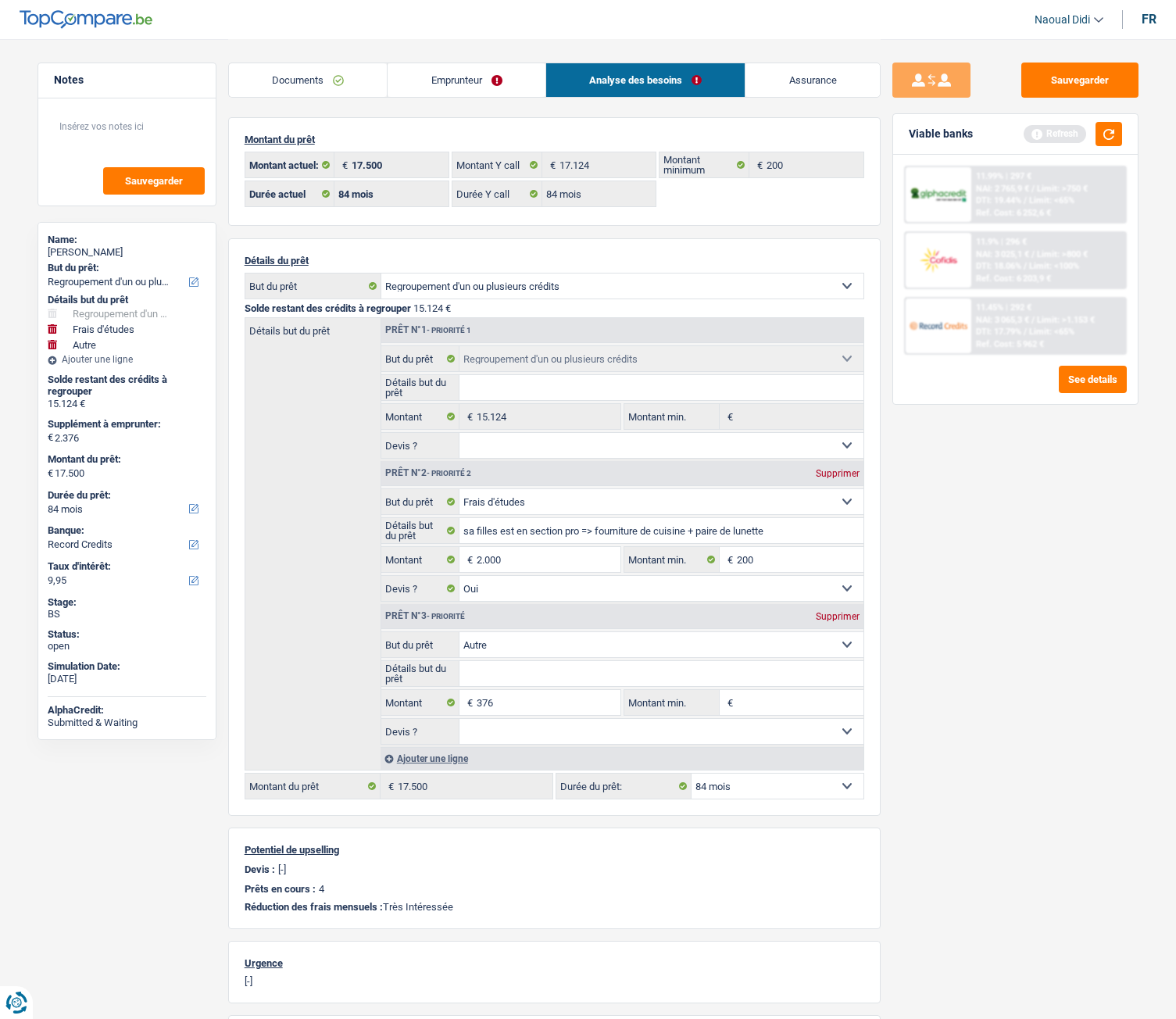
click at [338, 78] on link "Documents" at bounding box center [308, 79] width 159 height 34
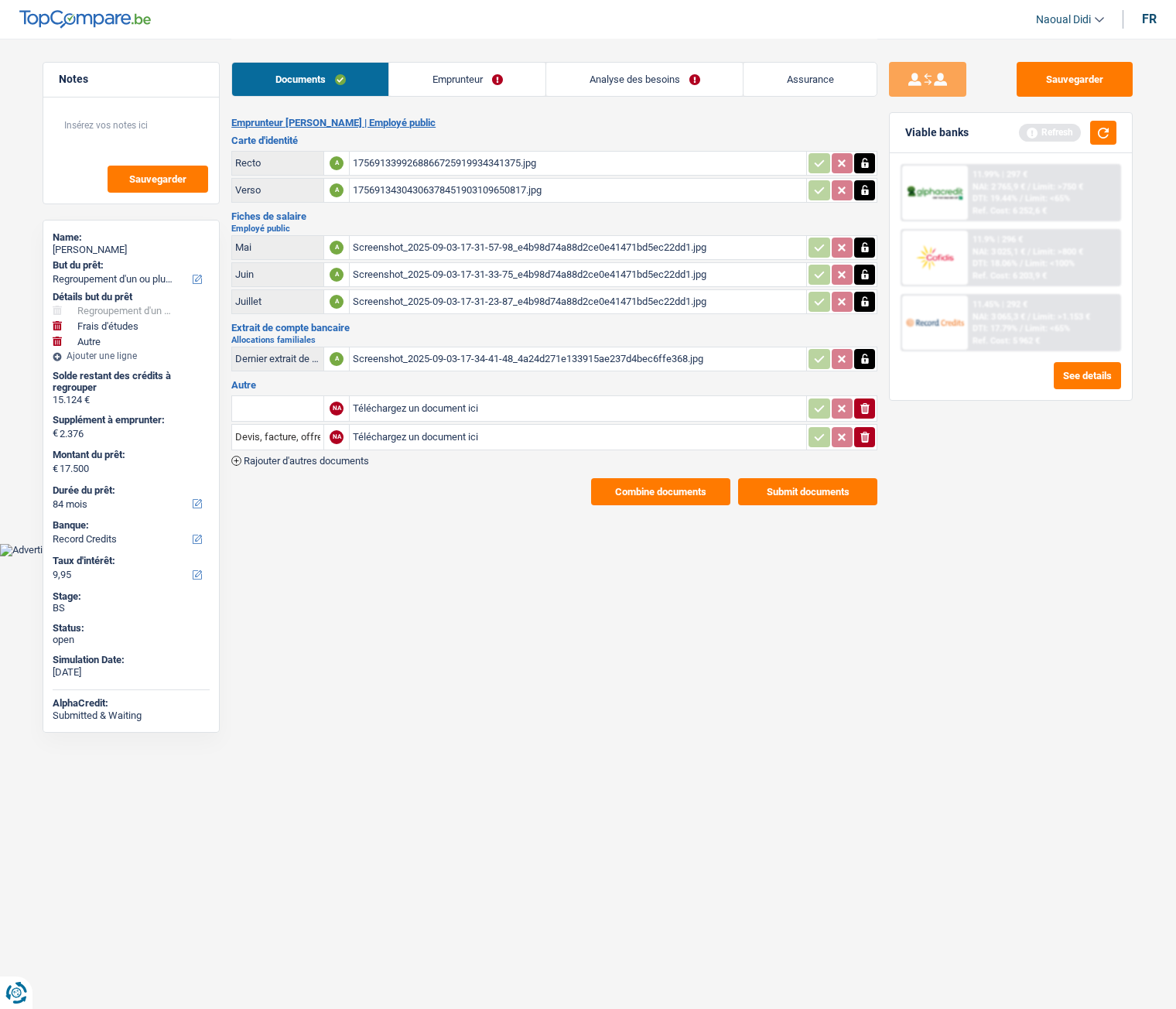
click at [448, 85] on link "Emprunteur" at bounding box center [467, 78] width 156 height 33
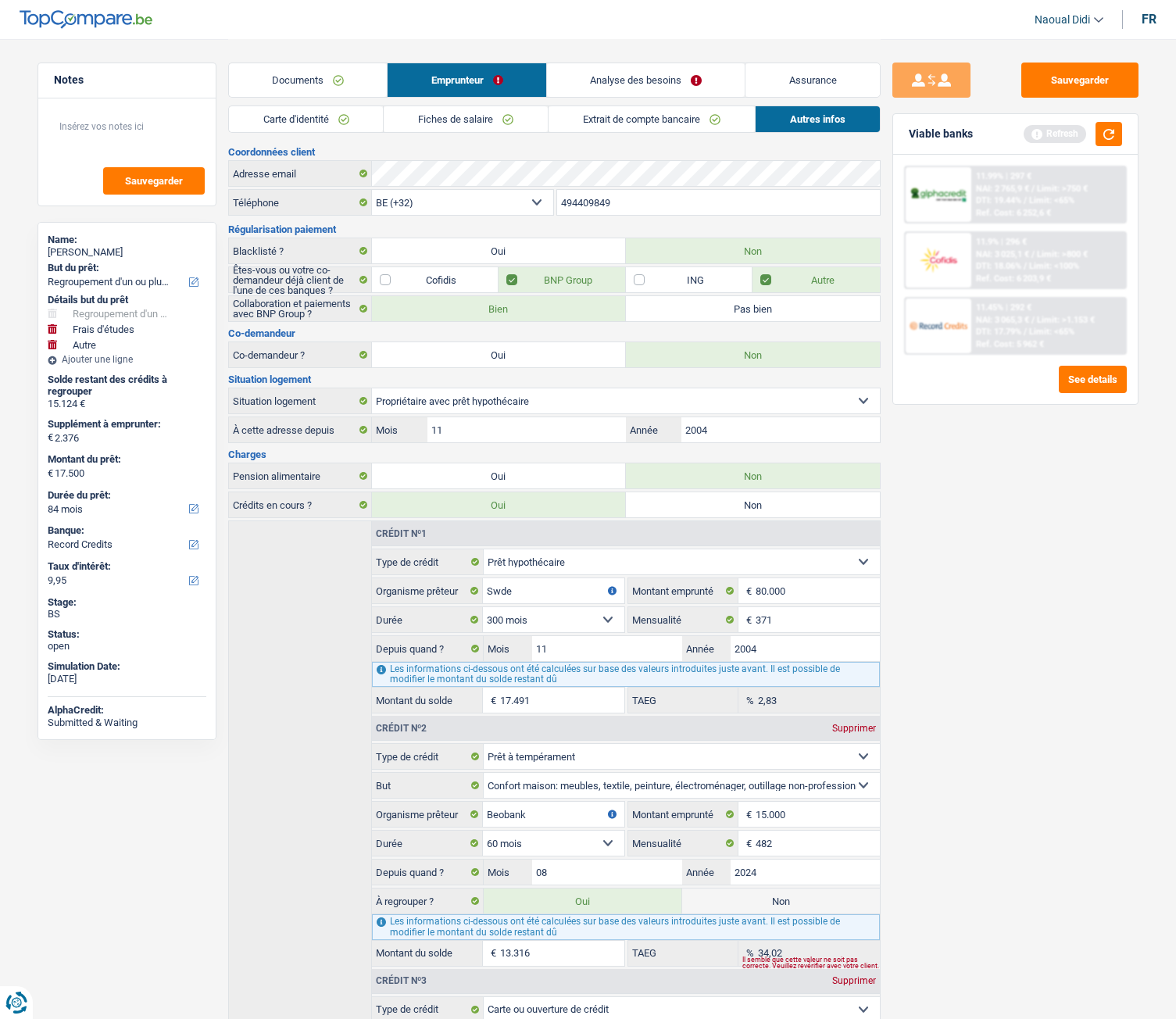
click at [313, 116] on link "Carte d'identité" at bounding box center [306, 119] width 154 height 26
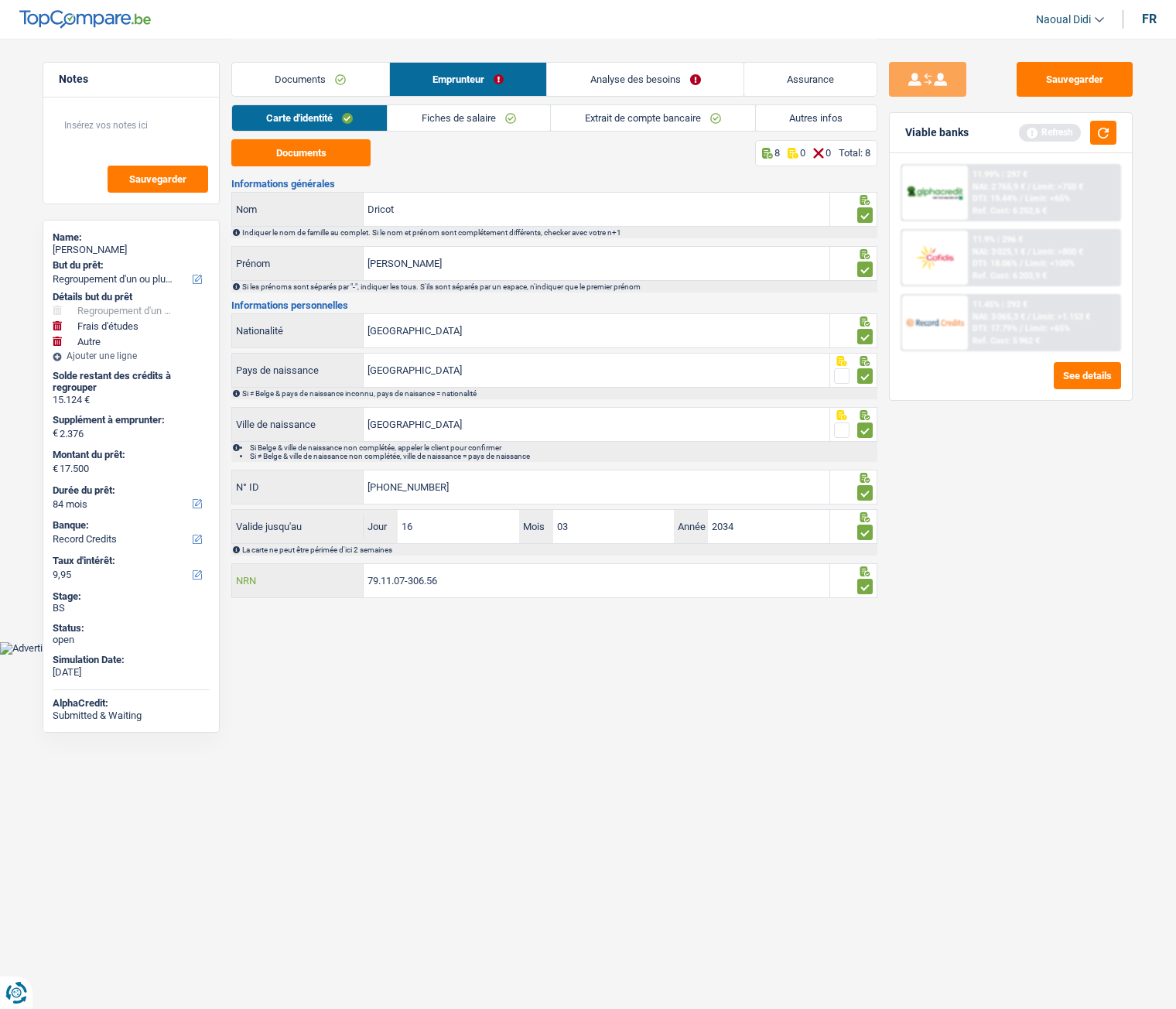
click at [366, 564] on input "79.11.07-306.56" at bounding box center [596, 580] width 465 height 33
drag, startPoint x: 503, startPoint y: 688, endPoint x: 499, endPoint y: 679, distance: 9.8
click at [503, 564] on html "Vous avez le contrôle de vos données Nous utilisons des cookies, tout comme nos…" at bounding box center [588, 327] width 1176 height 655
click at [648, 69] on link "Analyse des besoins" at bounding box center [645, 78] width 197 height 33
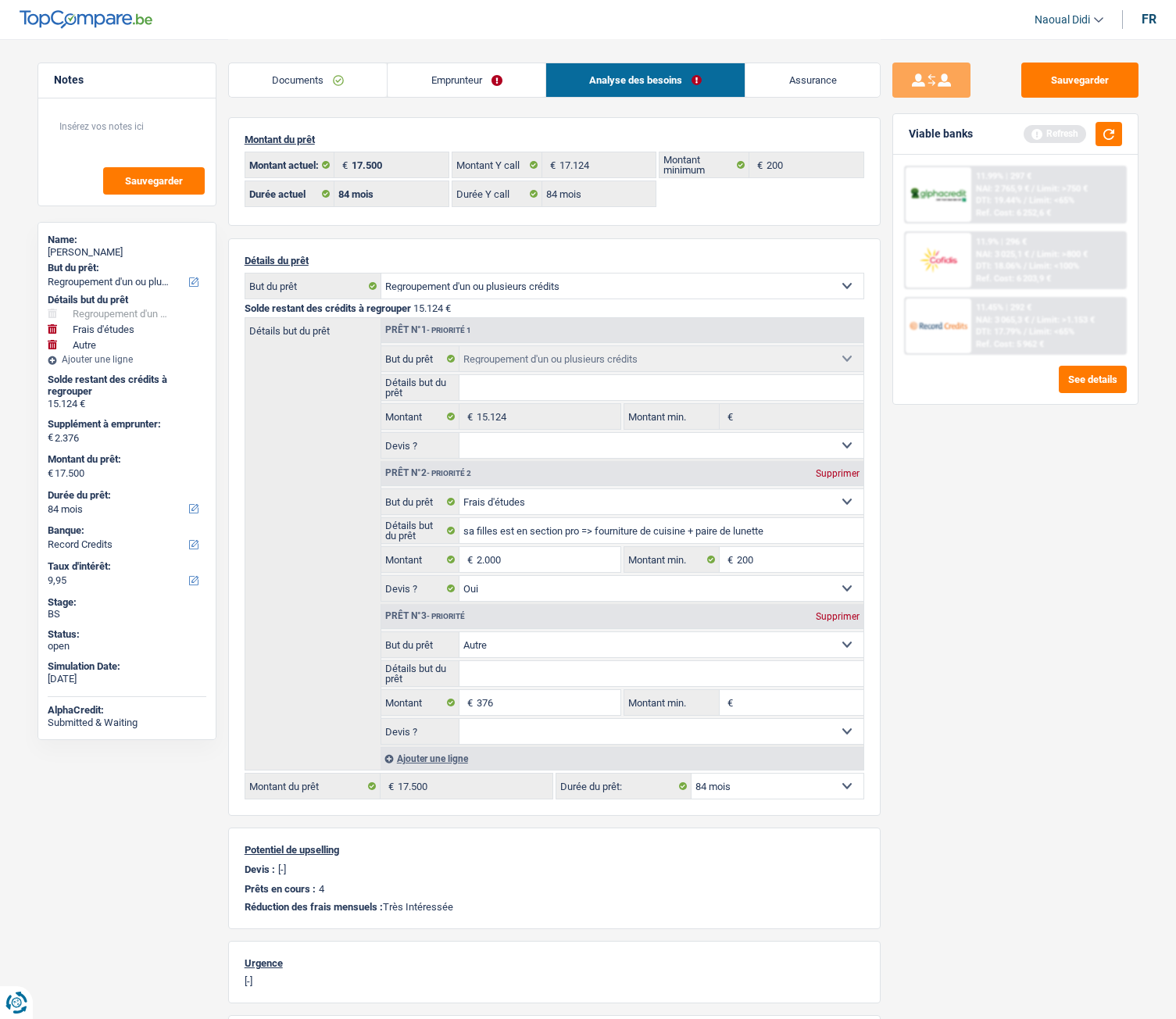
click at [302, 88] on link "Documents" at bounding box center [308, 79] width 159 height 34
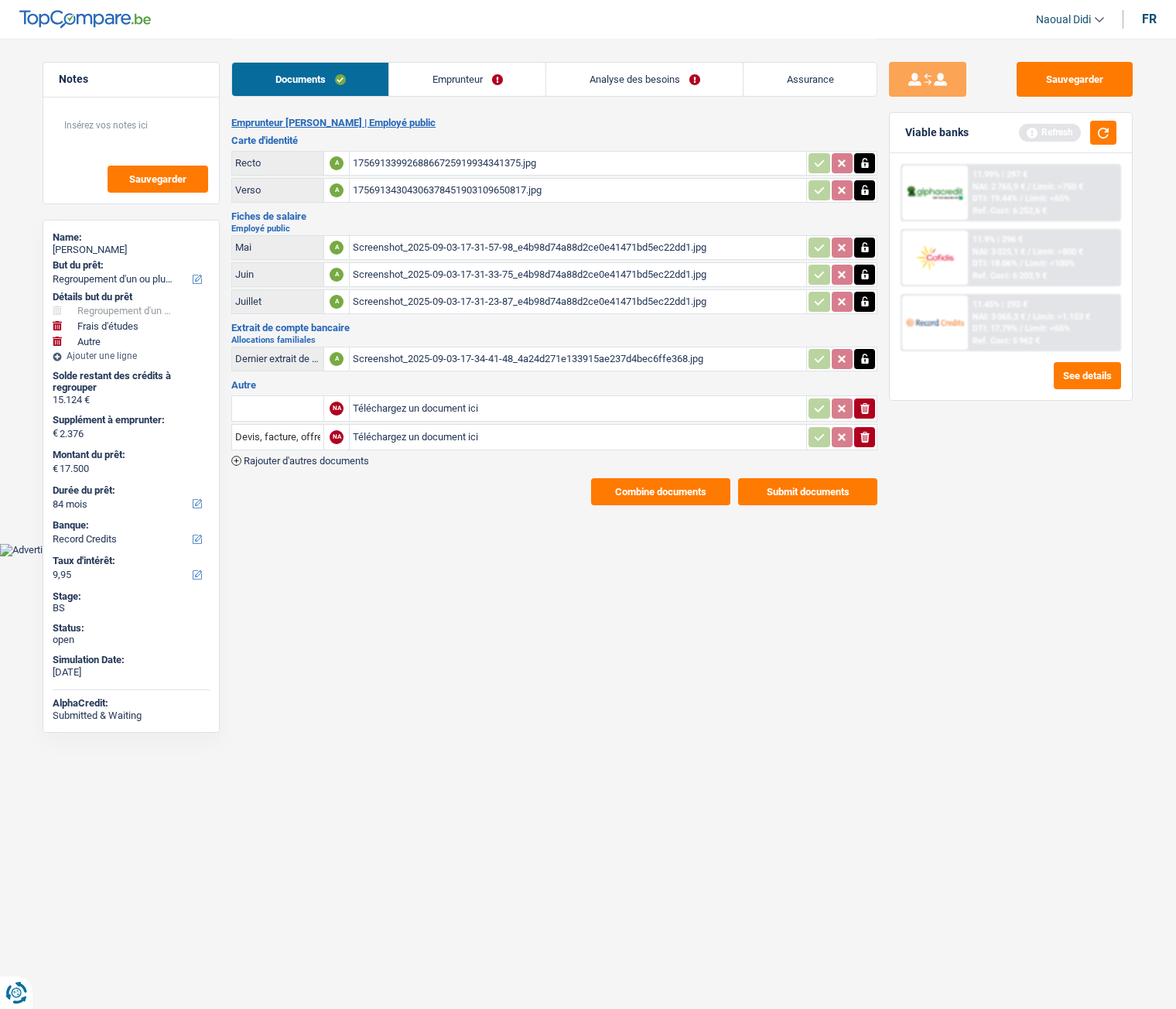
click at [624, 84] on link "Analyse des besoins" at bounding box center [644, 78] width 197 height 33
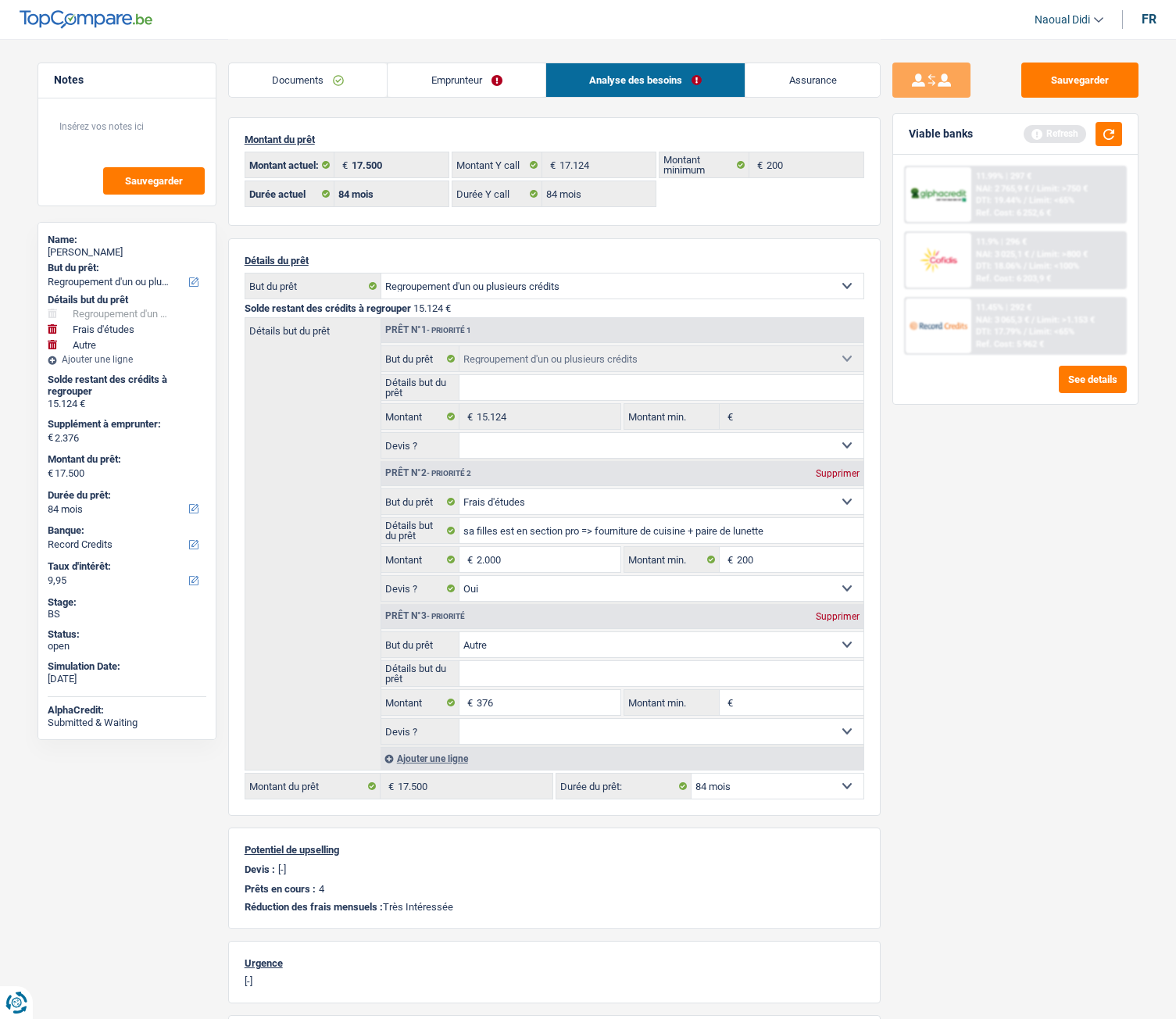
click at [836, 570] on div "Supprimer" at bounding box center [837, 615] width 51 height 9
type input "2.000"
type input "17.124"
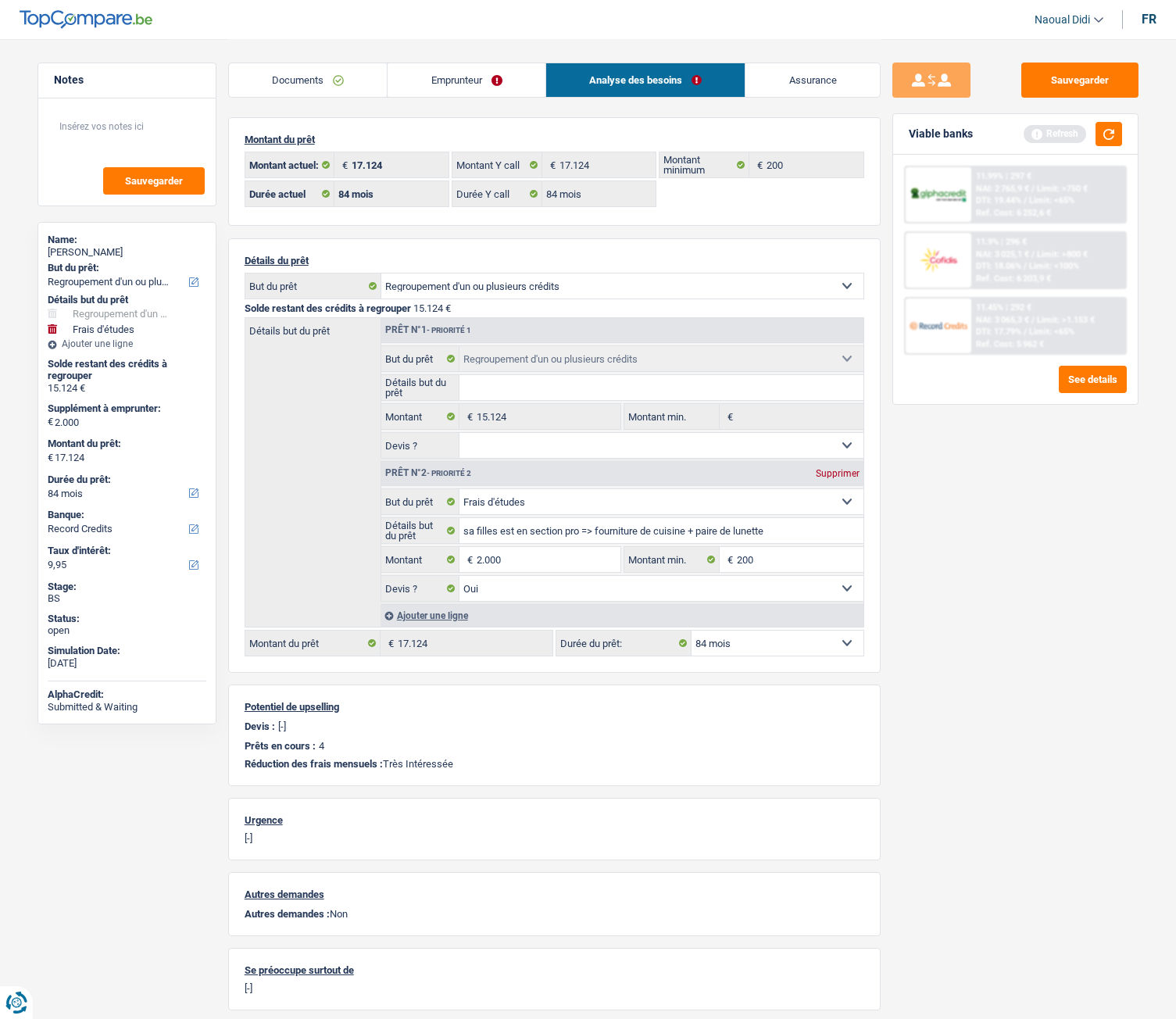
click at [289, 74] on link "Documents" at bounding box center [308, 79] width 159 height 34
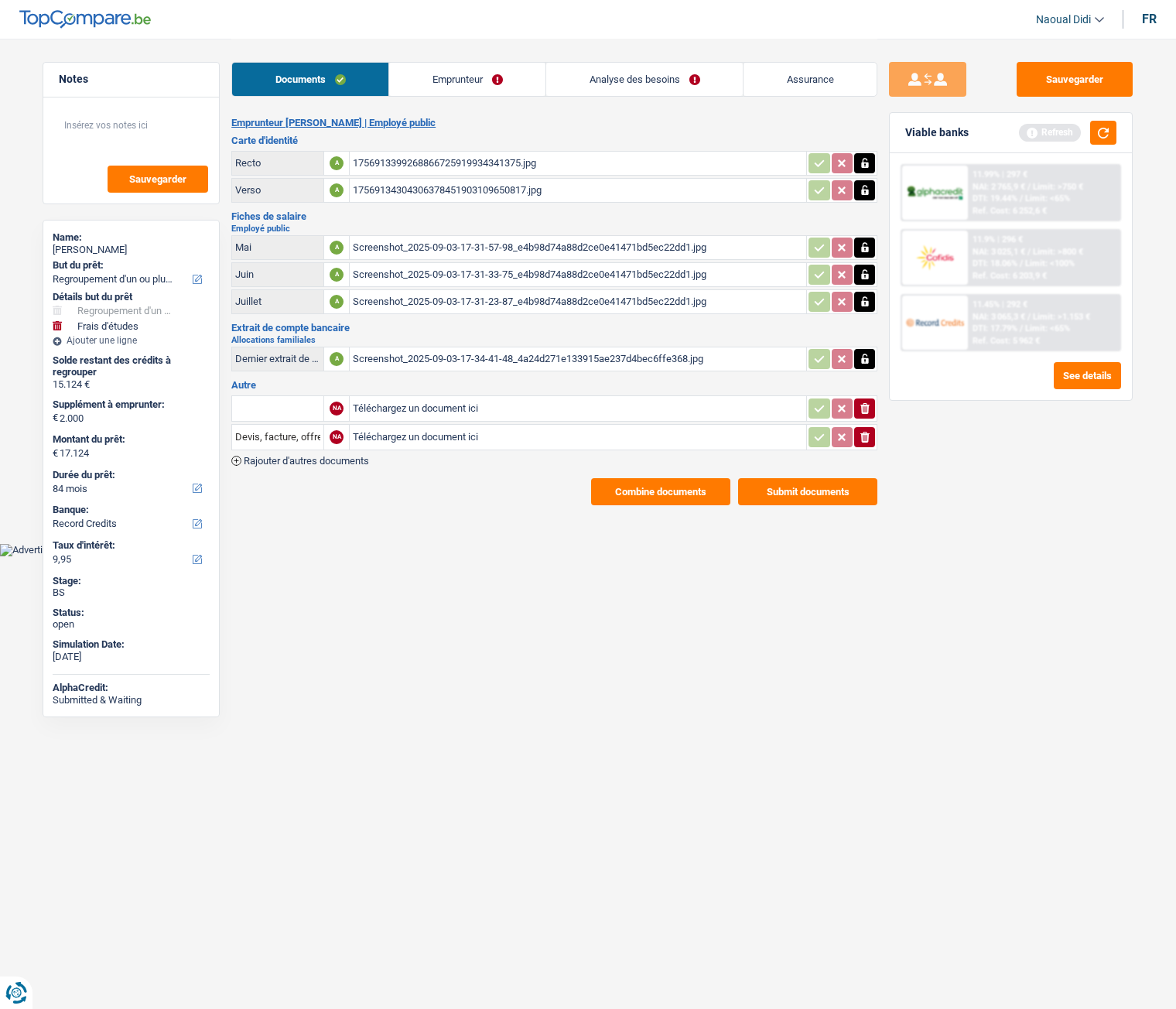
click at [425, 162] on div "1756913399268866725919934341375.jpg" at bounding box center [578, 163] width 450 height 23
click at [1037, 88] on button "Sauvegarder" at bounding box center [1074, 78] width 116 height 35
click at [617, 66] on link "Analyse des besoins" at bounding box center [644, 78] width 197 height 33
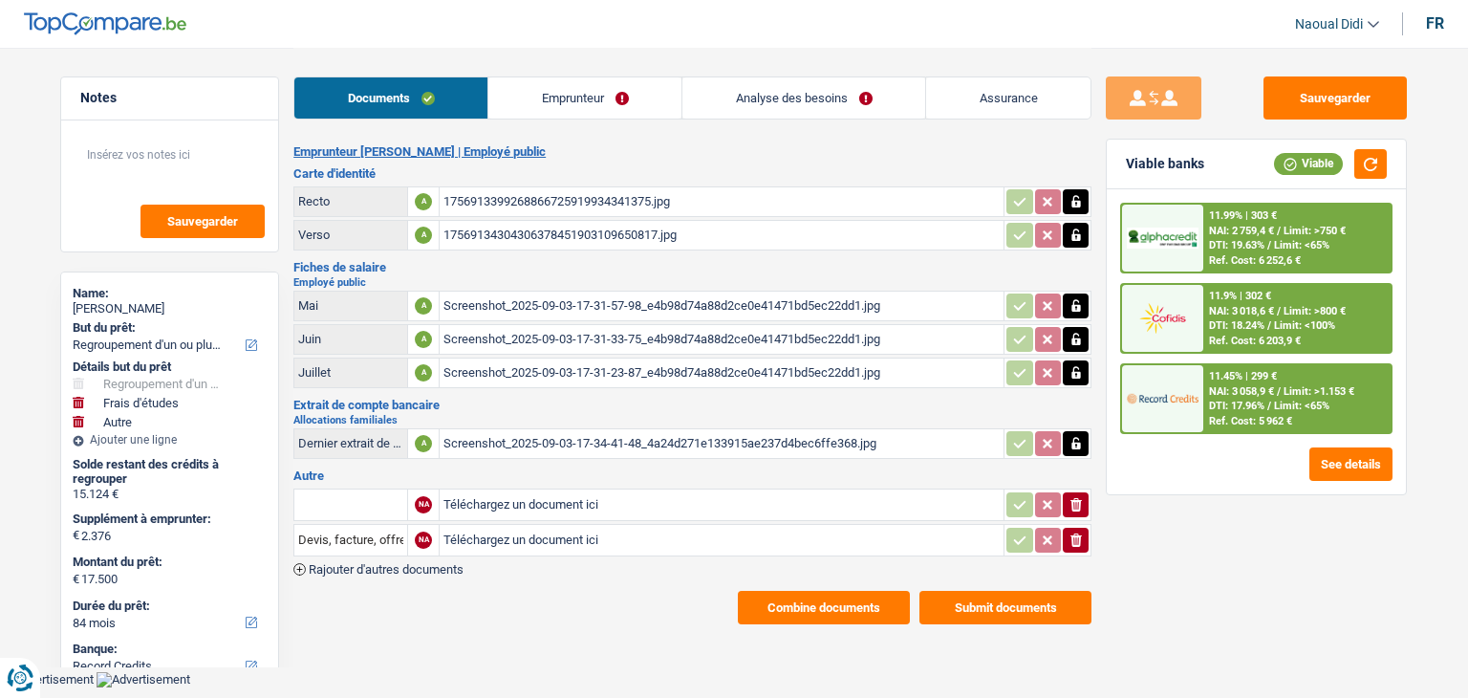
select select "refinancing"
select select "study"
select select "other"
select select "84"
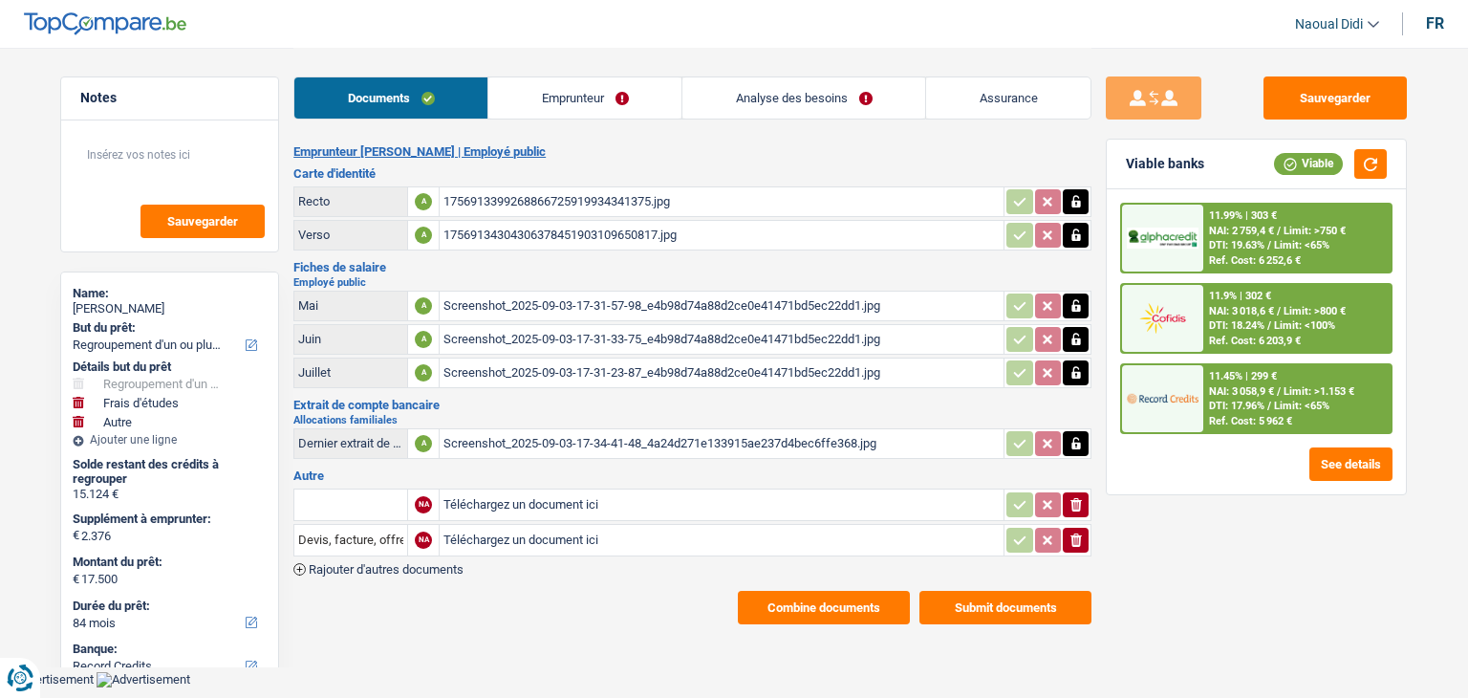
select select "record credits"
drag, startPoint x: 168, startPoint y: 308, endPoint x: 76, endPoint y: 315, distance: 93.0
click at [76, 315] on div "Laurence Dricot" at bounding box center [170, 308] width 194 height 15
copy div "Laurence Dricot"
click at [827, 81] on link "Analyse des besoins" at bounding box center [804, 97] width 243 height 41
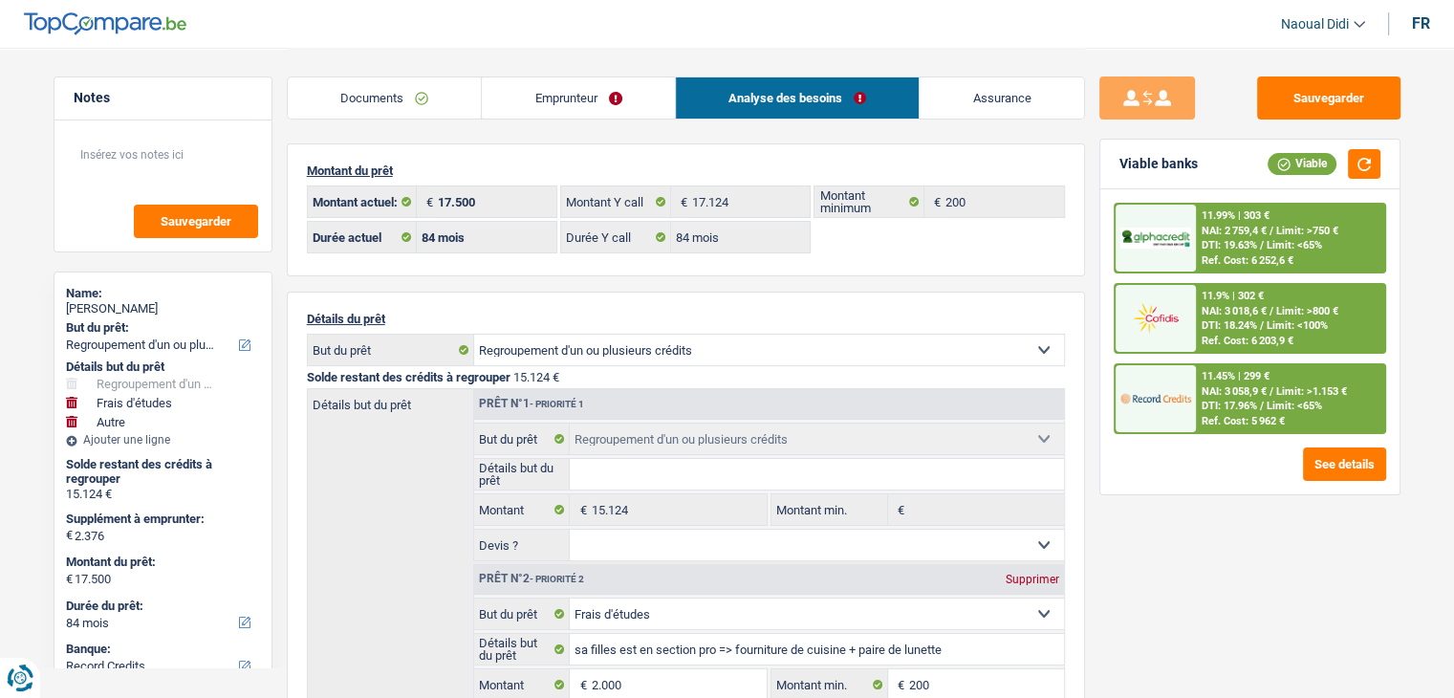
click at [549, 91] on link "Emprunteur" at bounding box center [578, 97] width 193 height 41
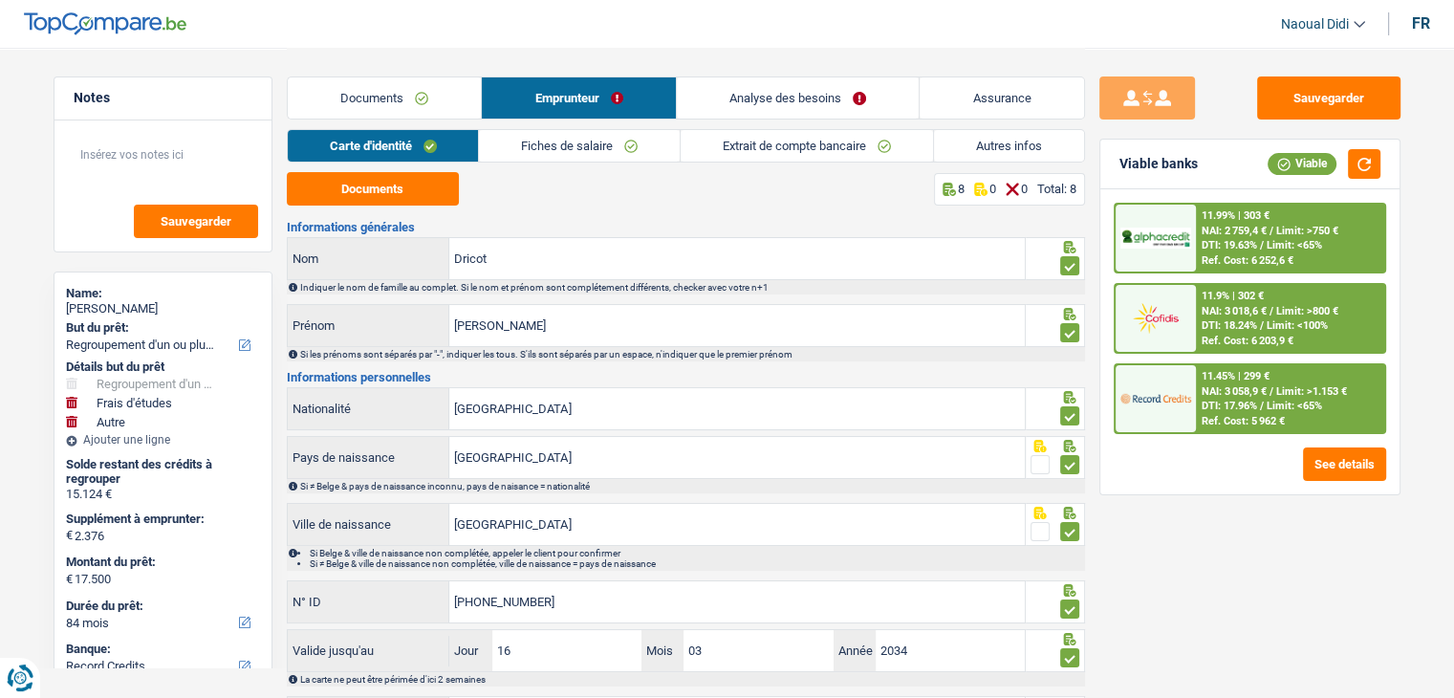
click at [541, 148] on link "Fiches de salaire" at bounding box center [579, 146] width 201 height 32
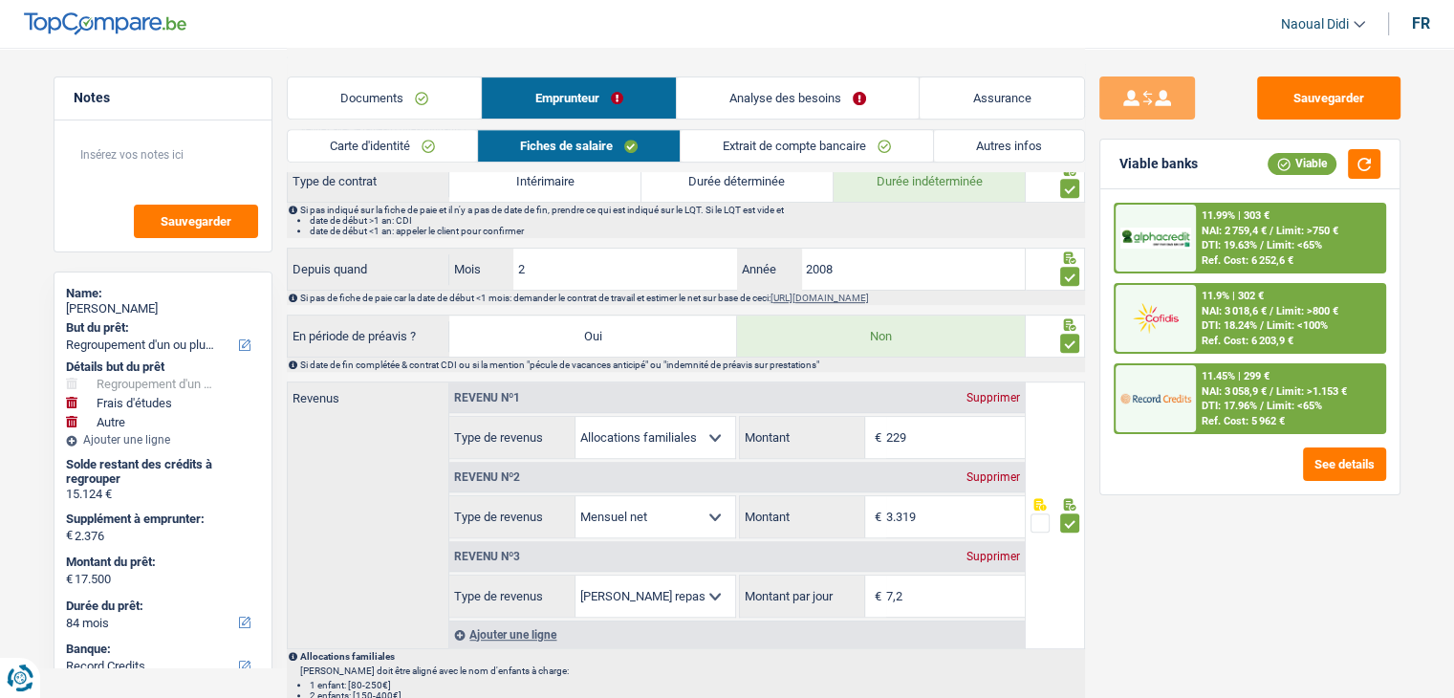
scroll to position [860, 0]
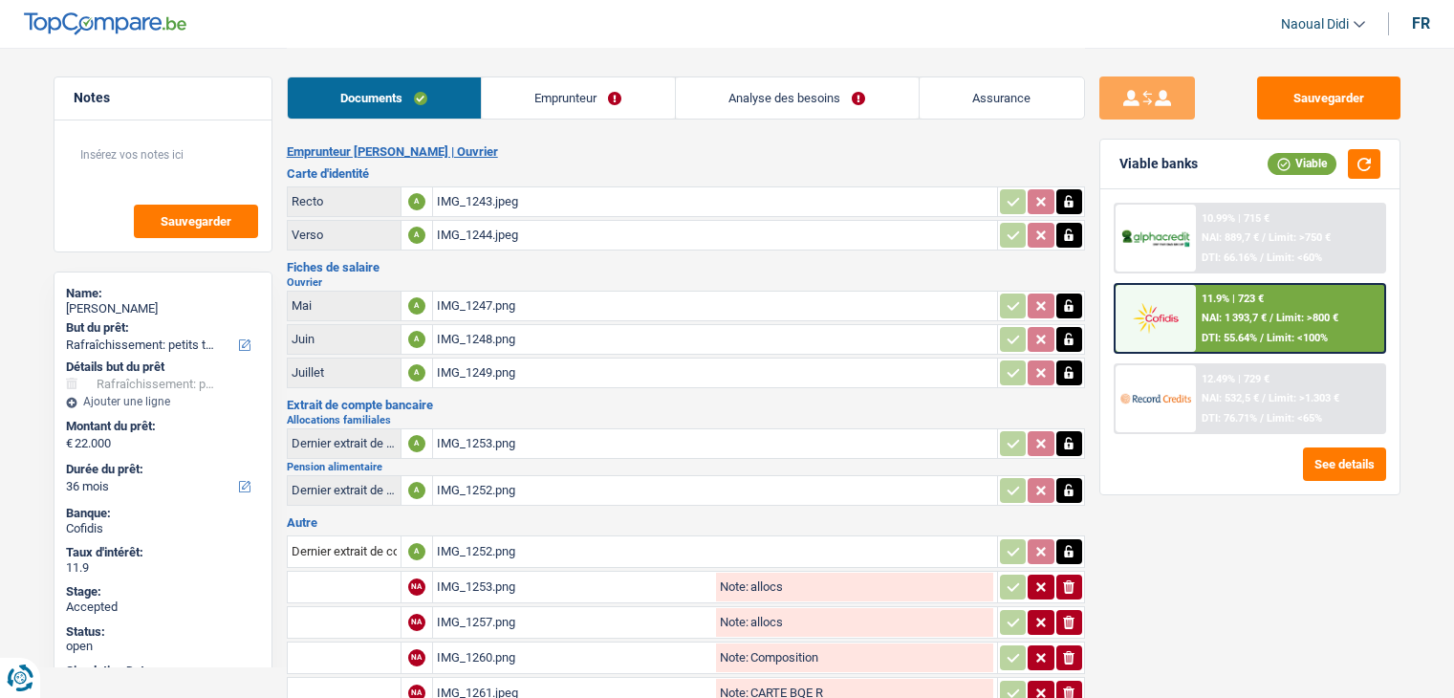
select select "houseOrGarden"
select select "36"
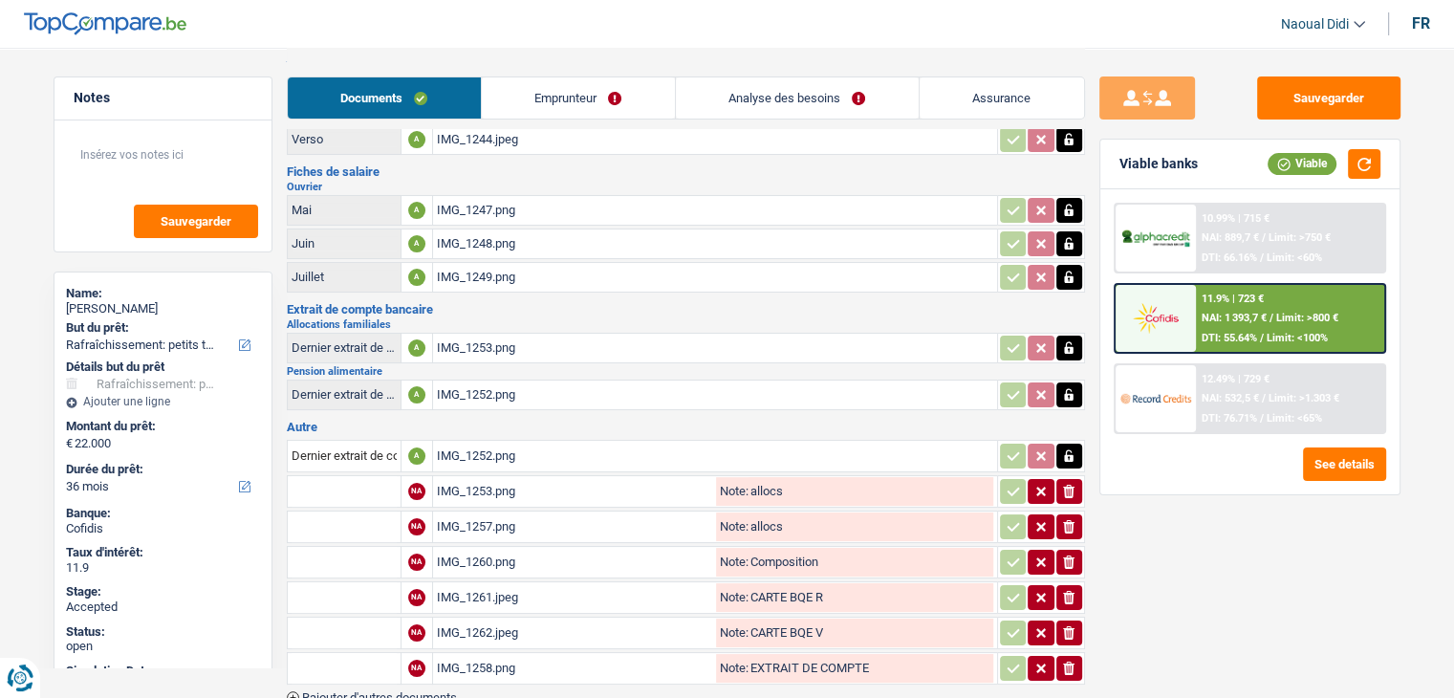
click at [474, 486] on div "IMG_1253.png" at bounding box center [574, 491] width 275 height 29
click at [497, 512] on div "IMG_1257.png" at bounding box center [574, 526] width 275 height 29
click at [482, 548] on div "IMG_1260.png" at bounding box center [574, 562] width 275 height 29
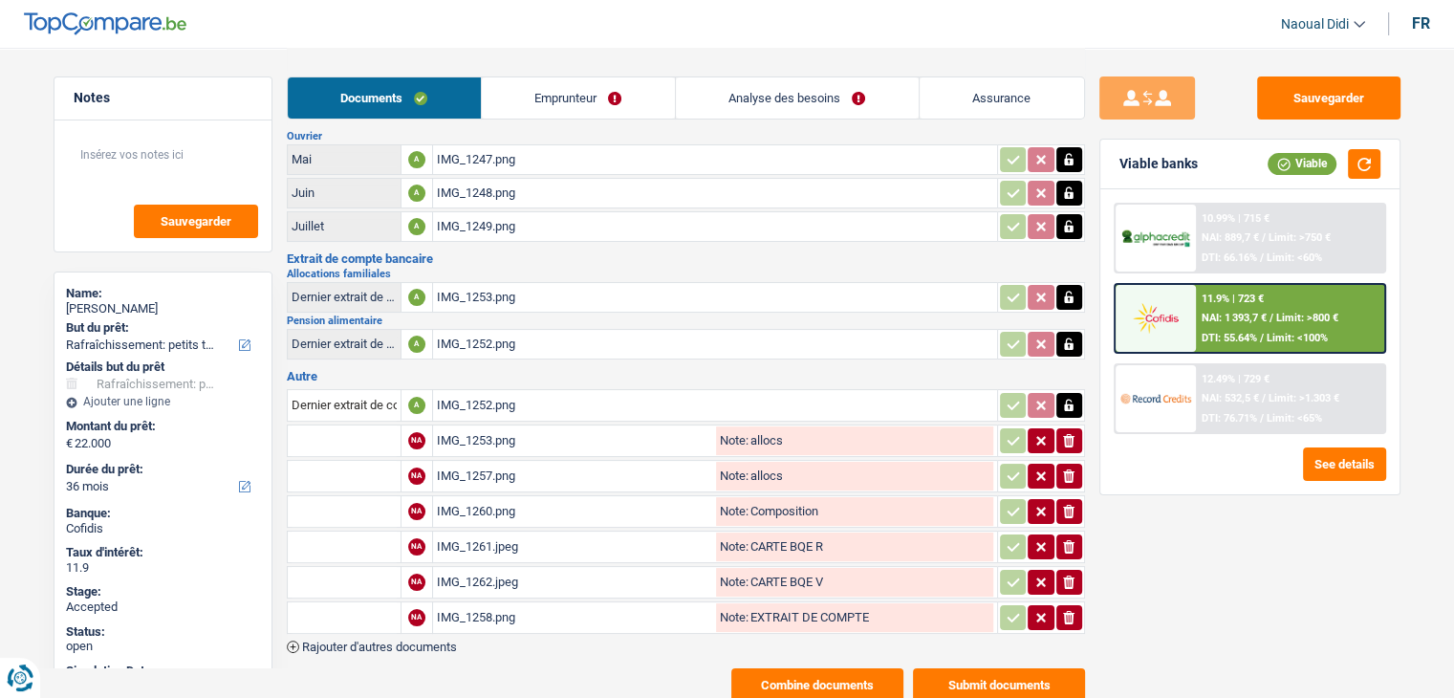
scroll to position [191, 0]
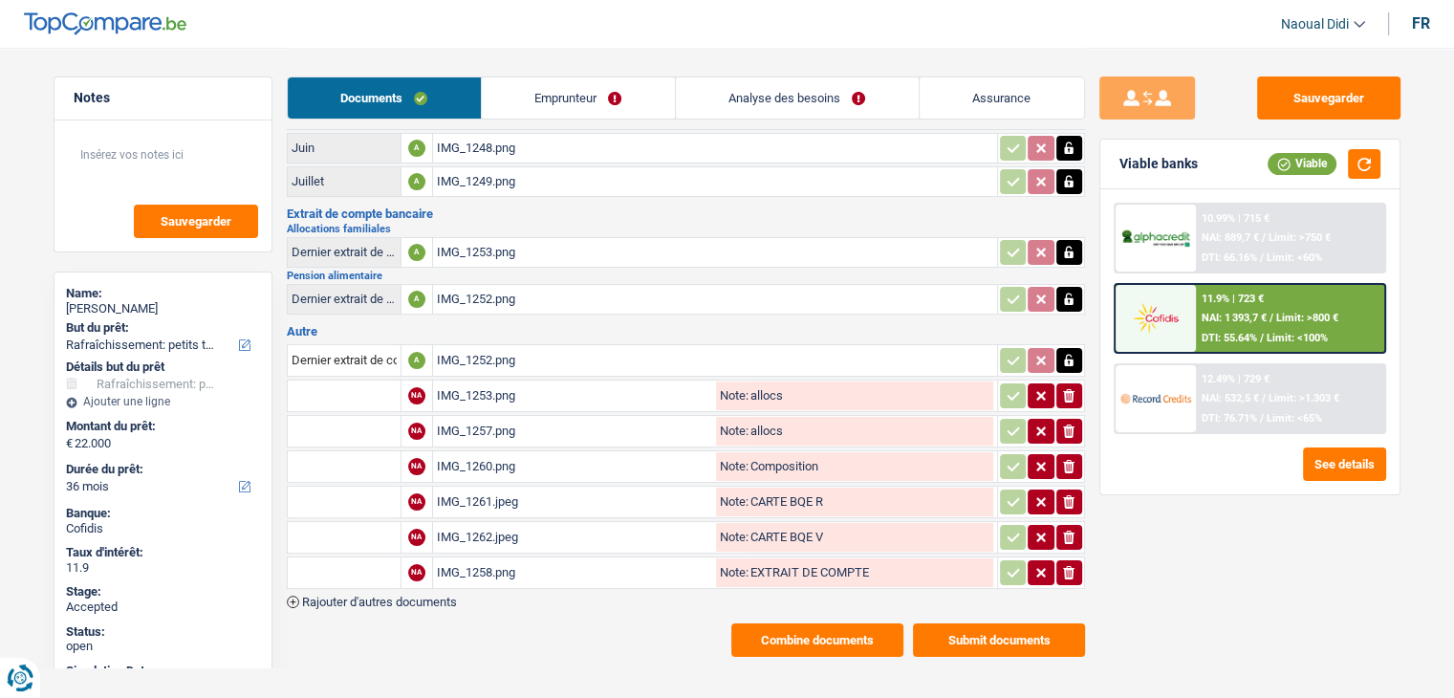
click at [589, 98] on link "Emprunteur" at bounding box center [578, 97] width 193 height 41
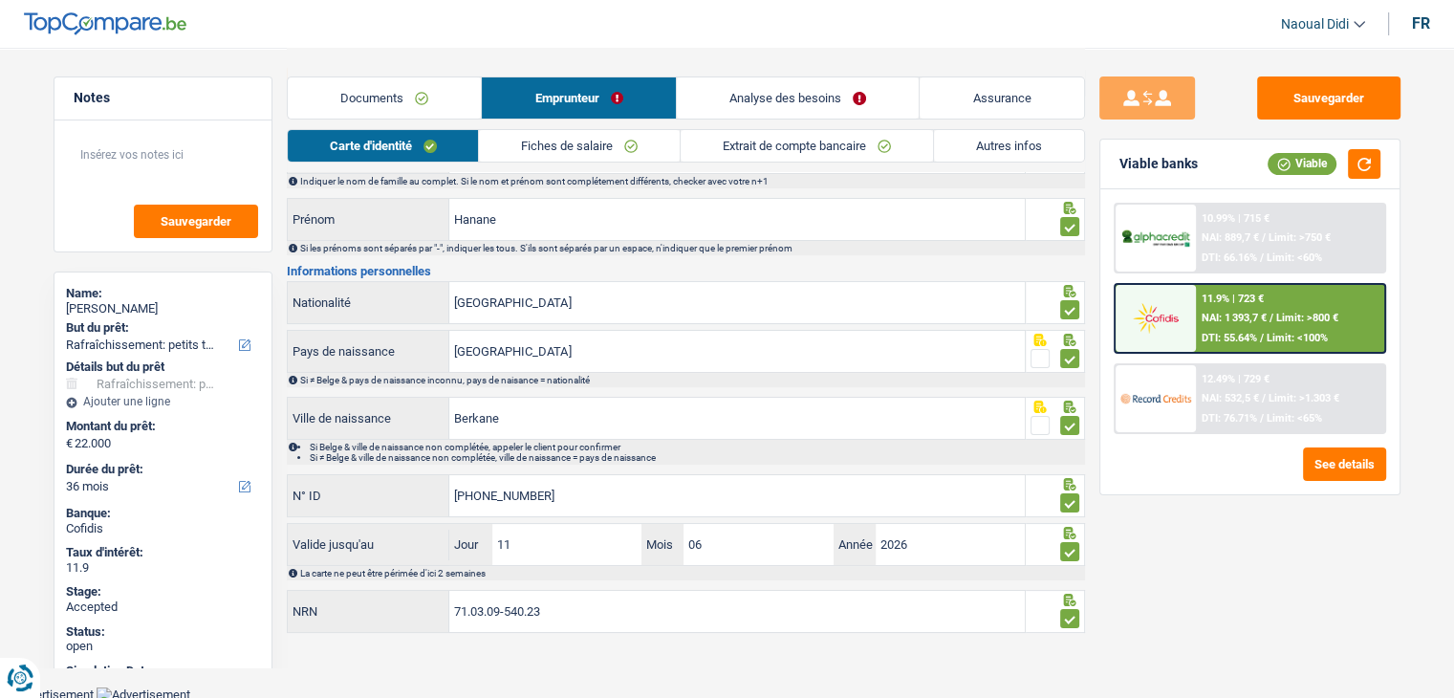
click at [581, 154] on link "Fiches de salaire" at bounding box center [579, 146] width 201 height 32
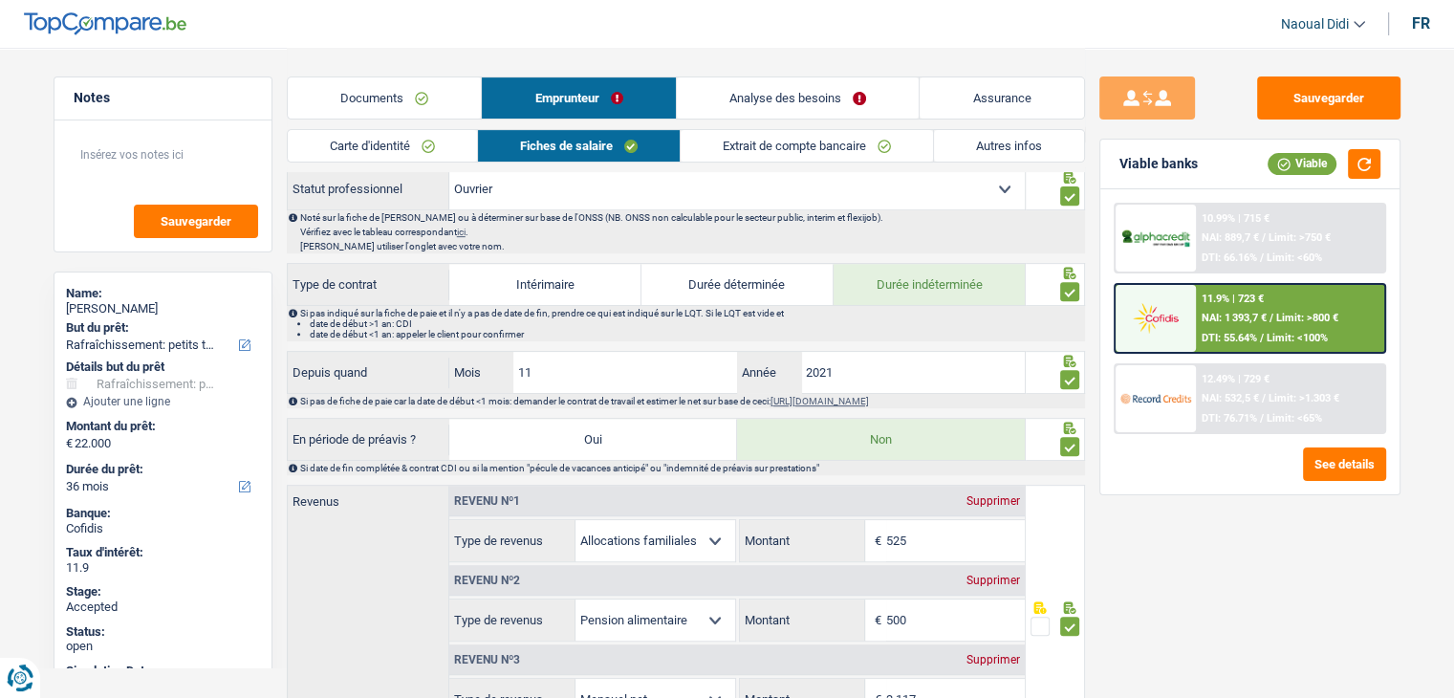
scroll to position [871, 0]
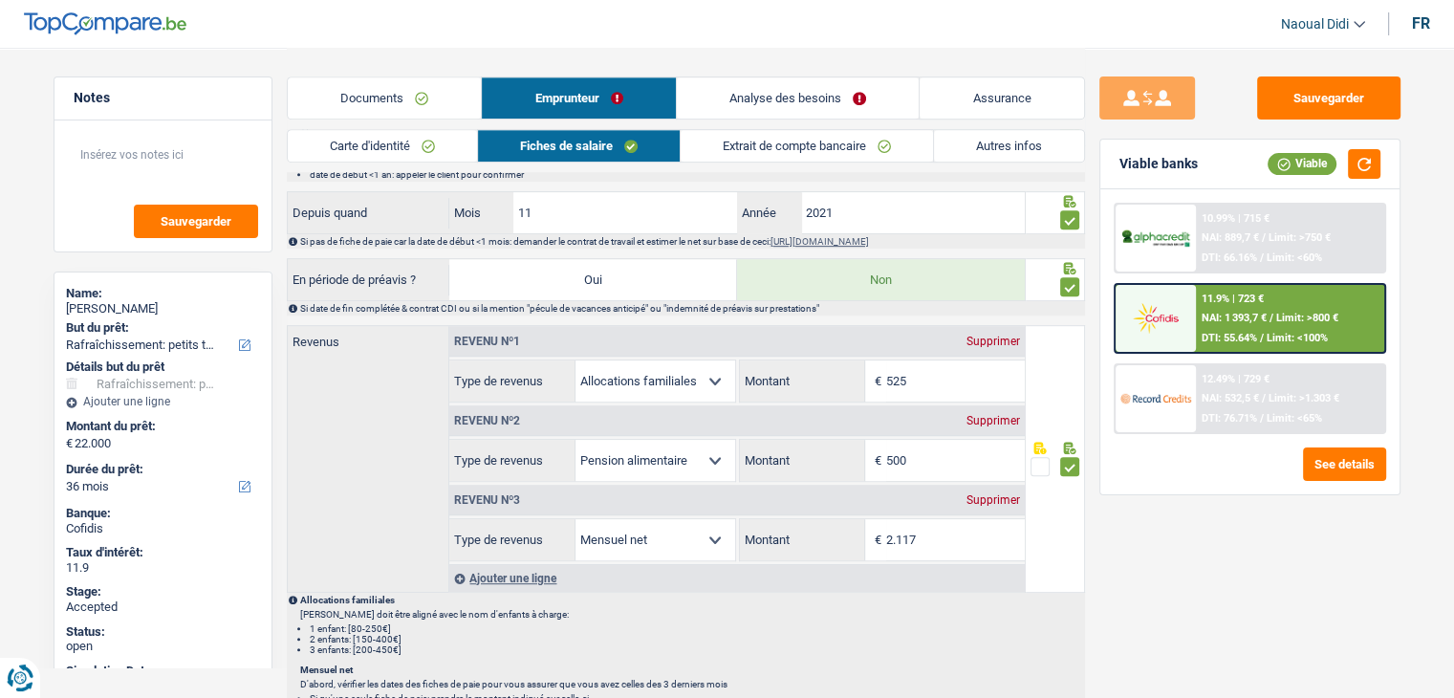
click at [388, 98] on link "Documents" at bounding box center [385, 97] width 194 height 41
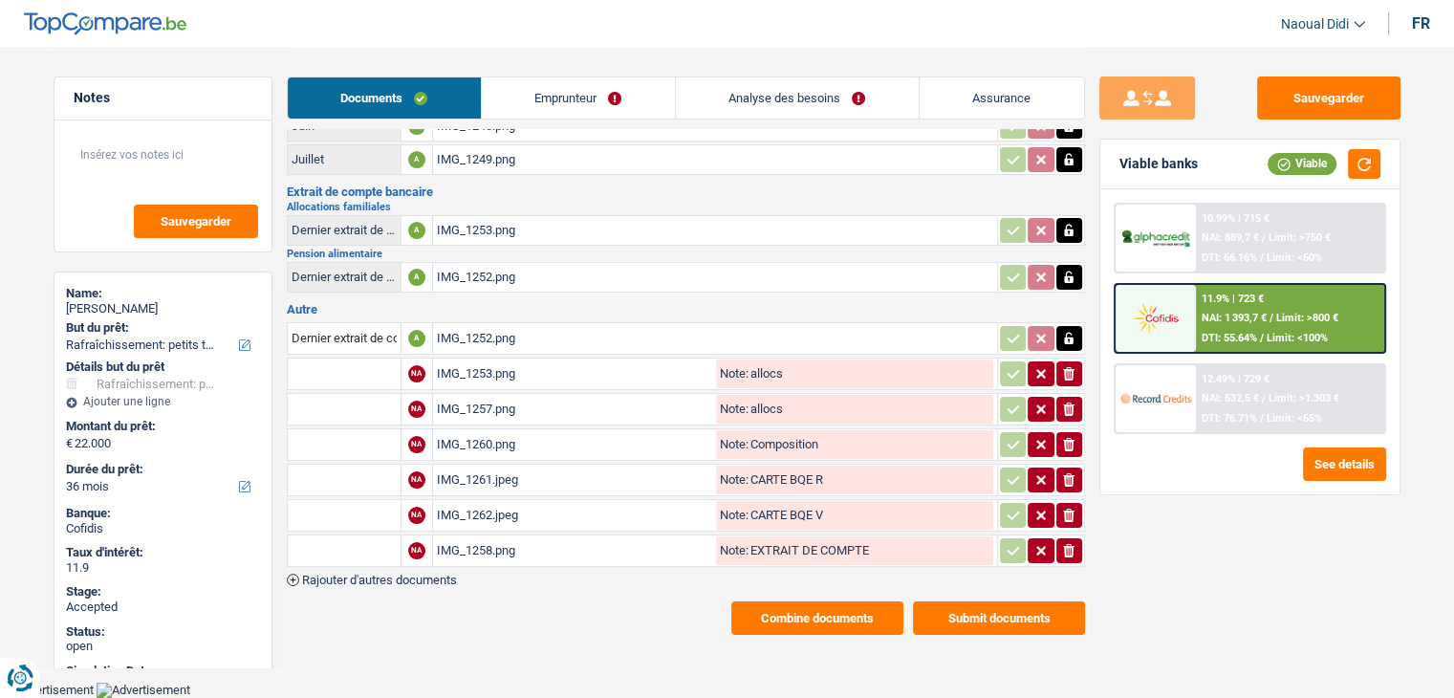
scroll to position [196, 0]
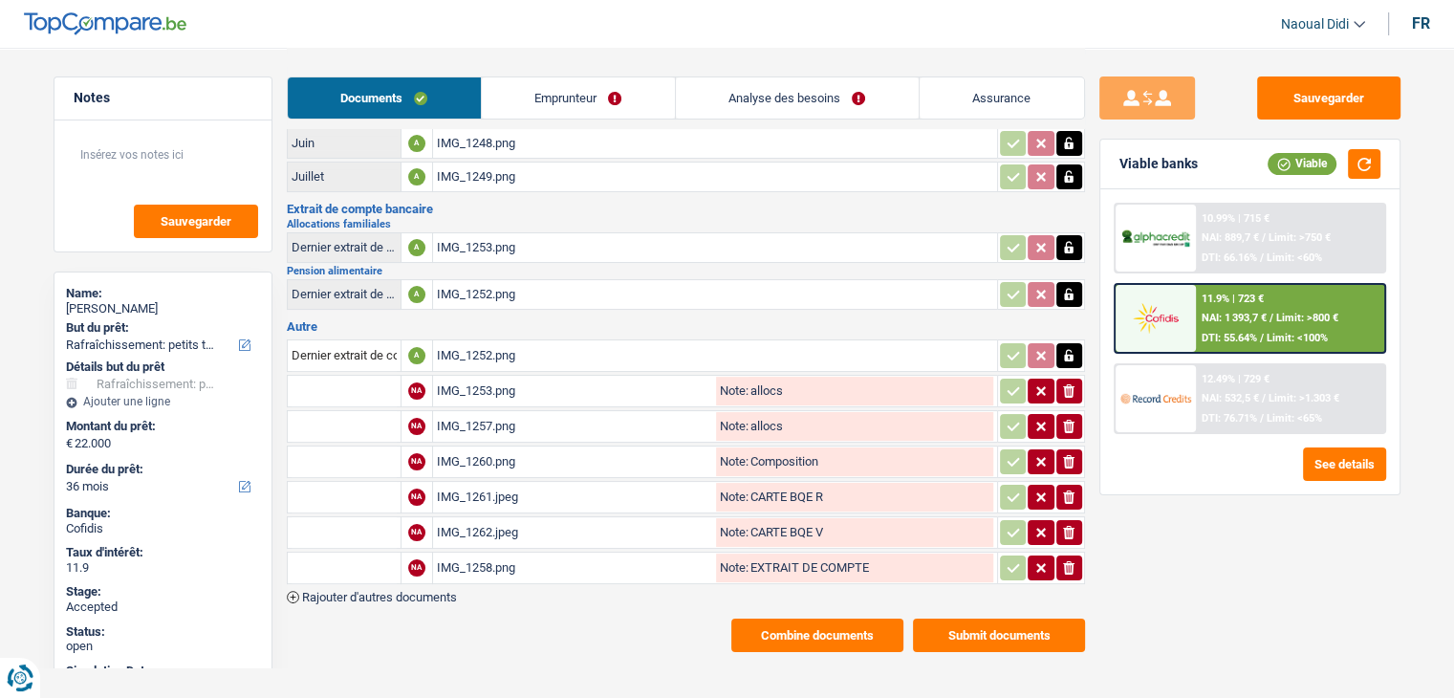
click at [475, 380] on div "IMG_1253.png" at bounding box center [574, 391] width 275 height 29
click at [472, 351] on div "IMG_1252.png" at bounding box center [715, 355] width 556 height 29
click at [773, 108] on link "Analyse des besoins" at bounding box center [797, 97] width 243 height 41
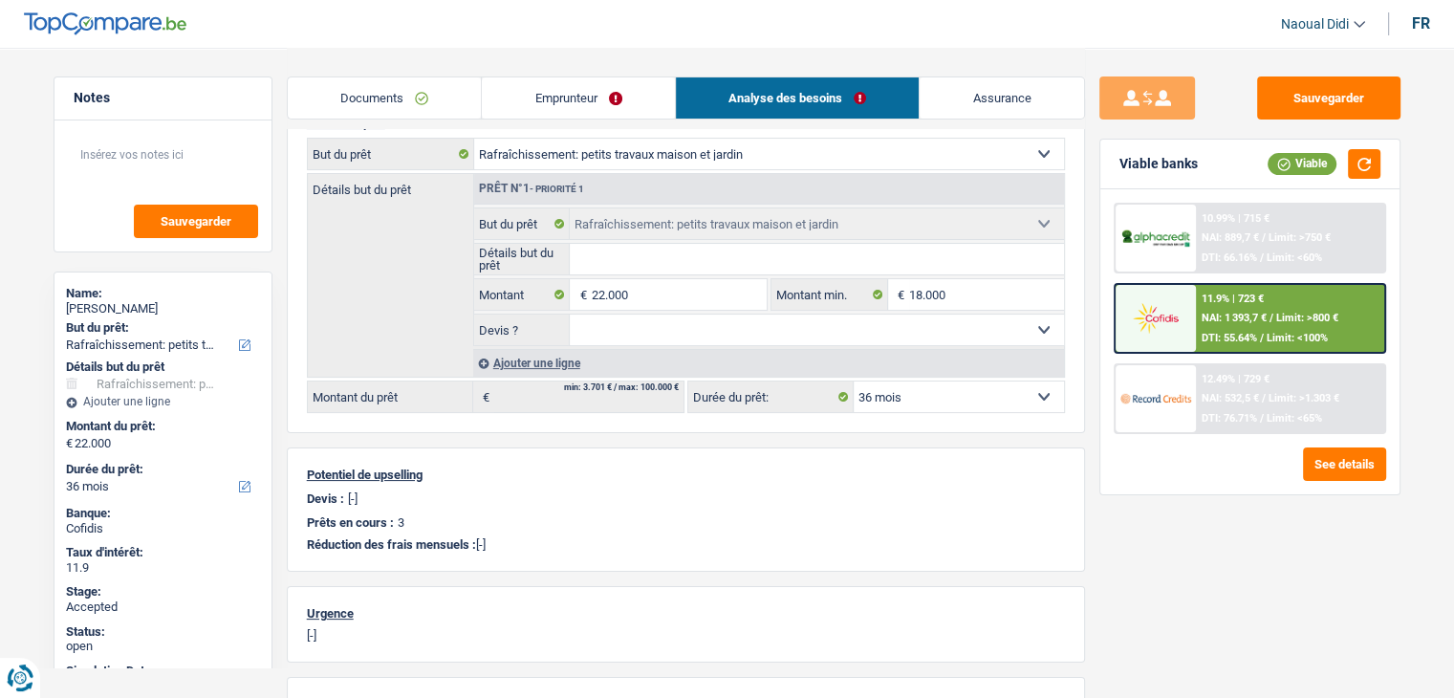
click at [382, 101] on link "Documents" at bounding box center [385, 97] width 194 height 41
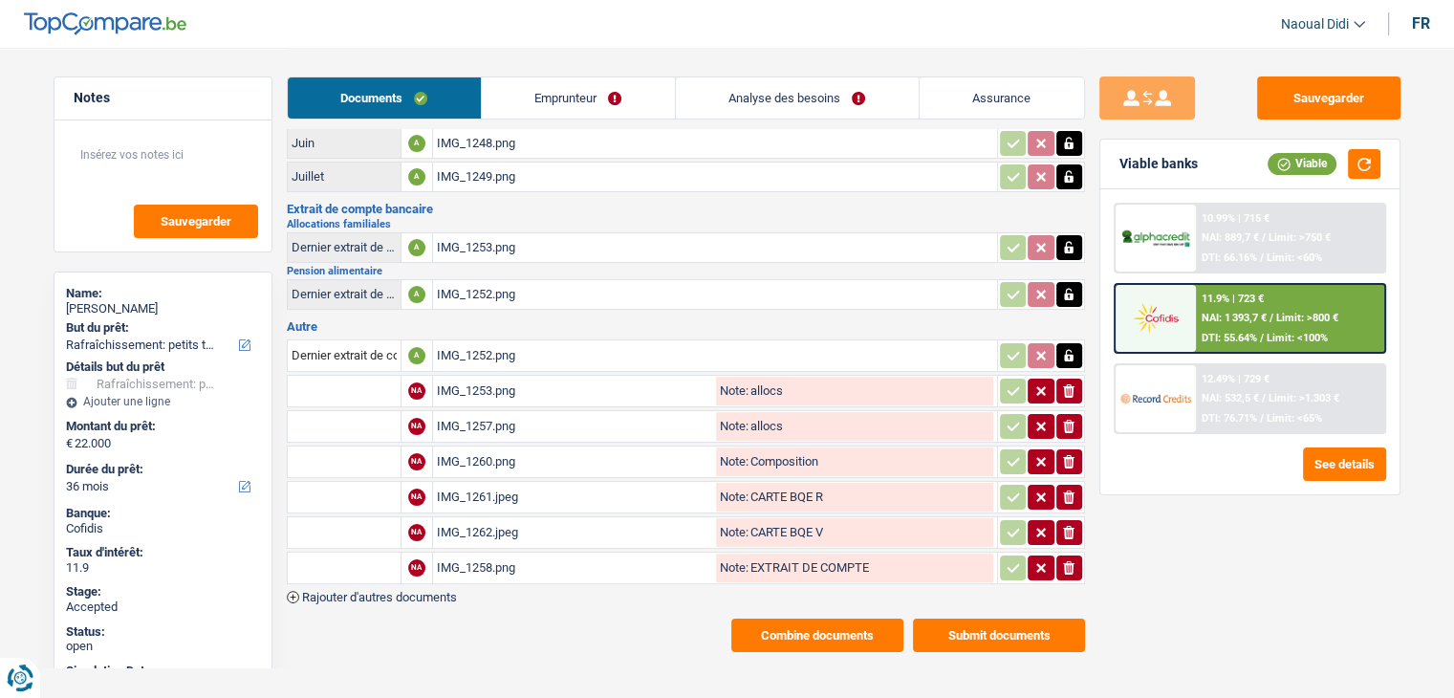
click at [557, 101] on link "Emprunteur" at bounding box center [578, 97] width 193 height 41
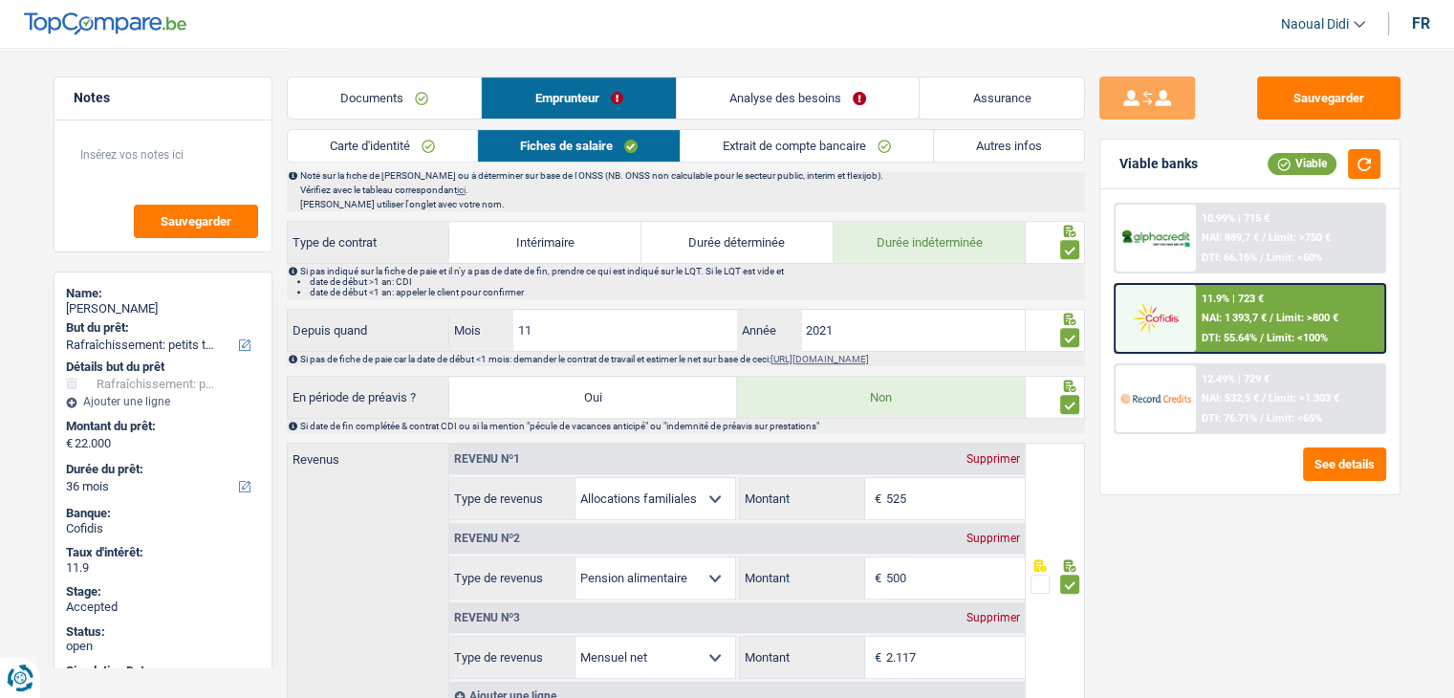
scroll to position [961, 0]
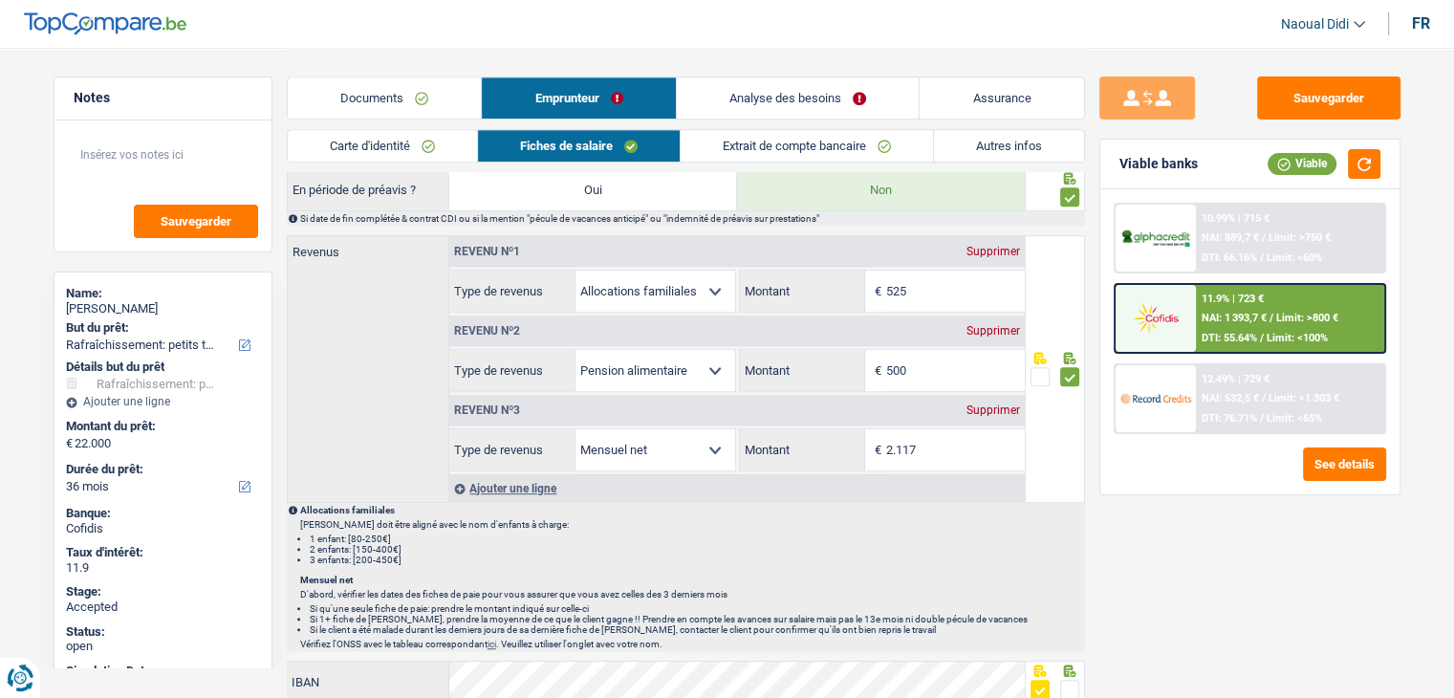
click at [366, 147] on link "Carte d'identité" at bounding box center [382, 146] width 189 height 32
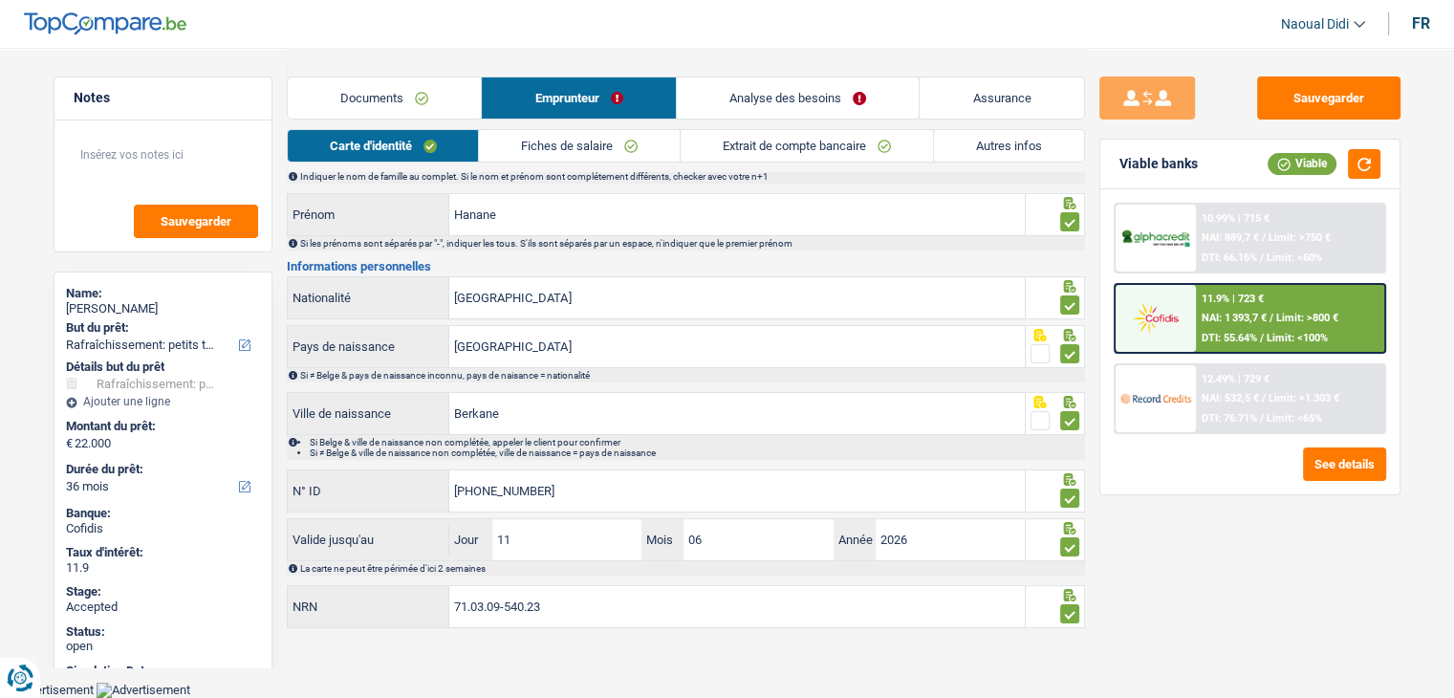
scroll to position [106, 0]
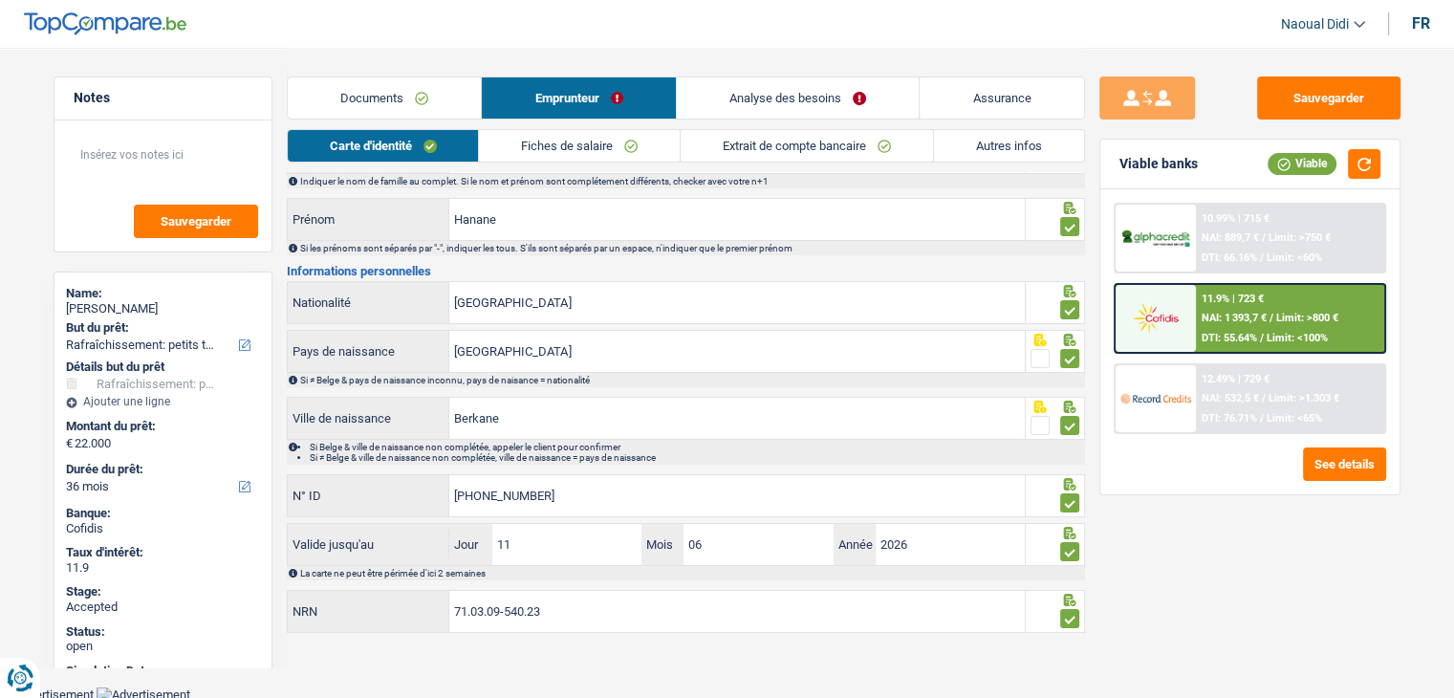
click at [361, 96] on link "Documents" at bounding box center [385, 97] width 194 height 41
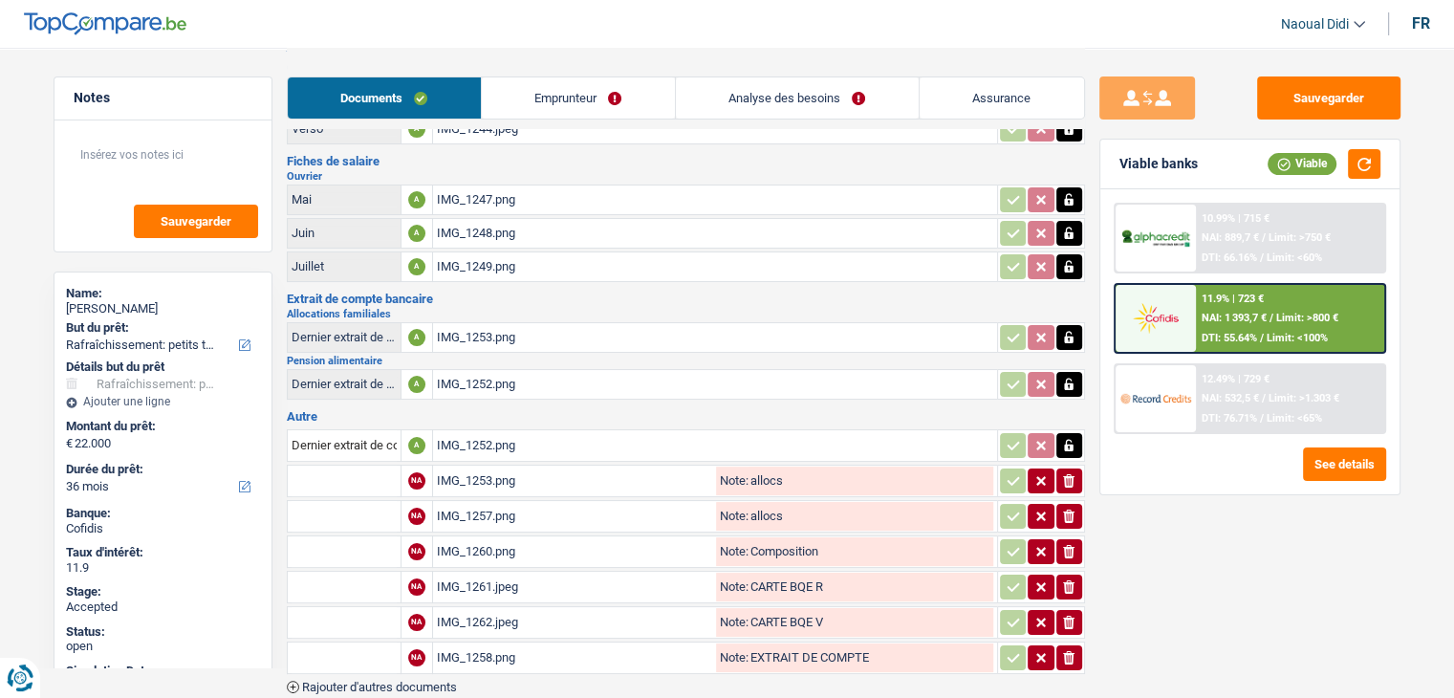
click at [477, 381] on div "IMG_1252.png" at bounding box center [715, 384] width 556 height 29
click at [472, 325] on div "IMG_1253.png" at bounding box center [715, 337] width 556 height 29
click at [474, 377] on div "IMG_1252.png" at bounding box center [715, 384] width 556 height 29
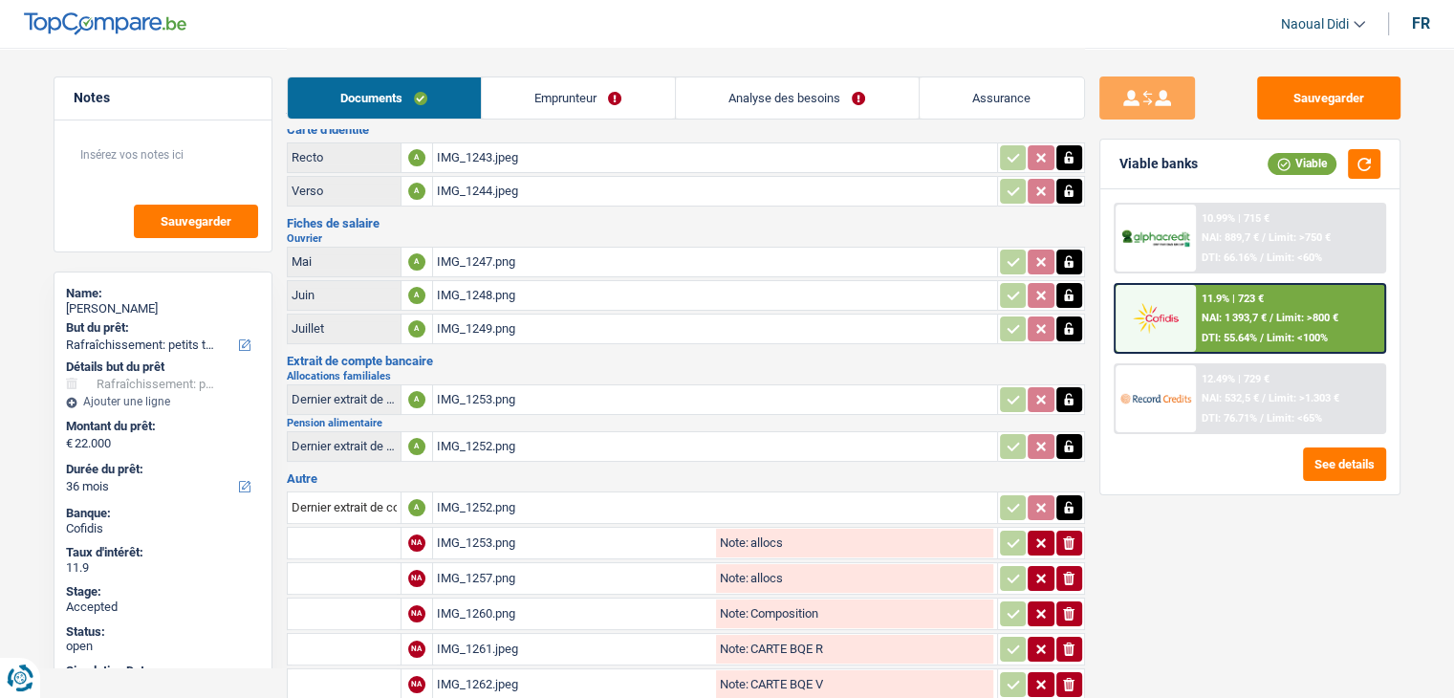
scroll to position [11, 0]
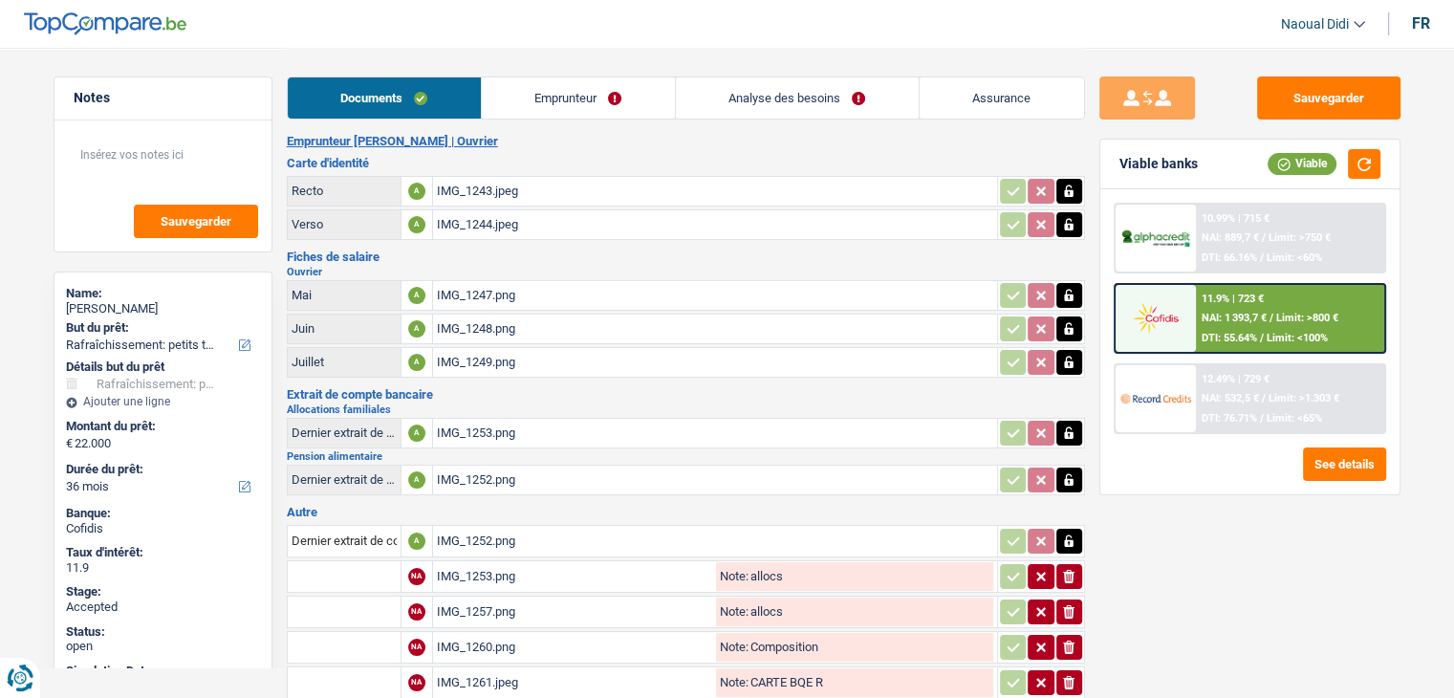
click at [484, 288] on div "IMG_1247.png" at bounding box center [715, 295] width 556 height 29
click at [452, 324] on div "IMG_1248.png" at bounding box center [715, 329] width 556 height 29
click at [442, 358] on div "IMG_1249.png" at bounding box center [715, 362] width 556 height 29
click at [454, 466] on div "IMG_1252.png" at bounding box center [715, 480] width 556 height 29
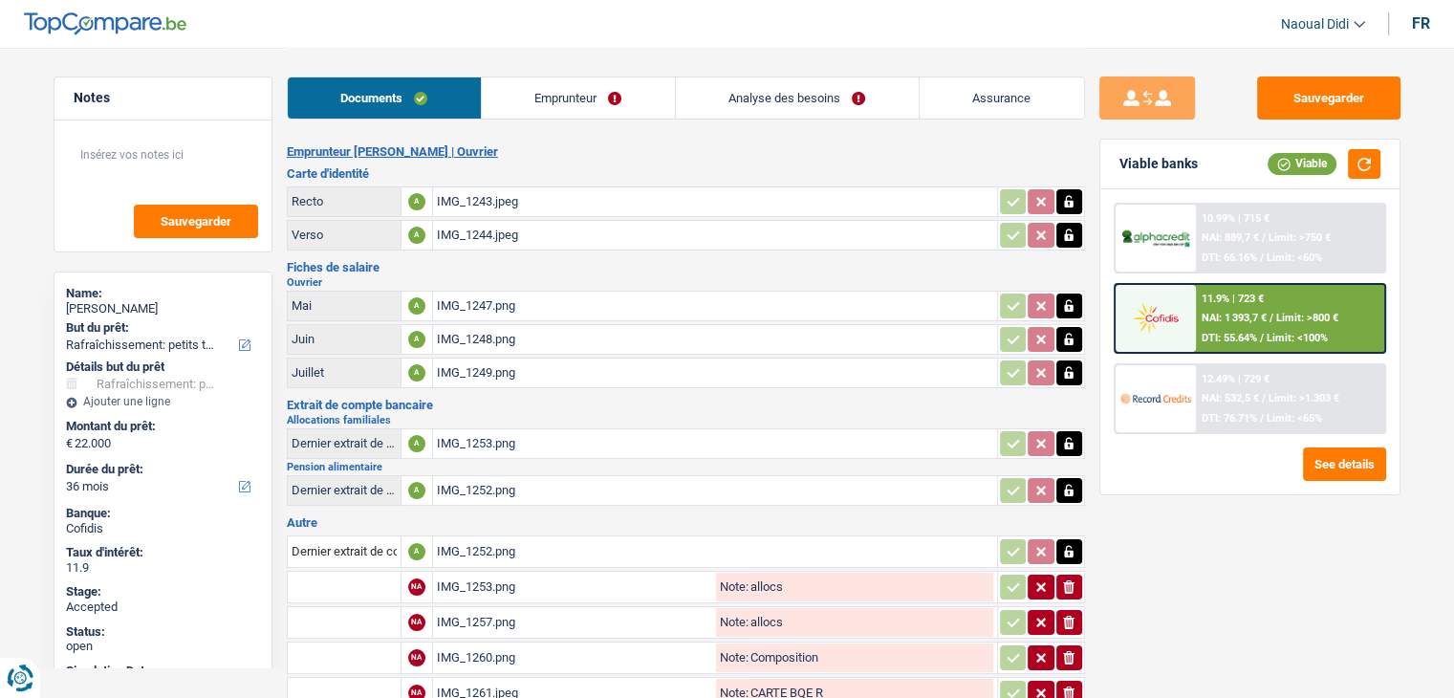
click at [556, 98] on link "Emprunteur" at bounding box center [578, 97] width 193 height 41
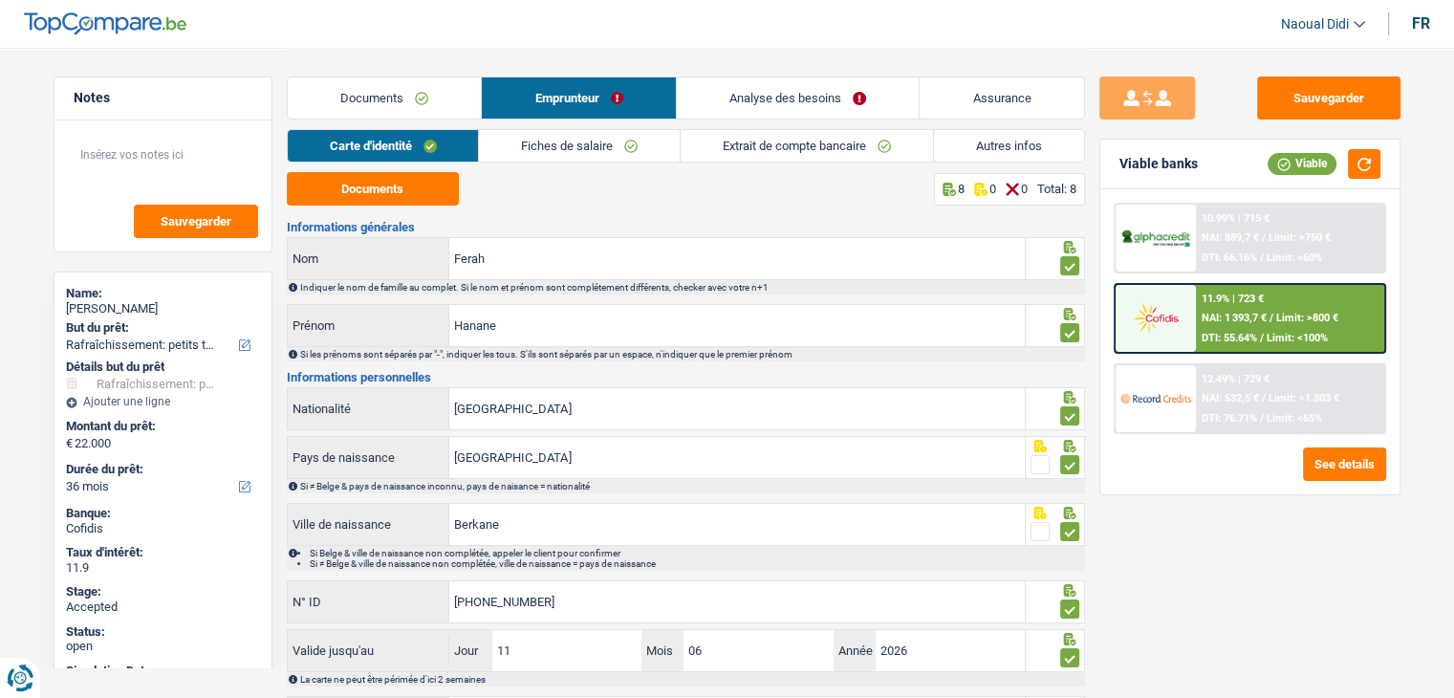
click at [421, 150] on link "Carte d'identité" at bounding box center [383, 146] width 191 height 32
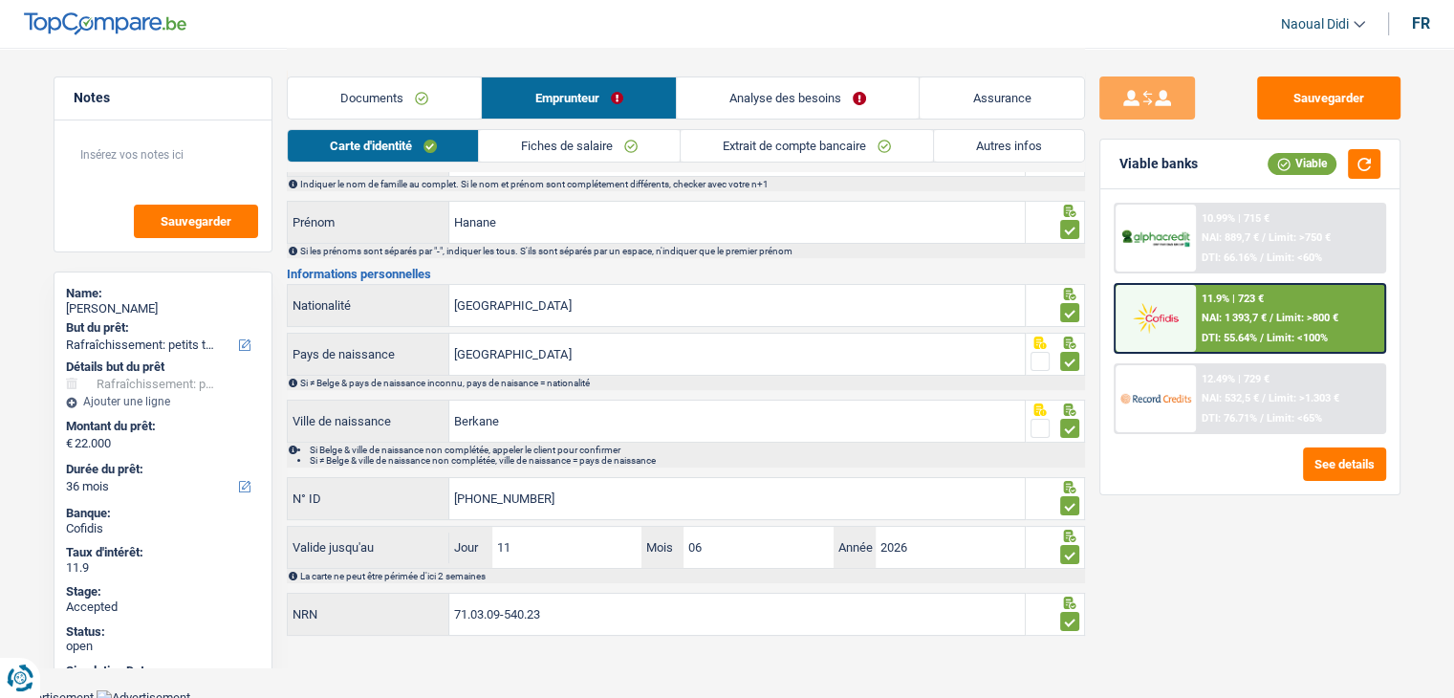
scroll to position [106, 0]
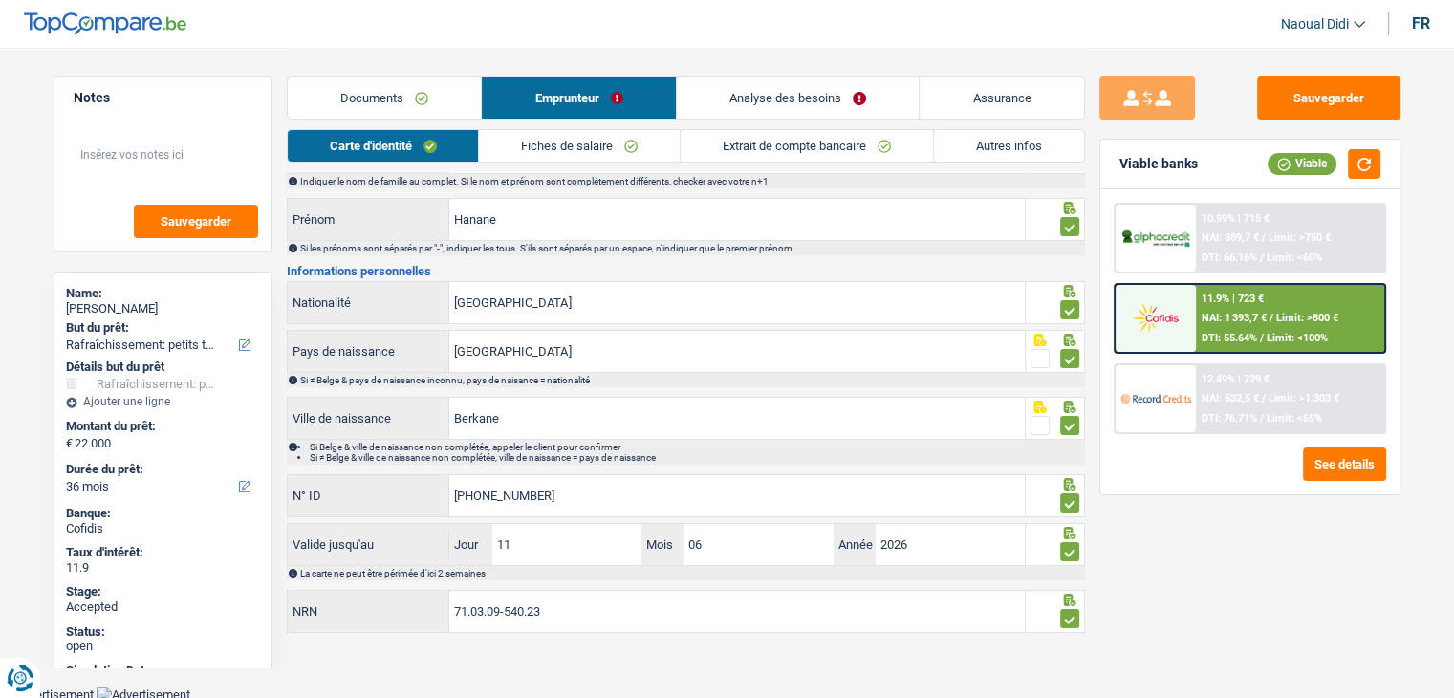
click at [401, 102] on link "Documents" at bounding box center [385, 97] width 194 height 41
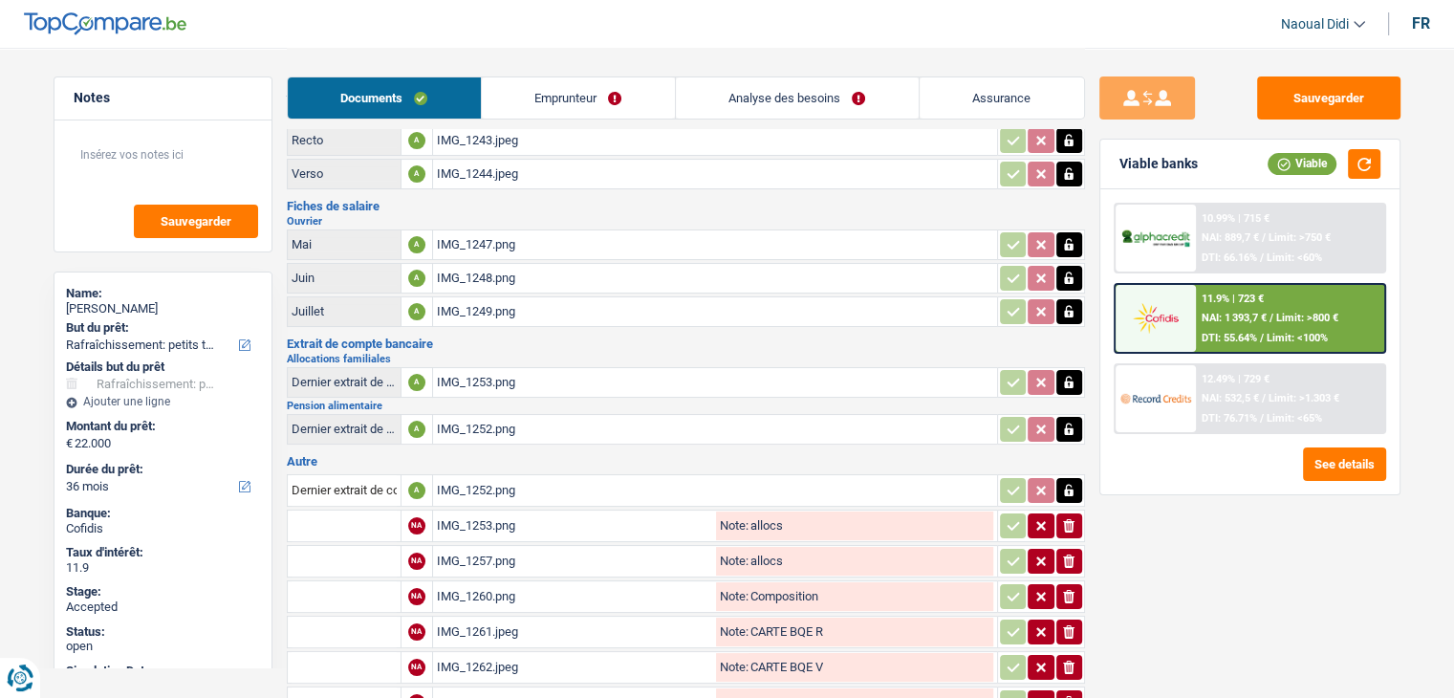
scroll to position [0, 0]
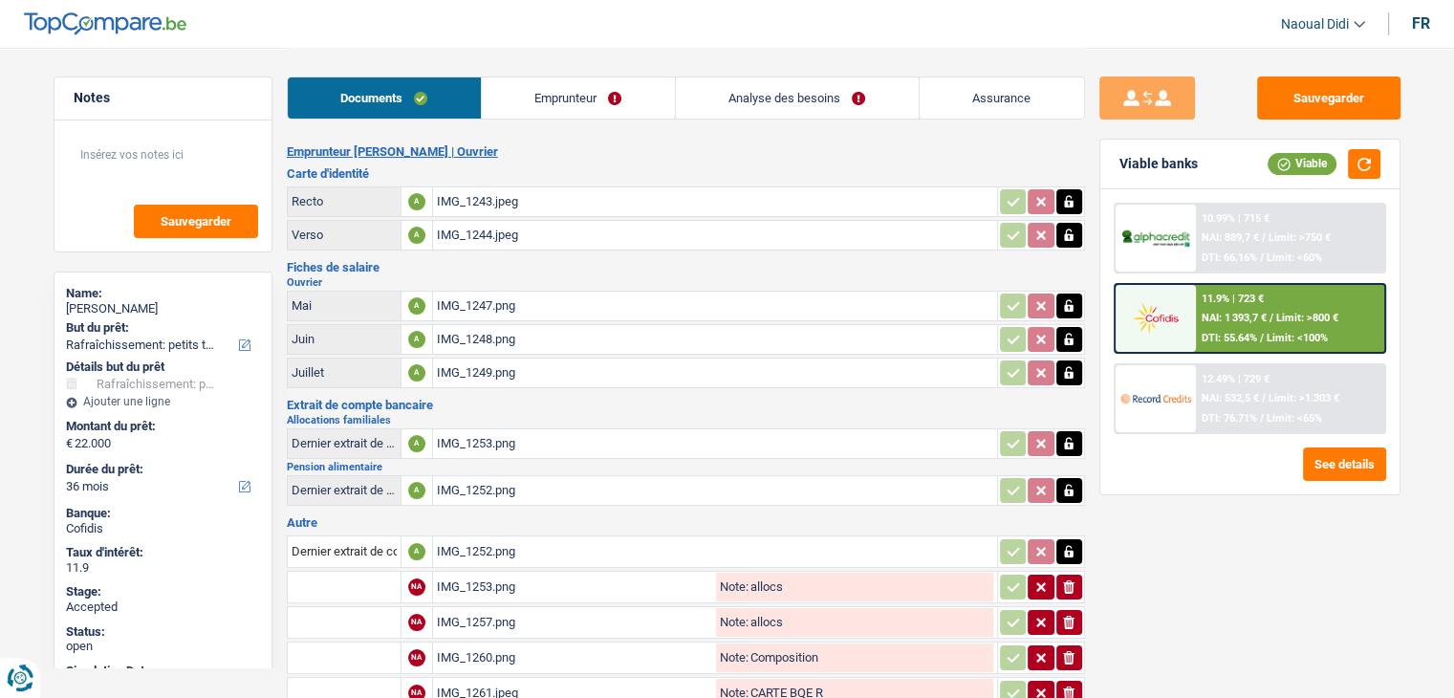
click at [466, 199] on div "IMG_1243.jpeg" at bounding box center [715, 201] width 556 height 29
click at [574, 94] on link "Emprunteur" at bounding box center [578, 97] width 193 height 41
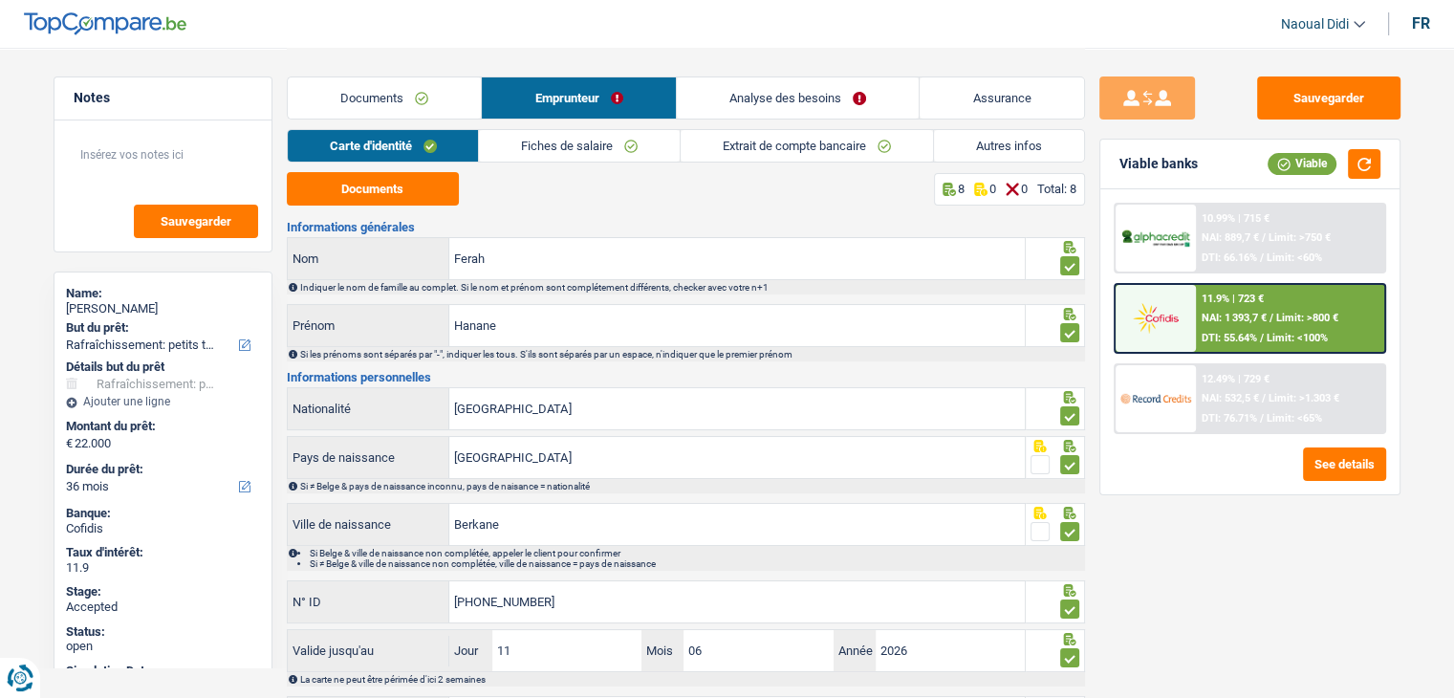
click at [599, 146] on link "Fiches de salaire" at bounding box center [579, 146] width 201 height 32
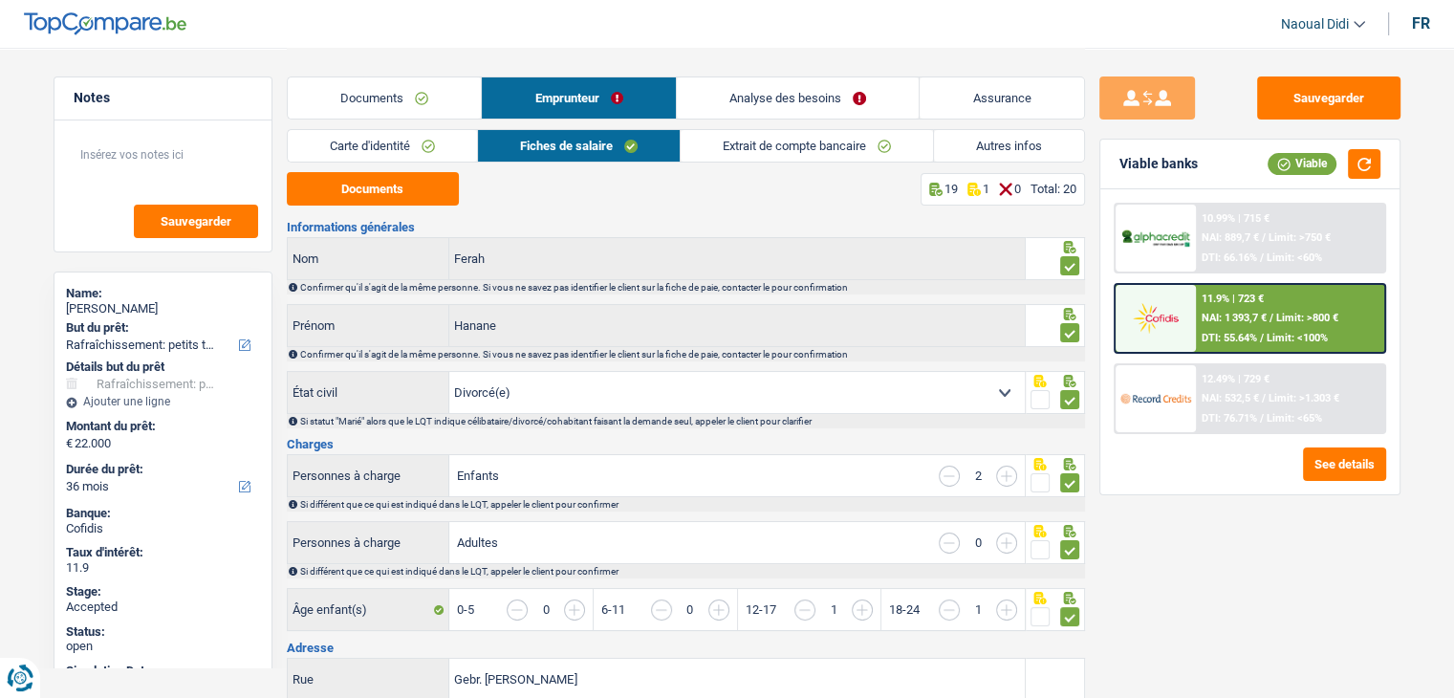
click at [765, 142] on link "Extrait de compte bancaire" at bounding box center [807, 146] width 252 height 32
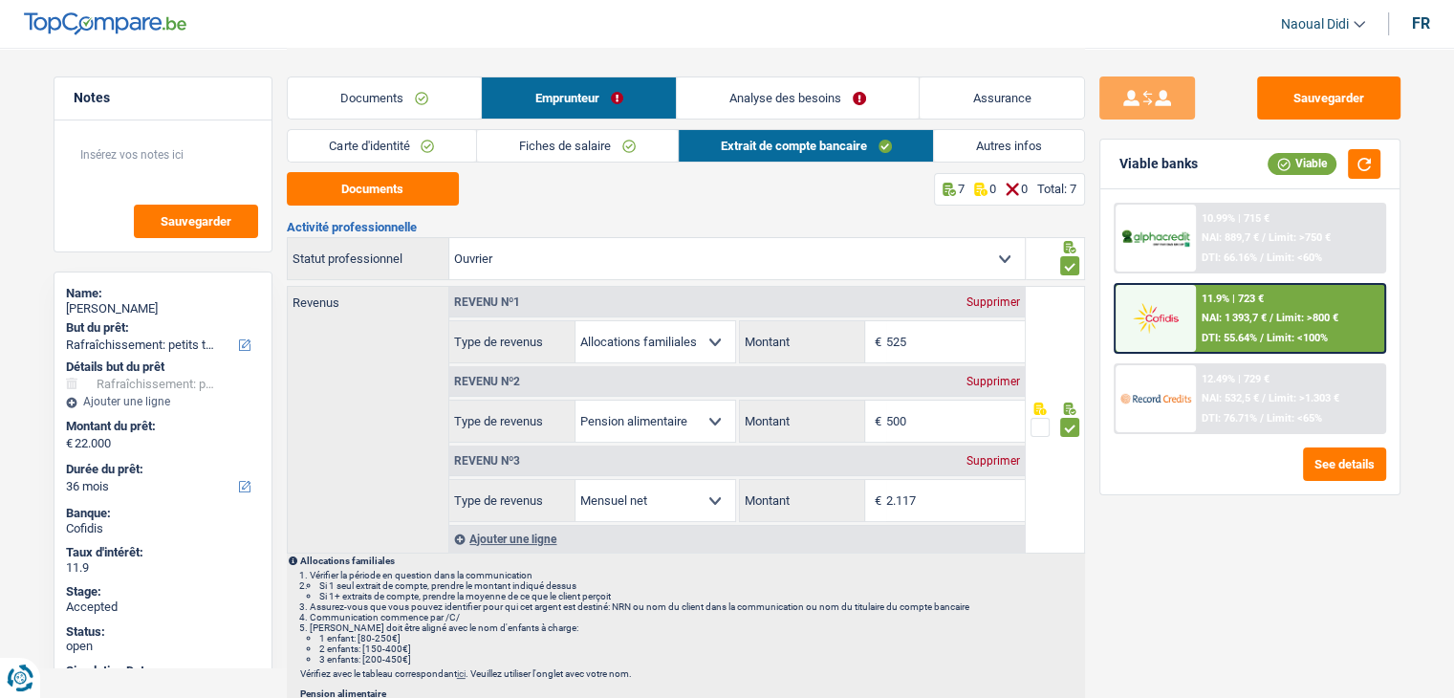
click at [994, 144] on link "Autres infos" at bounding box center [1009, 146] width 150 height 32
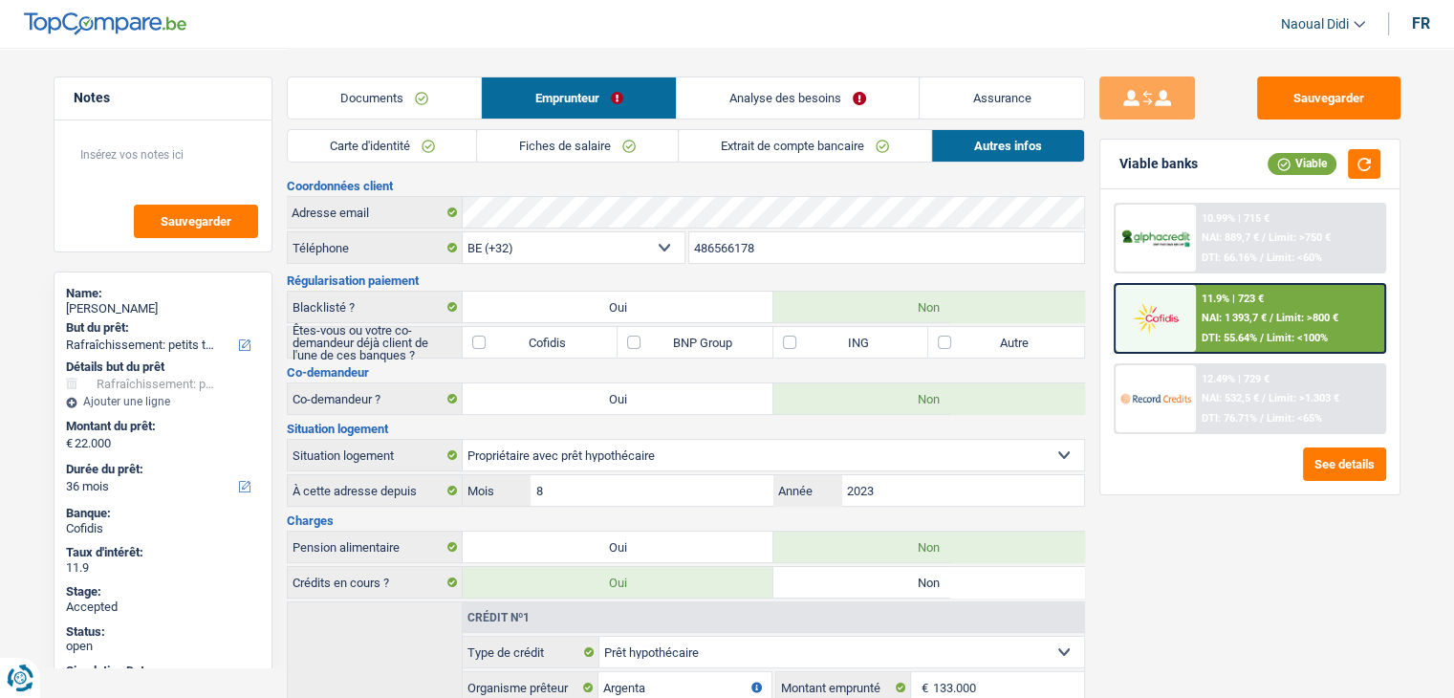
click at [801, 97] on link "Analyse des besoins" at bounding box center [798, 97] width 243 height 41
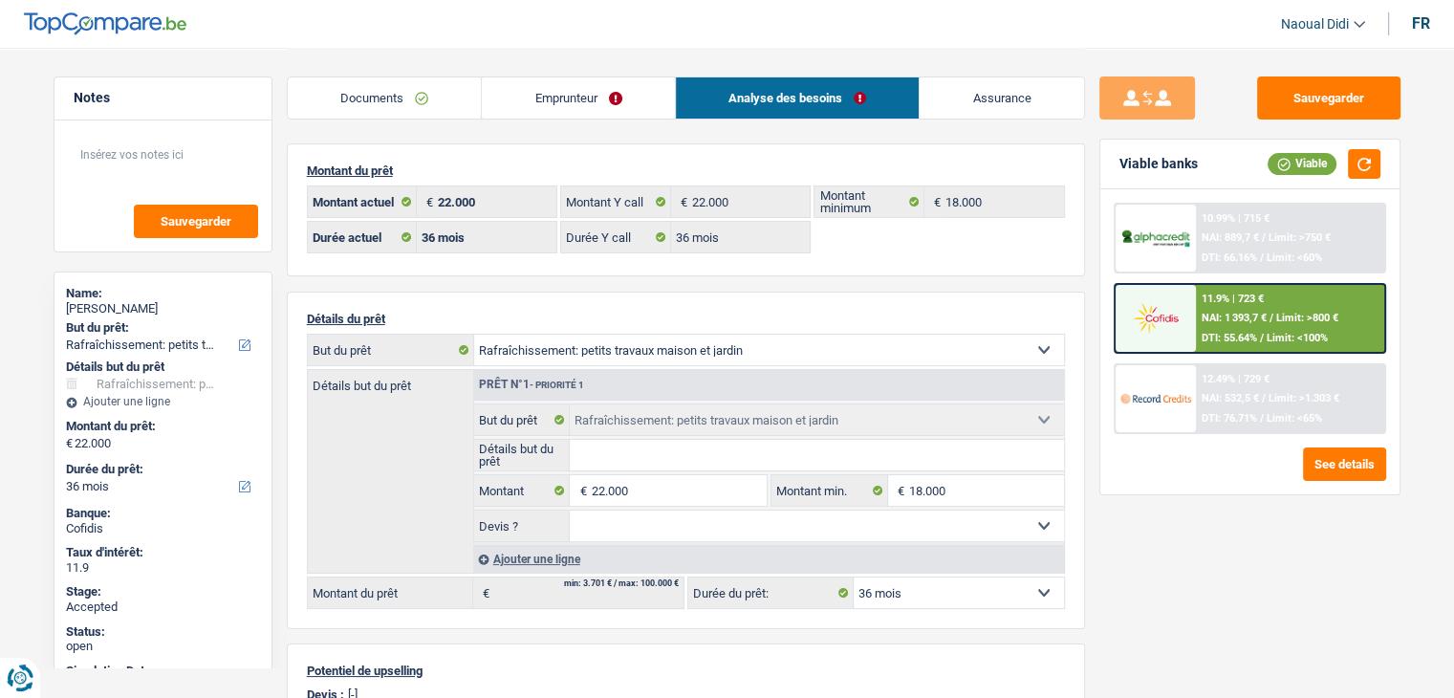
click at [1211, 324] on div "11.9% | 723 € NAI: 1 393,7 € / Limit: >800 € DTI: 55.64% / Limit: <100%" at bounding box center [1290, 318] width 188 height 67
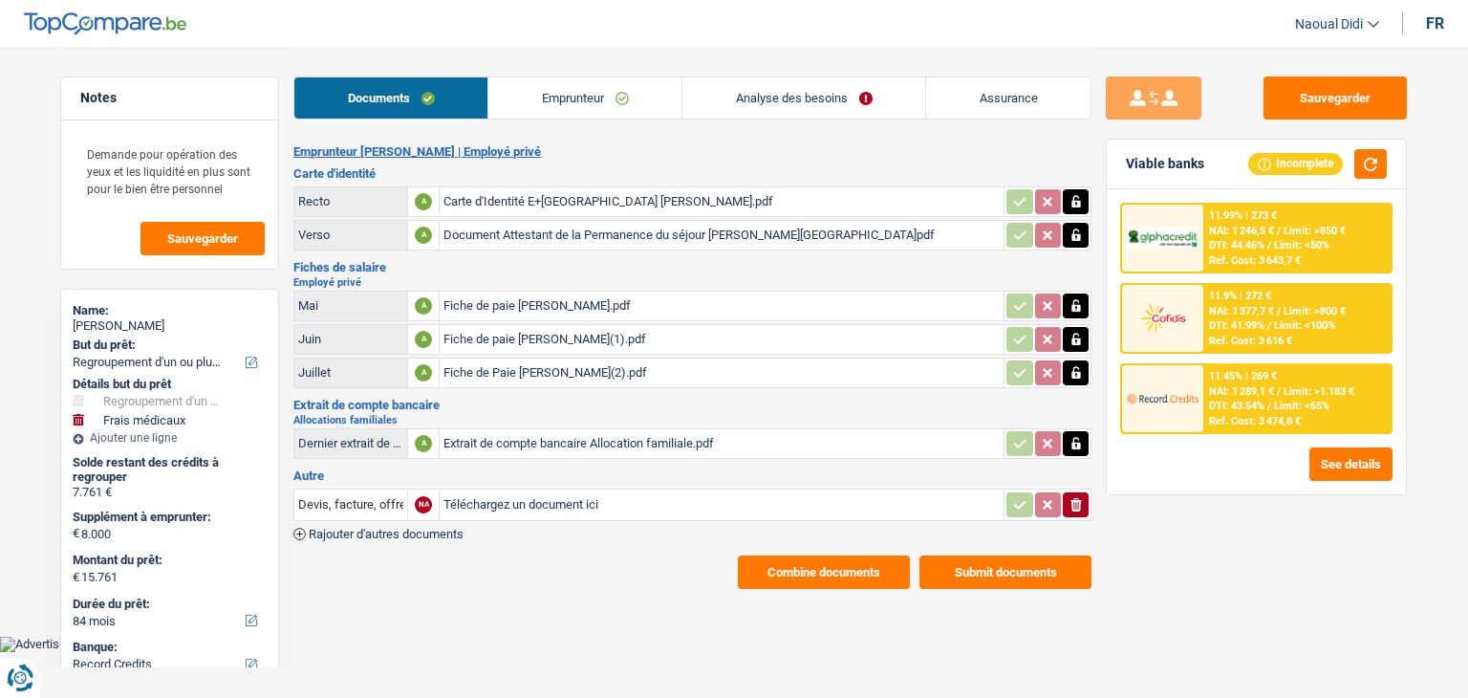
select select "refinancing"
select select "medical"
select select "84"
select select "record credits"
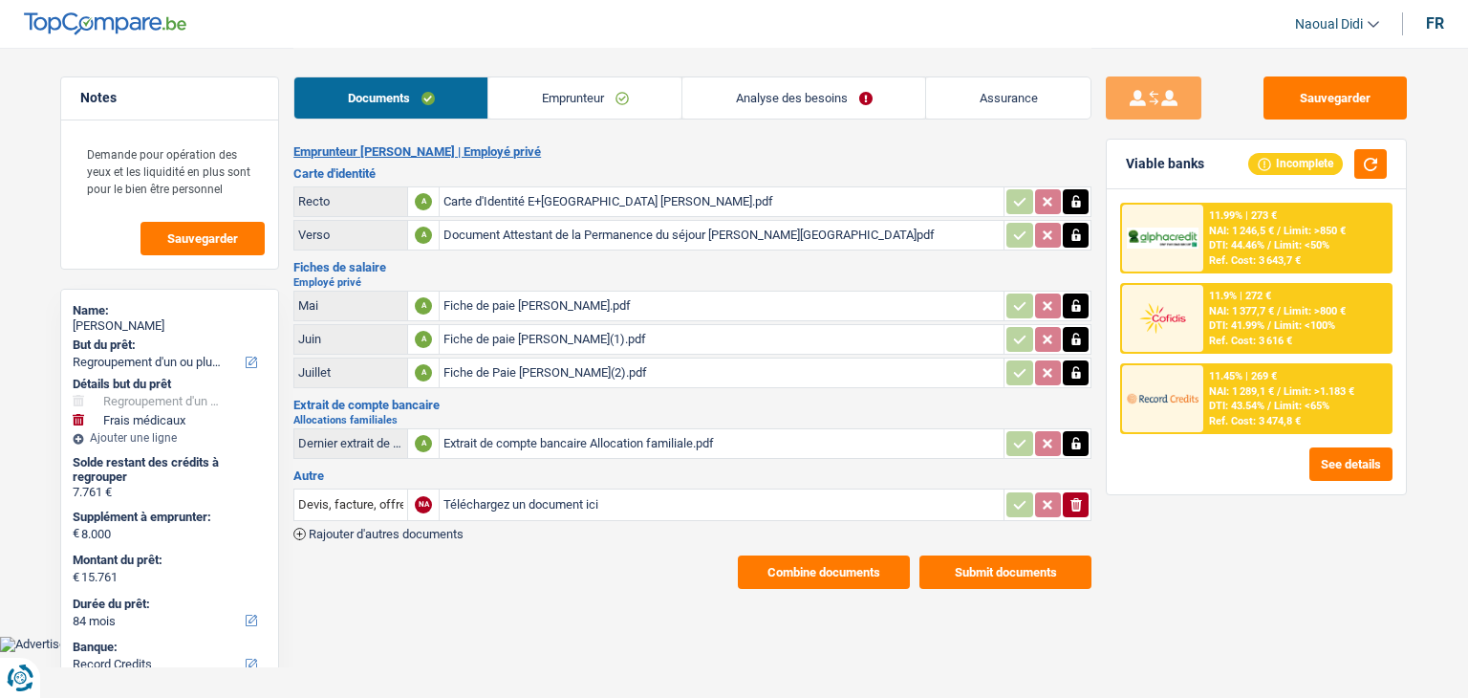
select select "84"
select select "48"
select select "refinancing"
select select "medical"
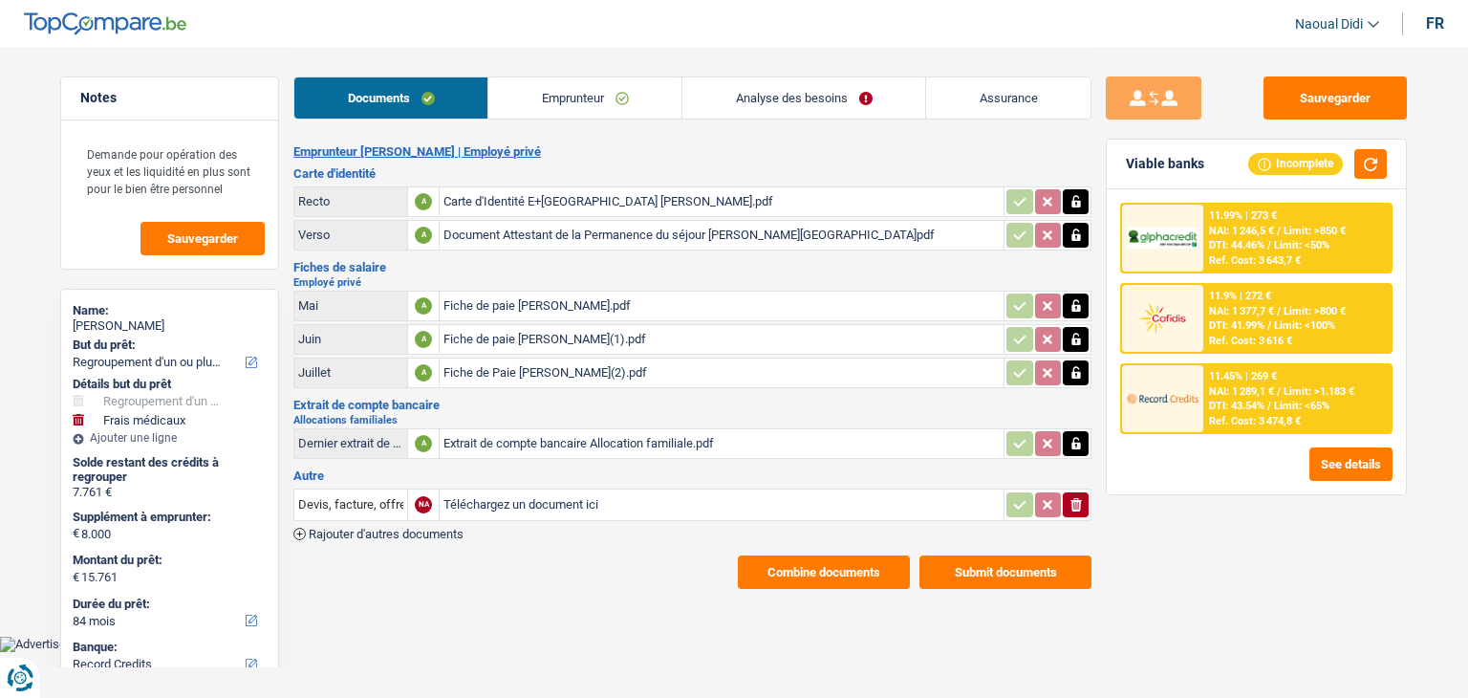
select select "not_answered"
select select "84"
click at [583, 94] on link "Emprunteur" at bounding box center [584, 97] width 193 height 41
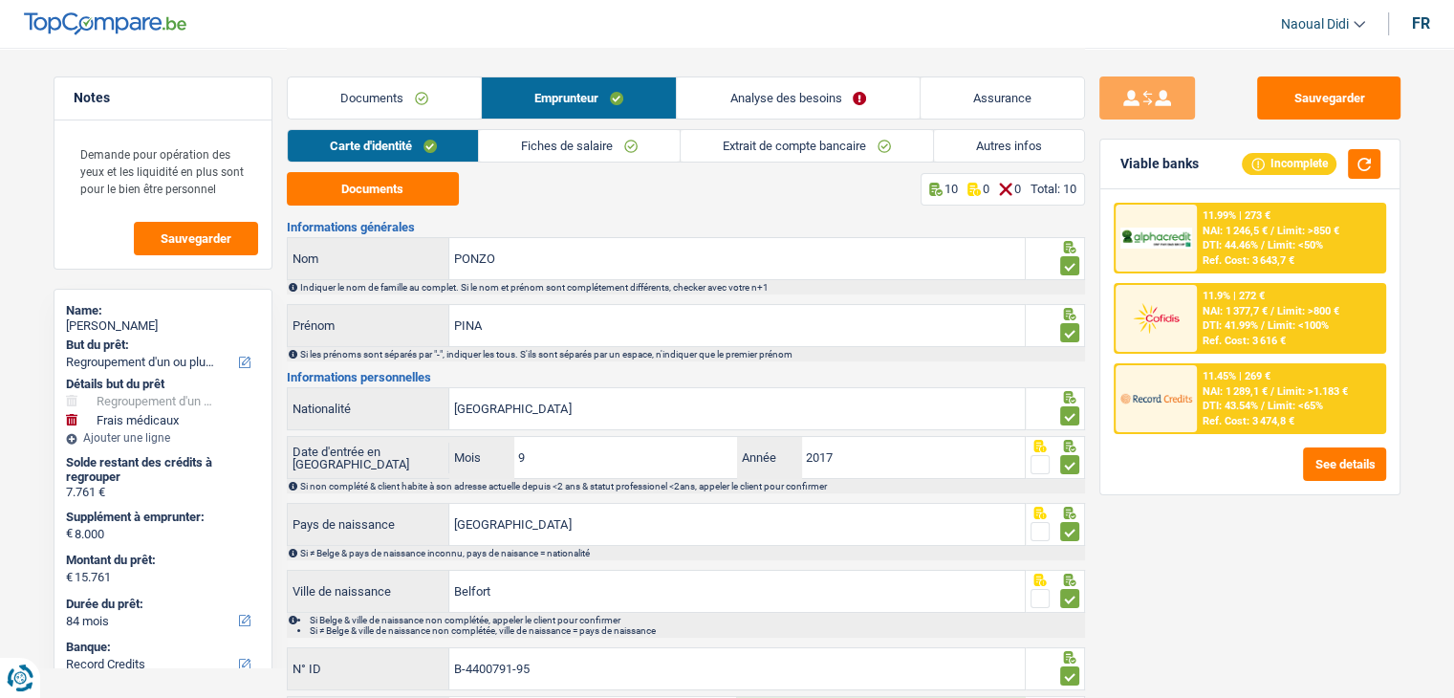
click at [741, 101] on link "Analyse des besoins" at bounding box center [798, 97] width 242 height 41
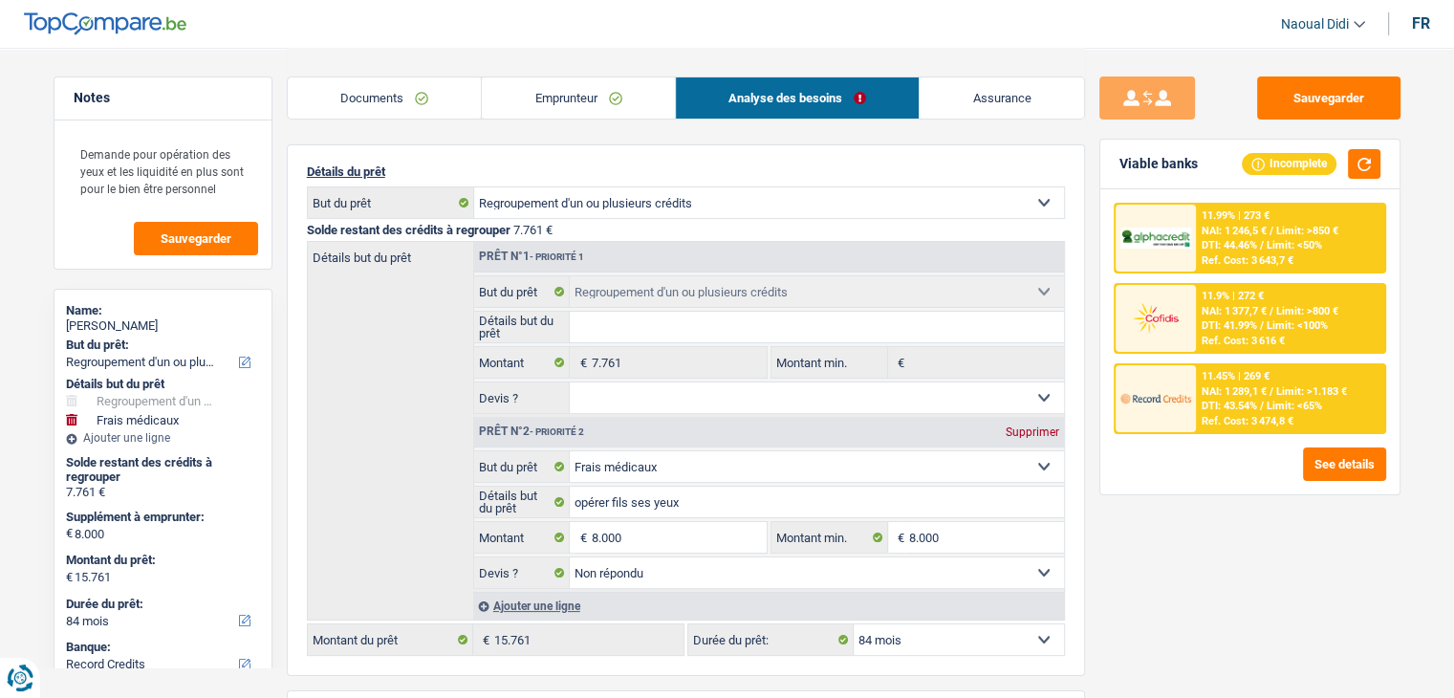
scroll to position [191, 0]
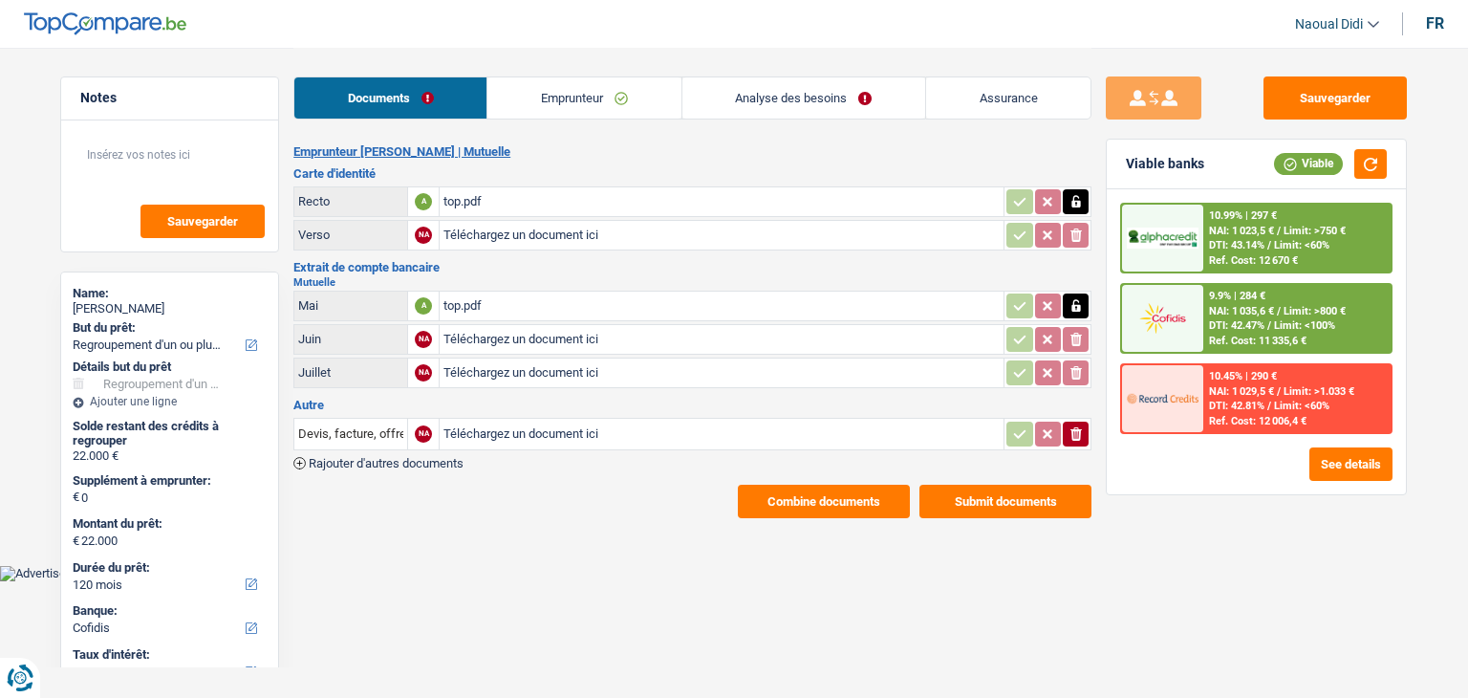
select select "refinancing"
select select "120"
select select "cofidis"
select select "120"
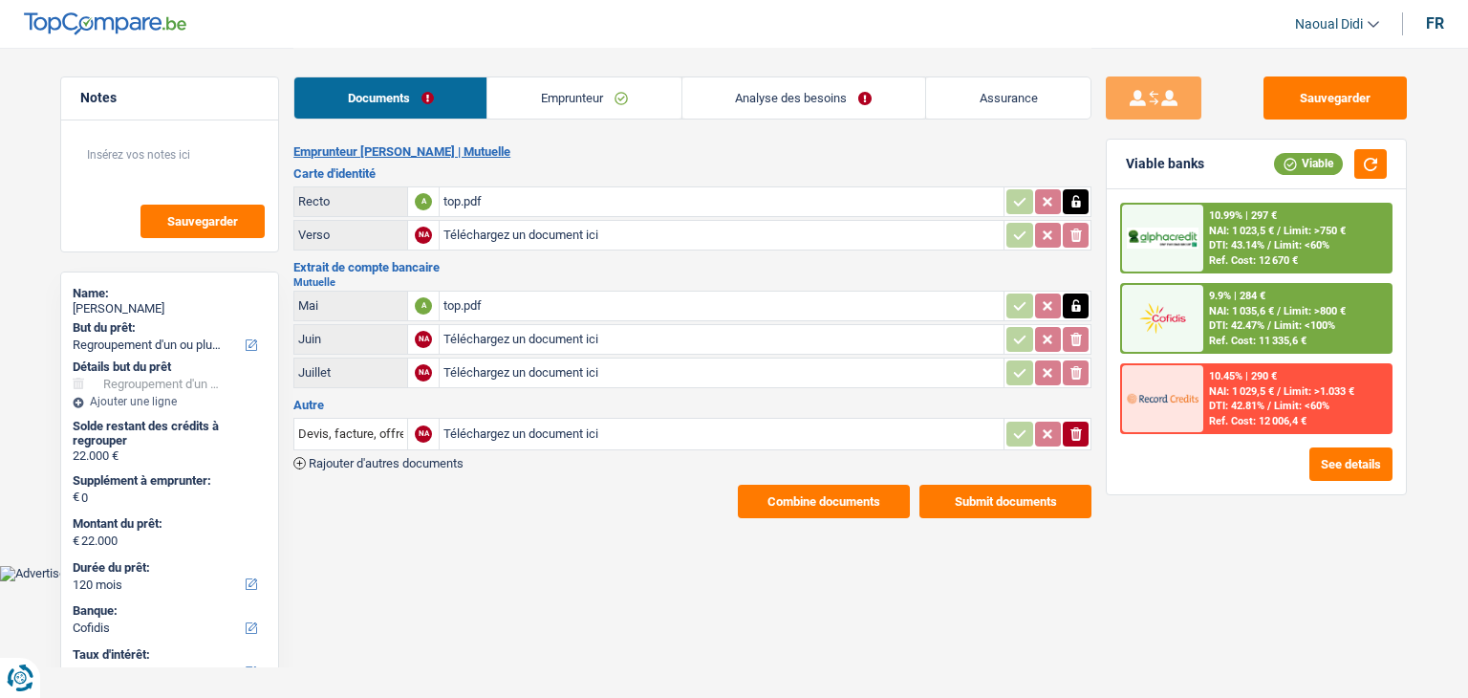
select select "120"
select select "refinancing"
select select "yes"
select select "120"
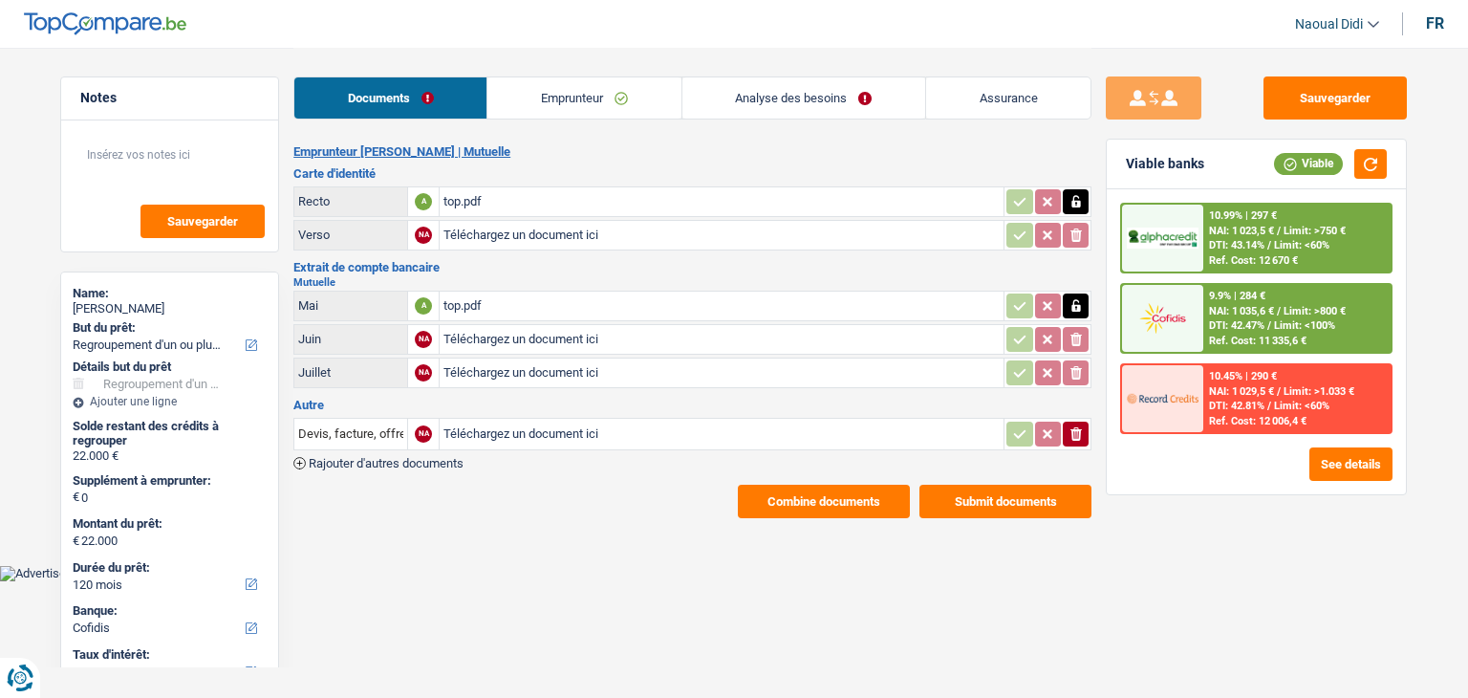
click at [809, 100] on link "Analyse des besoins" at bounding box center [804, 97] width 243 height 41
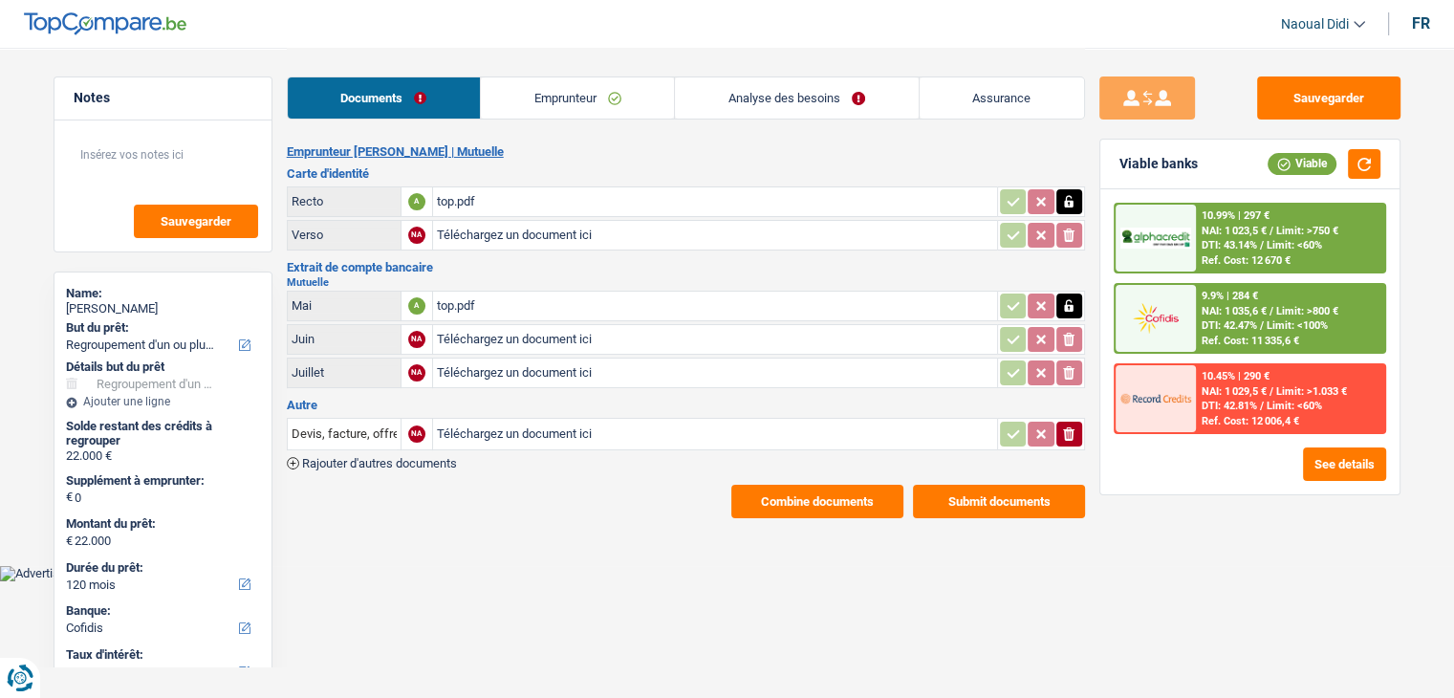
click at [809, 100] on link "Analyse des besoins" at bounding box center [796, 97] width 243 height 41
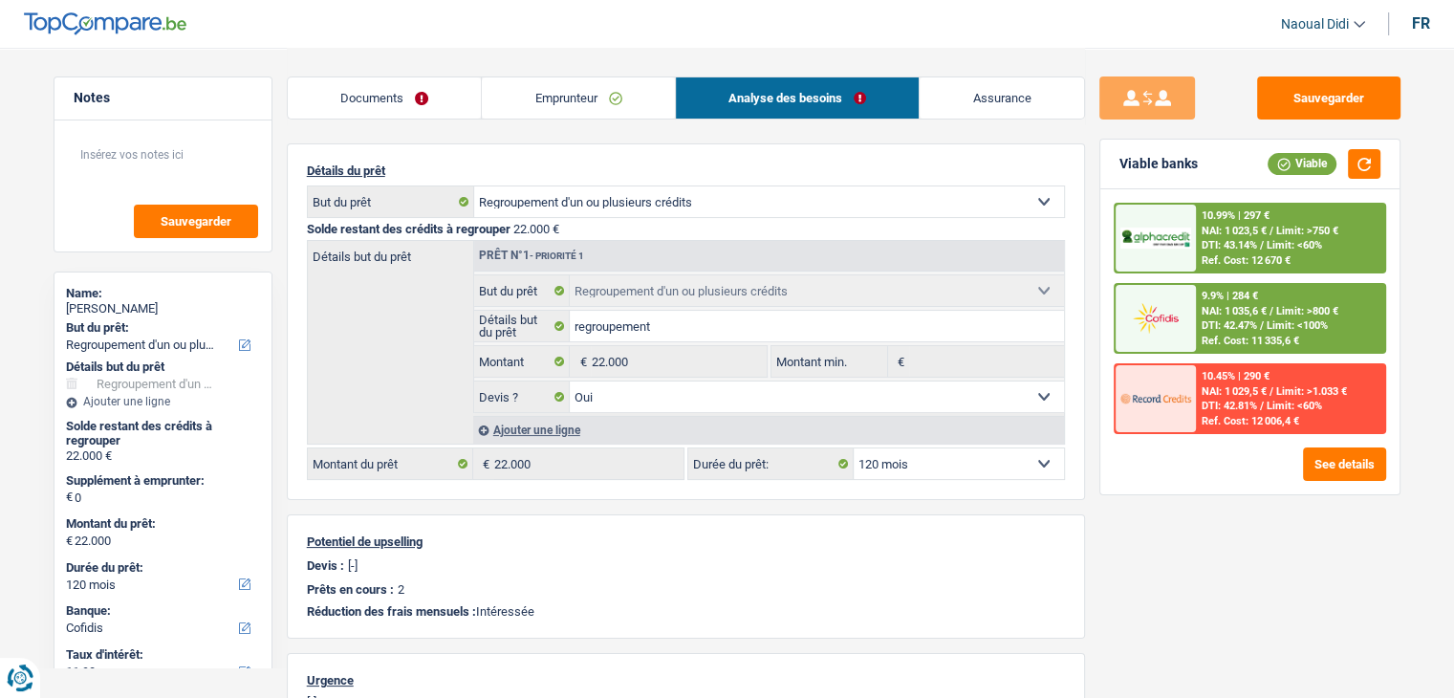
scroll to position [191, 0]
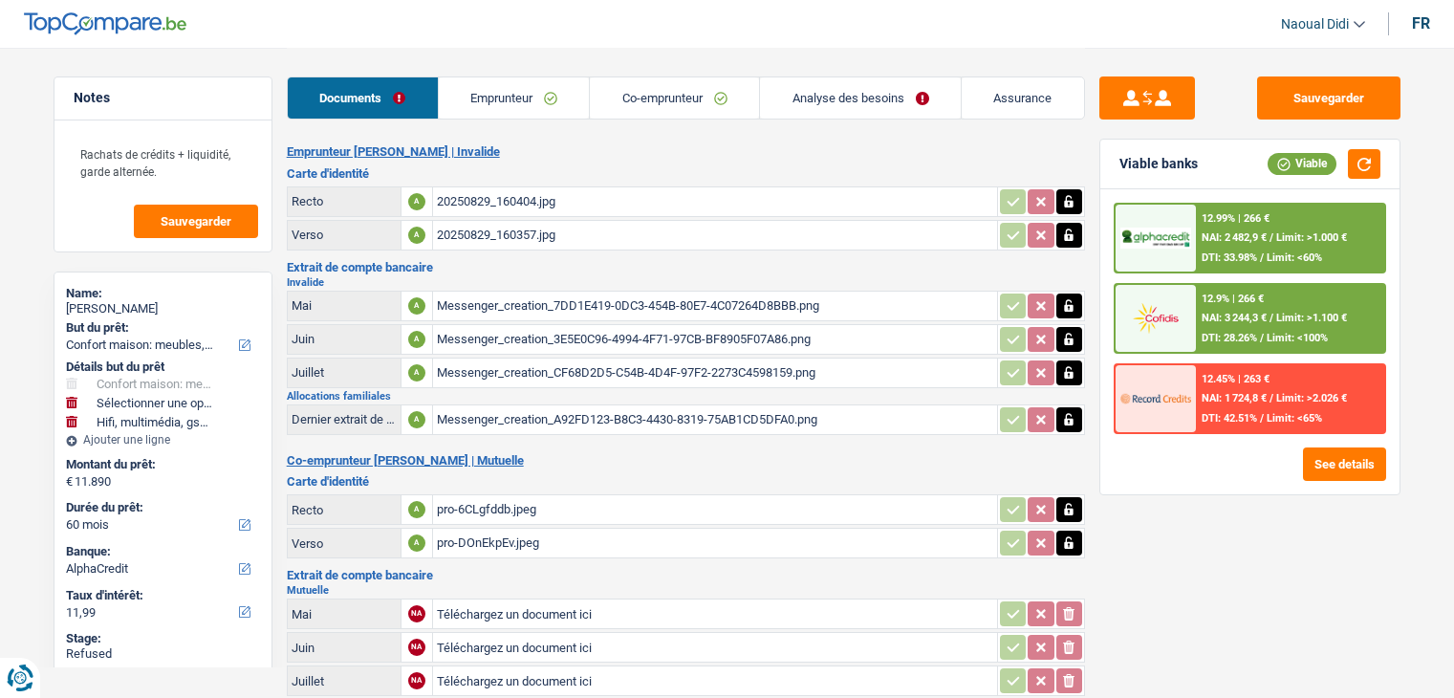
select select "household"
select select "tech"
select select "60"
select select "alphacredit"
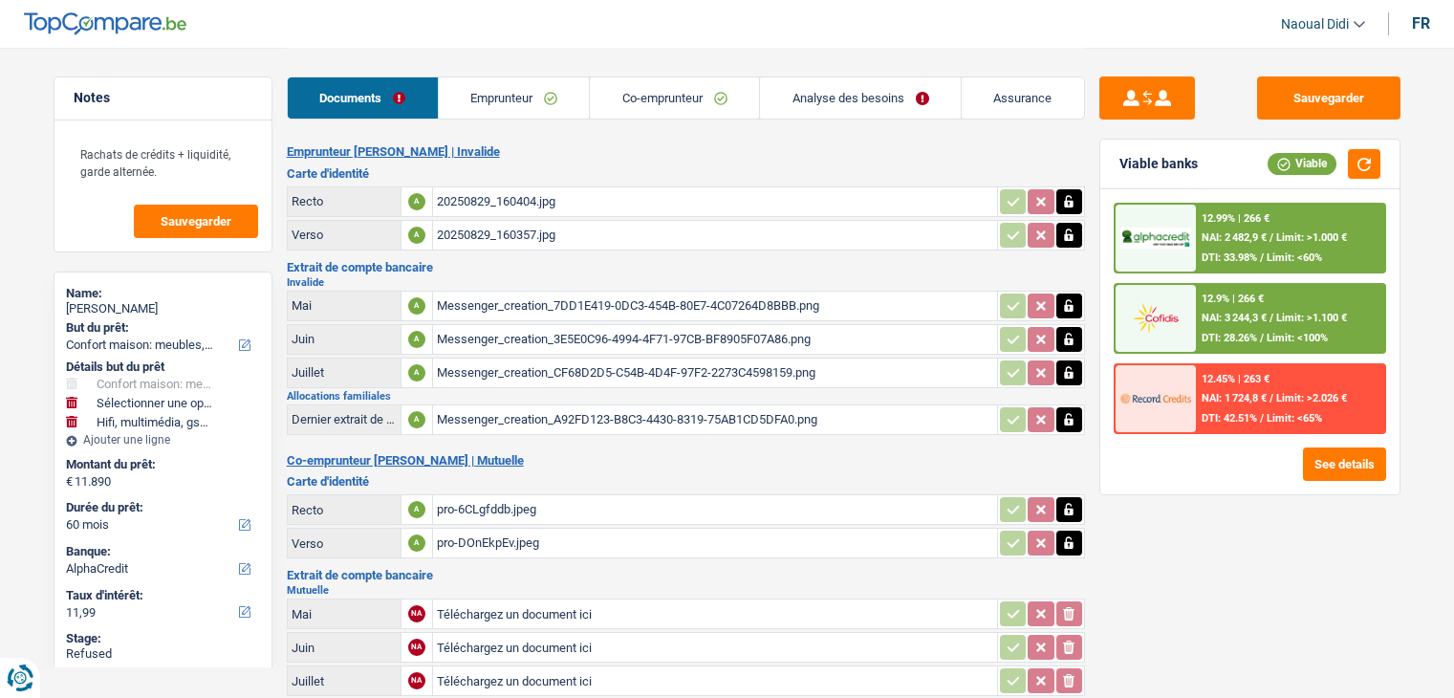
select select "applicant"
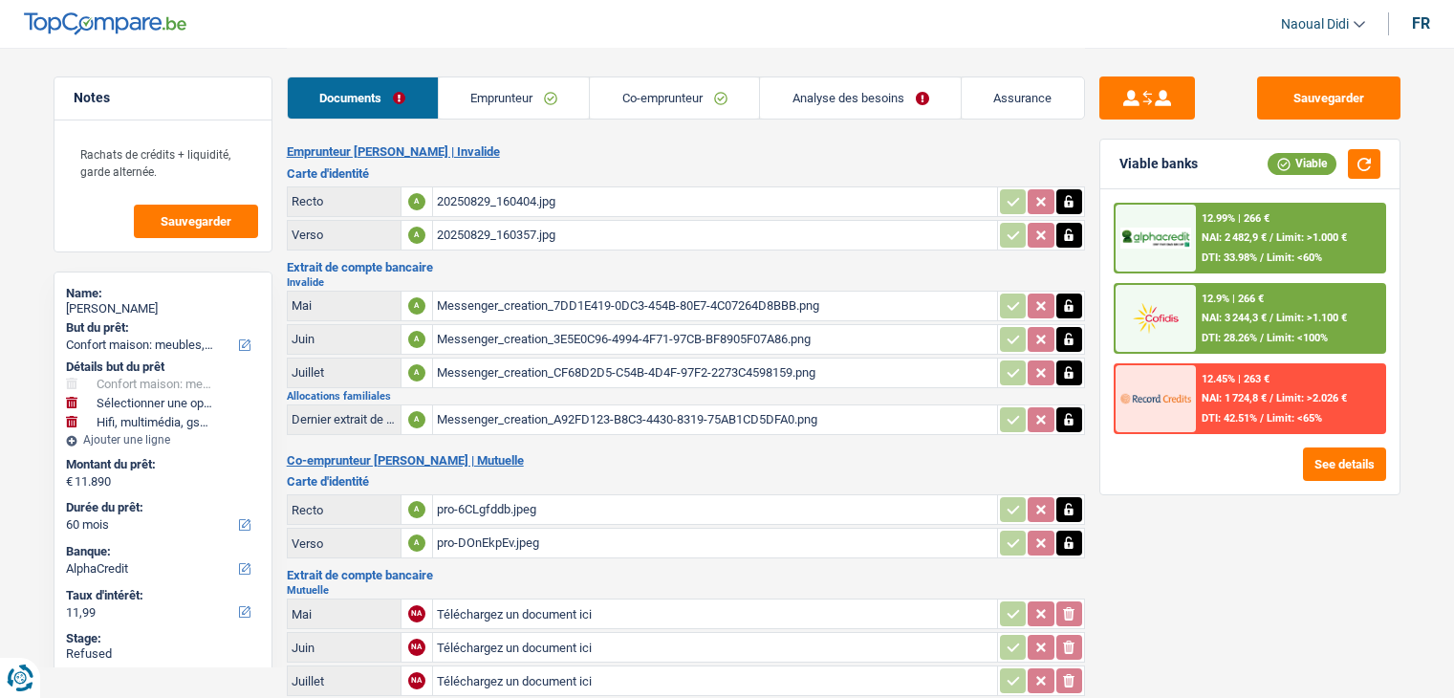
select select "60"
select select "household"
select select "tech"
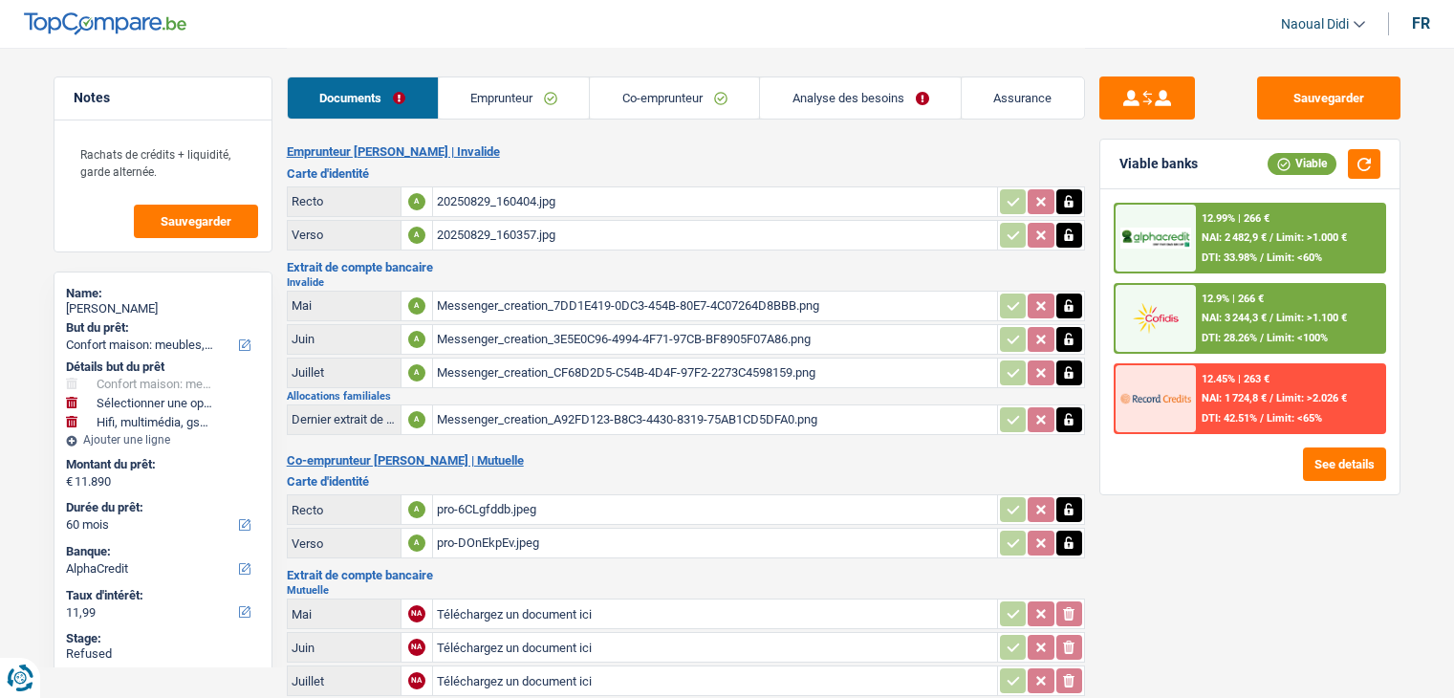
select select "60"
click at [835, 97] on link "Analyse des besoins" at bounding box center [860, 97] width 201 height 41
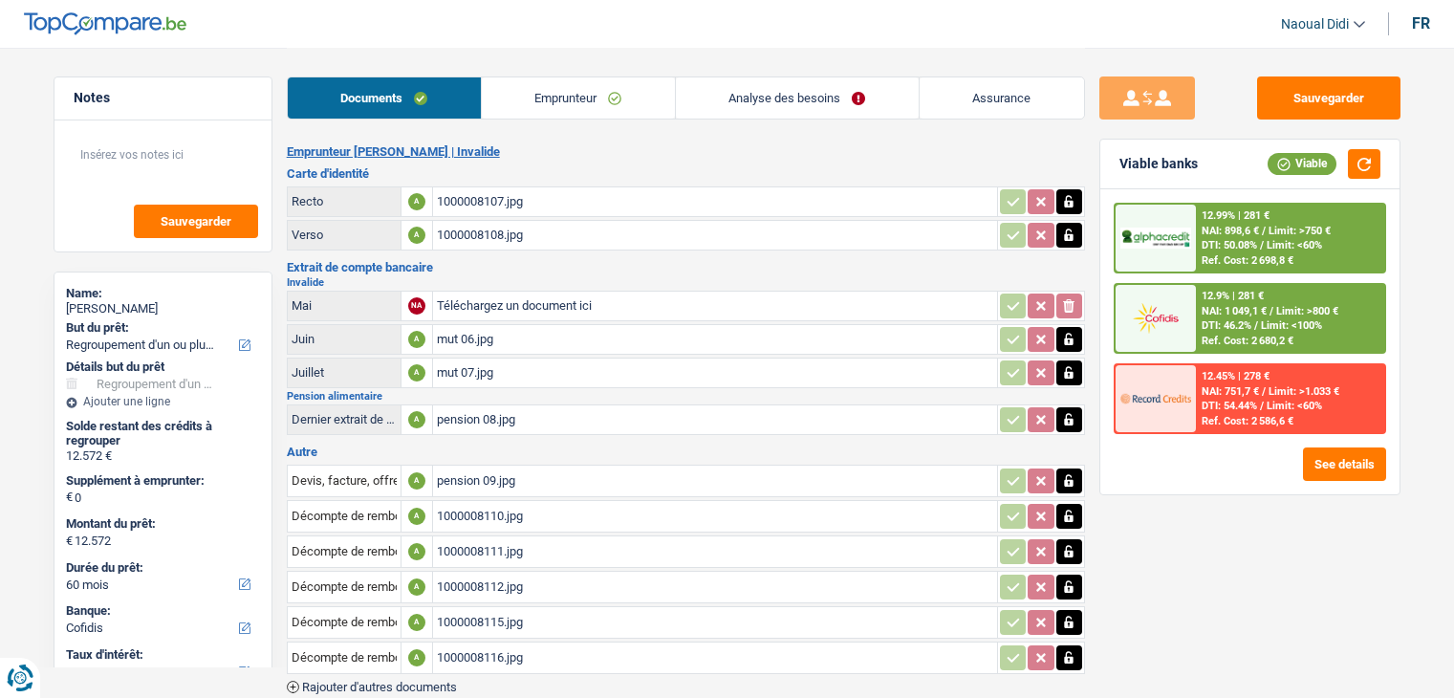
select select "refinancing"
select select "60"
select select "cofidis"
select select "60"
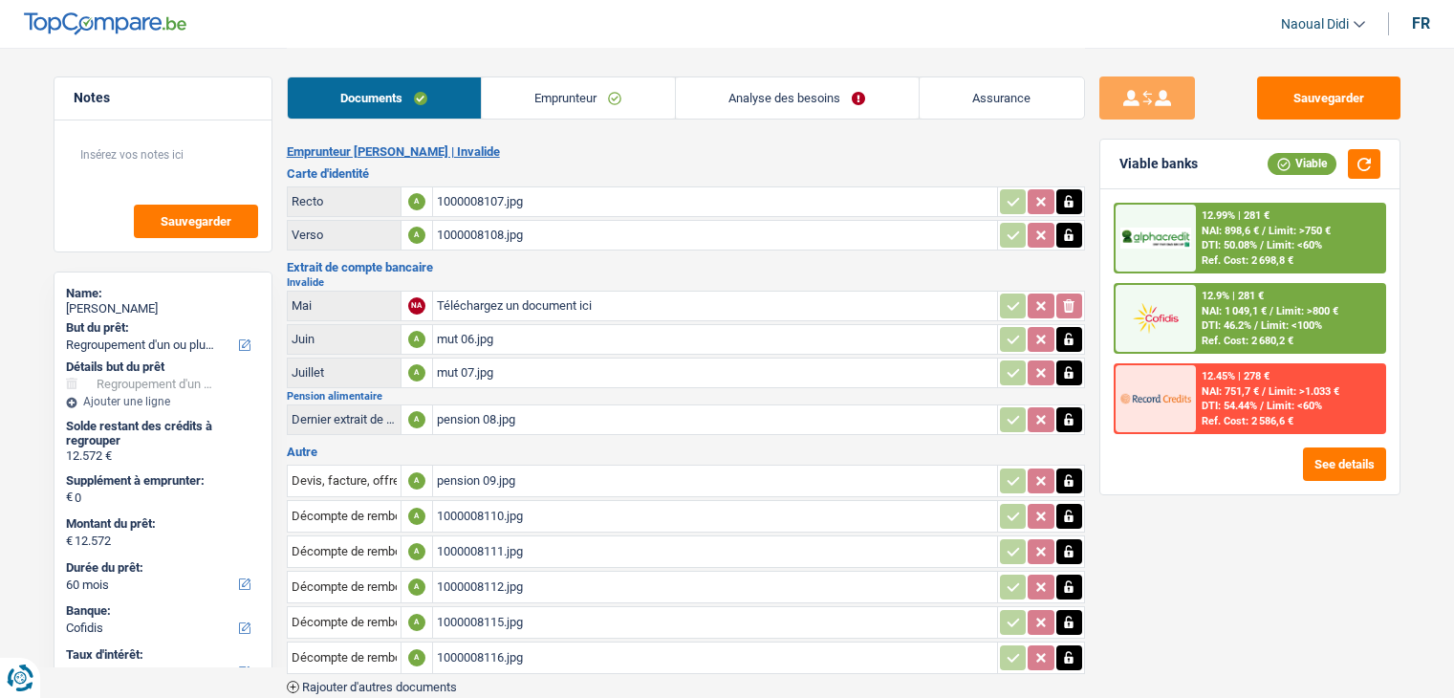
select select "60"
select select "refinancing"
select select "60"
click at [779, 105] on link "Analyse des besoins" at bounding box center [797, 97] width 243 height 41
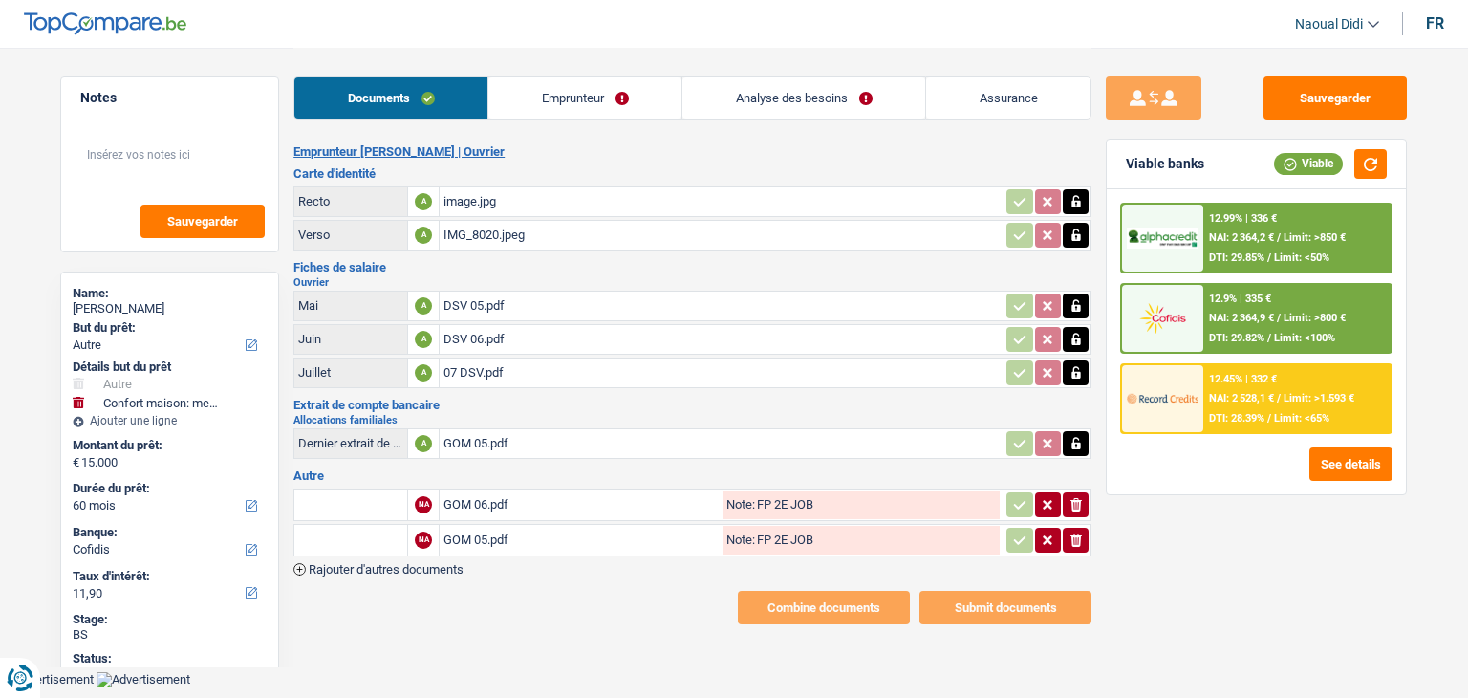
select select "other"
select select "household"
select select "60"
select select "cofidis"
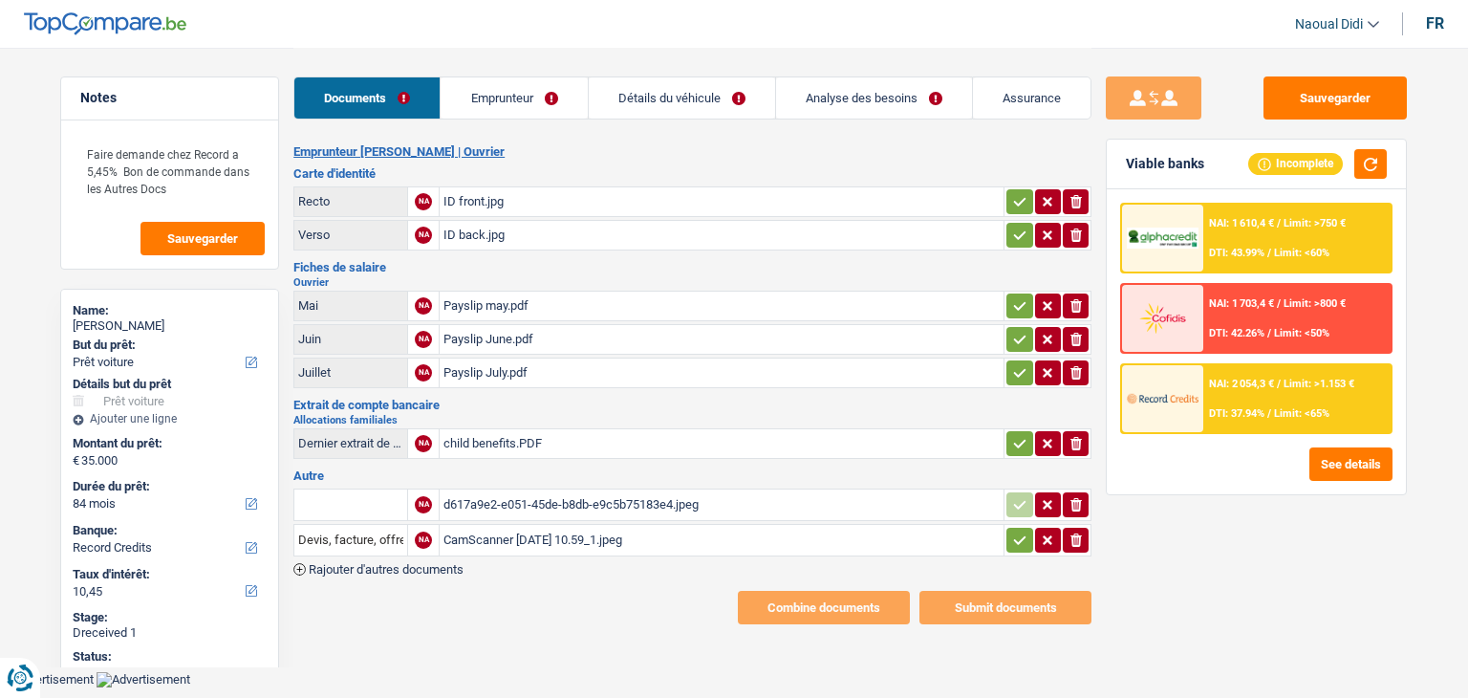
select select "car"
select select "84"
select select "record credits"
click at [455, 202] on div "ID front.jpg" at bounding box center [722, 201] width 556 height 29
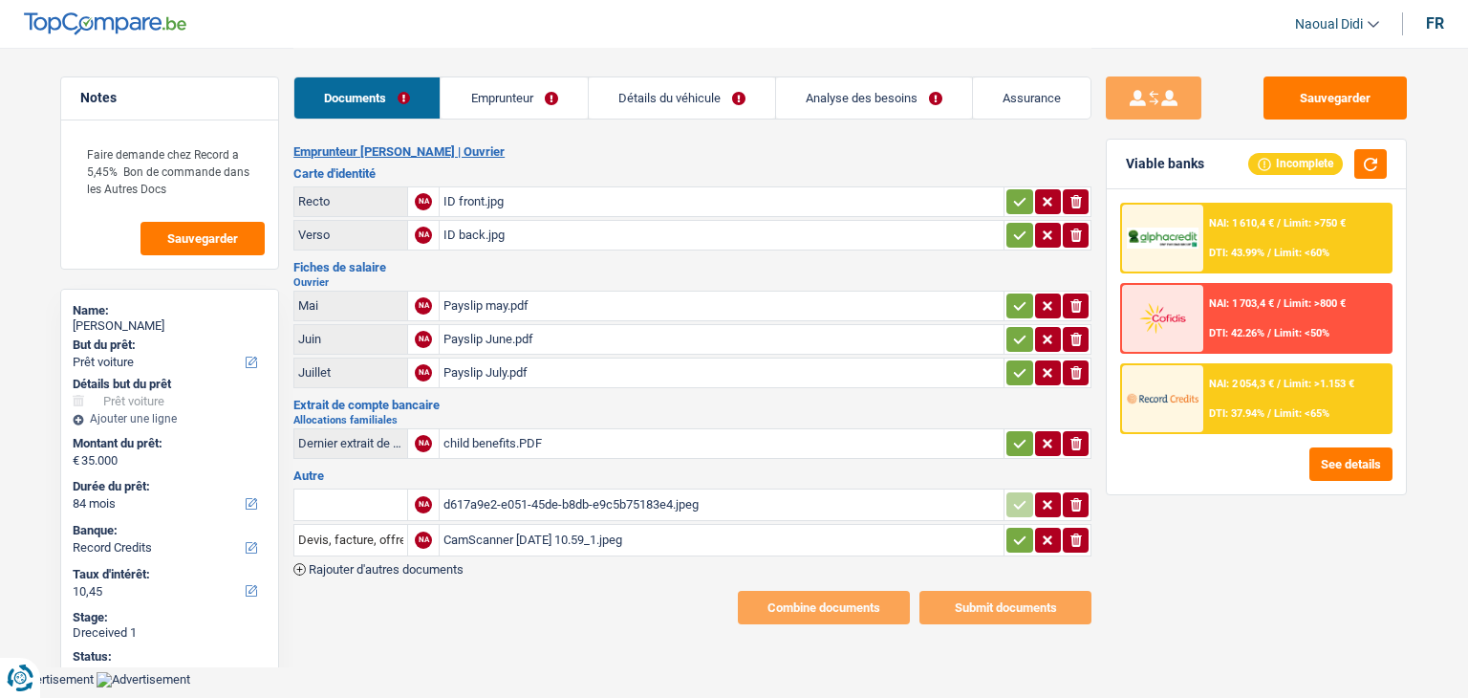
click at [478, 230] on div "ID back.jpg" at bounding box center [722, 235] width 556 height 29
click at [477, 303] on div "Payslip may.pdf" at bounding box center [722, 306] width 556 height 29
click at [470, 330] on div "Payslip June.pdf" at bounding box center [722, 339] width 556 height 29
click at [498, 372] on div "Payslip July.pdf" at bounding box center [722, 372] width 556 height 29
click at [477, 436] on div "child benefits.PDF" at bounding box center [722, 443] width 556 height 29
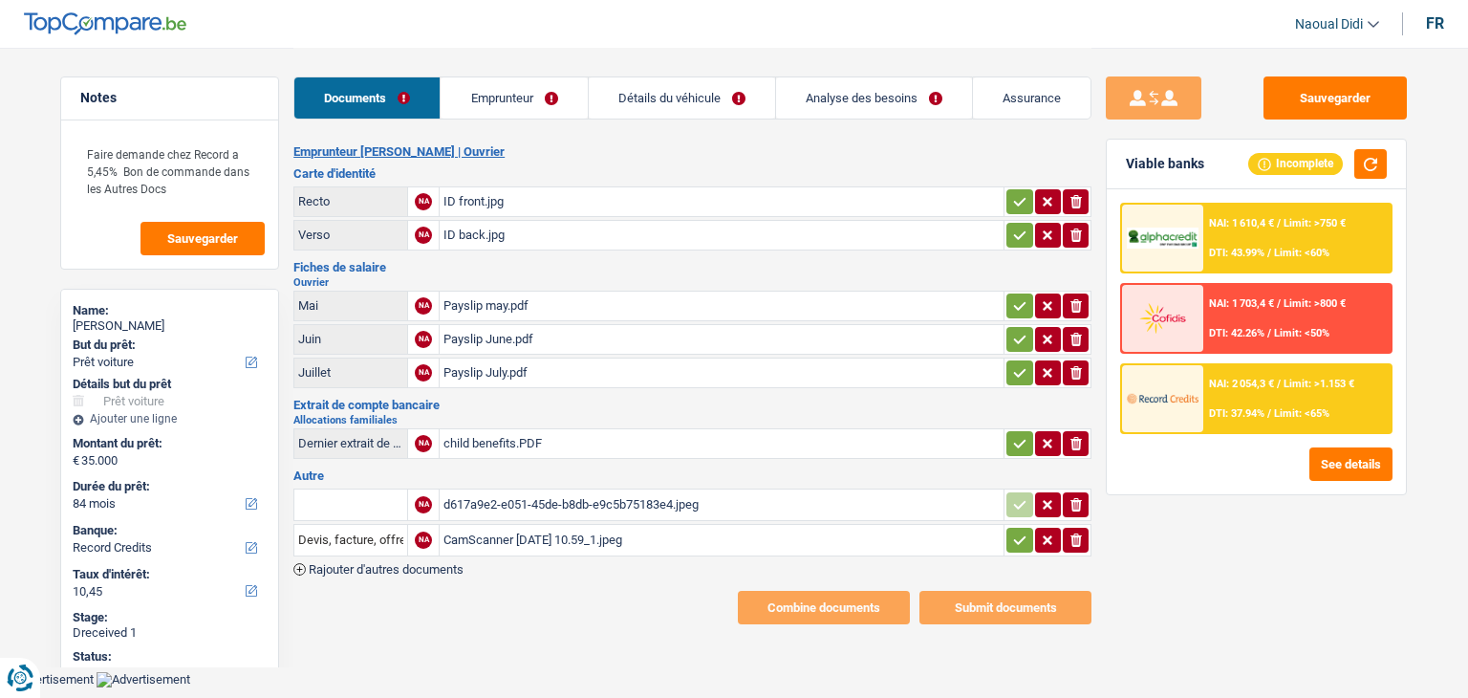
click at [850, 103] on link "Analyse des besoins" at bounding box center [874, 97] width 196 height 41
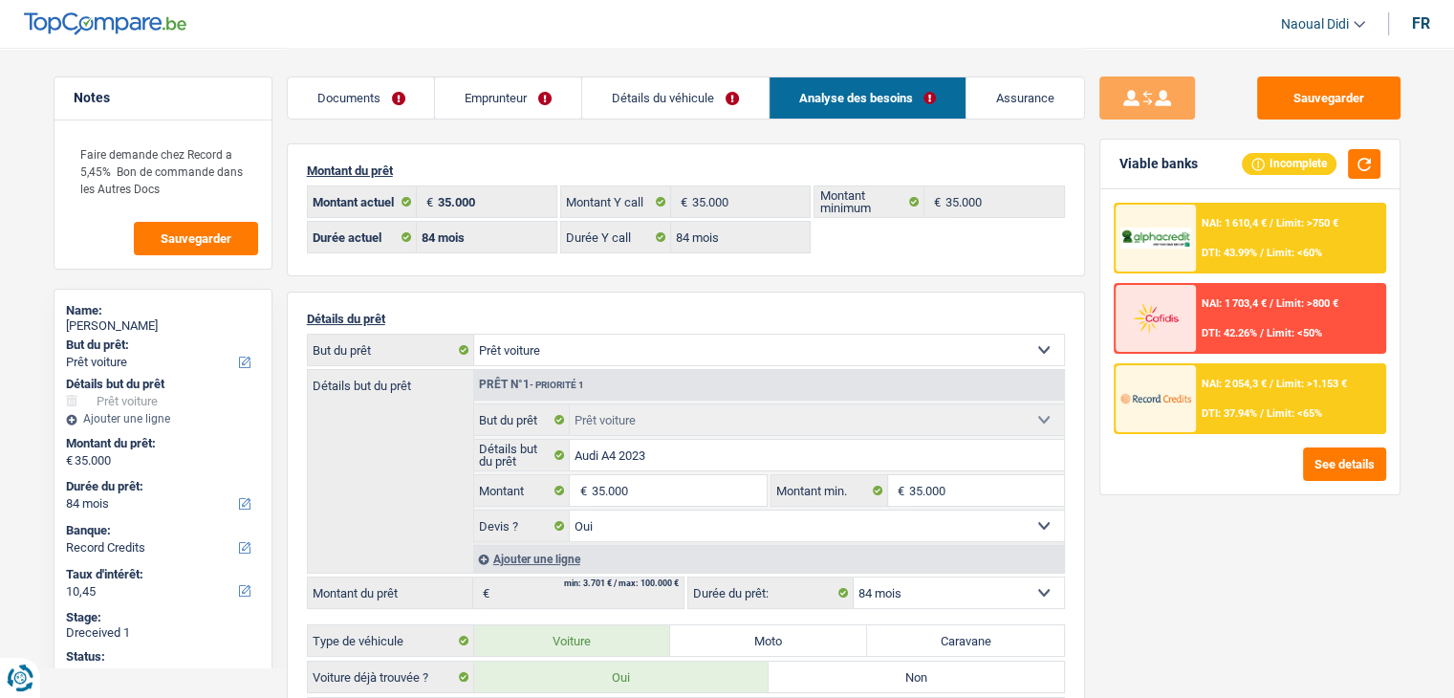
click at [704, 99] on link "Détails du véhicule" at bounding box center [675, 97] width 186 height 41
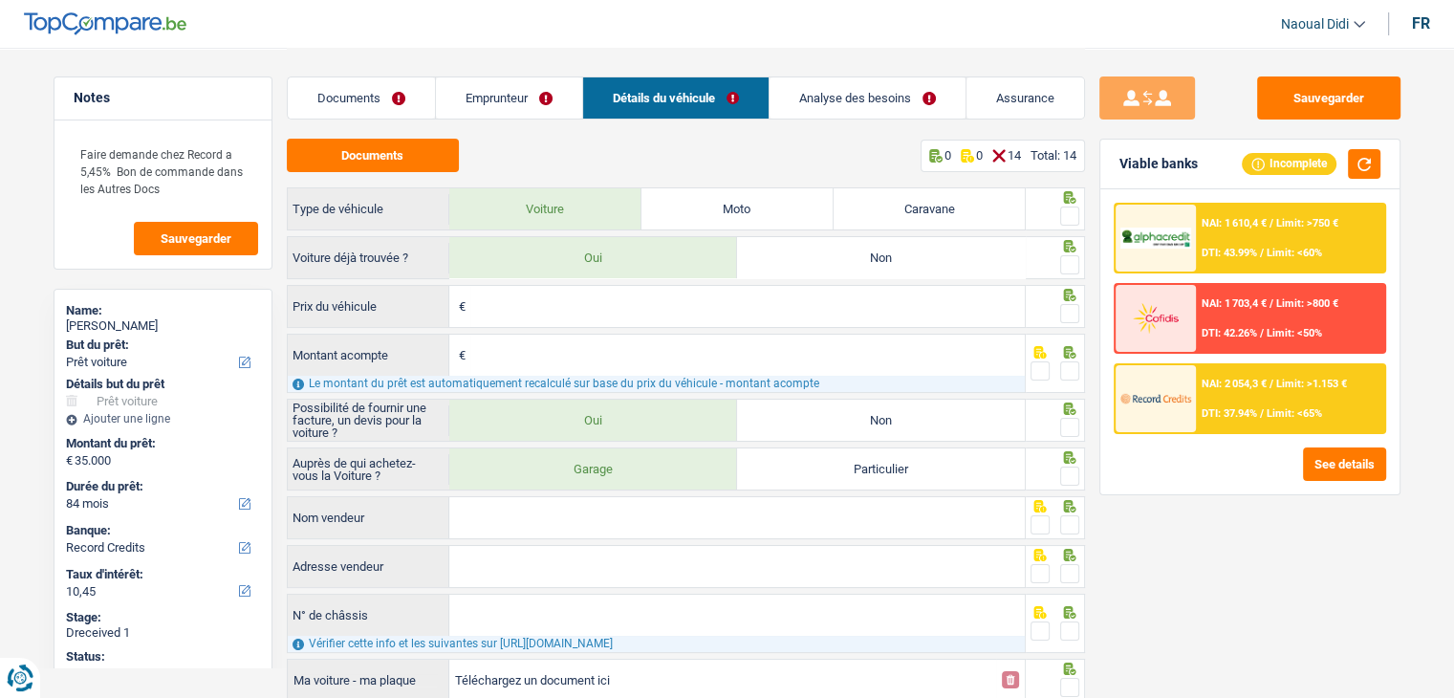
click at [704, 99] on link "Détails du véhicule" at bounding box center [675, 97] width 185 height 41
click at [360, 96] on link "Documents" at bounding box center [361, 97] width 147 height 41
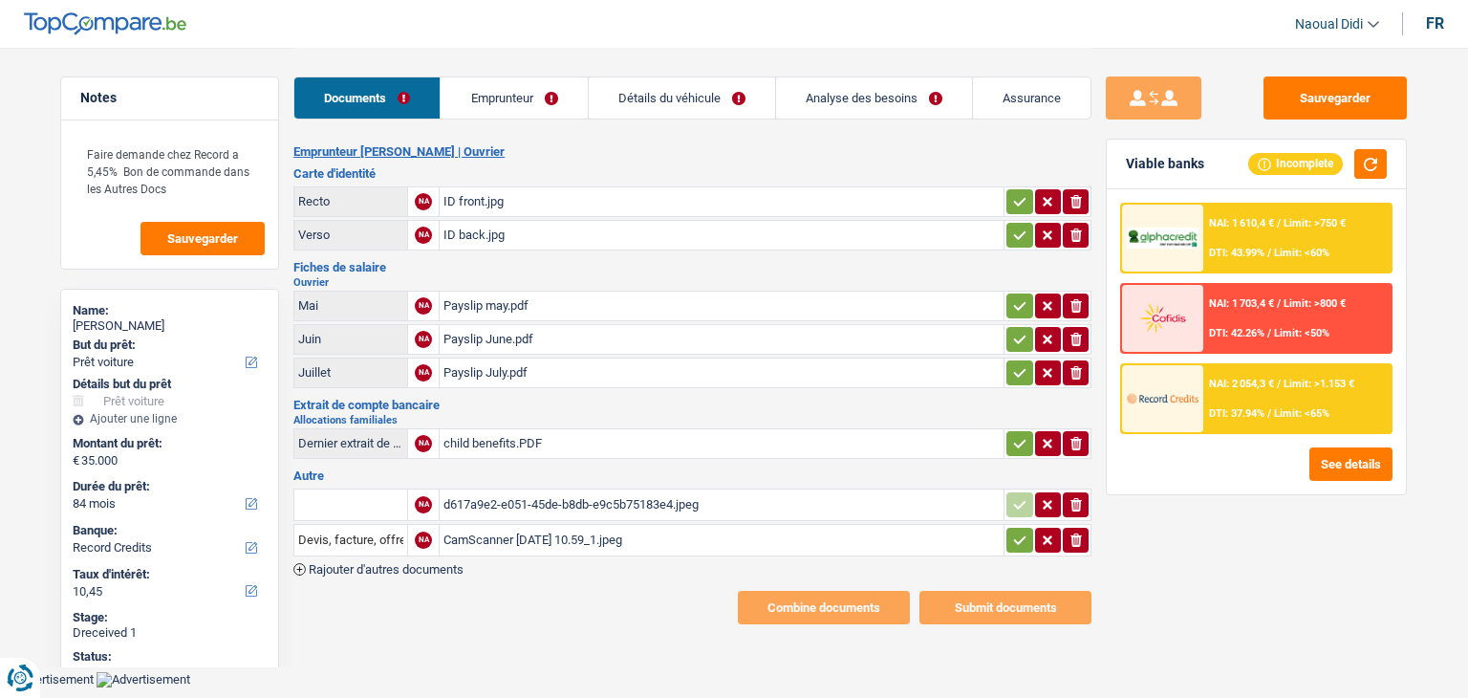
click at [555, 532] on div "CamScanner 9-3-25 10.59_1.jpeg" at bounding box center [722, 540] width 556 height 29
select select "car"
select select "84"
select select "record credits"
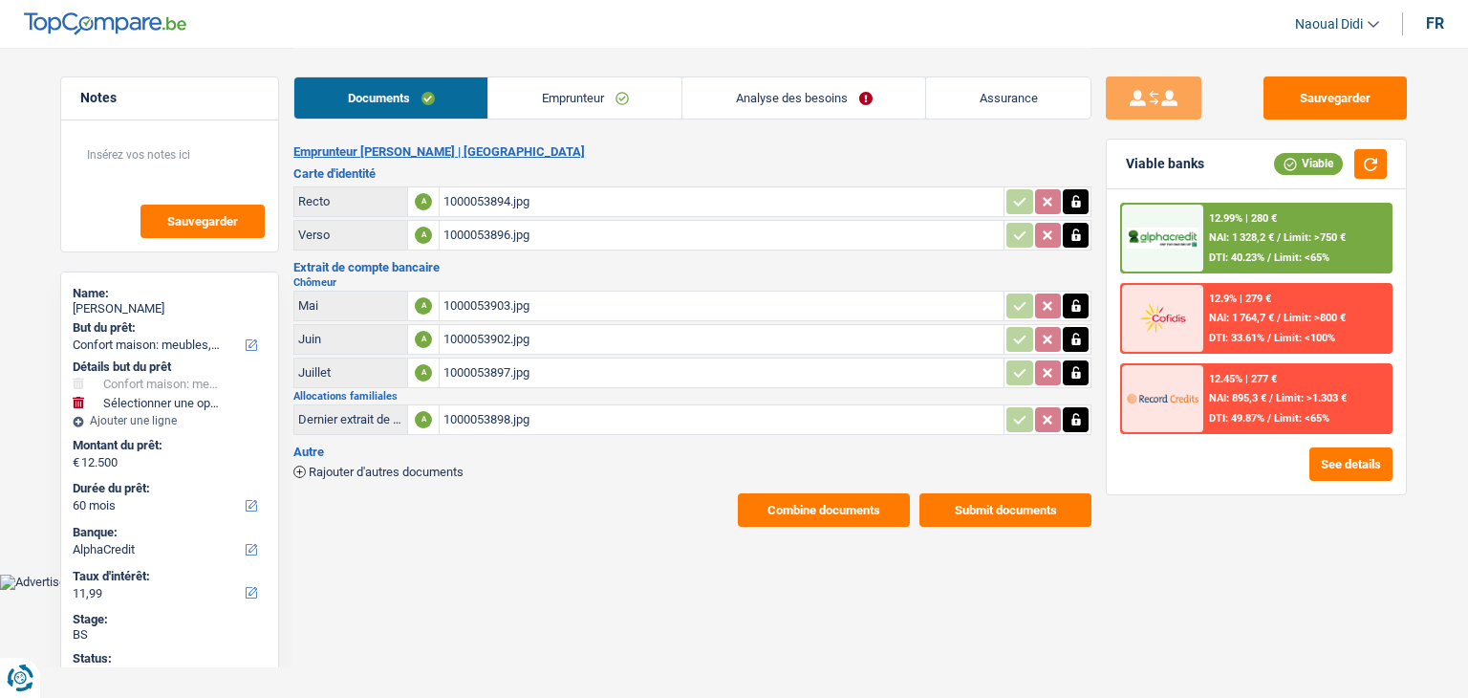
select select "household"
select select "60"
select select "alphacredit"
select select "60"
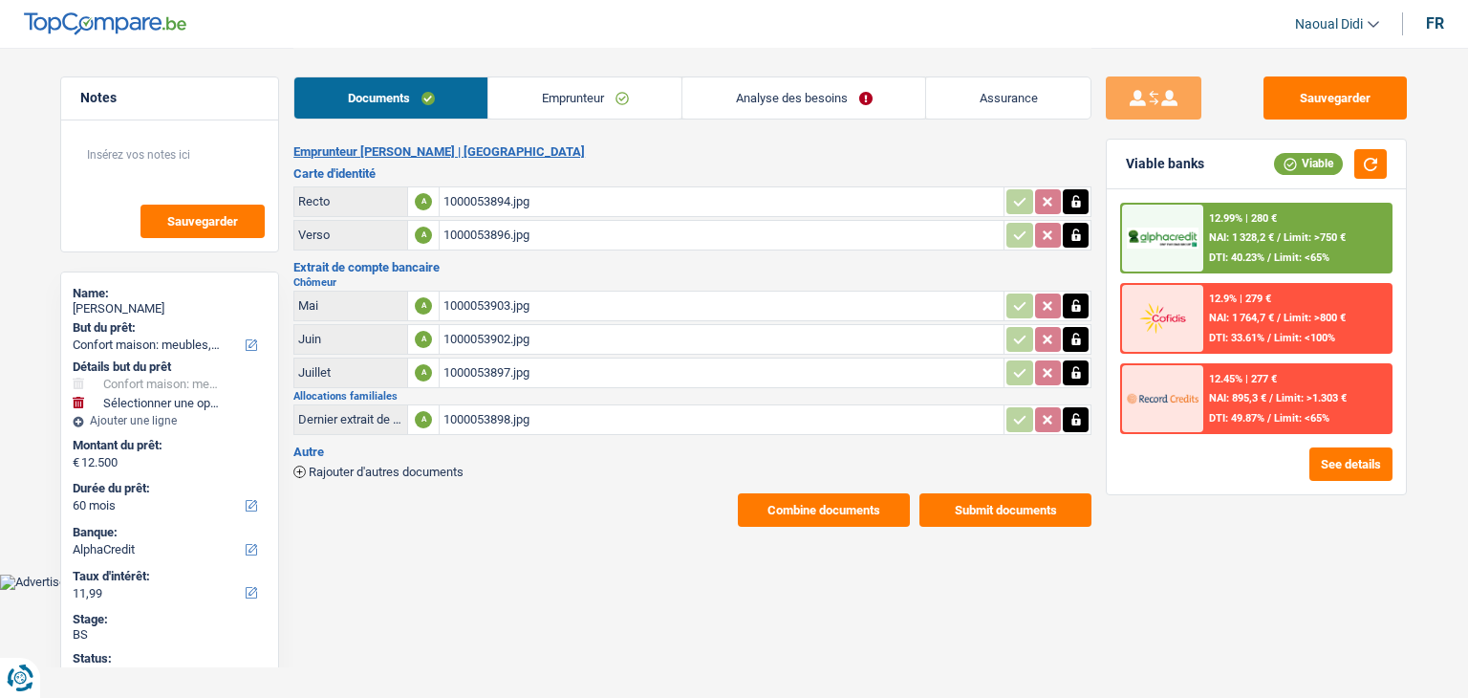
select select "60"
select select "household"
select select "false"
select select "60"
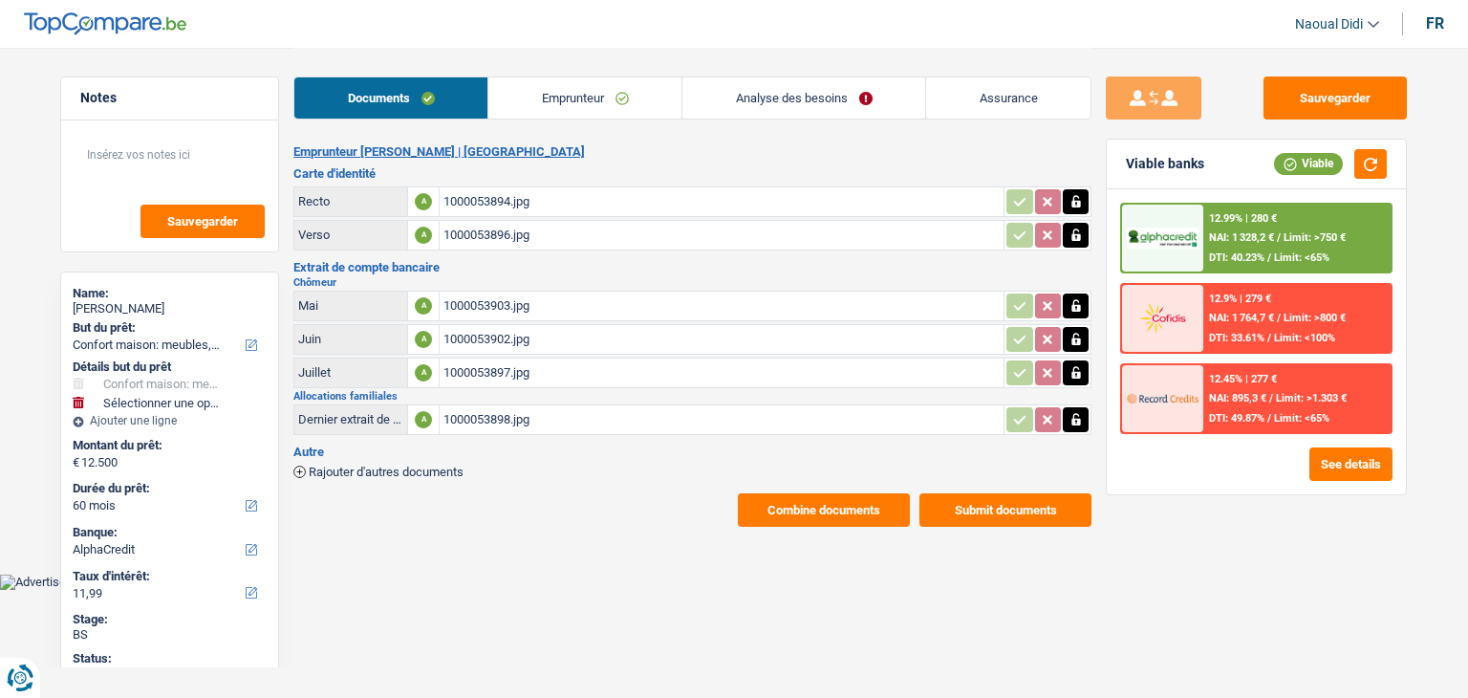
click at [772, 104] on link "Analyse des besoins" at bounding box center [804, 97] width 243 height 41
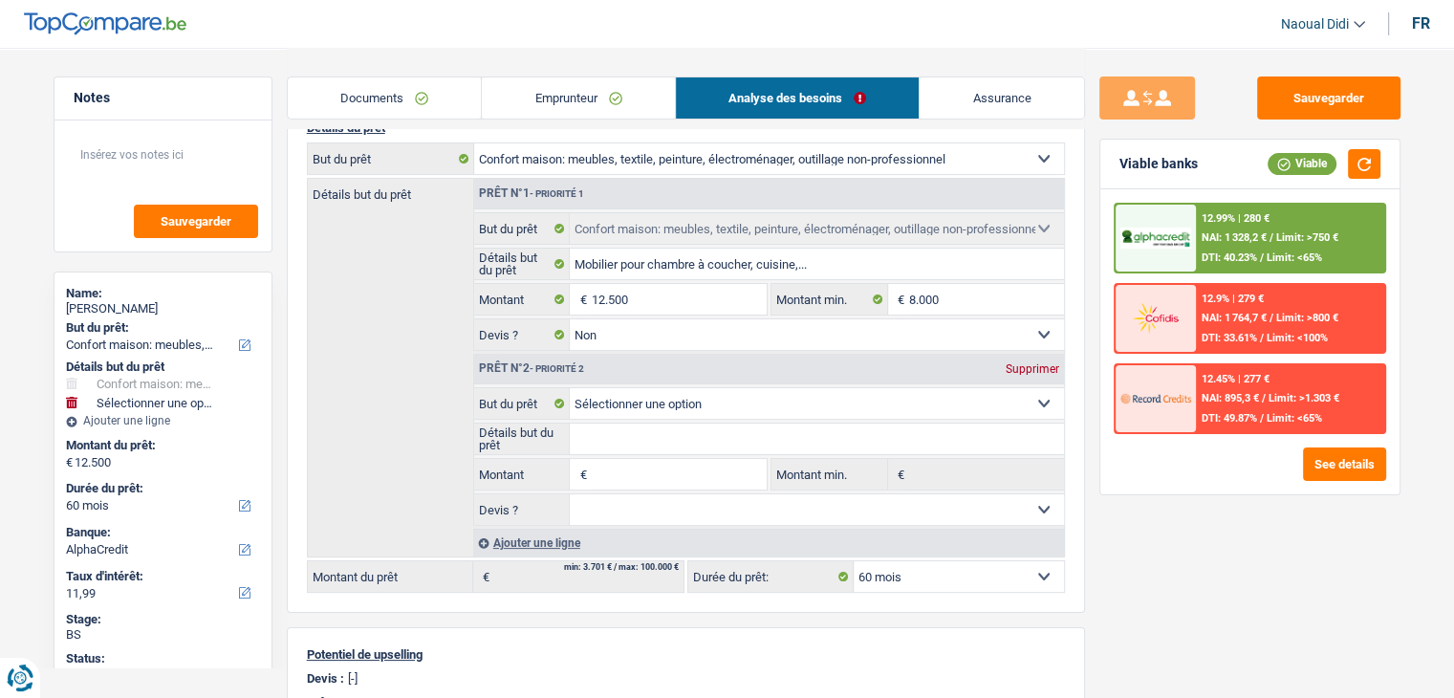
scroll to position [287, 0]
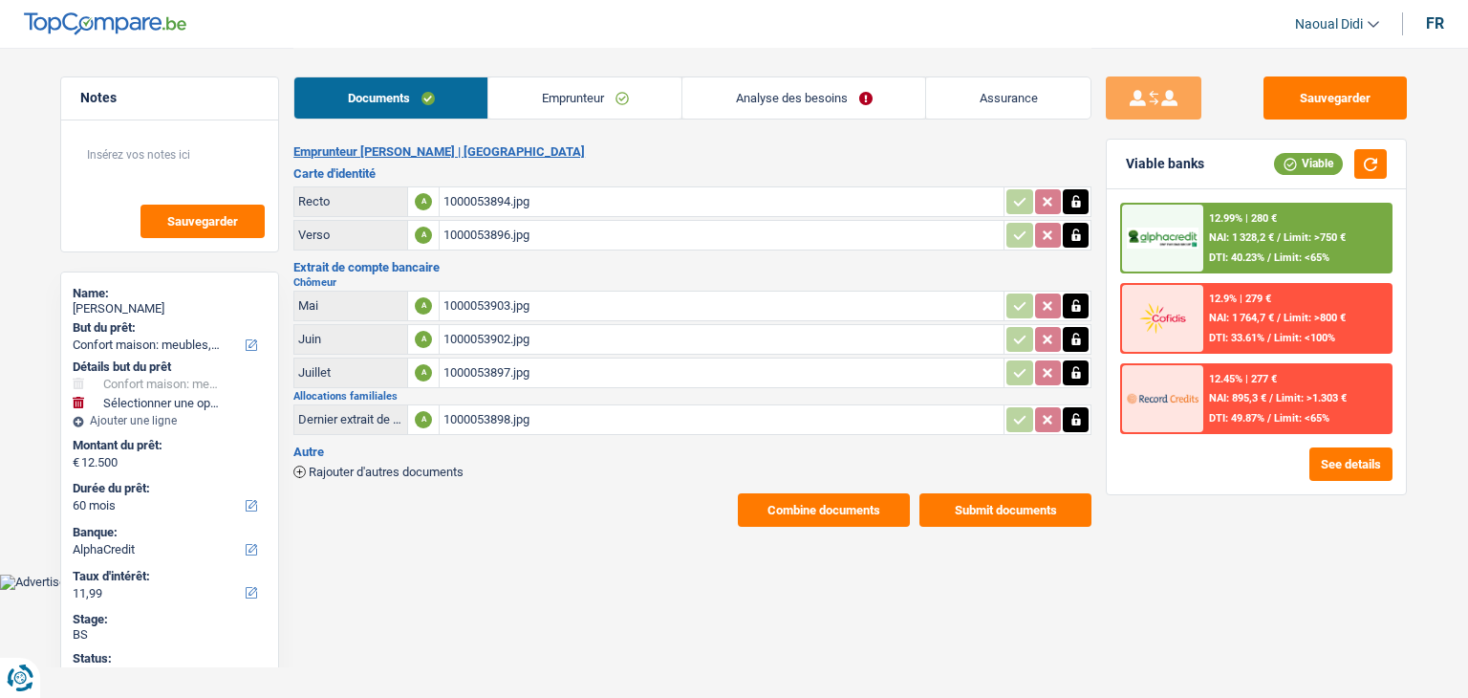
select select "household"
select select "60"
select select "alphacredit"
click at [594, 90] on link "Emprunteur" at bounding box center [584, 97] width 193 height 41
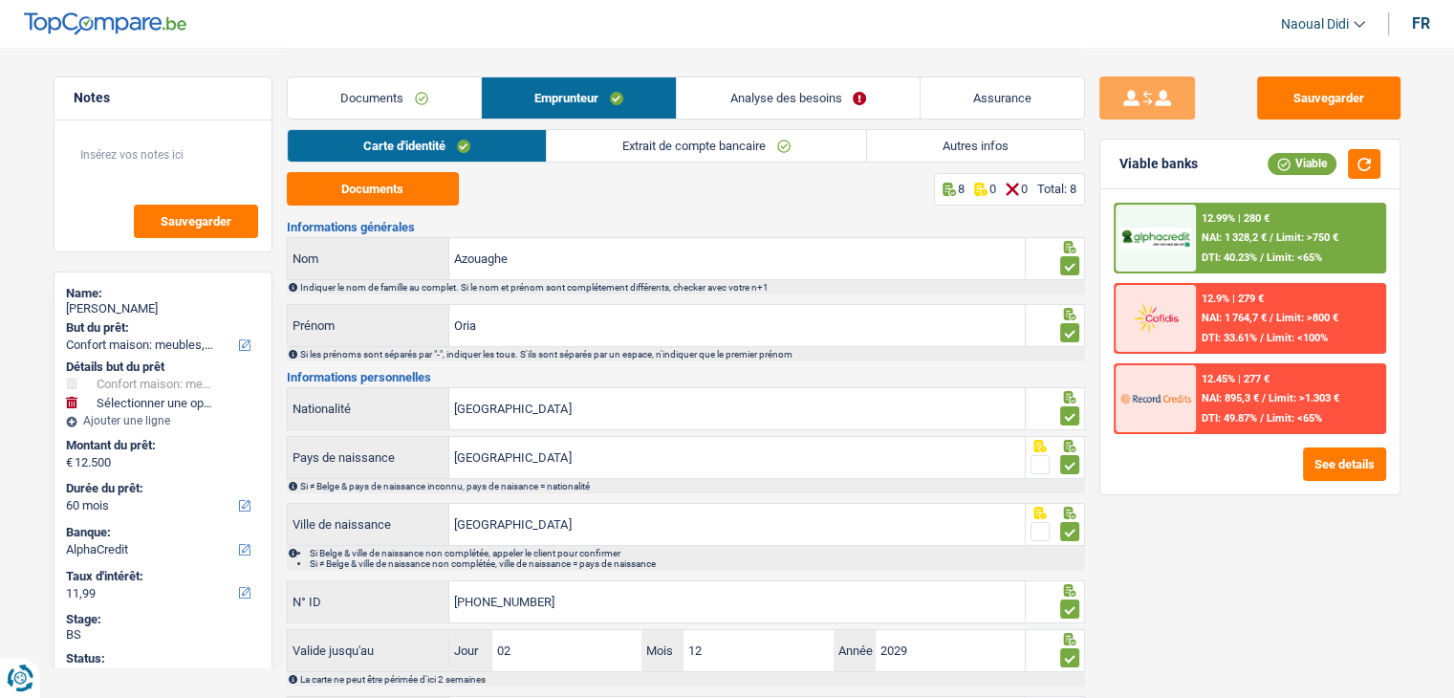
click at [804, 98] on link "Analyse des besoins" at bounding box center [798, 97] width 242 height 41
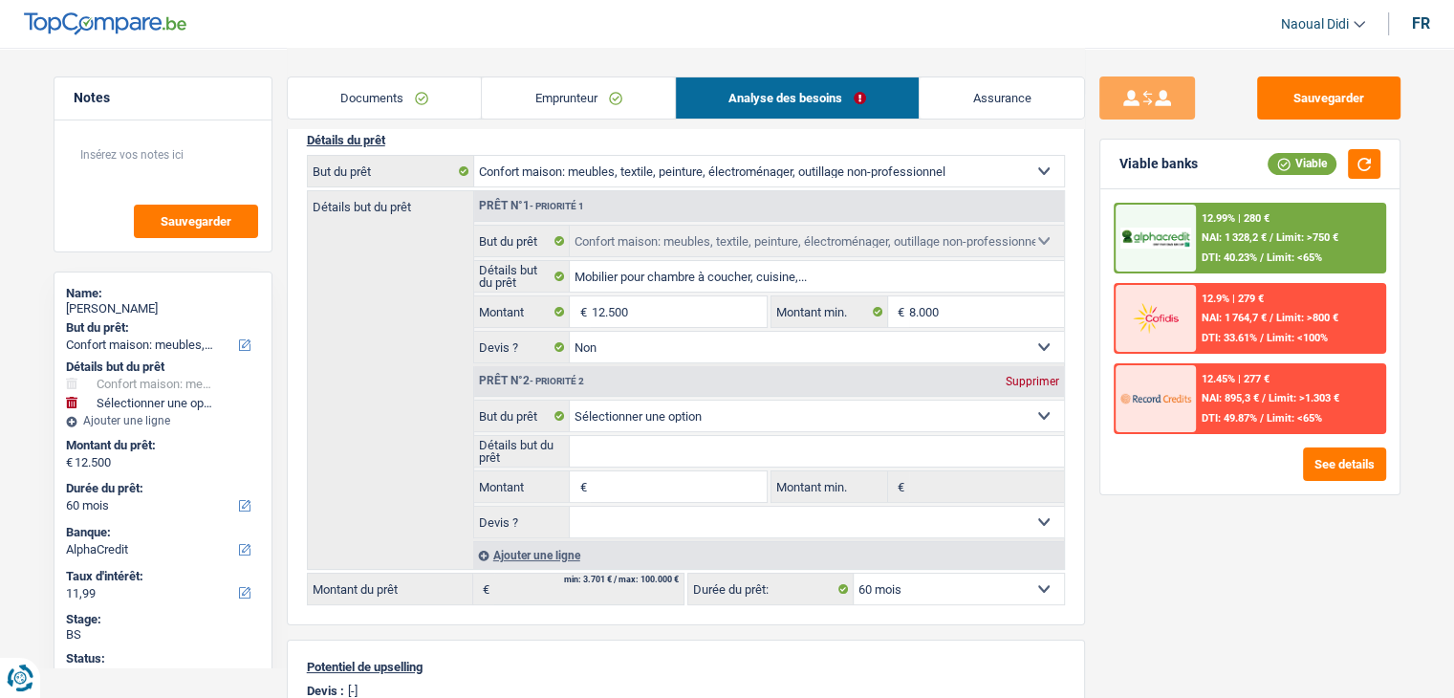
scroll to position [191, 0]
